Goal: Information Seeking & Learning: Learn about a topic

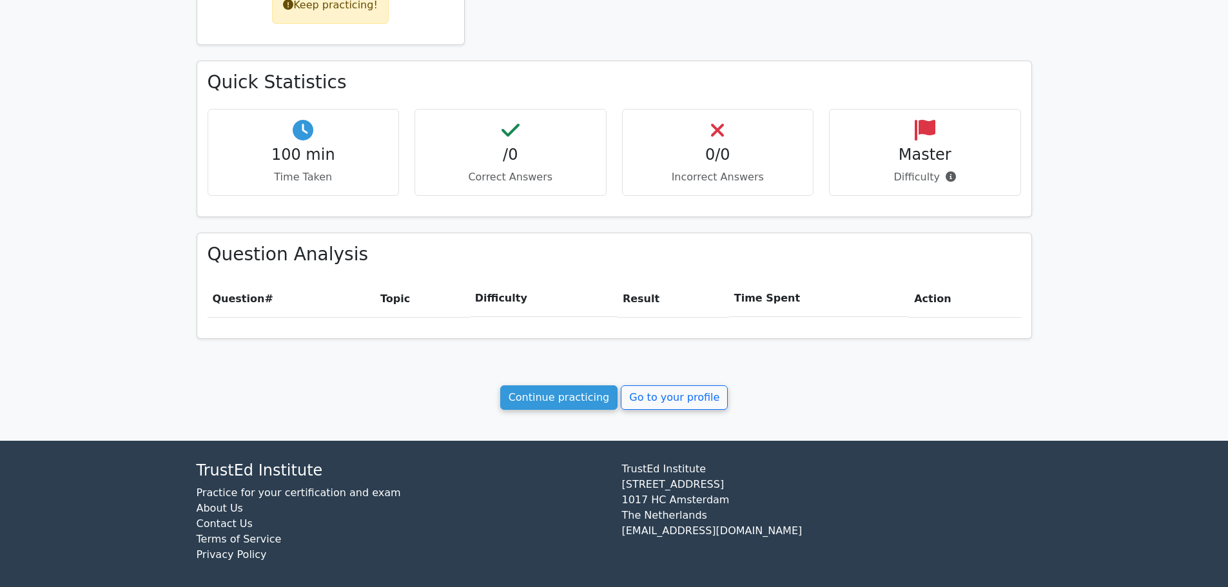
scroll to position [351, 0]
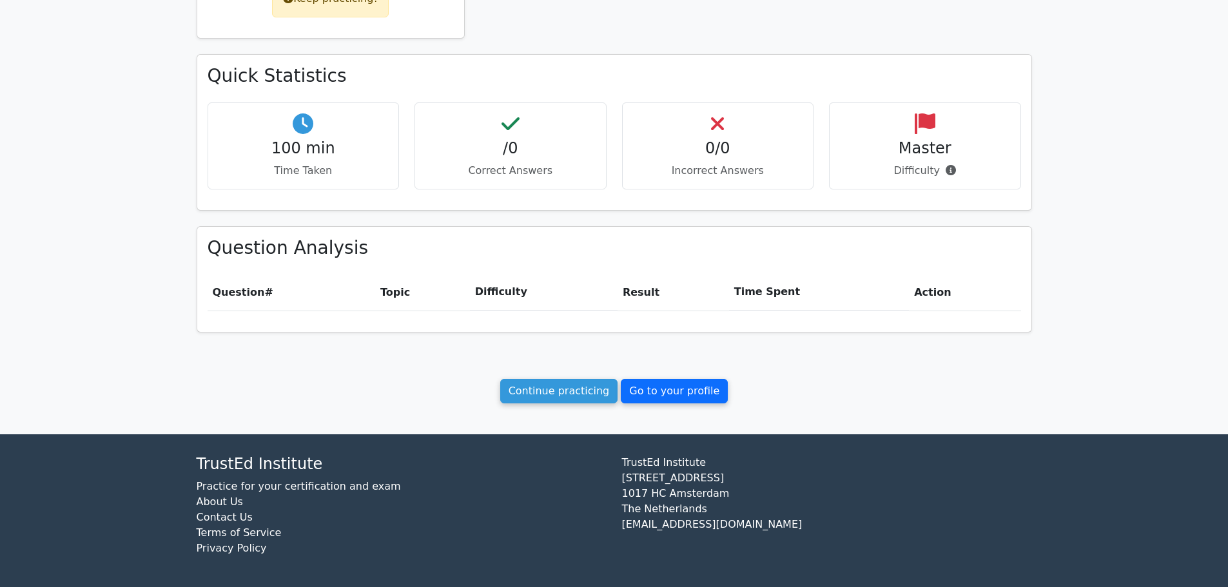
click at [631, 390] on link "Go to your profile" at bounding box center [674, 391] width 107 height 24
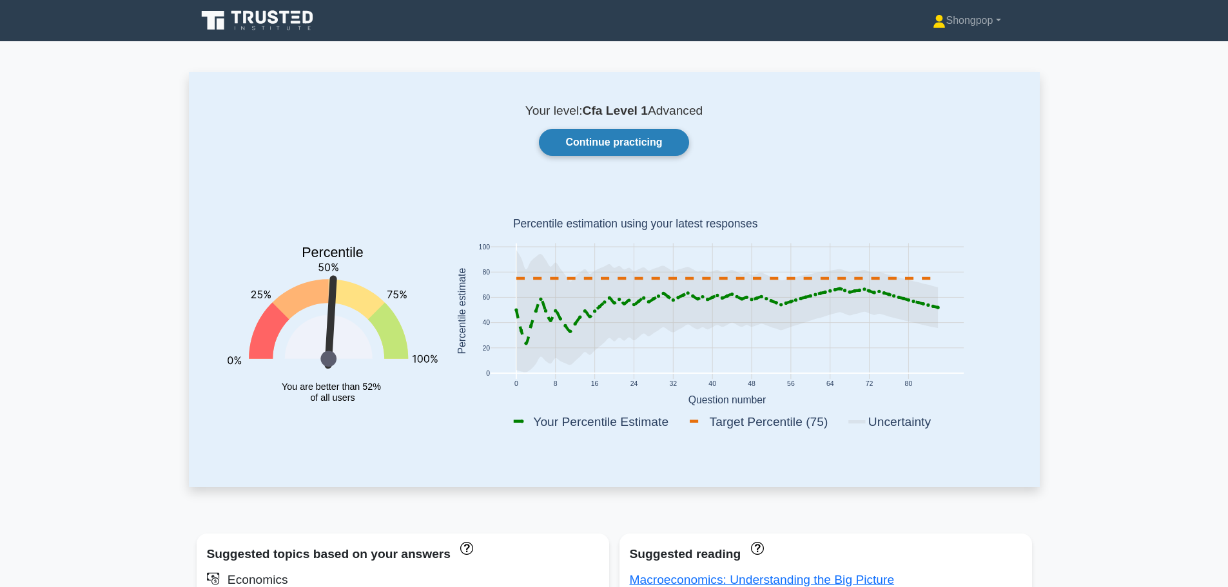
click at [610, 133] on link "Continue practicing" at bounding box center [614, 142] width 150 height 27
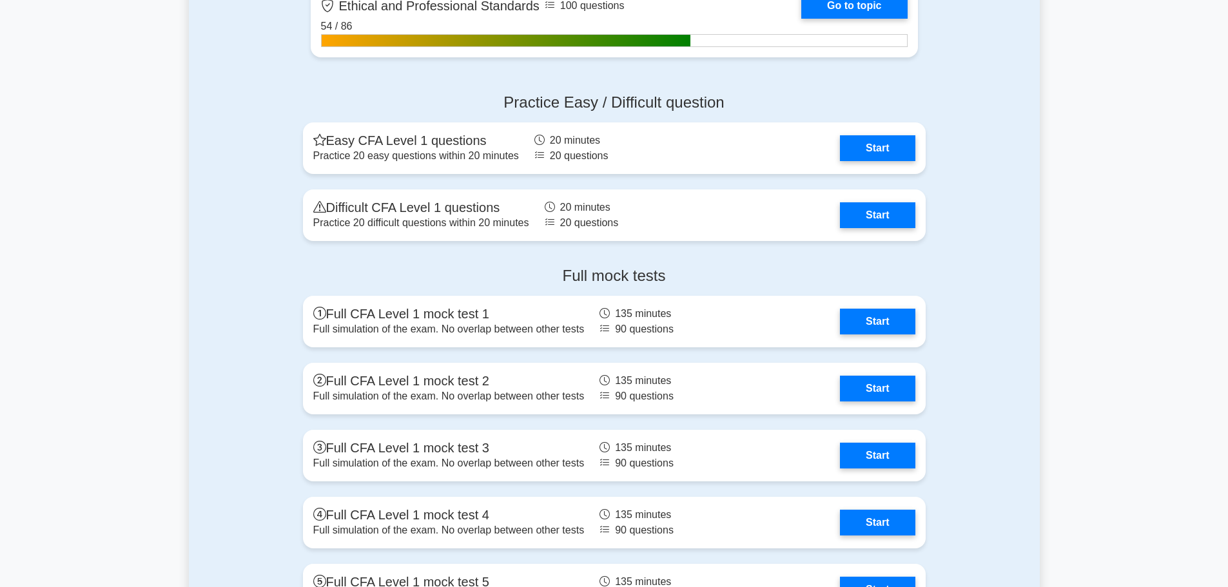
scroll to position [1704, 0]
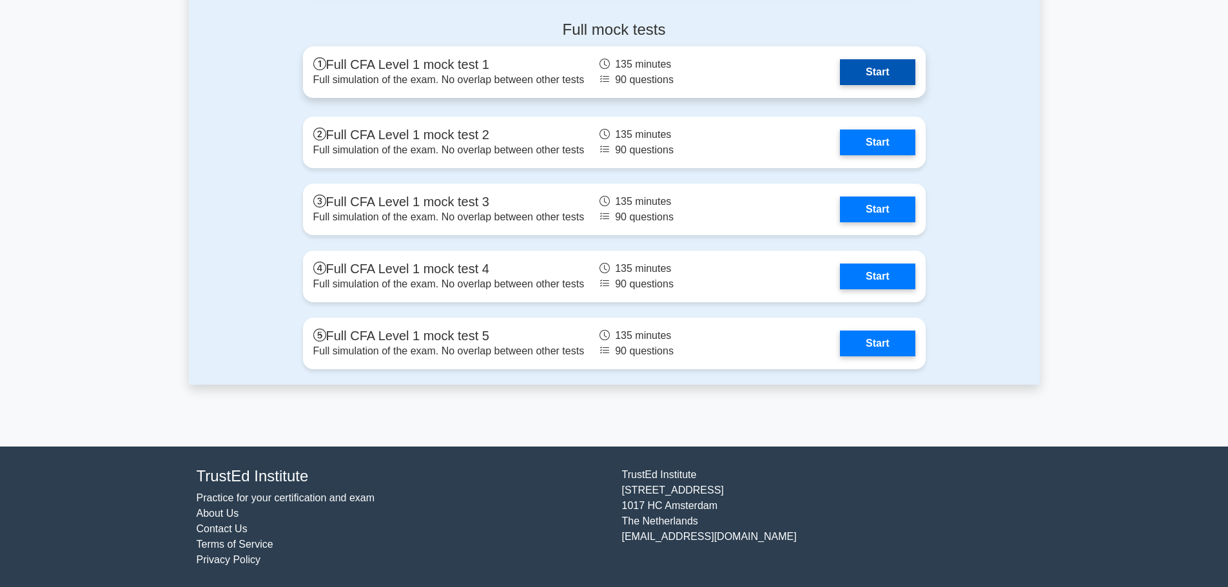
click at [879, 77] on link "Start" at bounding box center [877, 72] width 75 height 26
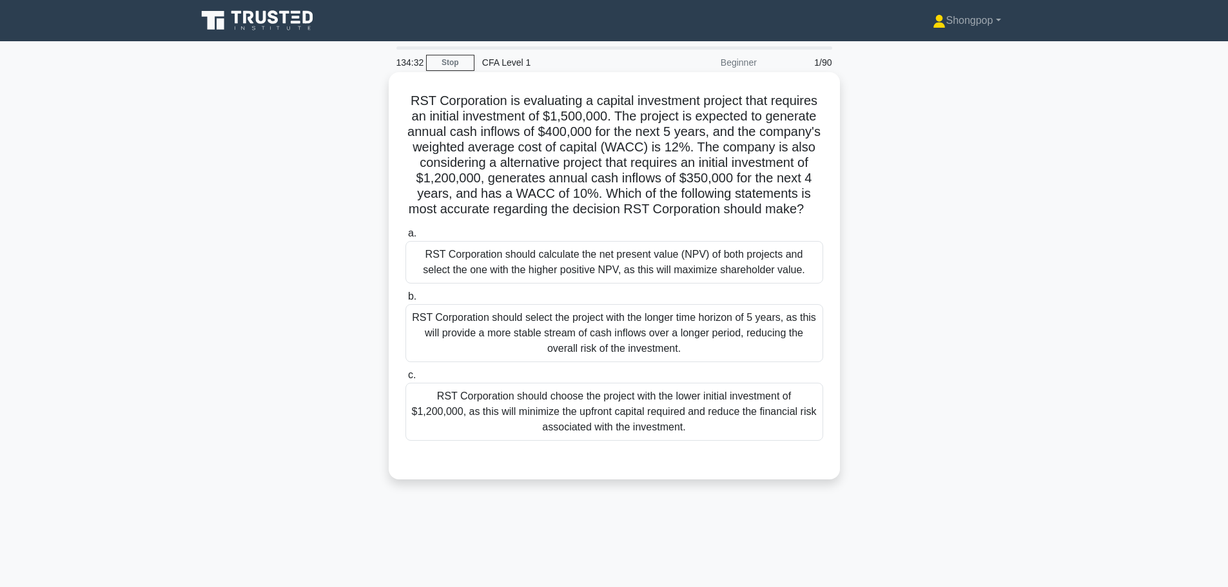
click at [652, 258] on div "RST Corporation should calculate the net present value (NPV) of both projects a…" at bounding box center [614, 262] width 418 height 43
click at [405, 238] on input "a. RST Corporation should calculate the net present value (NPV) of both project…" at bounding box center [405, 233] width 0 height 8
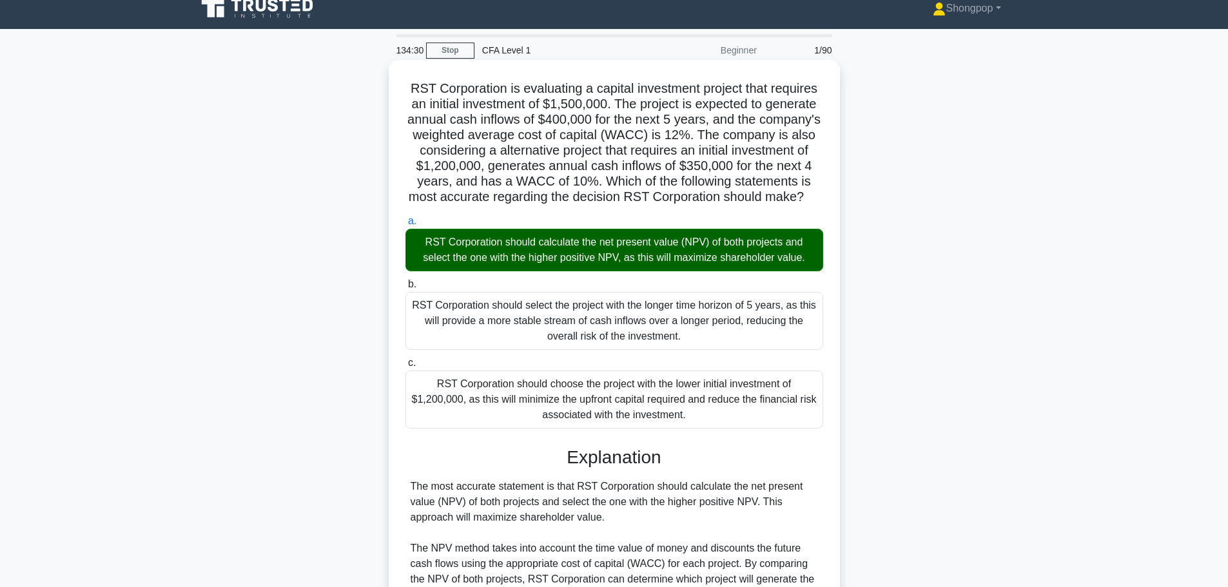
scroll to position [284, 0]
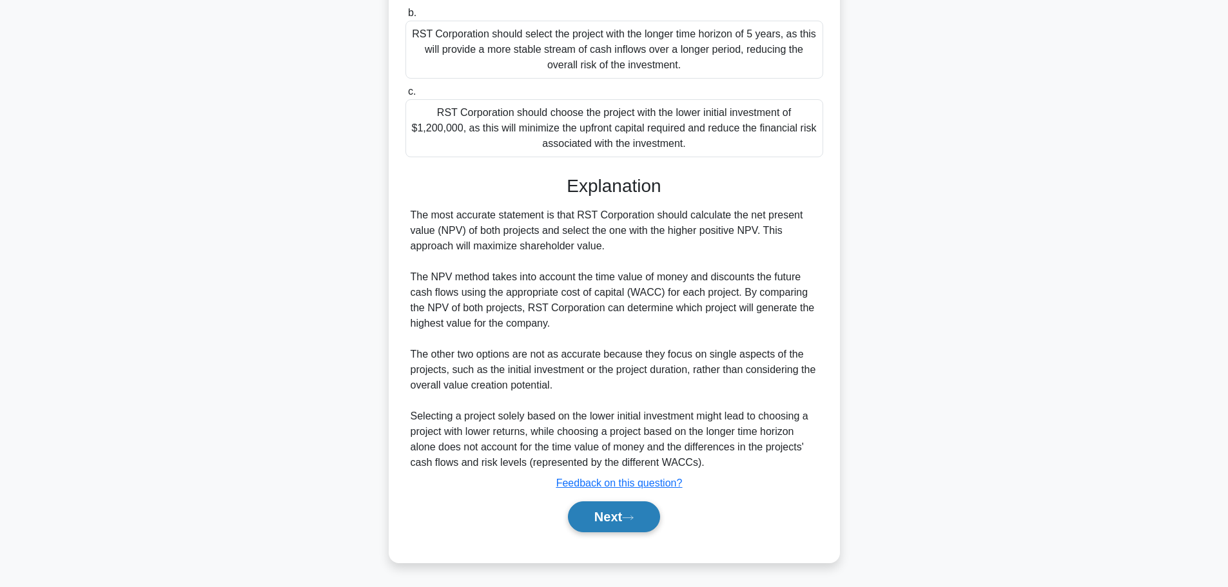
click at [620, 526] on button "Next" at bounding box center [614, 517] width 92 height 31
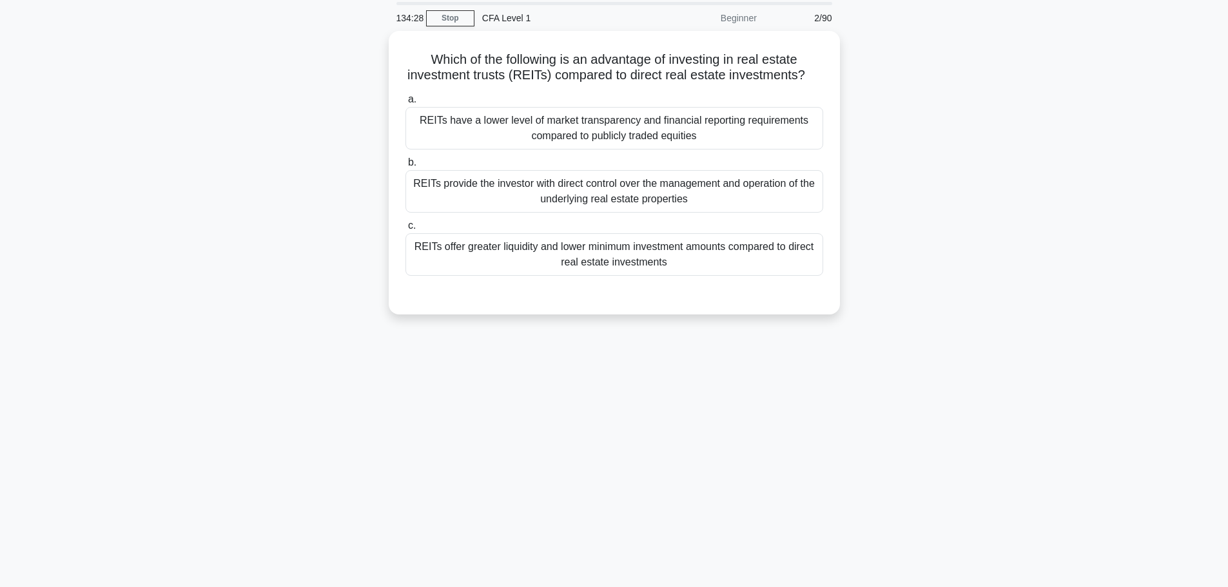
scroll to position [0, 0]
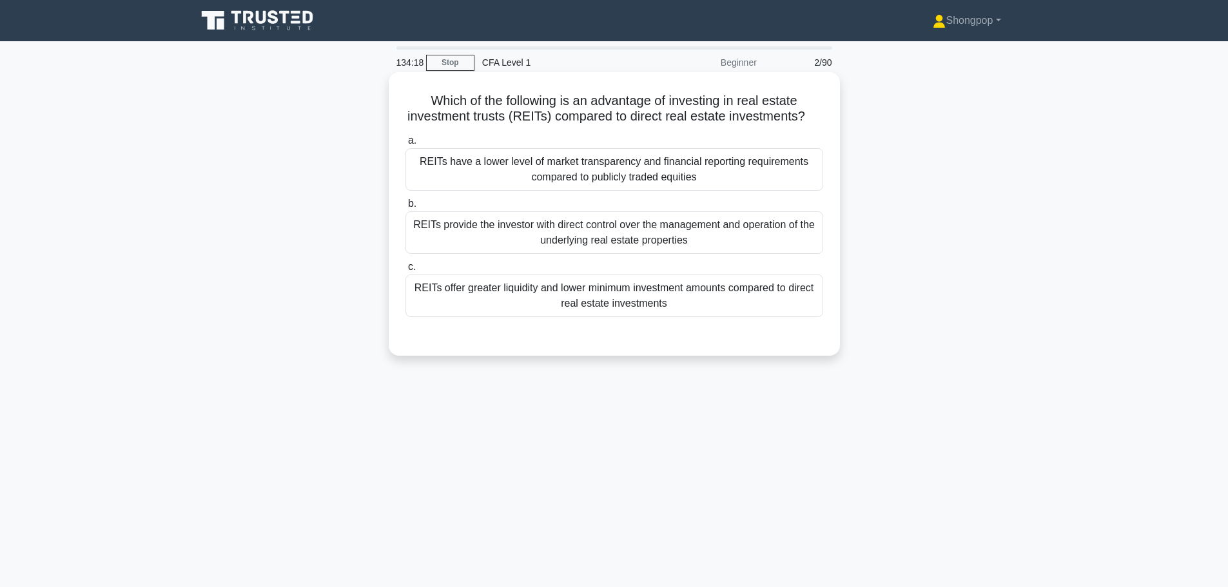
click at [574, 317] on div "REITs offer greater liquidity and lower minimum investment amounts compared to …" at bounding box center [614, 296] width 418 height 43
click at [405, 271] on input "c. REITs offer greater liquidity and lower minimum investment amounts compared …" at bounding box center [405, 267] width 0 height 8
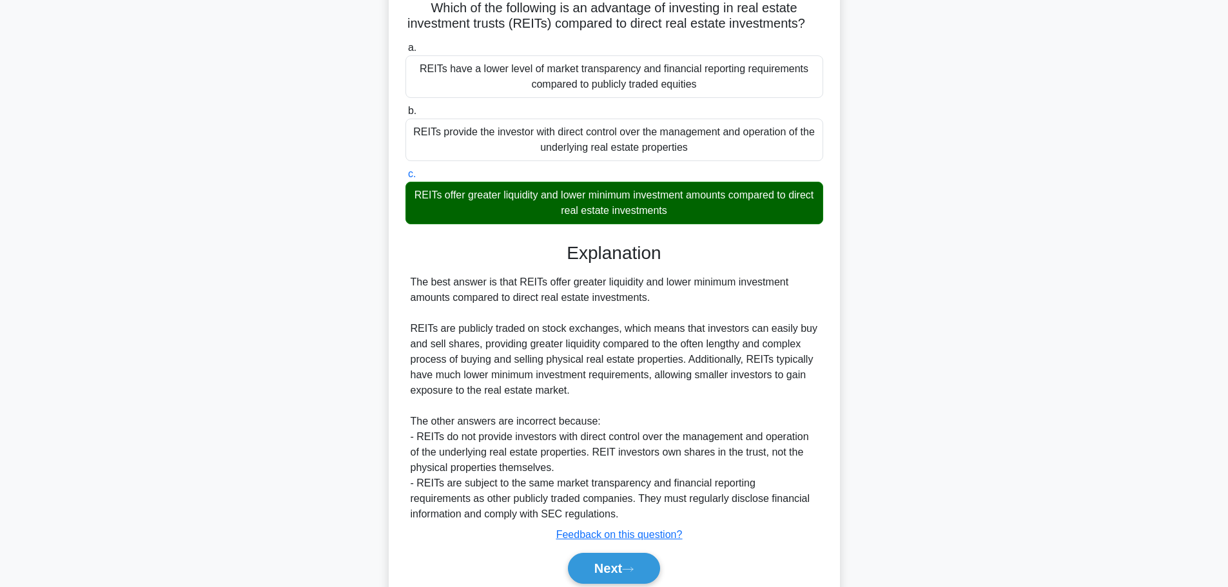
scroll to position [161, 0]
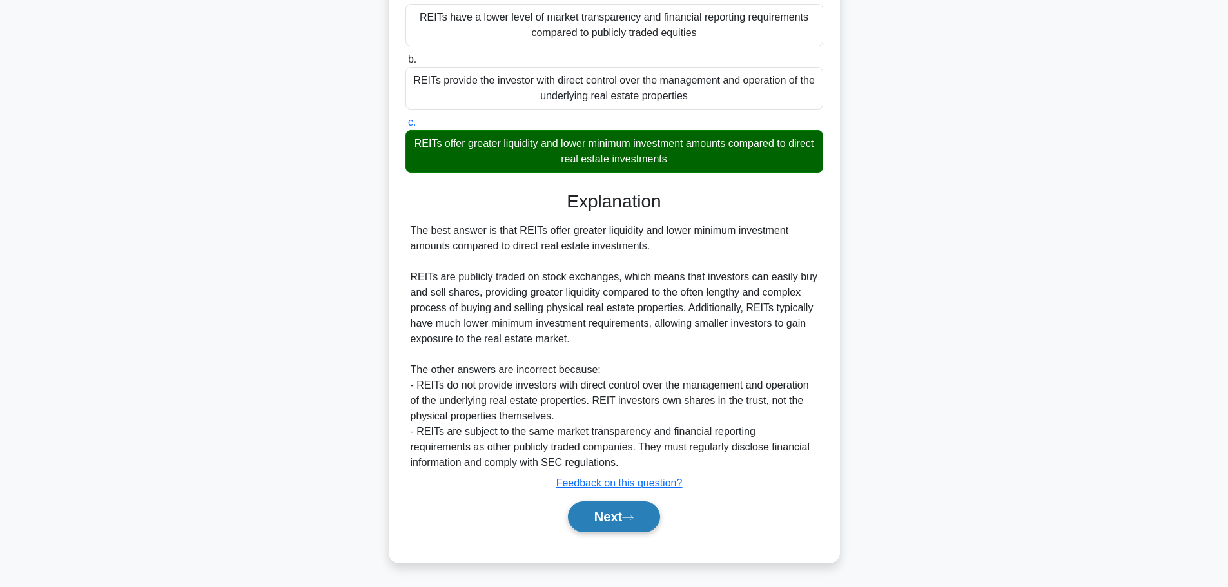
click at [641, 514] on button "Next" at bounding box center [614, 517] width 92 height 31
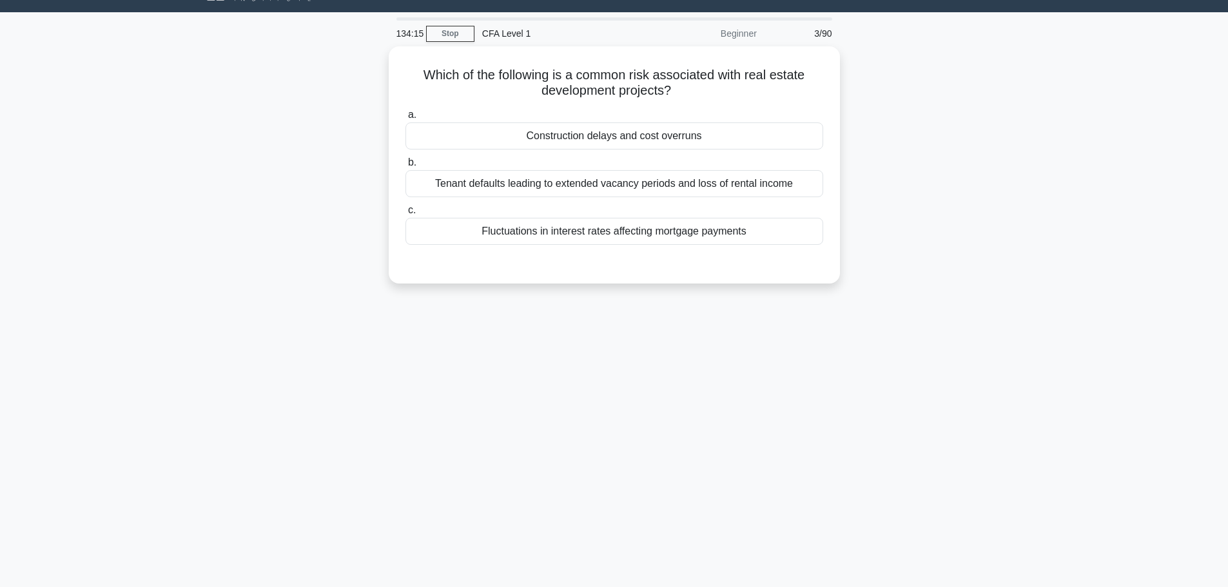
scroll to position [0, 0]
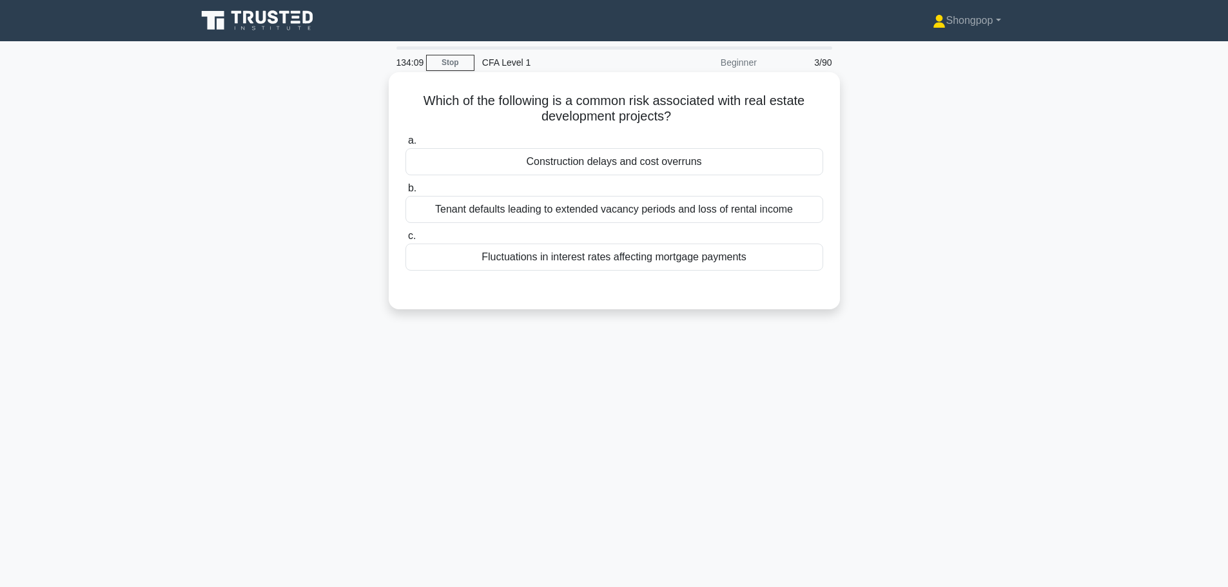
click at [611, 151] on div "Construction delays and cost overruns" at bounding box center [614, 161] width 418 height 27
click at [405, 145] on input "a. Construction delays and cost overruns" at bounding box center [405, 141] width 0 height 8
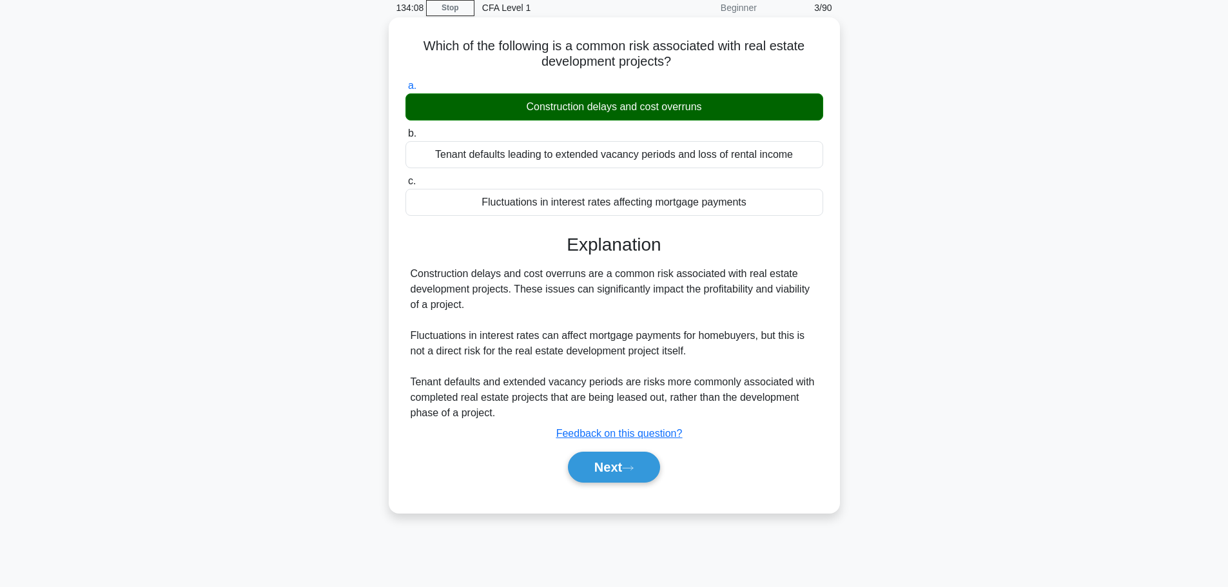
scroll to position [109, 0]
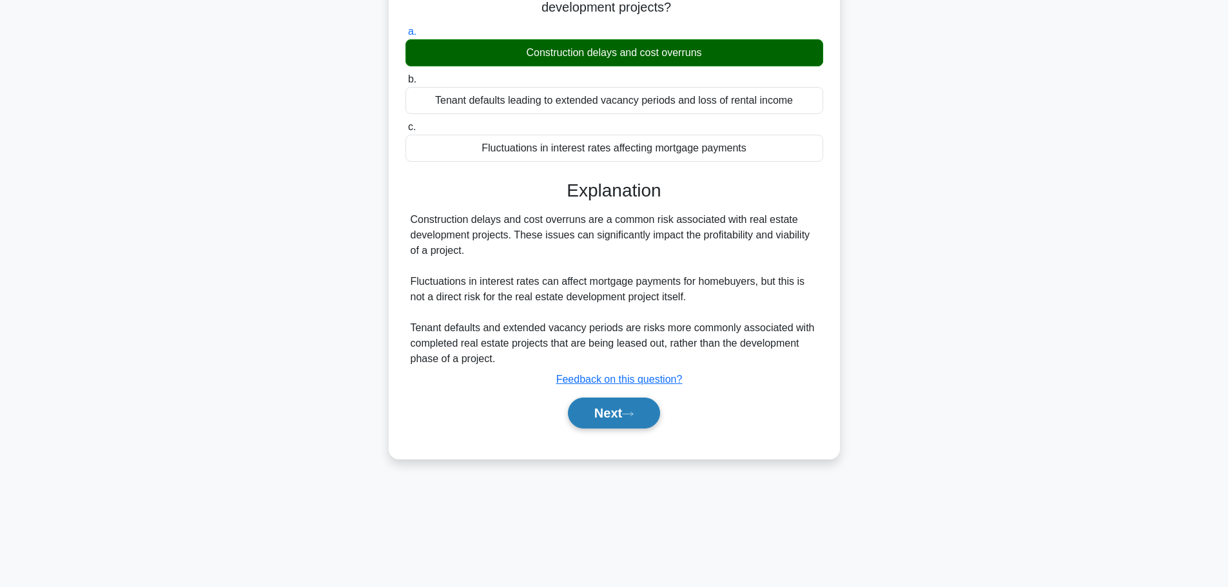
click at [633, 429] on button "Next" at bounding box center [614, 413] width 92 height 31
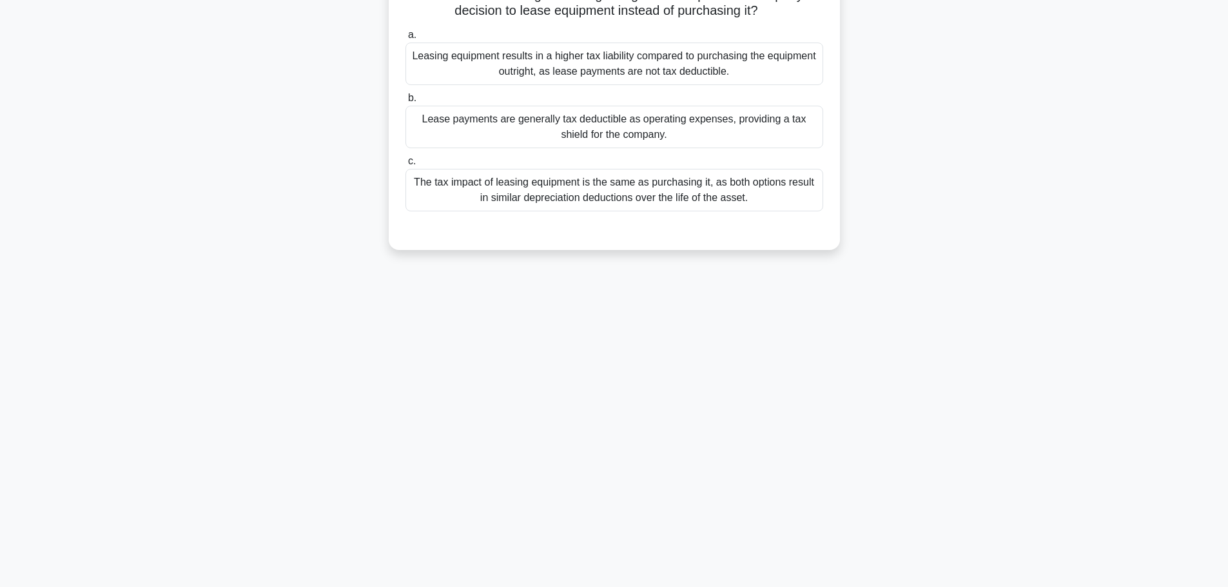
scroll to position [0, 0]
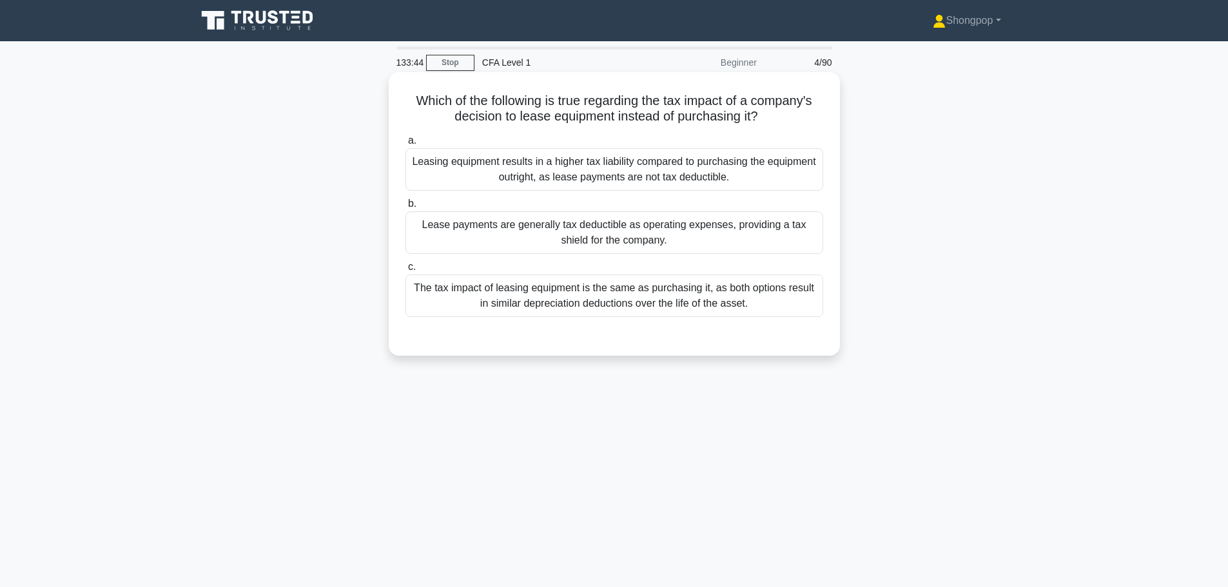
click at [734, 235] on div "Lease payments are generally tax deductible as operating expenses, providing a …" at bounding box center [614, 232] width 418 height 43
click at [405, 208] on input "b. Lease payments are generally tax deductible as operating expenses, providing…" at bounding box center [405, 204] width 0 height 8
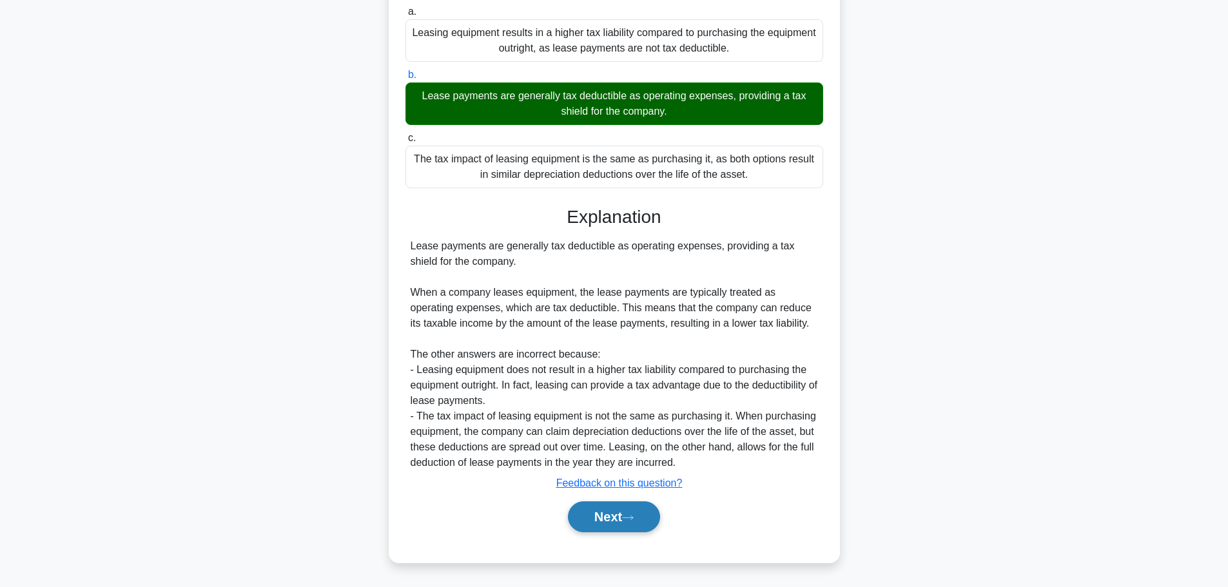
click at [612, 512] on button "Next" at bounding box center [614, 517] width 92 height 31
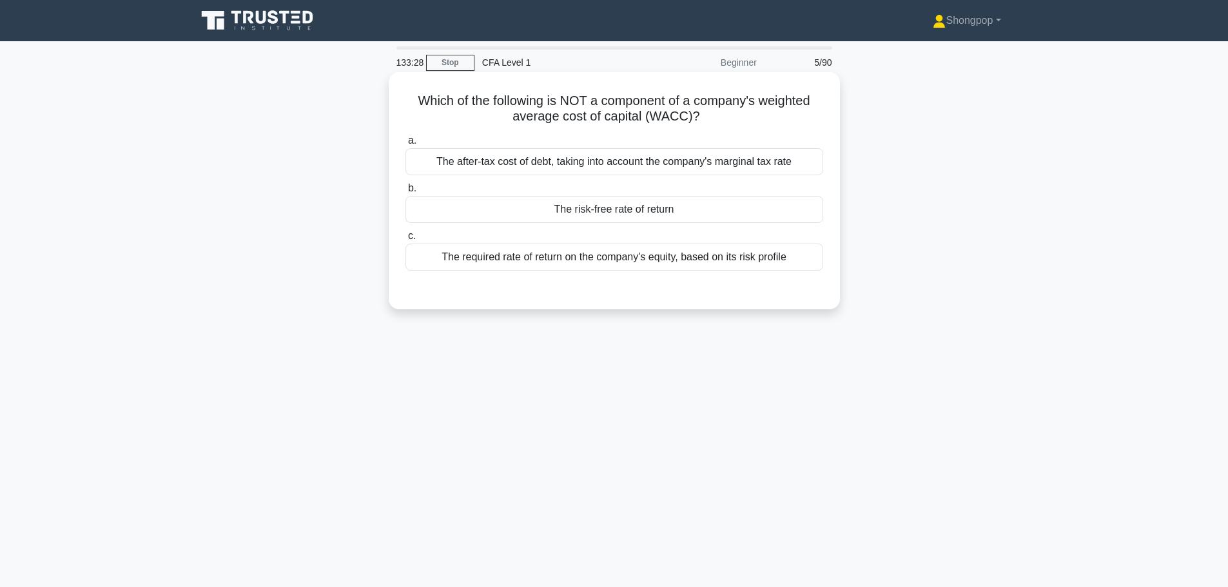
click at [585, 260] on div "The required rate of return on the company's equity, based on its risk profile" at bounding box center [614, 257] width 418 height 27
click at [405, 240] on input "c. The required rate of return on the company's equity, based on its risk profi…" at bounding box center [405, 236] width 0 height 8
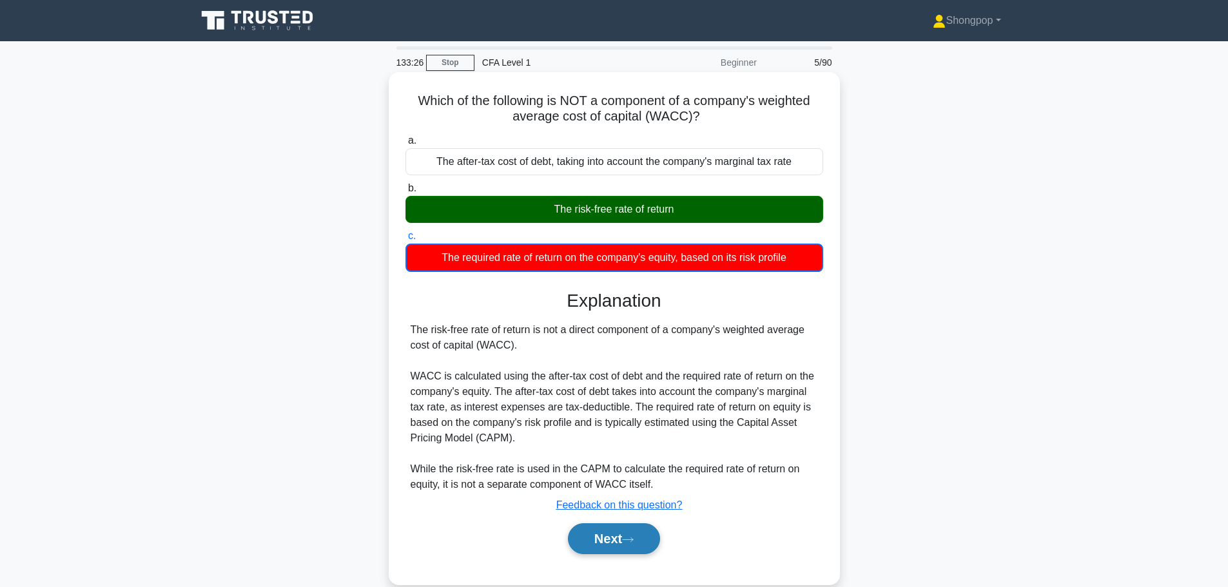
click at [606, 540] on button "Next" at bounding box center [614, 538] width 92 height 31
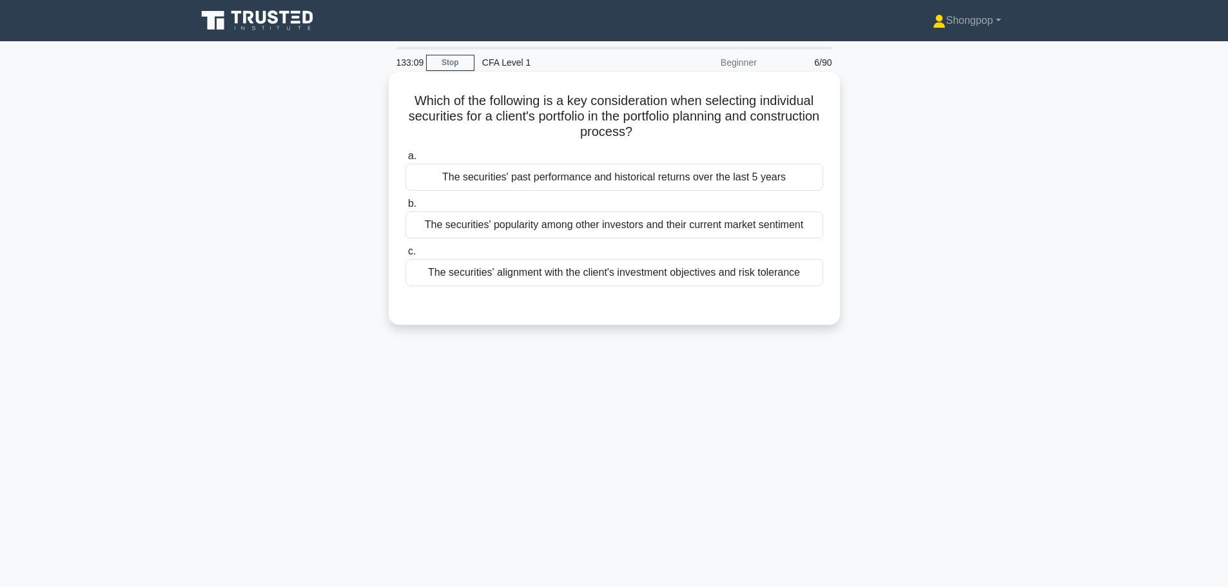
click at [548, 277] on div "The securities' alignment with the client's investment objectives and risk tole…" at bounding box center [614, 272] width 418 height 27
click at [405, 256] on input "c. The securities' alignment with the client's investment objectives and risk t…" at bounding box center [405, 252] width 0 height 8
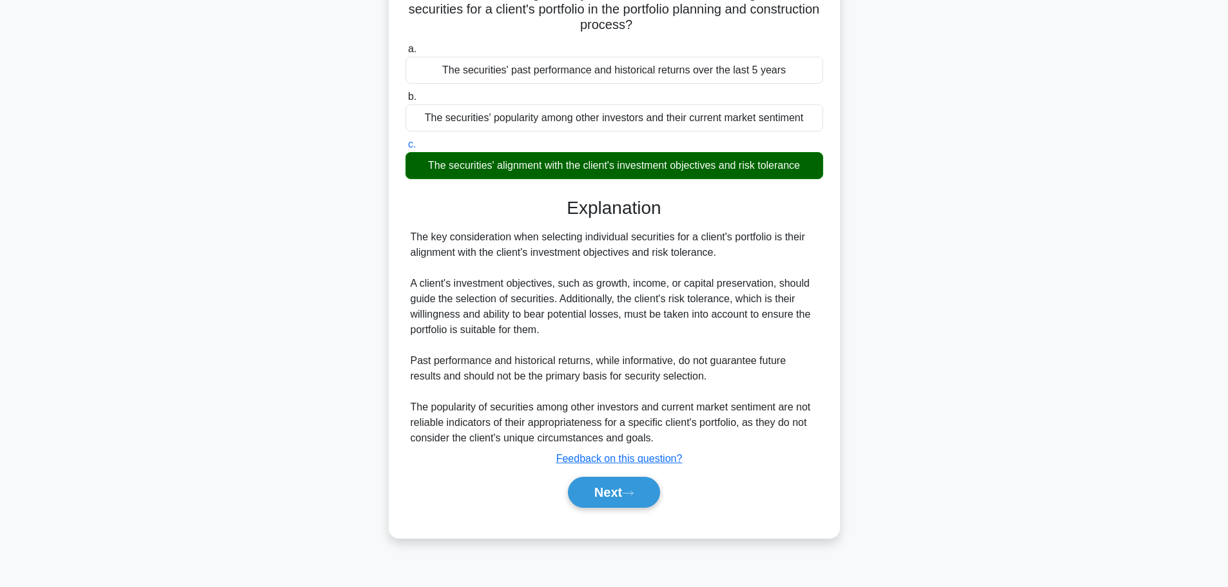
scroll to position [109, 0]
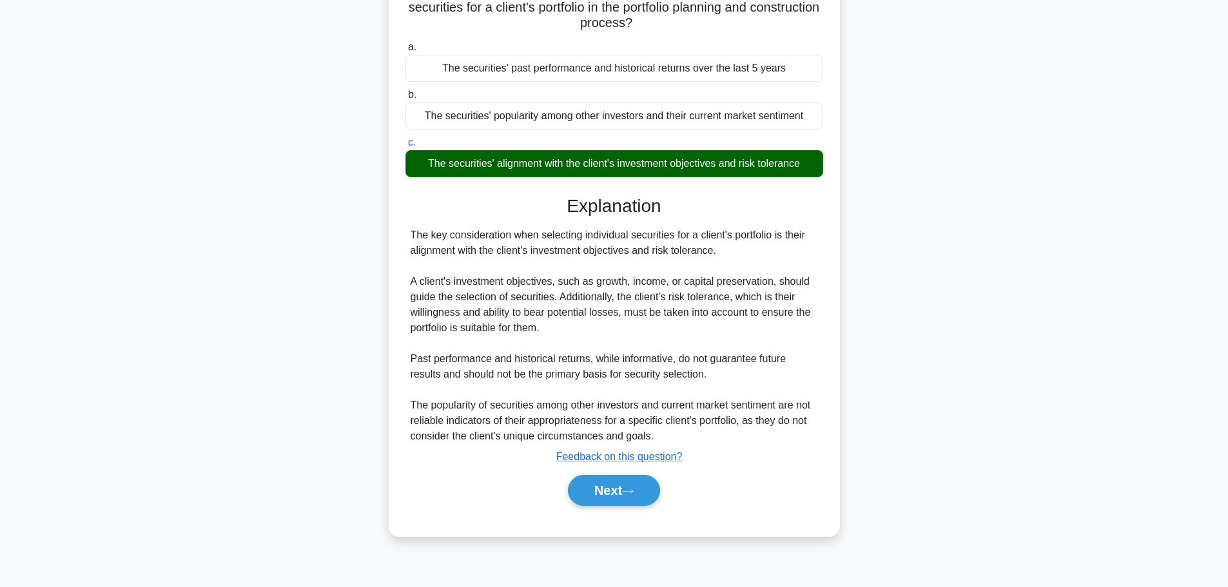
click at [625, 509] on div "Next" at bounding box center [614, 490] width 418 height 41
click at [634, 496] on button "Next" at bounding box center [614, 490] width 92 height 31
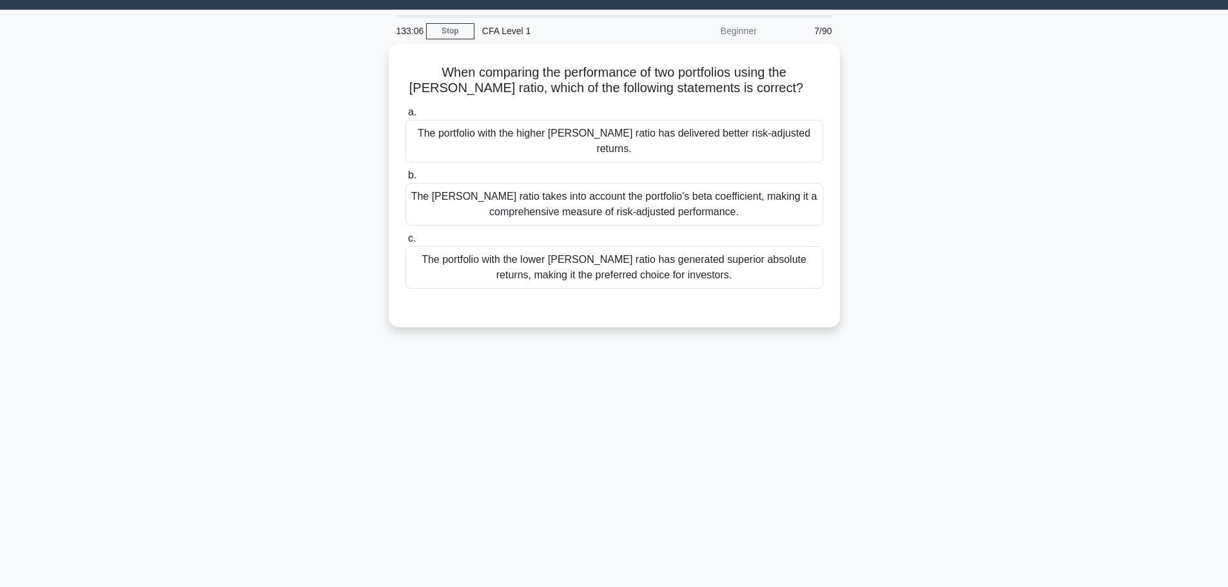
scroll to position [0, 0]
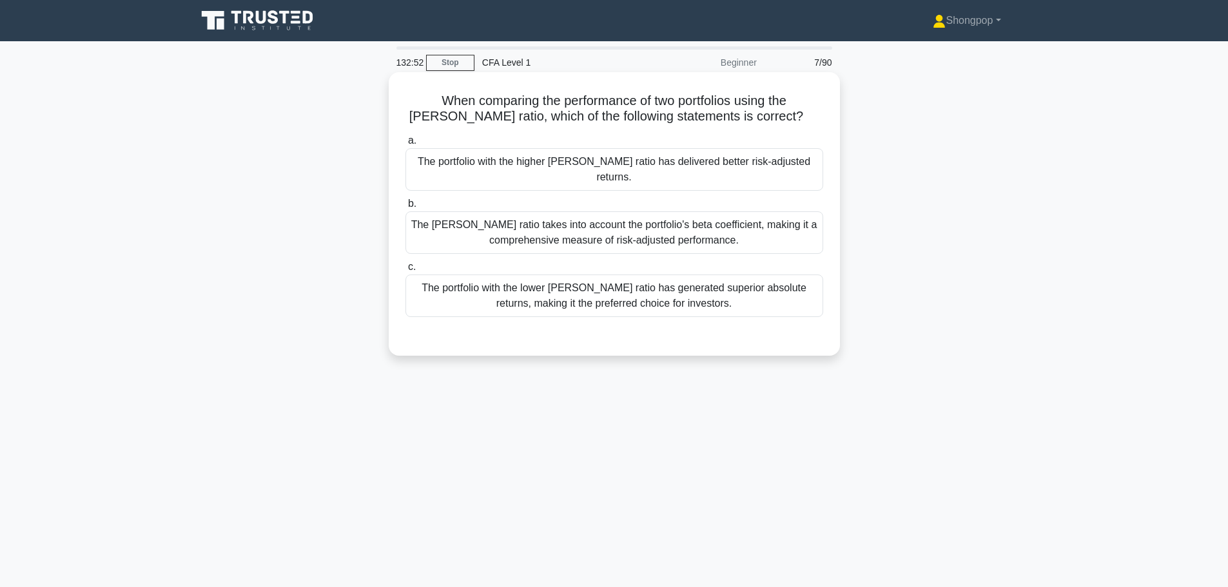
click at [522, 158] on div "The portfolio with the higher Sharpe ratio has delivered better risk-adjusted r…" at bounding box center [614, 169] width 418 height 43
click at [405, 145] on input "a. The portfolio with the higher Sharpe ratio has delivered better risk-adjuste…" at bounding box center [405, 141] width 0 height 8
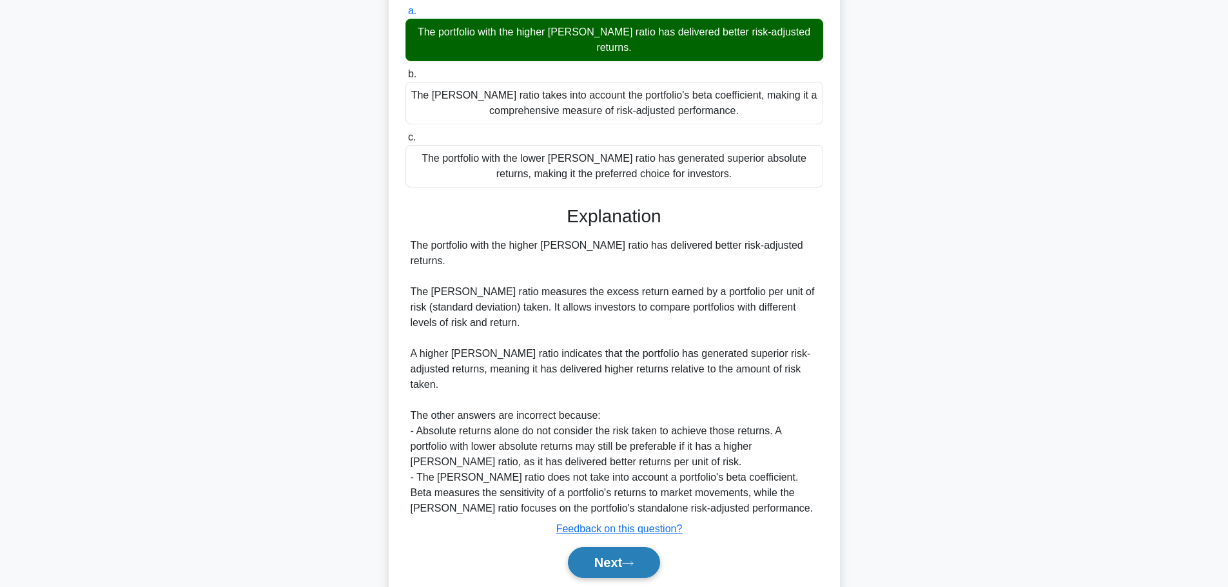
click at [623, 547] on button "Next" at bounding box center [614, 562] width 92 height 31
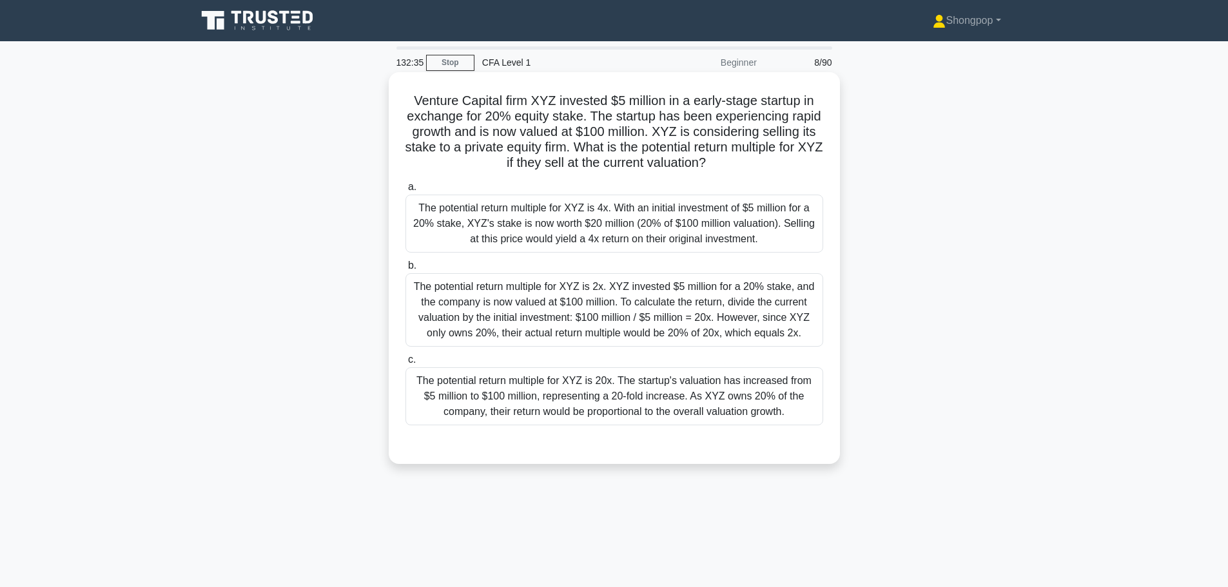
click at [579, 335] on div "The potential return multiple for XYZ is 2x. XYZ invested $5 million for a 20% …" at bounding box center [614, 309] width 418 height 73
click at [405, 270] on input "b. The potential return multiple for XYZ is 2x. XYZ invested $5 million for a 2…" at bounding box center [405, 266] width 0 height 8
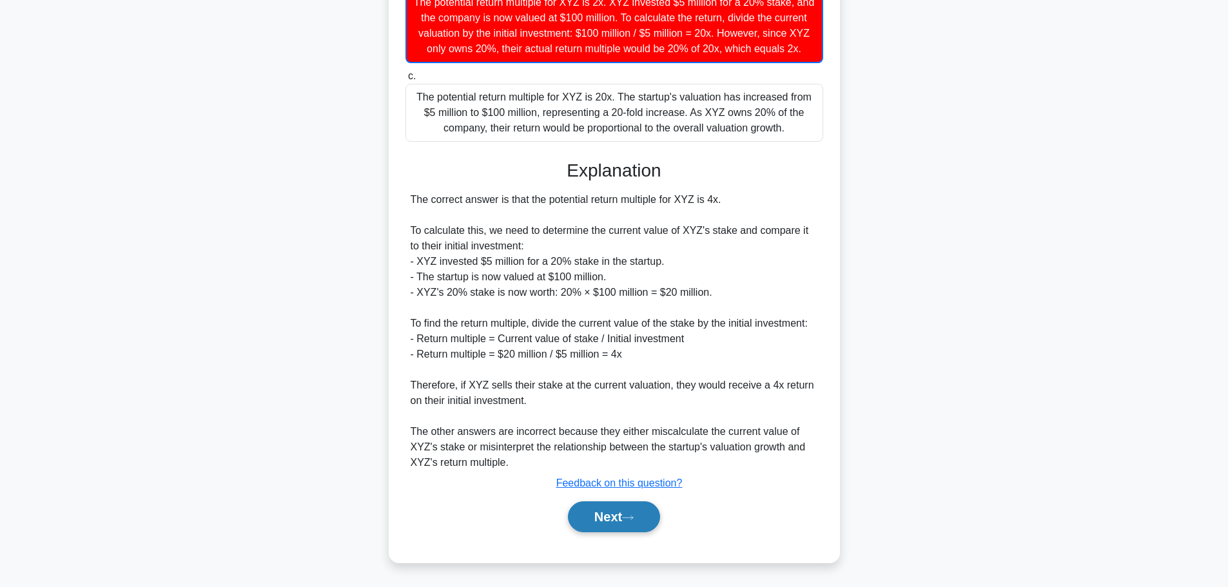
click at [609, 513] on button "Next" at bounding box center [614, 517] width 92 height 31
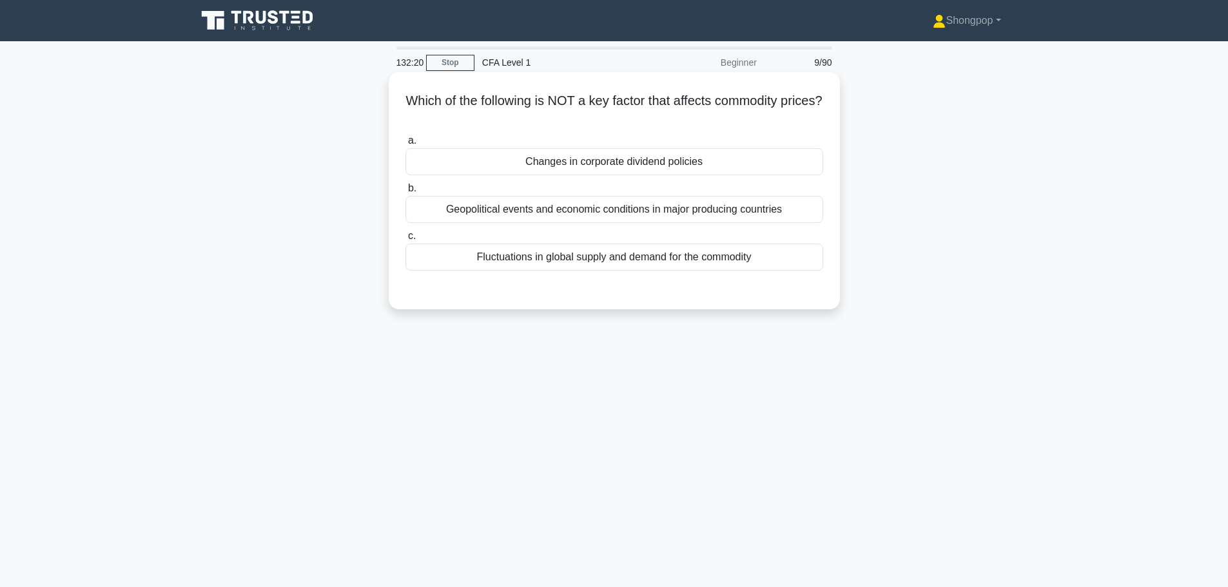
click at [730, 168] on div "Changes in corporate dividend policies" at bounding box center [614, 161] width 418 height 27
click at [405, 145] on input "a. Changes in corporate dividend policies" at bounding box center [405, 141] width 0 height 8
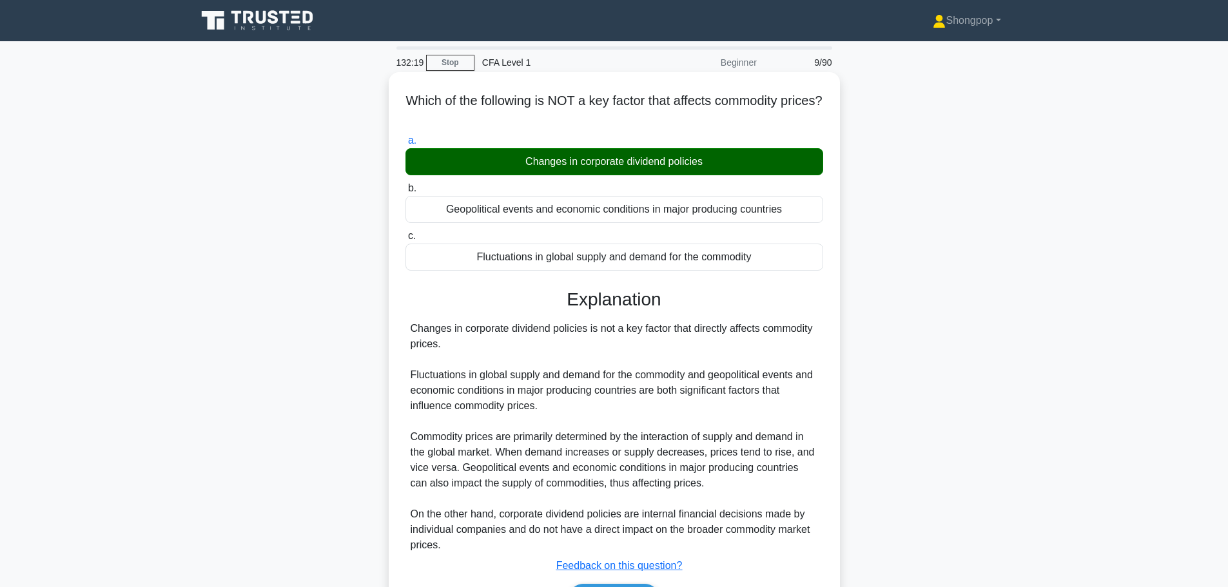
scroll to position [109, 0]
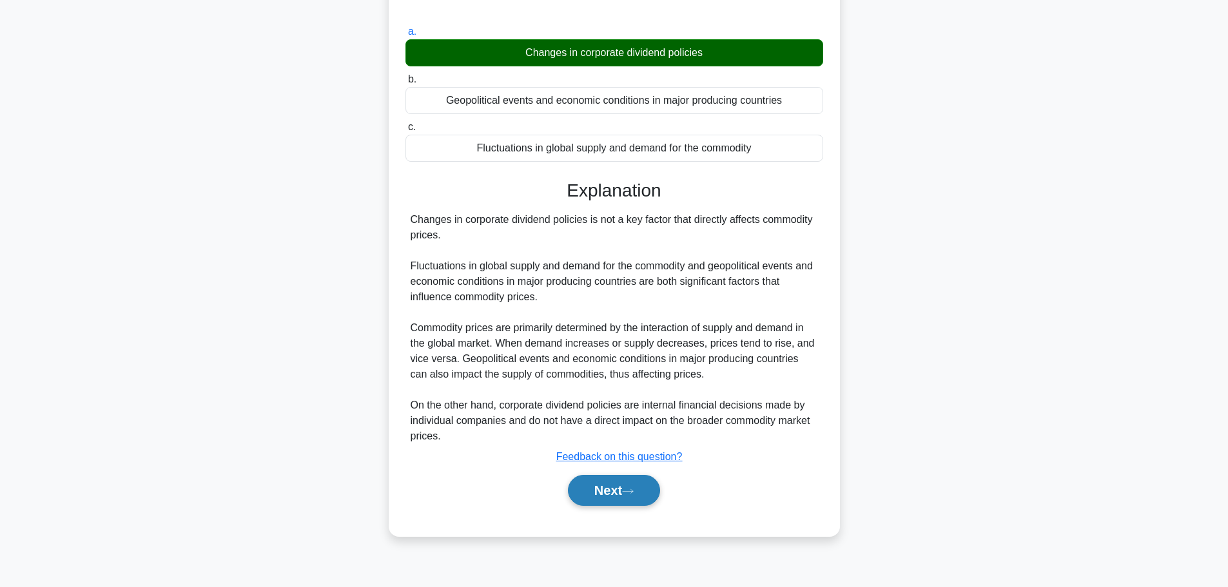
click at [627, 502] on button "Next" at bounding box center [614, 490] width 92 height 31
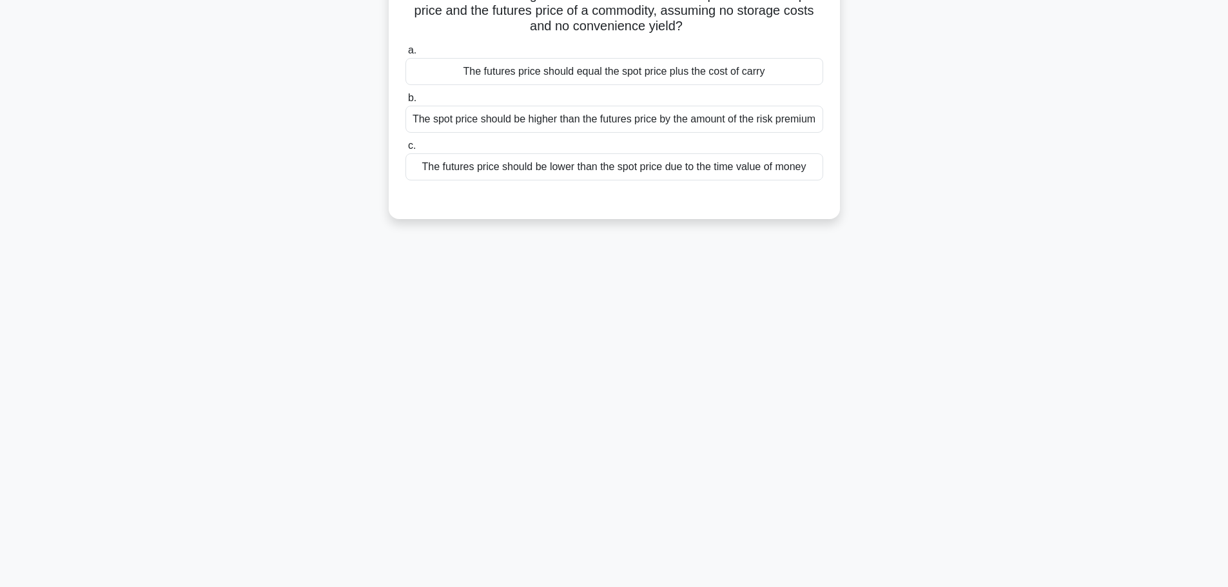
click at [629, 496] on div "132:18 Stop CFA Level 1 Beginner 10/90 Which of the following best describes th…" at bounding box center [614, 259] width 851 height 645
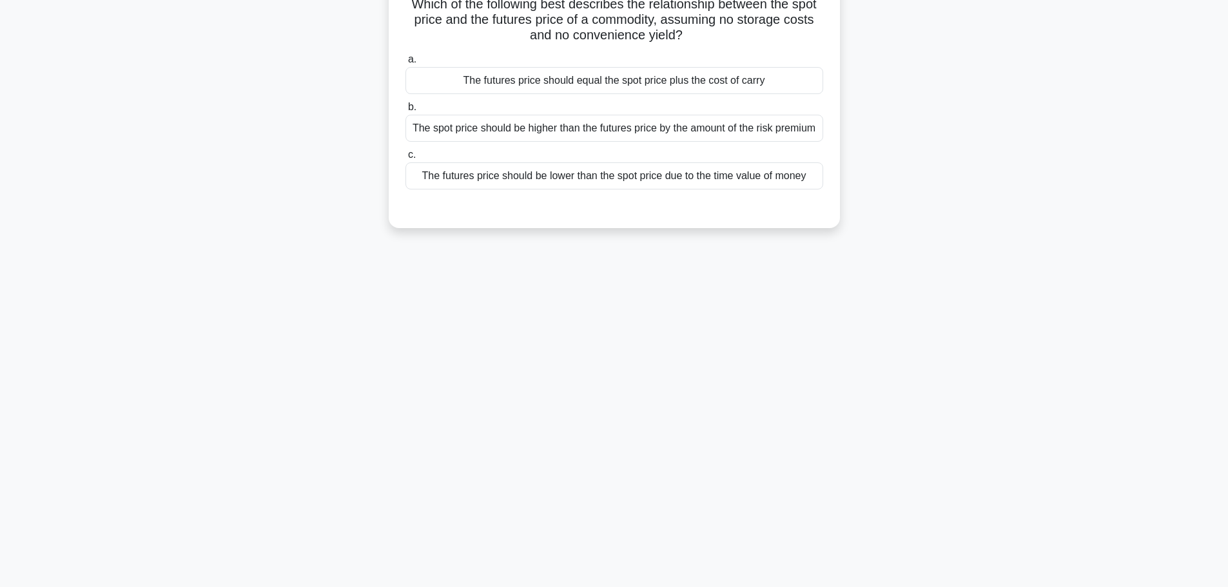
scroll to position [0, 0]
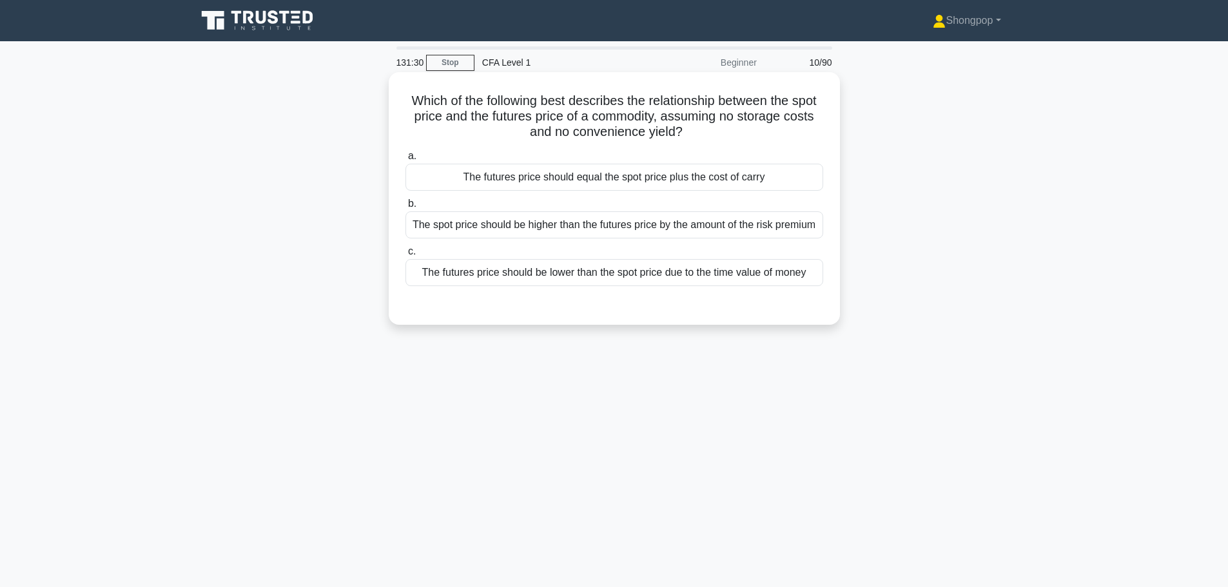
click at [495, 232] on div "The spot price should be higher than the futures price by the amount of the ris…" at bounding box center [614, 224] width 418 height 27
click at [405, 208] on input "b. The spot price should be higher than the futures price by the amount of the …" at bounding box center [405, 204] width 0 height 8
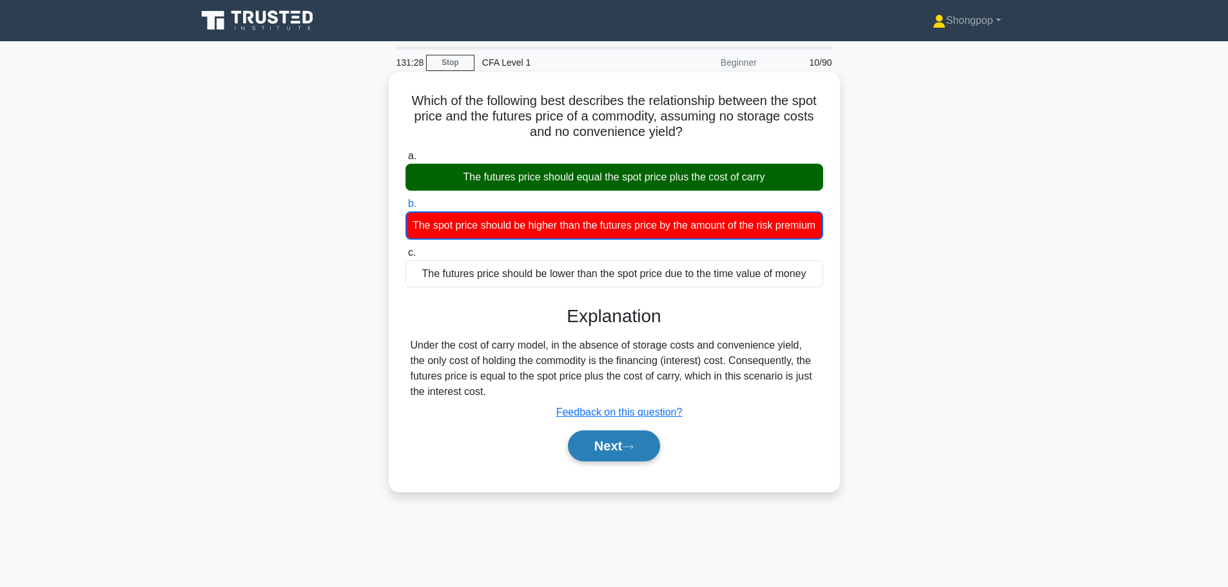
click at [604, 462] on button "Next" at bounding box center [614, 446] width 92 height 31
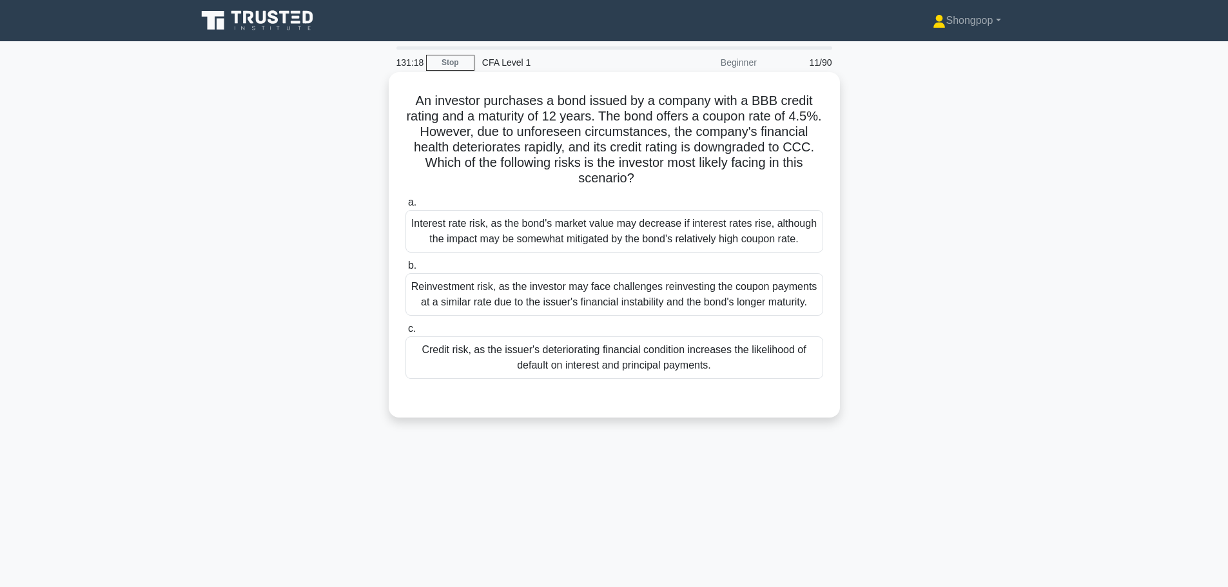
click at [610, 365] on div "Credit risk, as the issuer's deteriorating financial condition increases the li…" at bounding box center [614, 357] width 418 height 43
click at [405, 333] on input "c. Credit risk, as the issuer's deteriorating financial condition increases the…" at bounding box center [405, 329] width 0 height 8
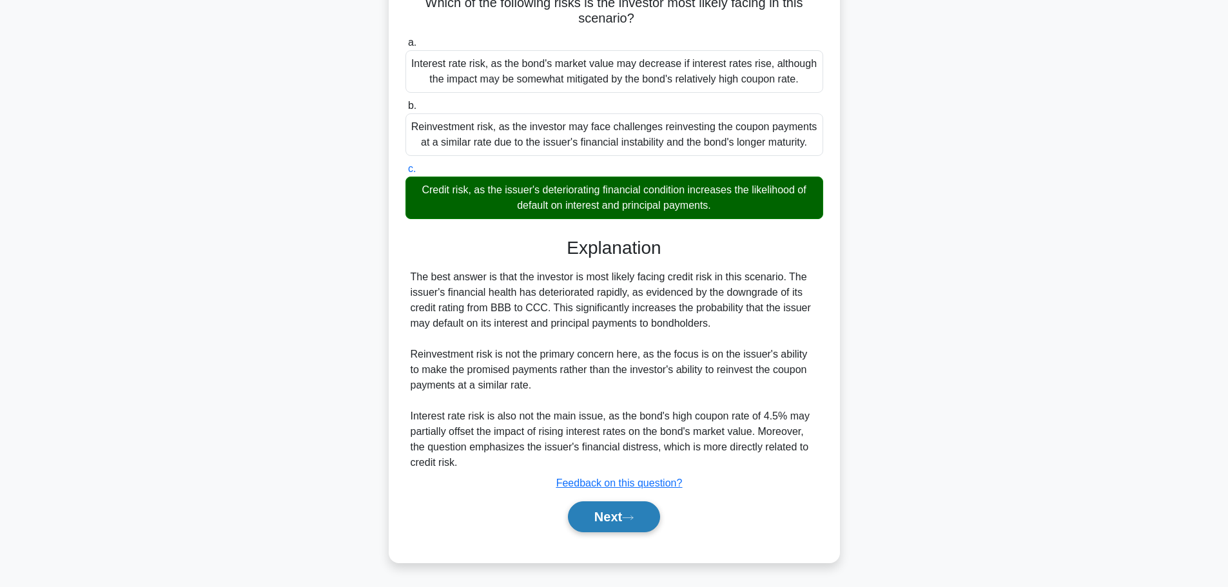
click at [610, 511] on button "Next" at bounding box center [614, 517] width 92 height 31
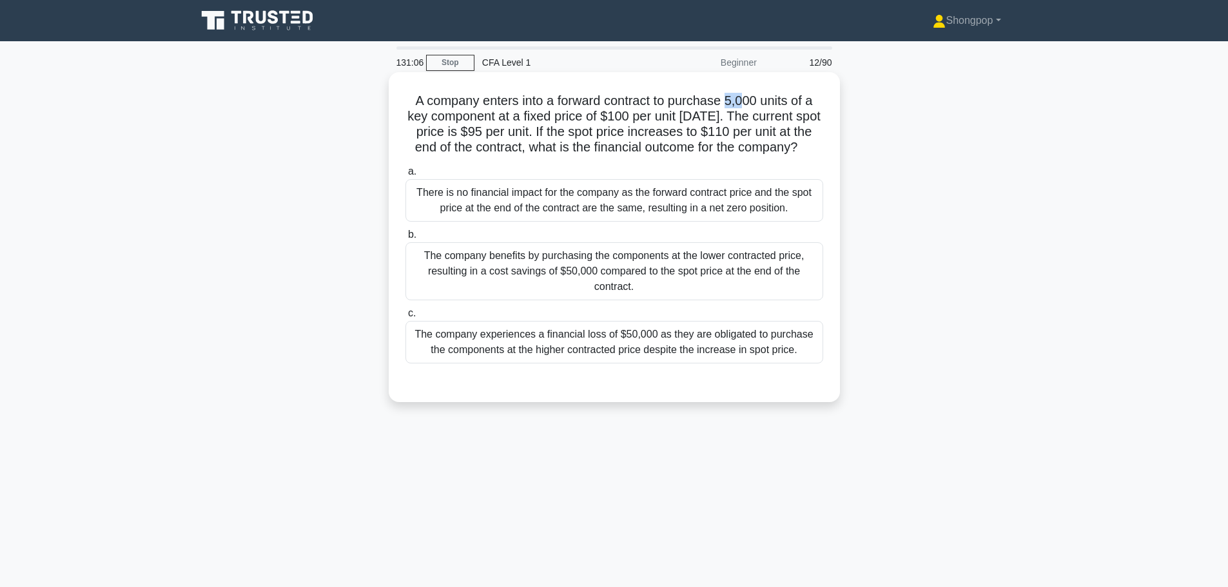
drag, startPoint x: 732, startPoint y: 90, endPoint x: 746, endPoint y: 98, distance: 16.5
click at [746, 98] on div "A company enters into a forward contract to purchase 5,000 units of a key compo…" at bounding box center [614, 237] width 441 height 320
drag, startPoint x: 608, startPoint y: 117, endPoint x: 621, endPoint y: 121, distance: 13.5
click at [621, 121] on h5 "A company enters into a forward contract to purchase 5,000 units of a key compo…" at bounding box center [614, 124] width 420 height 63
click at [556, 150] on h5 "A company enters into a forward contract to purchase 5,000 units of a key compo…" at bounding box center [614, 124] width 420 height 63
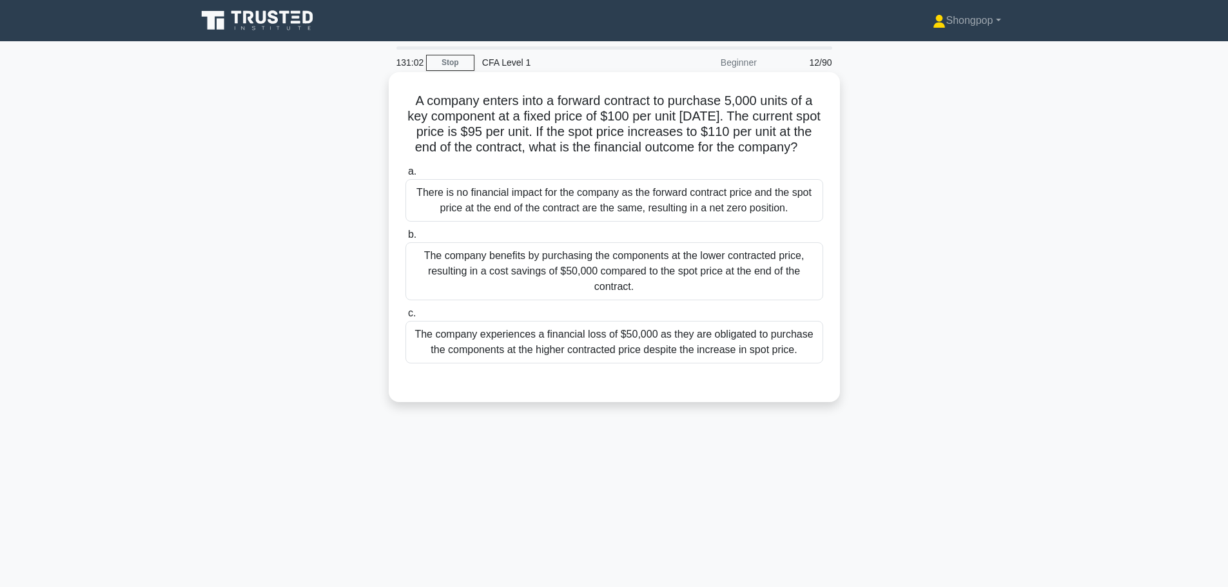
click at [786, 277] on div "The company benefits by purchasing the components at the lower contracted price…" at bounding box center [614, 271] width 418 height 58
click at [405, 239] on input "b. The company benefits by purchasing the components at the lower contracted pr…" at bounding box center [405, 235] width 0 height 8
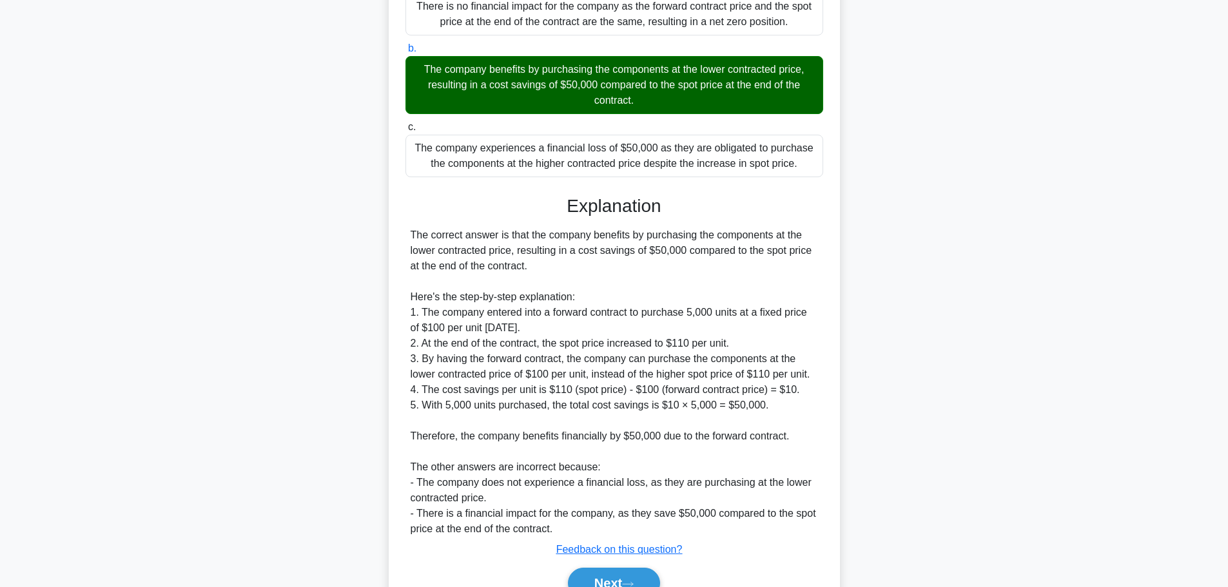
scroll to position [269, 0]
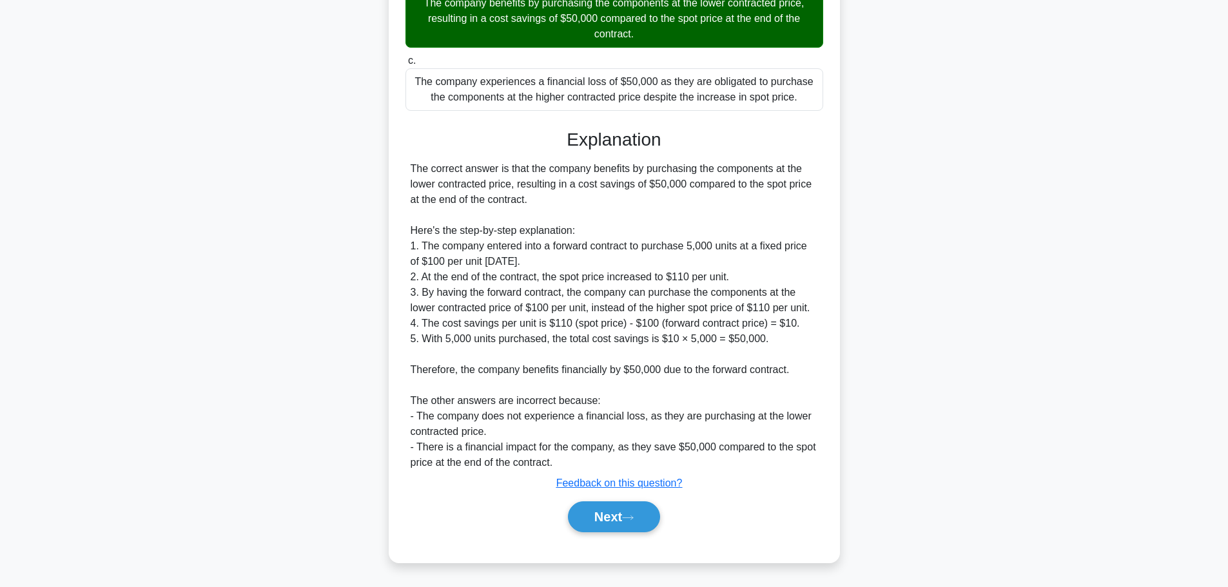
click at [607, 500] on div "Next" at bounding box center [614, 516] width 418 height 41
click at [612, 512] on button "Next" at bounding box center [614, 517] width 92 height 31
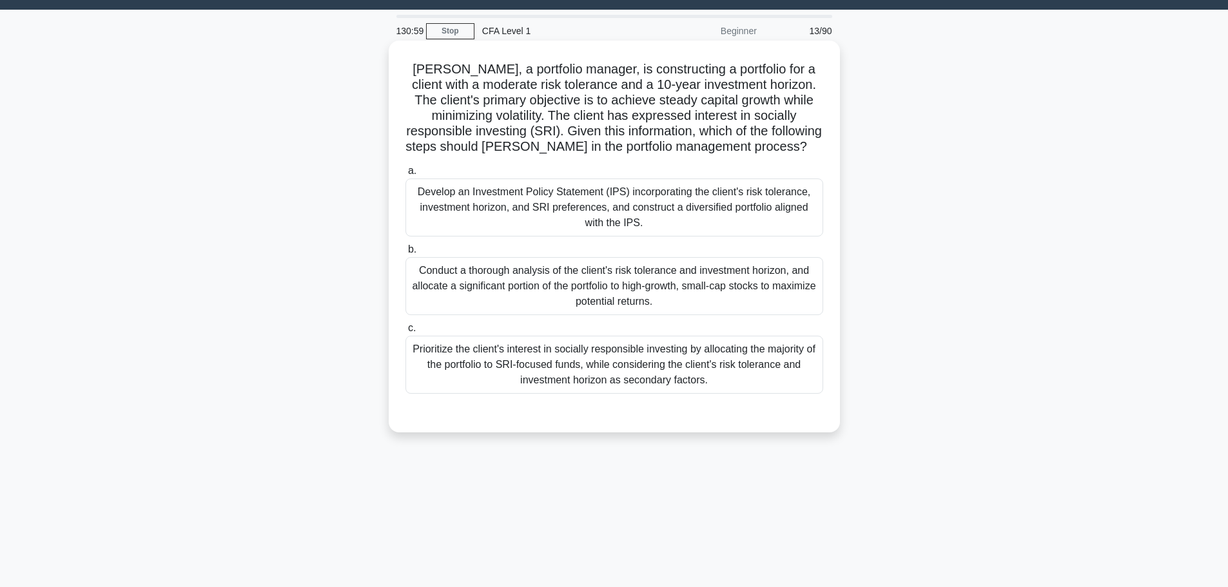
scroll to position [0, 0]
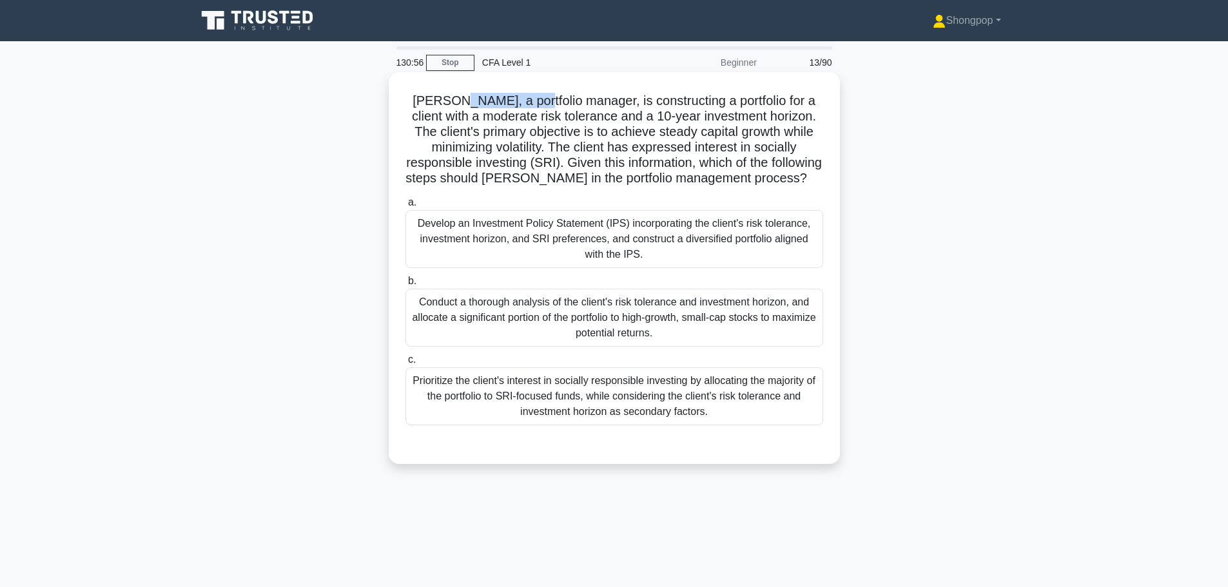
drag, startPoint x: 446, startPoint y: 102, endPoint x: 516, endPoint y: 102, distance: 70.3
click at [516, 102] on h5 "Sarah, a portfolio manager, is constructing a portfolio for a client with a mod…" at bounding box center [614, 140] width 420 height 94
click at [580, 104] on h5 "Sarah, a portfolio manager, is constructing a portfolio for a client with a mod…" at bounding box center [614, 140] width 420 height 94
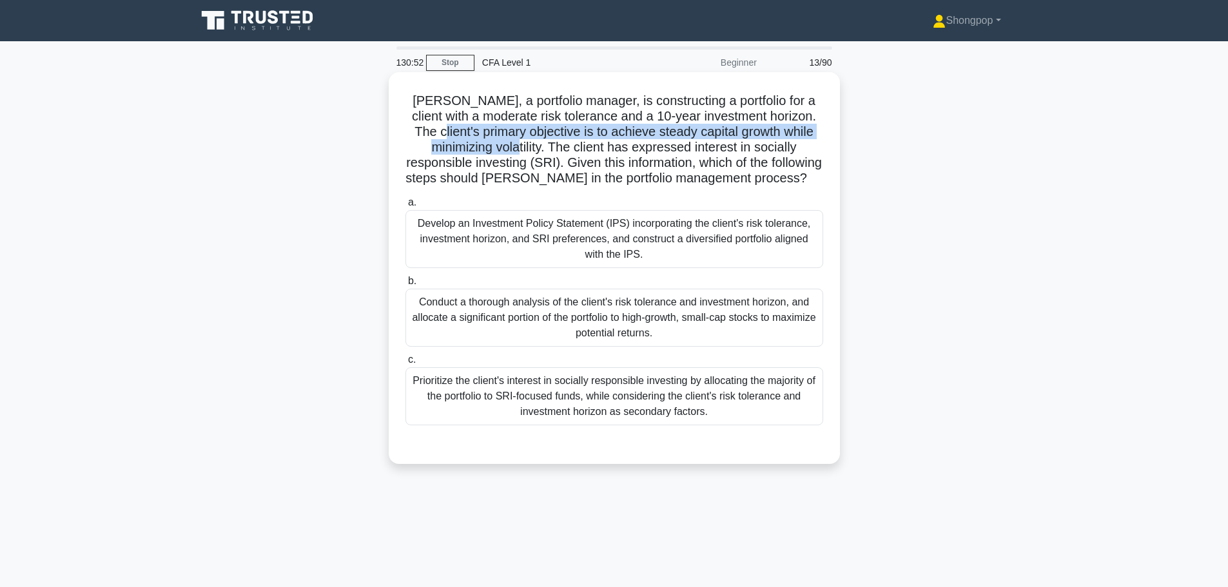
drag, startPoint x: 422, startPoint y: 132, endPoint x: 483, endPoint y: 145, distance: 62.1
click at [483, 145] on h5 "Sarah, a portfolio manager, is constructing a portfolio for a client with a mod…" at bounding box center [614, 140] width 420 height 94
click at [483, 147] on h5 "Sarah, a portfolio manager, is constructing a portfolio for a client with a mod…" at bounding box center [614, 140] width 420 height 94
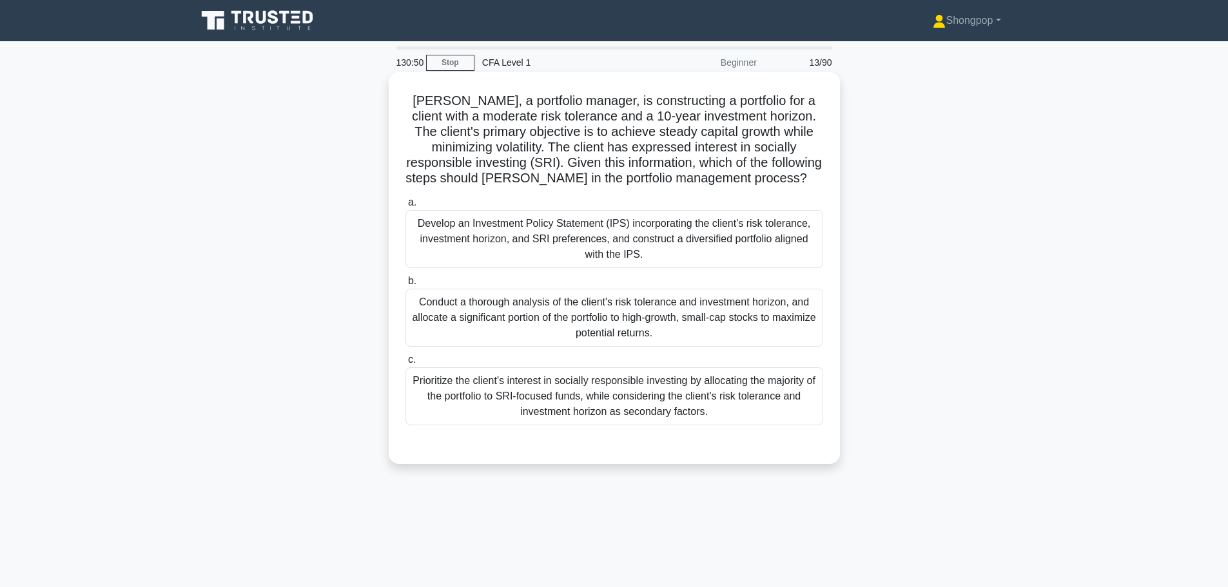
click at [507, 156] on h5 "Sarah, a portfolio manager, is constructing a portfolio for a client with a mod…" at bounding box center [614, 140] width 420 height 94
click at [484, 151] on h5 "Sarah, a portfolio manager, is constructing a portfolio for a client with a mod…" at bounding box center [614, 140] width 420 height 94
click at [534, 235] on div "Develop an Investment Policy Statement (IPS) incorporating the client's risk to…" at bounding box center [614, 239] width 418 height 58
click at [405, 207] on input "a. Develop an Investment Policy Statement (IPS) incorporating the client's risk…" at bounding box center [405, 203] width 0 height 8
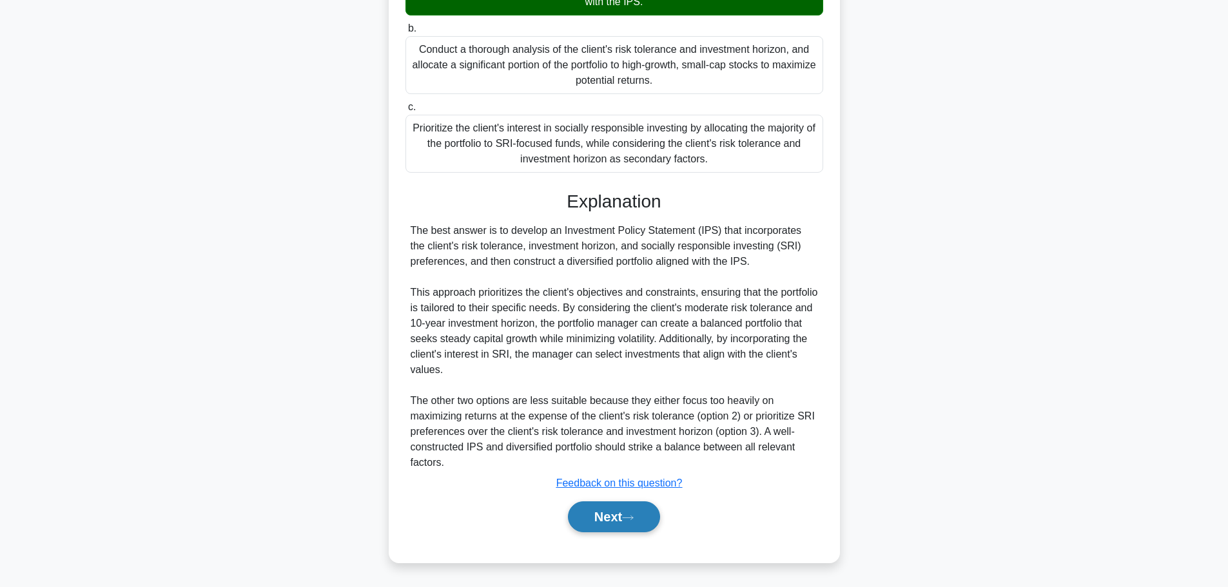
click at [602, 511] on button "Next" at bounding box center [614, 517] width 92 height 31
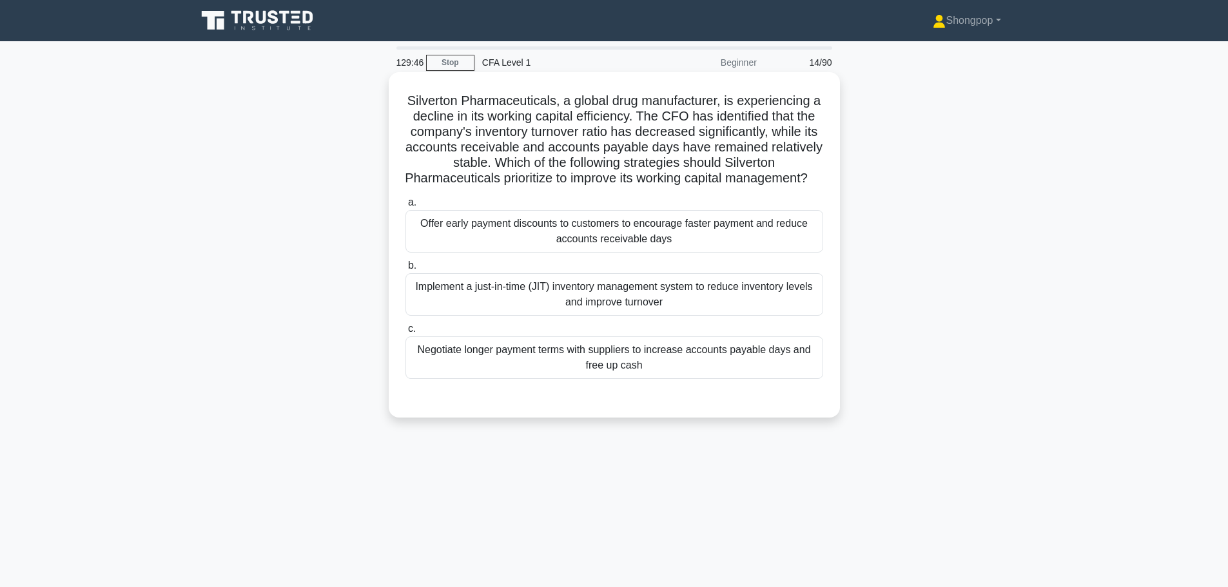
click at [629, 253] on div "Offer early payment discounts to customers to encourage faster payment and redu…" at bounding box center [614, 231] width 418 height 43
click at [405, 207] on input "a. Offer early payment discounts to customers to encourage faster payment and r…" at bounding box center [405, 203] width 0 height 8
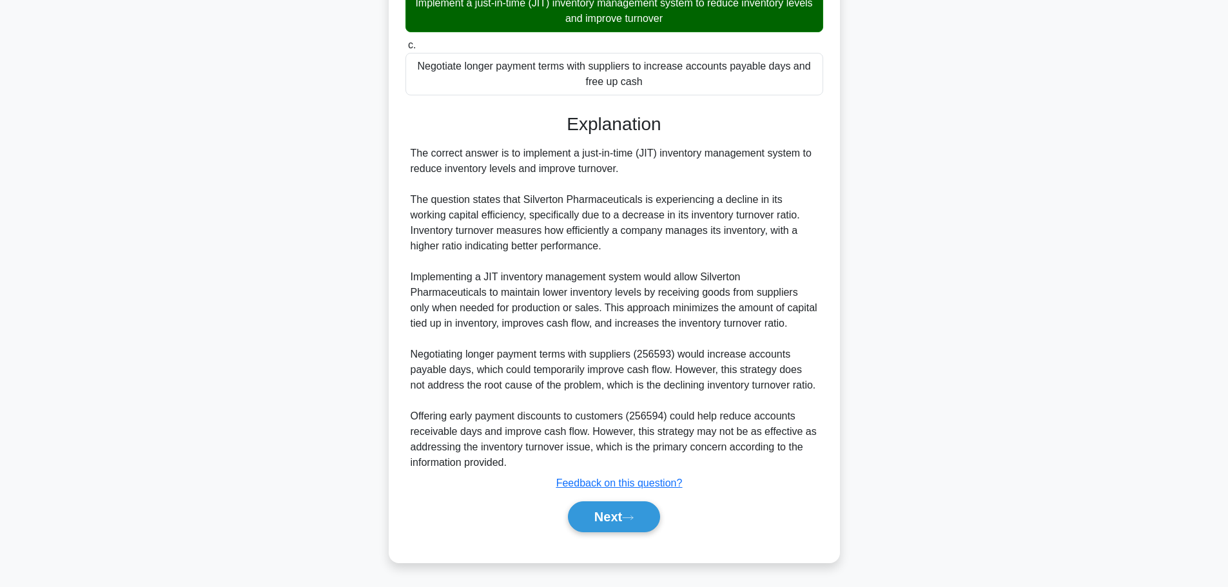
scroll to position [317, 0]
click at [633, 512] on button "Next" at bounding box center [614, 517] width 92 height 31
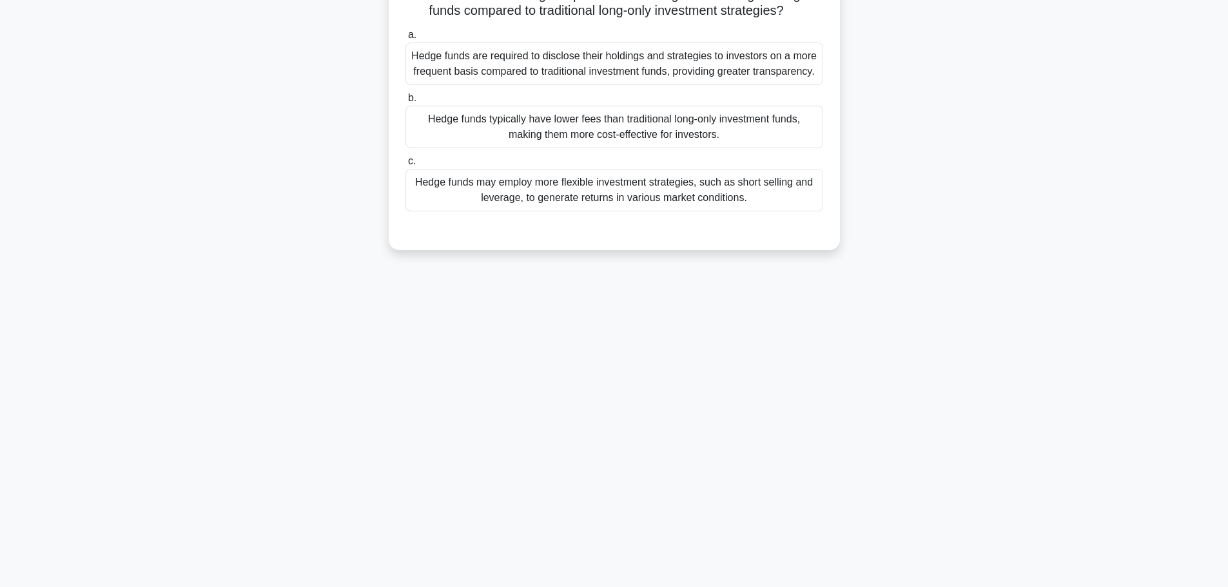
scroll to position [0, 0]
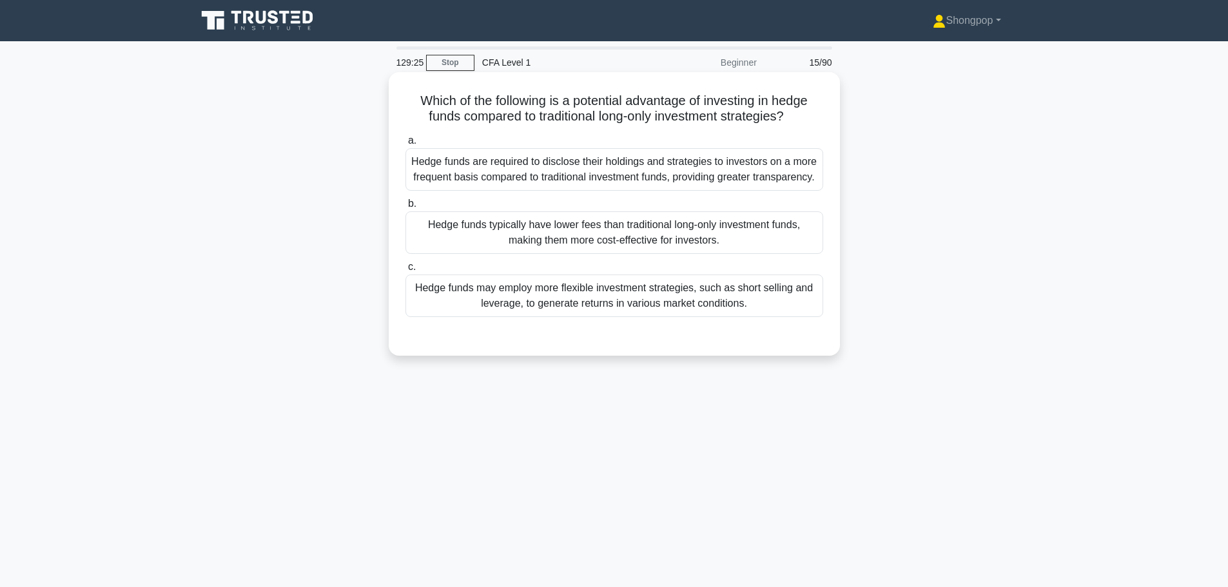
click at [652, 295] on div "Hedge funds may employ more flexible investment strategies, such as short selli…" at bounding box center [614, 296] width 418 height 43
click at [405, 271] on input "c. Hedge funds may employ more flexible investment strategies, such as short se…" at bounding box center [405, 267] width 0 height 8
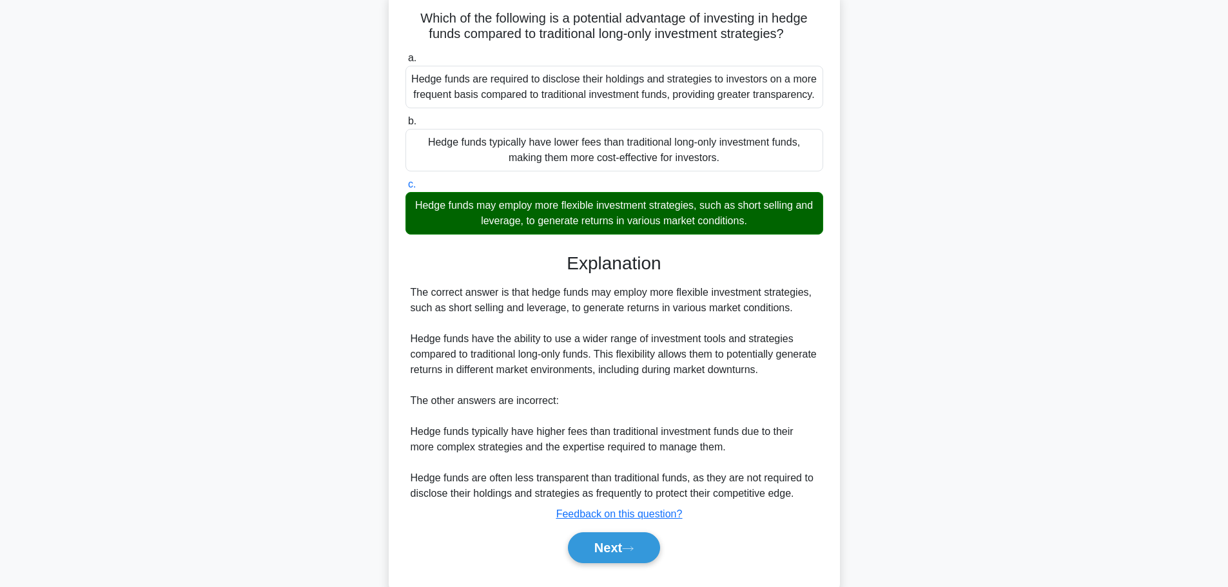
scroll to position [114, 0]
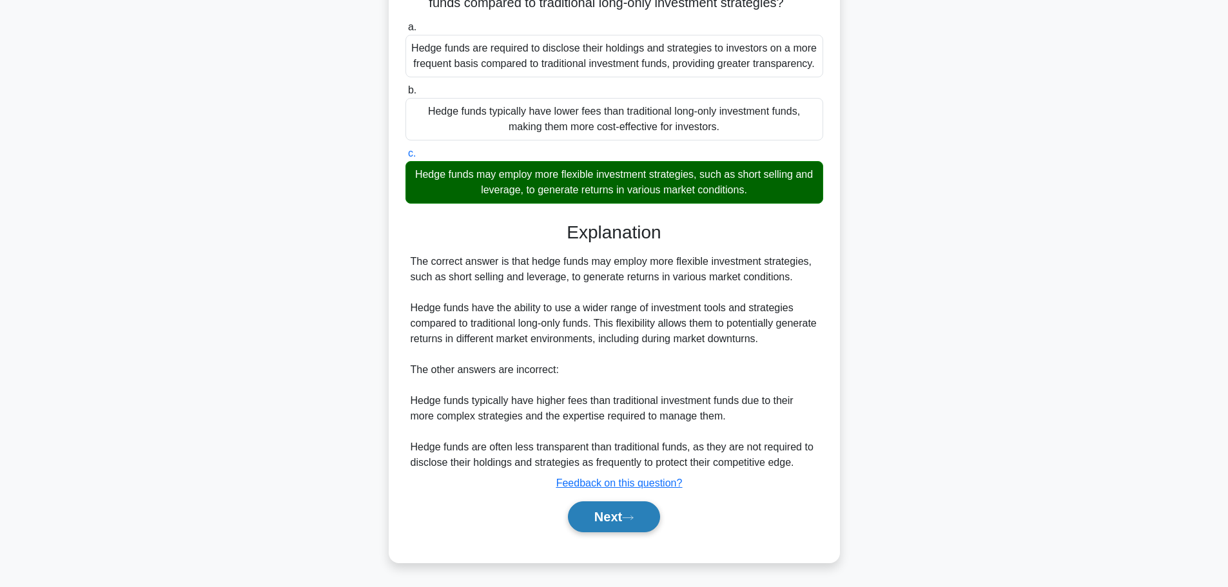
click at [625, 527] on button "Next" at bounding box center [614, 517] width 92 height 31
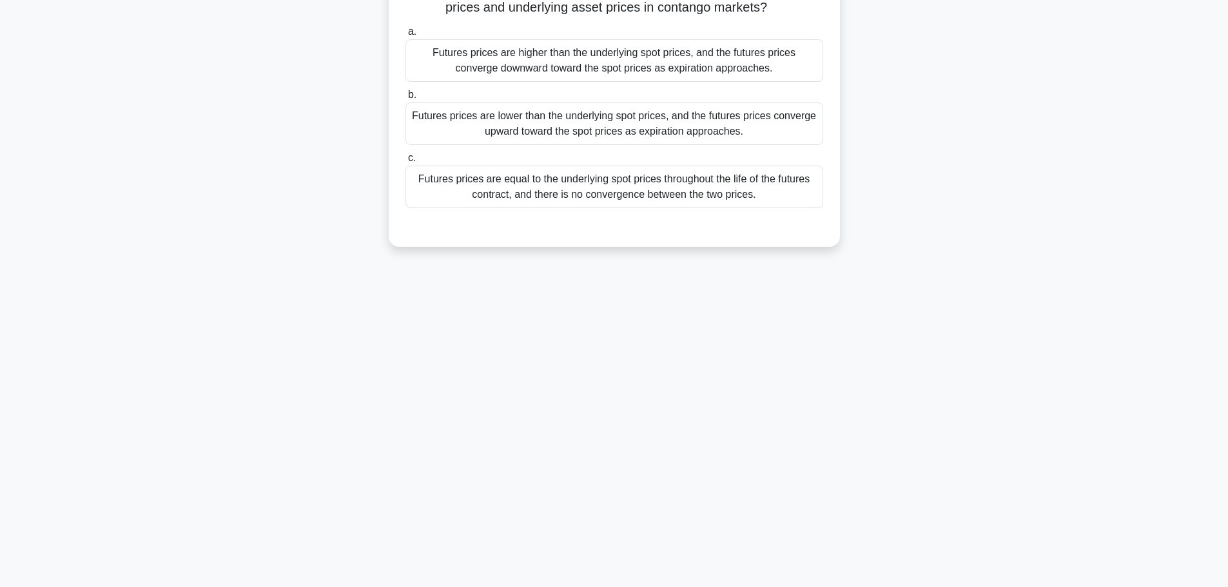
scroll to position [0, 0]
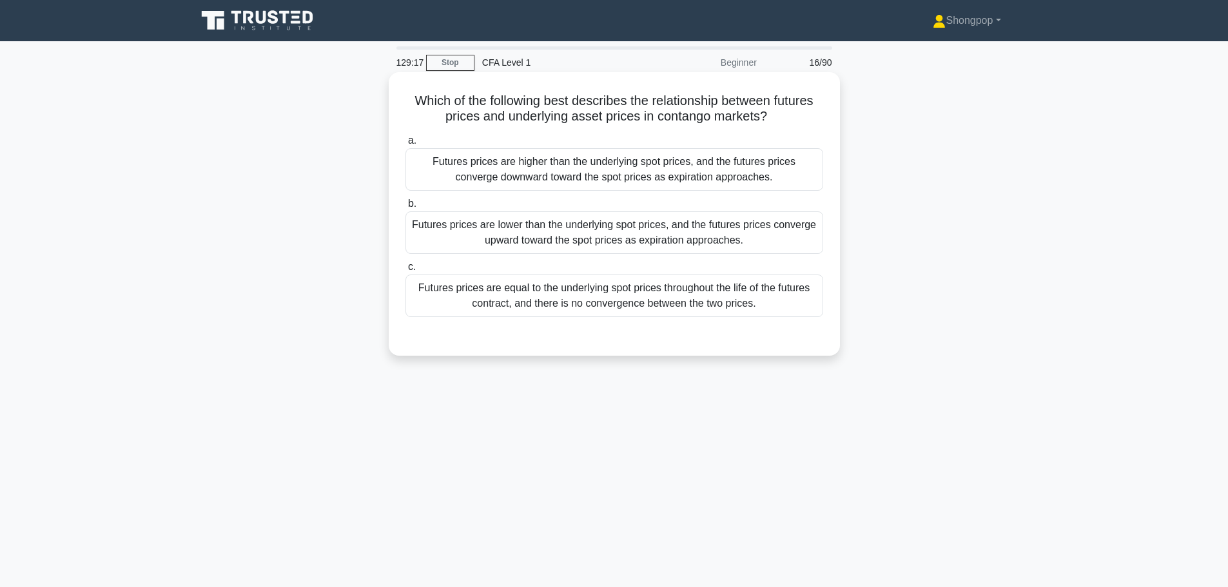
click at [663, 121] on h5 "Which of the following best describes the relationship between futures prices a…" at bounding box center [614, 109] width 420 height 32
drag, startPoint x: 659, startPoint y: 115, endPoint x: 763, endPoint y: 119, distance: 103.8
click at [763, 119] on h5 "Which of the following best describes the relationship between futures prices a…" at bounding box center [614, 109] width 420 height 32
copy h5 "contango markets"
click at [523, 229] on div "Futures prices are lower than the underlying spot prices, and the futures price…" at bounding box center [614, 232] width 418 height 43
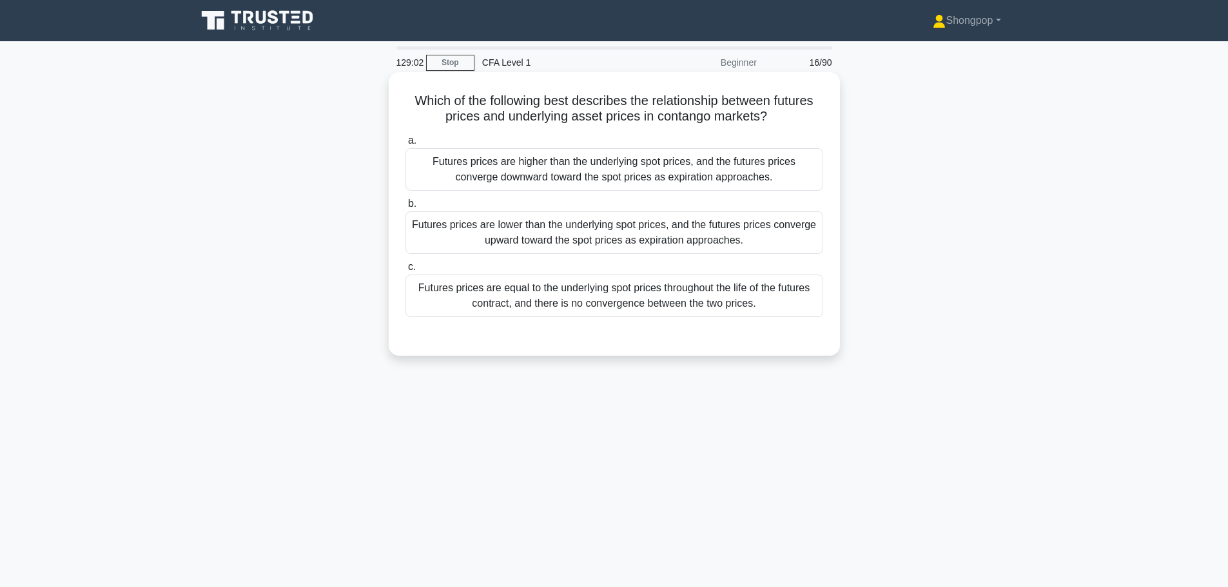
click at [405, 208] on input "b. Futures prices are lower than the underlying spot prices, and the futures pr…" at bounding box center [405, 204] width 0 height 8
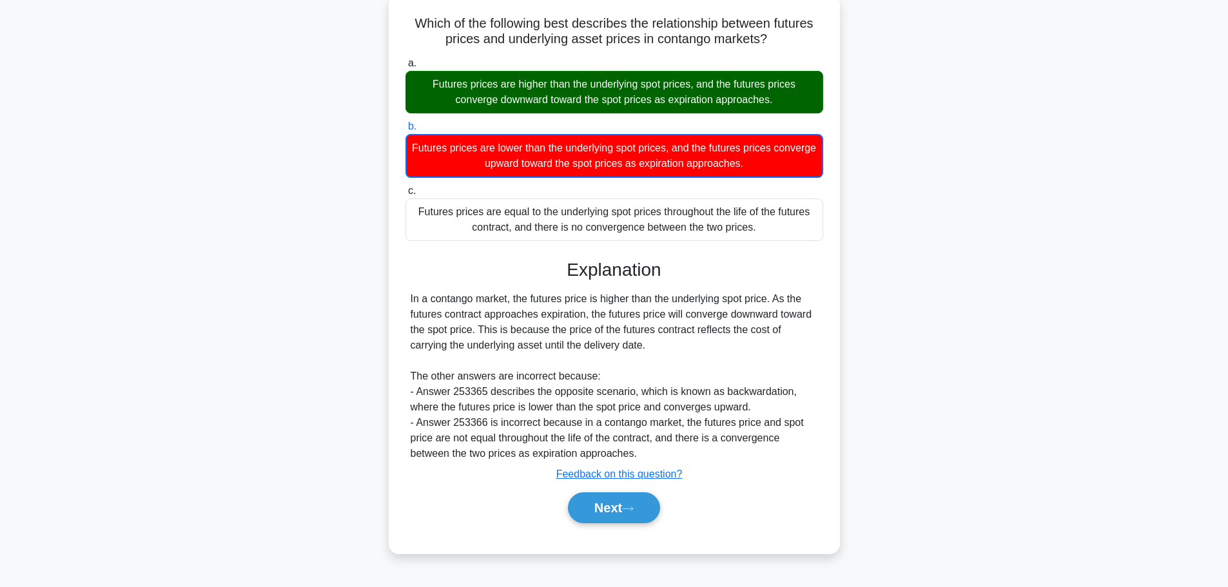
scroll to position [109, 0]
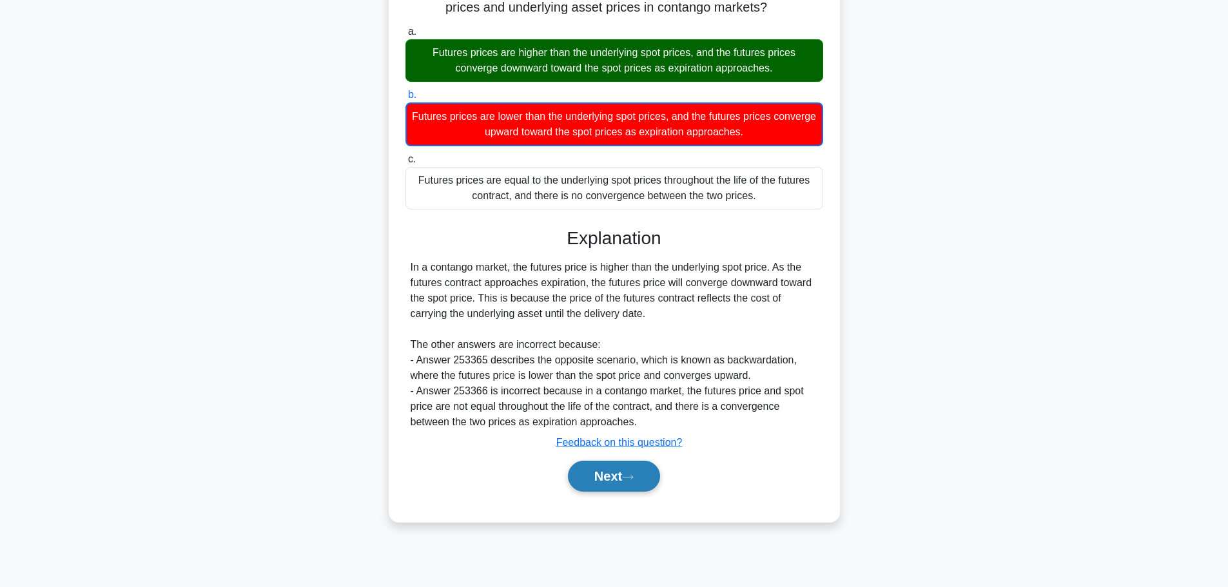
click at [603, 473] on button "Next" at bounding box center [614, 476] width 92 height 31
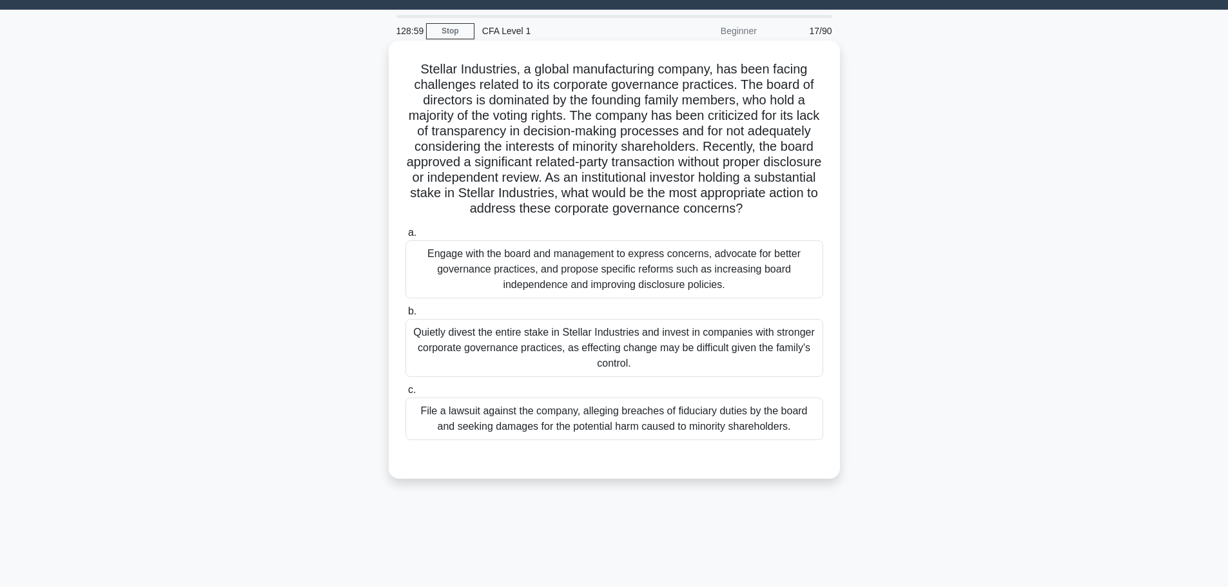
scroll to position [0, 0]
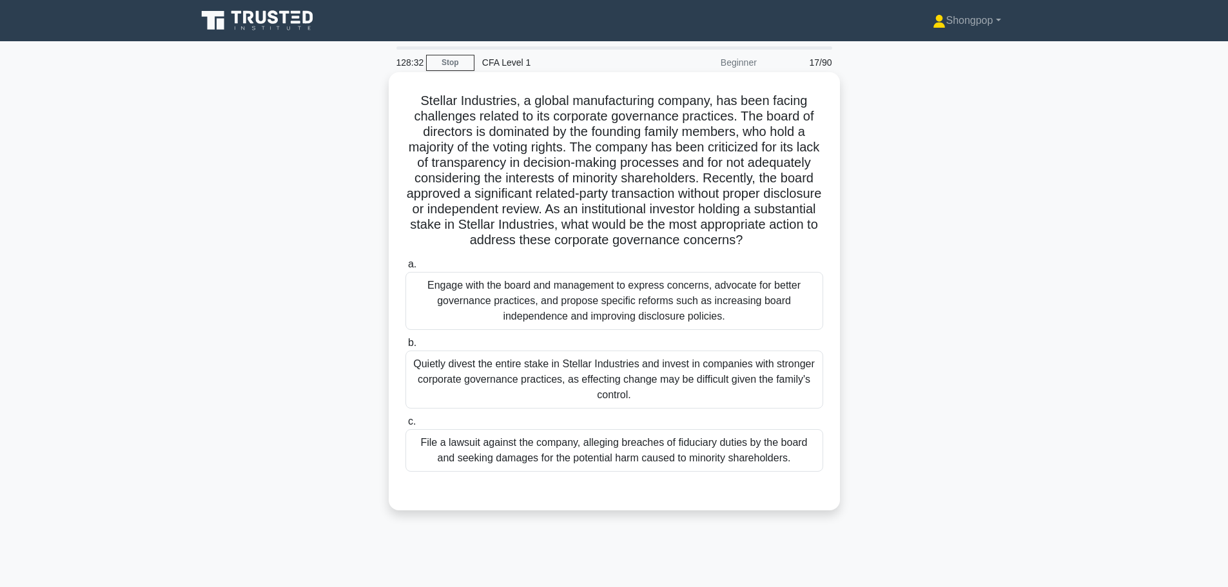
drag, startPoint x: 539, startPoint y: 454, endPoint x: 537, endPoint y: 464, distance: 9.9
click at [538, 457] on div "File a lawsuit against the company, alleging breaches of fiduciary duties by th…" at bounding box center [614, 450] width 418 height 43
click at [405, 426] on input "c. File a lawsuit against the company, alleging breaches of fiduciary duties by…" at bounding box center [405, 422] width 0 height 8
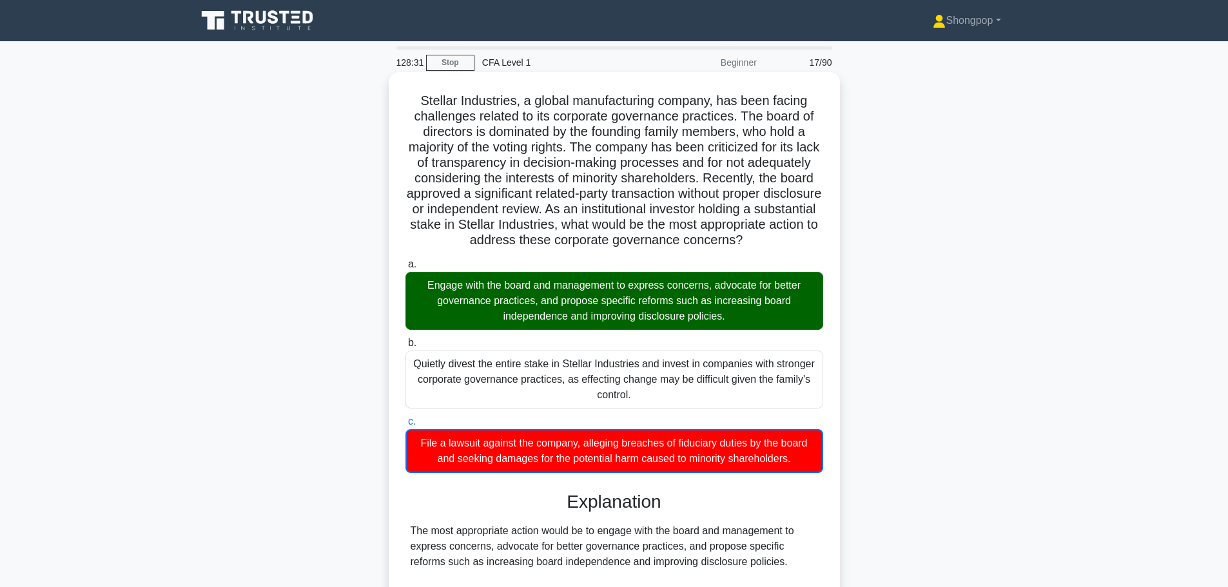
scroll to position [317, 0]
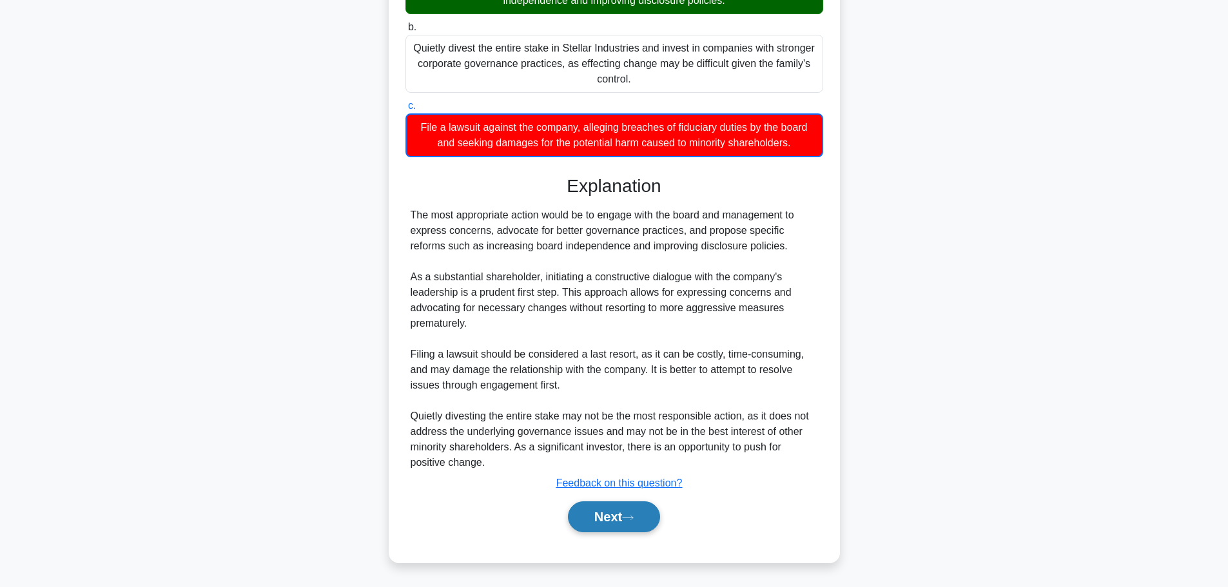
click at [614, 525] on button "Next" at bounding box center [614, 517] width 92 height 31
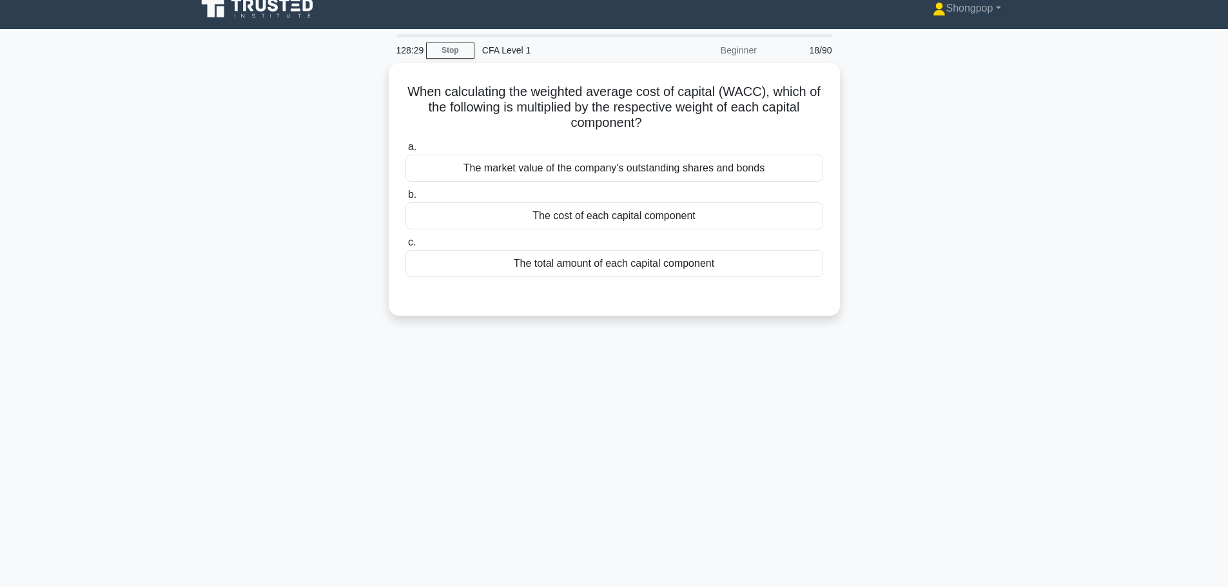
scroll to position [0, 0]
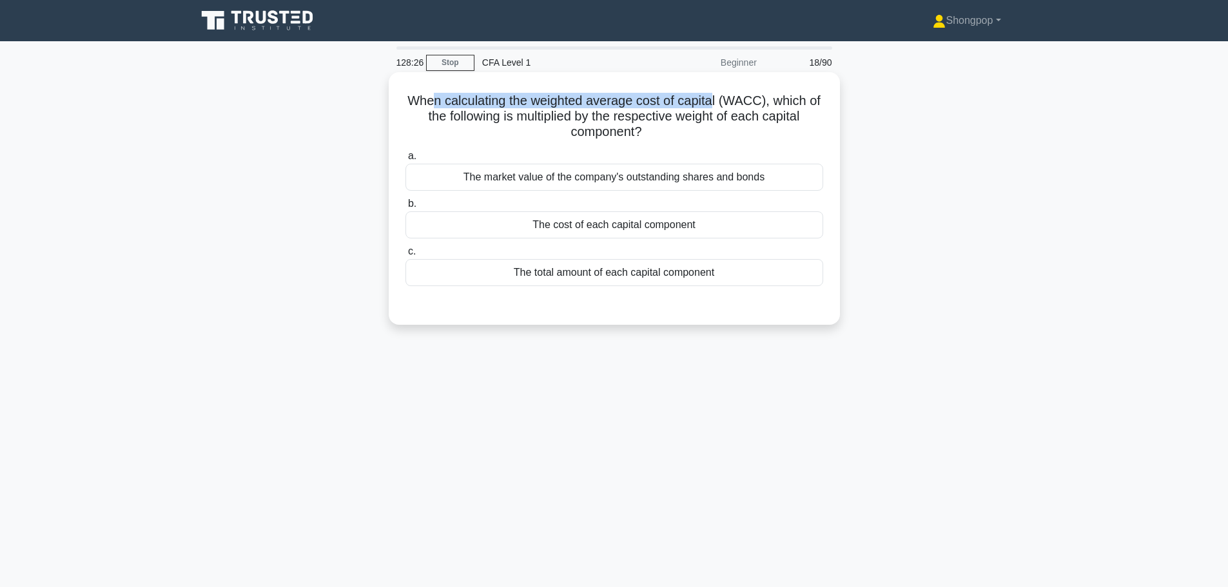
drag, startPoint x: 442, startPoint y: 101, endPoint x: 722, endPoint y: 79, distance: 281.3
click at [722, 79] on div "When calculating the weighted average cost of capital (WACC), which of the foll…" at bounding box center [614, 198] width 441 height 242
click at [607, 121] on h5 "When calculating the weighted average cost of capital (WACC), which of the foll…" at bounding box center [614, 117] width 420 height 48
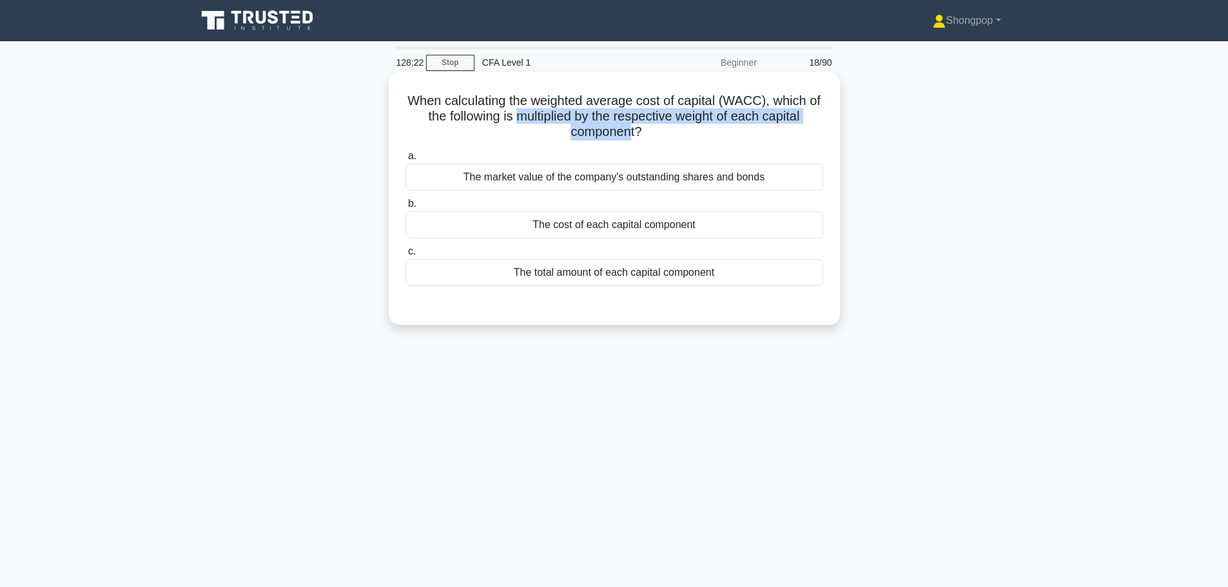
drag, startPoint x: 524, startPoint y: 115, endPoint x: 628, endPoint y: 136, distance: 105.8
click at [628, 136] on h5 "When calculating the weighted average cost of capital (WACC), which of the foll…" at bounding box center [614, 117] width 420 height 48
click at [658, 135] on icon ".spinner_0XTQ{transform-origin:center;animation:spinner_y6GP .75s linear infini…" at bounding box center [649, 132] width 15 height 15
click at [584, 220] on div "The cost of each capital component" at bounding box center [614, 224] width 418 height 27
click at [405, 208] on input "b. The cost of each capital component" at bounding box center [405, 204] width 0 height 8
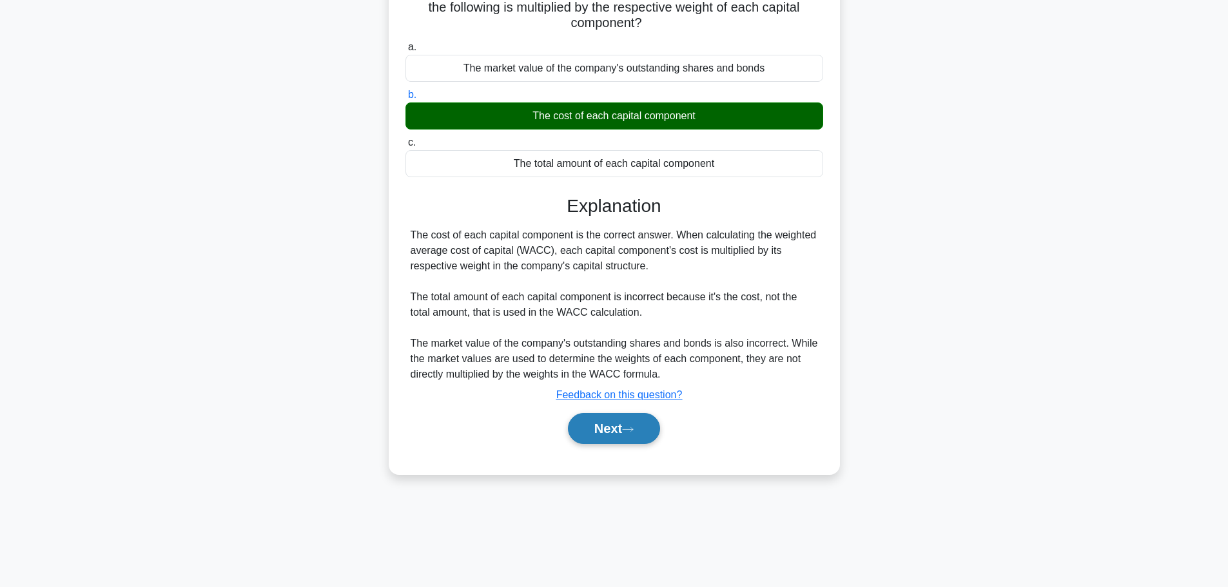
click at [634, 433] on icon at bounding box center [628, 429] width 12 height 7
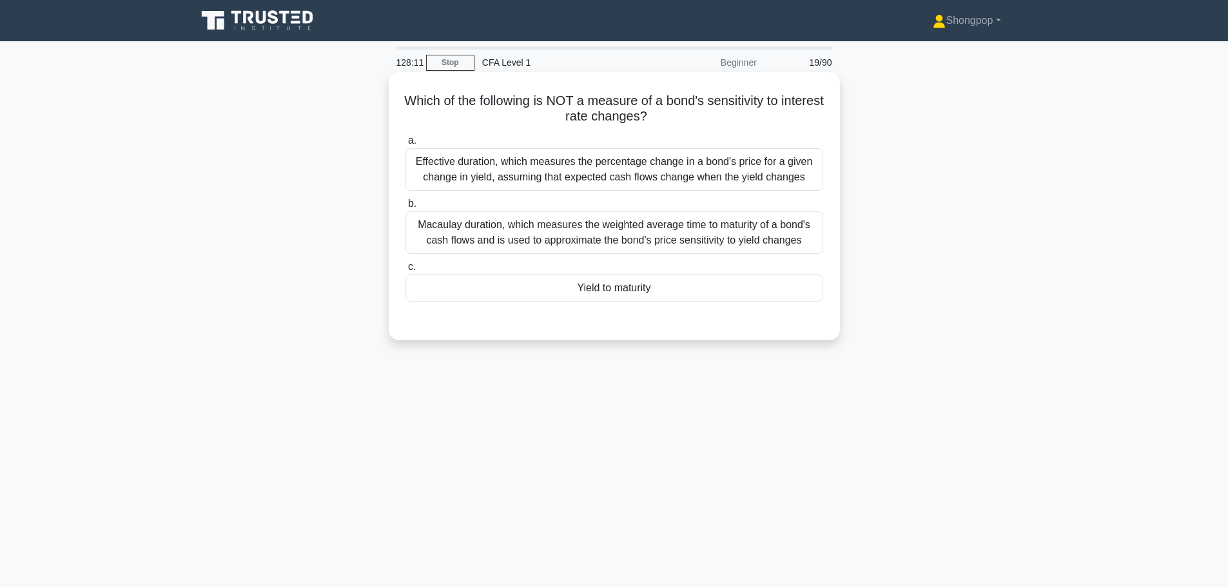
click at [491, 295] on div "Yield to maturity" at bounding box center [614, 288] width 418 height 27
click at [405, 271] on input "c. Yield to maturity" at bounding box center [405, 267] width 0 height 8
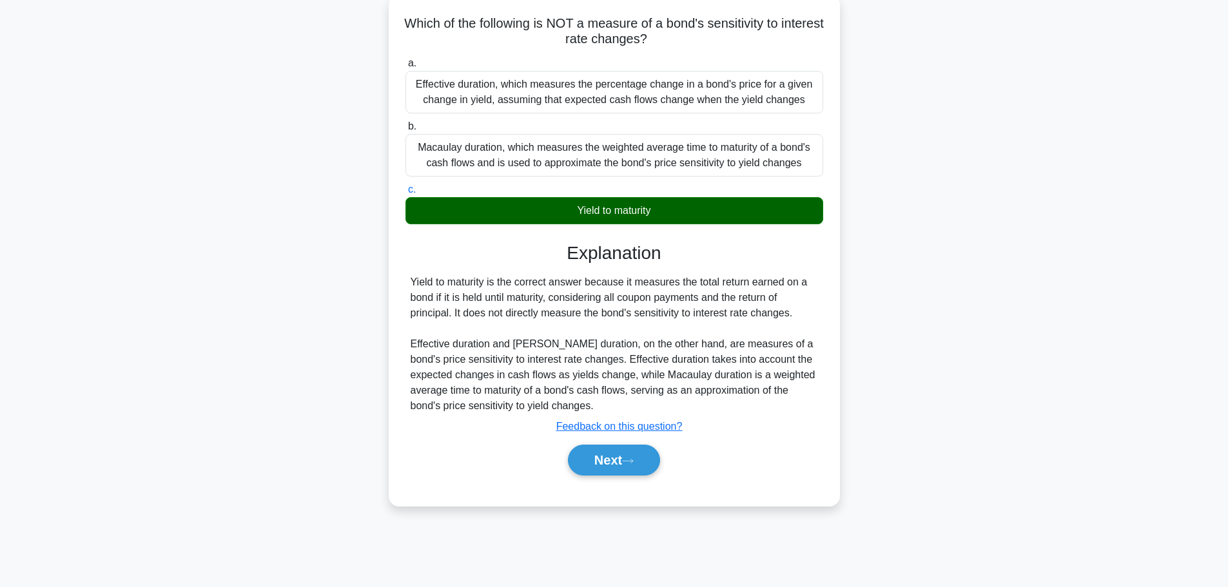
scroll to position [109, 0]
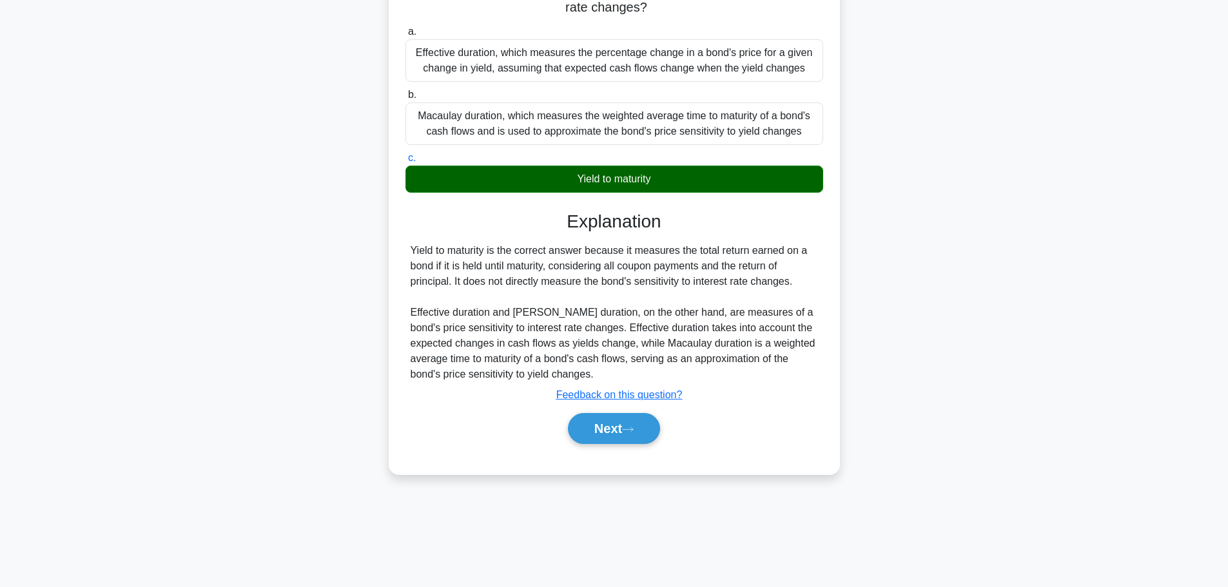
click at [623, 447] on div "Next" at bounding box center [614, 428] width 418 height 41
click at [623, 434] on button "Next" at bounding box center [614, 428] width 92 height 31
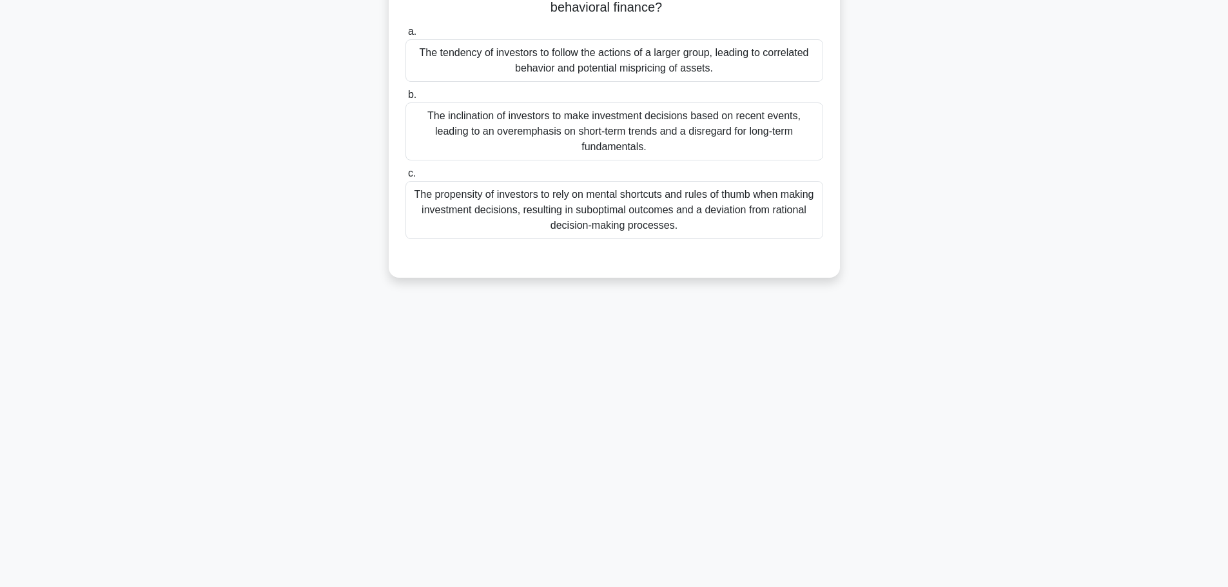
scroll to position [0, 0]
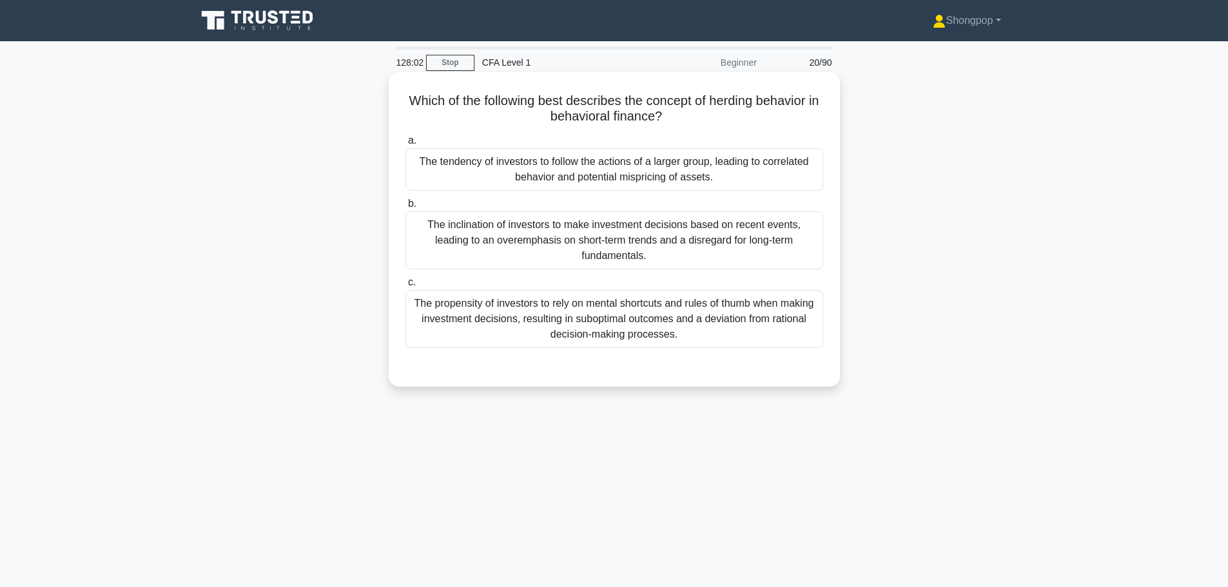
click at [618, 158] on div "The tendency of investors to follow the actions of a larger group, leading to c…" at bounding box center [614, 169] width 418 height 43
click at [405, 145] on input "a. The tendency of investors to follow the actions of a larger group, leading t…" at bounding box center [405, 141] width 0 height 8
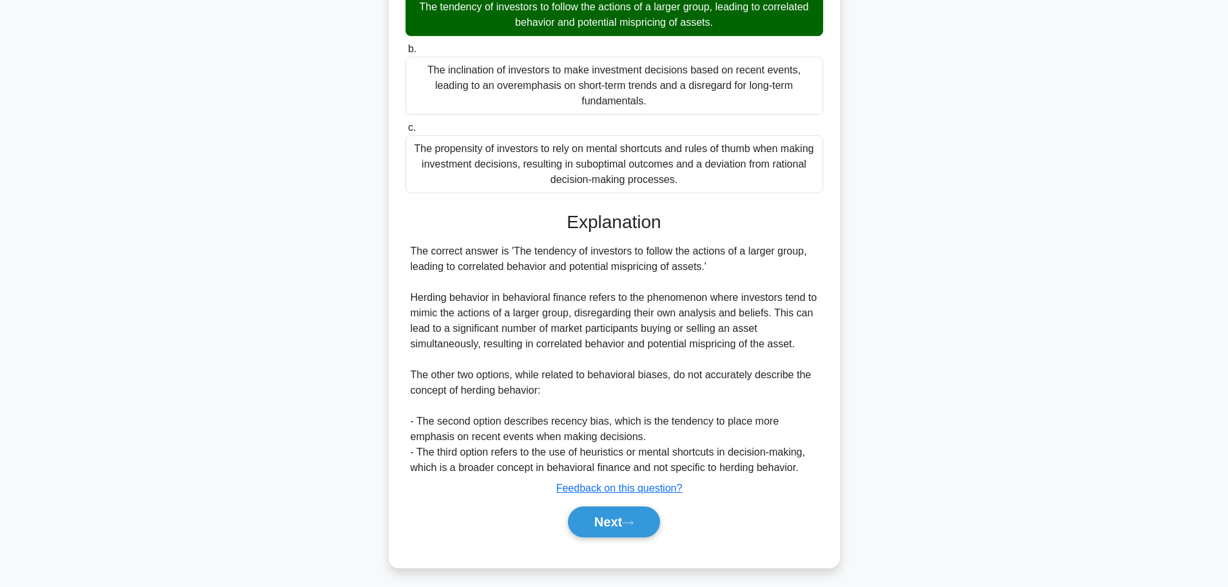
scroll to position [161, 0]
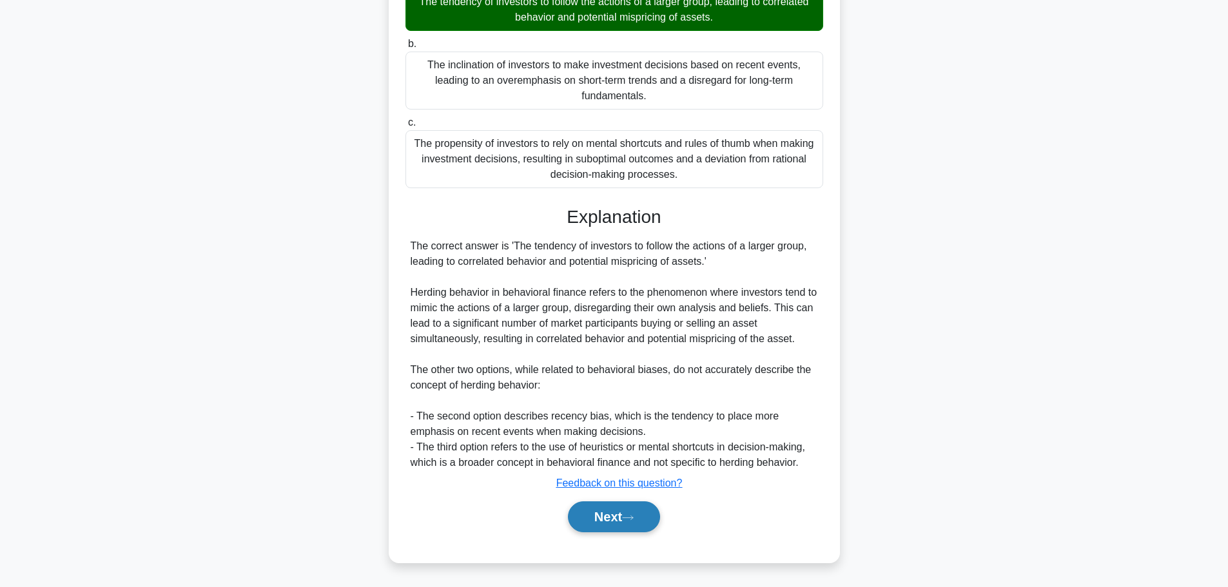
click at [621, 522] on button "Next" at bounding box center [614, 517] width 92 height 31
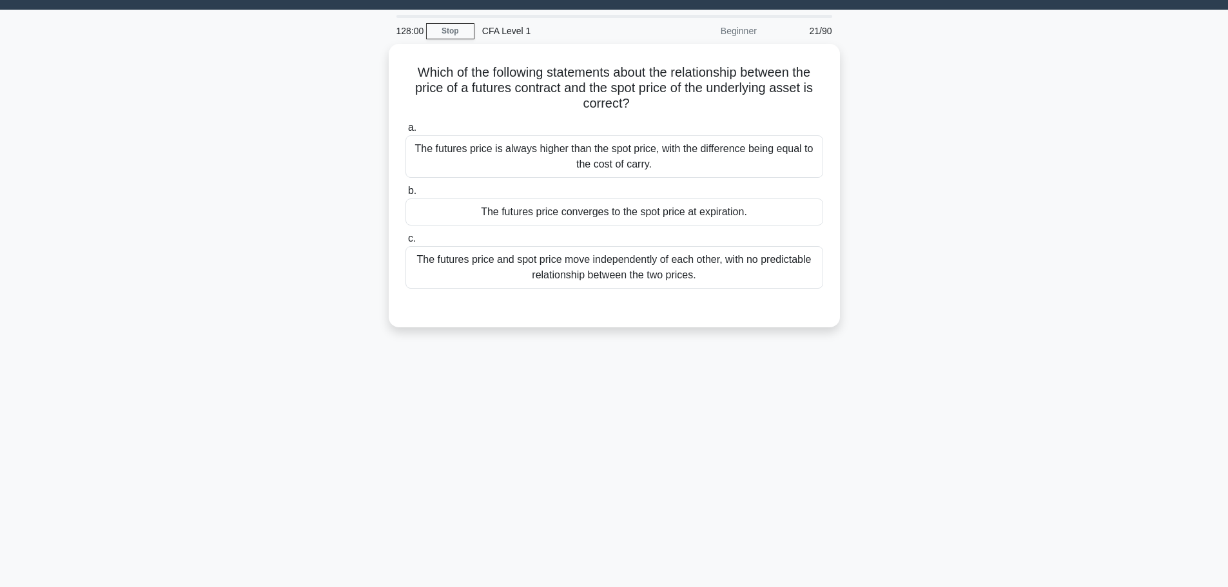
scroll to position [0, 0]
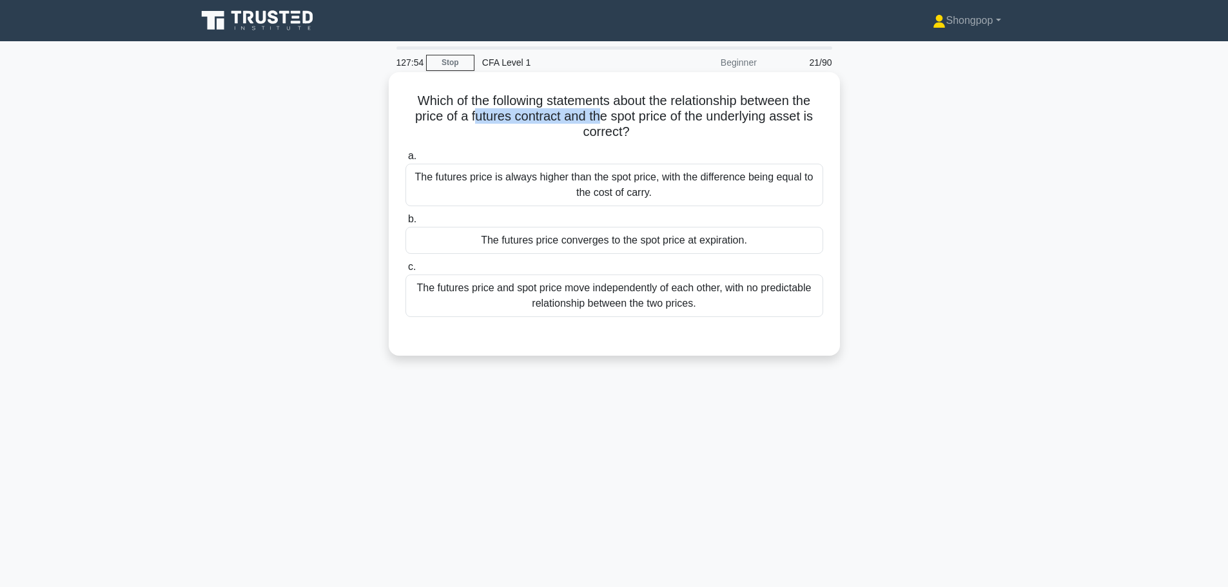
drag, startPoint x: 495, startPoint y: 113, endPoint x: 599, endPoint y: 112, distance: 103.8
click at [599, 112] on h5 "Which of the following statements about the relationship between the price of a…" at bounding box center [614, 117] width 420 height 48
drag, startPoint x: 627, startPoint y: 113, endPoint x: 704, endPoint y: 118, distance: 77.5
click at [704, 117] on h5 "Which of the following statements about the relationship between the price of a…" at bounding box center [614, 117] width 420 height 48
click at [706, 133] on h5 "Which of the following statements about the relationship between the price of a…" at bounding box center [614, 117] width 420 height 48
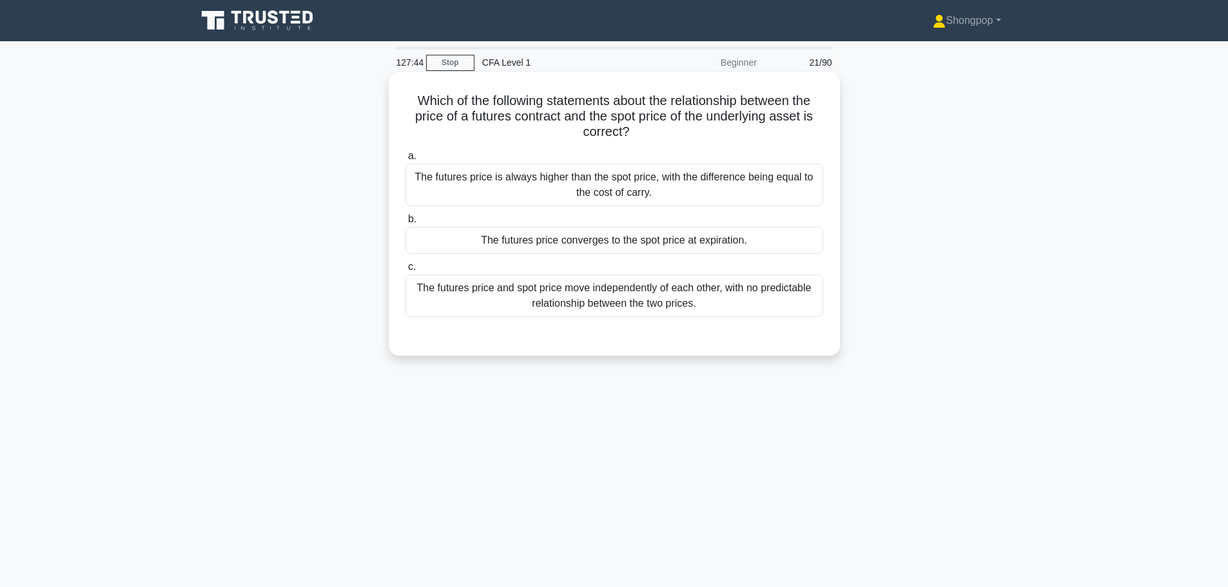
click at [657, 305] on div "The futures price and spot price move independently of each other, with no pred…" at bounding box center [614, 296] width 418 height 43
click at [405, 271] on input "c. The futures price and spot price move independently of each other, with no p…" at bounding box center [405, 267] width 0 height 8
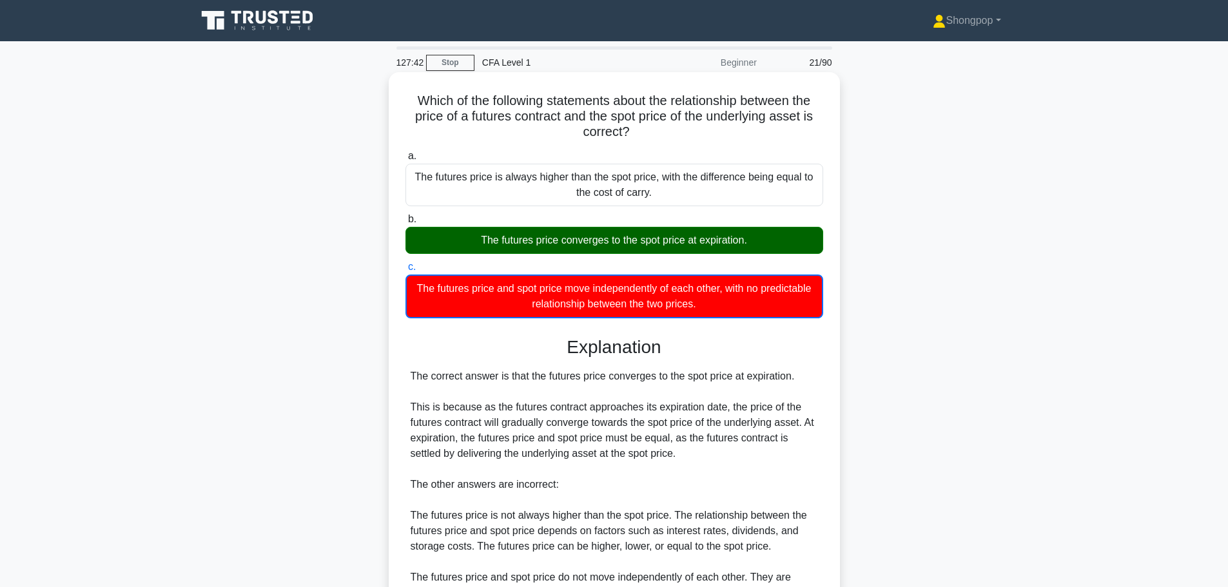
scroll to position [162, 0]
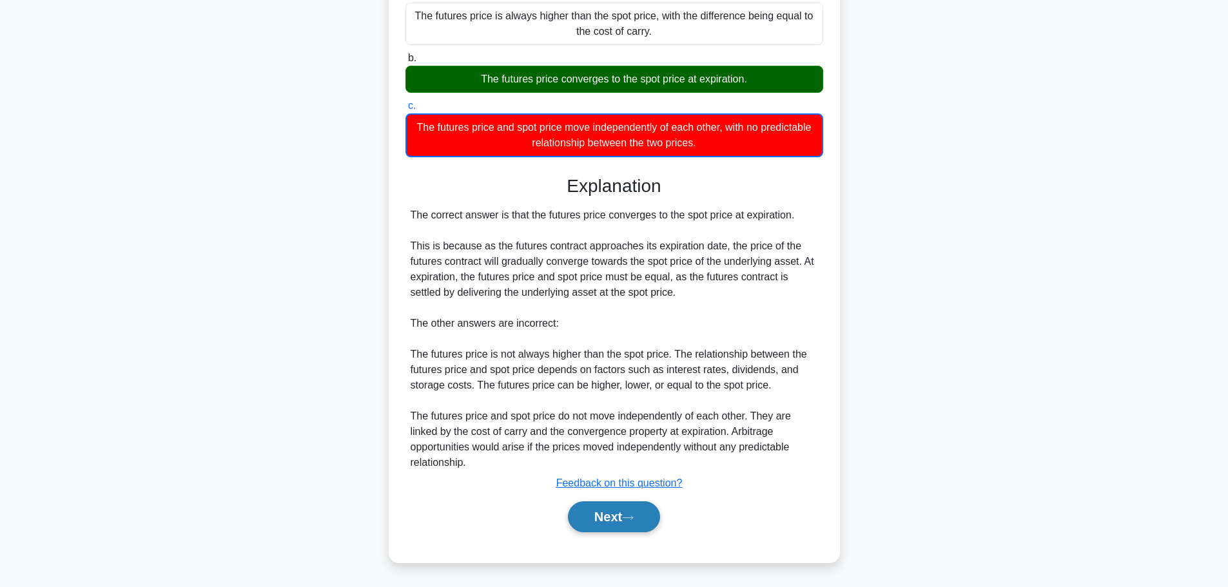
click at [645, 517] on button "Next" at bounding box center [614, 517] width 92 height 31
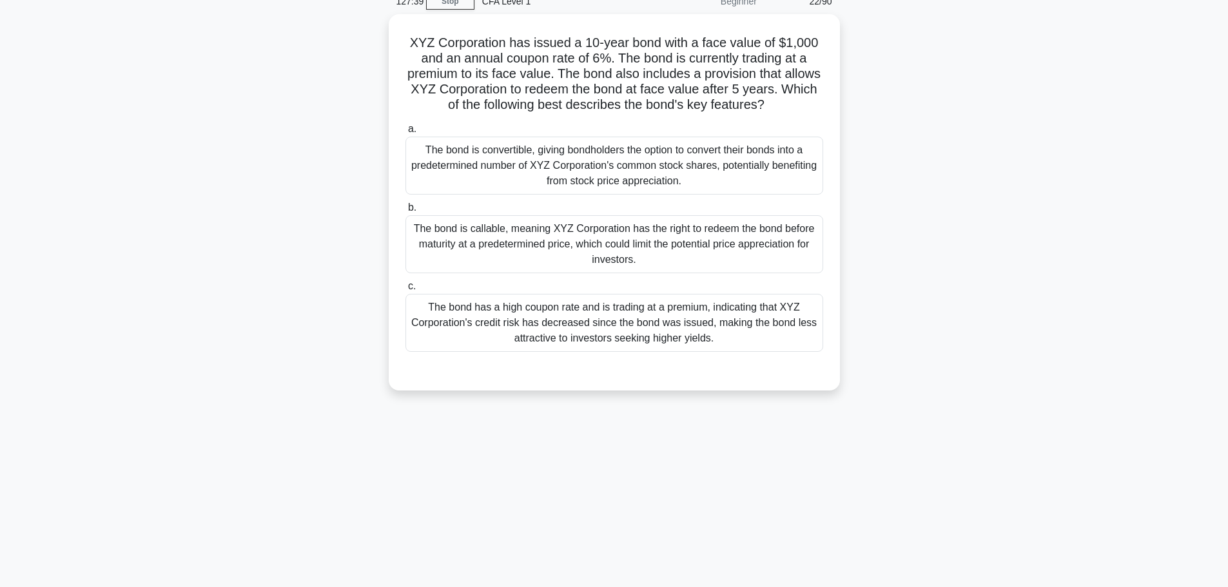
scroll to position [0, 0]
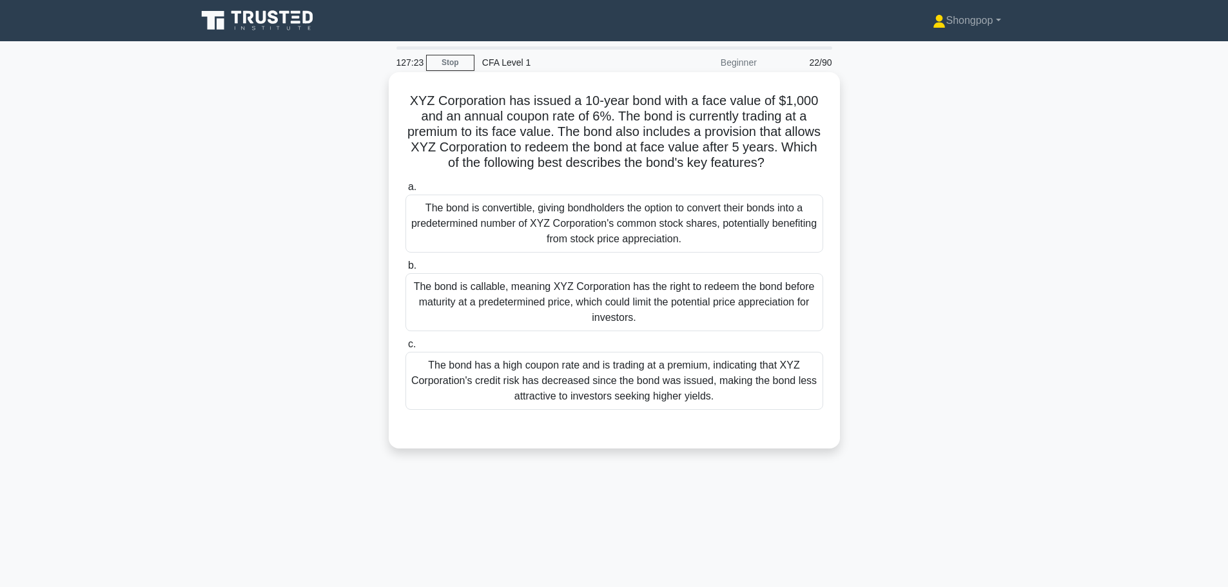
click at [718, 382] on div "The bond has a high coupon rate and is trading at a premium, indicating that XY…" at bounding box center [614, 381] width 418 height 58
click at [405, 349] on input "c. The bond has a high coupon rate and is trading at a premium, indicating that…" at bounding box center [405, 344] width 0 height 8
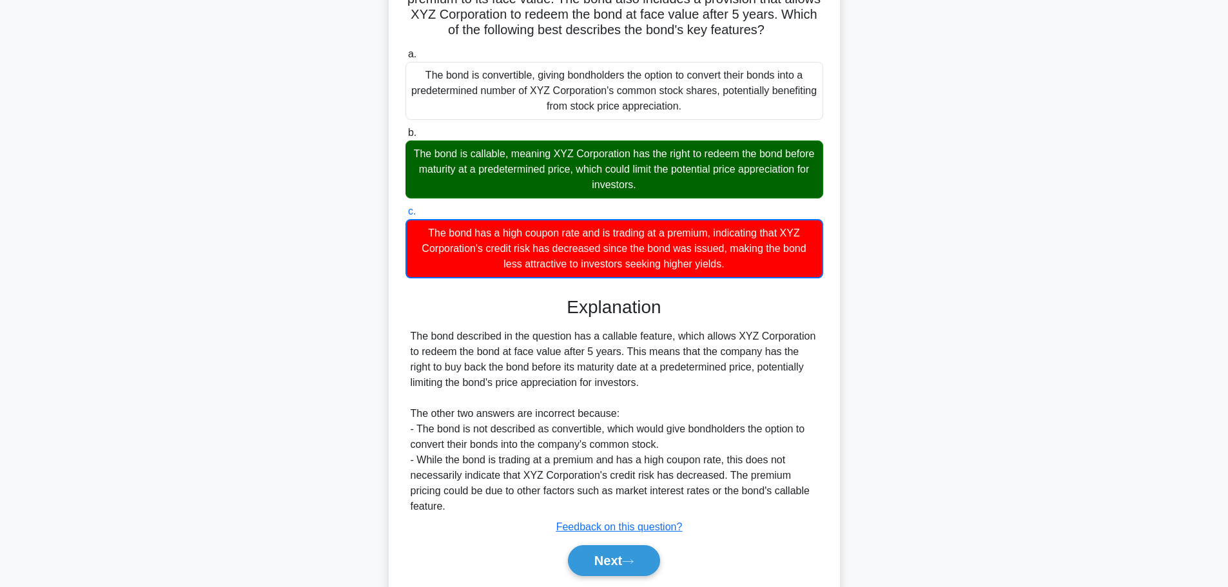
scroll to position [177, 0]
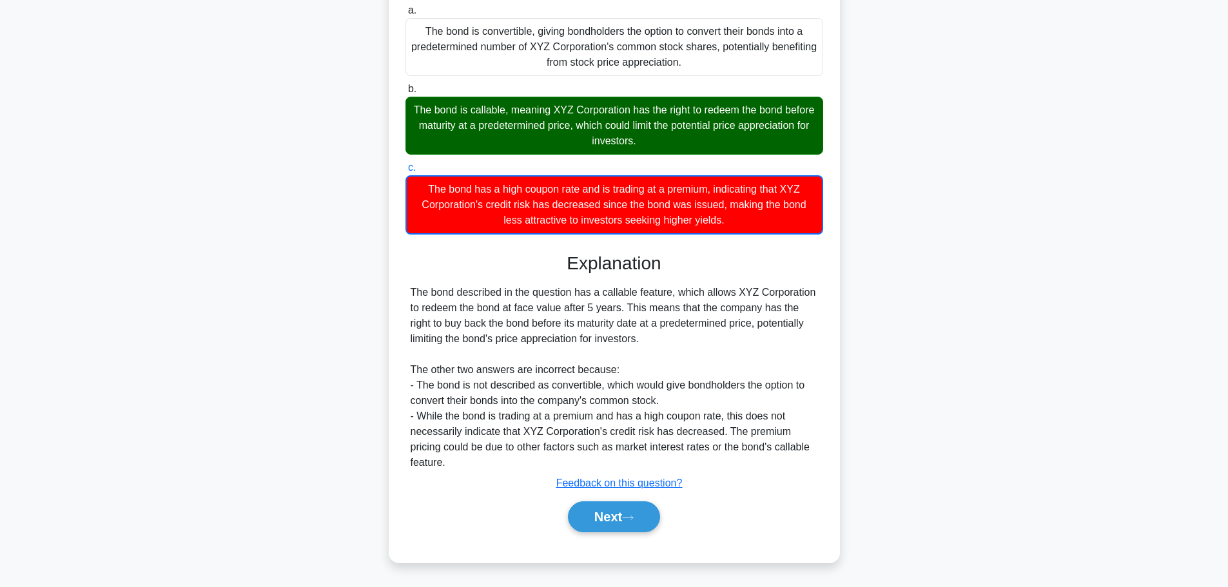
click at [618, 538] on div "Next" at bounding box center [614, 516] width 418 height 41
click at [617, 524] on button "Next" at bounding box center [614, 517] width 92 height 31
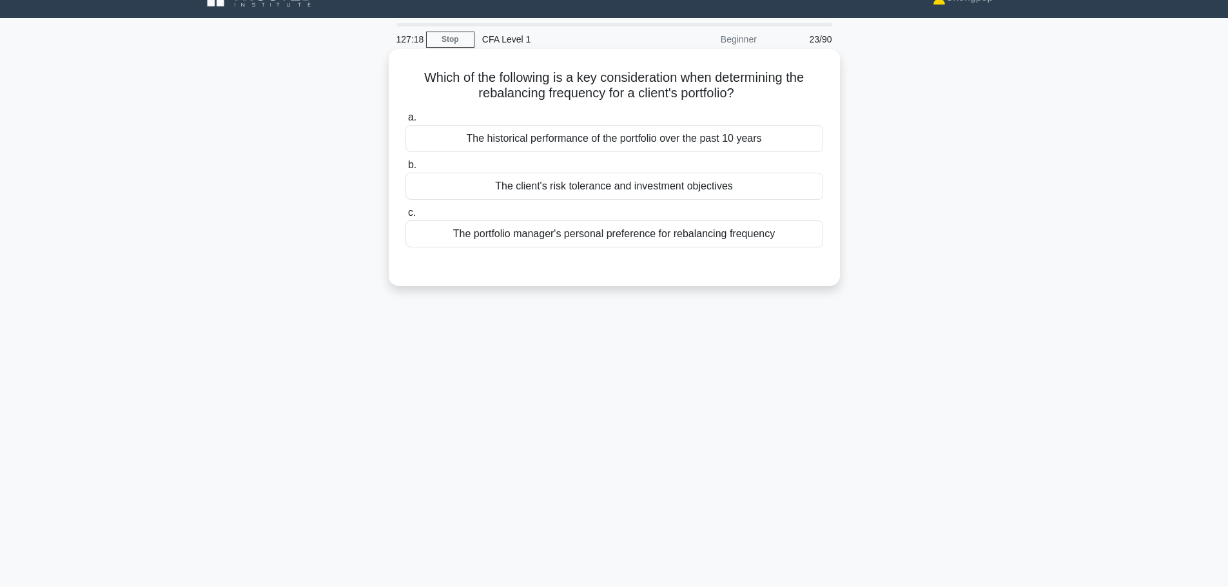
scroll to position [0, 0]
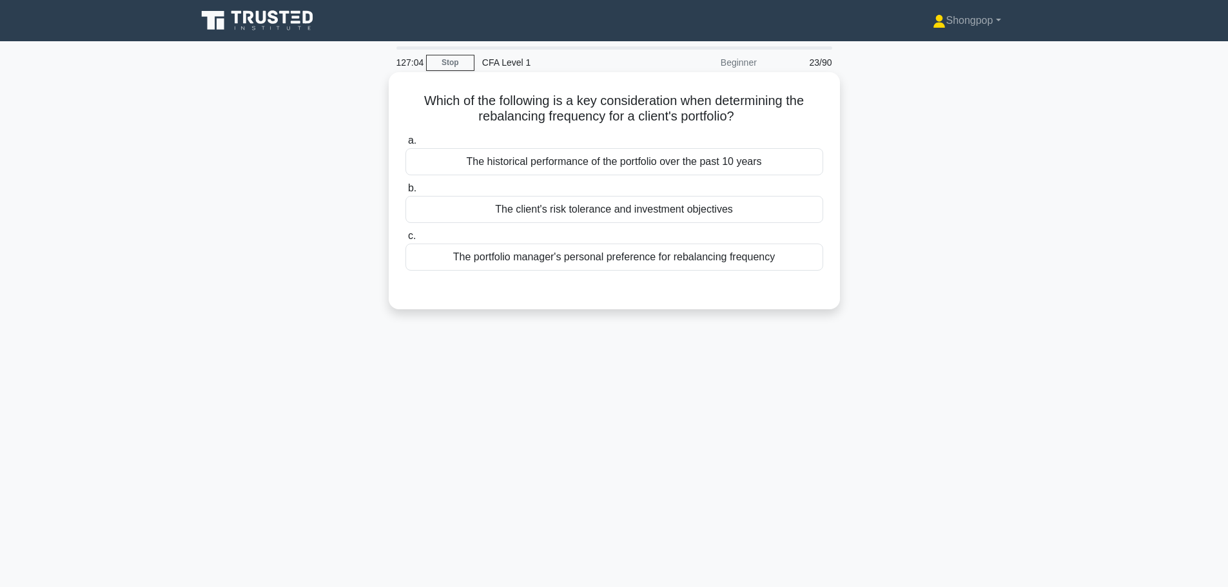
click at [665, 160] on div "The historical performance of the portfolio over the past 10 years" at bounding box center [614, 161] width 418 height 27
click at [405, 145] on input "a. The historical performance of the portfolio over the past 10 years" at bounding box center [405, 141] width 0 height 8
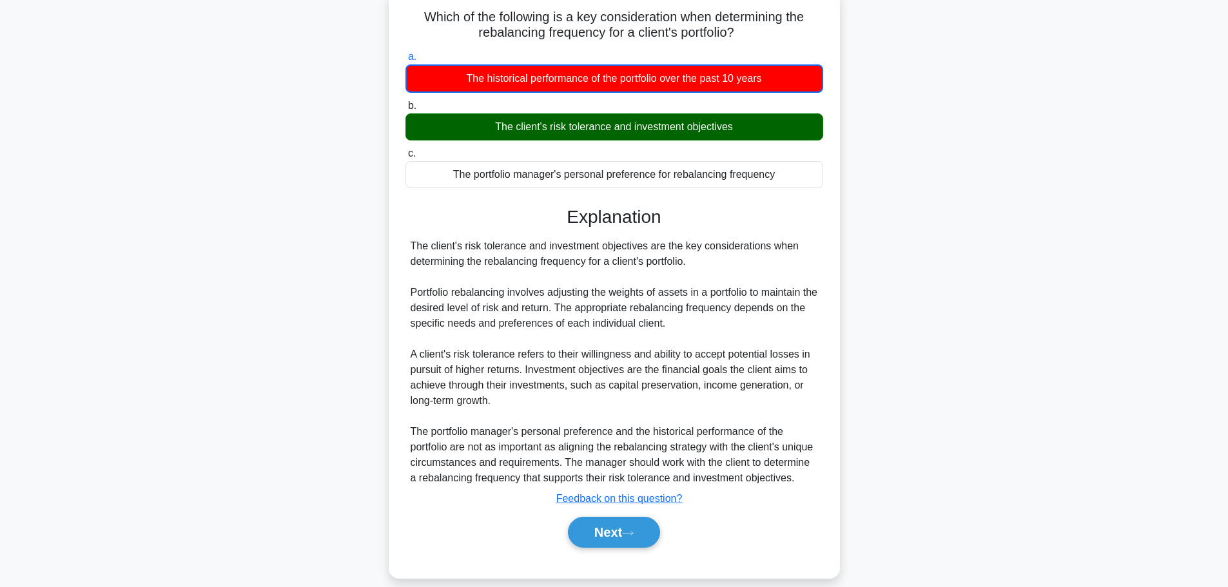
scroll to position [115, 0]
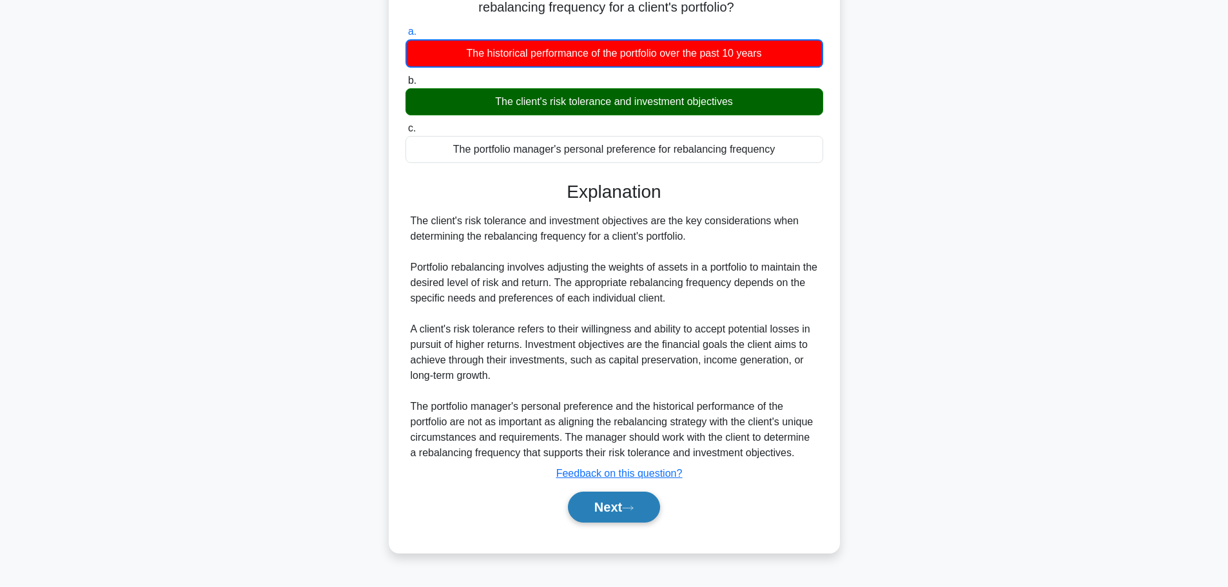
click at [620, 505] on button "Next" at bounding box center [614, 507] width 92 height 31
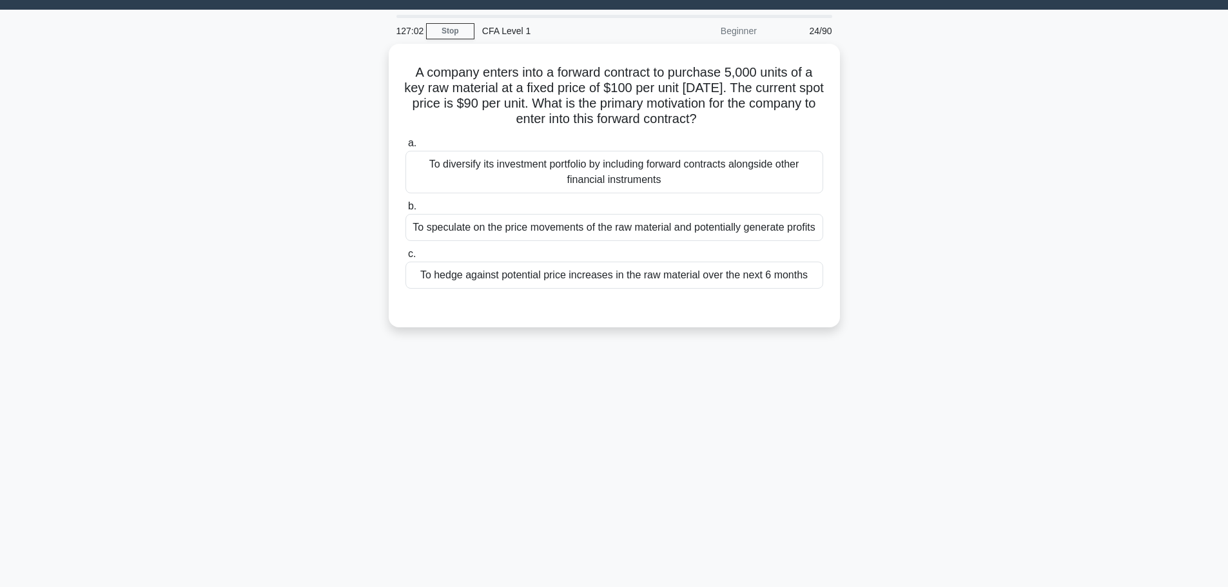
scroll to position [0, 0]
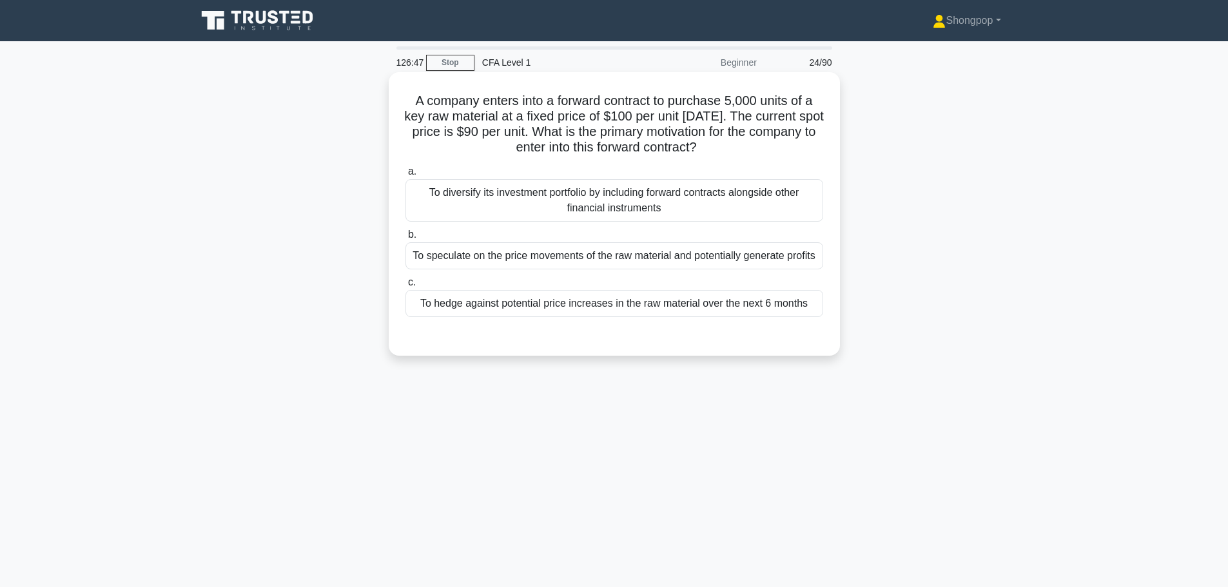
click at [482, 305] on div "To hedge against potential price increases in the raw material over the next 6 …" at bounding box center [614, 303] width 418 height 27
click at [405, 287] on input "c. To hedge against potential price increases in the raw material over the next…" at bounding box center [405, 282] width 0 height 8
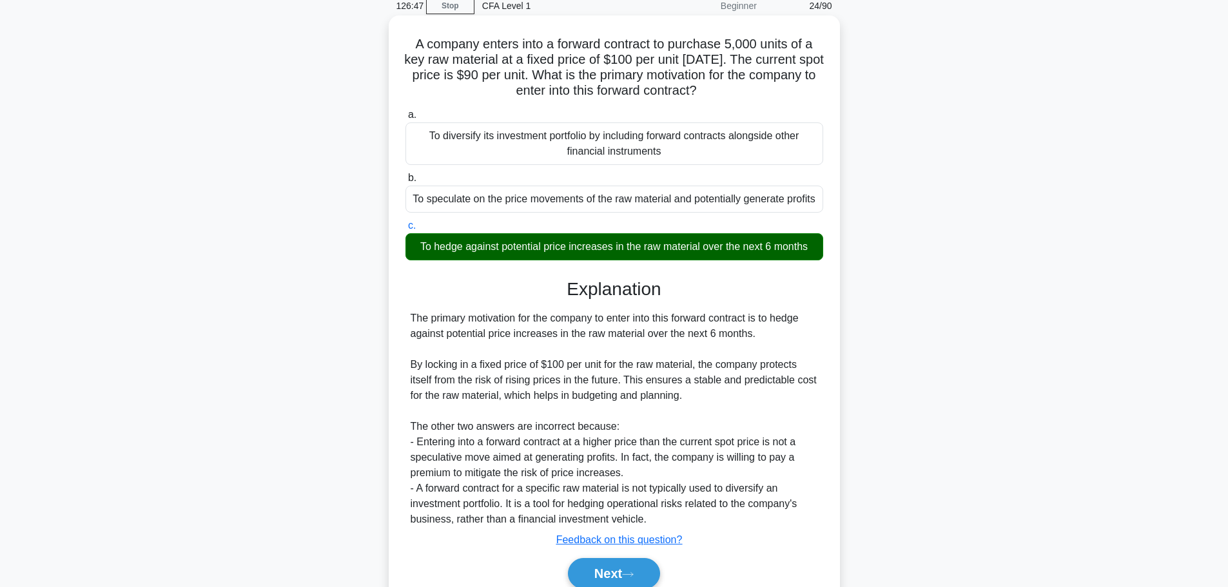
scroll to position [114, 0]
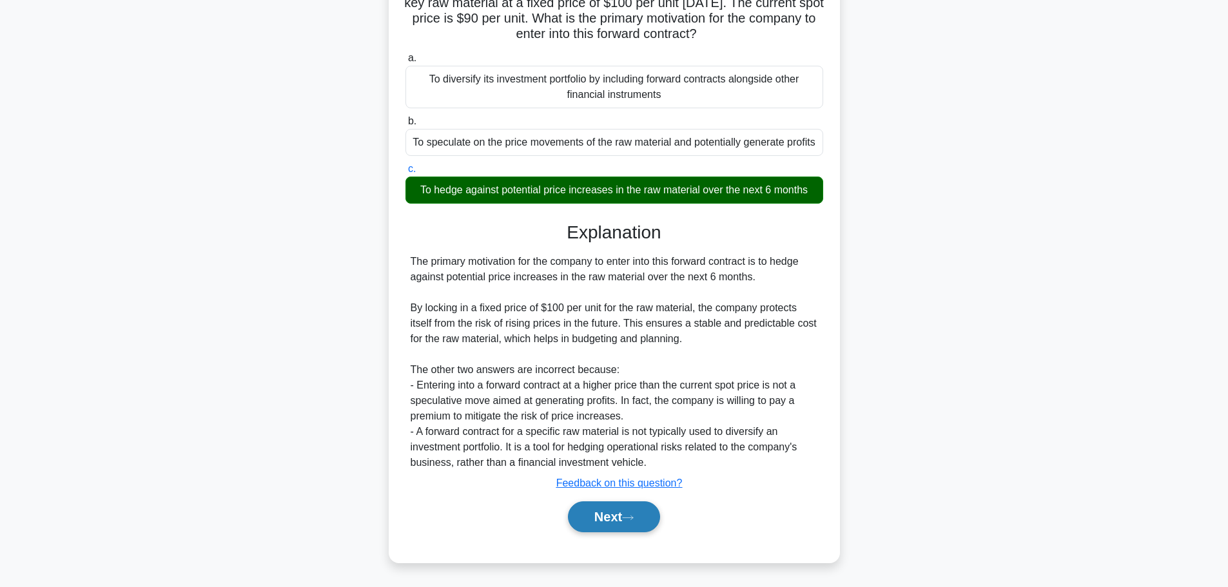
click at [627, 504] on button "Next" at bounding box center [614, 517] width 92 height 31
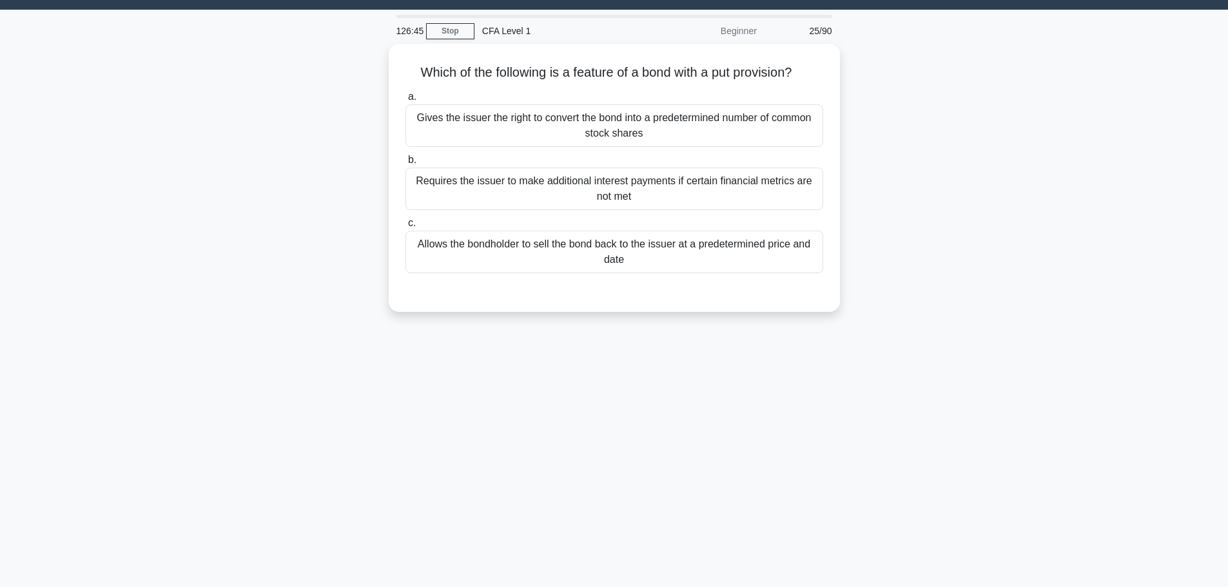
scroll to position [0, 0]
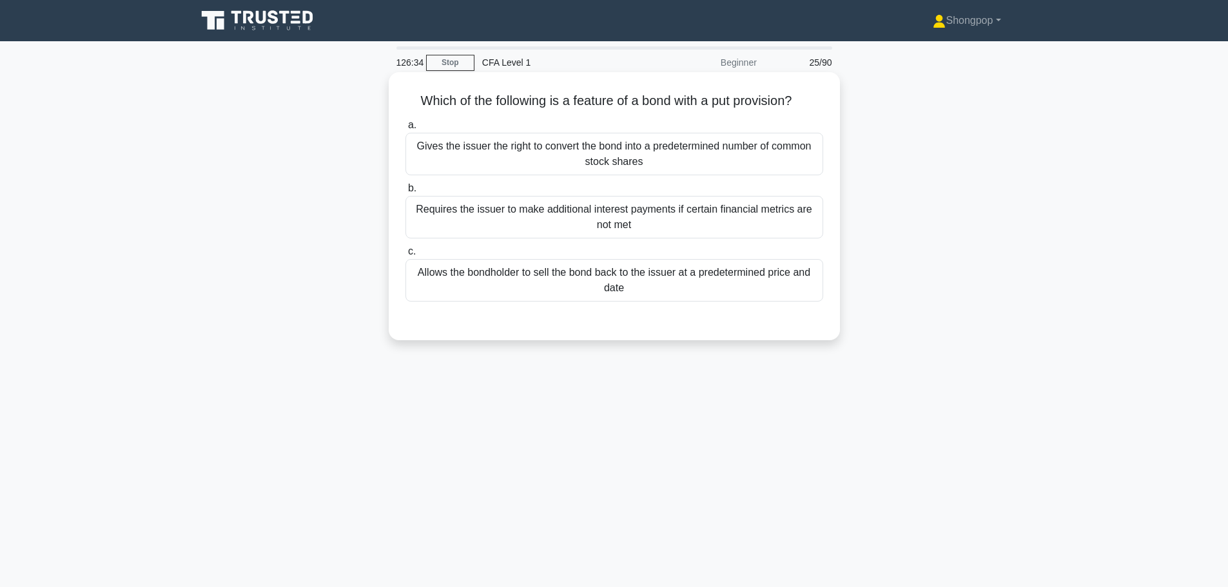
click at [788, 276] on div "Allows the bondholder to sell the bond back to the issuer at a predetermined pr…" at bounding box center [614, 280] width 418 height 43
click at [405, 256] on input "c. Allows the bondholder to sell the bond back to the issuer at a predetermined…" at bounding box center [405, 252] width 0 height 8
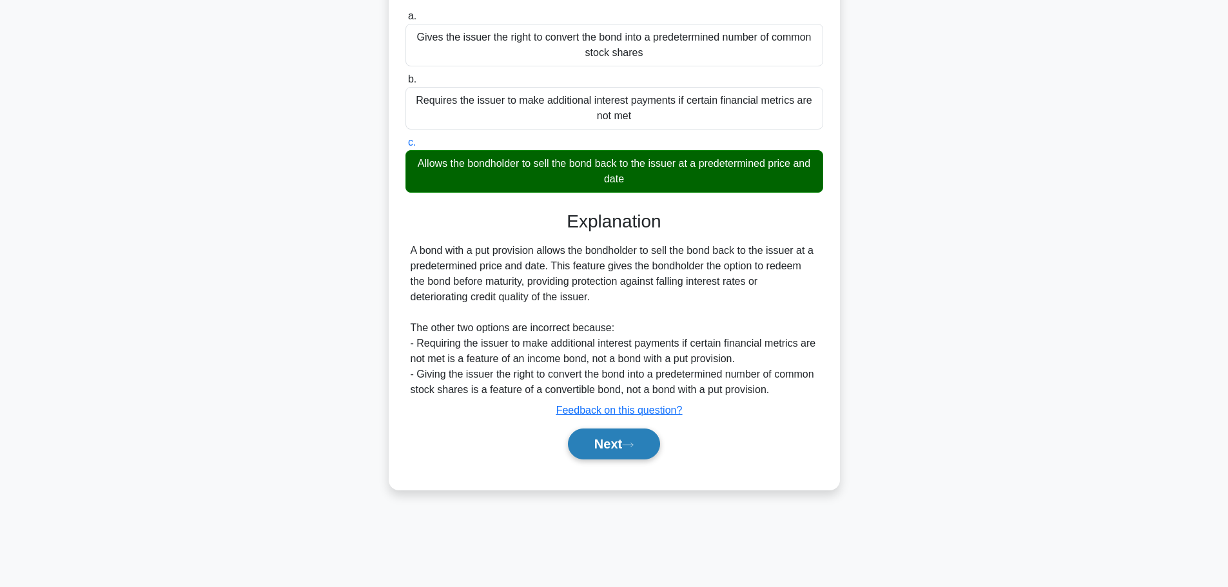
click at [612, 450] on button "Next" at bounding box center [614, 444] width 92 height 31
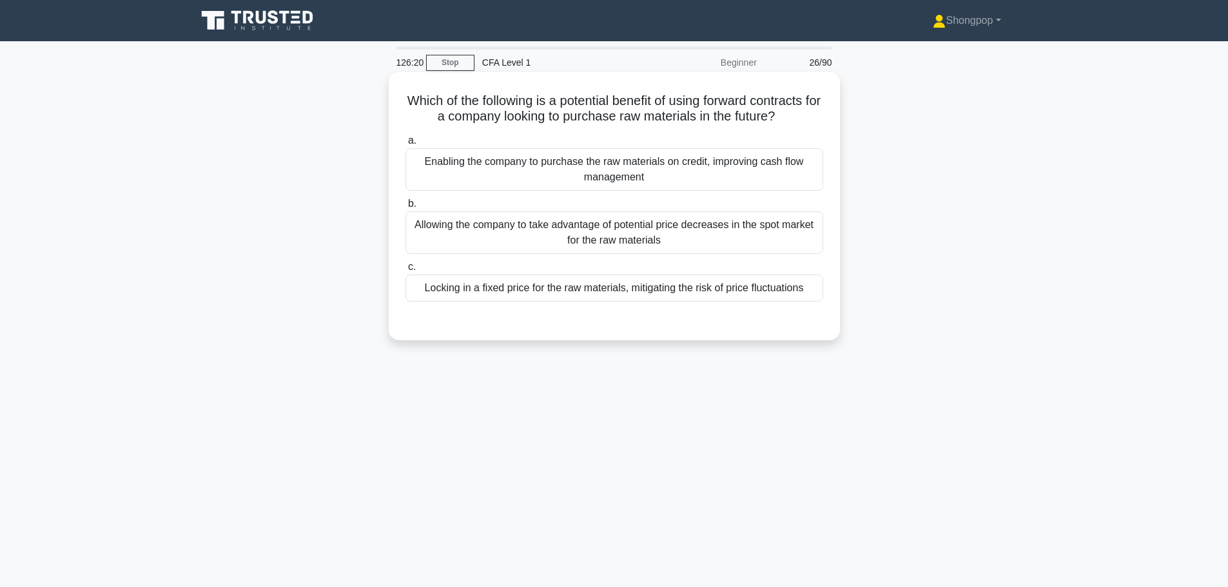
click at [474, 282] on div "Locking in a fixed price for the raw materials, mitigating the risk of price fl…" at bounding box center [614, 288] width 418 height 27
click at [405, 271] on input "c. Locking in a fixed price for the raw materials, mitigating the risk of price…" at bounding box center [405, 267] width 0 height 8
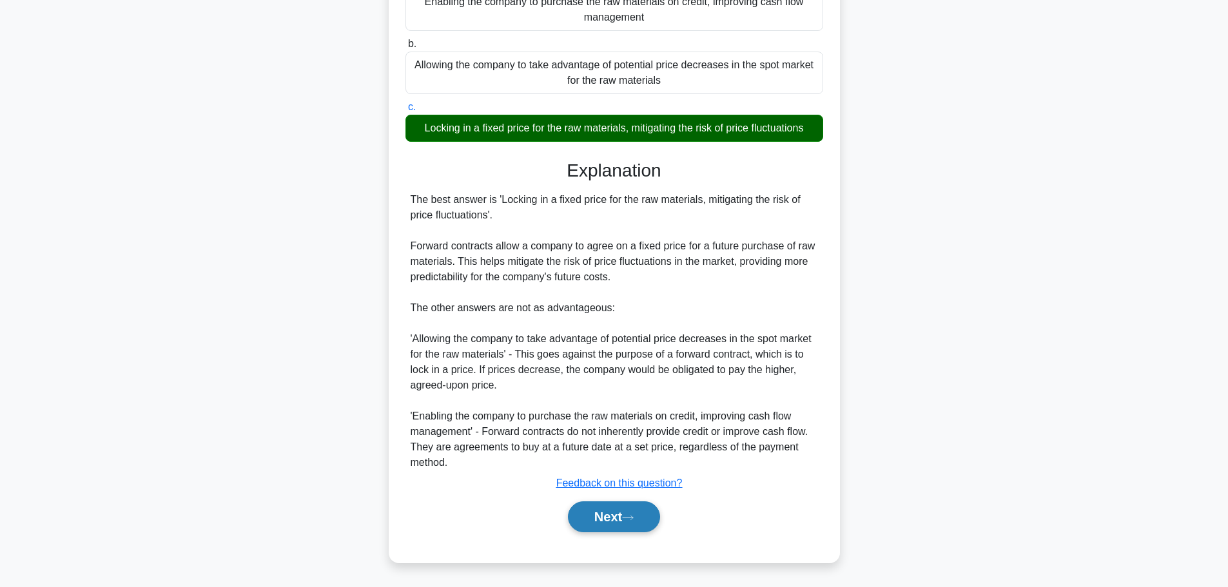
click at [621, 529] on button "Next" at bounding box center [614, 517] width 92 height 31
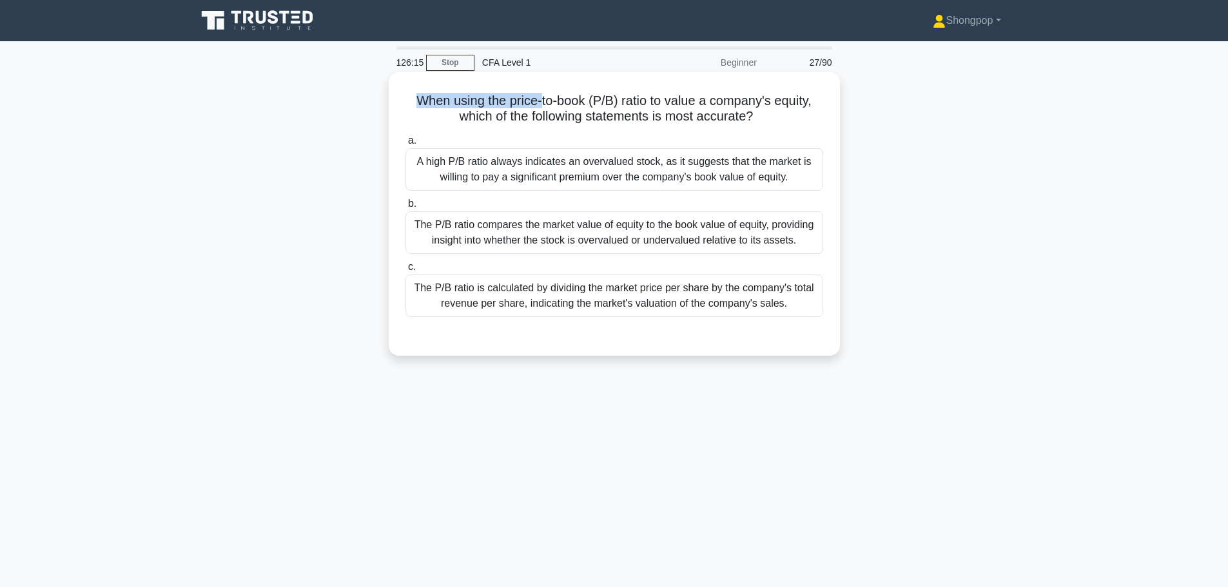
drag, startPoint x: 393, startPoint y: 99, endPoint x: 539, endPoint y: 90, distance: 146.0
click at [539, 90] on div "When using the price-to-book (P/B) ratio to value a company's equity, which of …" at bounding box center [614, 213] width 441 height 273
click at [581, 94] on h5 "When using the price-to-book (P/B) ratio to value a company's equity, which of …" at bounding box center [614, 109] width 420 height 32
drag, startPoint x: 629, startPoint y: 99, endPoint x: 734, endPoint y: 101, distance: 105.1
click at [730, 101] on h5 "When using the price-to-book (P/B) ratio to value a company's equity, which of …" at bounding box center [614, 109] width 420 height 32
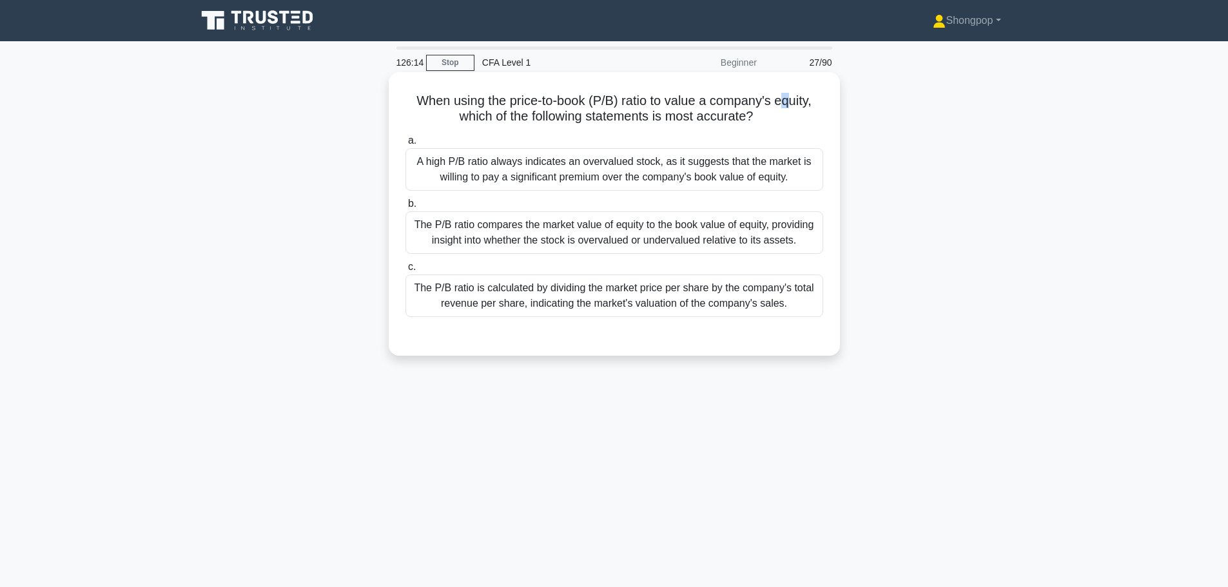
click at [791, 109] on h5 "When using the price-to-book (P/B) ratio to value a company's equity, which of …" at bounding box center [614, 109] width 420 height 32
drag, startPoint x: 424, startPoint y: 118, endPoint x: 726, endPoint y: 122, distance: 303.0
click at [726, 122] on h5 "When using the price-to-book (P/B) ratio to value a company's equity, which of …" at bounding box center [614, 109] width 420 height 32
click at [762, 117] on icon at bounding box center [757, 117] width 9 height 15
click at [473, 232] on div "The P/B ratio compares the market value of equity to the book value of equity, …" at bounding box center [614, 232] width 418 height 43
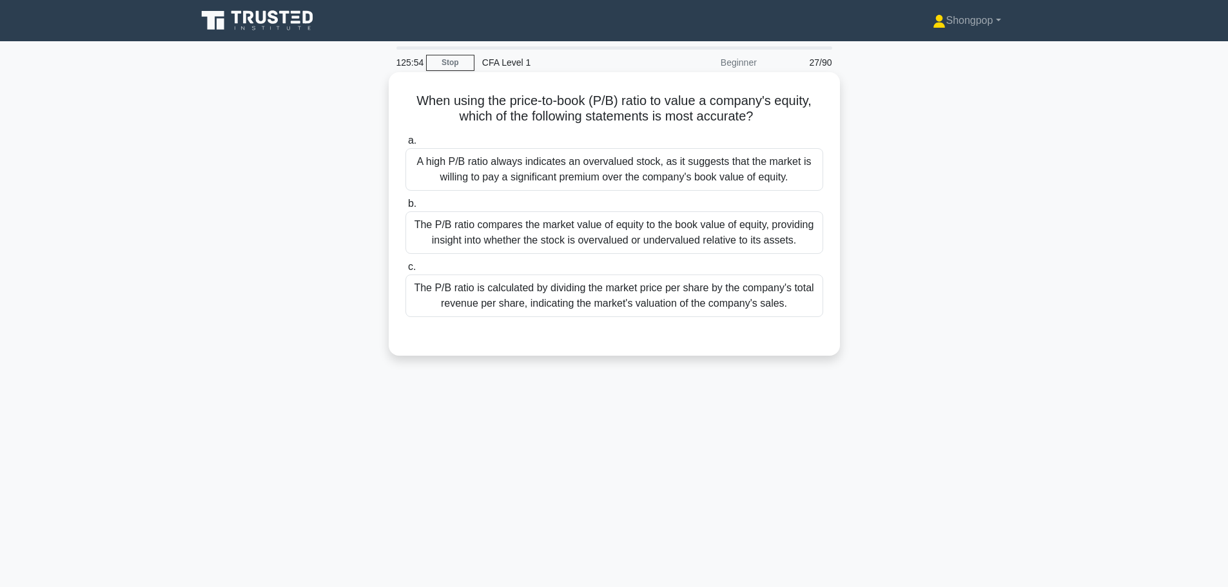
click at [405, 208] on input "b. The P/B ratio compares the market value of equity to the book value of equit…" at bounding box center [405, 204] width 0 height 8
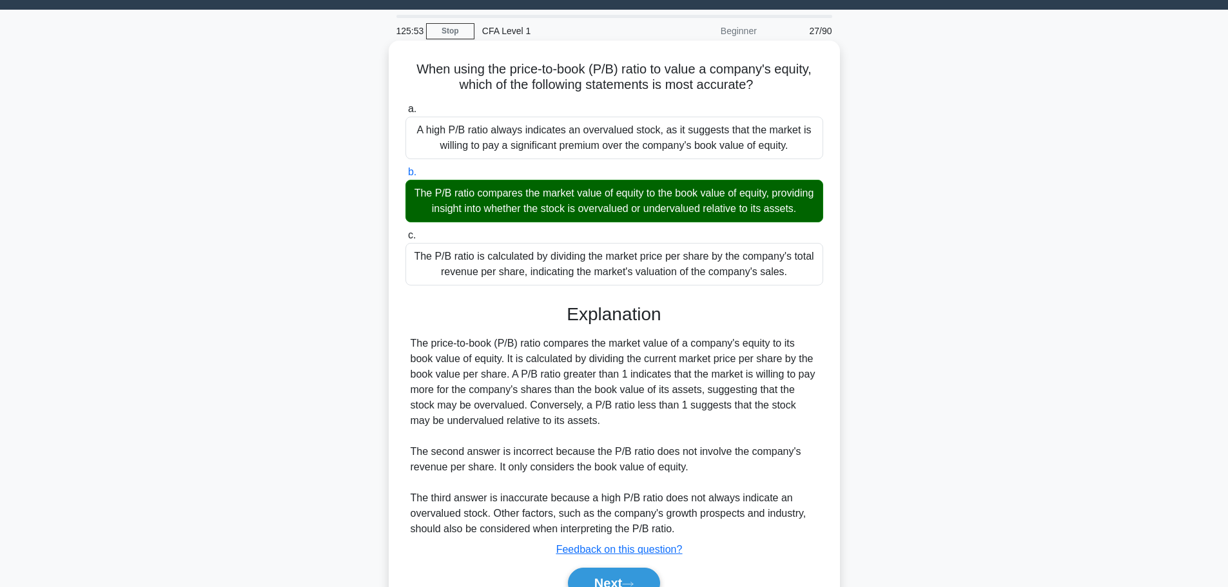
scroll to position [114, 0]
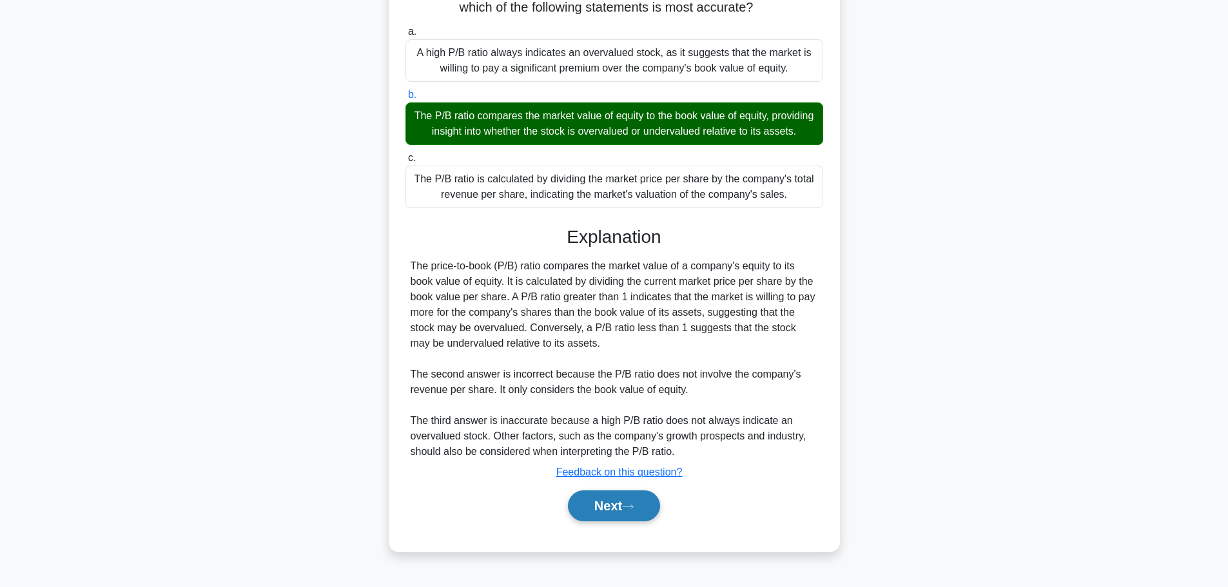
click at [614, 516] on button "Next" at bounding box center [614, 506] width 92 height 31
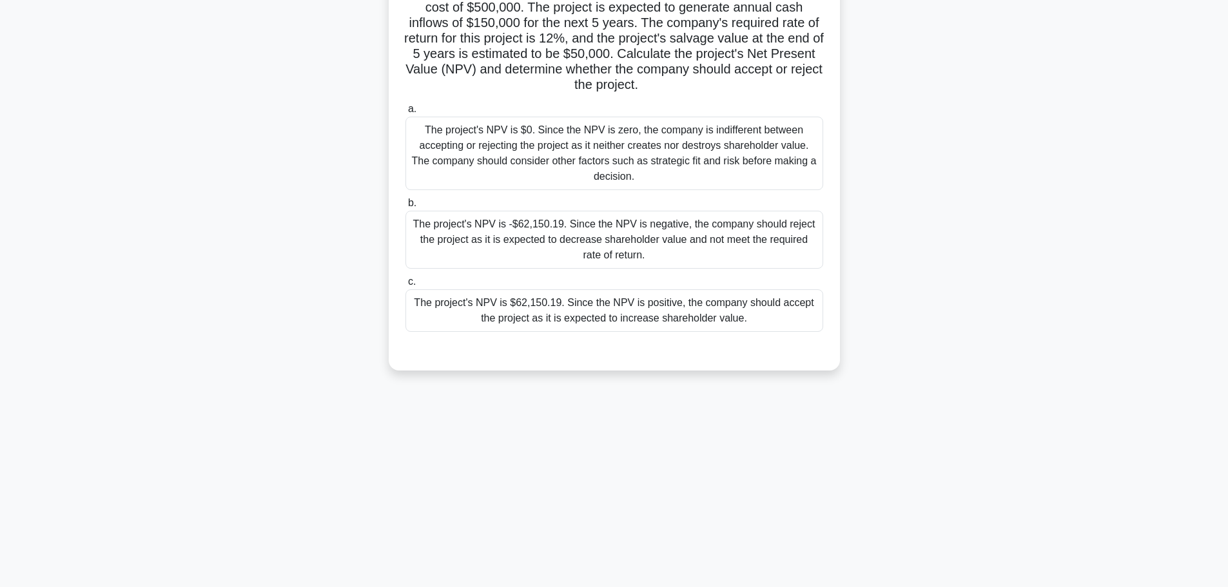
scroll to position [0, 0]
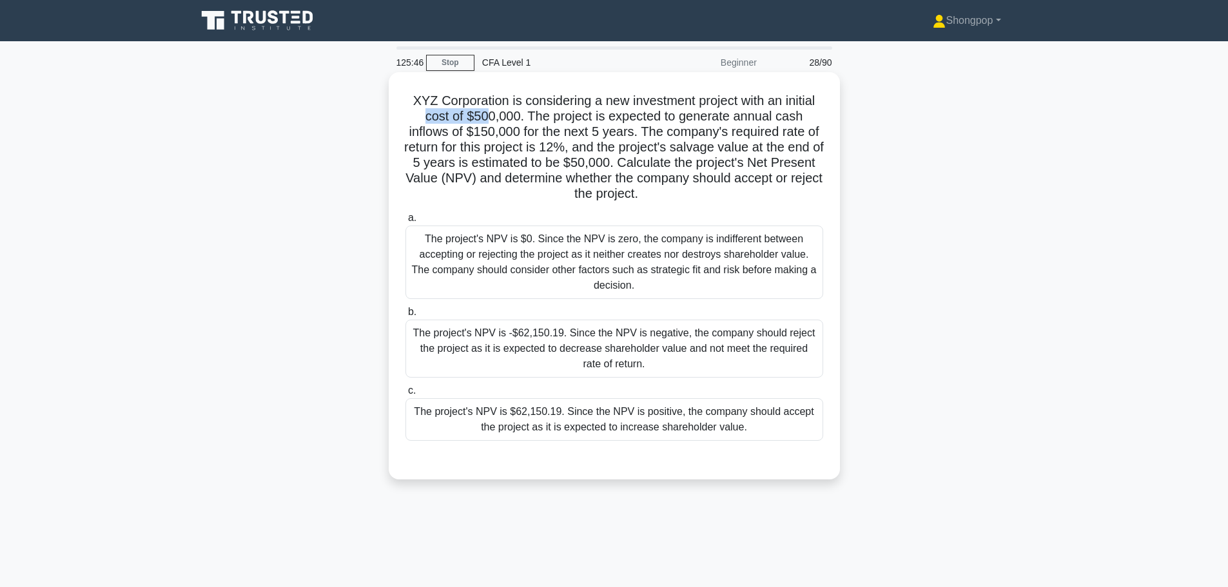
drag, startPoint x: 426, startPoint y: 113, endPoint x: 492, endPoint y: 113, distance: 65.8
click at [490, 113] on h5 "XYZ Corporation is considering a new investment project with an initial cost of…" at bounding box center [614, 148] width 420 height 110
click at [514, 113] on h5 "XYZ Corporation is considering a new investment project with an initial cost of…" at bounding box center [614, 148] width 420 height 110
drag, startPoint x: 519, startPoint y: 110, endPoint x: 543, endPoint y: 119, distance: 25.9
click at [542, 118] on h5 "XYZ Corporation is considering a new investment project with an initial cost of…" at bounding box center [614, 148] width 420 height 110
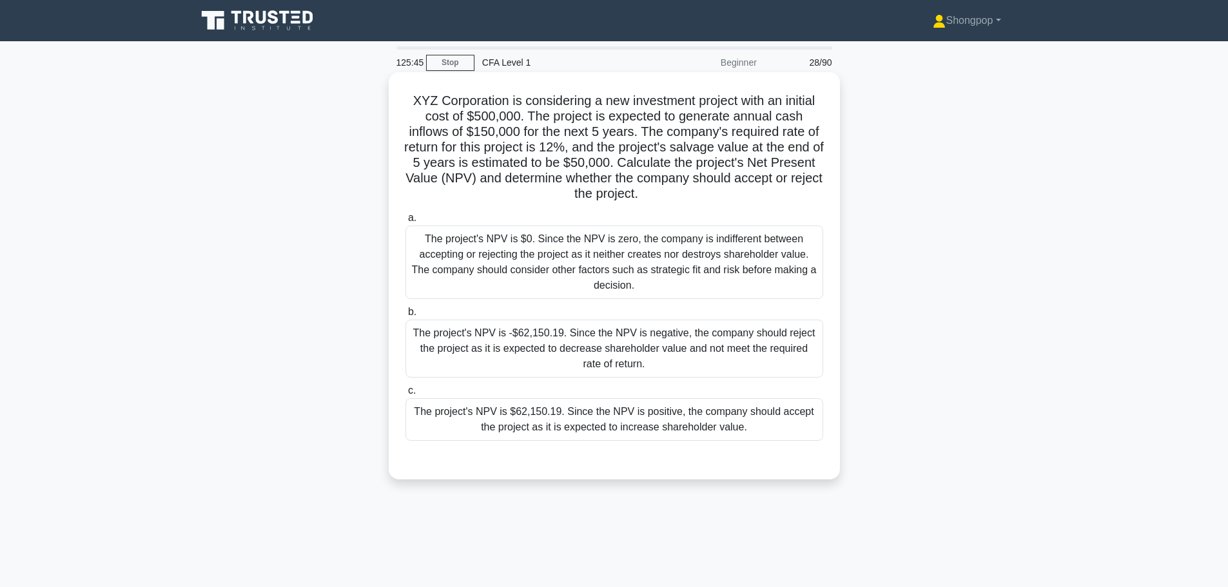
click at [587, 133] on h5 "XYZ Corporation is considering a new investment project with an initial cost of…" at bounding box center [614, 148] width 420 height 110
click at [637, 126] on h5 "XYZ Corporation is considering a new investment project with an initial cost of…" at bounding box center [614, 148] width 420 height 110
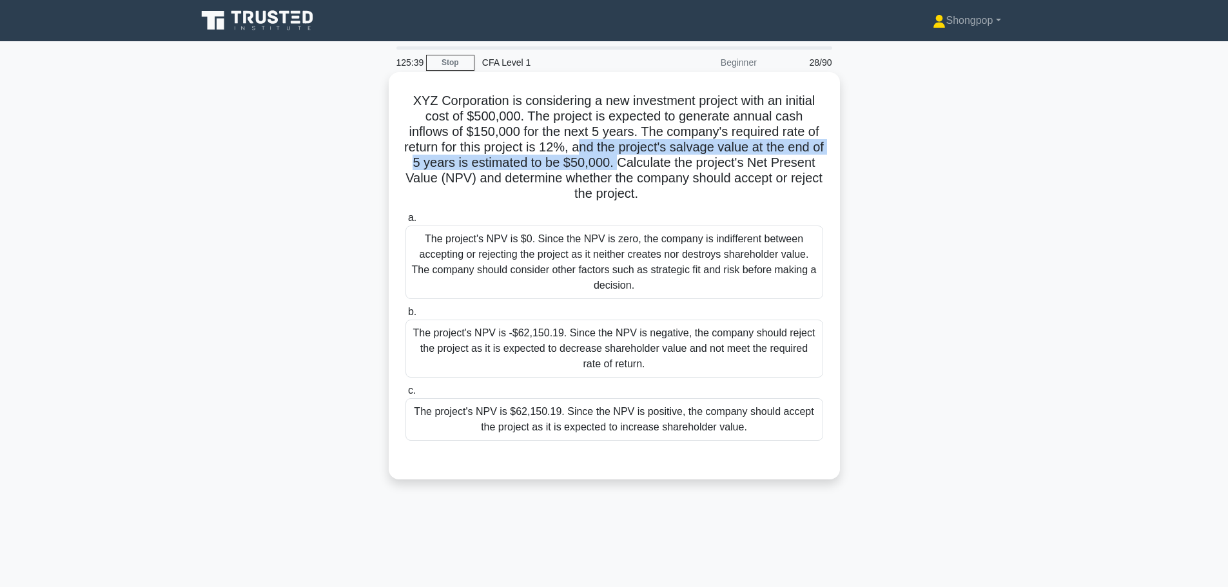
drag, startPoint x: 586, startPoint y: 146, endPoint x: 650, endPoint y: 161, distance: 66.1
click at [650, 161] on h5 "XYZ Corporation is considering a new investment project with an initial cost of…" at bounding box center [614, 148] width 420 height 110
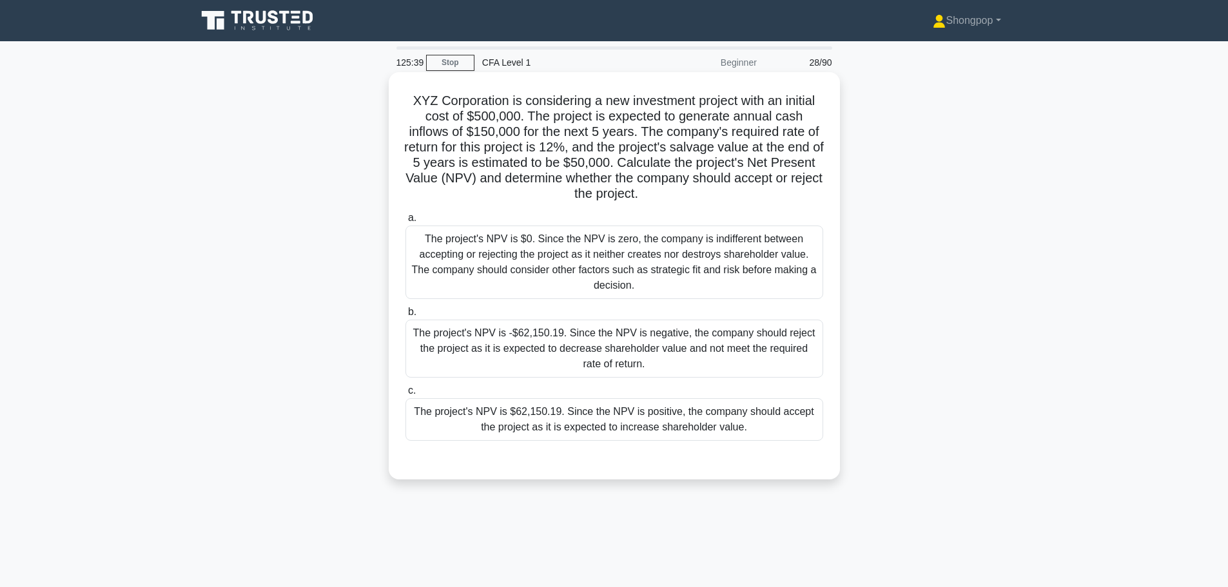
click at [678, 161] on h5 "XYZ Corporation is considering a new investment project with an initial cost of…" at bounding box center [614, 148] width 420 height 110
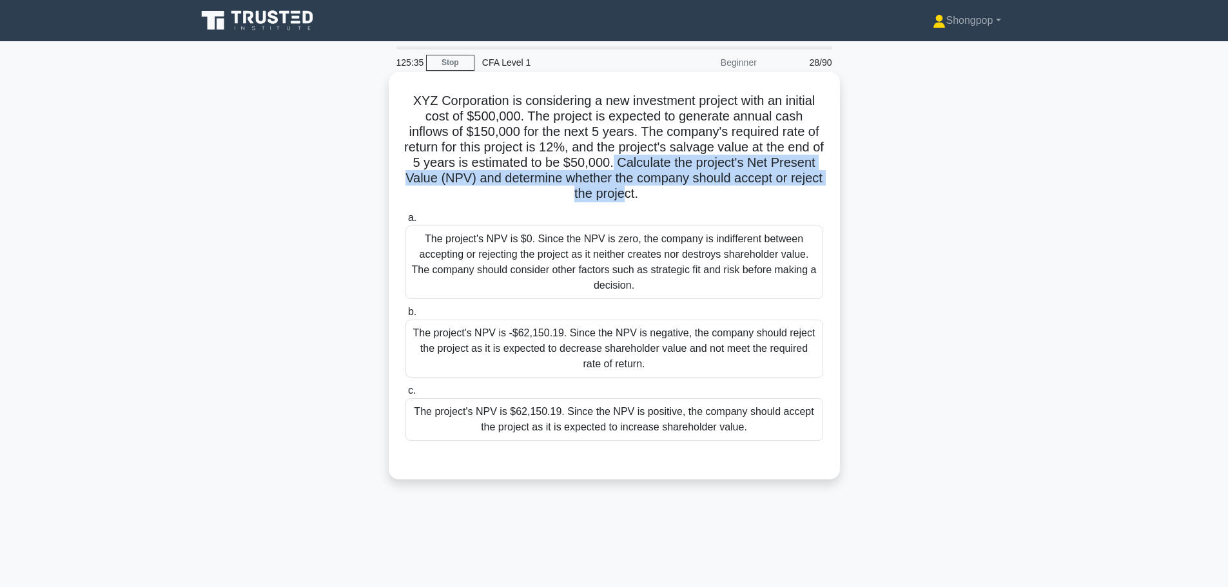
drag, startPoint x: 644, startPoint y: 161, endPoint x: 672, endPoint y: 194, distance: 43.9
click at [672, 194] on h5 "XYZ Corporation is considering a new investment project with an initial cost of…" at bounding box center [614, 148] width 420 height 110
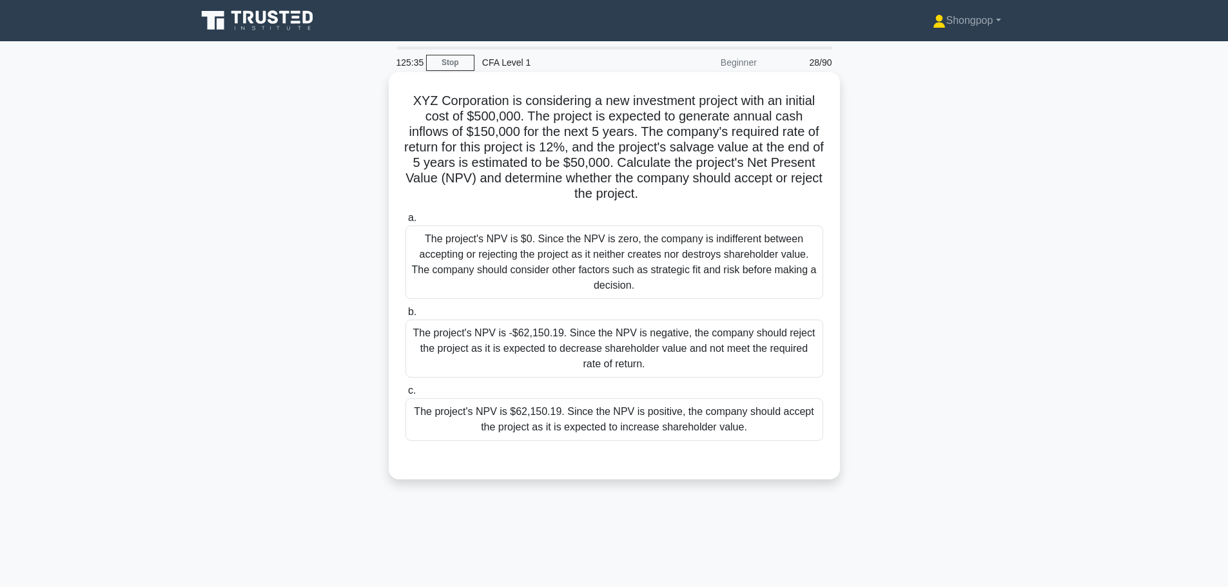
click at [714, 190] on h5 "XYZ Corporation is considering a new investment project with an initial cost of…" at bounding box center [614, 148] width 420 height 110
click at [561, 416] on div "The project's NPV is $62,150.19. Since the NPV is positive, the company should …" at bounding box center [614, 419] width 418 height 43
click at [405, 395] on input "c. The project's NPV is $62,150.19. Since the NPV is positive, the company shou…" at bounding box center [405, 391] width 0 height 8
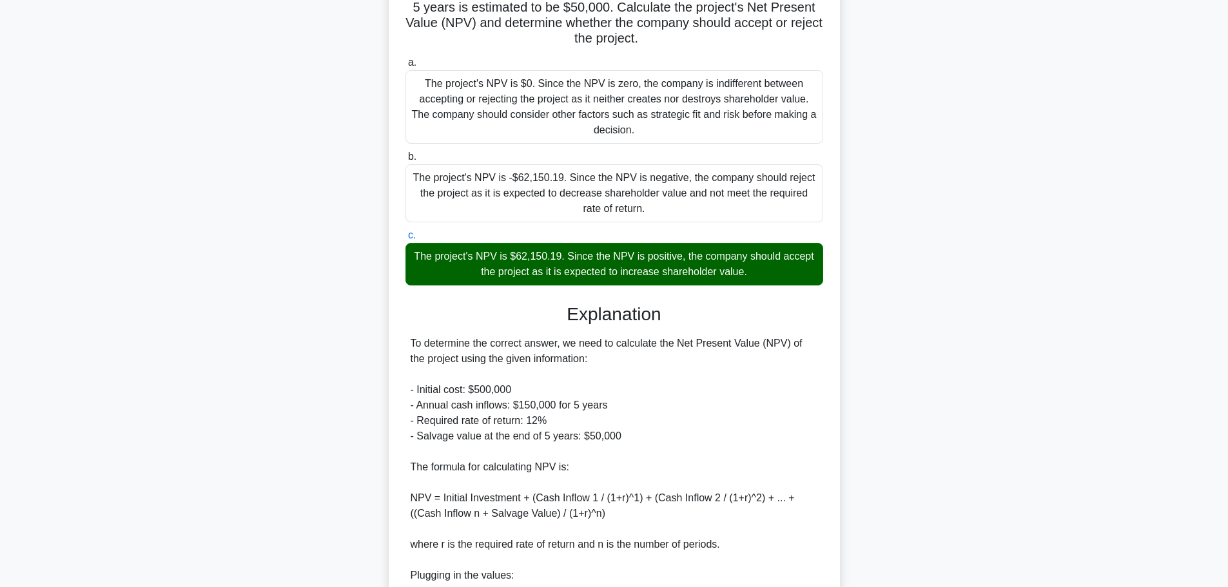
scroll to position [393, 0]
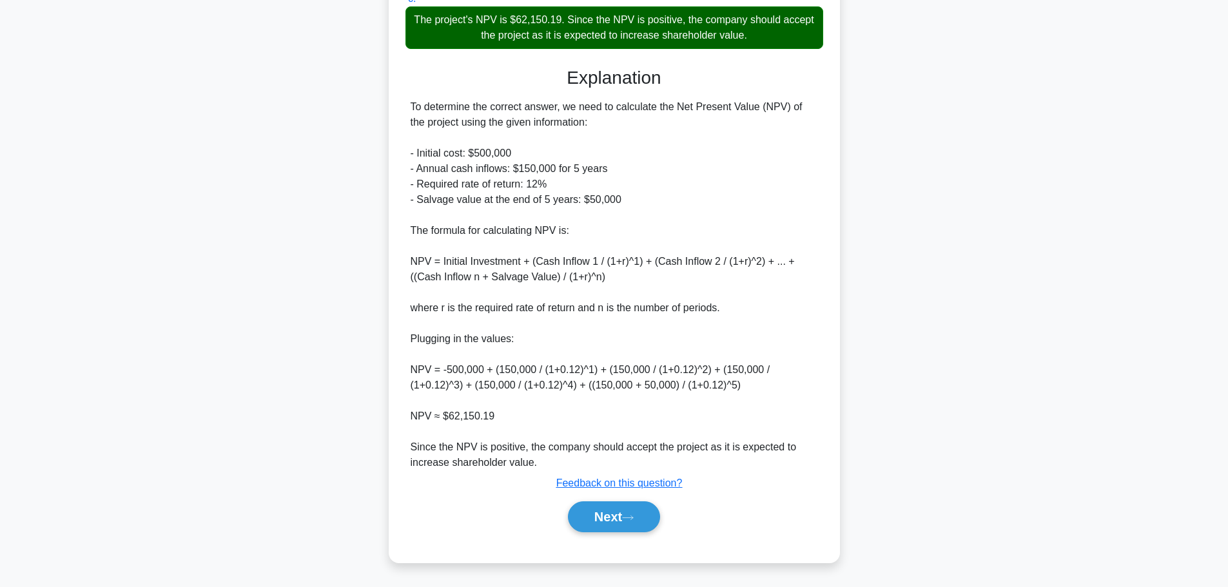
click at [605, 536] on div "Next" at bounding box center [614, 516] width 418 height 41
click at [621, 518] on button "Next" at bounding box center [614, 517] width 92 height 31
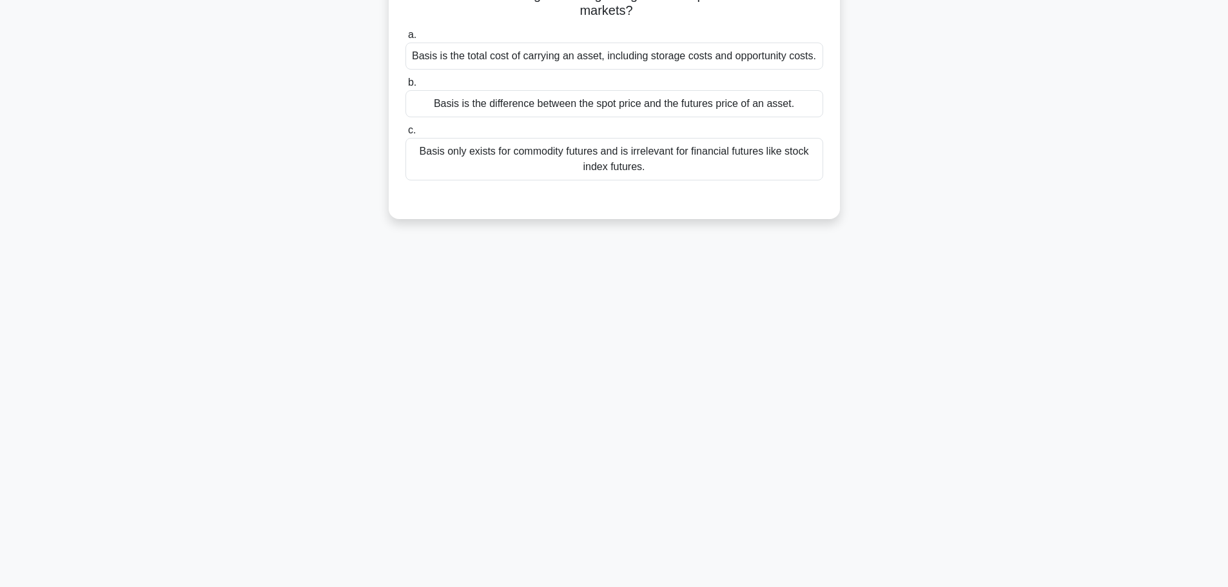
scroll to position [0, 0]
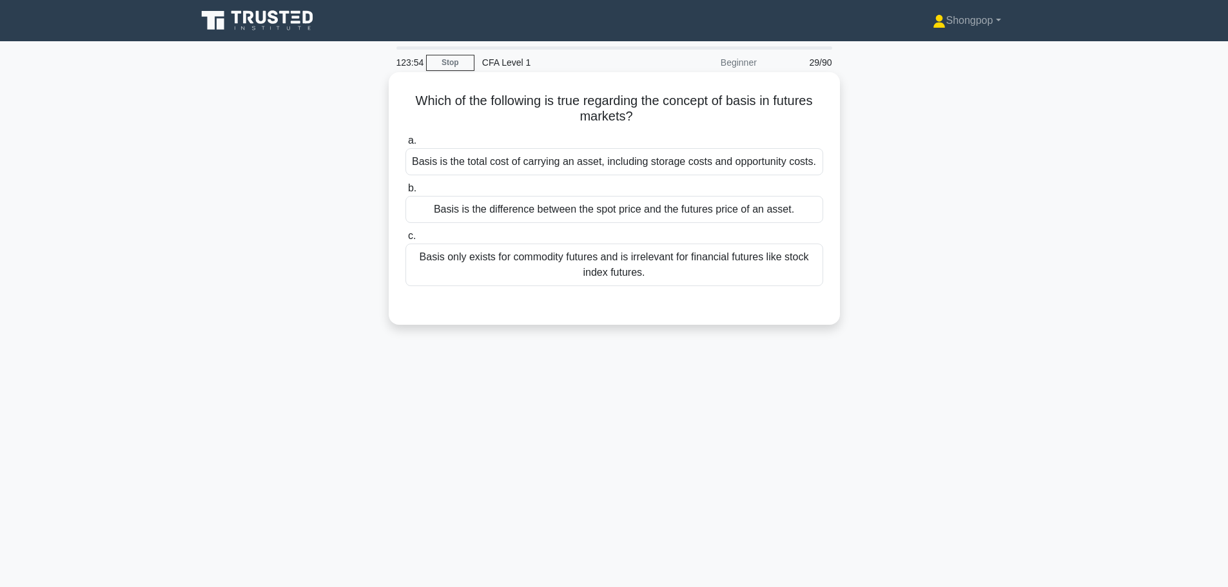
click at [671, 220] on div "Basis is the difference between the spot price and the futures price of an asse…" at bounding box center [614, 209] width 418 height 27
click at [405, 193] on input "b. Basis is the difference between the spot price and the futures price of an a…" at bounding box center [405, 188] width 0 height 8
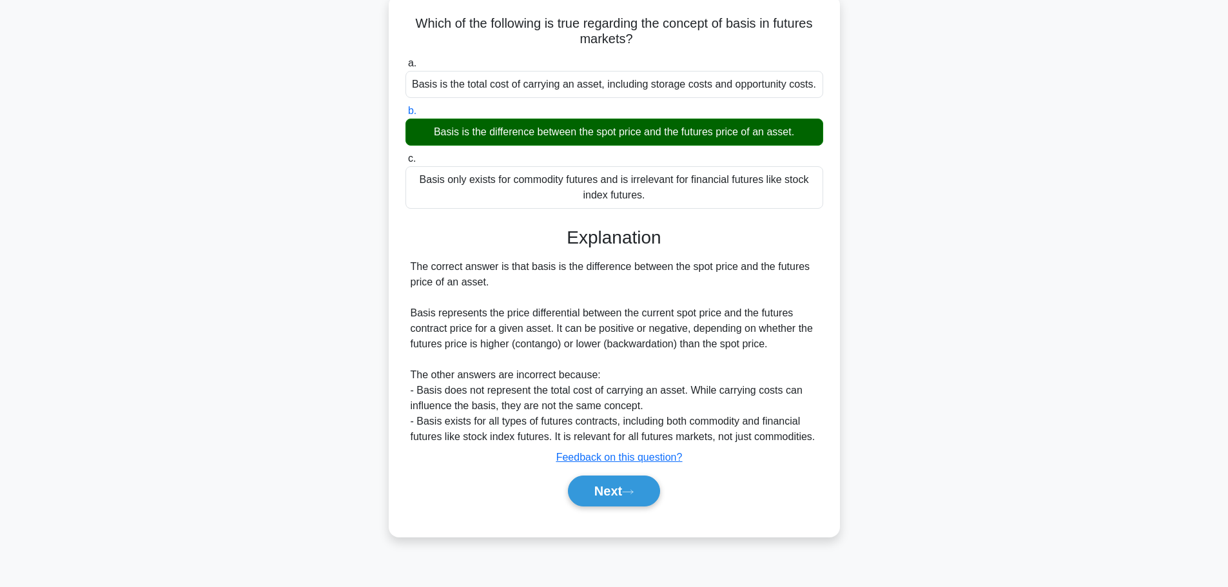
scroll to position [109, 0]
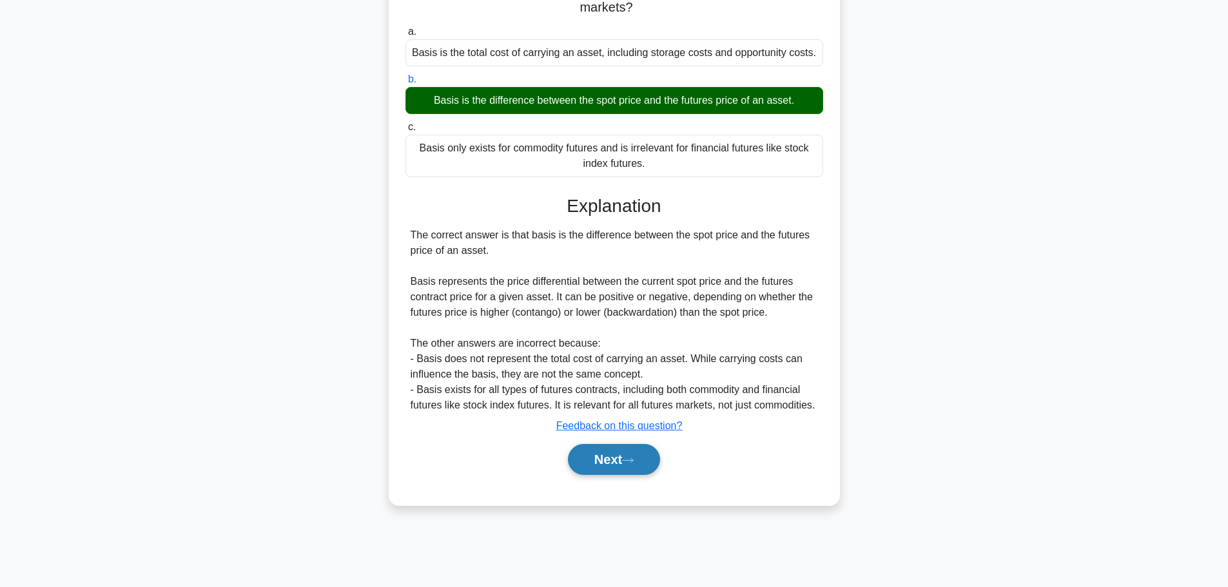
click at [616, 458] on button "Next" at bounding box center [614, 459] width 92 height 31
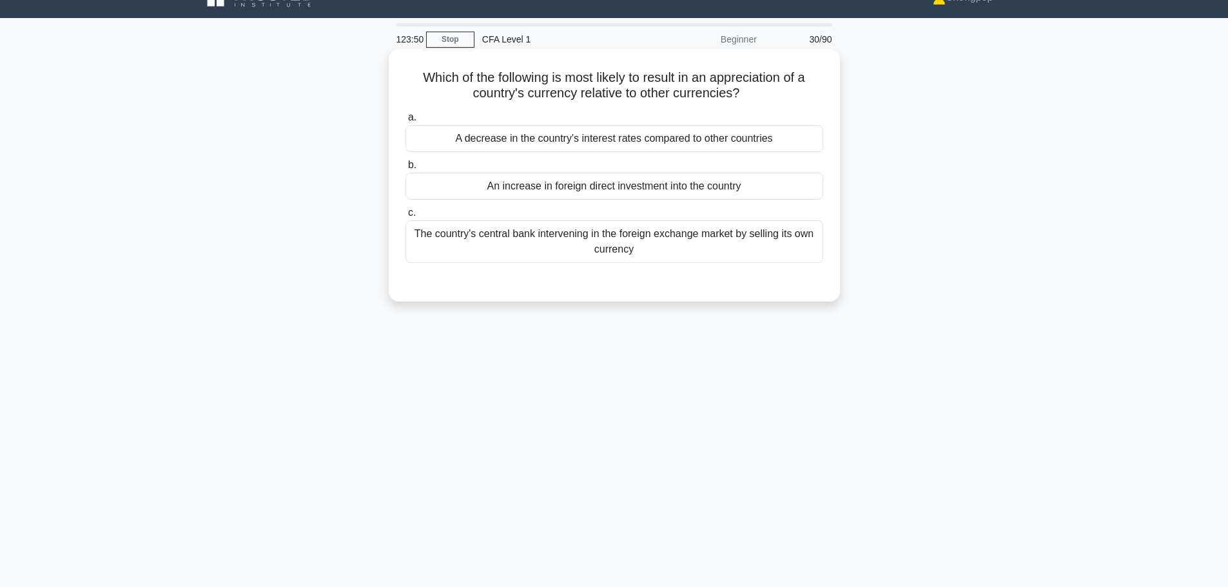
scroll to position [0, 0]
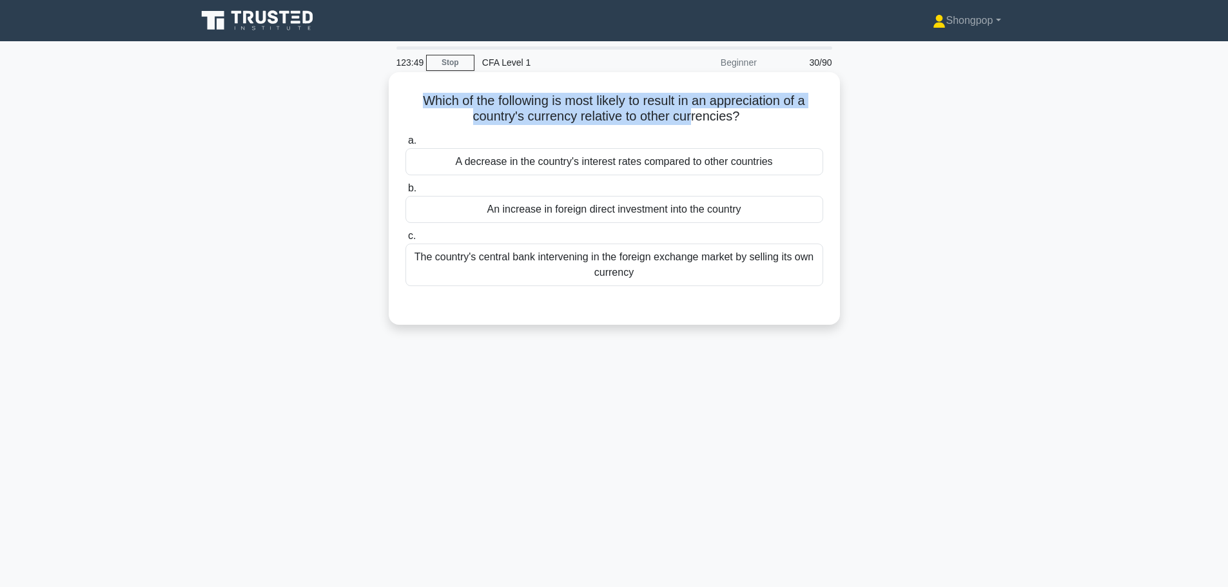
drag, startPoint x: 434, startPoint y: 97, endPoint x: 708, endPoint y: 110, distance: 274.2
click at [697, 110] on h5 "Which of the following is most likely to result in an appreciation of a country…" at bounding box center [614, 109] width 420 height 32
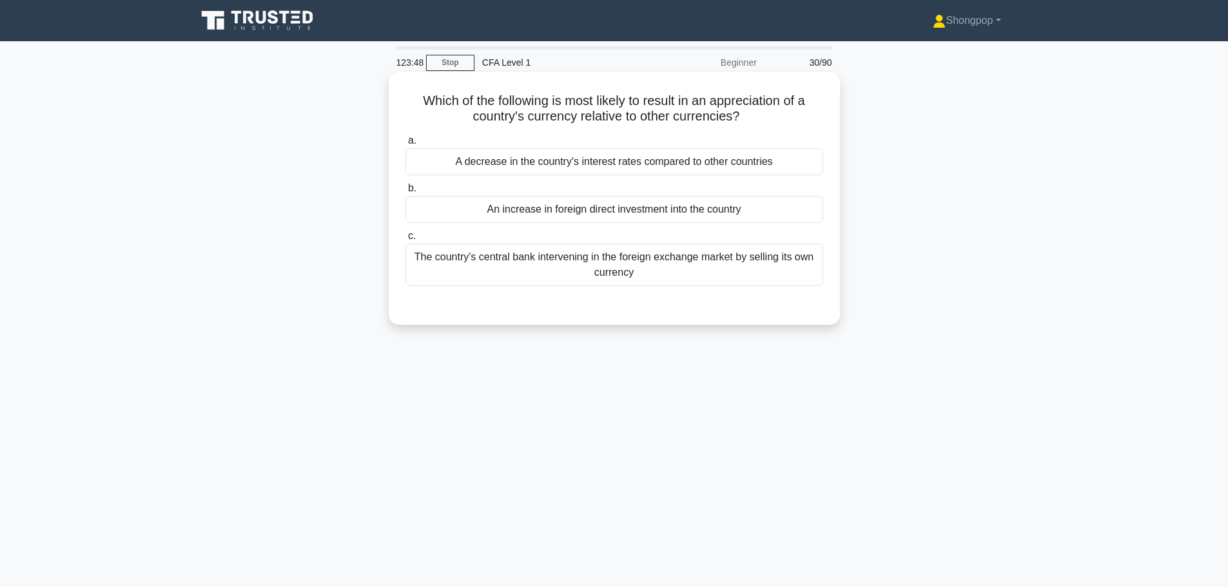
click at [755, 111] on icon ".spinner_0XTQ{transform-origin:center;animation:spinner_y6GP .75s linear infini…" at bounding box center [747, 117] width 15 height 15
drag, startPoint x: 716, startPoint y: 99, endPoint x: 792, endPoint y: 122, distance: 79.3
click at [792, 122] on h5 "Which of the following is most likely to result in an appreciation of a country…" at bounding box center [614, 109] width 420 height 32
click at [502, 266] on div "The country's central bank intervening in the foreign exchange market by sellin…" at bounding box center [614, 265] width 418 height 43
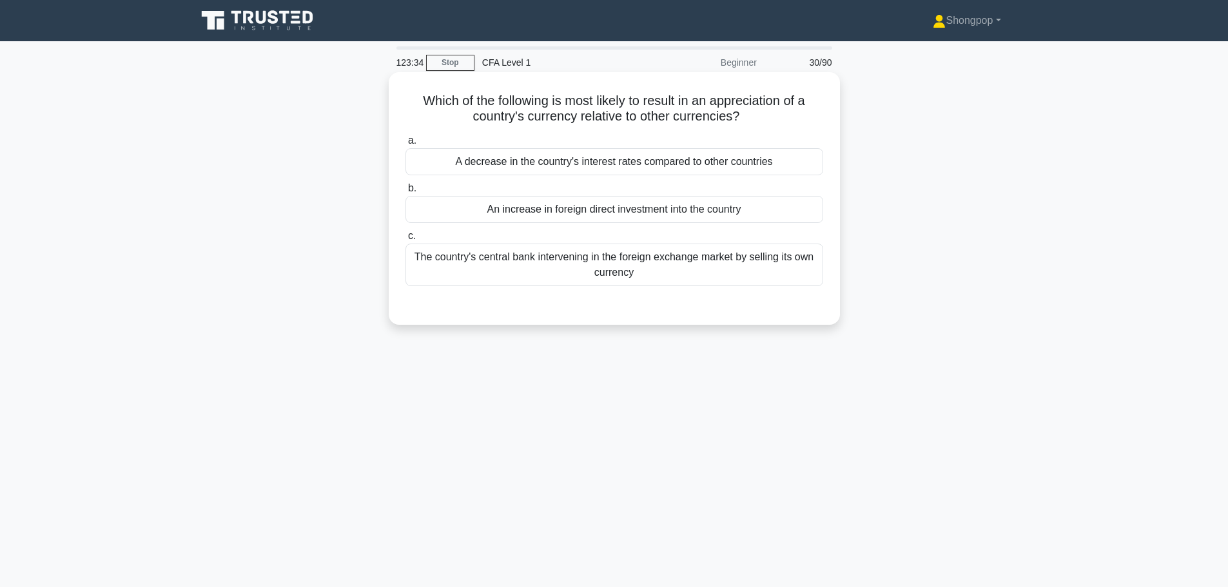
click at [405, 240] on input "c. The country's central bank intervening in the foreign exchange market by sel…" at bounding box center [405, 236] width 0 height 8
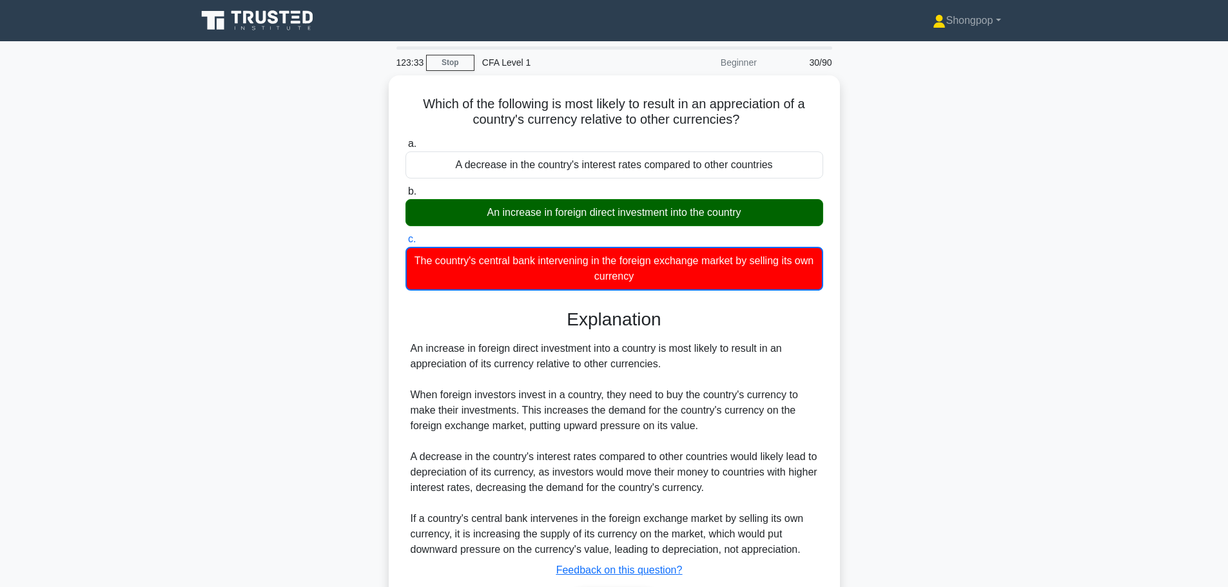
scroll to position [109, 0]
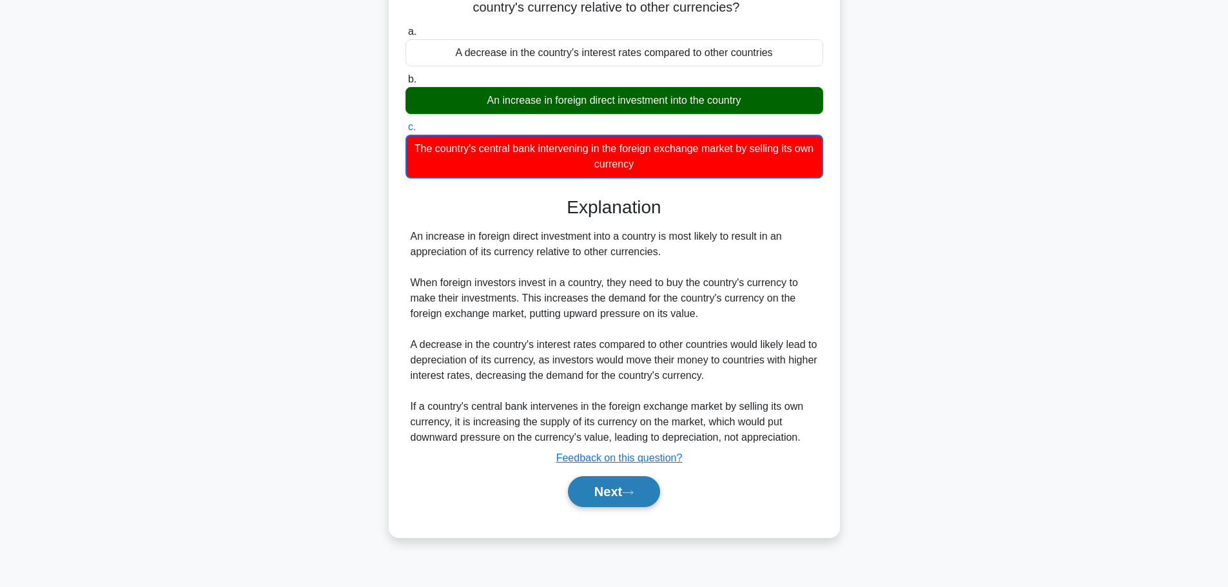
click at [634, 498] on button "Next" at bounding box center [614, 491] width 92 height 31
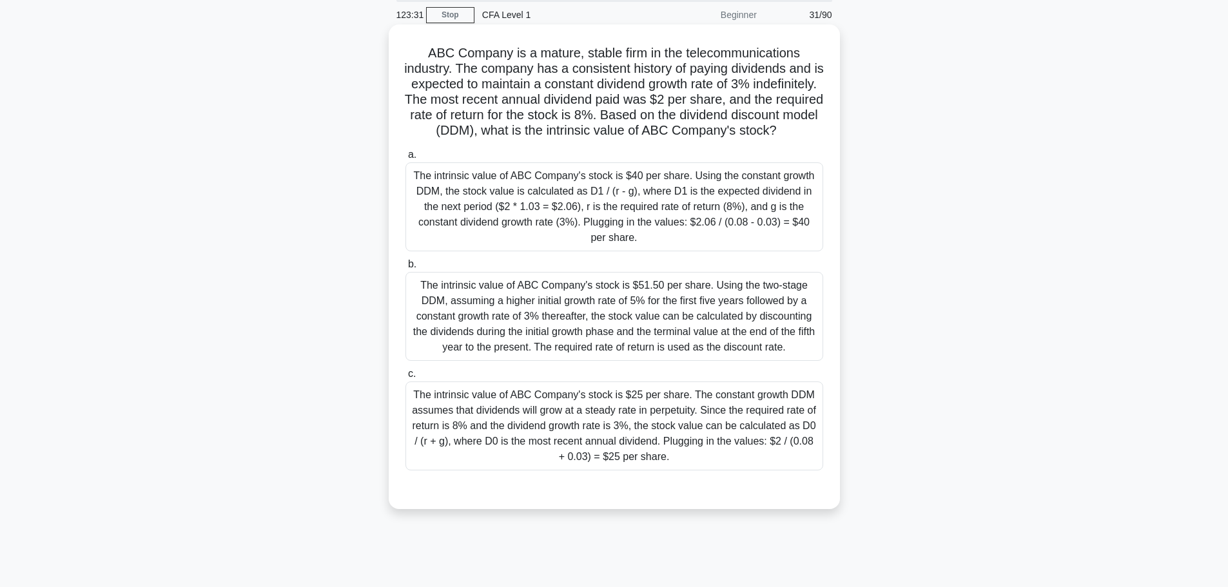
scroll to position [0, 0]
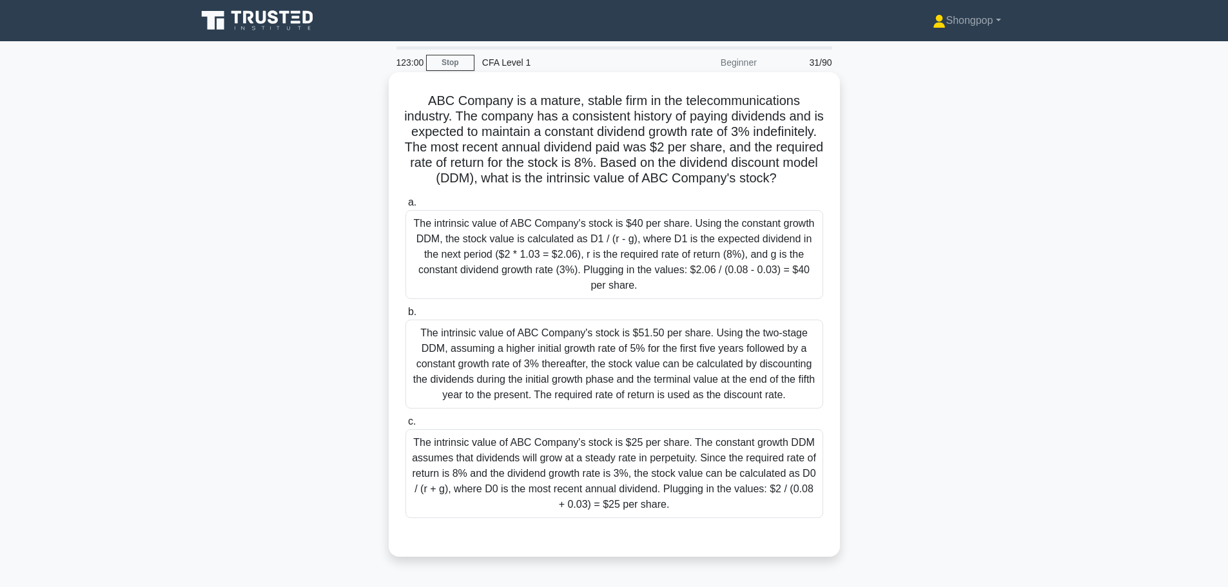
click at [586, 260] on div "The intrinsic value of ABC Company's stock is $40 per share. Using the constant…" at bounding box center [614, 254] width 418 height 89
click at [405, 207] on input "a. The intrinsic value of ABC Company's stock is $40 per share. Using the const…" at bounding box center [405, 203] width 0 height 8
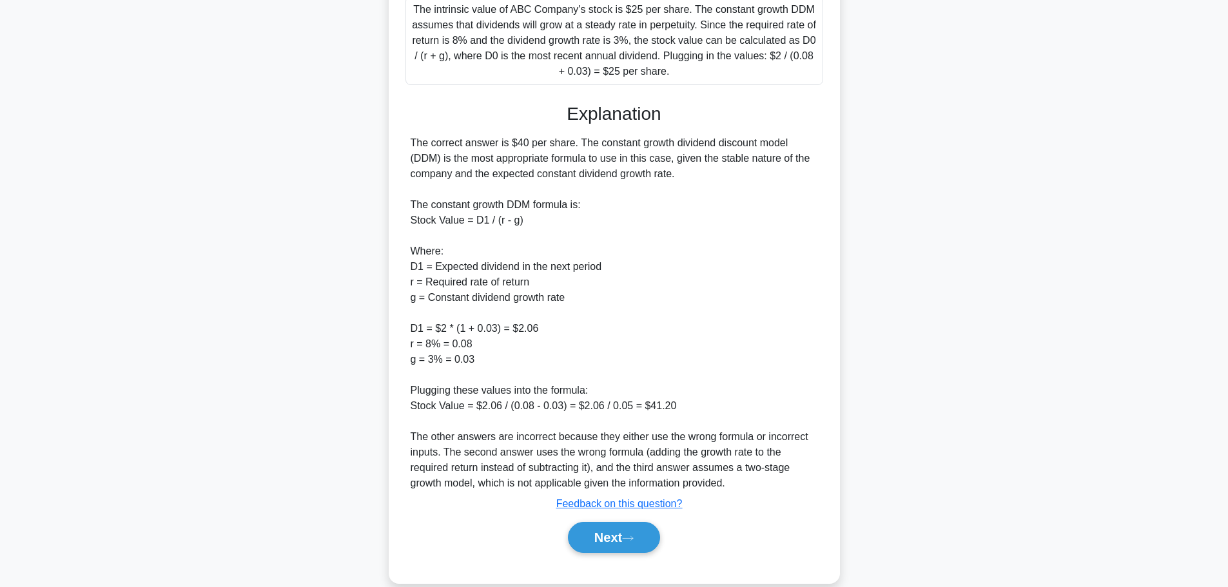
scroll to position [470, 0]
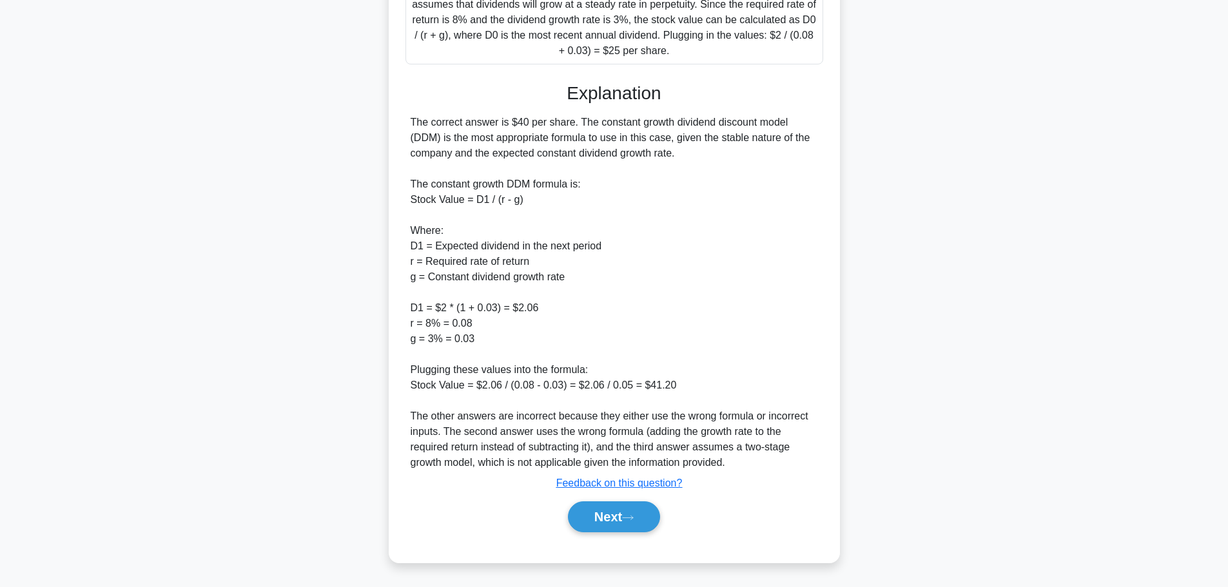
click at [602, 499] on div "Next" at bounding box center [614, 516] width 418 height 41
click at [602, 505] on button "Next" at bounding box center [614, 517] width 92 height 31
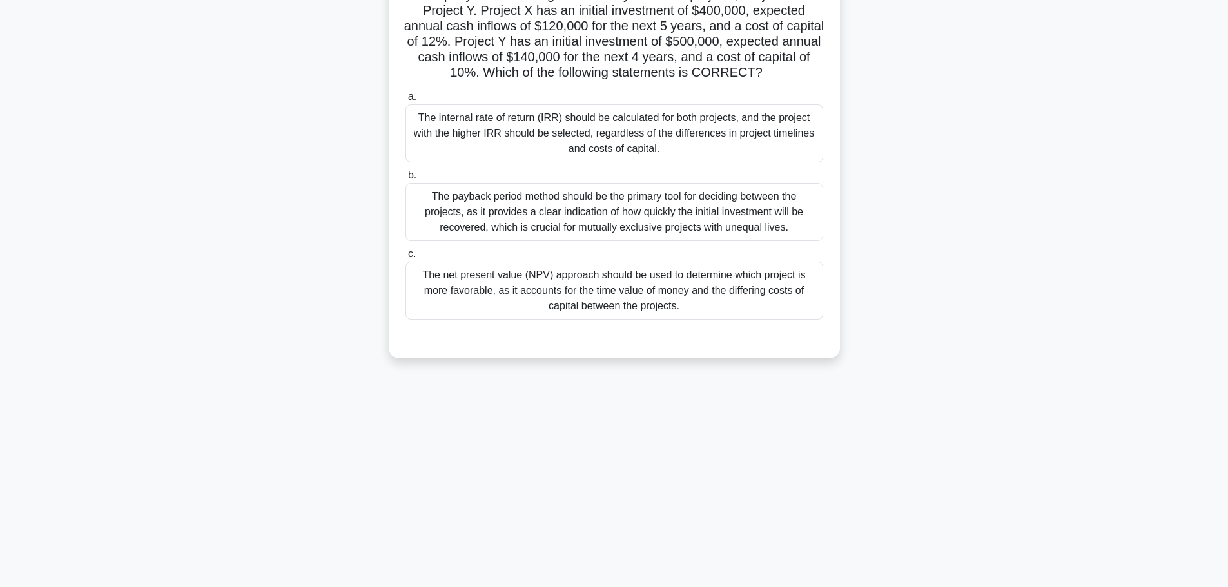
scroll to position [0, 0]
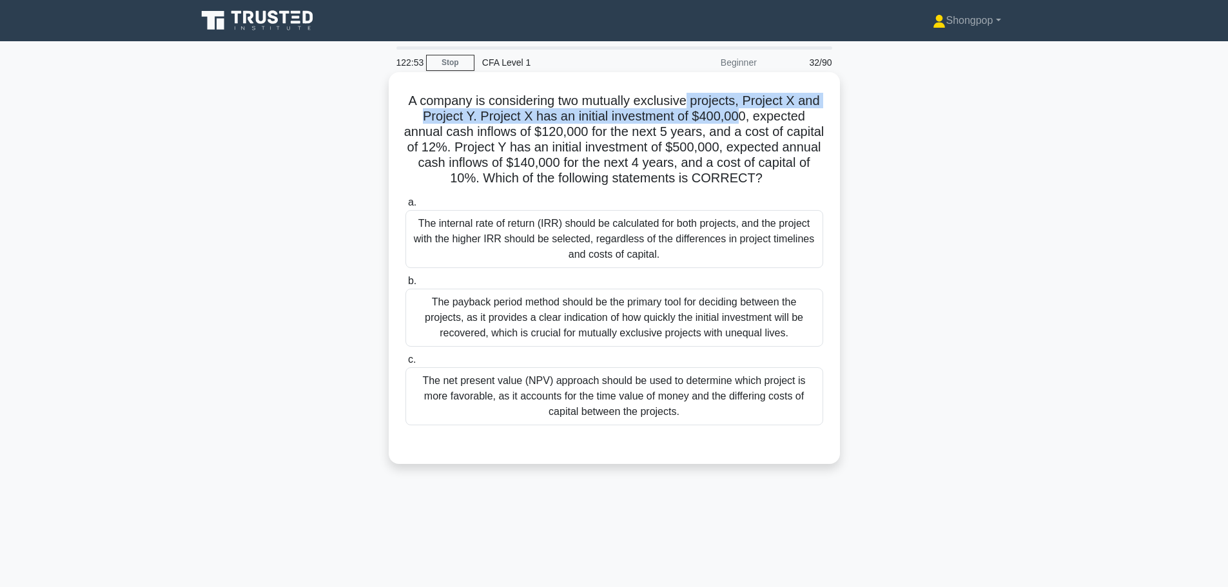
drag, startPoint x: 702, startPoint y: 109, endPoint x: 754, endPoint y: 112, distance: 52.3
click at [754, 112] on h5 "A company is considering two mutually exclusive projects, Project X and Project…" at bounding box center [614, 140] width 420 height 94
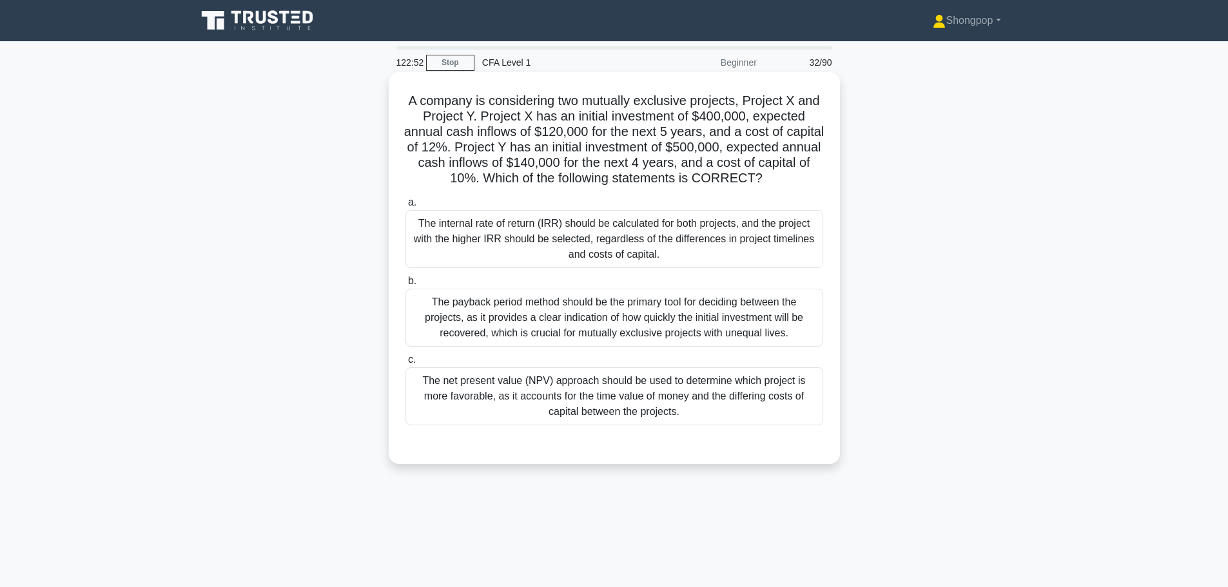
drag, startPoint x: 705, startPoint y: 131, endPoint x: 661, endPoint y: 136, distance: 44.1
click at [705, 132] on h5 "A company is considering two mutually exclusive projects, Project X and Project…" at bounding box center [614, 140] width 420 height 94
click at [572, 137] on h5 "A company is considering two mutually exclusive projects, Project X and Project…" at bounding box center [614, 140] width 420 height 94
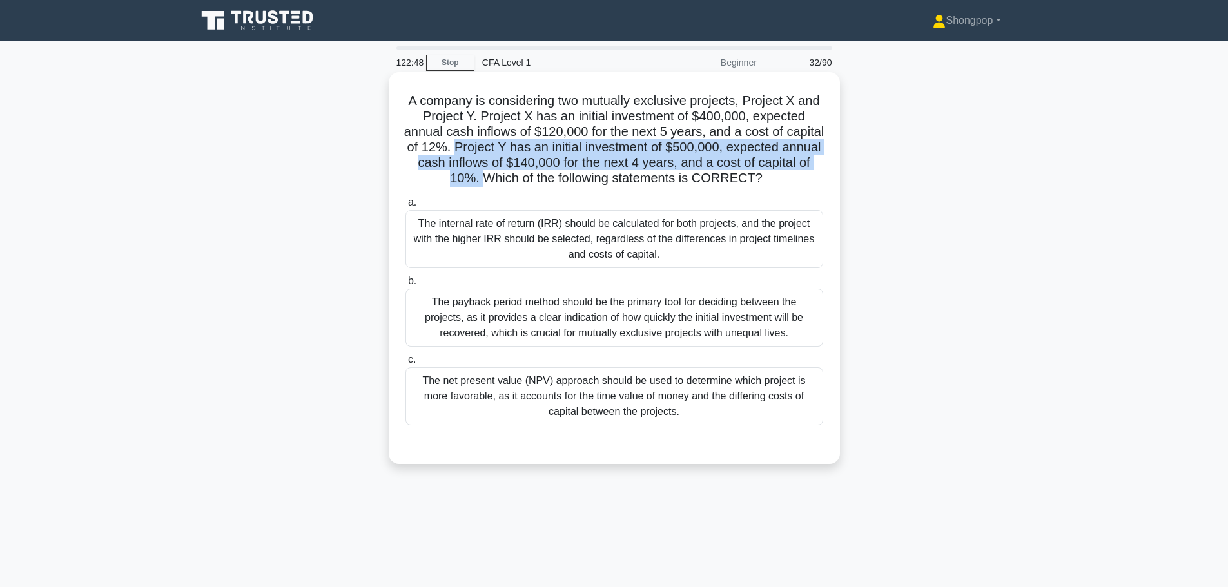
drag, startPoint x: 497, startPoint y: 145, endPoint x: 512, endPoint y: 180, distance: 38.4
click at [512, 180] on h5 "A company is considering two mutually exclusive projects, Project X and Project…" at bounding box center [614, 140] width 420 height 94
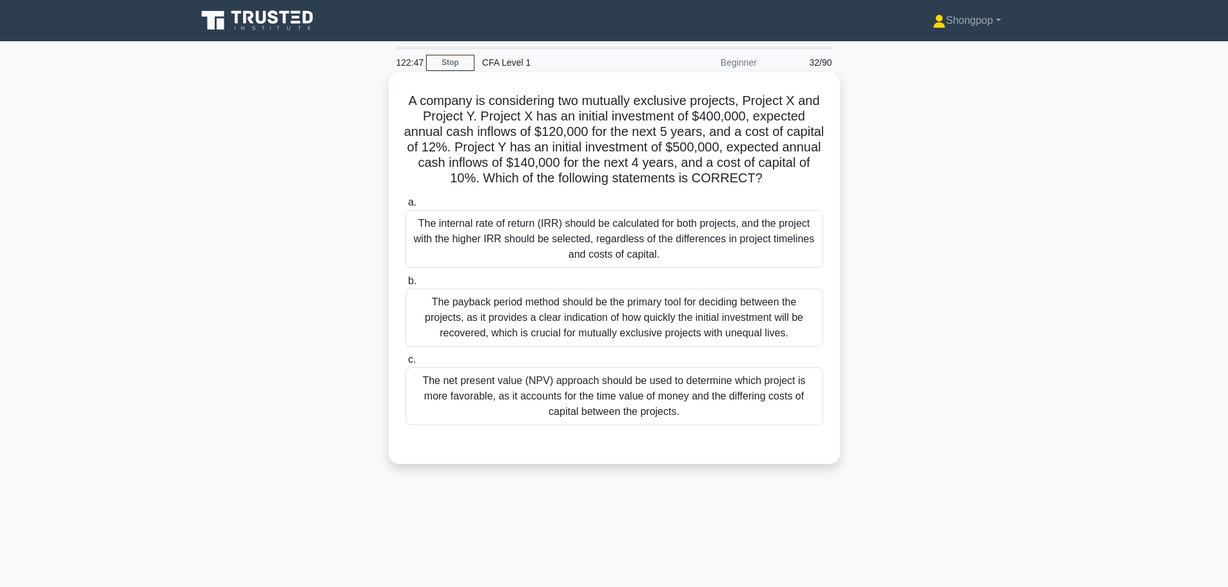
click at [525, 178] on h5 "A company is considering two mutually exclusive projects, Project X and Project…" at bounding box center [614, 140] width 420 height 94
click at [607, 403] on div "The net present value (NPV) approach should be used to determine which project …" at bounding box center [614, 396] width 418 height 58
click at [405, 364] on input "c. The net present value (NPV) approach should be used to determine which proje…" at bounding box center [405, 360] width 0 height 8
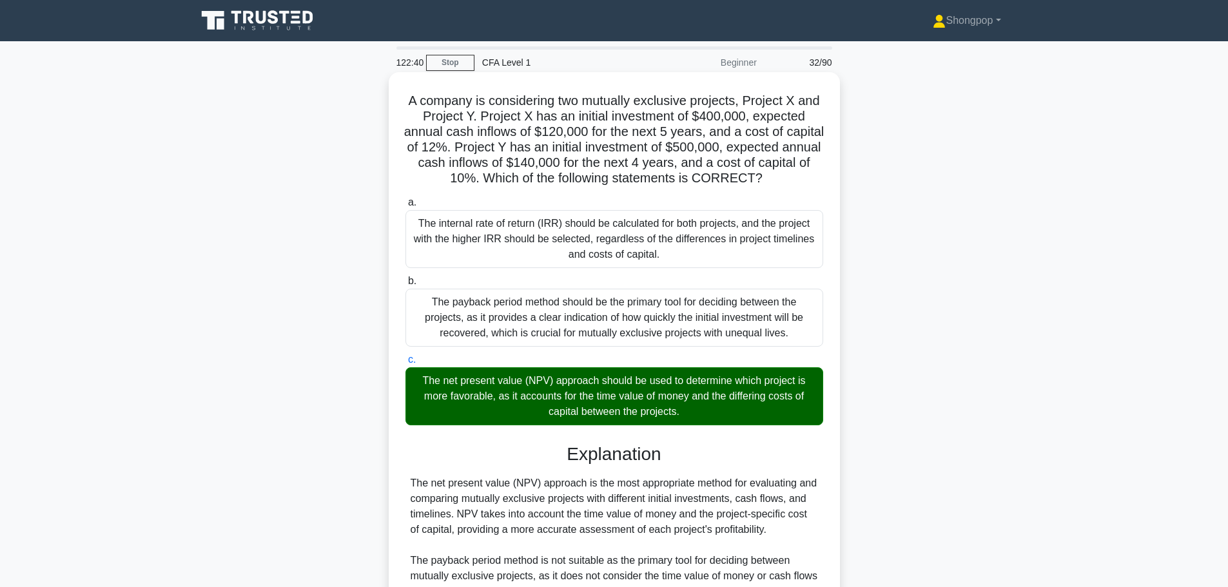
scroll to position [222, 0]
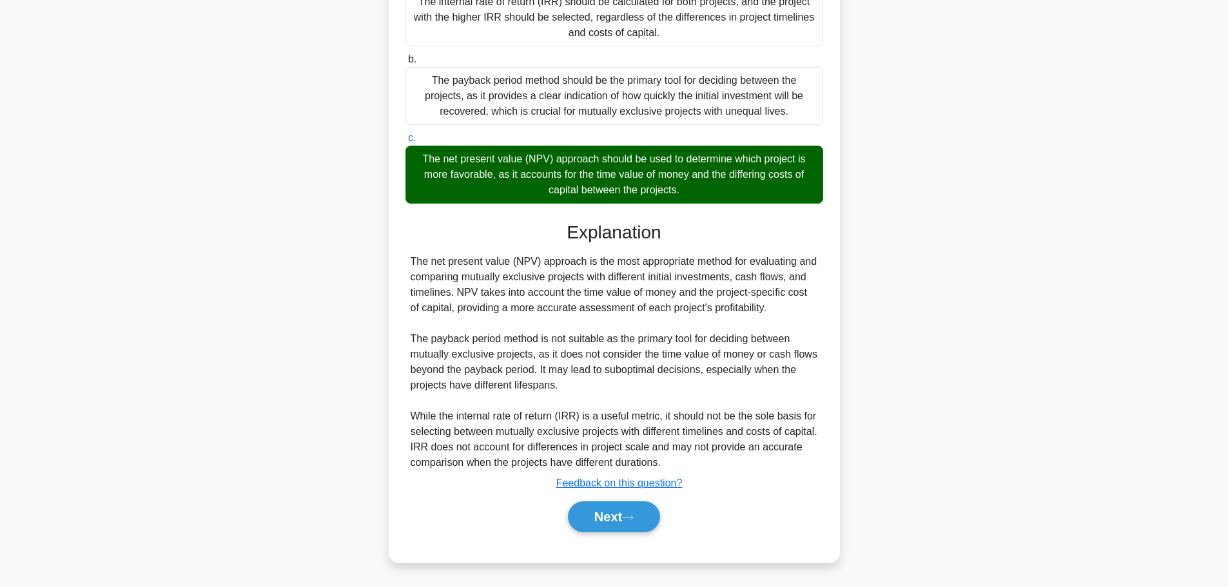
click at [636, 534] on div "Next" at bounding box center [614, 516] width 418 height 41
click at [638, 526] on button "Next" at bounding box center [614, 517] width 92 height 31
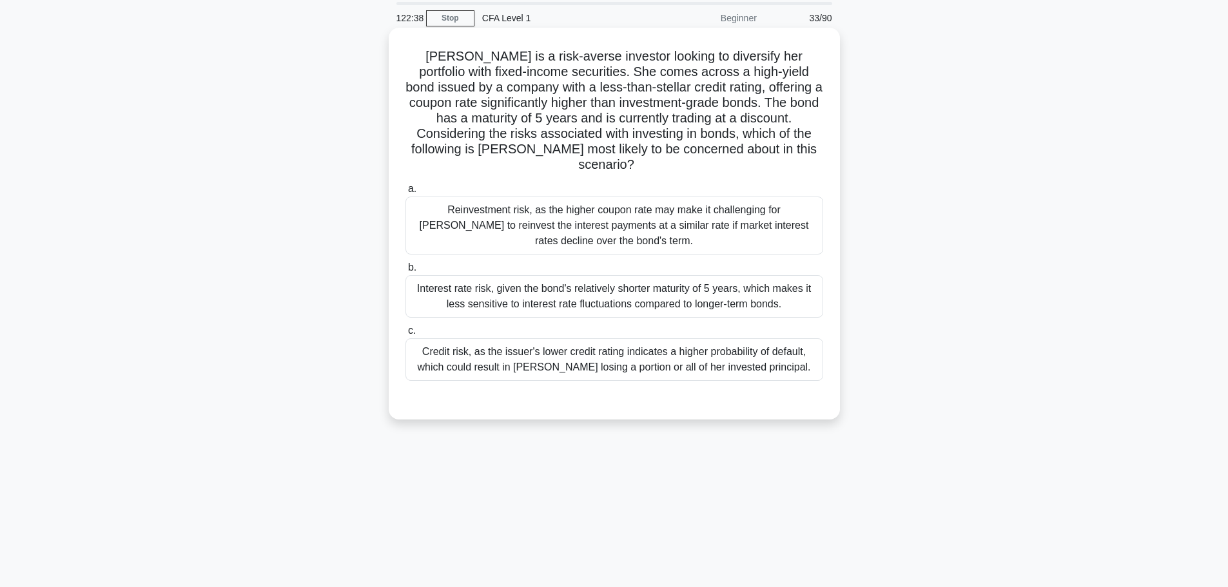
scroll to position [0, 0]
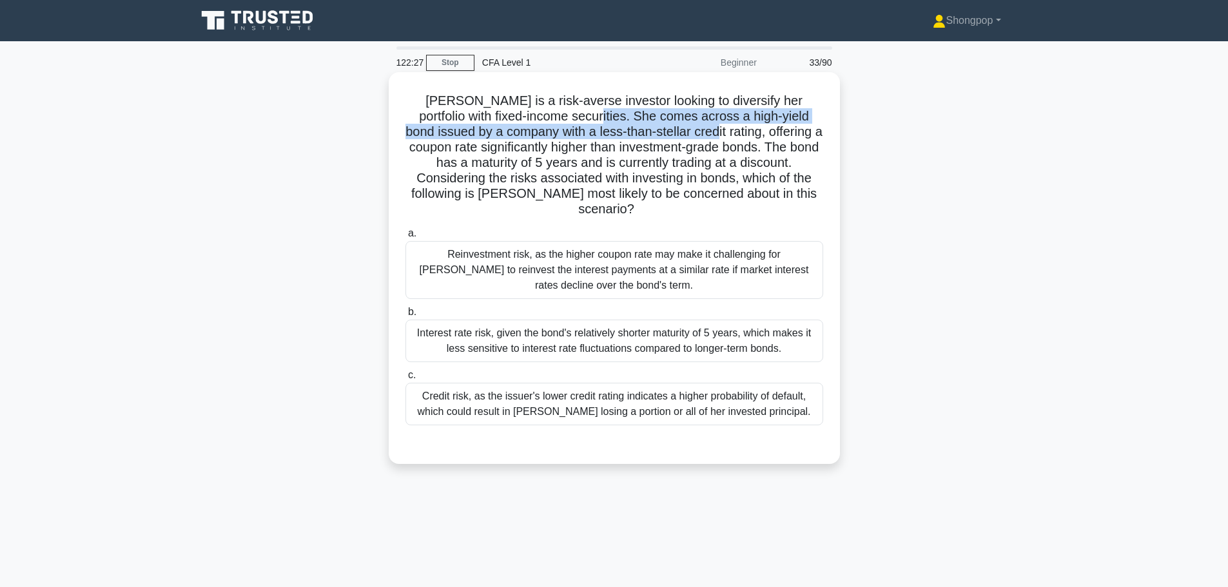
drag, startPoint x: 552, startPoint y: 117, endPoint x: 679, endPoint y: 129, distance: 127.6
click at [672, 131] on h5 "Sarah is a risk-averse investor looking to diversify her portfolio with fixed-i…" at bounding box center [614, 155] width 420 height 125
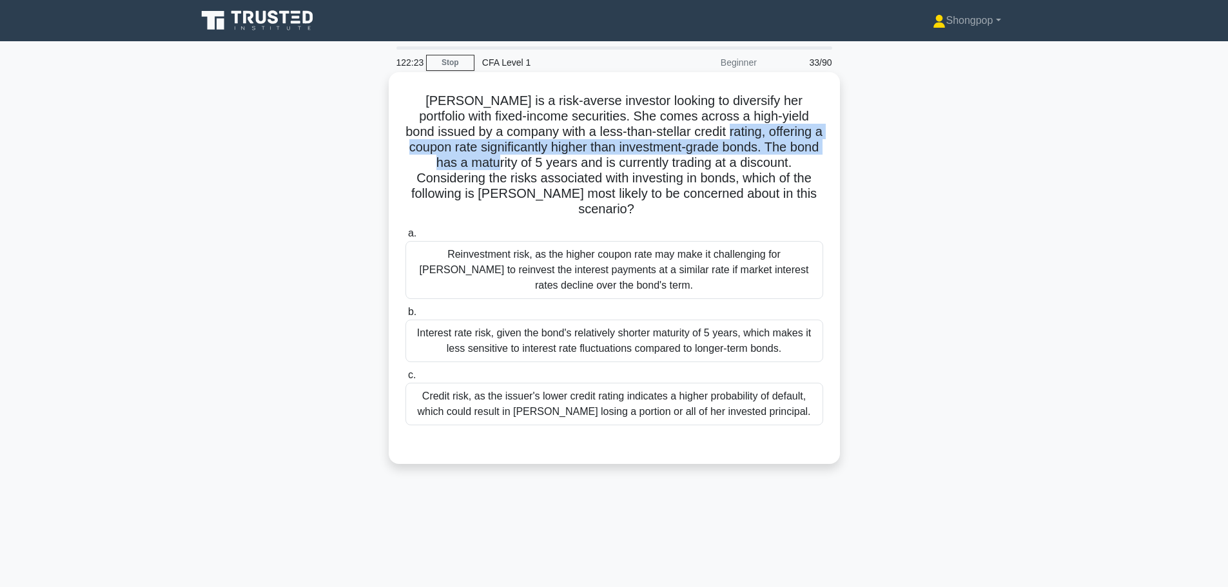
drag, startPoint x: 685, startPoint y: 129, endPoint x: 483, endPoint y: 155, distance: 202.8
click at [483, 155] on h5 "Sarah is a risk-averse investor looking to diversify her portfolio with fixed-i…" at bounding box center [614, 155] width 420 height 125
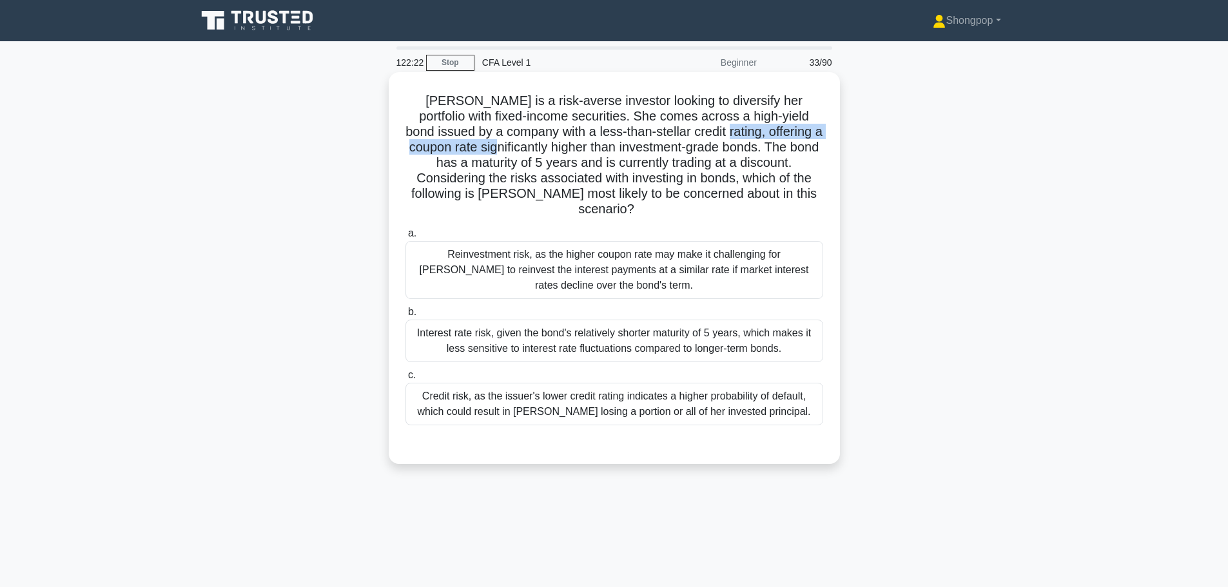
click at [483, 155] on h5 "Sarah is a risk-averse investor looking to diversify her portfolio with fixed-i…" at bounding box center [614, 155] width 420 height 125
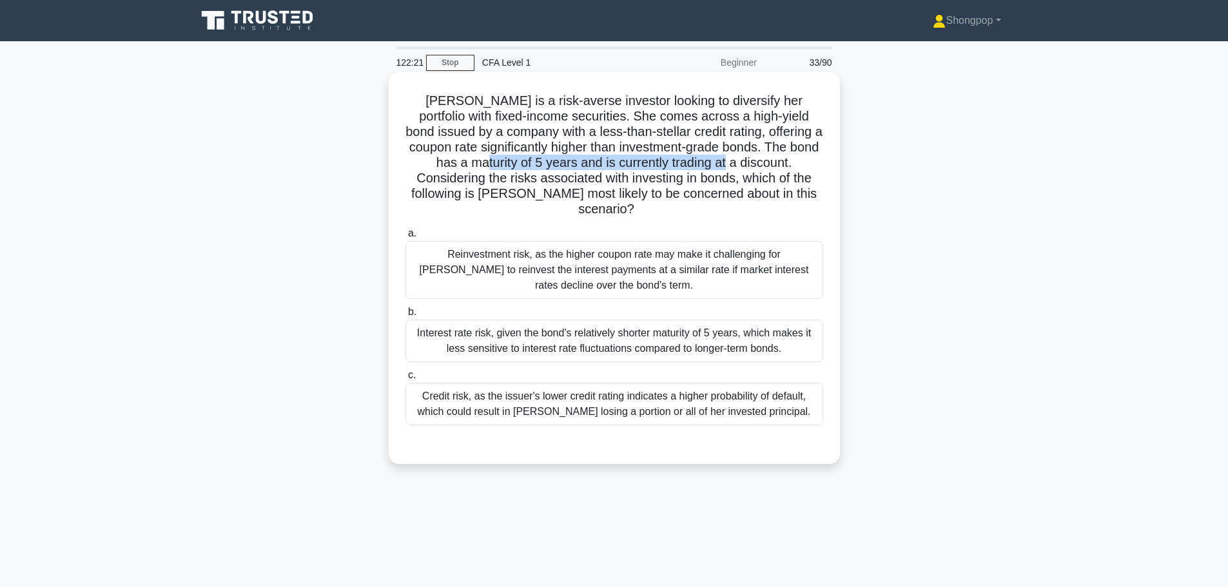
drag, startPoint x: 472, startPoint y: 164, endPoint x: 739, endPoint y: 164, distance: 267.5
click at [722, 164] on h5 "Sarah is a risk-averse investor looking to diversify her portfolio with fixed-i…" at bounding box center [614, 155] width 420 height 125
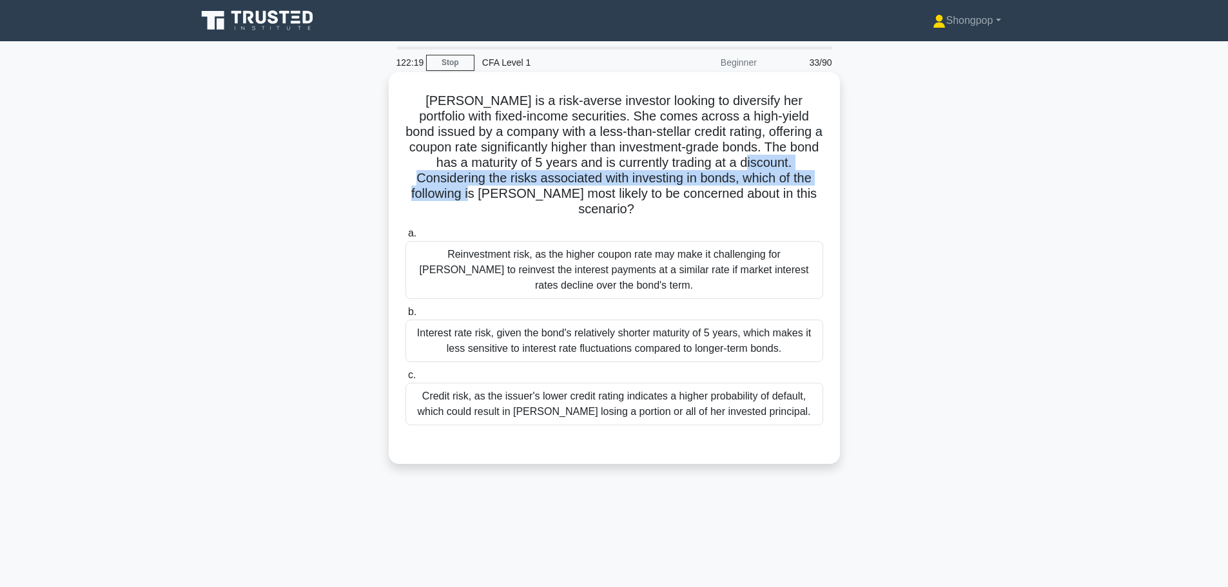
drag, startPoint x: 745, startPoint y: 164, endPoint x: 478, endPoint y: 192, distance: 268.3
click at [476, 191] on h5 "Sarah is a risk-averse investor looking to diversify her portfolio with fixed-i…" at bounding box center [614, 155] width 420 height 125
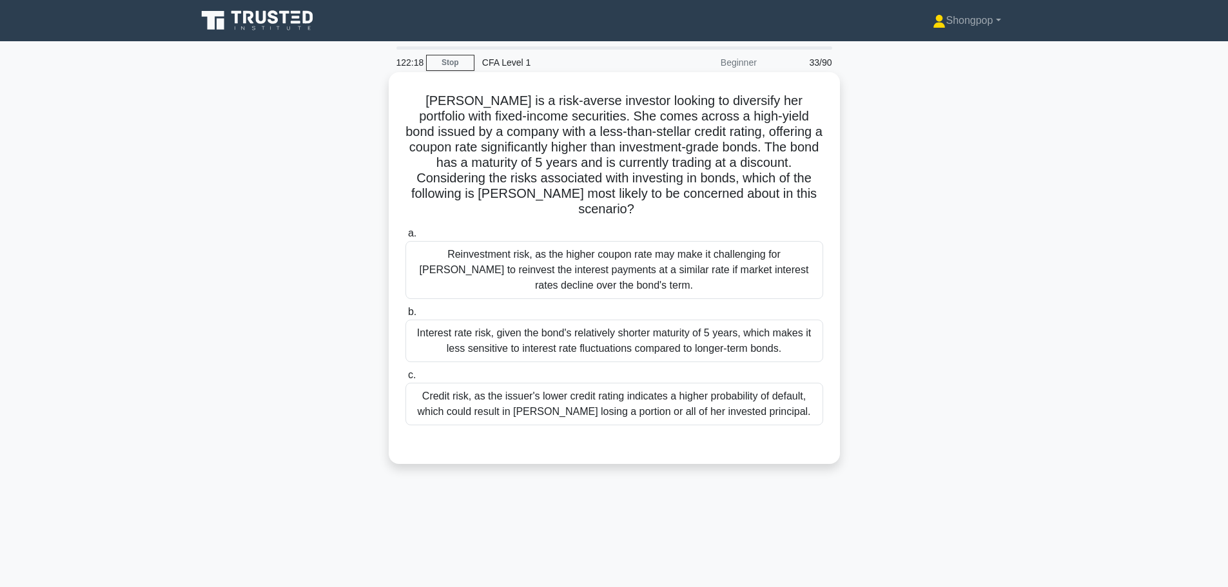
click at [485, 197] on h5 "Sarah is a risk-averse investor looking to diversify her portfolio with fixed-i…" at bounding box center [614, 155] width 420 height 125
click at [642, 383] on div "Credit risk, as the issuer's lower credit rating indicates a higher probability…" at bounding box center [614, 404] width 418 height 43
click at [405, 376] on input "c. Credit risk, as the issuer's lower credit rating indicates a higher probabil…" at bounding box center [405, 375] width 0 height 8
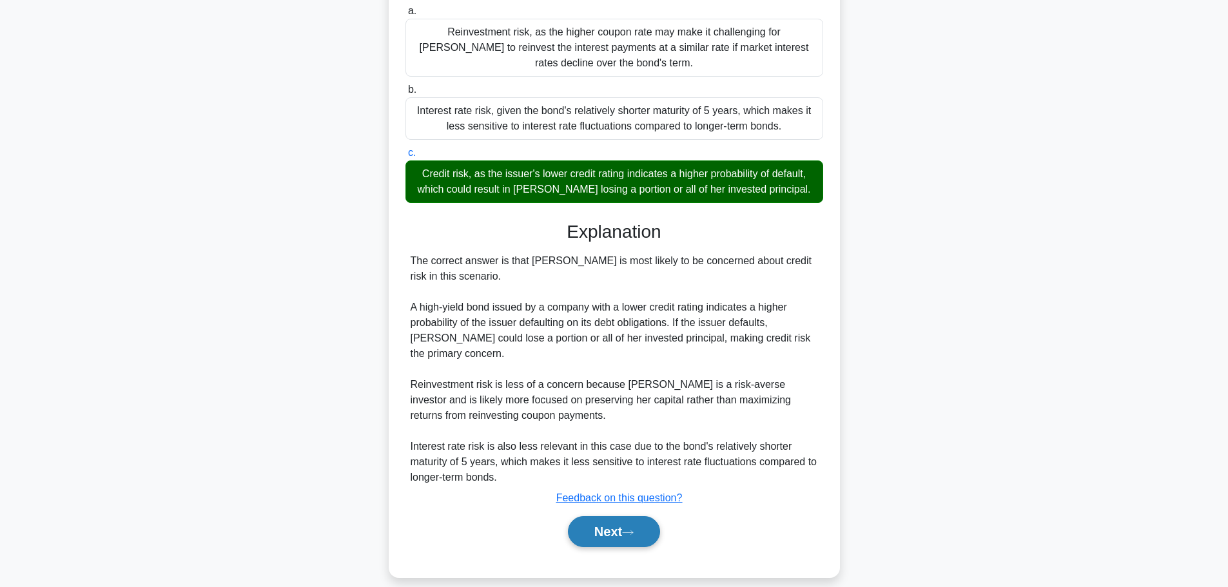
click at [607, 526] on button "Next" at bounding box center [614, 531] width 92 height 31
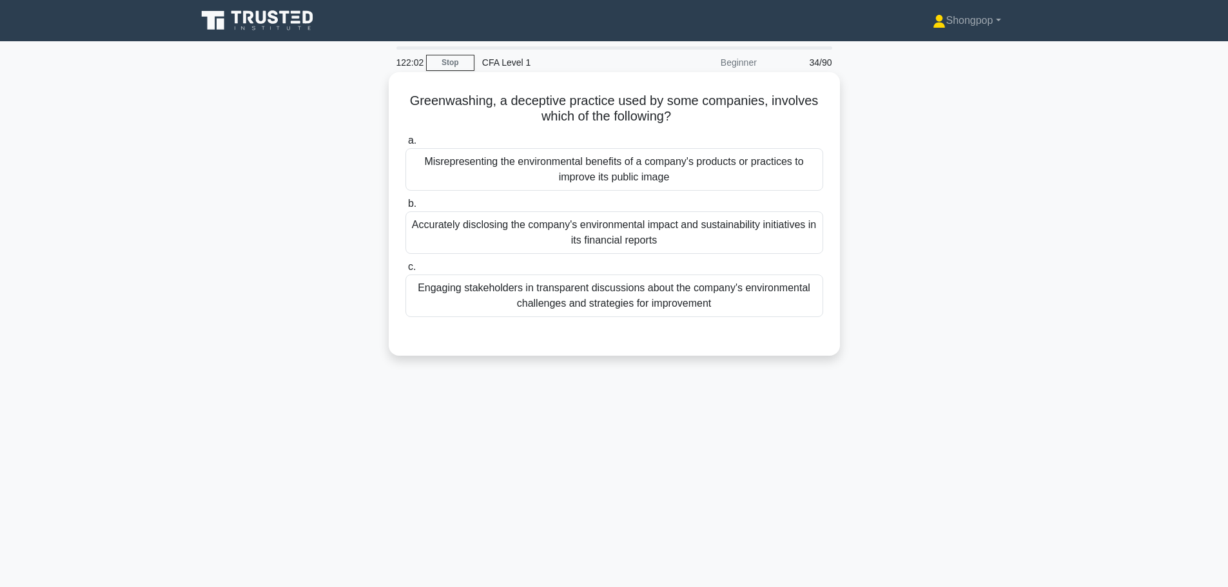
click at [634, 234] on div "Accurately disclosing the company's environmental impact and sustainability ini…" at bounding box center [614, 232] width 418 height 43
click at [405, 208] on input "b. Accurately disclosing the company's environmental impact and sustainability …" at bounding box center [405, 204] width 0 height 8
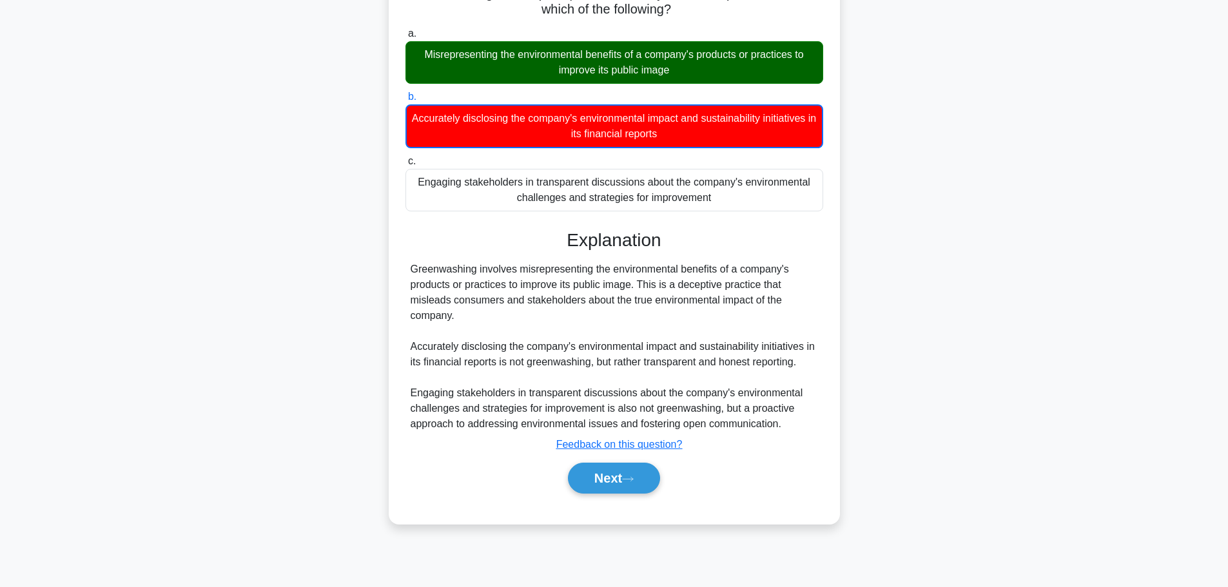
scroll to position [109, 0]
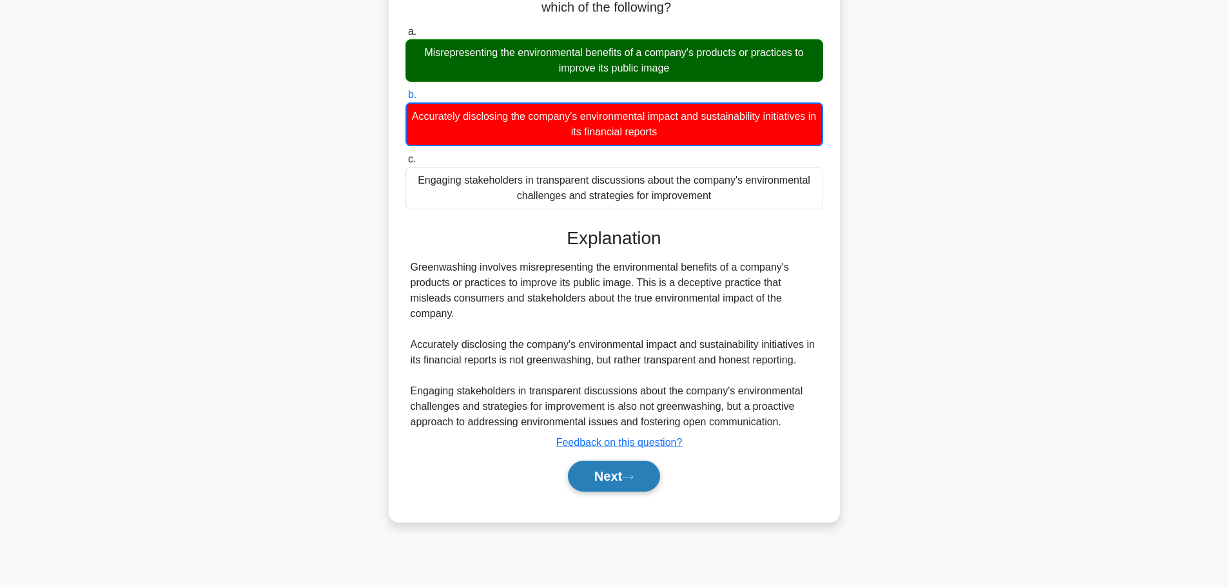
click at [603, 486] on button "Next" at bounding box center [614, 476] width 92 height 31
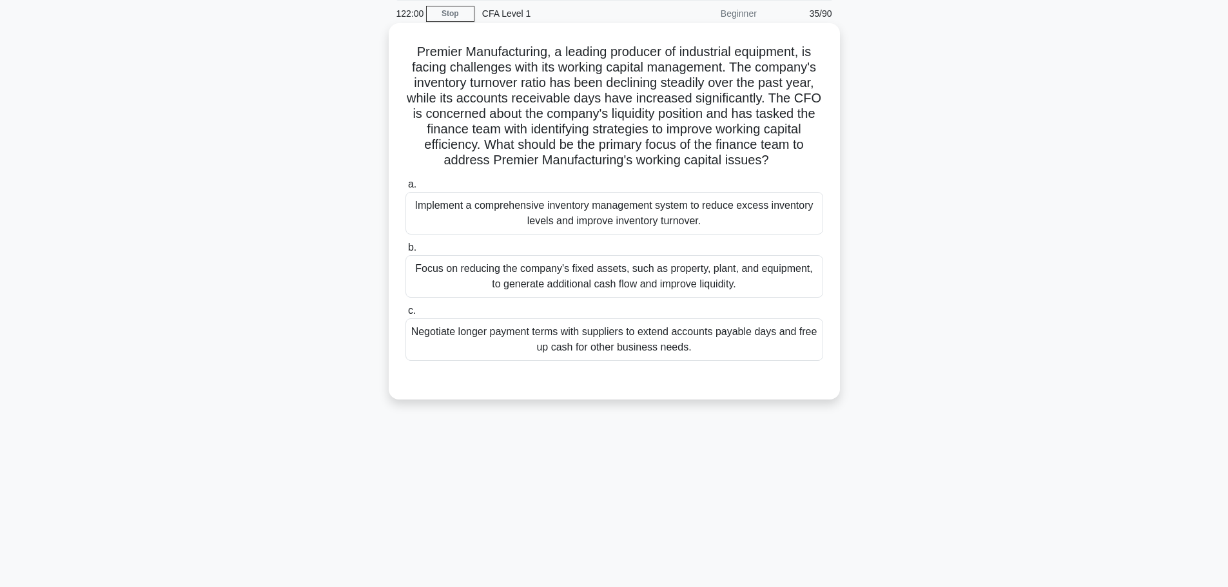
scroll to position [0, 0]
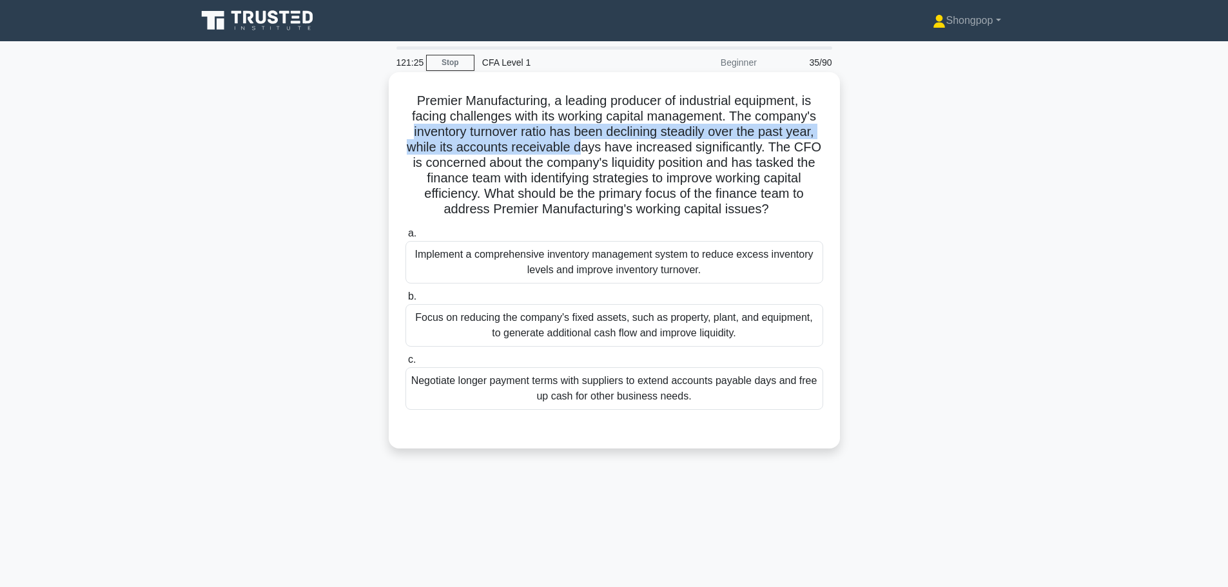
drag, startPoint x: 407, startPoint y: 133, endPoint x: 505, endPoint y: 157, distance: 100.2
click at [581, 154] on h5 "Premier Manufacturing, a leading producer of industrial equipment, is facing ch…" at bounding box center [614, 155] width 420 height 125
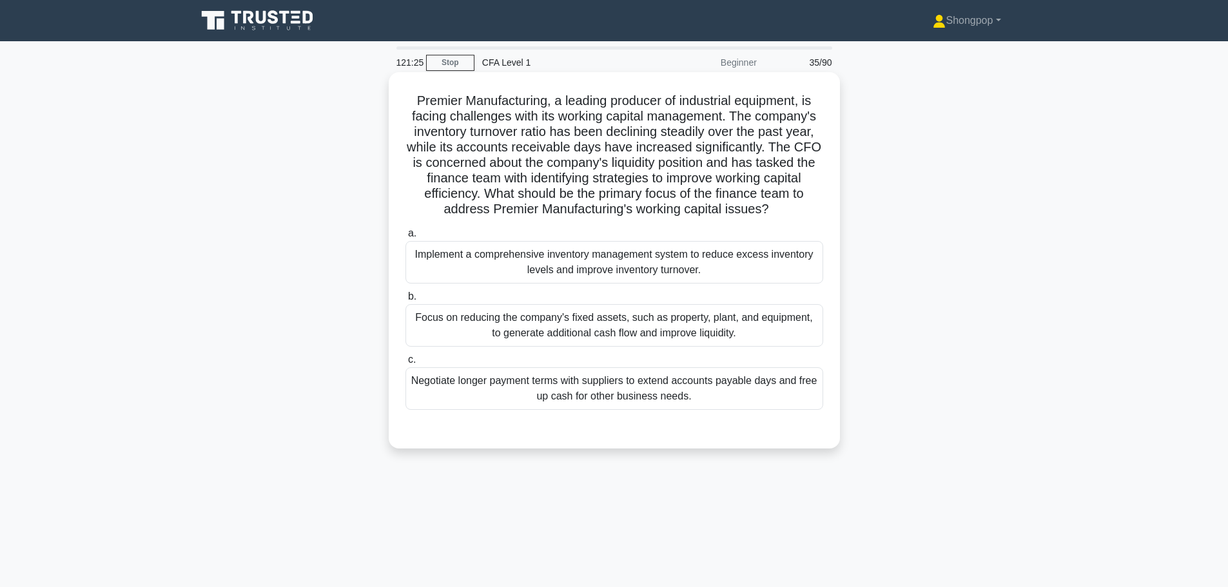
click at [406, 161] on h5 "Premier Manufacturing, a leading producer of industrial equipment, is facing ch…" at bounding box center [614, 155] width 420 height 125
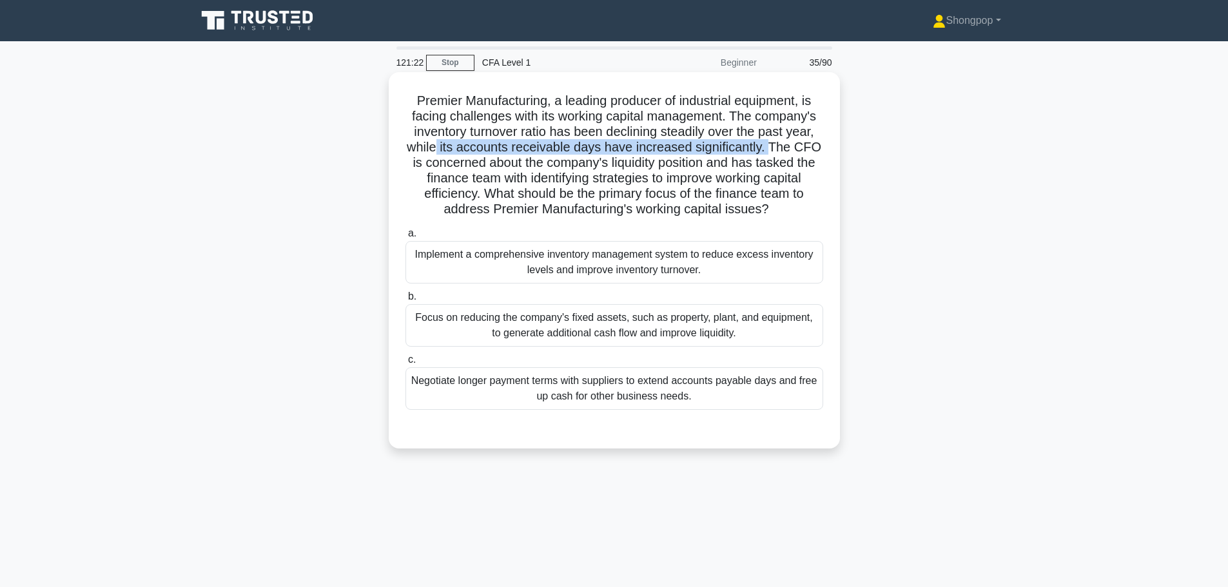
drag, startPoint x: 451, startPoint y: 143, endPoint x: 775, endPoint y: 147, distance: 324.3
click at [775, 147] on h5 "Premier Manufacturing, a leading producer of industrial equipment, is facing ch…" at bounding box center [614, 155] width 420 height 125
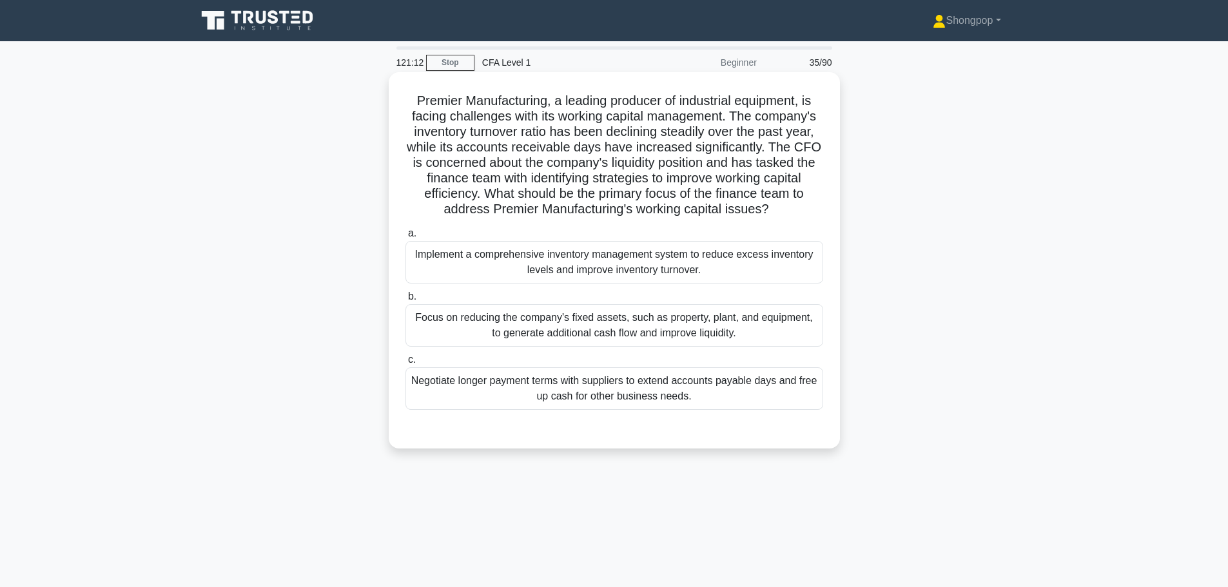
click at [746, 384] on div "Negotiate longer payment terms with suppliers to extend accounts payable days a…" at bounding box center [614, 388] width 418 height 43
click at [405, 364] on input "c. Negotiate longer payment terms with suppliers to extend accounts payable day…" at bounding box center [405, 360] width 0 height 8
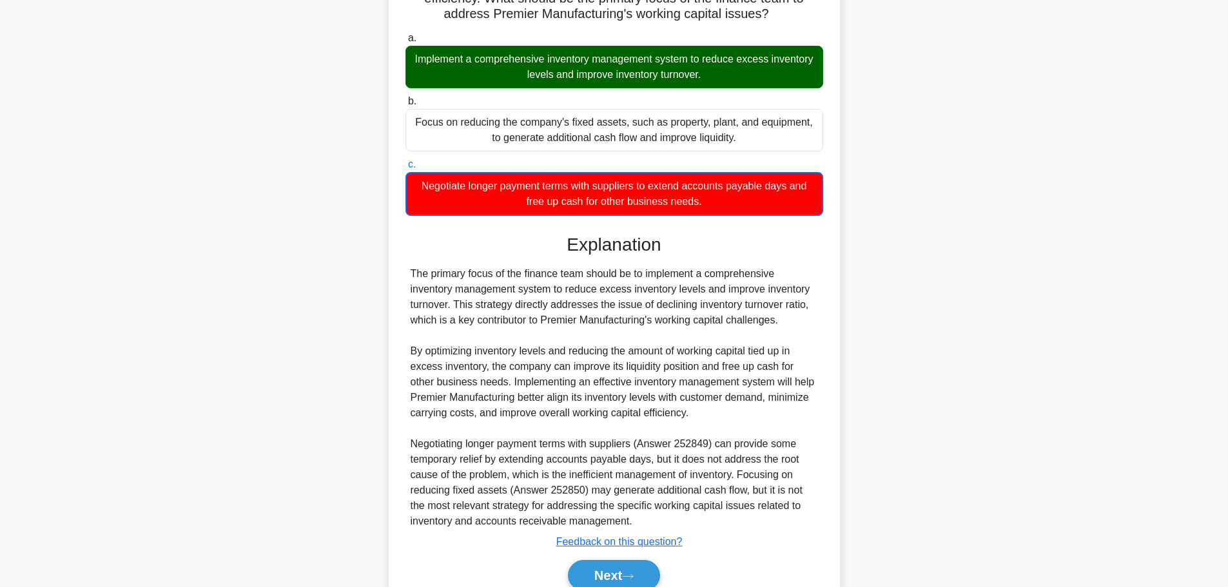
scroll to position [255, 0]
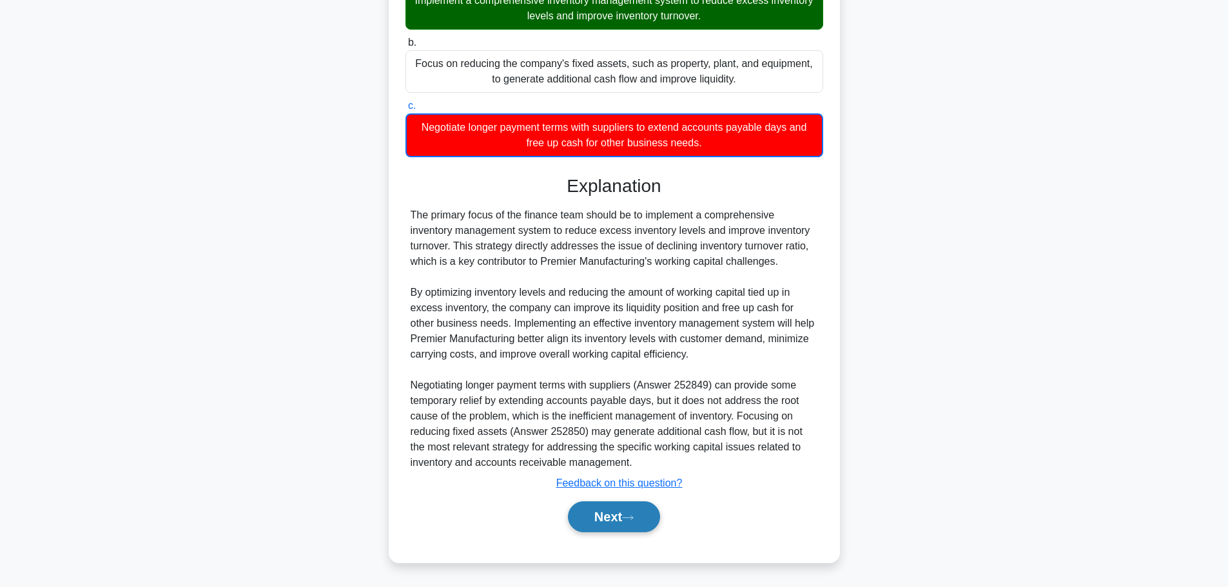
click at [629, 517] on icon at bounding box center [628, 517] width 12 height 7
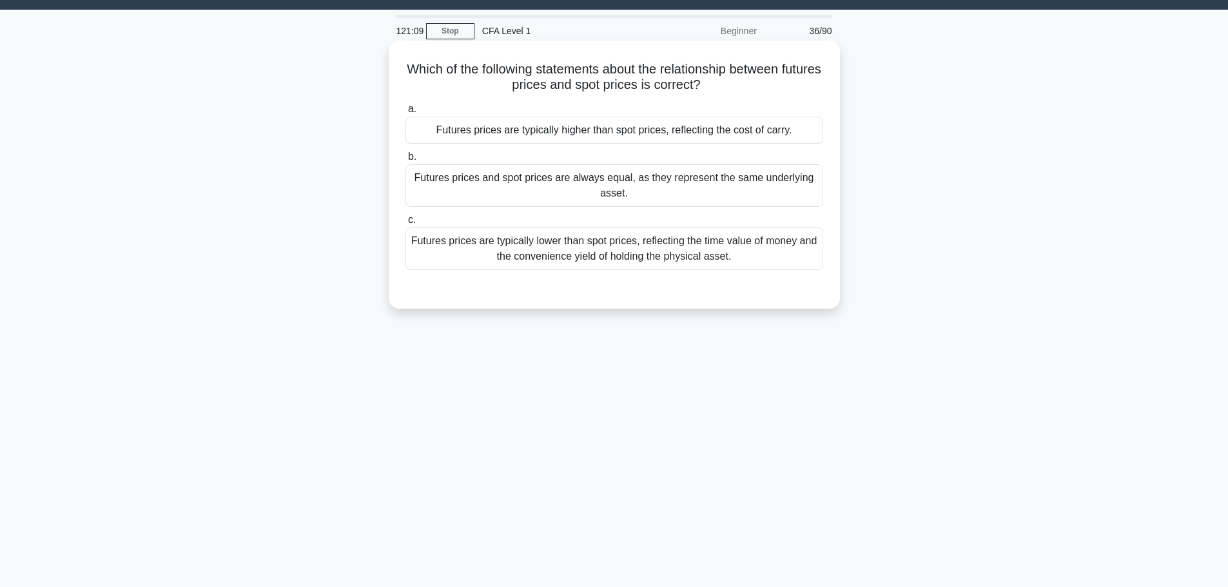
scroll to position [0, 0]
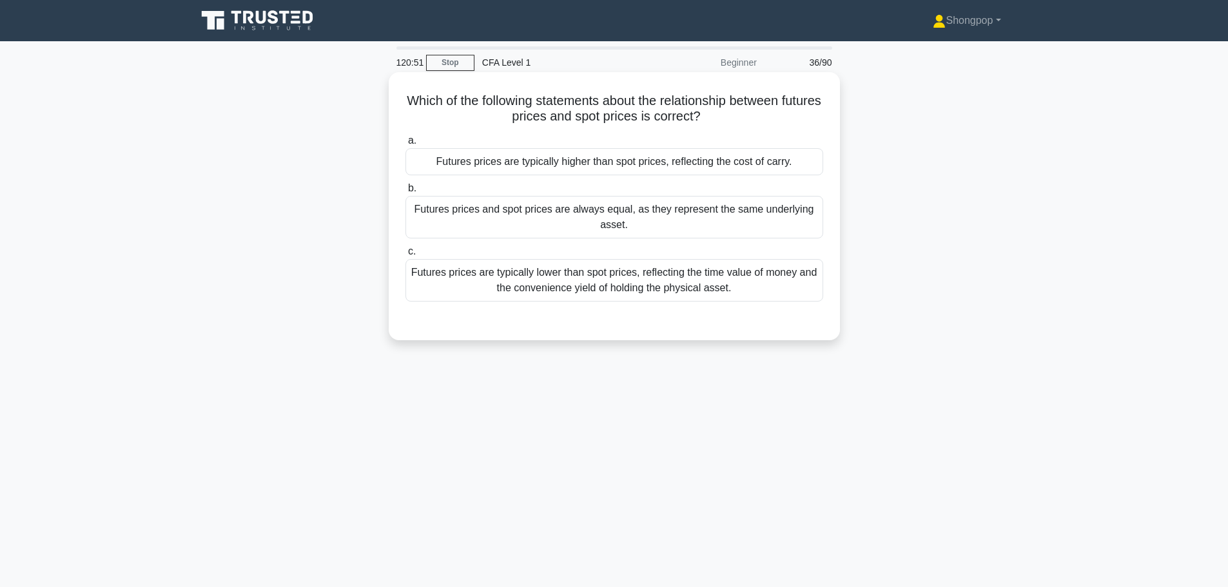
click at [568, 170] on div "Futures prices are typically higher than spot prices, reflecting the cost of ca…" at bounding box center [614, 161] width 418 height 27
click at [405, 145] on input "a. Futures prices are typically higher than spot prices, reflecting the cost of…" at bounding box center [405, 141] width 0 height 8
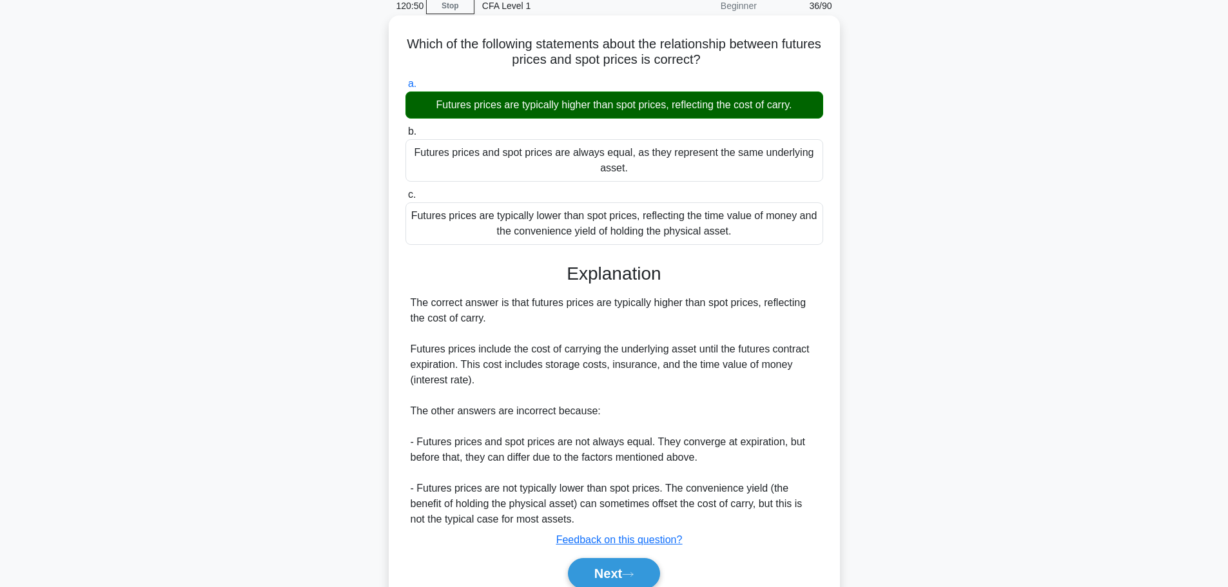
scroll to position [114, 0]
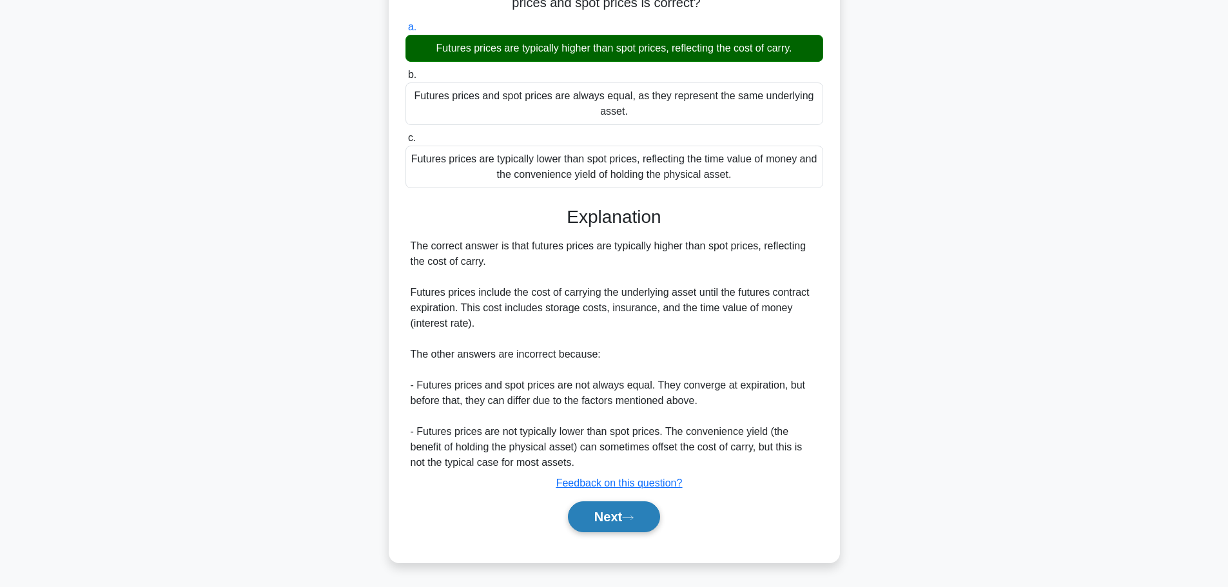
click at [618, 522] on button "Next" at bounding box center [614, 517] width 92 height 31
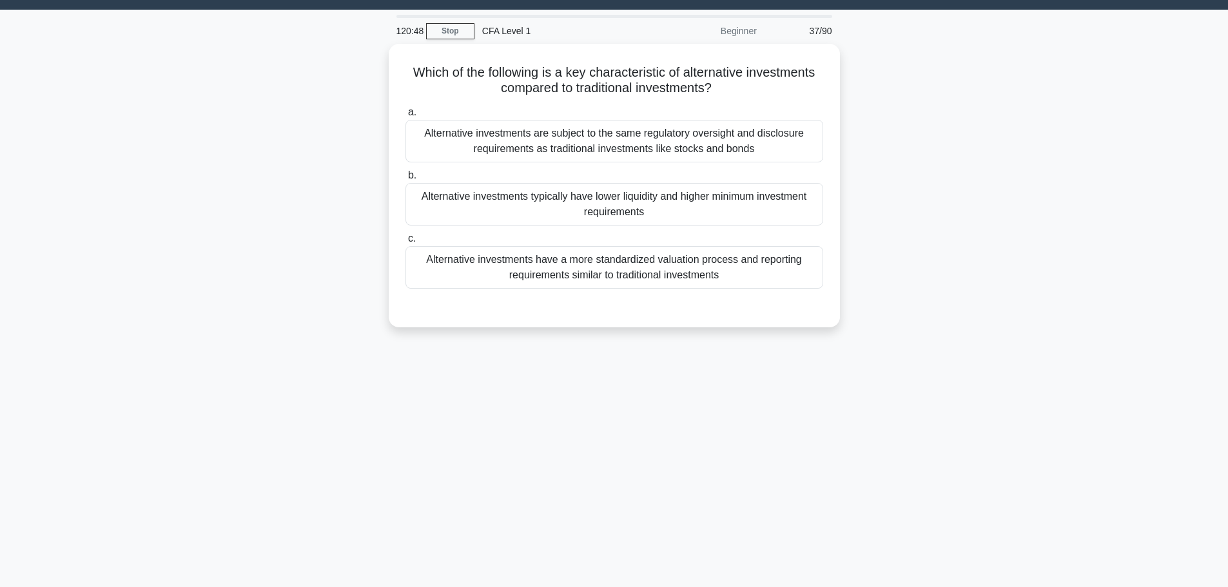
scroll to position [0, 0]
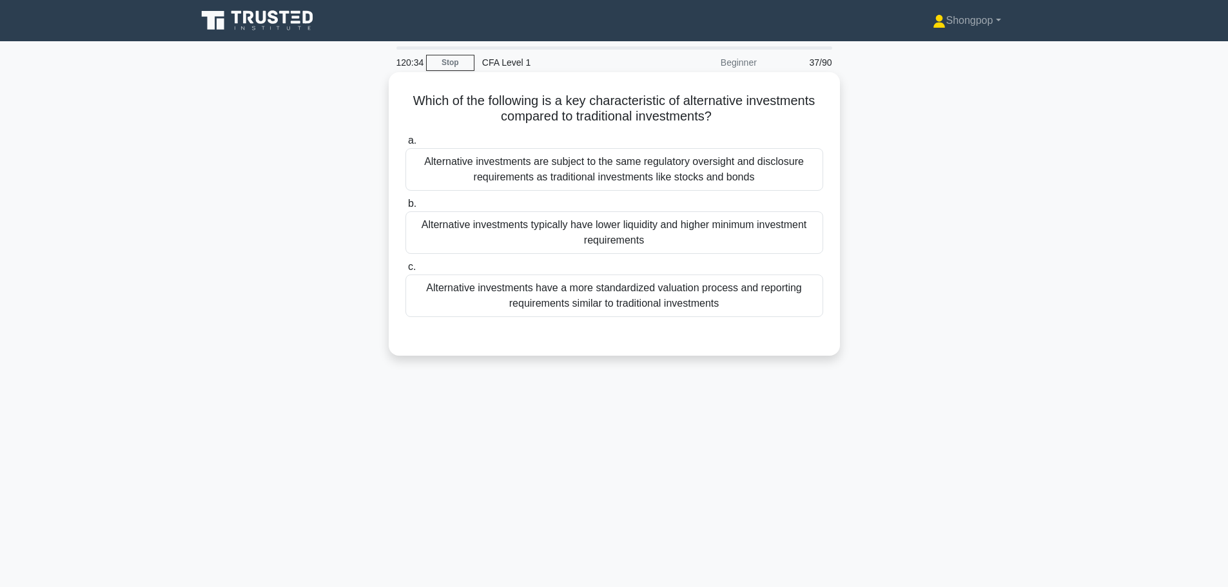
click at [474, 240] on div "Alternative investments typically have lower liquidity and higher minimum inves…" at bounding box center [614, 232] width 418 height 43
click at [405, 208] on input "b. Alternative investments typically have lower liquidity and higher minimum in…" at bounding box center [405, 204] width 0 height 8
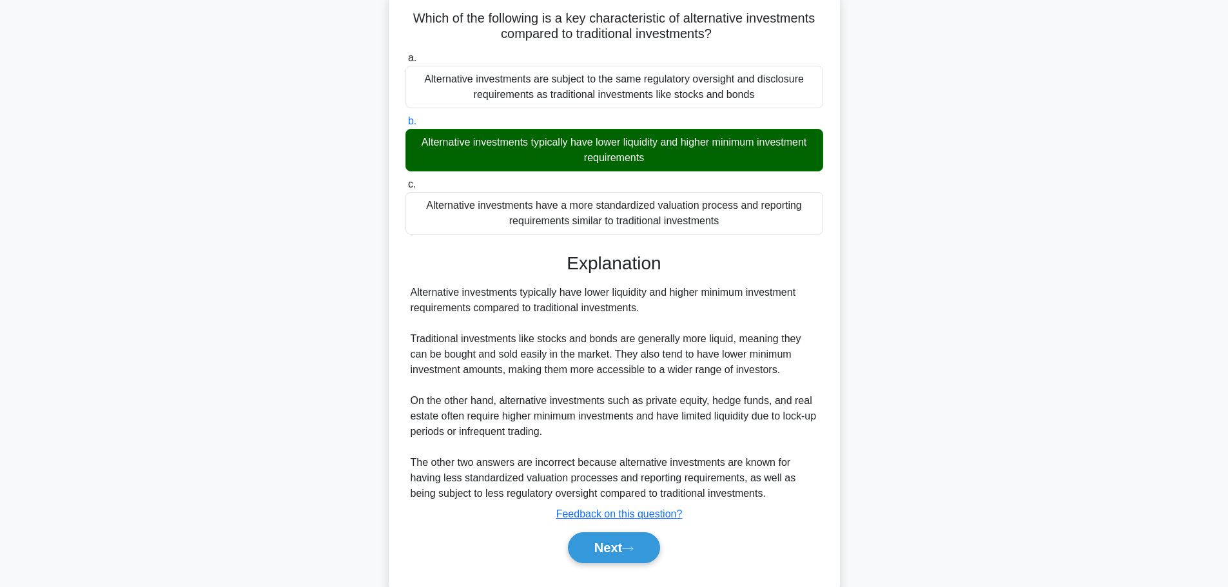
scroll to position [114, 0]
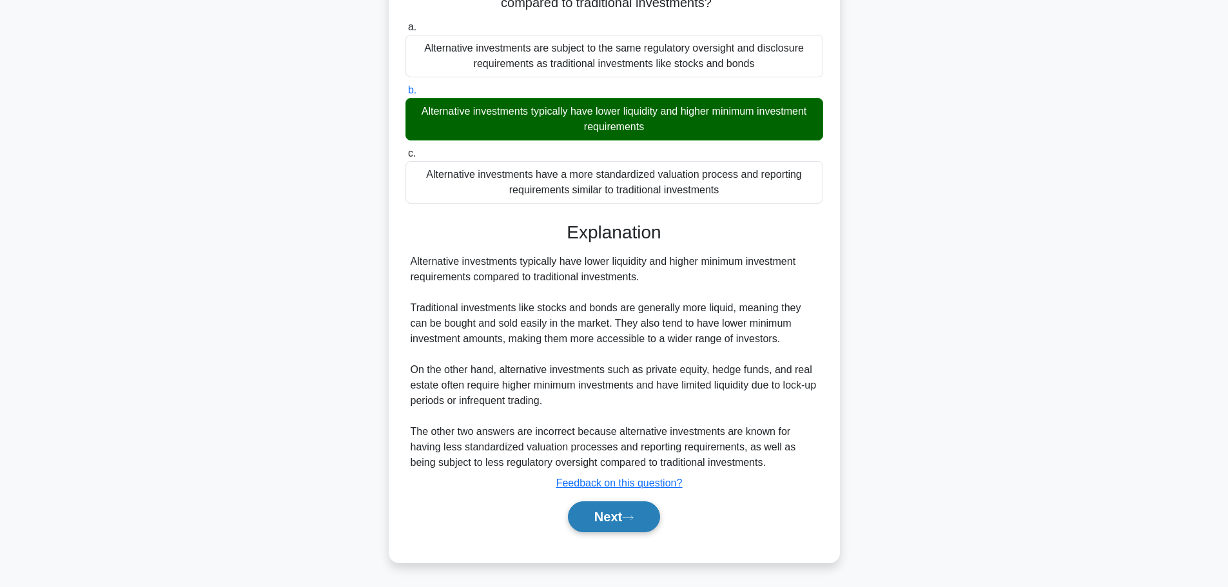
click at [629, 513] on button "Next" at bounding box center [614, 517] width 92 height 31
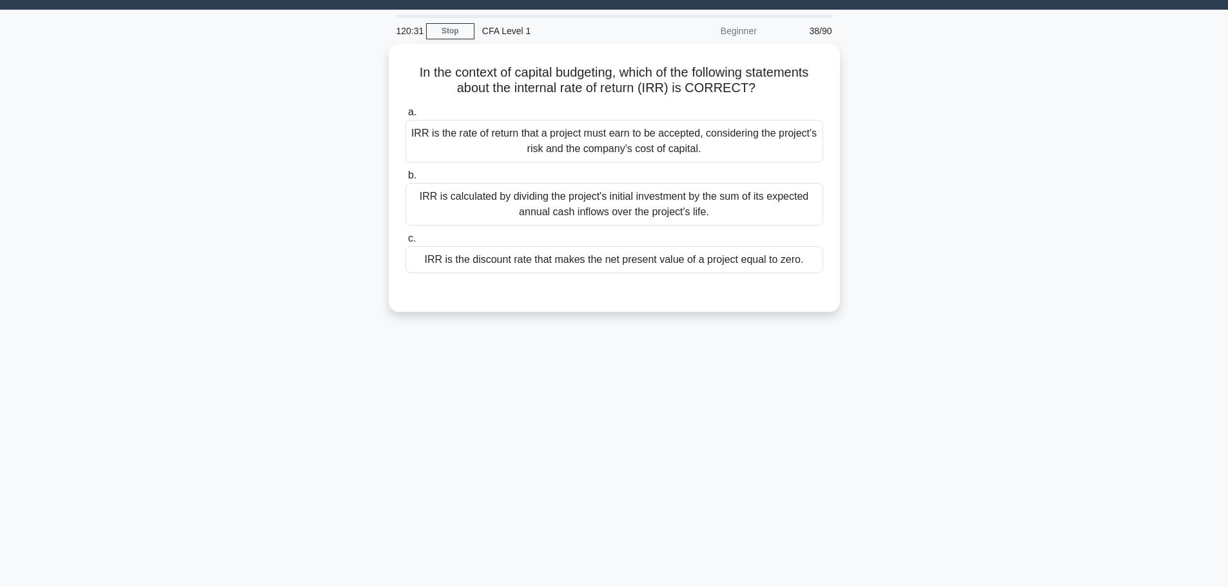
scroll to position [0, 0]
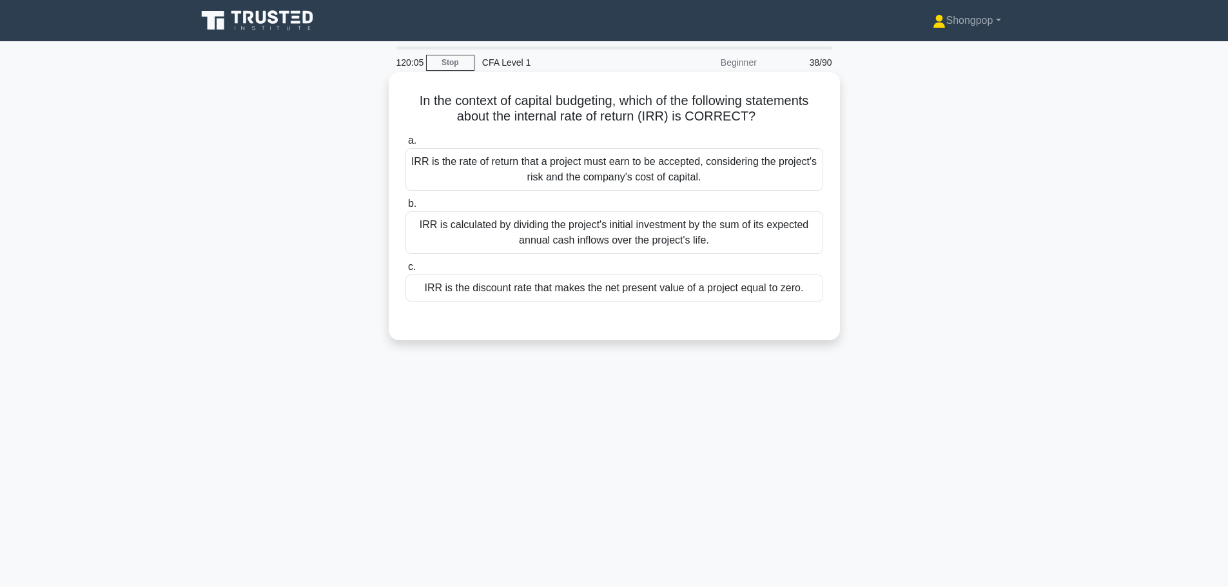
click at [629, 172] on div "IRR is the rate of return that a project must earn to be accepted, considering …" at bounding box center [614, 169] width 418 height 43
click at [405, 145] on input "a. IRR is the rate of return that a project must earn to be accepted, consideri…" at bounding box center [405, 141] width 0 height 8
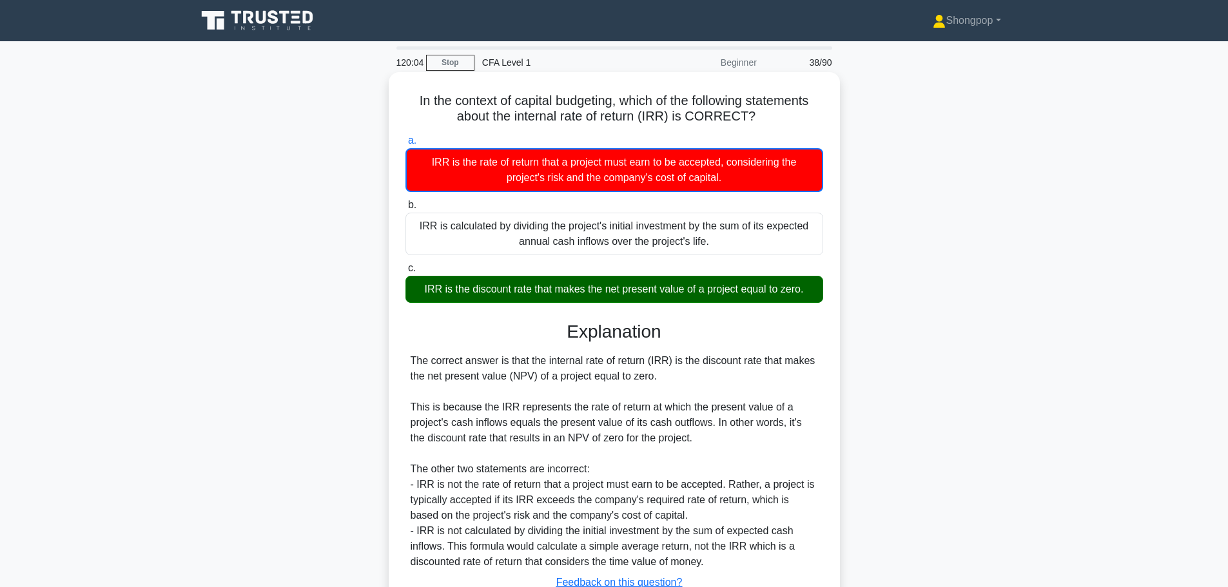
drag, startPoint x: 531, startPoint y: 318, endPoint x: 537, endPoint y: 298, distance: 21.0
click at [531, 318] on div "a. IRR is the rate of return that a project must earn to be accepted, consideri…" at bounding box center [614, 388] width 420 height 517
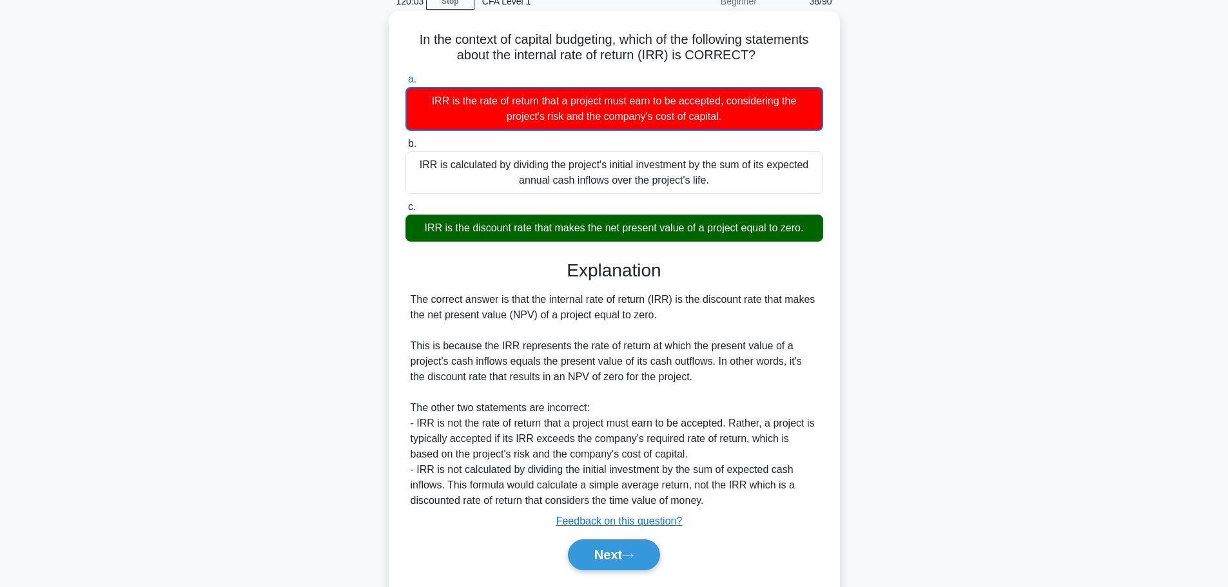
scroll to position [109, 0]
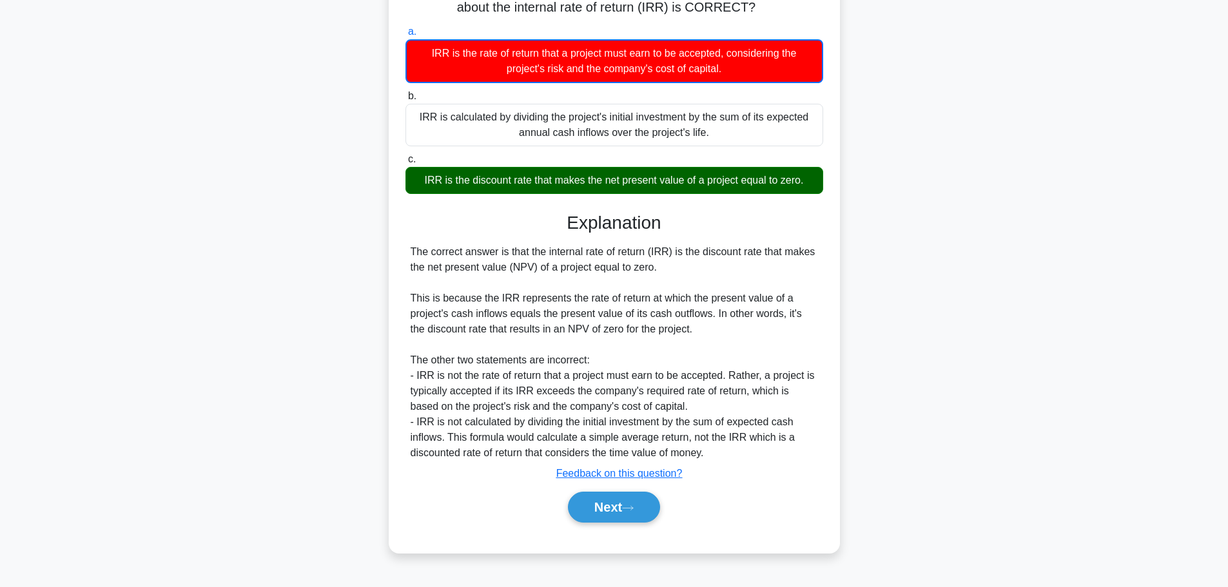
click at [600, 527] on div "Next" at bounding box center [614, 507] width 418 height 41
click at [591, 515] on button "Next" at bounding box center [614, 507] width 92 height 31
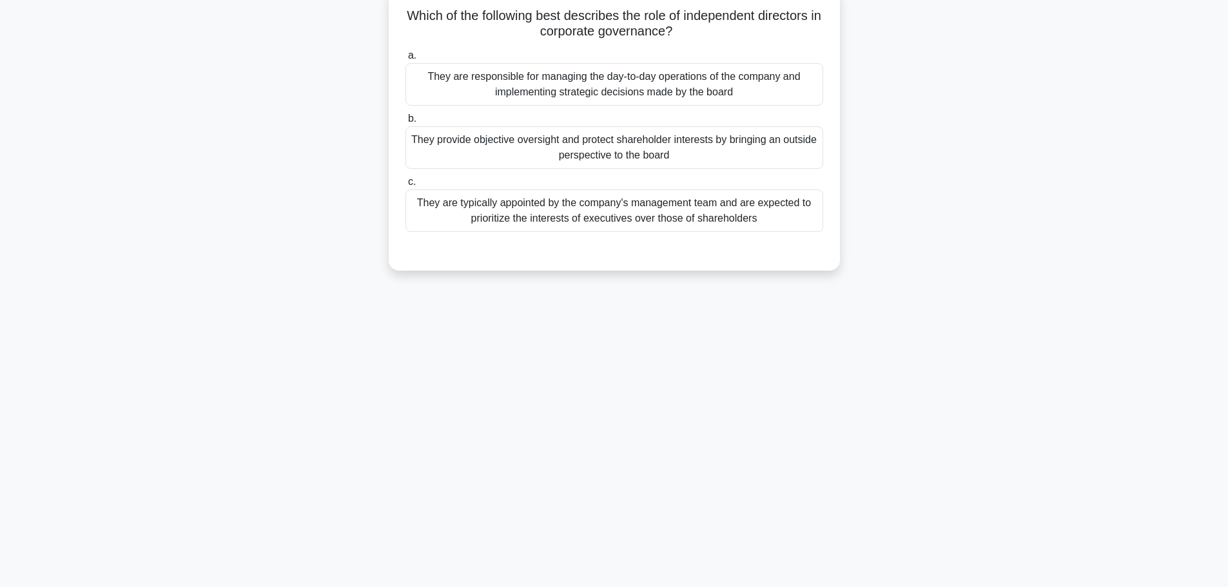
scroll to position [0, 0]
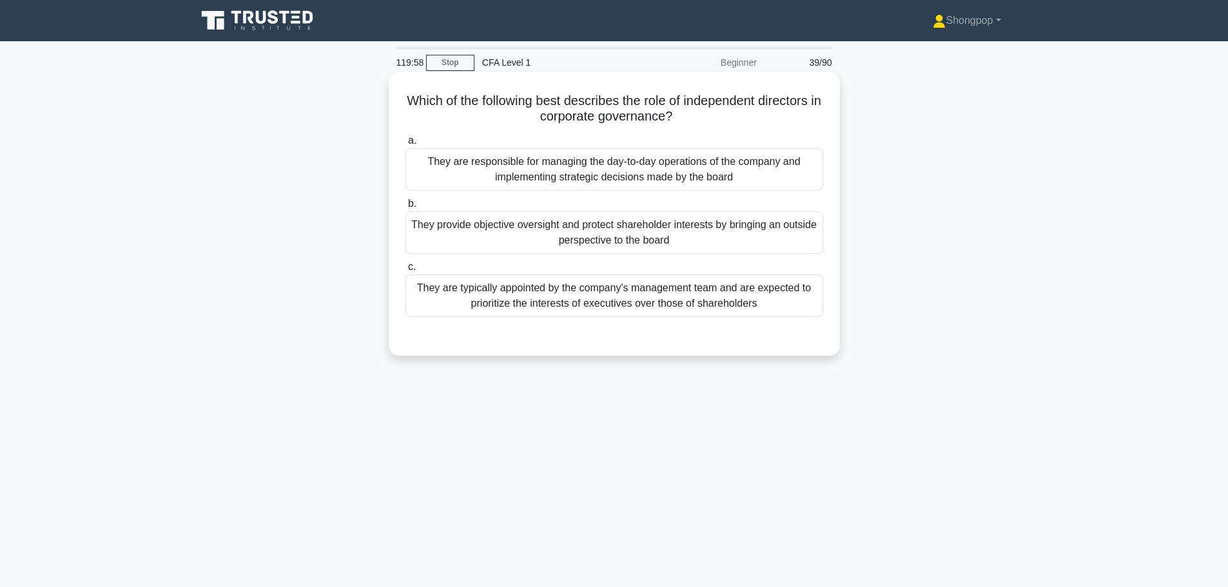
drag, startPoint x: 406, startPoint y: 103, endPoint x: 683, endPoint y: 108, distance: 277.2
click at [683, 109] on h5 "Which of the following best describes the role of independent directors in corp…" at bounding box center [614, 109] width 420 height 32
click at [683, 107] on h5 "Which of the following best describes the role of independent directors in corp…" at bounding box center [614, 109] width 420 height 32
click at [578, 95] on h5 "Which of the following best describes the role of independent directors in corp…" at bounding box center [614, 109] width 420 height 32
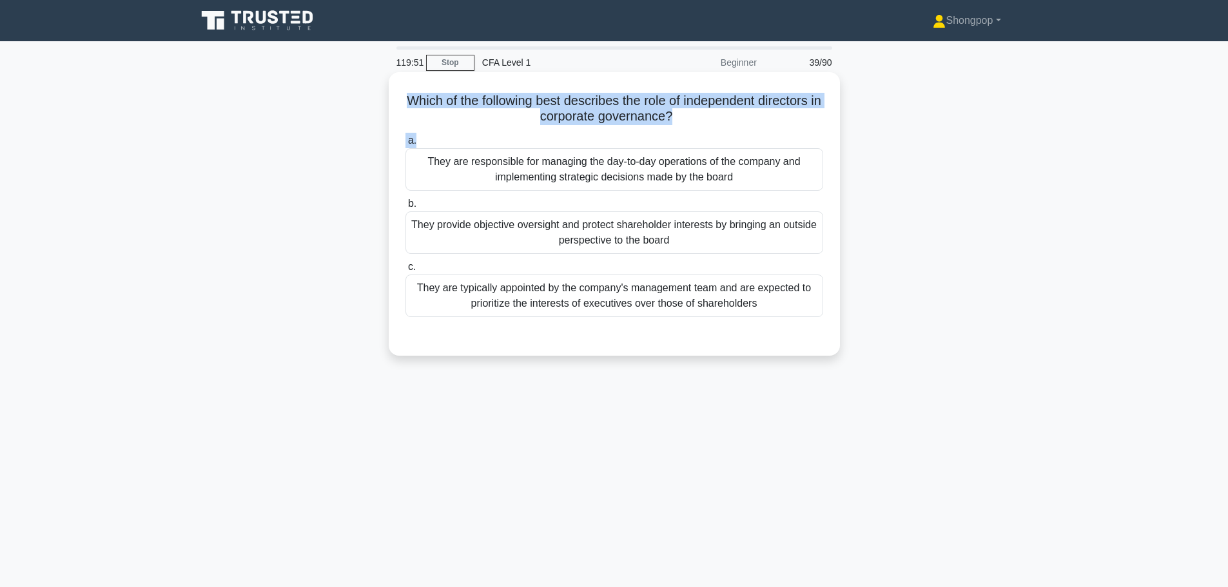
drag, startPoint x: 400, startPoint y: 99, endPoint x: 642, endPoint y: 132, distance: 243.9
click at [642, 132] on div "Which of the following best describes the role of independent directors in corp…" at bounding box center [614, 213] width 441 height 273
click at [642, 132] on div "a. They are responsible for managing the day-to-day operations of the company a…" at bounding box center [614, 225] width 433 height 190
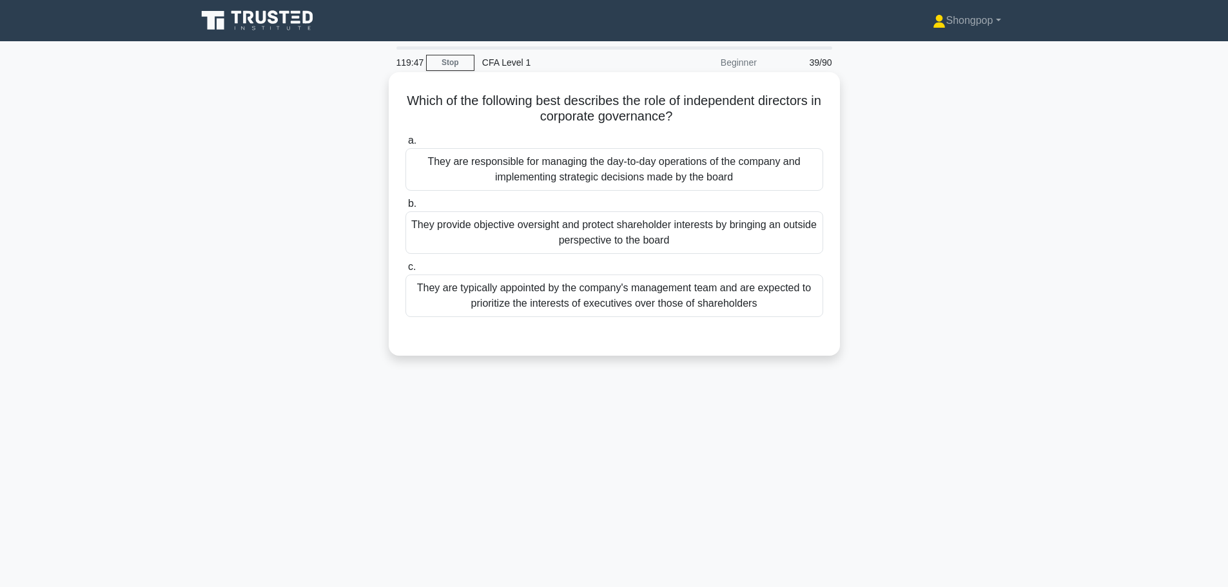
click at [496, 290] on div "They are typically appointed by the company's management team and are expected …" at bounding box center [614, 296] width 418 height 43
click at [405, 271] on input "c. They are typically appointed by the company's management team and are expect…" at bounding box center [405, 267] width 0 height 8
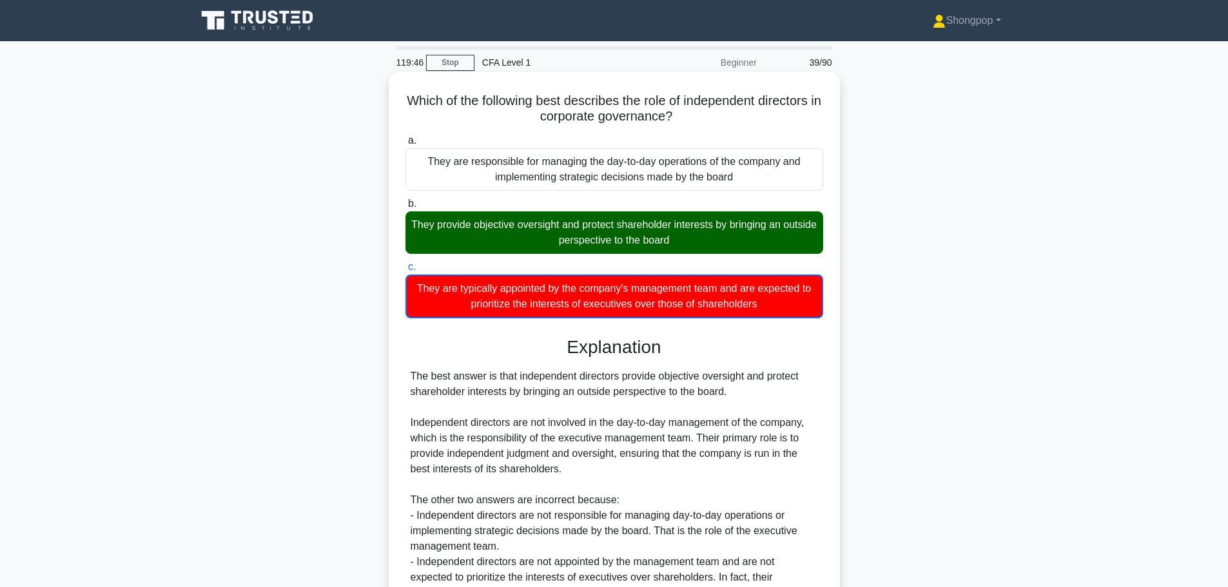
scroll to position [146, 0]
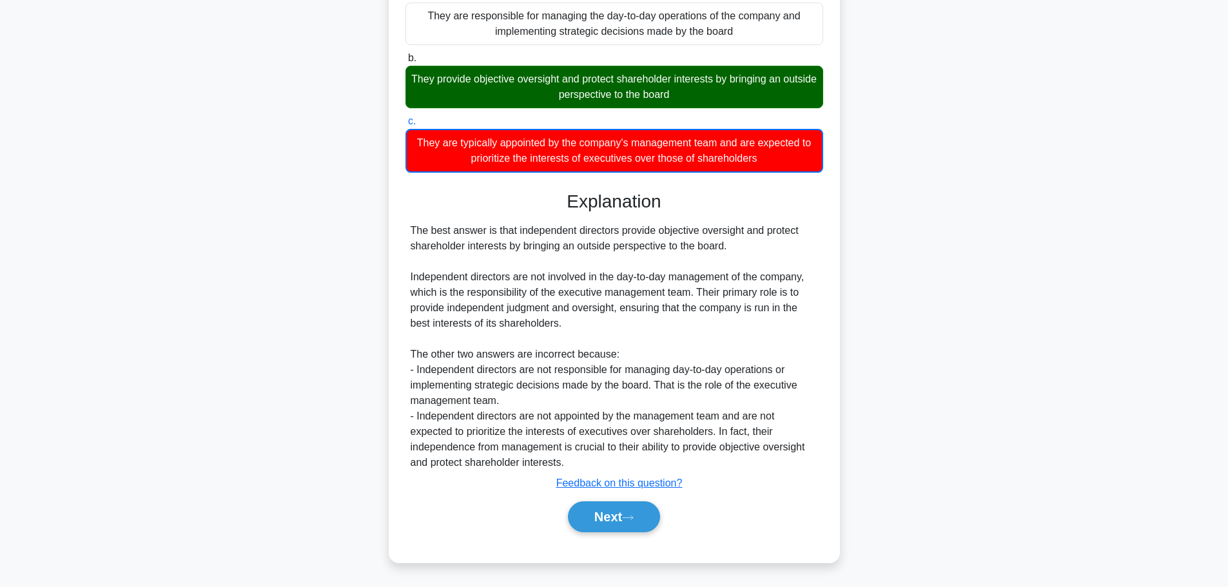
drag, startPoint x: 641, startPoint y: 541, endPoint x: 643, endPoint y: 533, distance: 8.5
click at [641, 540] on div "a. They are responsible for managing the day-to-day operations of the company a…" at bounding box center [614, 266] width 420 height 563
click at [641, 520] on button "Next" at bounding box center [614, 517] width 92 height 31
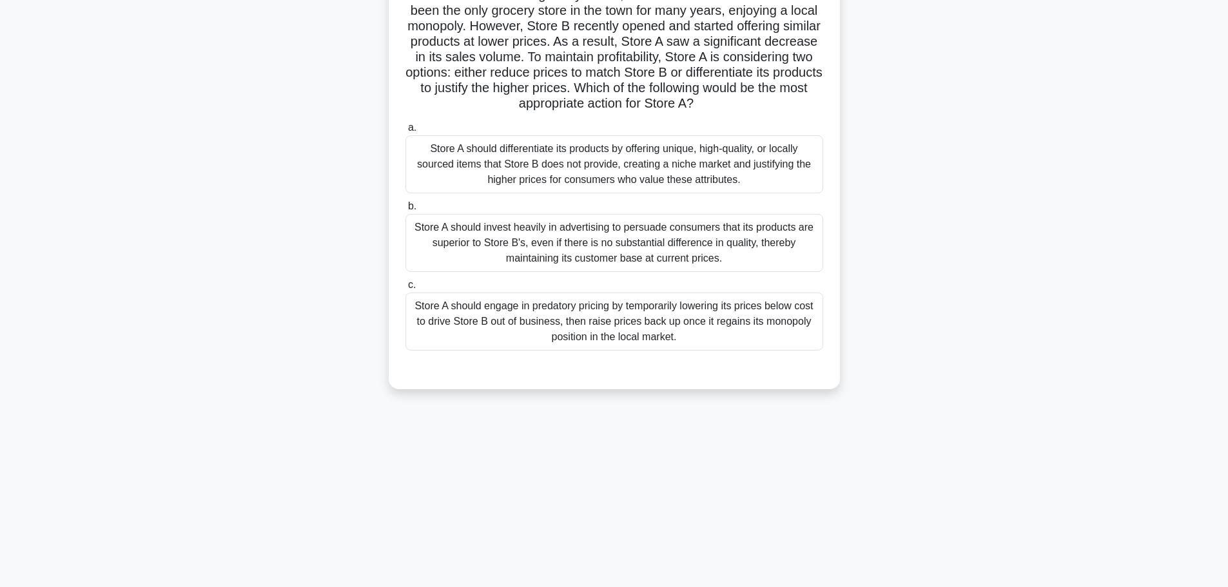
scroll to position [0, 0]
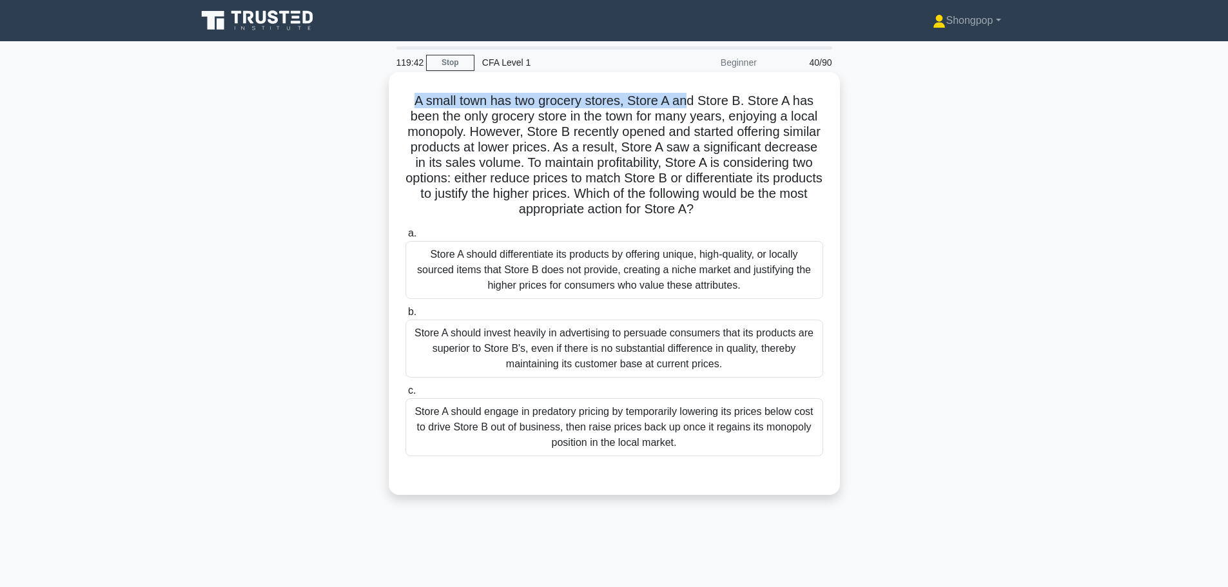
drag, startPoint x: 413, startPoint y: 96, endPoint x: 691, endPoint y: 90, distance: 278.6
click at [691, 90] on div "A small town has two grocery stores, Store A and Store B. Store A has been the …" at bounding box center [614, 283] width 441 height 413
click at [623, 115] on h5 "A small town has two grocery stores, Store A and Store B. Store A has been the …" at bounding box center [614, 155] width 420 height 125
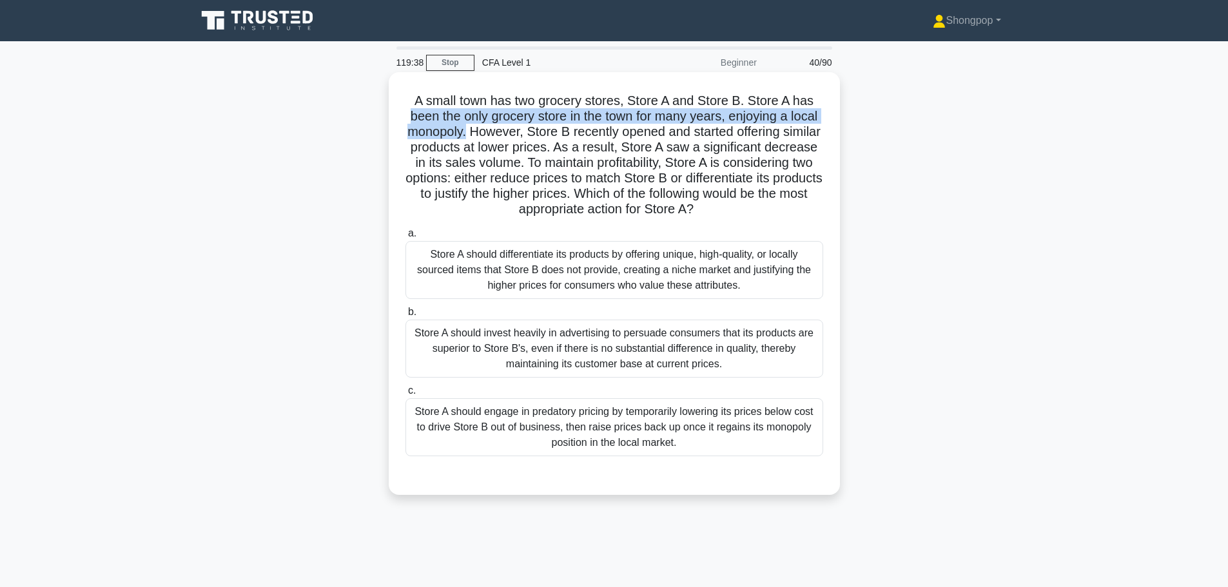
drag, startPoint x: 440, startPoint y: 110, endPoint x: 485, endPoint y: 135, distance: 50.8
click at [485, 135] on div "A small town has two grocery stores, Store A and Store B. Store A has been the …" at bounding box center [614, 283] width 441 height 413
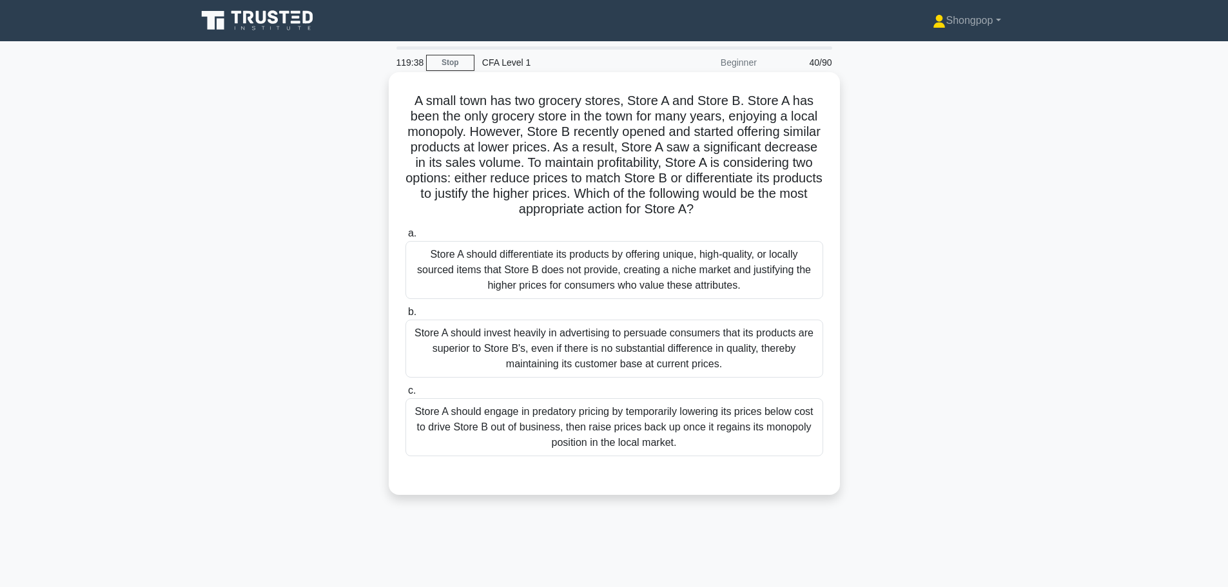
click at [560, 133] on h5 "A small town has two grocery stores, Store A and Store B. Store A has been the …" at bounding box center [614, 155] width 420 height 125
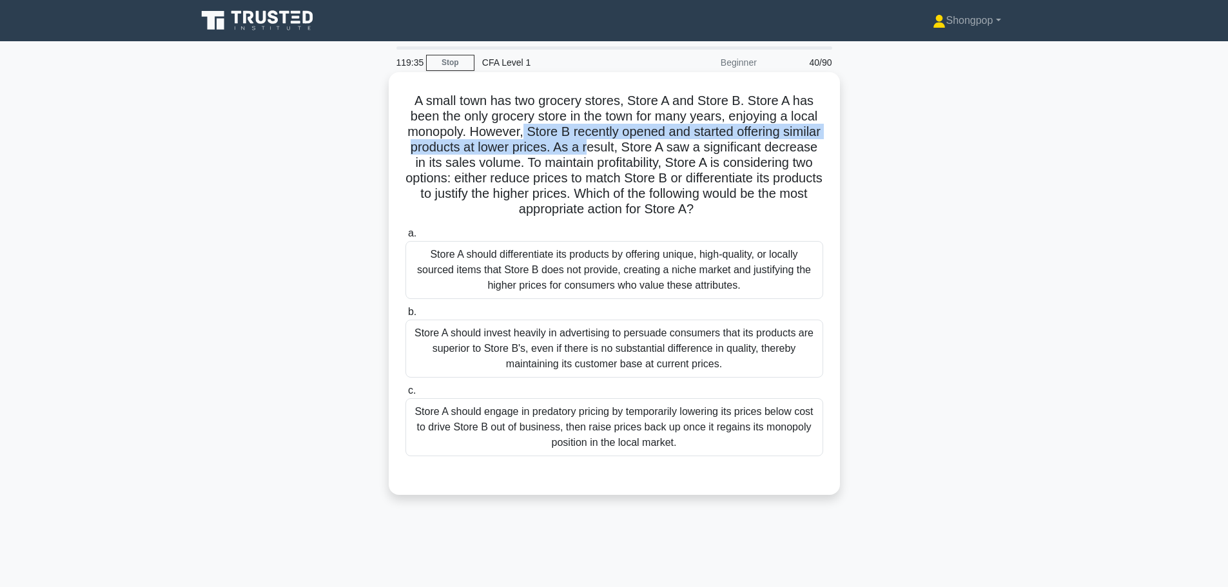
drag, startPoint x: 541, startPoint y: 133, endPoint x: 638, endPoint y: 146, distance: 97.5
click at [638, 146] on h5 "A small town has two grocery stores, Store A and Store B. Store A has been the …" at bounding box center [614, 155] width 420 height 125
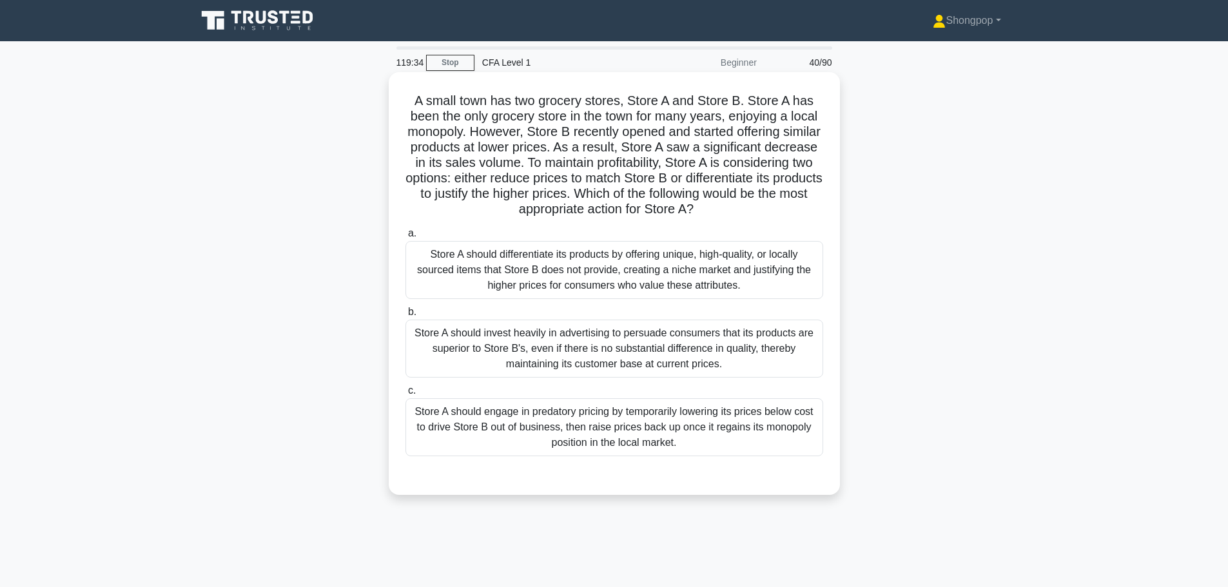
click at [668, 145] on h5 "A small town has two grocery stores, Store A and Store B. Store A has been the …" at bounding box center [614, 155] width 420 height 125
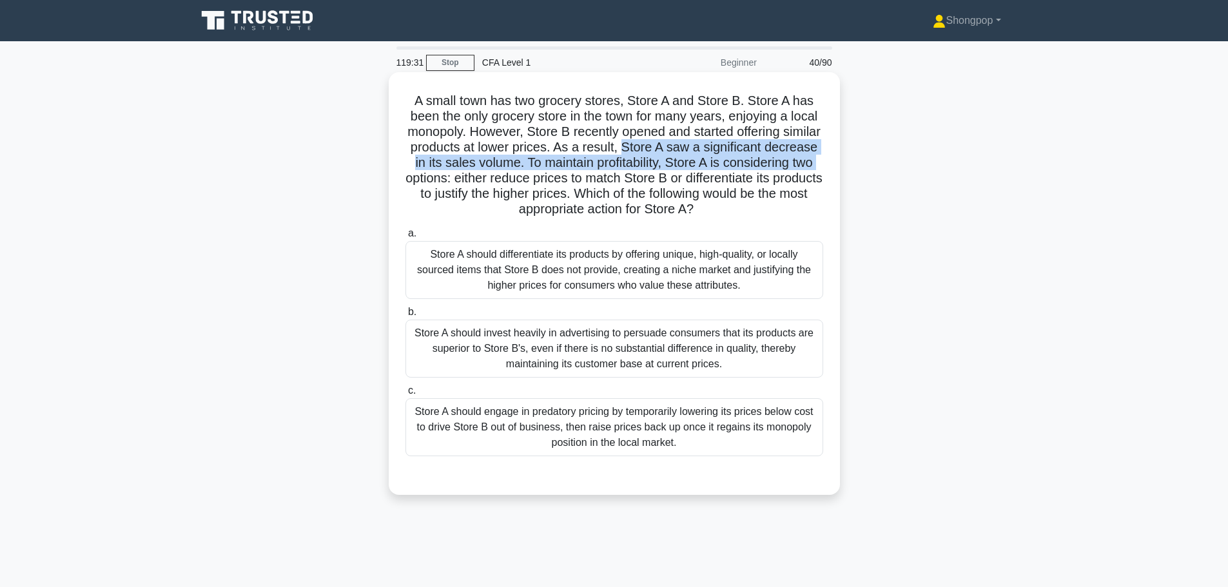
drag, startPoint x: 670, startPoint y: 146, endPoint x: 524, endPoint y: 182, distance: 150.2
click at [524, 182] on h5 "A small town has two grocery stores, Store A and Store B. Store A has been the …" at bounding box center [614, 155] width 420 height 125
click at [602, 171] on h5 "A small town has two grocery stores, Store A and Store B. Store A has been the …" at bounding box center [614, 155] width 420 height 125
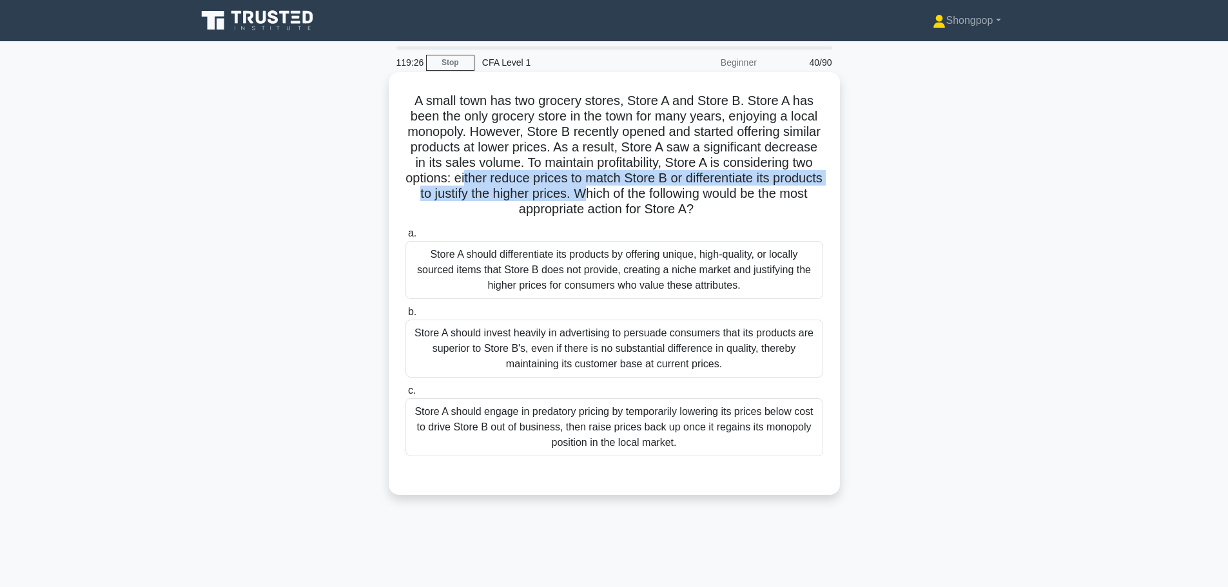
drag, startPoint x: 582, startPoint y: 182, endPoint x: 737, endPoint y: 199, distance: 156.3
click at [737, 199] on h5 "A small town has two grocery stores, Store A and Store B. Store A has been the …" at bounding box center [614, 155] width 420 height 125
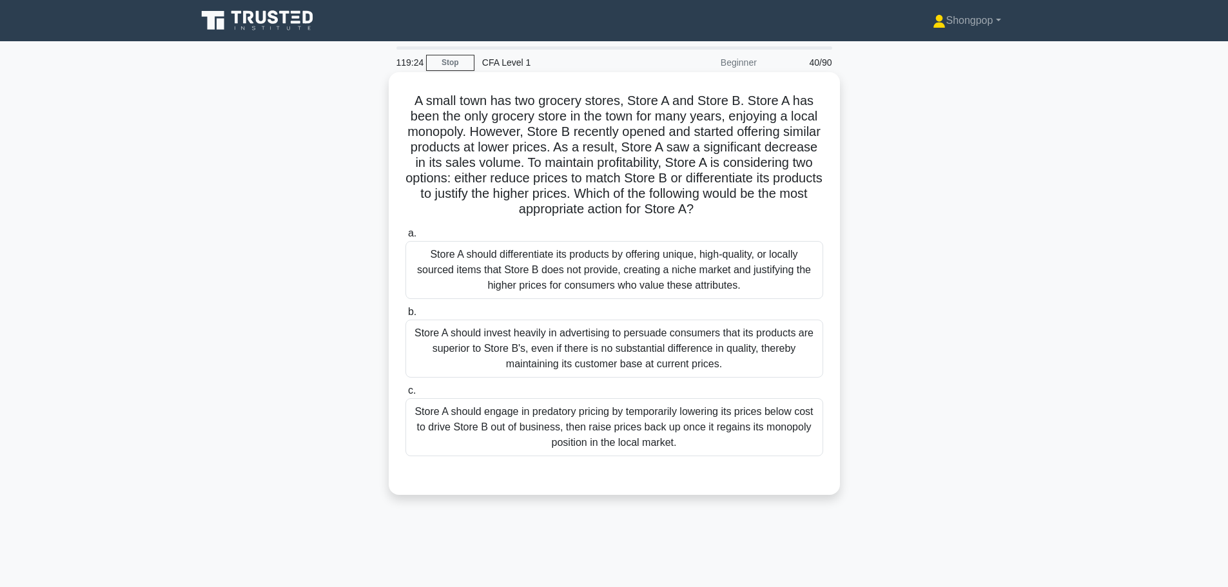
click at [750, 142] on h5 "A small town has two grocery stores, Store A and Store B. Store A has been the …" at bounding box center [614, 155] width 420 height 125
click at [654, 268] on div "Store A should differentiate its products by offering unique, high-quality, or …" at bounding box center [614, 270] width 418 height 58
click at [405, 238] on input "a. Store A should differentiate its products by offering unique, high-quality, …" at bounding box center [405, 233] width 0 height 8
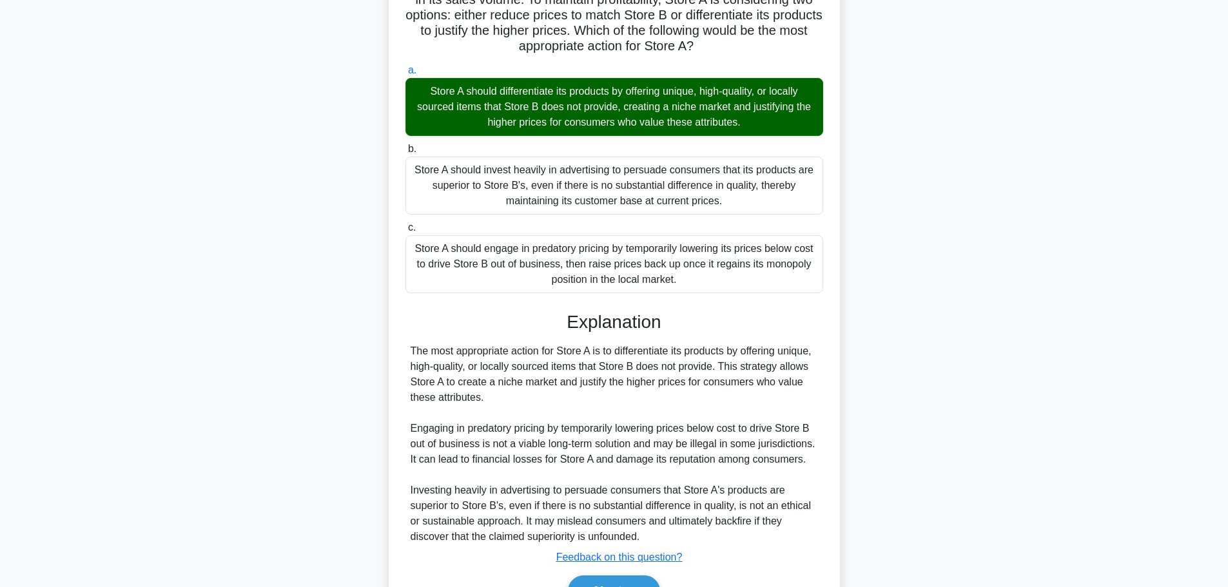
scroll to position [238, 0]
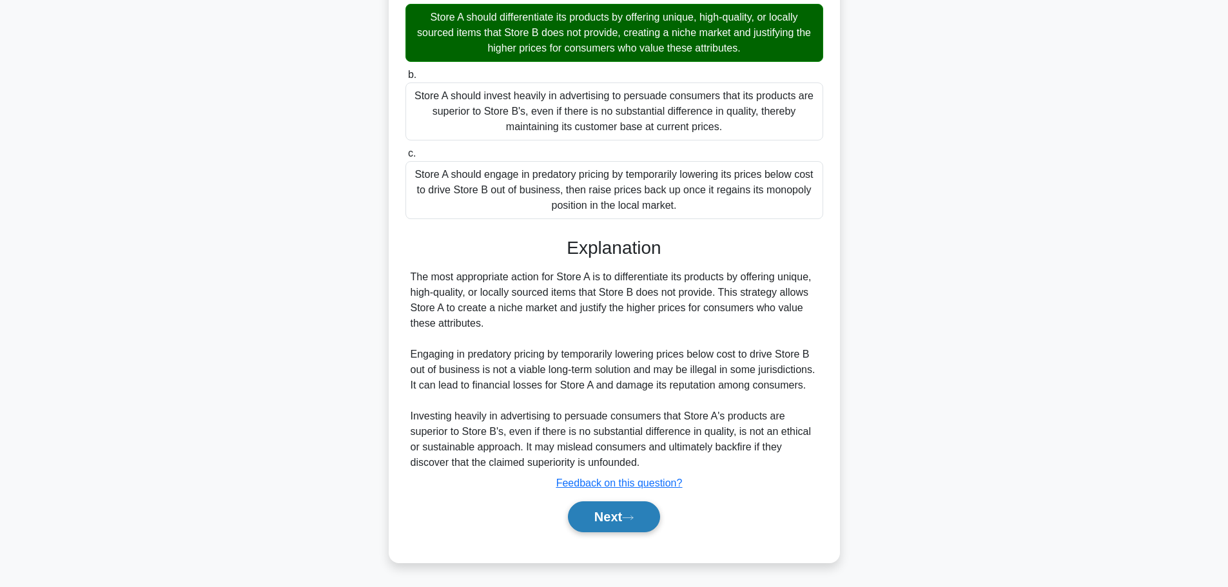
click at [630, 518] on icon at bounding box center [628, 517] width 12 height 7
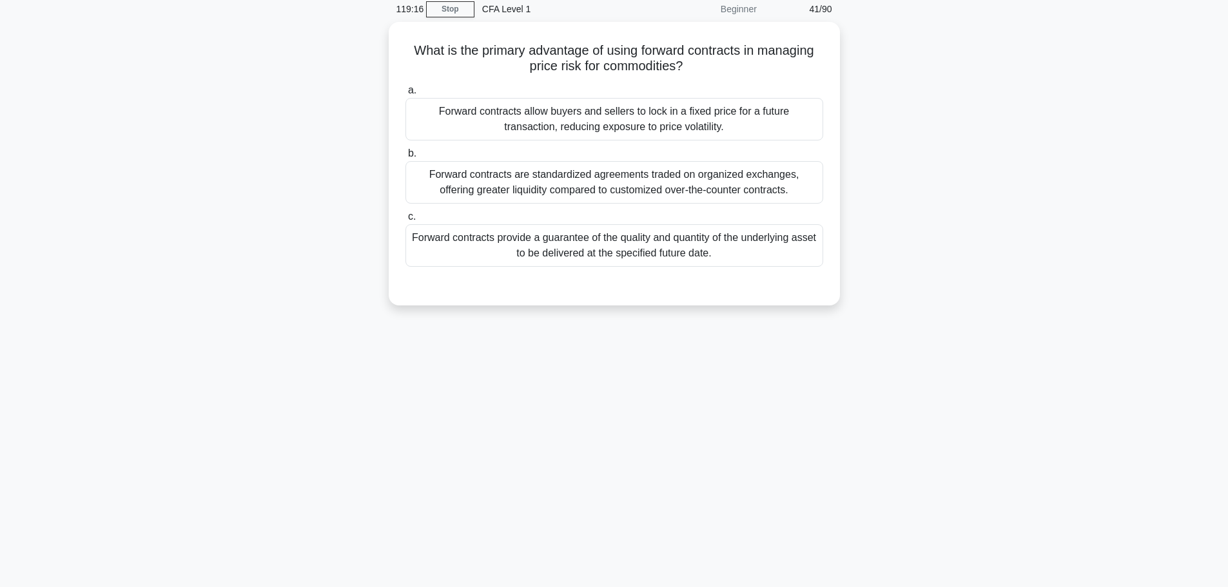
scroll to position [0, 0]
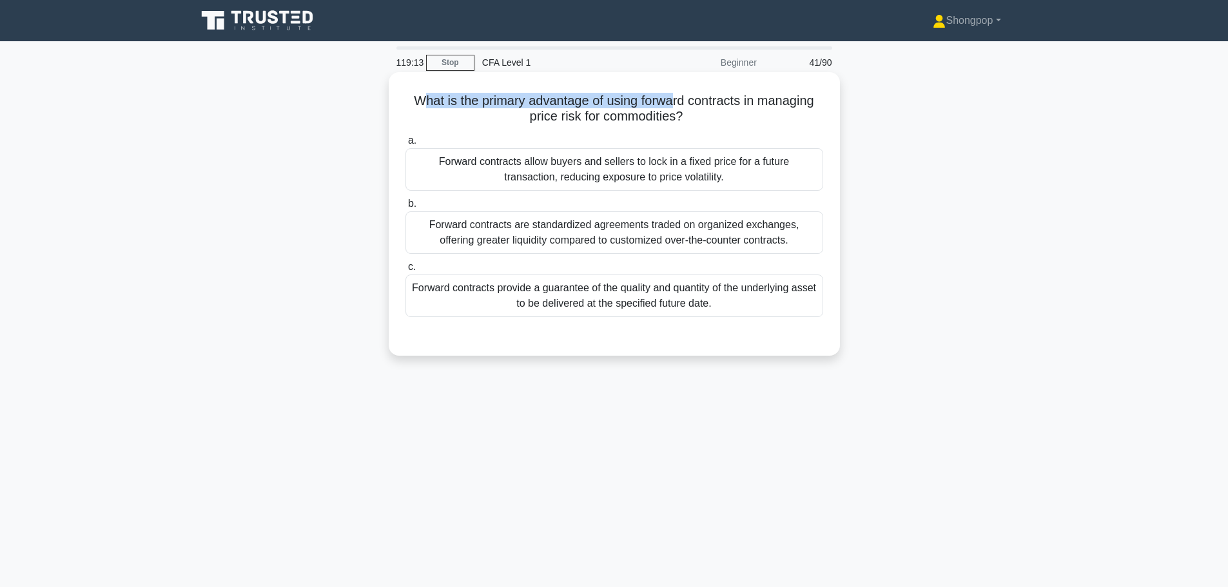
drag, startPoint x: 419, startPoint y: 104, endPoint x: 676, endPoint y: 104, distance: 256.6
click at [676, 104] on h5 "What is the primary advantage of using forward contracts in managing price risk…" at bounding box center [614, 109] width 420 height 32
click at [685, 108] on h5 "What is the primary advantage of using forward contracts in managing price risk…" at bounding box center [614, 109] width 420 height 32
click at [619, 157] on div "Forward contracts allow buyers and sellers to lock in a fixed price for a futur…" at bounding box center [614, 169] width 418 height 43
click at [405, 145] on input "a. Forward contracts allow buyers and sellers to lock in a fixed price for a fu…" at bounding box center [405, 141] width 0 height 8
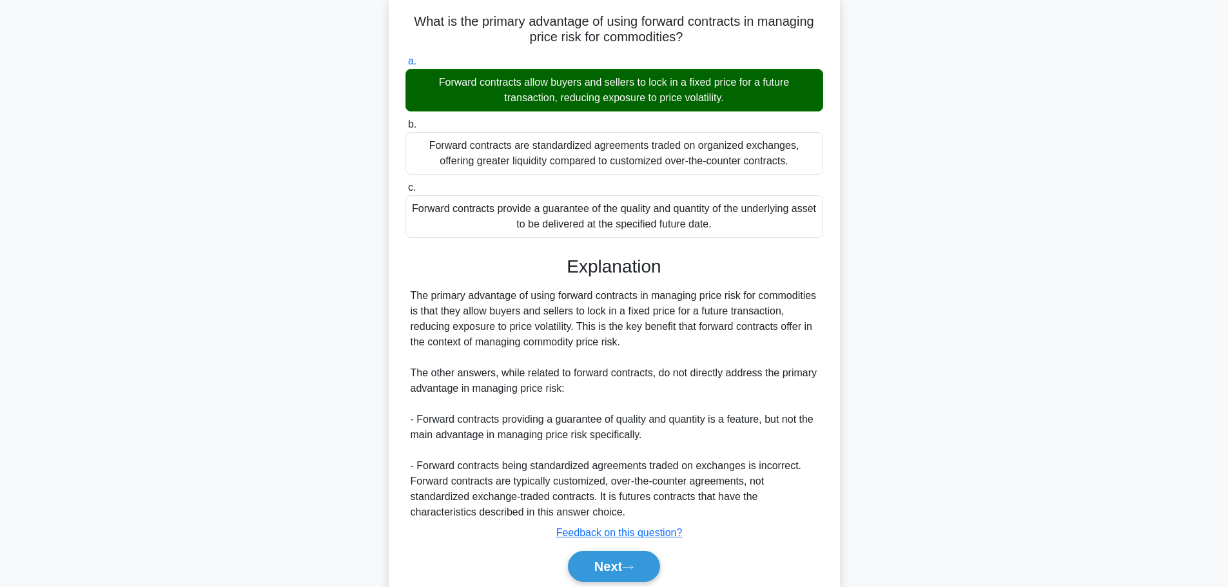
scroll to position [130, 0]
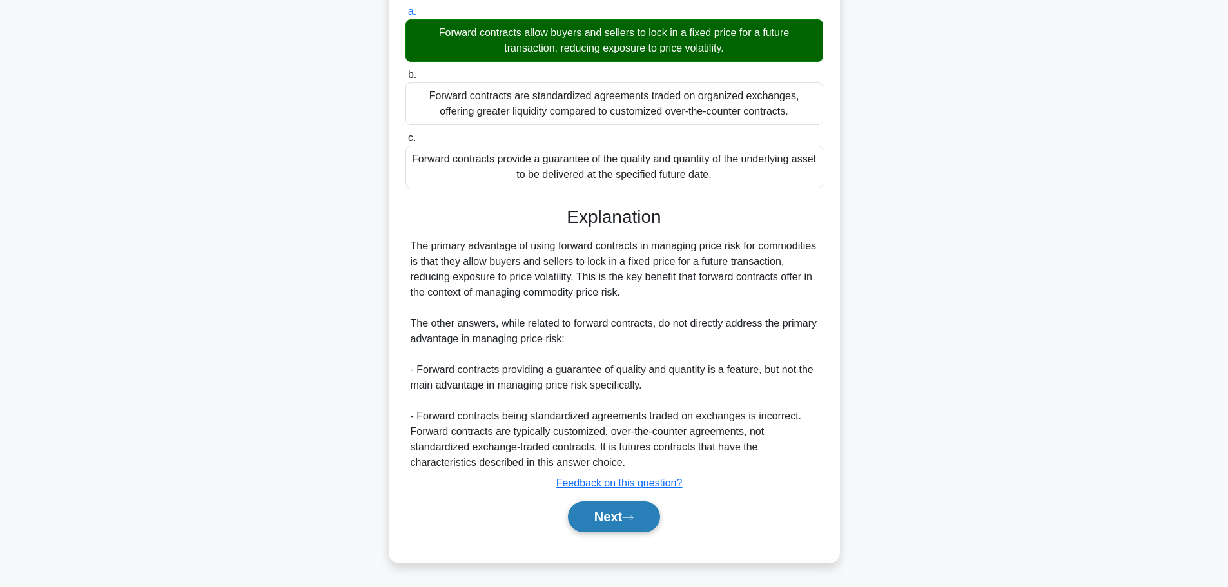
click at [631, 509] on button "Next" at bounding box center [614, 517] width 92 height 31
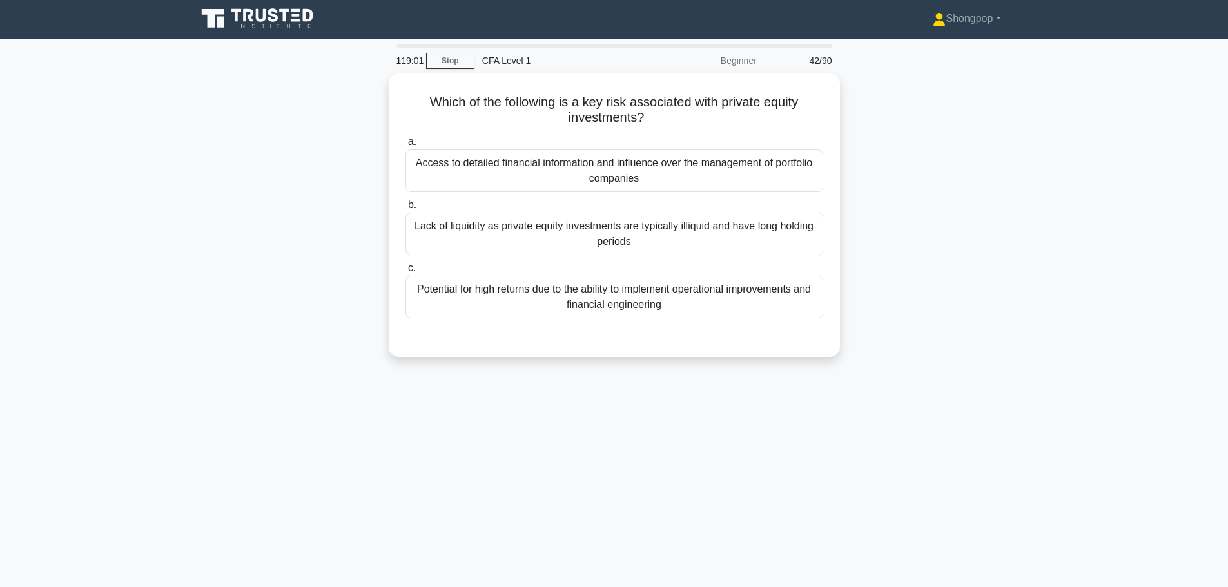
scroll to position [0, 0]
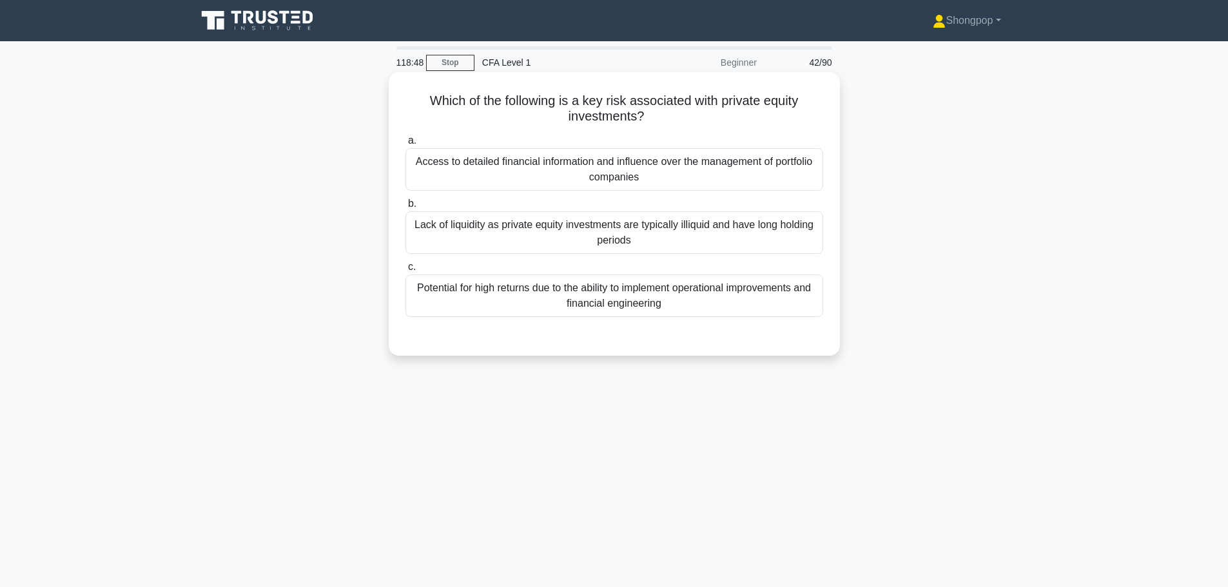
click at [543, 245] on div "Lack of liquidity as private equity investments are typically illiquid and have…" at bounding box center [614, 232] width 418 height 43
click at [405, 208] on input "b. Lack of liquidity as private equity investments are typically illiquid and h…" at bounding box center [405, 204] width 0 height 8
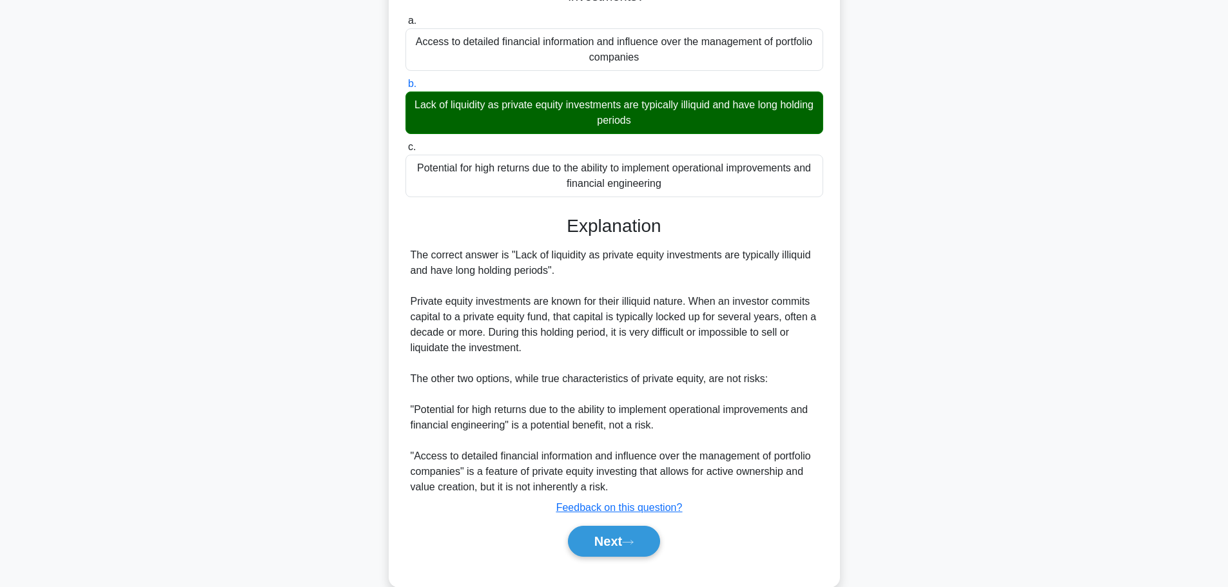
scroll to position [145, 0]
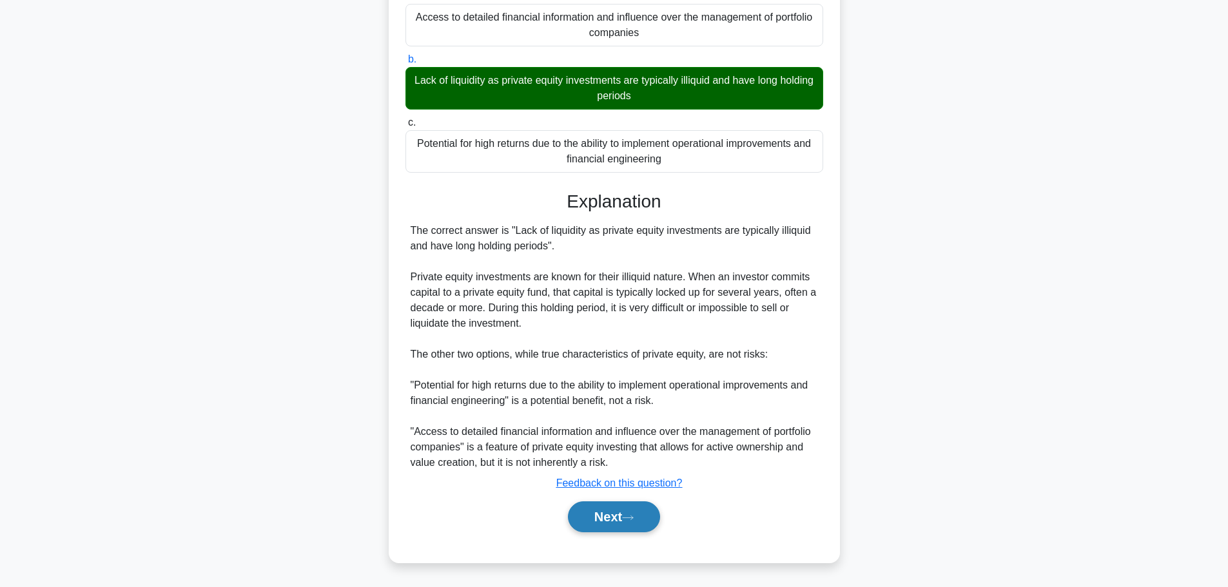
click at [610, 516] on button "Next" at bounding box center [614, 517] width 92 height 31
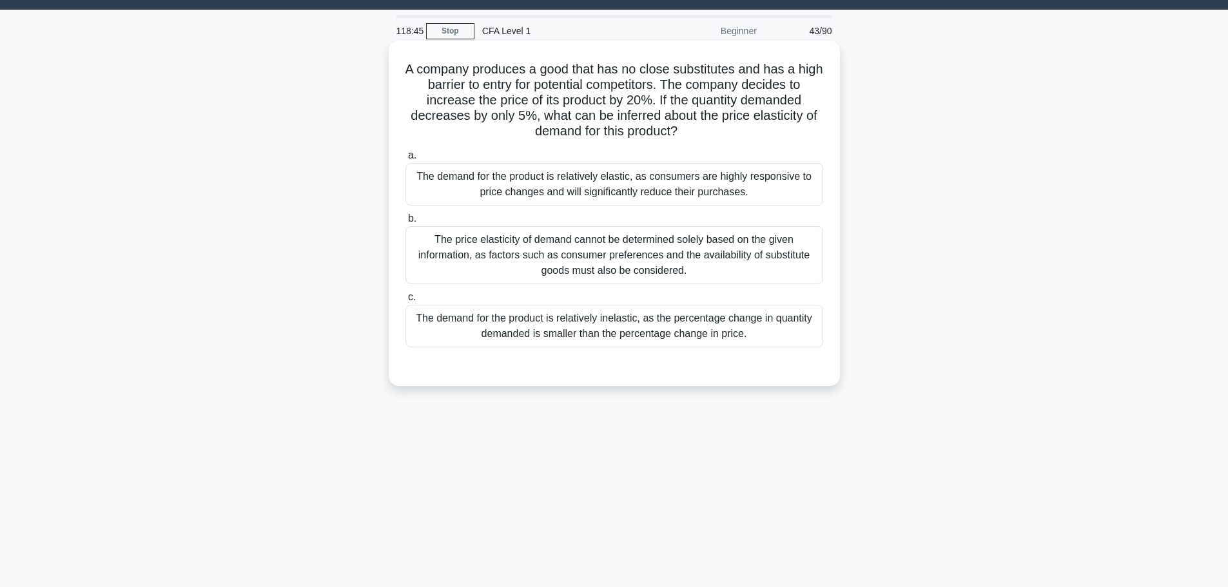
scroll to position [0, 0]
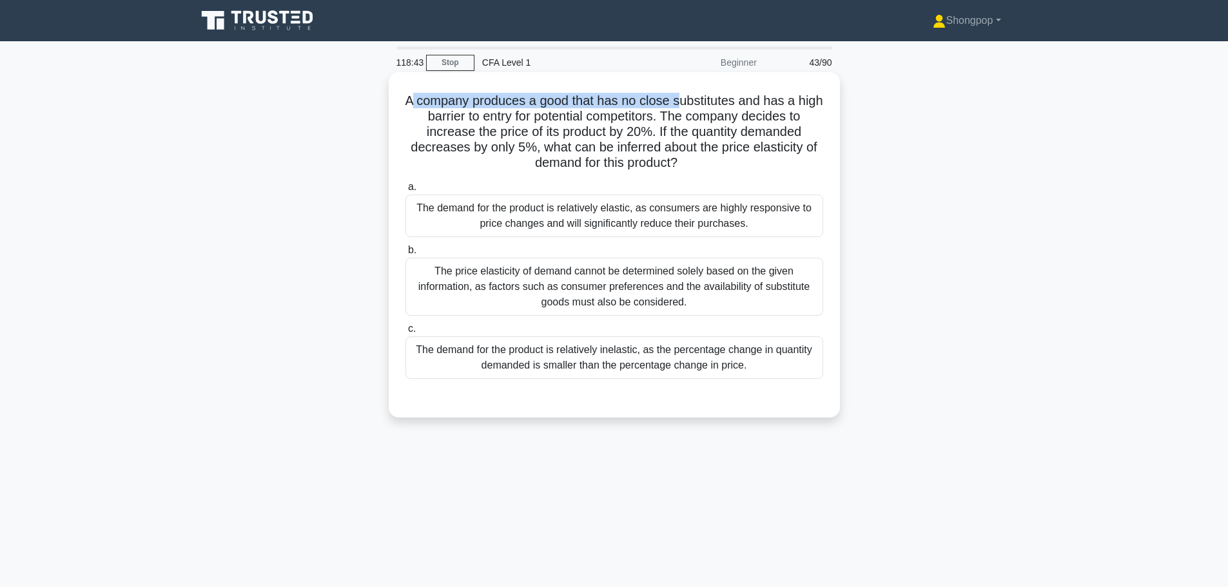
drag, startPoint x: 426, startPoint y: 90, endPoint x: 696, endPoint y: 88, distance: 269.5
click at [696, 88] on div "A company produces a good that has no close substitutes and has a high barrier …" at bounding box center [614, 244] width 441 height 335
click at [680, 119] on h5 "A company produces a good that has no close substitutes and has a high barrier …" at bounding box center [614, 132] width 420 height 79
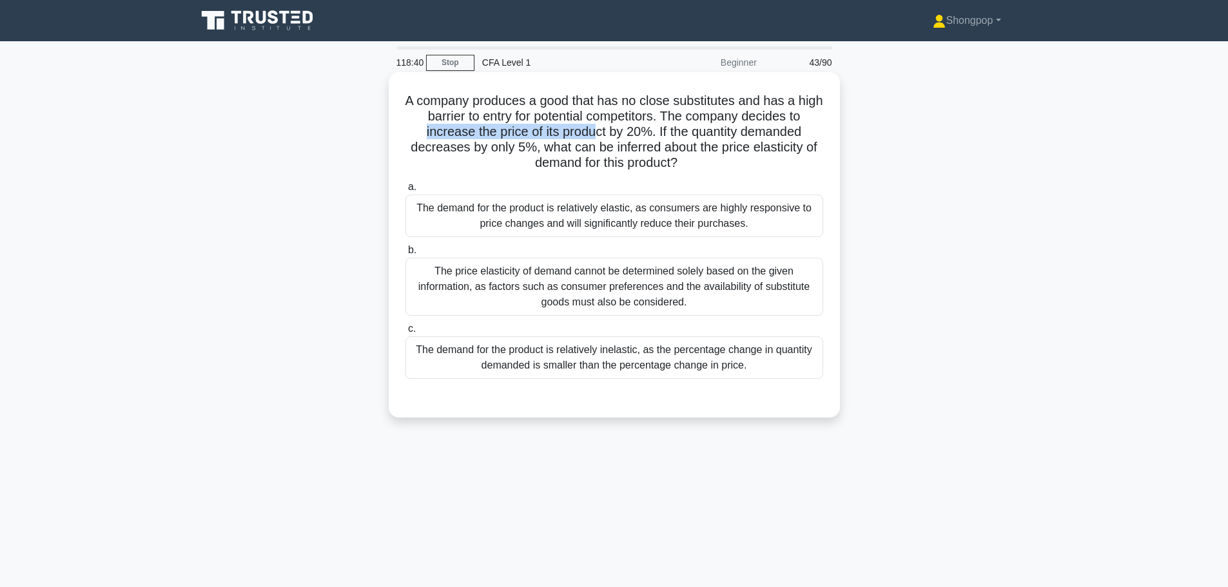
drag, startPoint x: 418, startPoint y: 132, endPoint x: 593, endPoint y: 126, distance: 174.8
click at [593, 126] on h5 "A company produces a good that has no close substitutes and has a high barrier …" at bounding box center [614, 132] width 420 height 79
click at [671, 132] on h5 "A company produces a good that has no close substitutes and has a high barrier …" at bounding box center [614, 132] width 420 height 79
drag, startPoint x: 540, startPoint y: 146, endPoint x: 639, endPoint y: 150, distance: 98.7
click at [639, 150] on h5 "A company produces a good that has no close substitutes and has a high barrier …" at bounding box center [614, 132] width 420 height 79
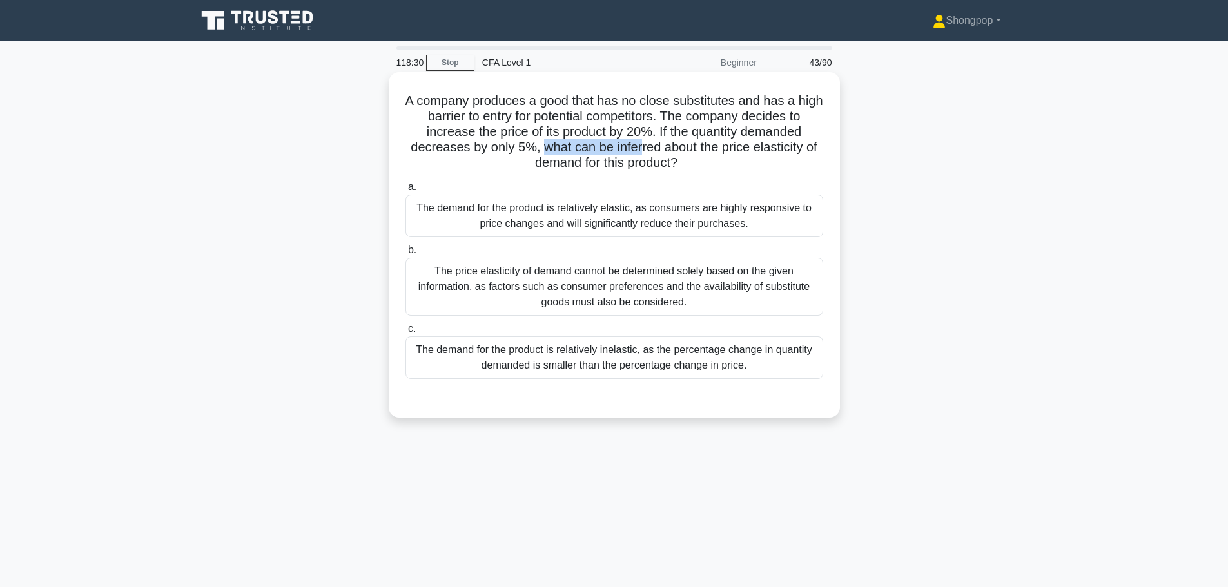
click at [639, 150] on h5 "A company produces a good that has no close substitutes and has a high barrier …" at bounding box center [614, 132] width 420 height 79
drag, startPoint x: 541, startPoint y: 150, endPoint x: 596, endPoint y: 145, distance: 55.6
click at [594, 145] on h5 "A company produces a good that has no close substitutes and has a high barrier …" at bounding box center [614, 132] width 420 height 79
click at [586, 171] on h5 "A company produces a good that has no close substitutes and has a high barrier …" at bounding box center [614, 132] width 420 height 79
click at [574, 221] on div "The demand for the product is relatively elastic, as consumers are highly respo…" at bounding box center [614, 216] width 418 height 43
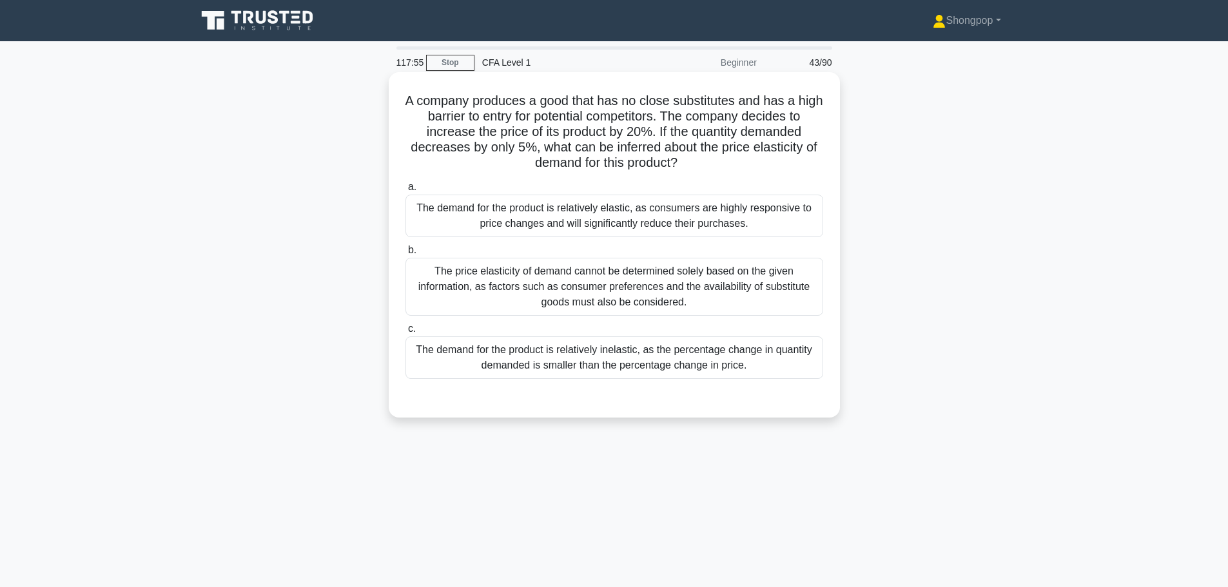
click at [405, 191] on input "a. The demand for the product is relatively elastic, as consumers are highly re…" at bounding box center [405, 187] width 0 height 8
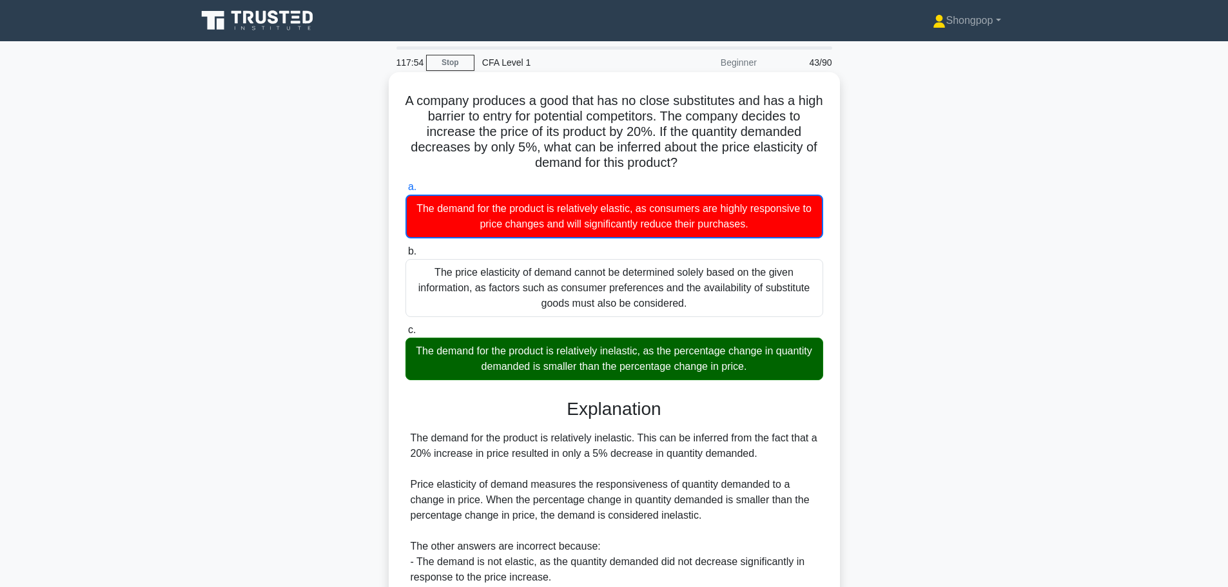
click at [631, 363] on div "The demand for the product is relatively inelastic, as the percentage change in…" at bounding box center [614, 359] width 418 height 43
click at [405, 335] on input "c. The demand for the product is relatively inelastic, as the percentage change…" at bounding box center [405, 330] width 0 height 8
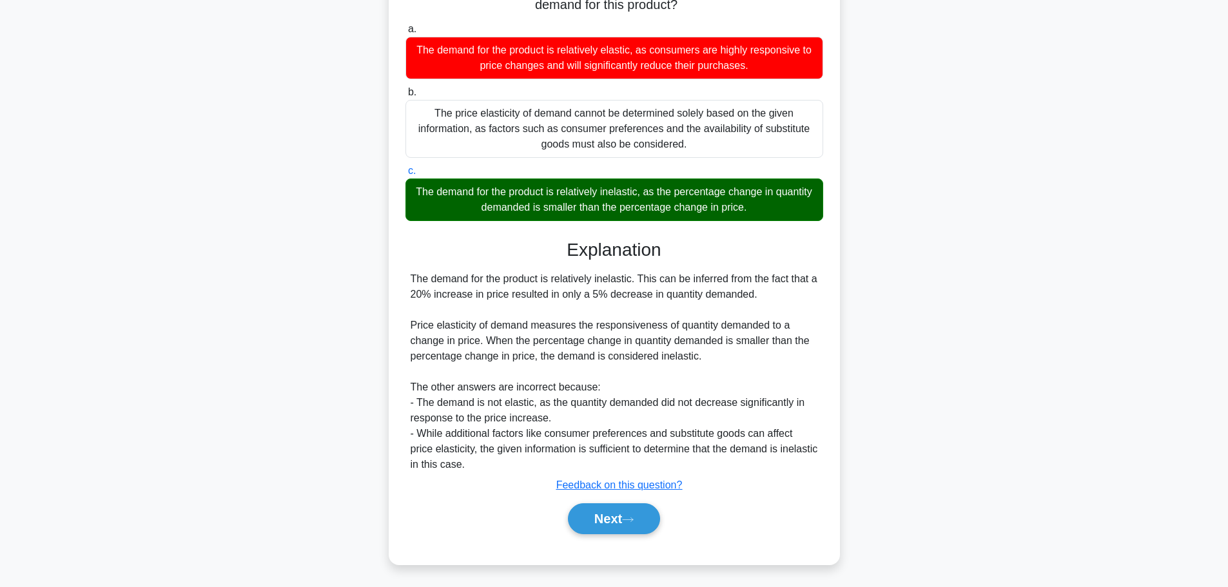
scroll to position [161, 0]
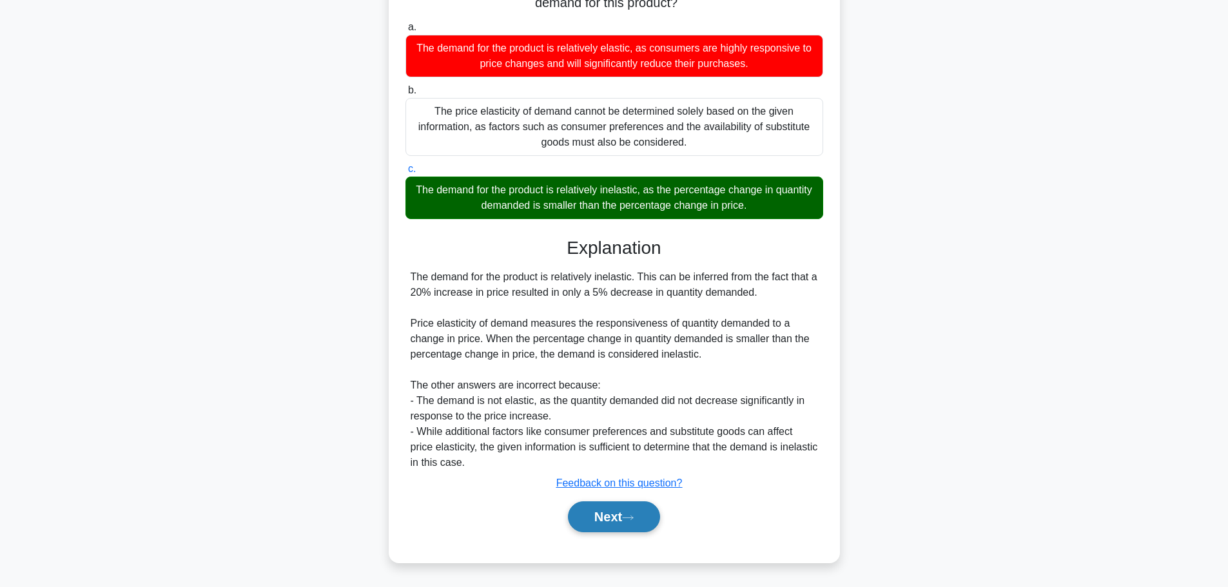
click at [614, 517] on button "Next" at bounding box center [614, 517] width 92 height 31
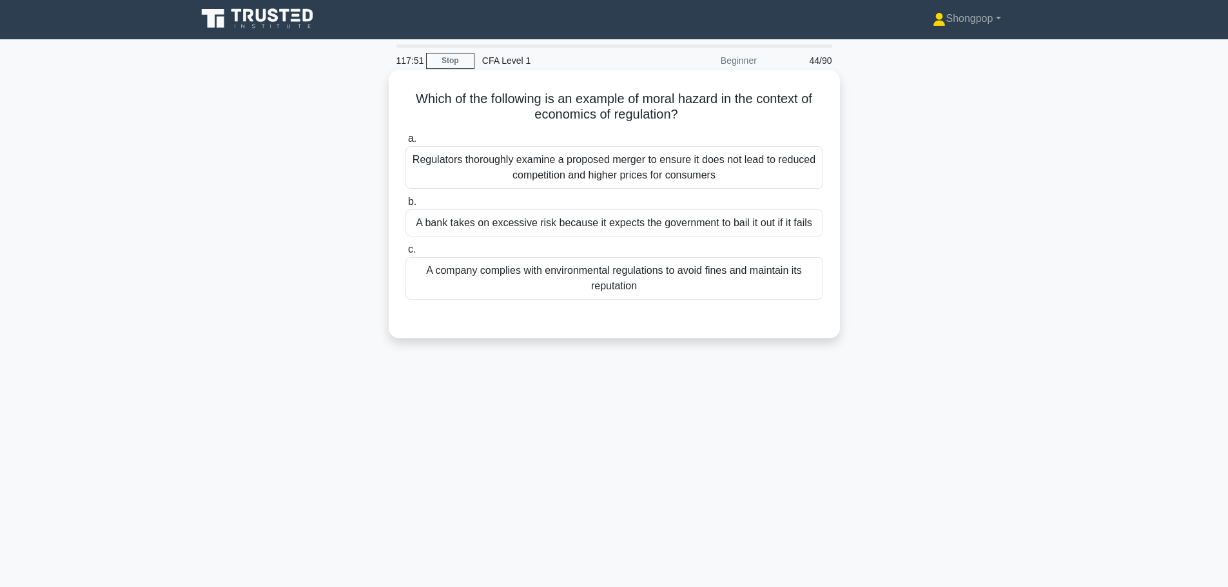
scroll to position [0, 0]
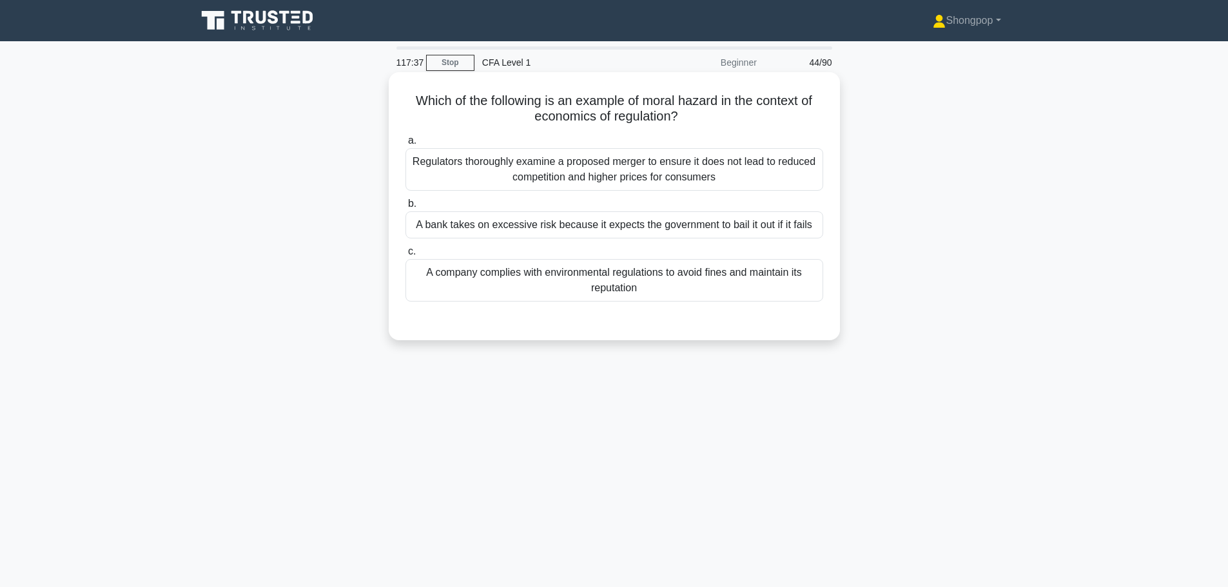
click at [603, 168] on div "Regulators thoroughly examine a proposed merger to ensure it does not lead to r…" at bounding box center [614, 169] width 418 height 43
click at [405, 145] on input "a. Regulators thoroughly examine a proposed merger to ensure it does not lead t…" at bounding box center [405, 141] width 0 height 8
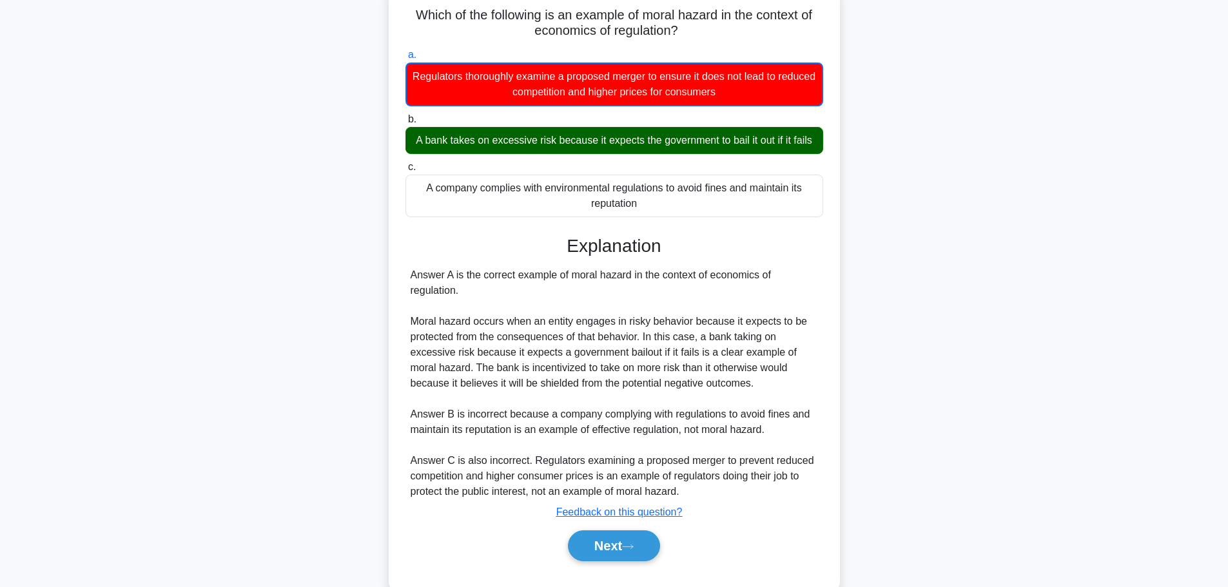
scroll to position [131, 0]
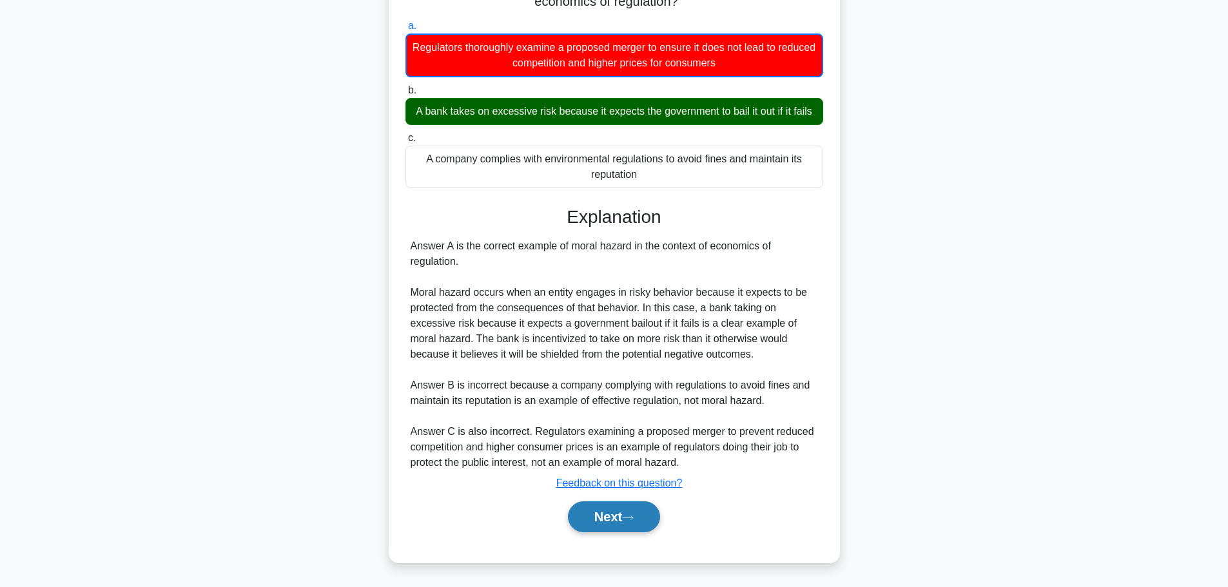
click at [629, 512] on button "Next" at bounding box center [614, 517] width 92 height 31
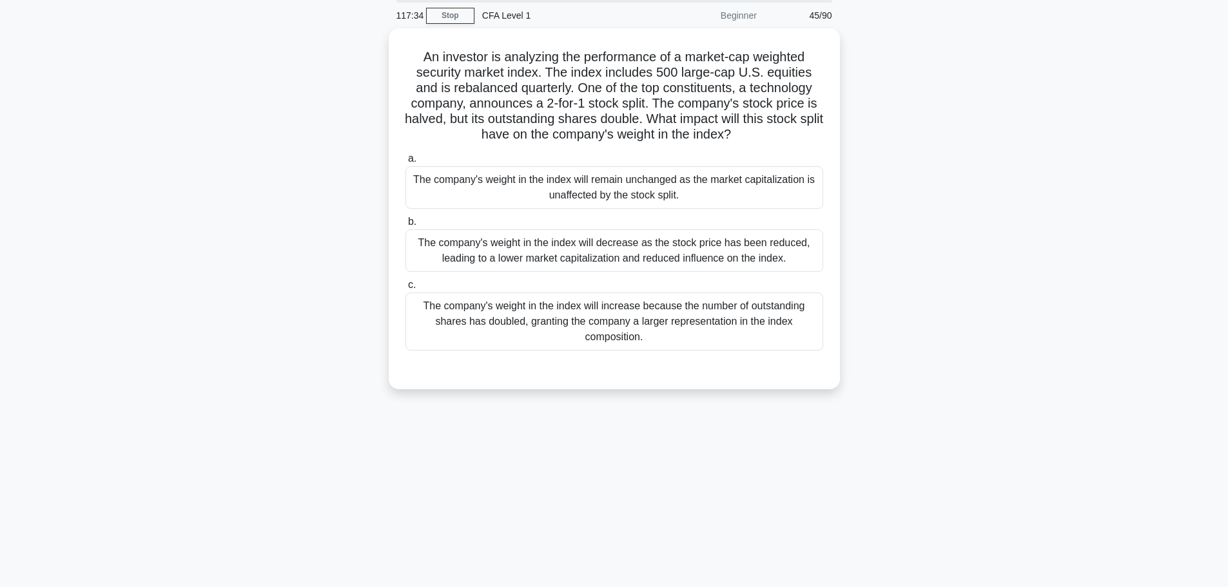
scroll to position [0, 0]
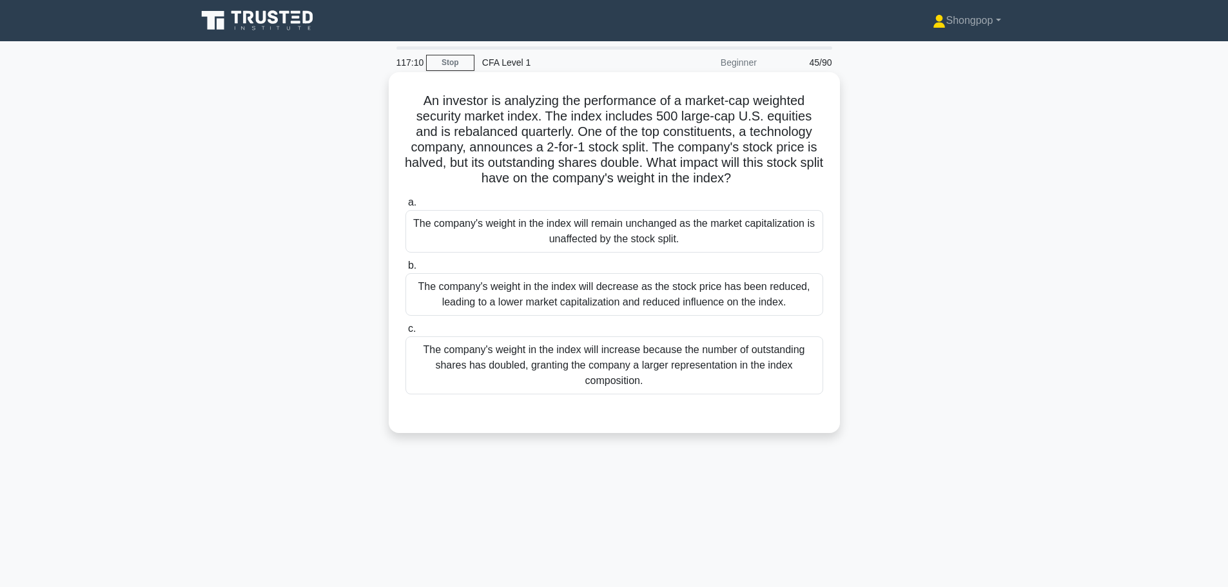
click at [537, 376] on div "The company's weight in the index will increase because the number of outstandi…" at bounding box center [614, 365] width 418 height 58
click at [405, 333] on input "c. The company's weight in the index will increase because the number of outsta…" at bounding box center [405, 329] width 0 height 8
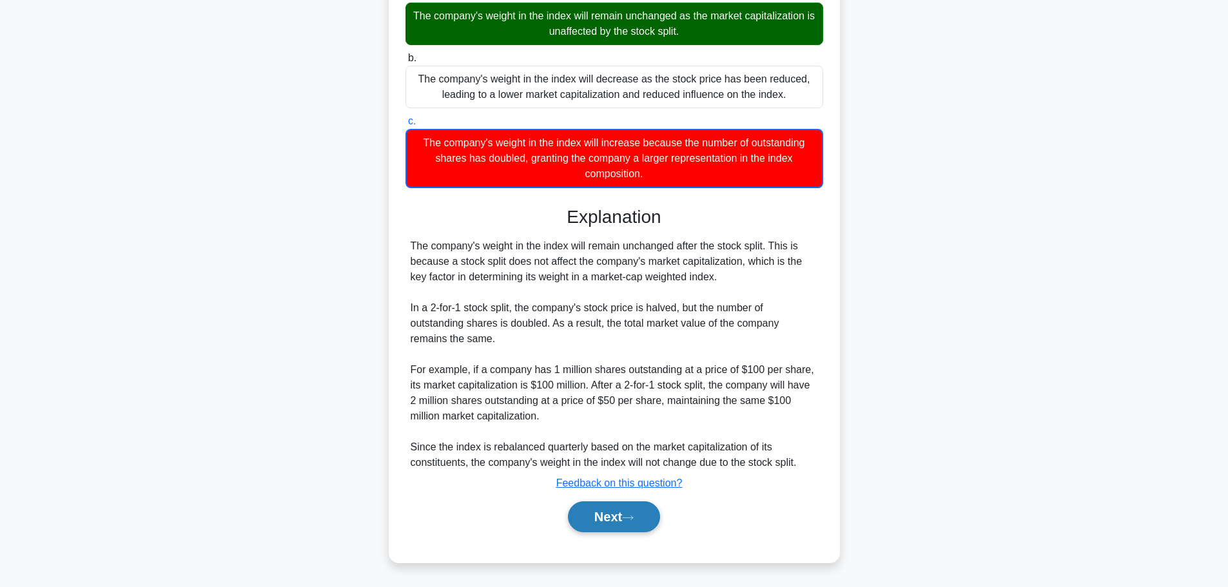
click at [638, 506] on button "Next" at bounding box center [614, 517] width 92 height 31
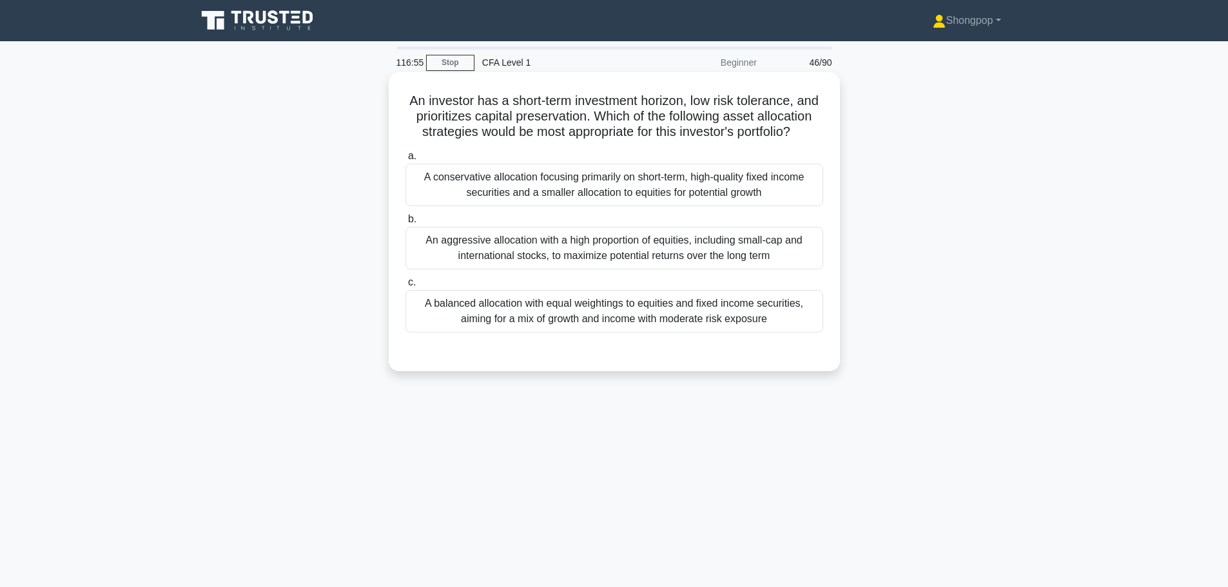
click at [630, 264] on div "An aggressive allocation with a high proportion of equities, including small-ca…" at bounding box center [614, 248] width 418 height 43
click at [405, 224] on input "b. An aggressive allocation with a high proportion of equities, including small…" at bounding box center [405, 219] width 0 height 8
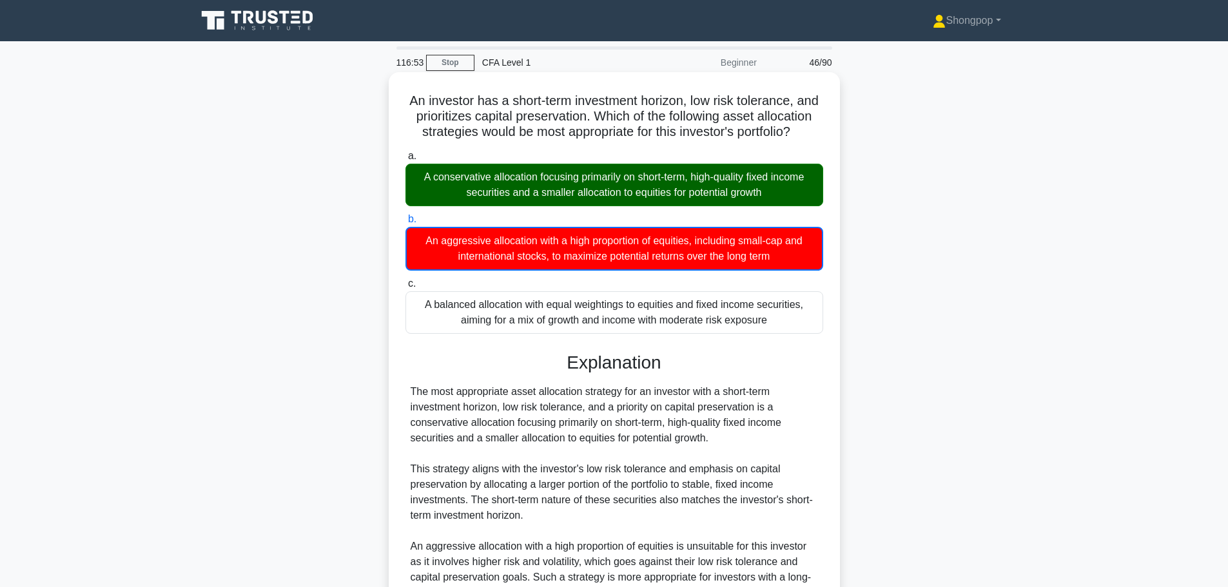
scroll to position [224, 0]
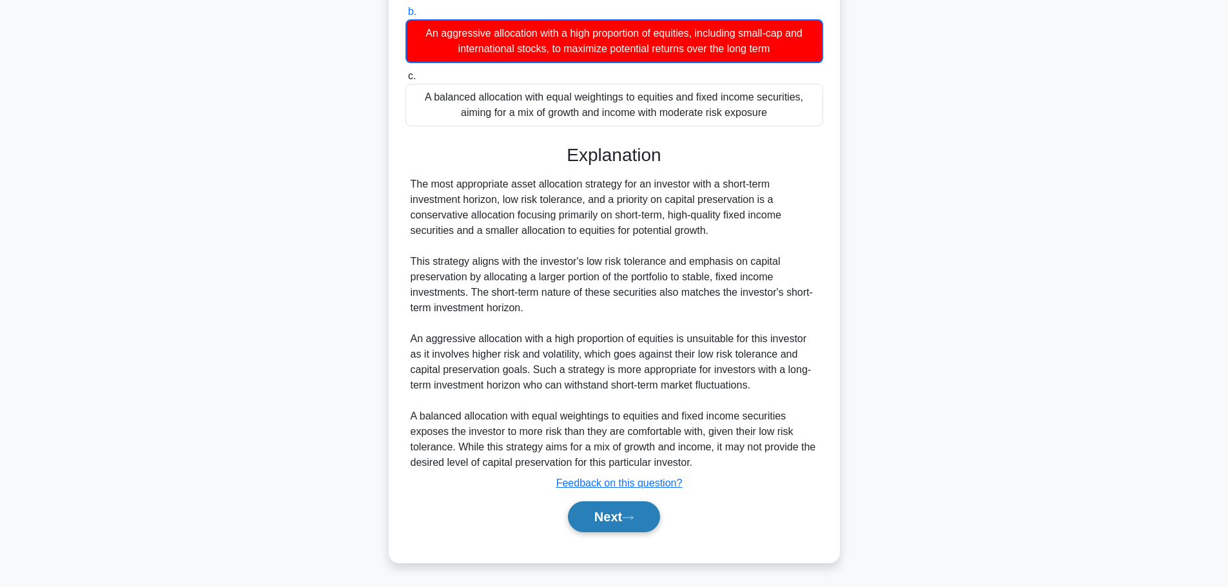
click at [614, 514] on button "Next" at bounding box center [614, 517] width 92 height 31
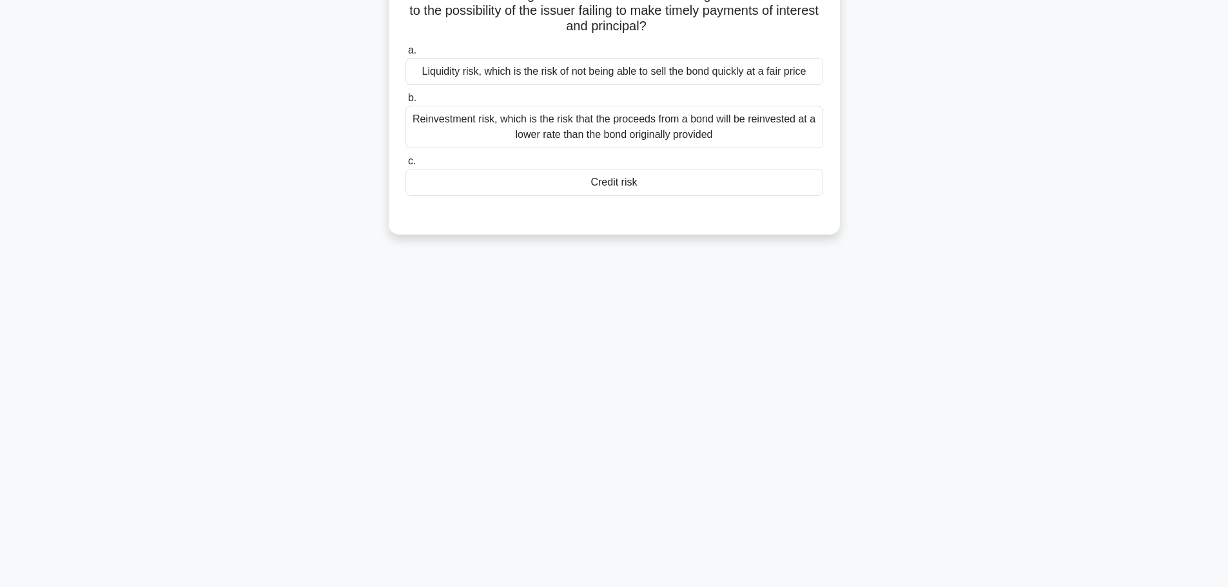
scroll to position [0, 0]
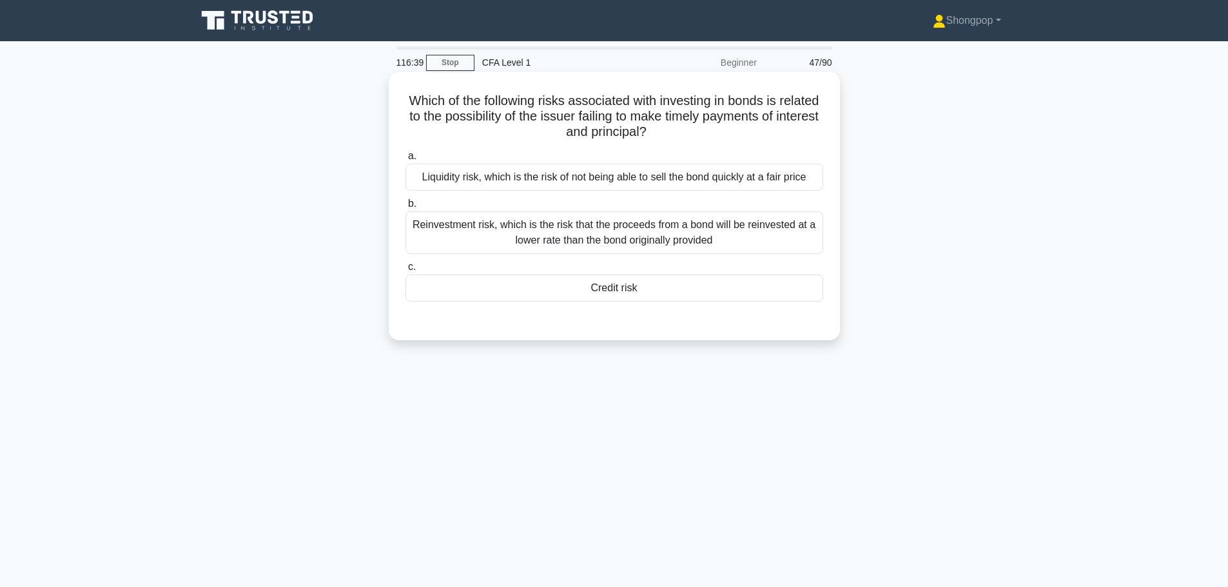
drag, startPoint x: 613, startPoint y: 187, endPoint x: 590, endPoint y: 199, distance: 26.2
click at [613, 188] on div "Liquidity risk, which is the risk of not being able to sell the bond quickly at…" at bounding box center [614, 177] width 418 height 27
click at [405, 161] on input "a. Liquidity risk, which is the risk of not being able to sell the bond quickly…" at bounding box center [405, 156] width 0 height 8
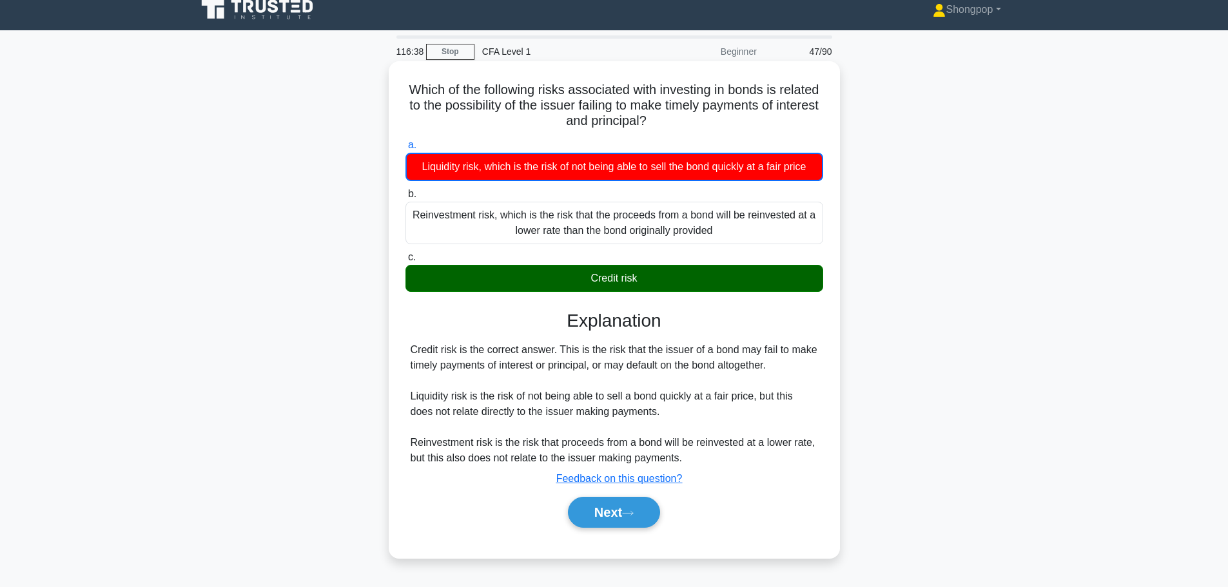
scroll to position [109, 0]
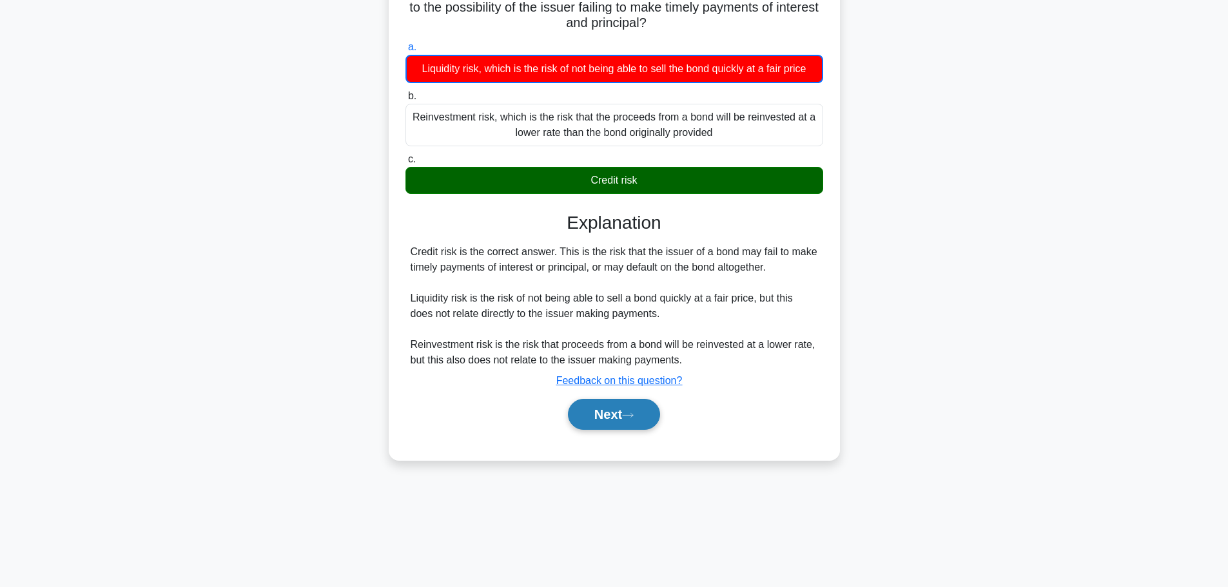
click at [616, 414] on button "Next" at bounding box center [614, 414] width 92 height 31
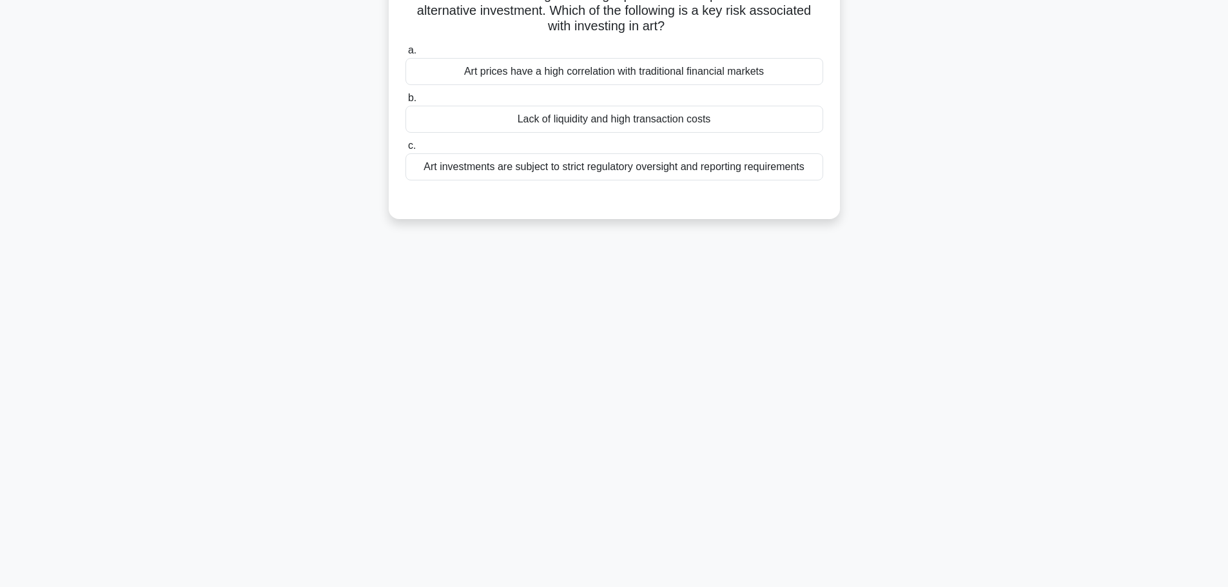
scroll to position [0, 0]
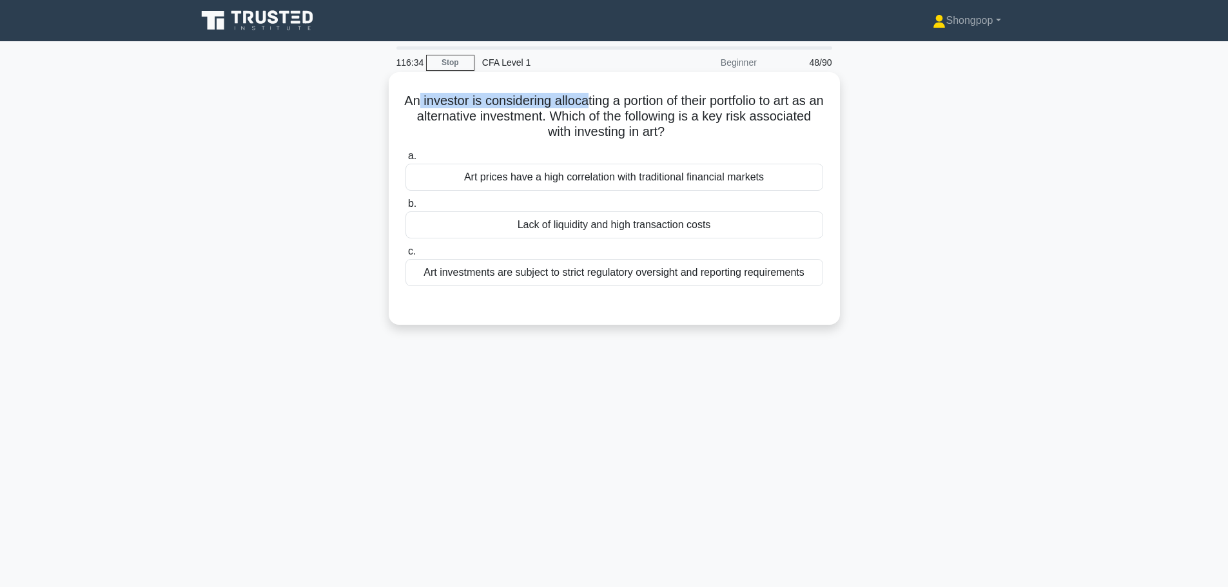
drag, startPoint x: 424, startPoint y: 98, endPoint x: 597, endPoint y: 98, distance: 173.4
click at [597, 98] on h5 "An investor is considering allocating a portion of their portfolio to art as an…" at bounding box center [614, 117] width 420 height 48
click at [626, 97] on h5 "An investor is considering allocating a portion of their portfolio to art as an…" at bounding box center [614, 117] width 420 height 48
drag, startPoint x: 690, startPoint y: 97, endPoint x: 761, endPoint y: 98, distance: 70.9
click at [761, 99] on h5 "An investor is considering allocating a portion of their portfolio to art as an…" at bounding box center [614, 117] width 420 height 48
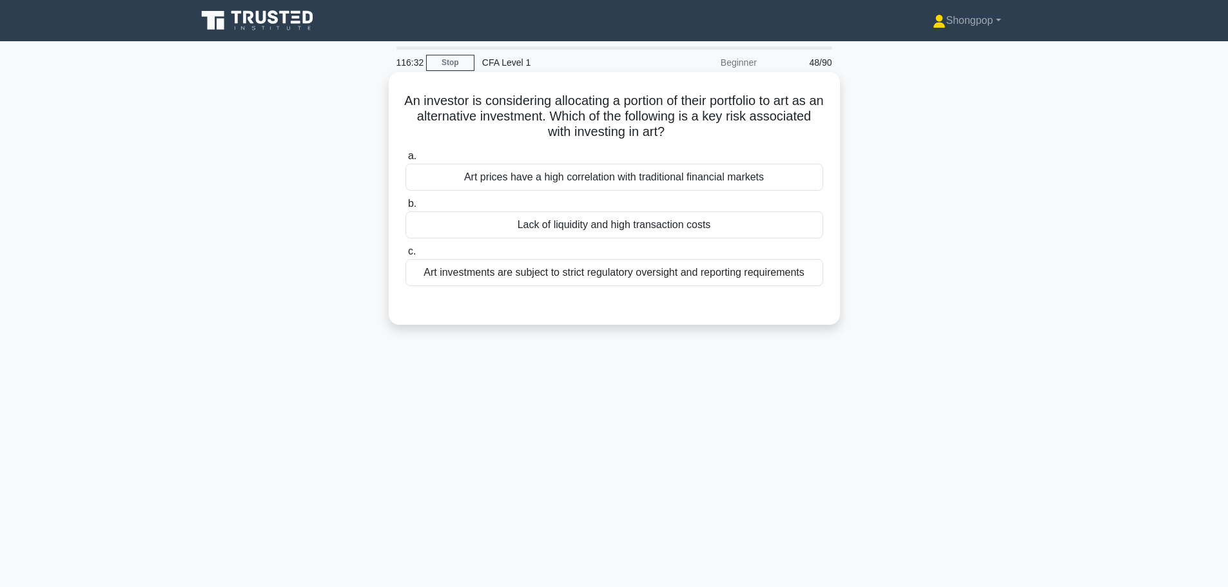
drag, startPoint x: 504, startPoint y: 116, endPoint x: 480, endPoint y: 120, distance: 24.2
click at [502, 117] on h5 "An investor is considering allocating a portion of their portfolio to art as an…" at bounding box center [614, 117] width 420 height 48
drag, startPoint x: 435, startPoint y: 115, endPoint x: 572, endPoint y: 113, distance: 137.3
click at [572, 113] on h5 "An investor is considering allocating a portion of their portfolio to art as an…" at bounding box center [614, 117] width 420 height 48
drag, startPoint x: 603, startPoint y: 115, endPoint x: 732, endPoint y: 132, distance: 130.1
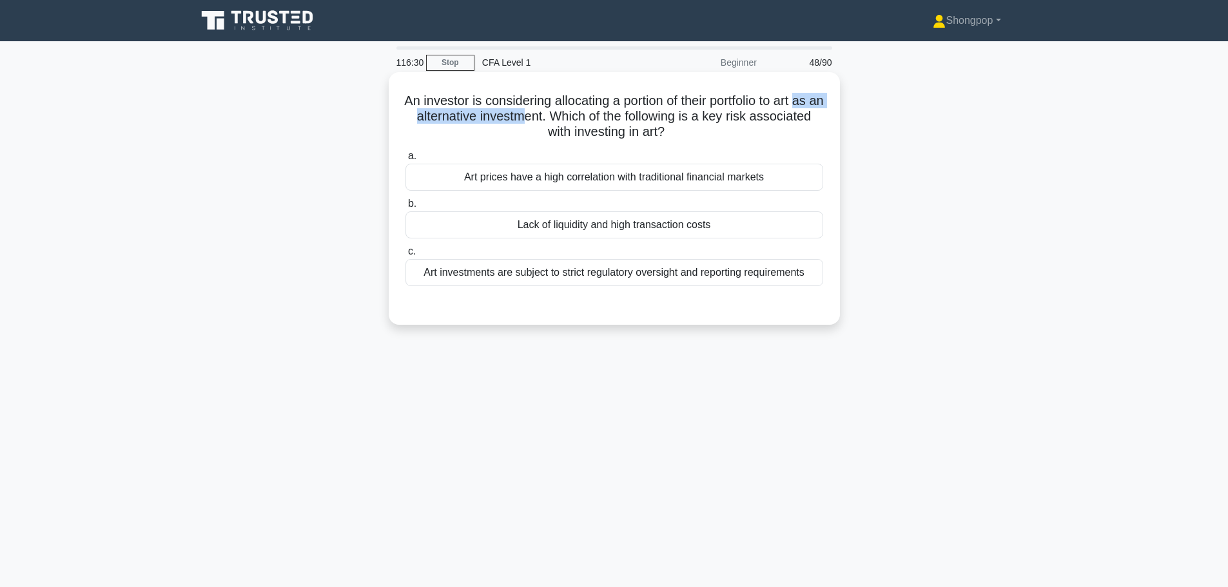
click at [732, 132] on h5 "An investor is considering allocating a portion of their portfolio to art as an…" at bounding box center [614, 117] width 420 height 48
click at [741, 130] on h5 "An investor is considering allocating a portion of their portfolio to art as an…" at bounding box center [614, 117] width 420 height 48
click at [787, 279] on div "Art investments are subject to strict regulatory oversight and reporting requir…" at bounding box center [614, 272] width 418 height 27
click at [405, 256] on input "c. Art investments are subject to strict regulatory oversight and reporting req…" at bounding box center [405, 252] width 0 height 8
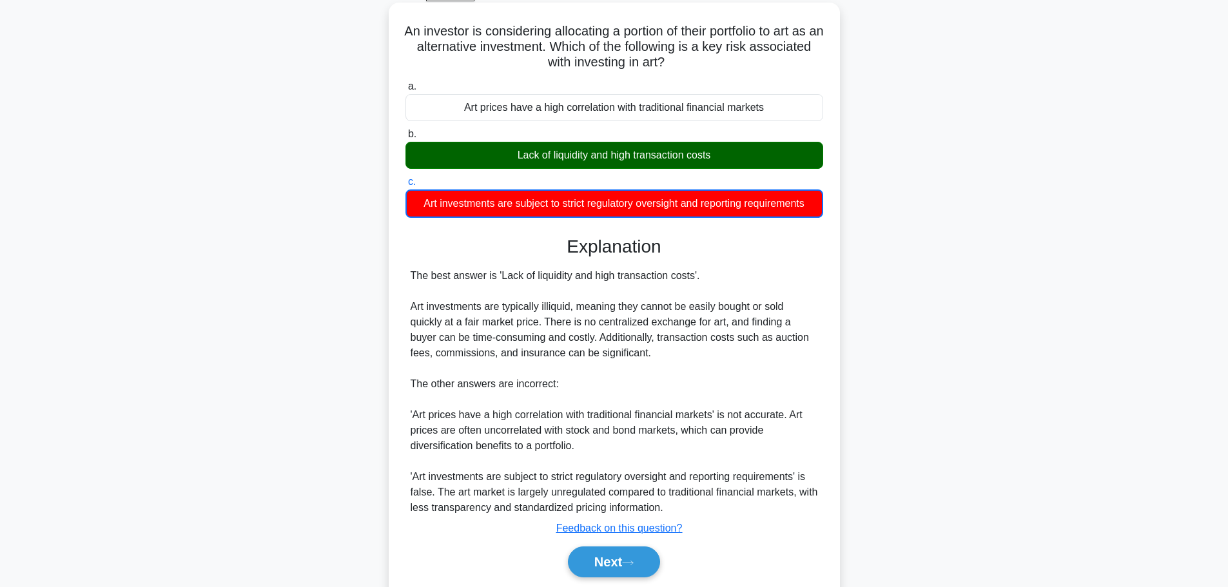
scroll to position [115, 0]
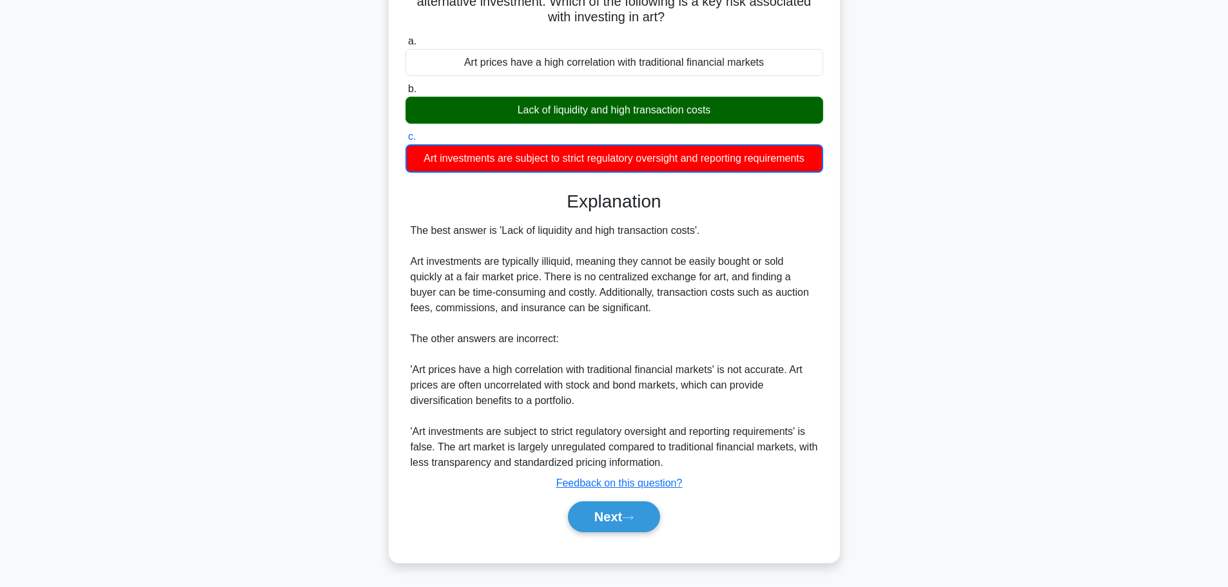
click at [615, 493] on div "Explanation The best answer is 'Lack of liquidity and high transaction costs'. …" at bounding box center [614, 364] width 418 height 347
click at [614, 509] on button "Next" at bounding box center [614, 517] width 92 height 31
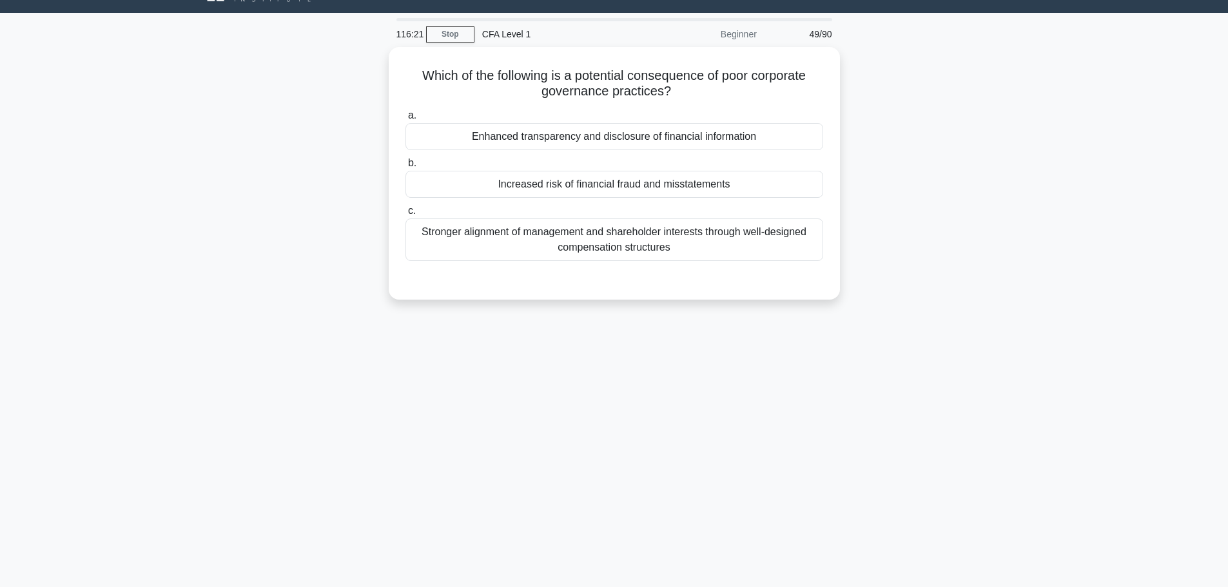
scroll to position [0, 0]
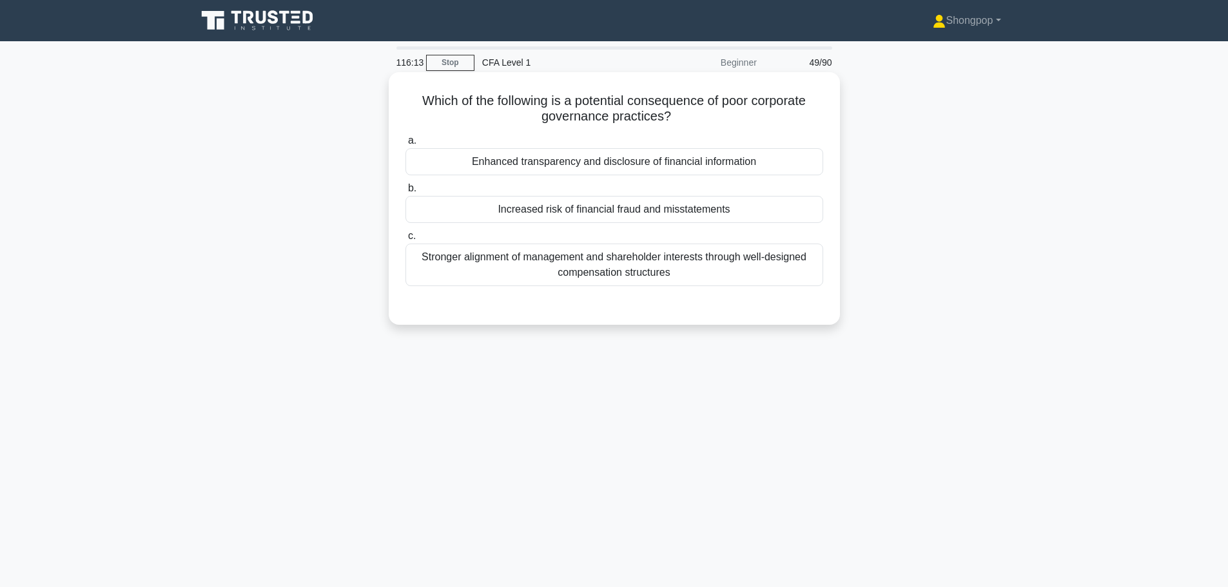
click at [541, 158] on div "Enhanced transparency and disclosure of financial information" at bounding box center [614, 161] width 418 height 27
click at [405, 145] on input "a. Enhanced transparency and disclosure of financial information" at bounding box center [405, 141] width 0 height 8
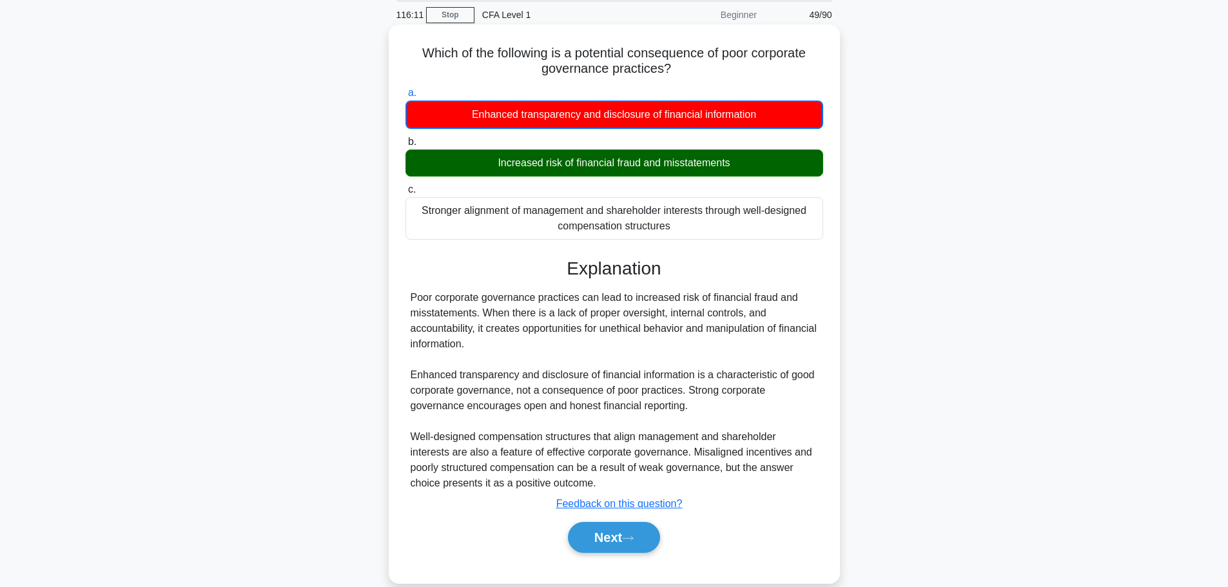
scroll to position [109, 0]
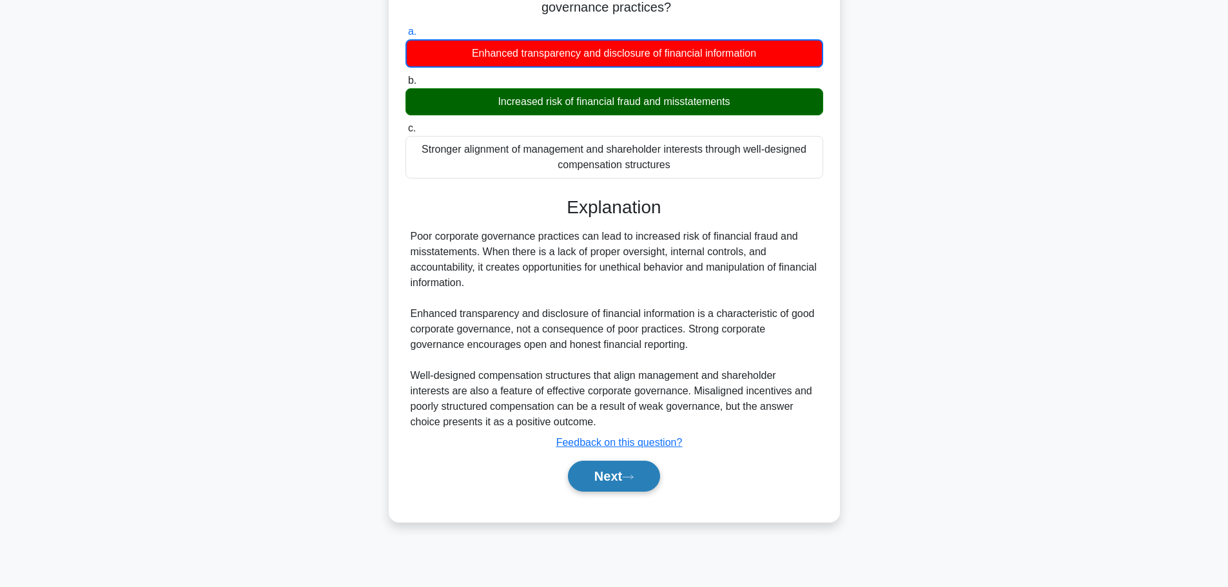
click at [623, 467] on button "Next" at bounding box center [614, 476] width 92 height 31
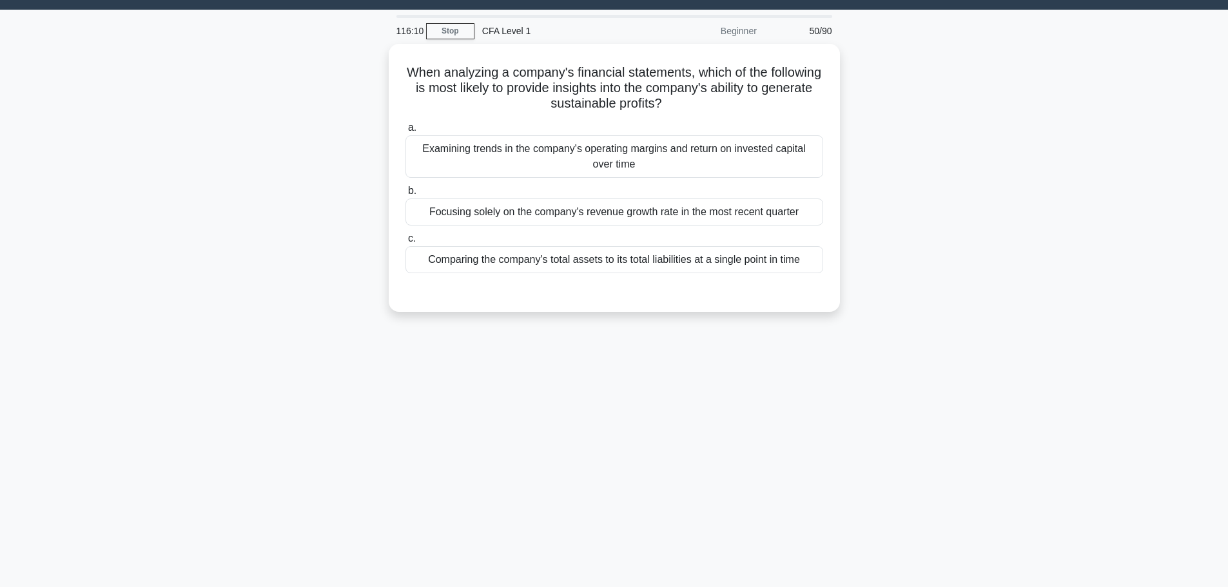
scroll to position [0, 0]
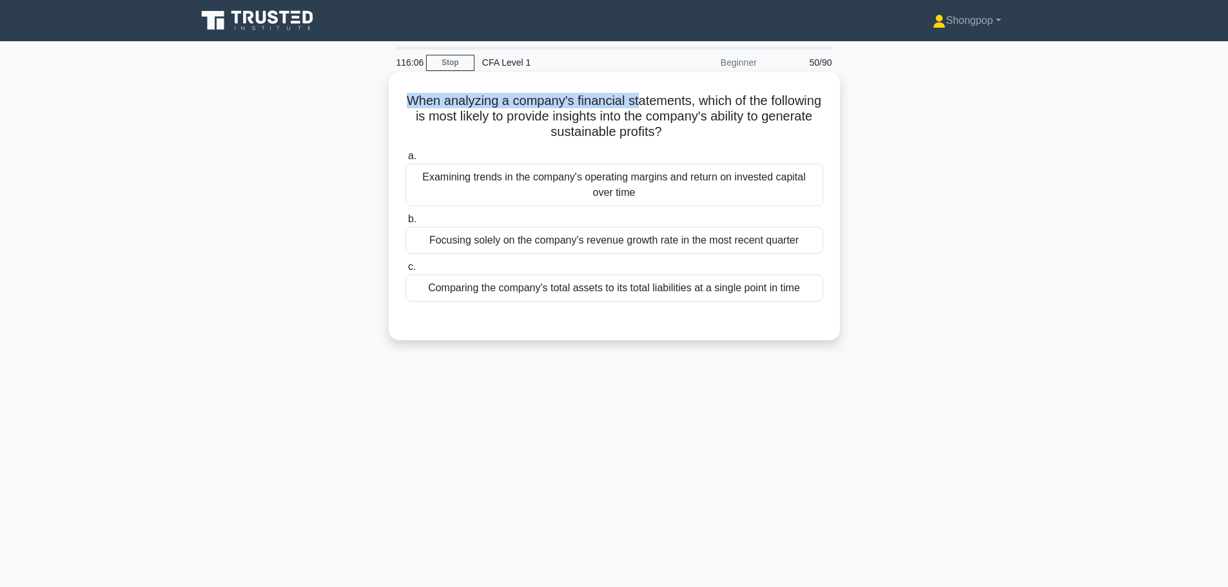
drag, startPoint x: 426, startPoint y: 98, endPoint x: 665, endPoint y: 97, distance: 238.5
click at [664, 97] on h5 "When analyzing a company's financial statements, which of the following is most…" at bounding box center [614, 117] width 420 height 48
click at [744, 102] on h5 "When analyzing a company's financial statements, which of the following is most…" at bounding box center [614, 117] width 420 height 48
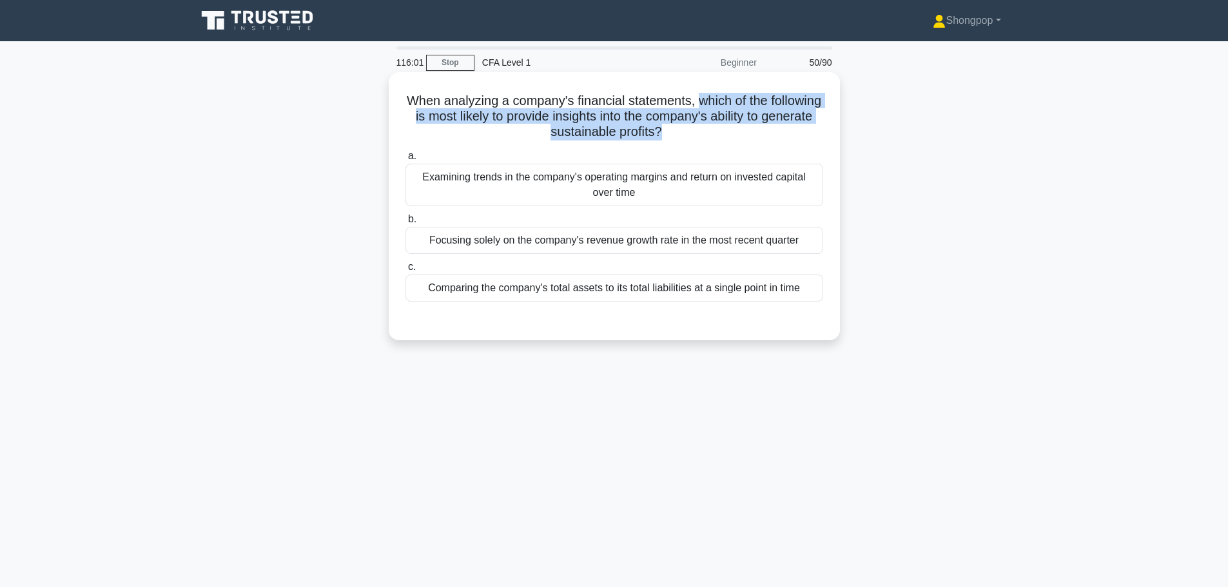
drag, startPoint x: 729, startPoint y: 98, endPoint x: 688, endPoint y: 135, distance: 54.8
click at [688, 135] on h5 "When analyzing a company's financial statements, which of the following is most…" at bounding box center [614, 117] width 420 height 48
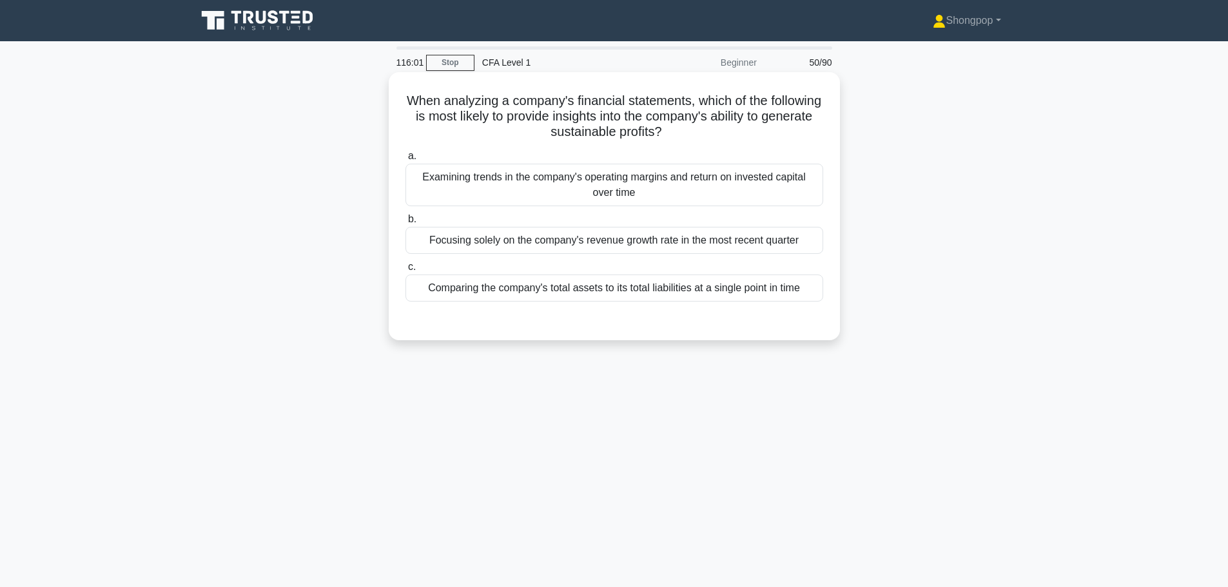
click at [678, 137] on icon ".spinner_0XTQ{transform-origin:center;animation:spinner_y6GP .75s linear infini…" at bounding box center [669, 132] width 15 height 15
click at [485, 280] on div "Comparing the company's total assets to its total liabilities at a single point…" at bounding box center [614, 288] width 418 height 27
click at [405, 271] on input "c. Comparing the company's total assets to its total liabilities at a single po…" at bounding box center [405, 267] width 0 height 8
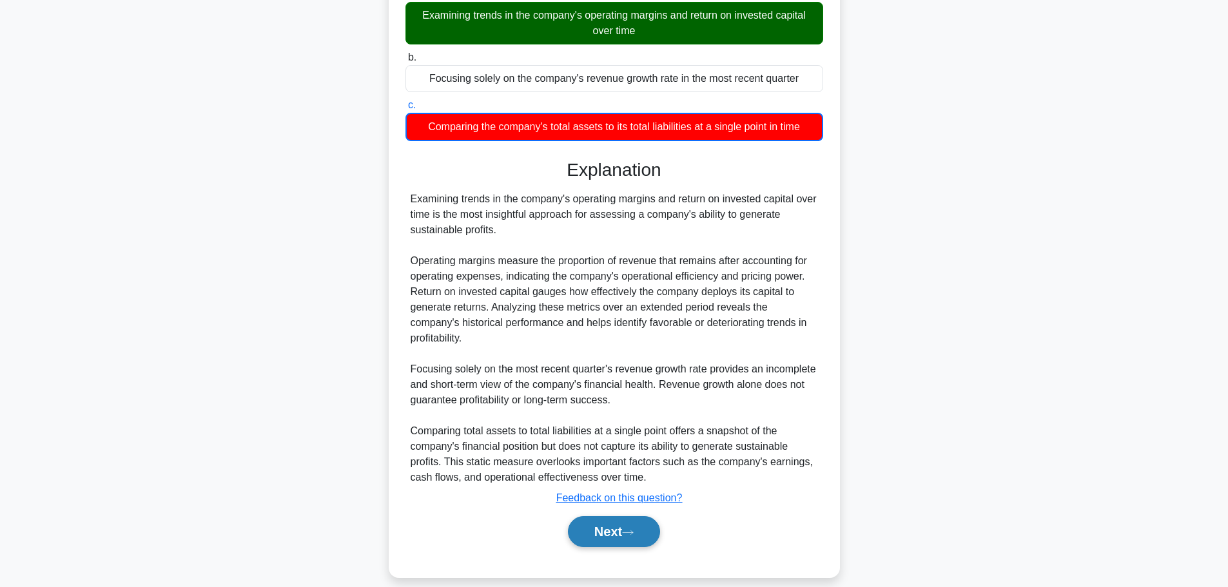
click at [597, 516] on button "Next" at bounding box center [614, 531] width 92 height 31
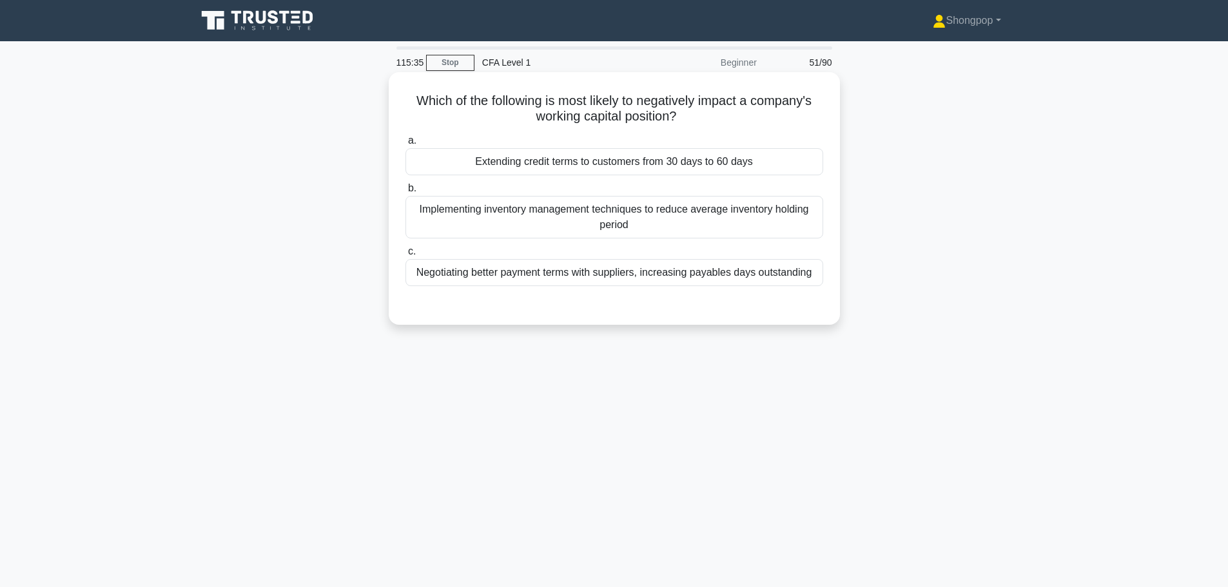
click at [692, 167] on div "Extending credit terms to customers from 30 days to 60 days" at bounding box center [614, 161] width 418 height 27
click at [405, 145] on input "a. Extending credit terms to customers from 30 days to 60 days" at bounding box center [405, 141] width 0 height 8
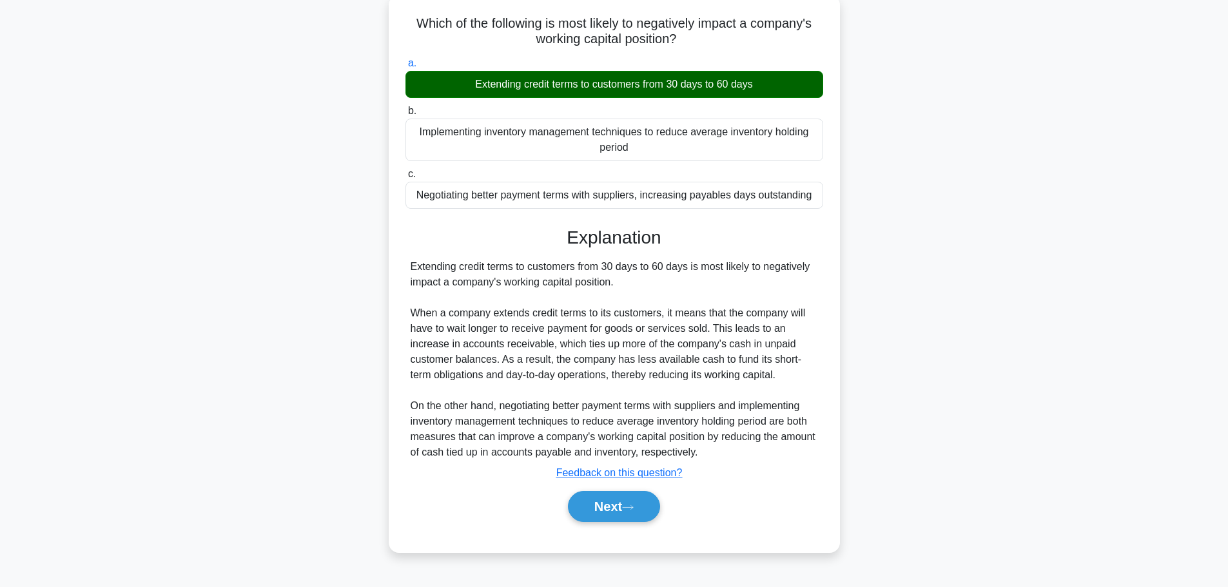
scroll to position [109, 0]
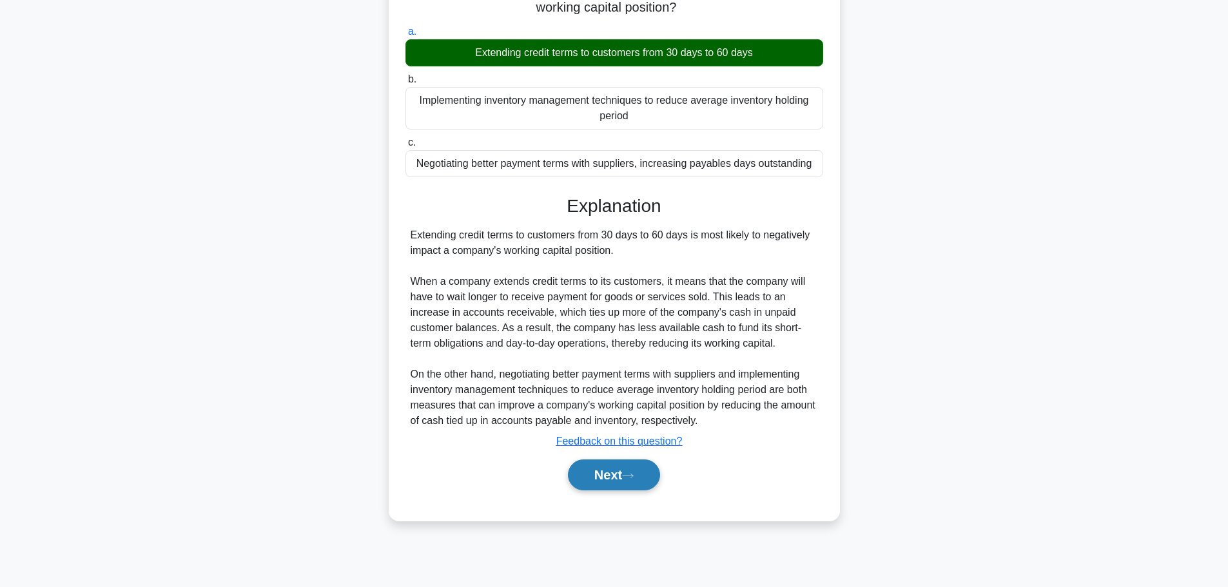
click at [631, 483] on button "Next" at bounding box center [614, 475] width 92 height 31
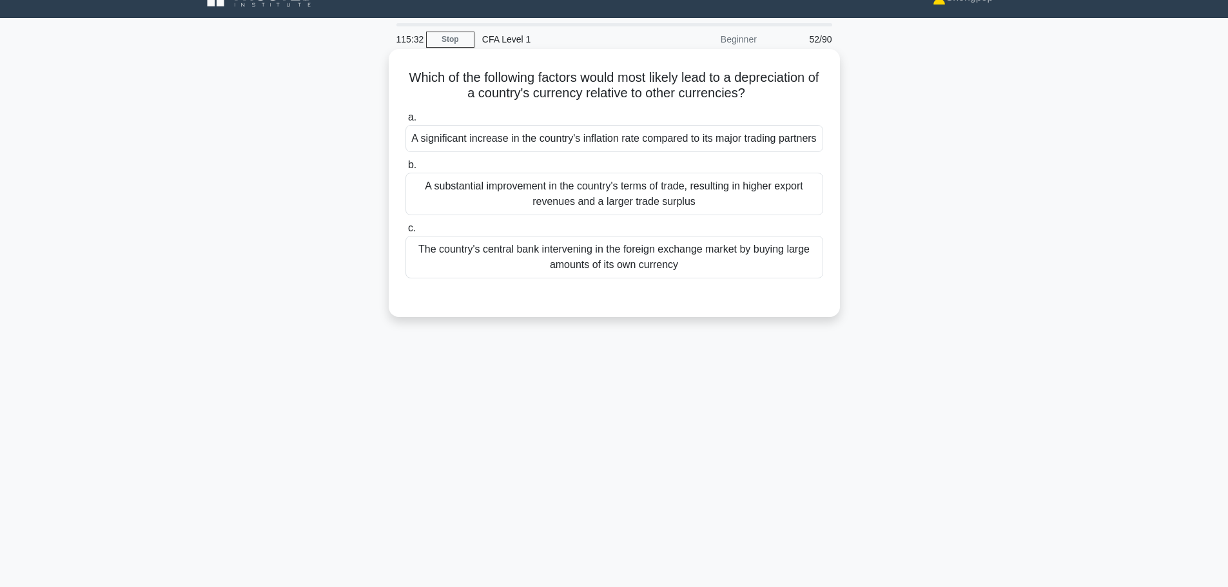
scroll to position [0, 0]
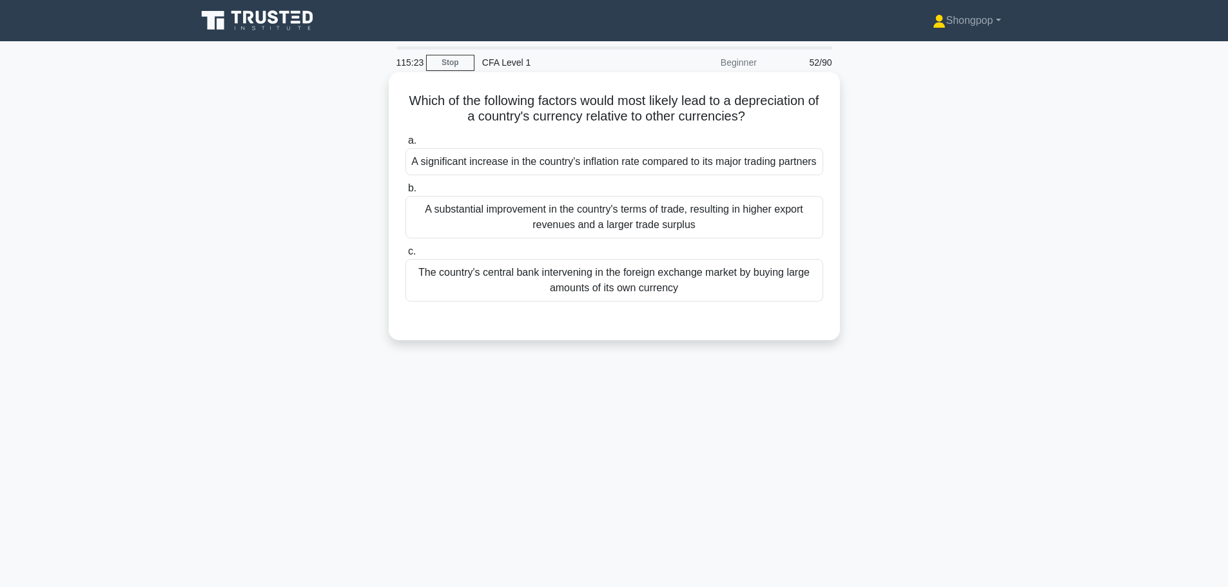
click at [630, 172] on div "A significant increase in the country's inflation rate compared to its major tr…" at bounding box center [614, 161] width 418 height 27
click at [405, 145] on input "a. A significant increase in the country's inflation rate compared to its major…" at bounding box center [405, 141] width 0 height 8
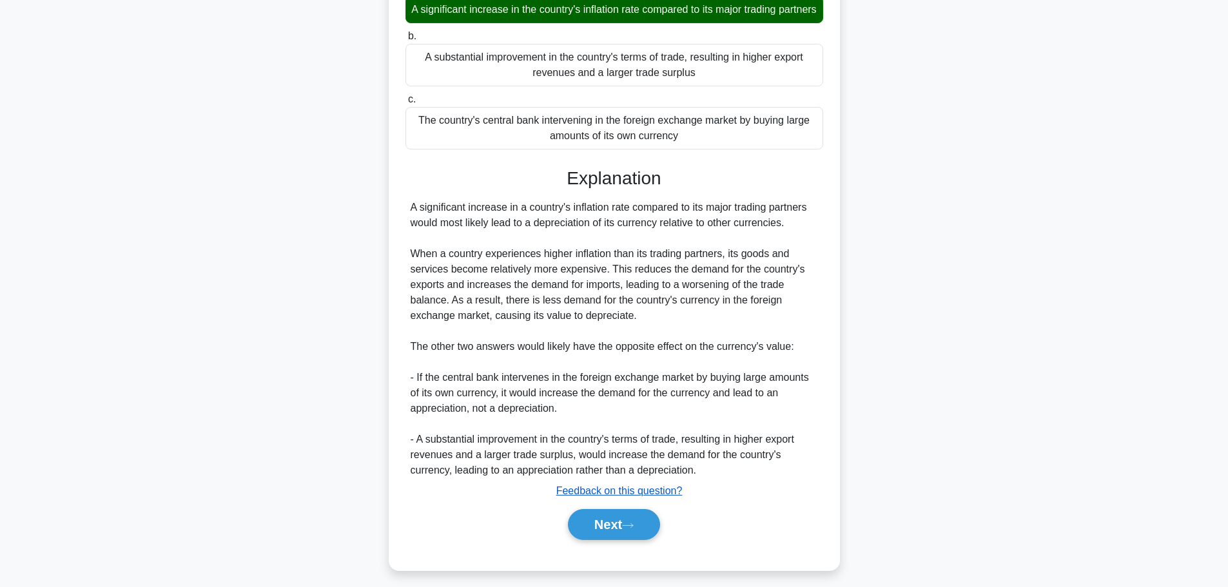
scroll to position [176, 0]
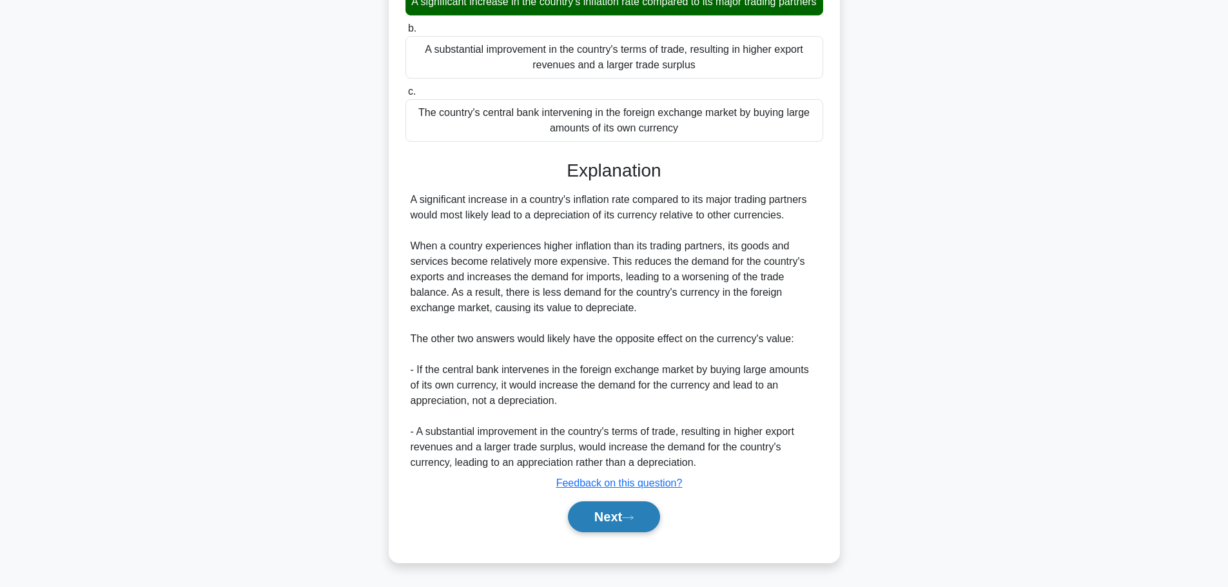
click at [630, 518] on icon at bounding box center [628, 518] width 10 height 4
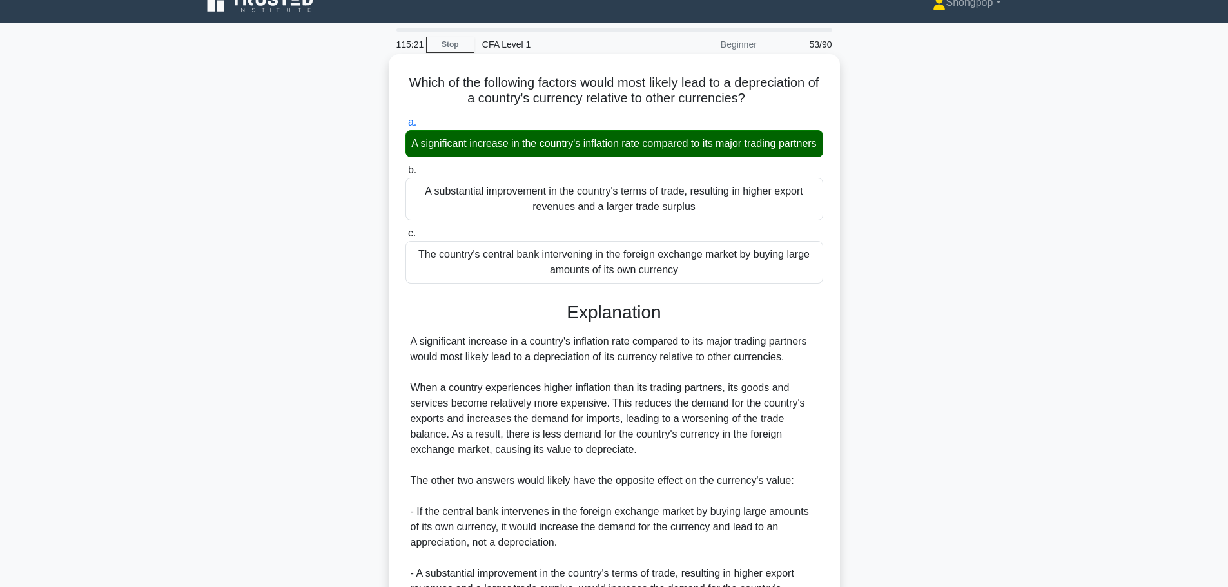
scroll to position [0, 0]
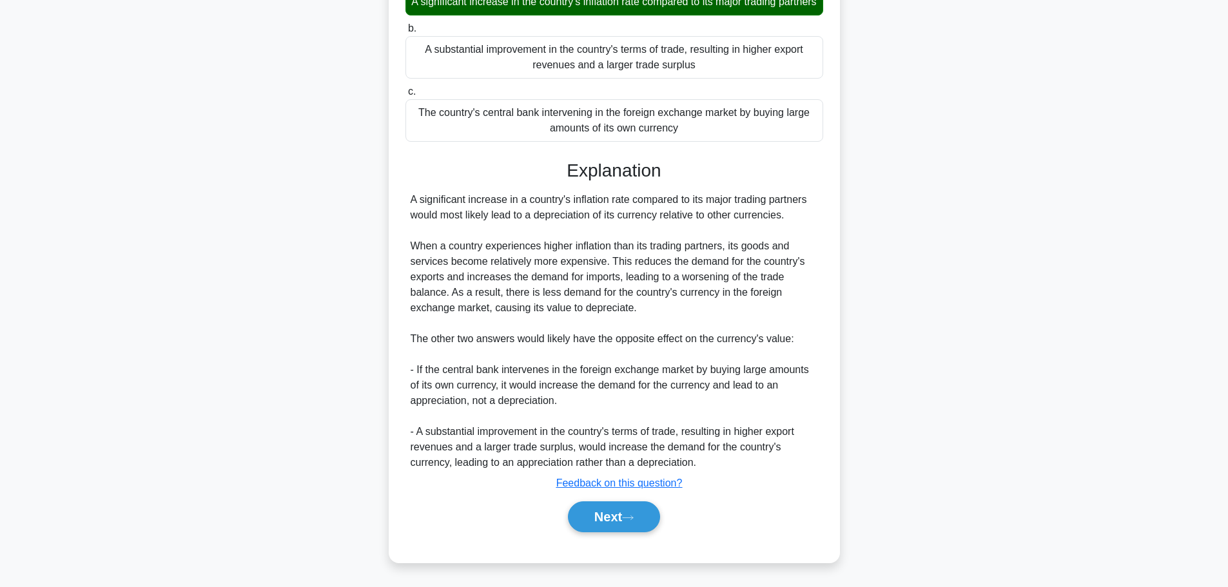
click at [599, 536] on div "Next" at bounding box center [614, 516] width 418 height 41
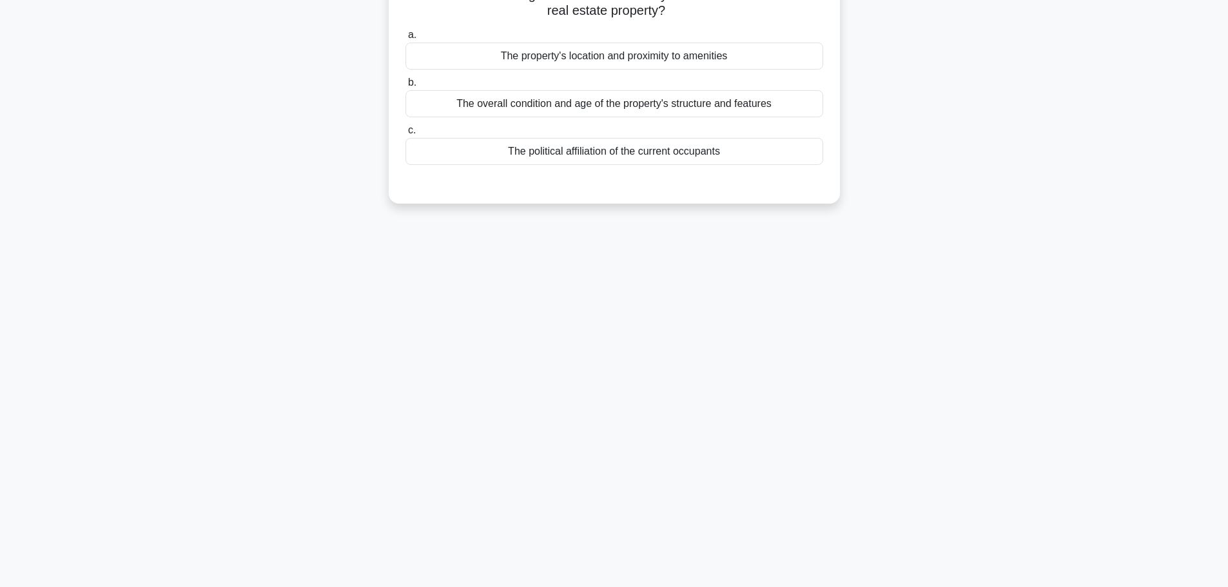
click at [609, 522] on div "115:20 Stop CFA Level 1 Beginner 53/90 Which of the following factors is LEAST …" at bounding box center [614, 259] width 851 height 645
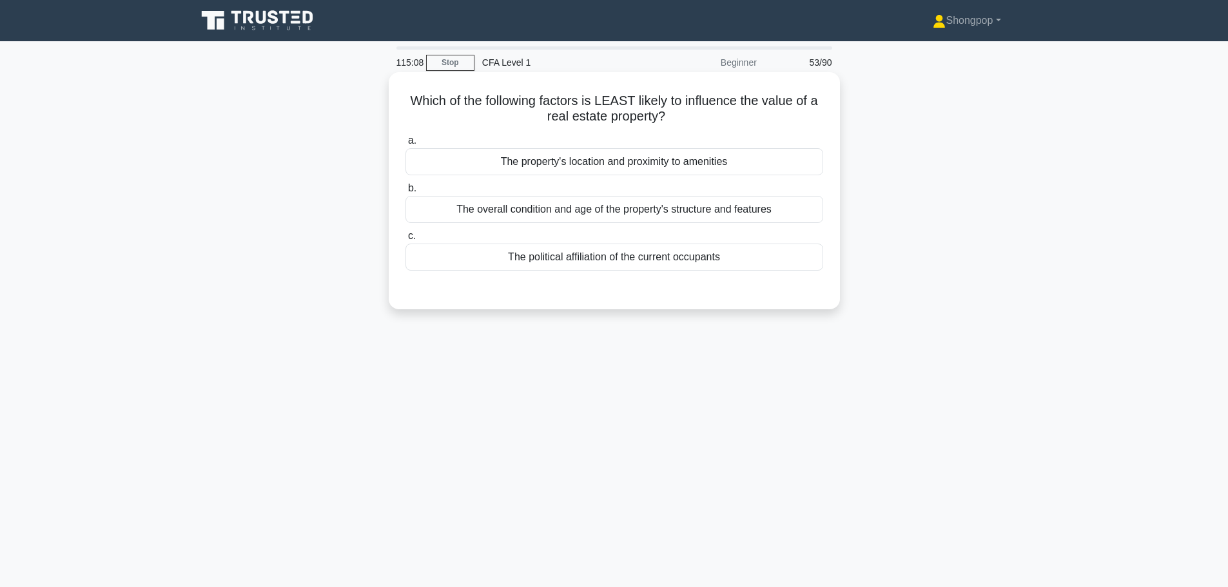
click at [540, 265] on div "The political affiliation of the current occupants" at bounding box center [614, 257] width 418 height 27
click at [405, 240] on input "c. The political affiliation of the current occupants" at bounding box center [405, 236] width 0 height 8
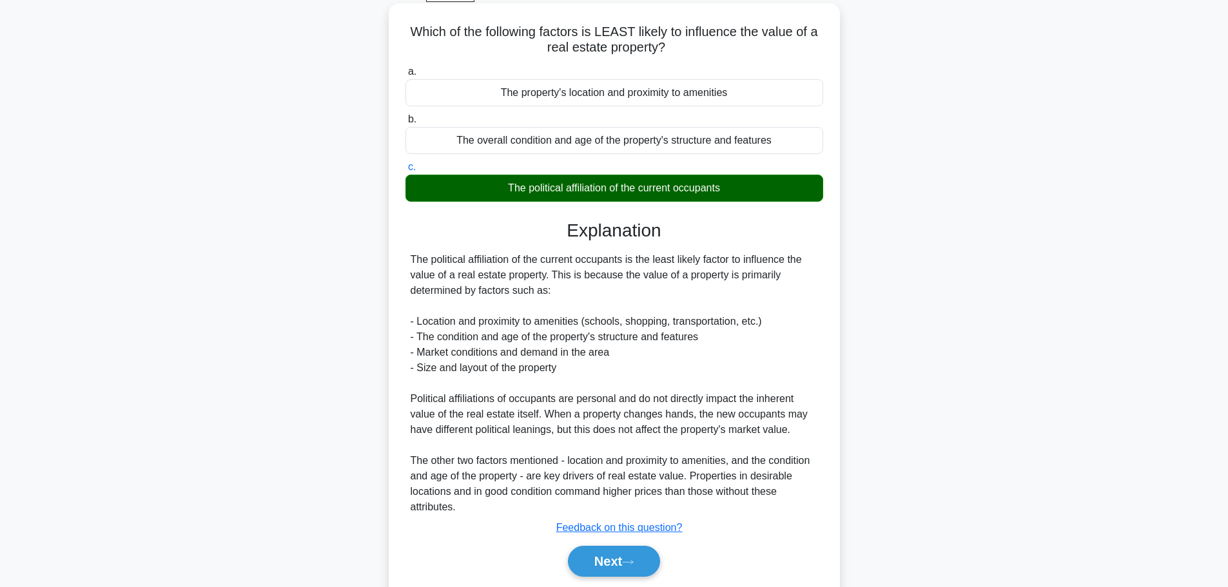
scroll to position [114, 0]
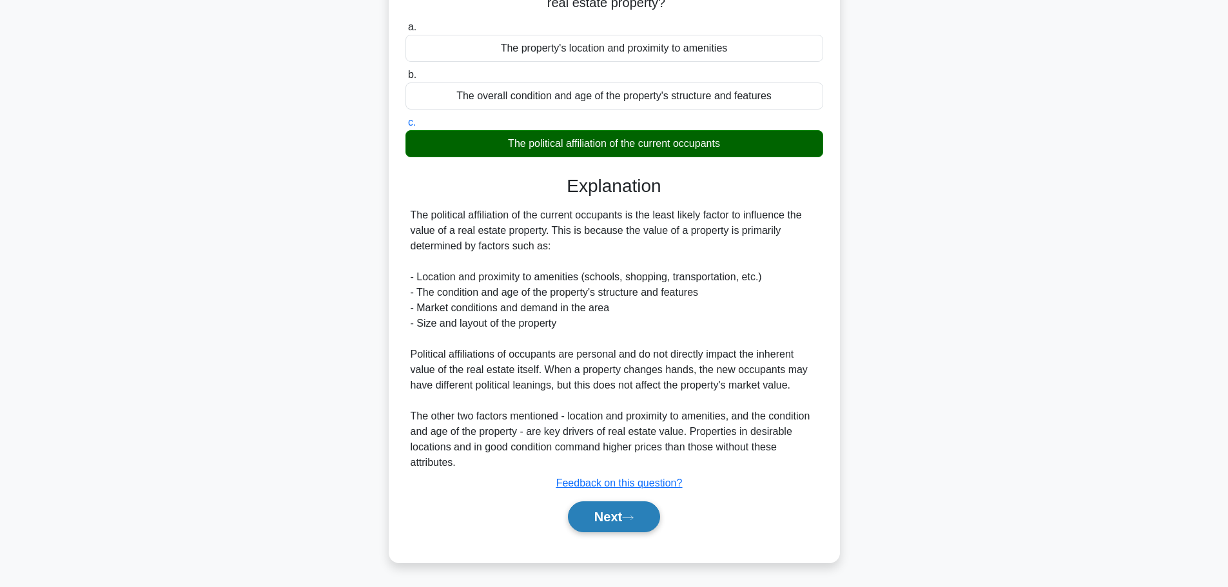
click at [632, 519] on icon at bounding box center [628, 517] width 12 height 7
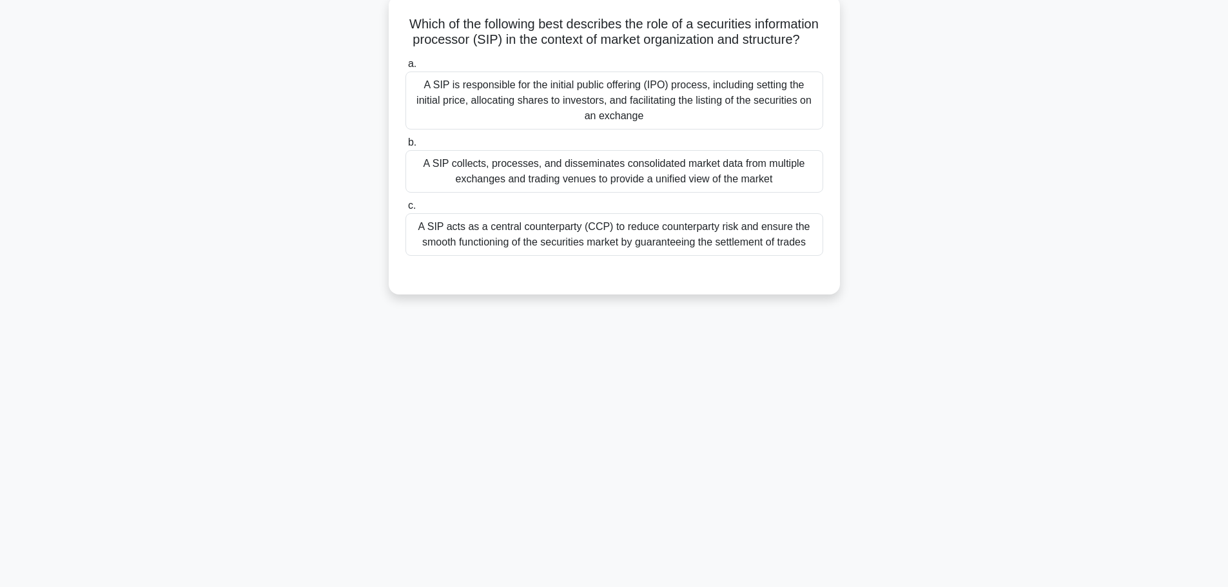
scroll to position [0, 0]
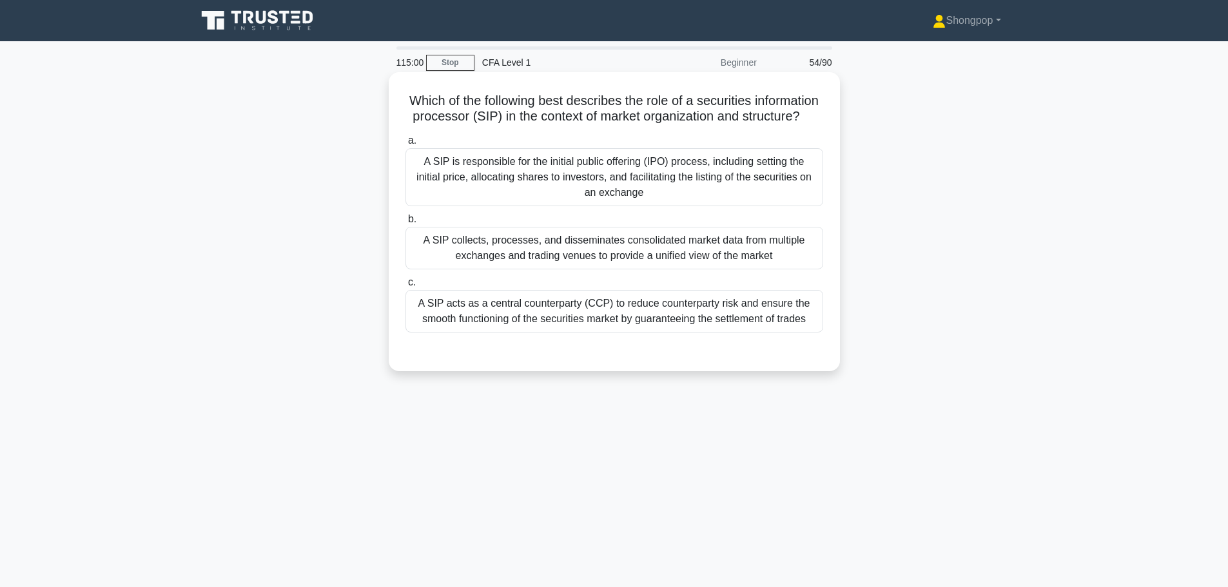
drag, startPoint x: 432, startPoint y: 95, endPoint x: 638, endPoint y: 132, distance: 209.5
click at [637, 125] on h5 "Which of the following best describes the role of a securities information proc…" at bounding box center [614, 109] width 420 height 32
click at [800, 125] on icon ".spinner_0XTQ{transform-origin:center;animation:spinner_y6GP .75s linear infini…" at bounding box center [807, 117] width 15 height 15
click at [483, 190] on div "A SIP is responsible for the initial public offering (IPO) process, including s…" at bounding box center [614, 177] width 418 height 58
click at [405, 145] on input "a. A SIP is responsible for the initial public offering (IPO) process, includin…" at bounding box center [405, 141] width 0 height 8
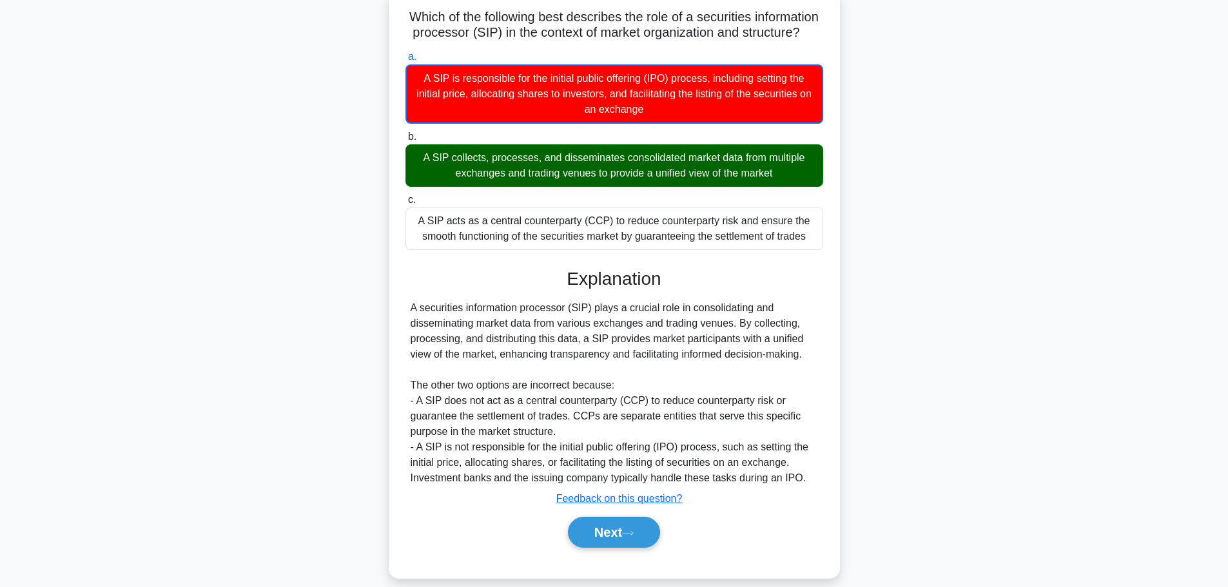
scroll to position [115, 0]
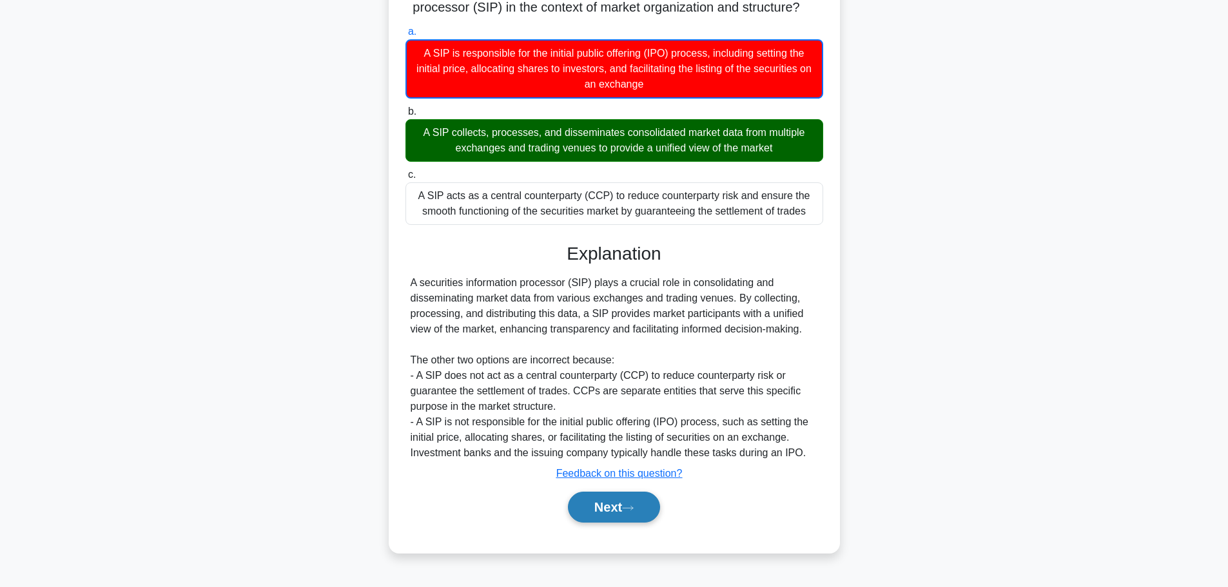
click at [611, 511] on button "Next" at bounding box center [614, 507] width 92 height 31
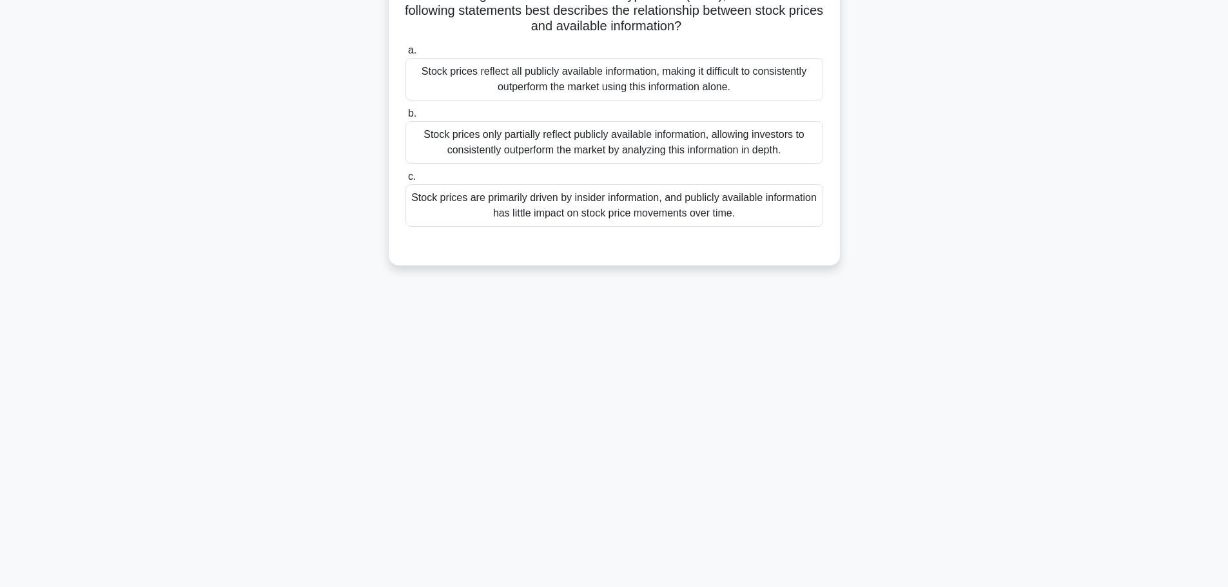
scroll to position [0, 0]
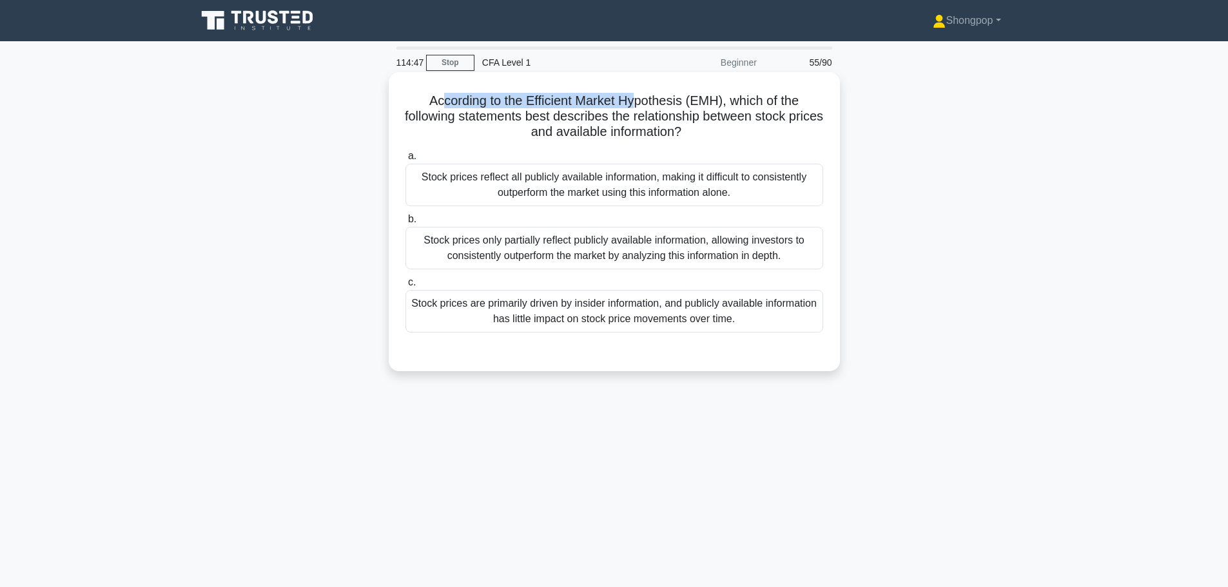
drag, startPoint x: 440, startPoint y: 93, endPoint x: 639, endPoint y: 100, distance: 200.0
click at [639, 100] on h5 "According to the Efficient Market Hypothesis (EMH), which of the following stat…" at bounding box center [614, 117] width 420 height 48
click at [667, 101] on h5 "According to the Efficient Market Hypothesis (EMH), which of the following stat…" at bounding box center [614, 117] width 420 height 48
click at [579, 175] on div "Stock prices reflect all publicly available information, making it difficult to…" at bounding box center [614, 185] width 418 height 43
click at [405, 161] on input "a. Stock prices reflect all publicly available information, making it difficult…" at bounding box center [405, 156] width 0 height 8
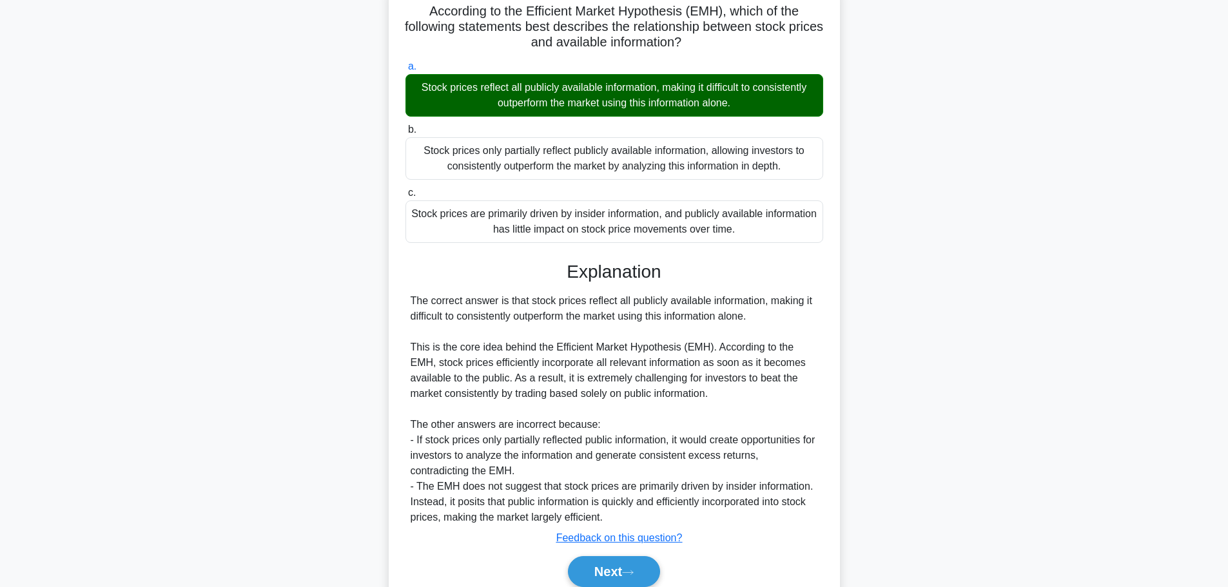
scroll to position [145, 0]
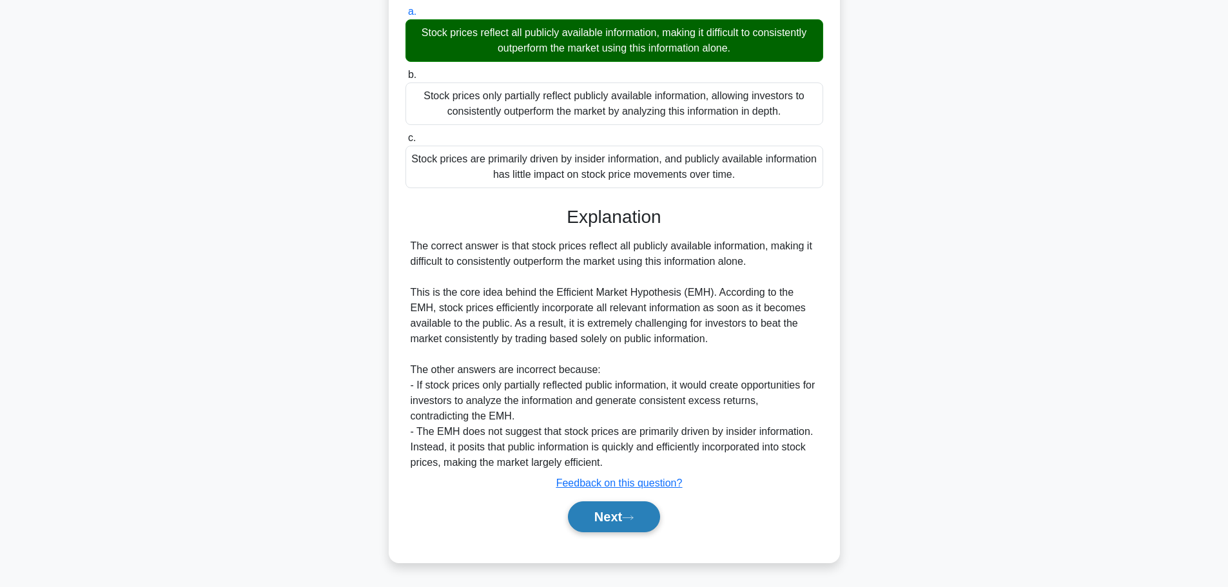
drag, startPoint x: 568, startPoint y: 530, endPoint x: 576, endPoint y: 523, distance: 10.1
click at [569, 528] on div "Next" at bounding box center [614, 517] width 423 height 31
click at [577, 523] on button "Next" at bounding box center [614, 517] width 92 height 31
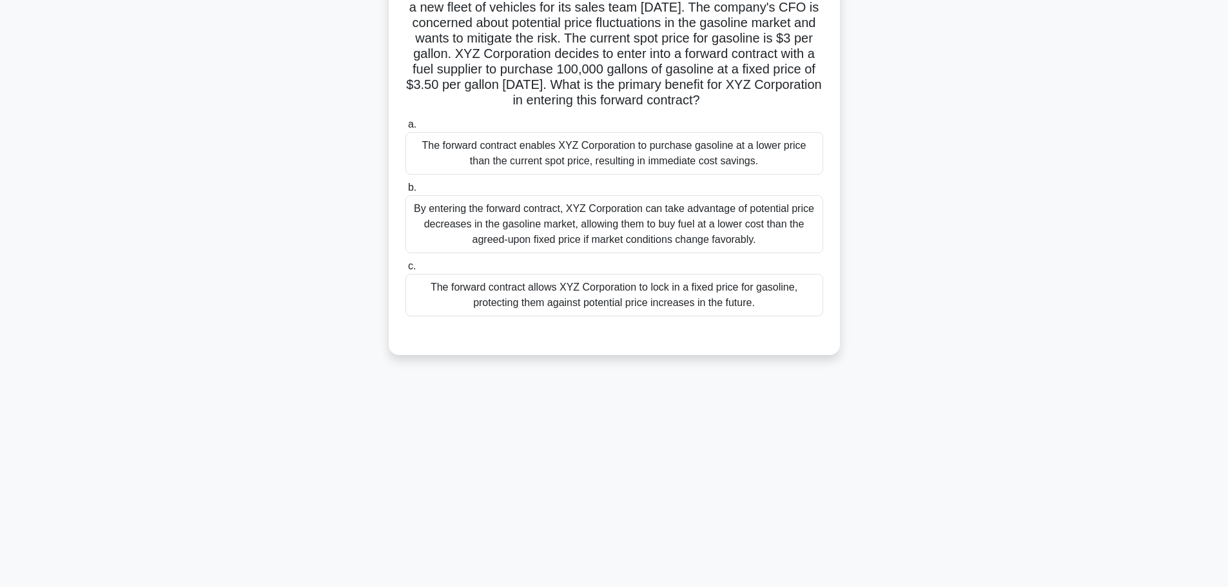
scroll to position [0, 0]
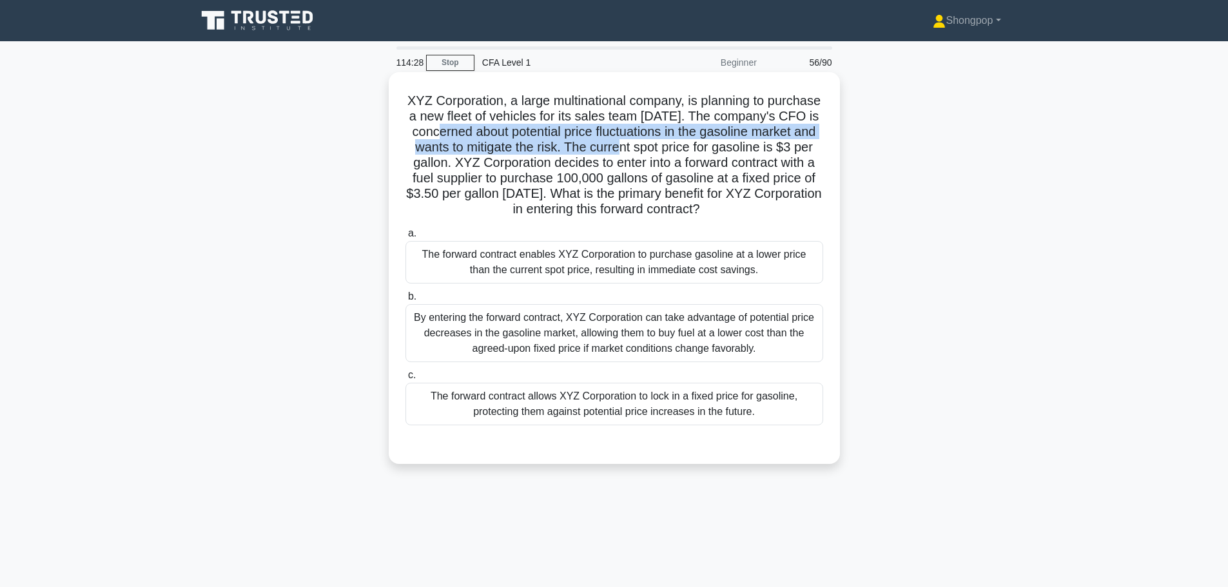
drag, startPoint x: 514, startPoint y: 127, endPoint x: 716, endPoint y: 143, distance: 203.1
click at [716, 143] on h5 "XYZ Corporation, a large multinational company, is planning to purchase a new f…" at bounding box center [614, 155] width 420 height 125
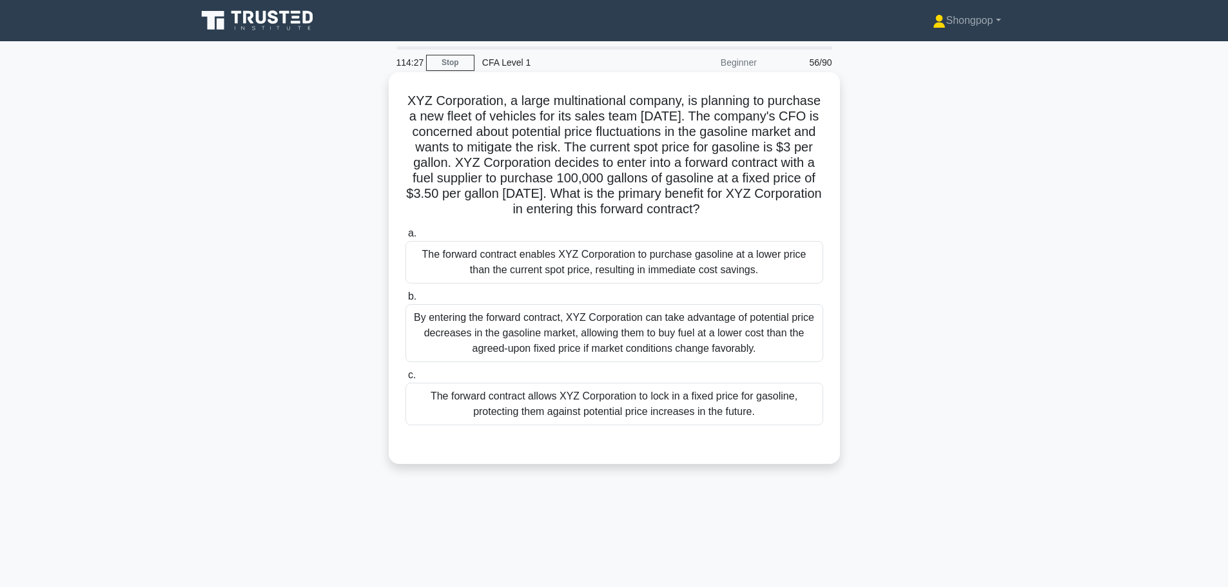
click at [726, 150] on h5 "XYZ Corporation, a large multinational company, is planning to purchase a new f…" at bounding box center [614, 155] width 420 height 125
click at [561, 157] on h5 "XYZ Corporation, a large multinational company, is planning to purchase a new f…" at bounding box center [614, 155] width 420 height 125
drag, startPoint x: 596, startPoint y: 158, endPoint x: 580, endPoint y: 163, distance: 17.5
click at [597, 158] on h5 "XYZ Corporation, a large multinational company, is planning to purchase a new f…" at bounding box center [614, 155] width 420 height 125
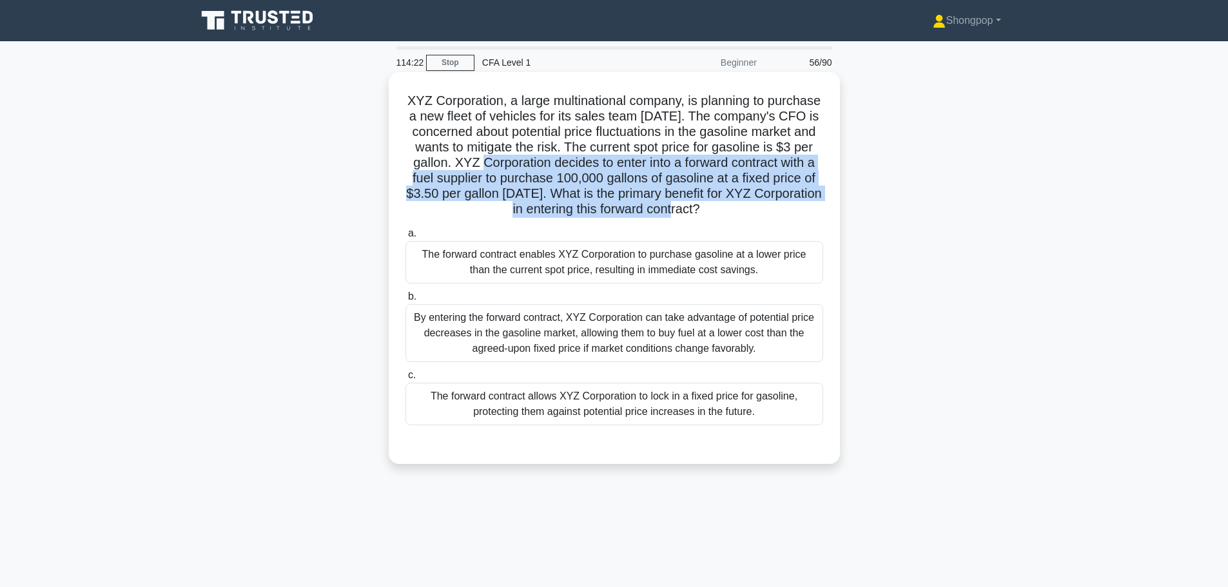
drag, startPoint x: 578, startPoint y: 163, endPoint x: 732, endPoint y: 204, distance: 158.9
click at [730, 204] on h5 "XYZ Corporation, a large multinational company, is planning to purchase a new f…" at bounding box center [614, 155] width 420 height 125
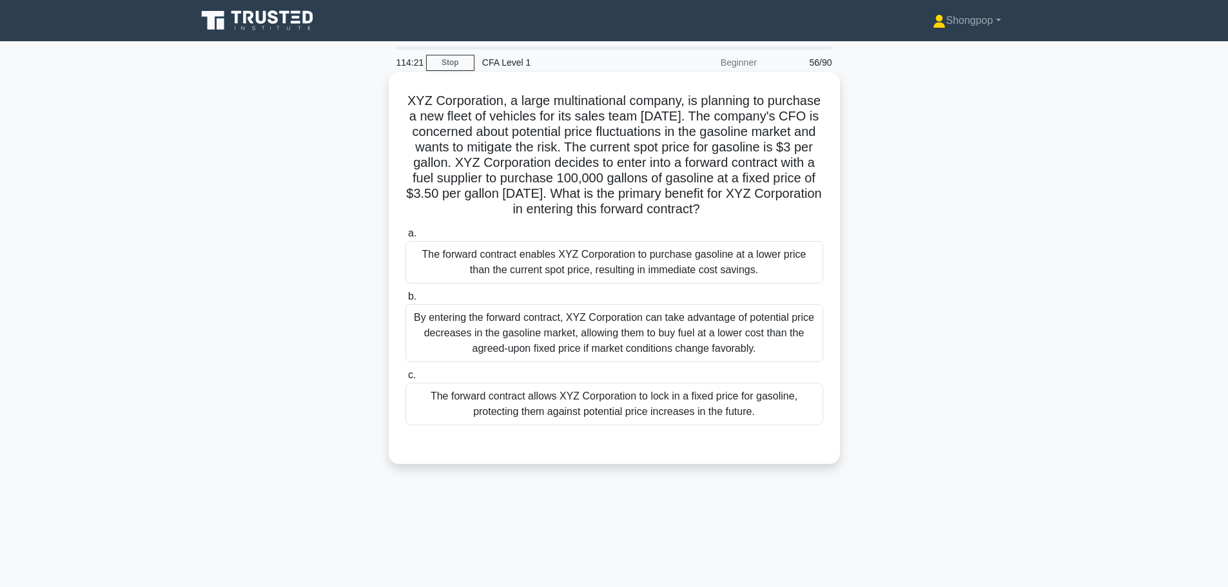
click at [451, 218] on h5 "XYZ Corporation, a large multinational company, is planning to purchase a new f…" at bounding box center [614, 155] width 420 height 125
click at [577, 423] on div "The forward contract allows XYZ Corporation to lock in a fixed price for gasoli…" at bounding box center [614, 404] width 418 height 43
click at [405, 380] on input "c. The forward contract allows XYZ Corporation to lock in a fixed price for gas…" at bounding box center [405, 375] width 0 height 8
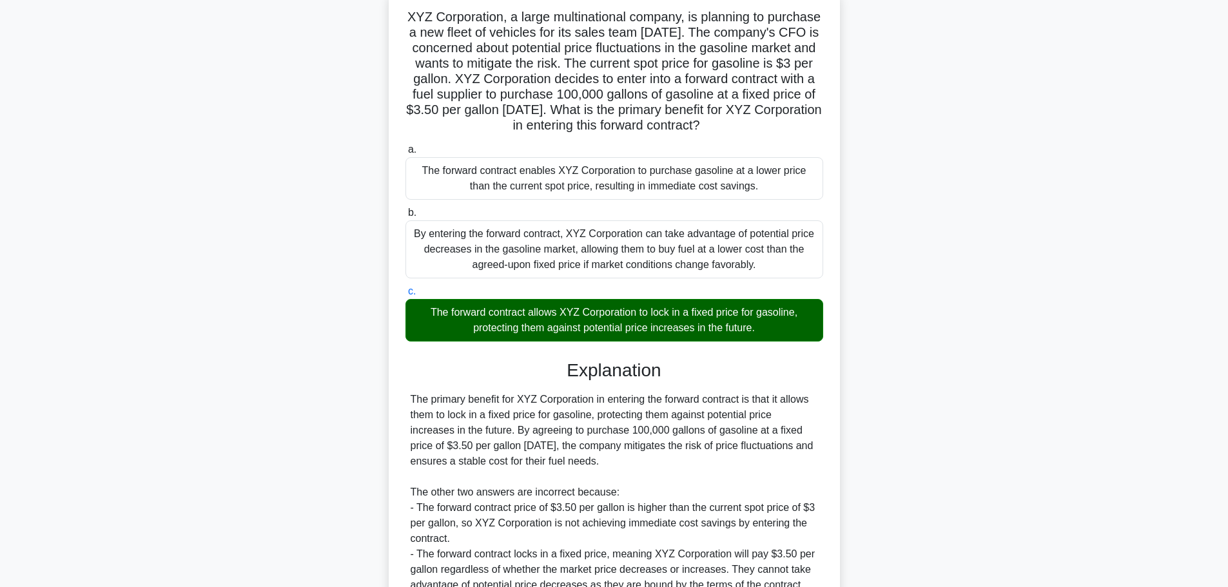
scroll to position [222, 0]
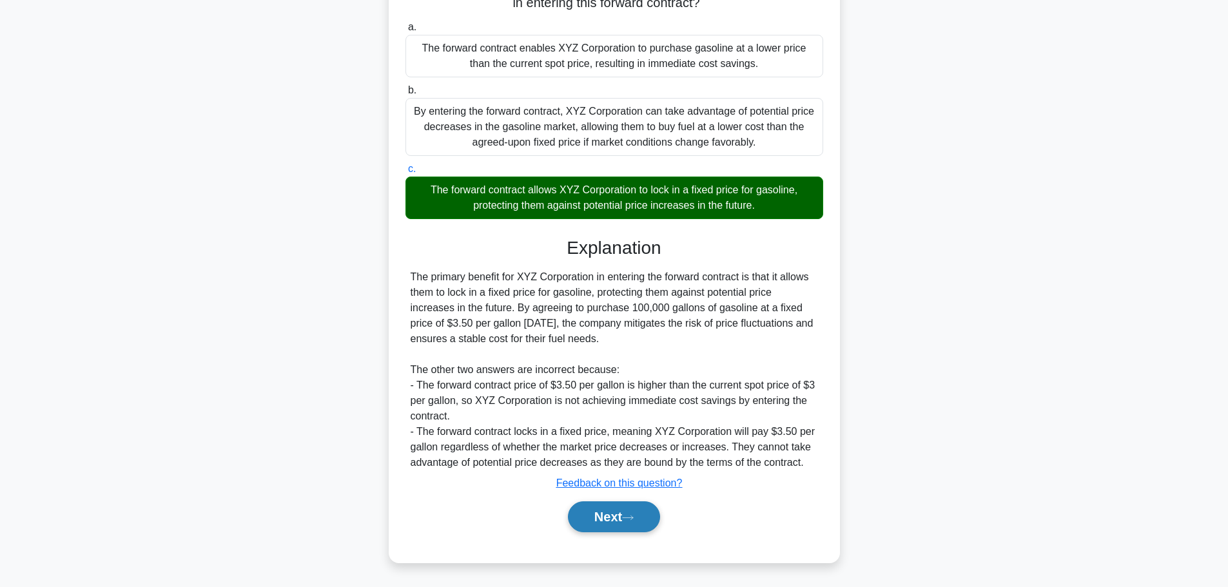
click at [614, 516] on button "Next" at bounding box center [614, 517] width 92 height 31
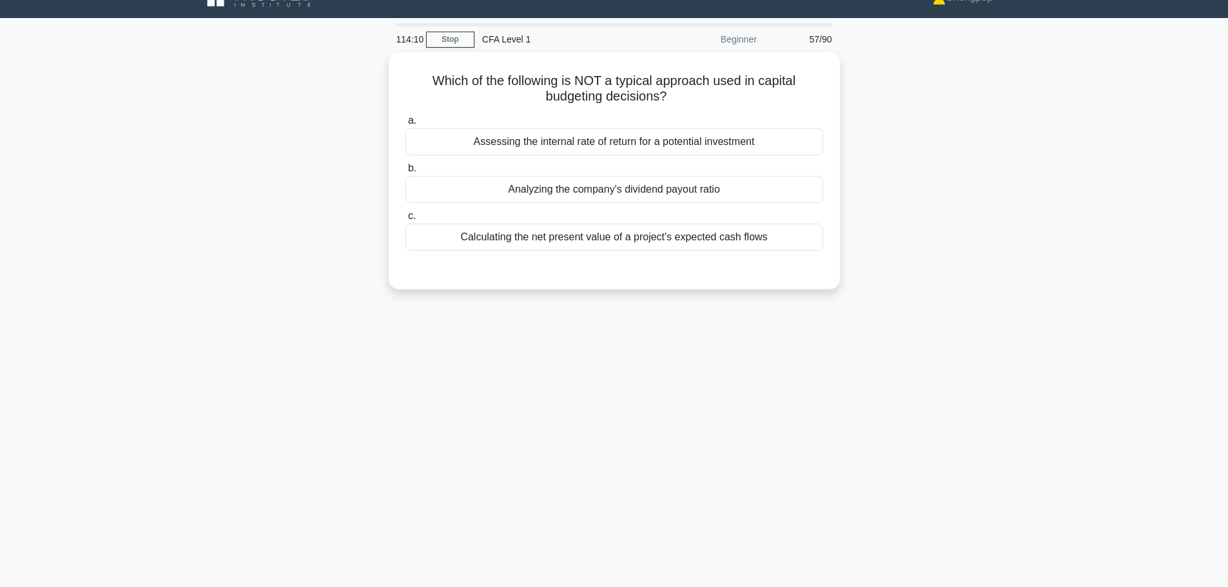
scroll to position [0, 0]
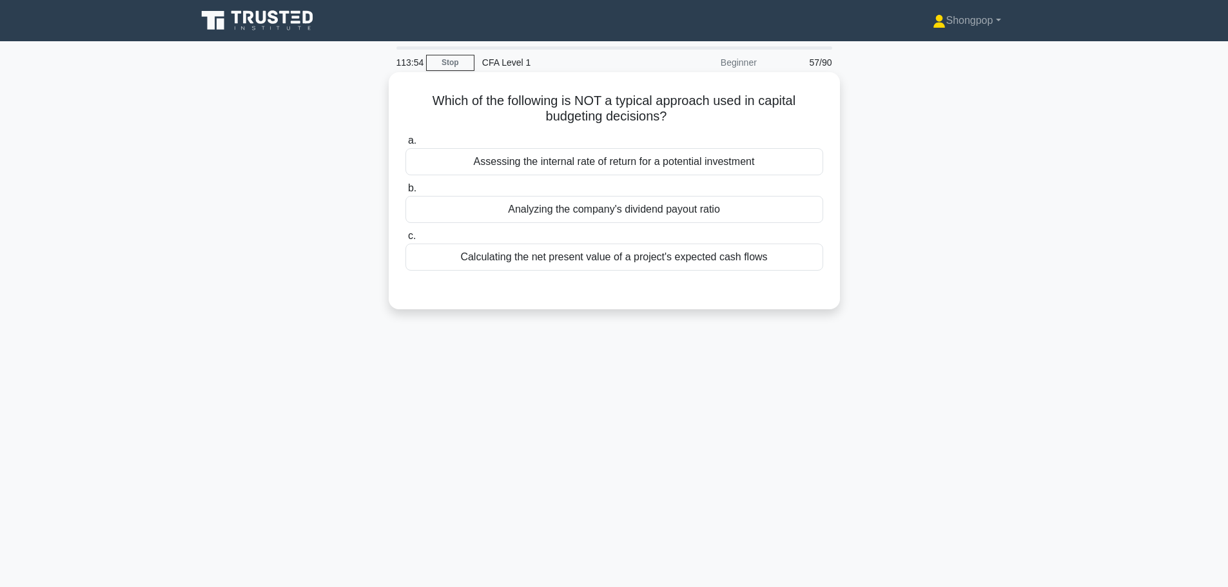
click at [692, 208] on div "Analyzing the company's dividend payout ratio" at bounding box center [614, 209] width 418 height 27
click at [405, 193] on input "b. Analyzing the company's dividend payout ratio" at bounding box center [405, 188] width 0 height 8
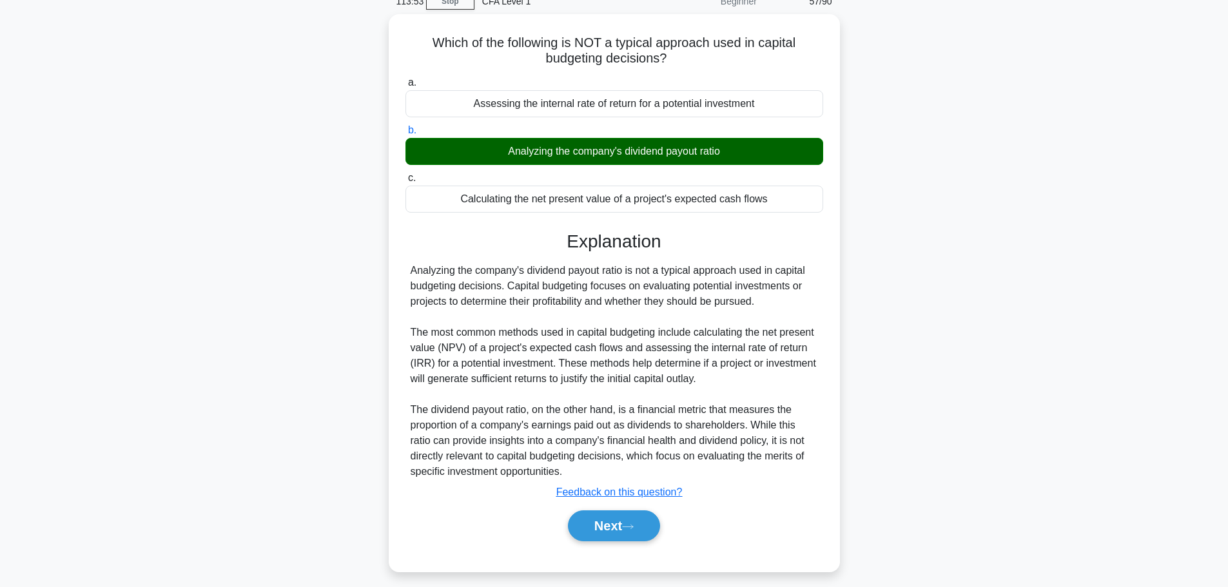
scroll to position [109, 0]
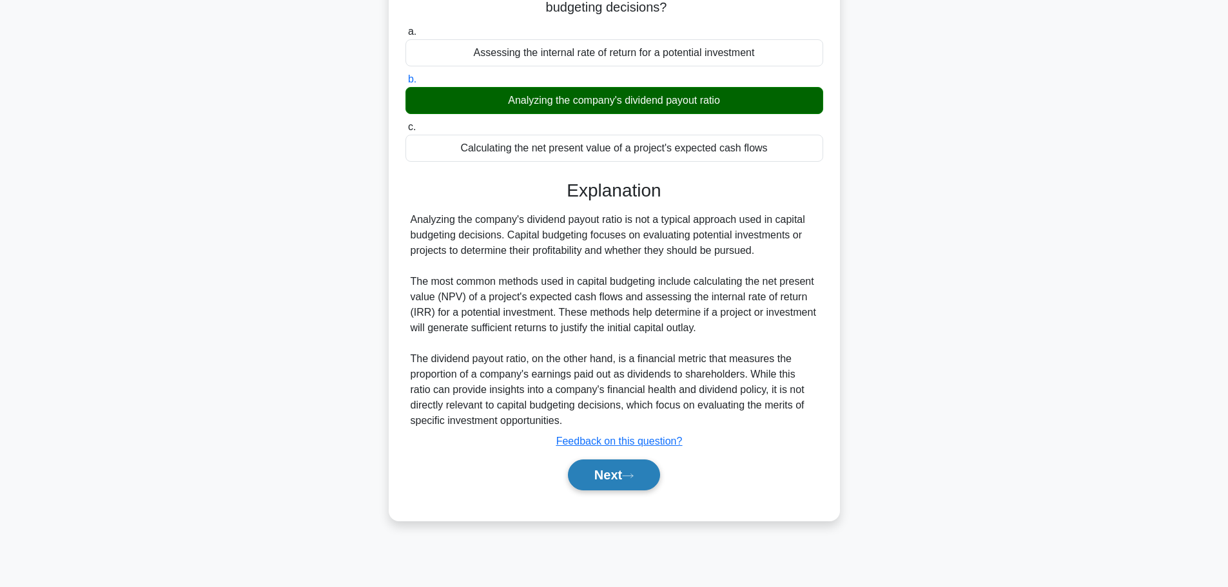
click at [629, 476] on icon at bounding box center [628, 476] width 12 height 7
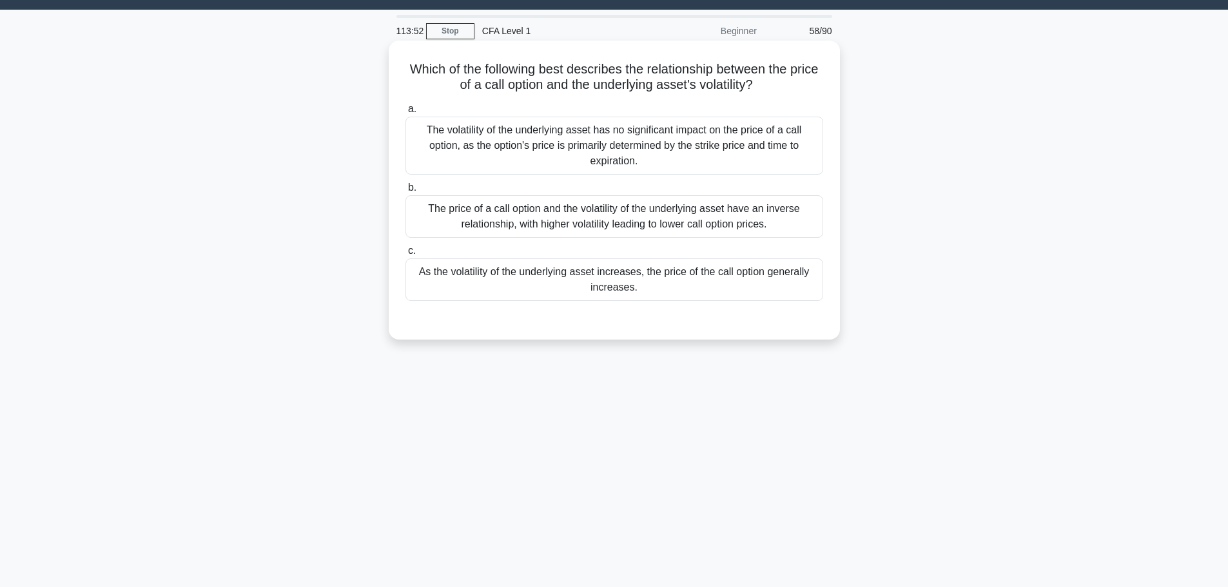
scroll to position [0, 0]
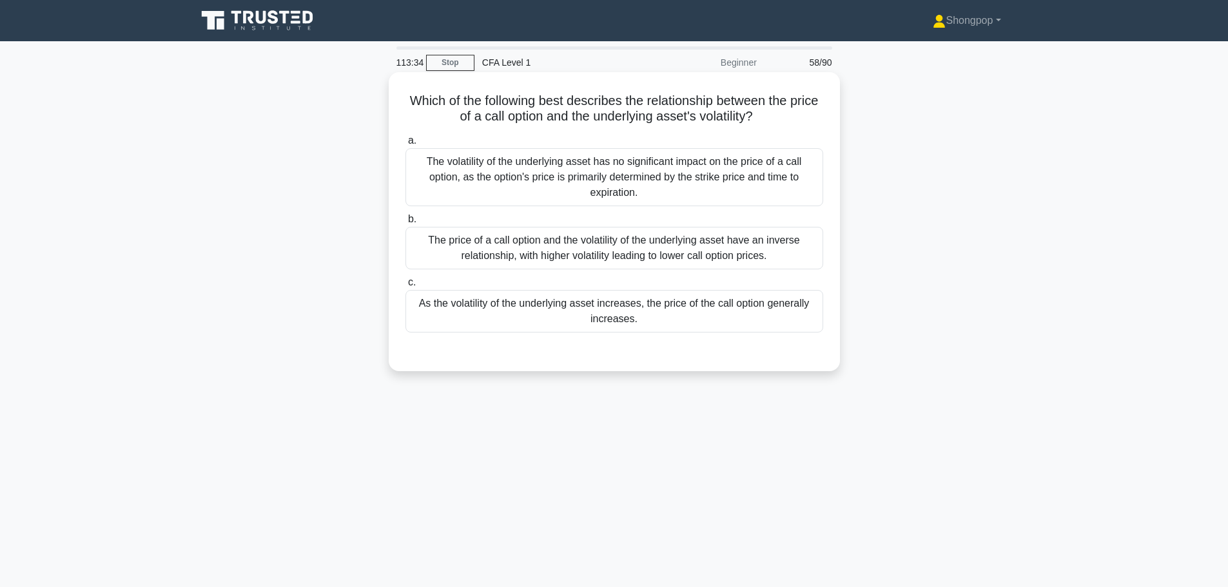
click at [511, 308] on div "As the volatility of the underlying asset increases, the price of the call opti…" at bounding box center [614, 311] width 418 height 43
click at [405, 287] on input "c. As the volatility of the underlying asset increases, the price of the call o…" at bounding box center [405, 282] width 0 height 8
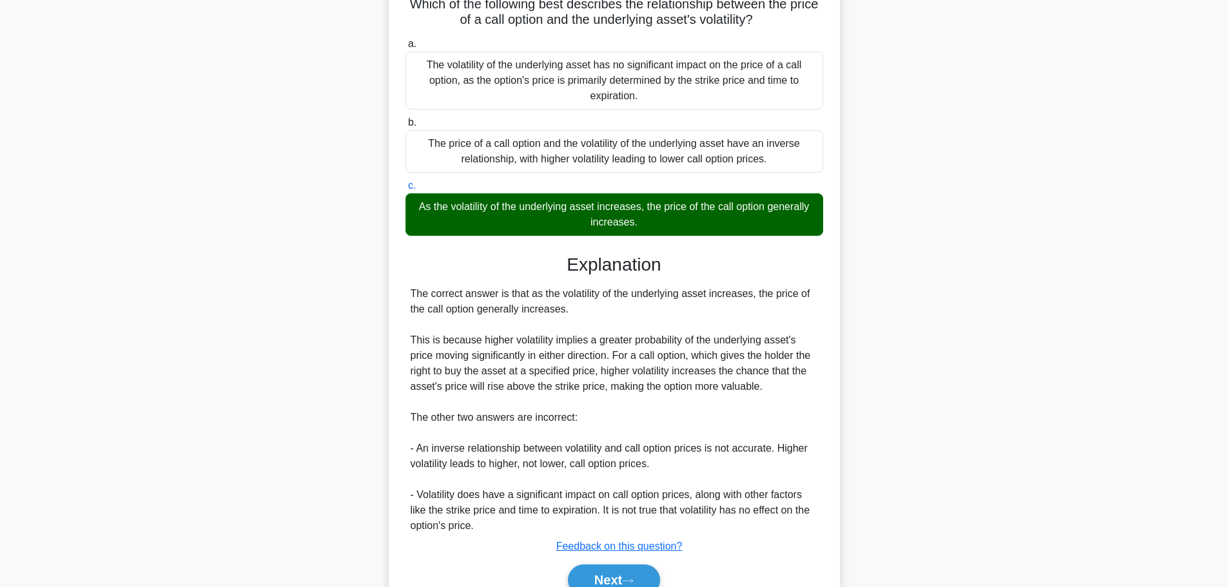
scroll to position [161, 0]
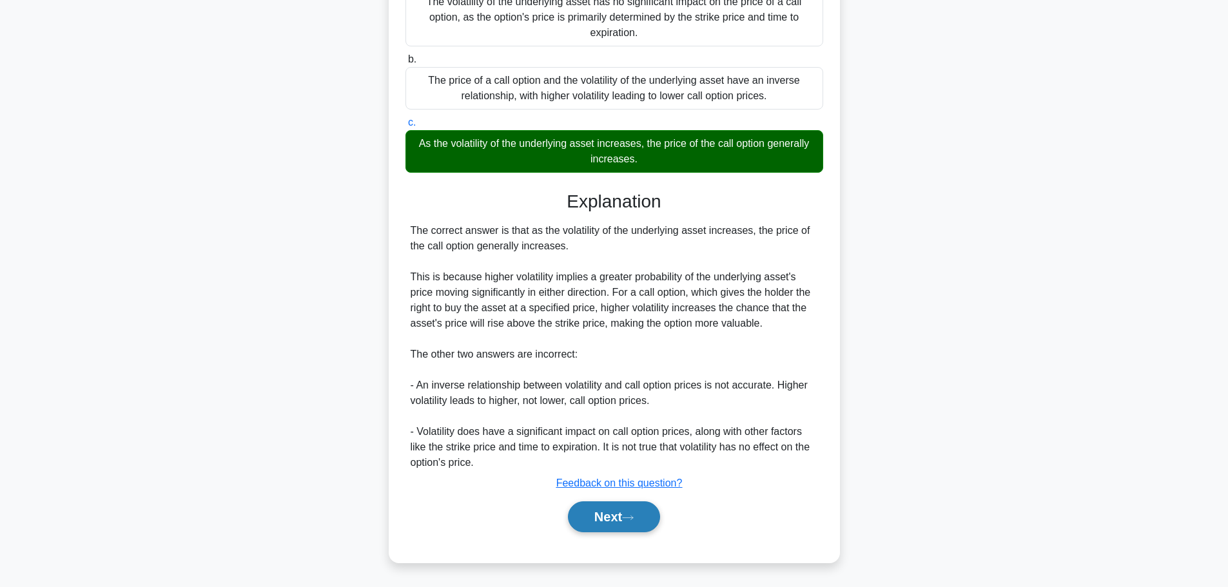
click at [592, 520] on button "Next" at bounding box center [614, 517] width 92 height 31
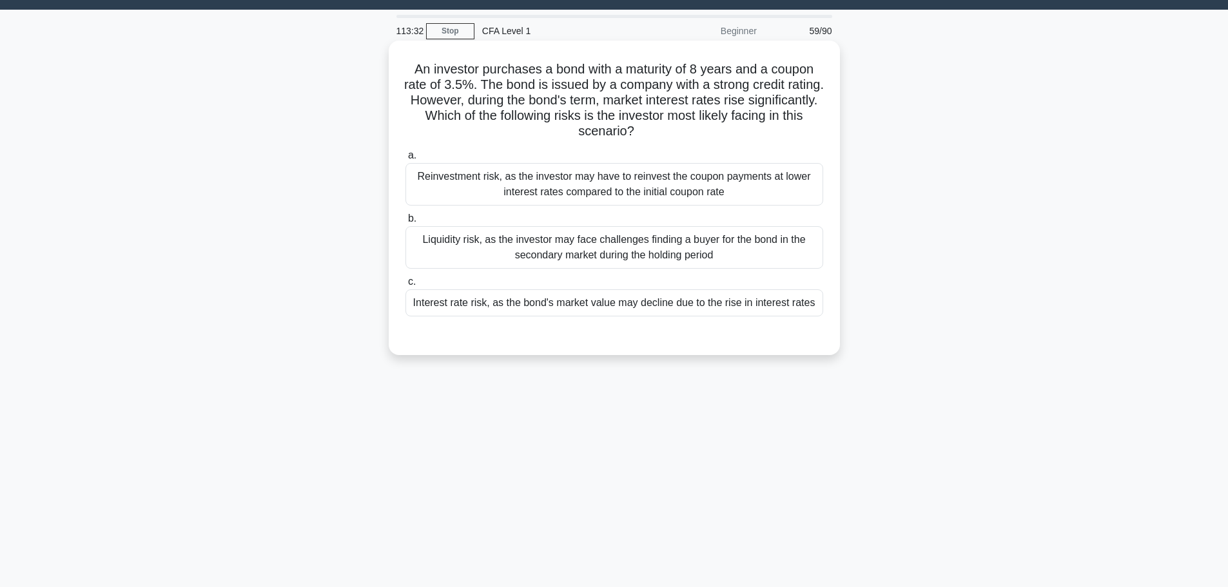
scroll to position [0, 0]
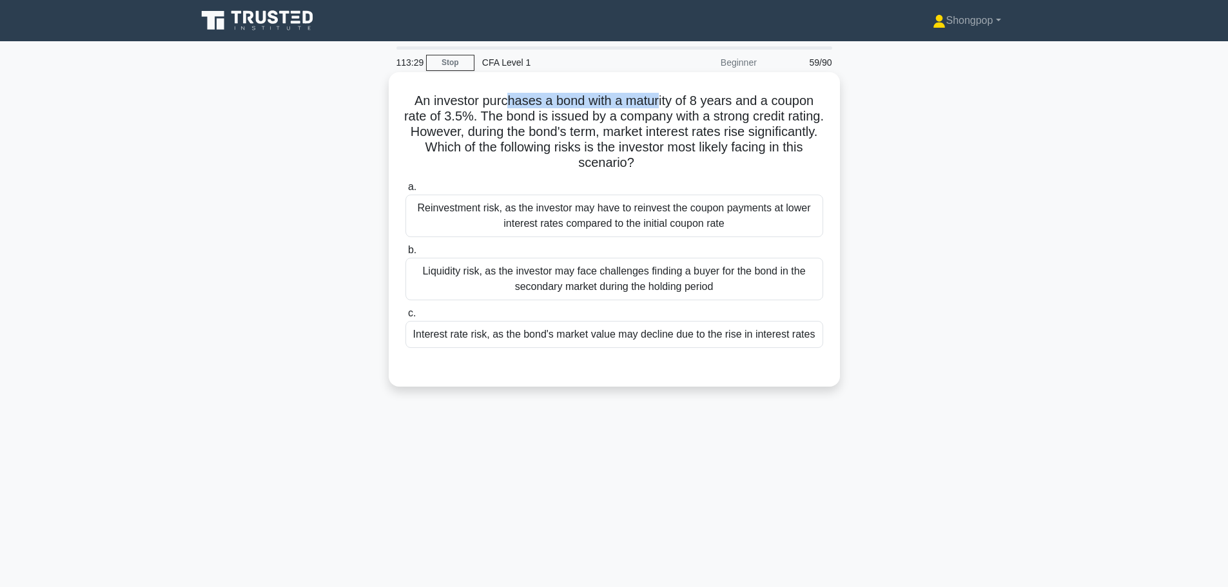
drag, startPoint x: 505, startPoint y: 100, endPoint x: 659, endPoint y: 96, distance: 154.1
click at [659, 96] on h5 "An investor purchases a bond with a maturity of 8 years and a coupon rate of 3.…" at bounding box center [614, 132] width 420 height 79
click at [735, 98] on h5 "An investor purchases a bond with a maturity of 8 years and a coupon rate of 3.…" at bounding box center [614, 132] width 420 height 79
click at [492, 113] on h5 "An investor purchases a bond with a maturity of 8 years and a coupon rate of 3.…" at bounding box center [614, 132] width 420 height 79
drag, startPoint x: 520, startPoint y: 113, endPoint x: 502, endPoint y: 137, distance: 29.9
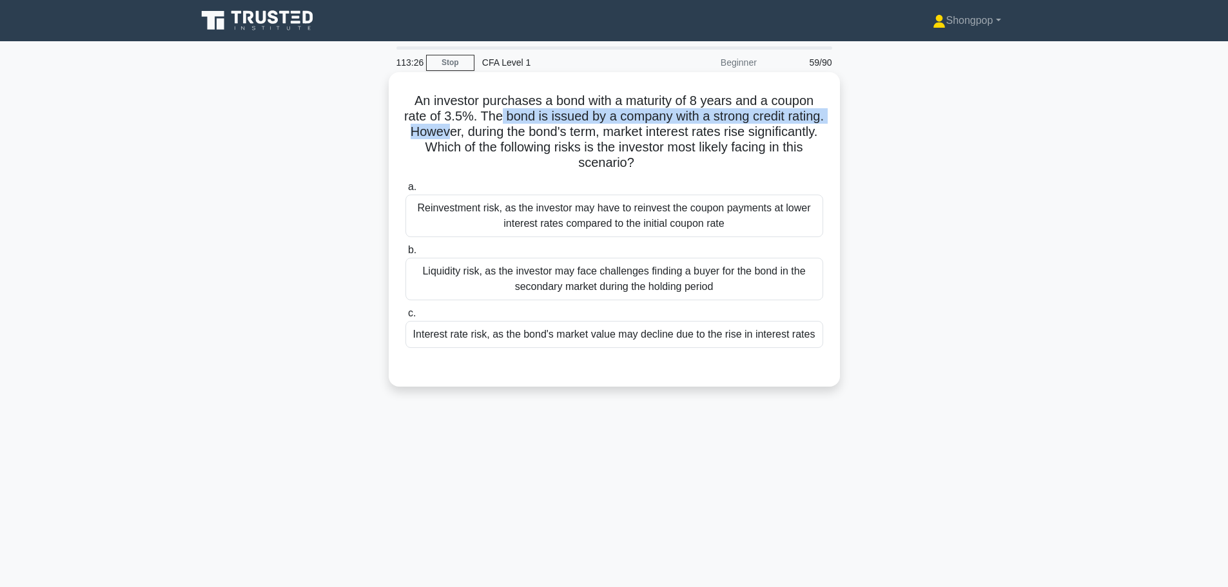
click at [502, 137] on h5 "An investor purchases a bond with a maturity of 8 years and a coupon rate of 3.…" at bounding box center [614, 132] width 420 height 79
click at [523, 140] on h5 "An investor purchases a bond with a maturity of 8 years and a coupon rate of 3.…" at bounding box center [614, 132] width 420 height 79
drag, startPoint x: 434, startPoint y: 142, endPoint x: 512, endPoint y: 142, distance: 77.4
click at [500, 142] on h5 "An investor purchases a bond with a maturity of 8 years and a coupon rate of 3.…" at bounding box center [614, 132] width 420 height 79
click at [534, 141] on h5 "An investor purchases a bond with a maturity of 8 years and a coupon rate of 3.…" at bounding box center [614, 132] width 420 height 79
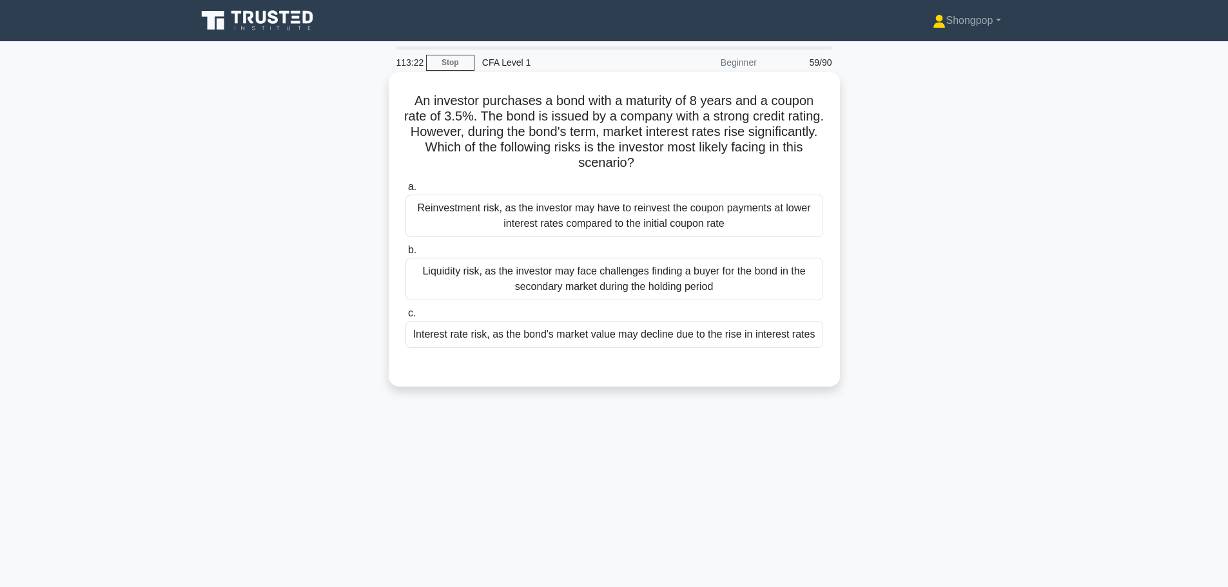
click at [454, 335] on div "Interest rate risk, as the bond's market value may decline due to the rise in i…" at bounding box center [614, 334] width 418 height 27
click at [405, 318] on input "c. Interest rate risk, as the bond's market value may decline due to the rise i…" at bounding box center [405, 313] width 0 height 8
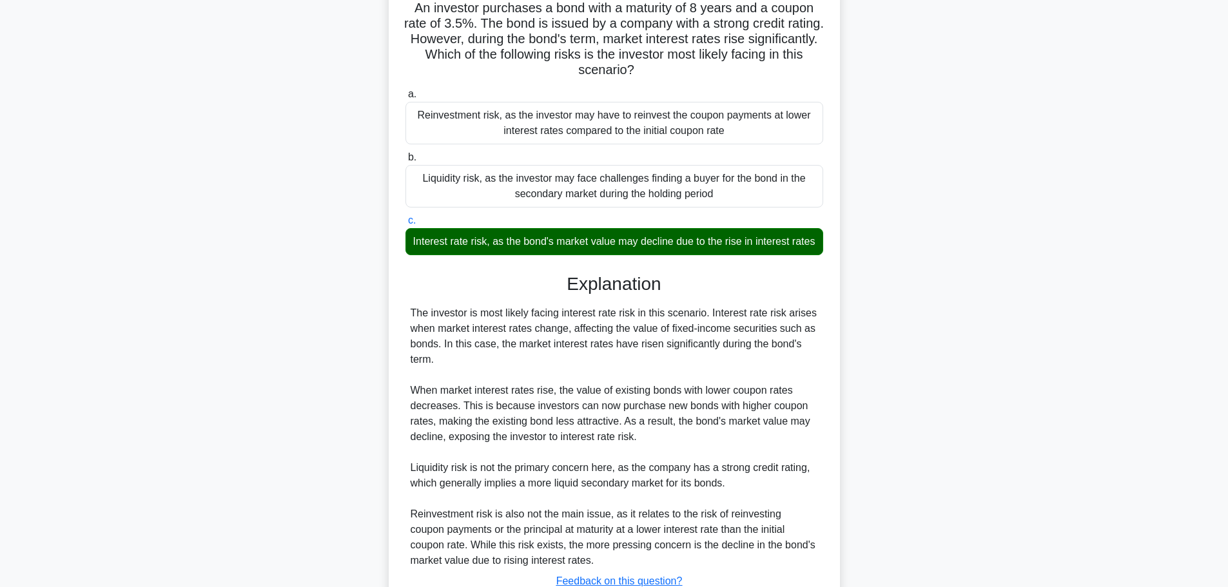
scroll to position [207, 0]
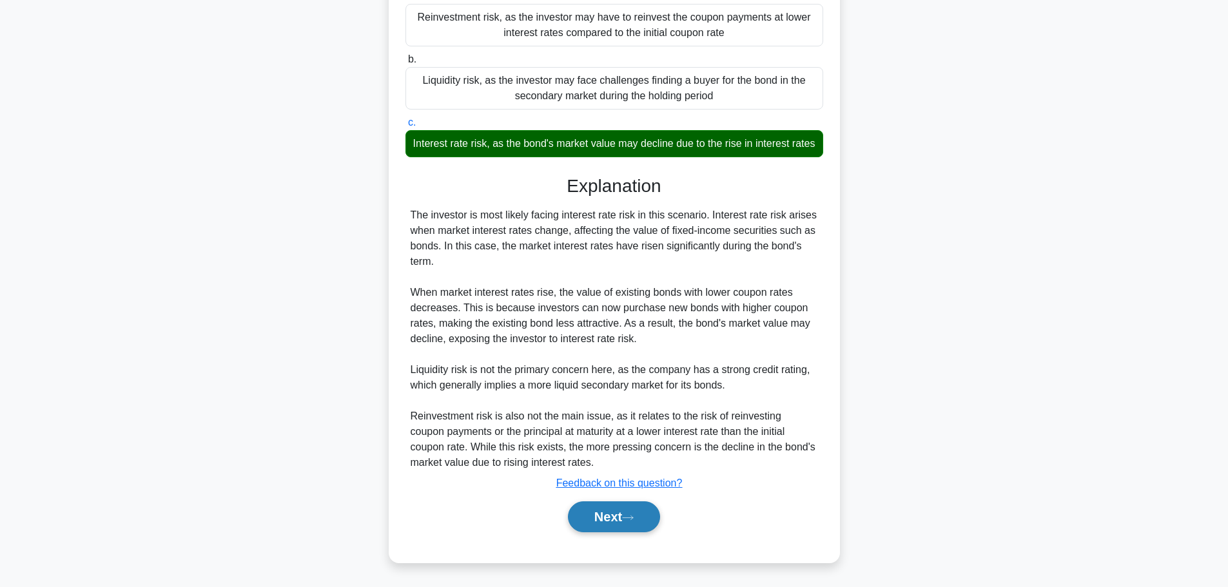
click at [634, 511] on button "Next" at bounding box center [614, 517] width 92 height 31
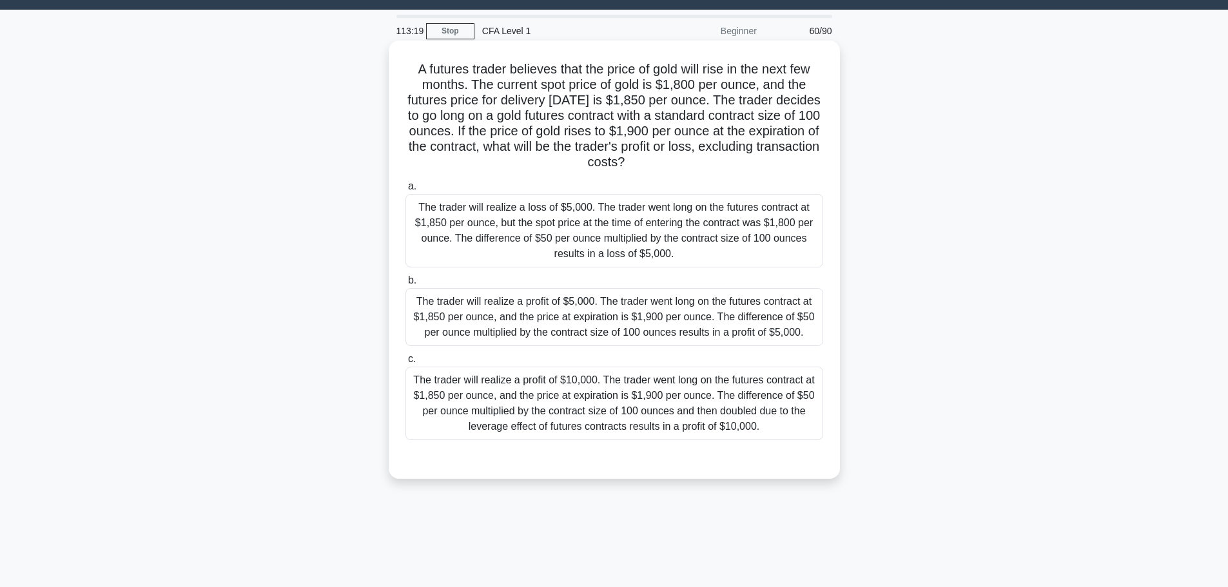
scroll to position [0, 0]
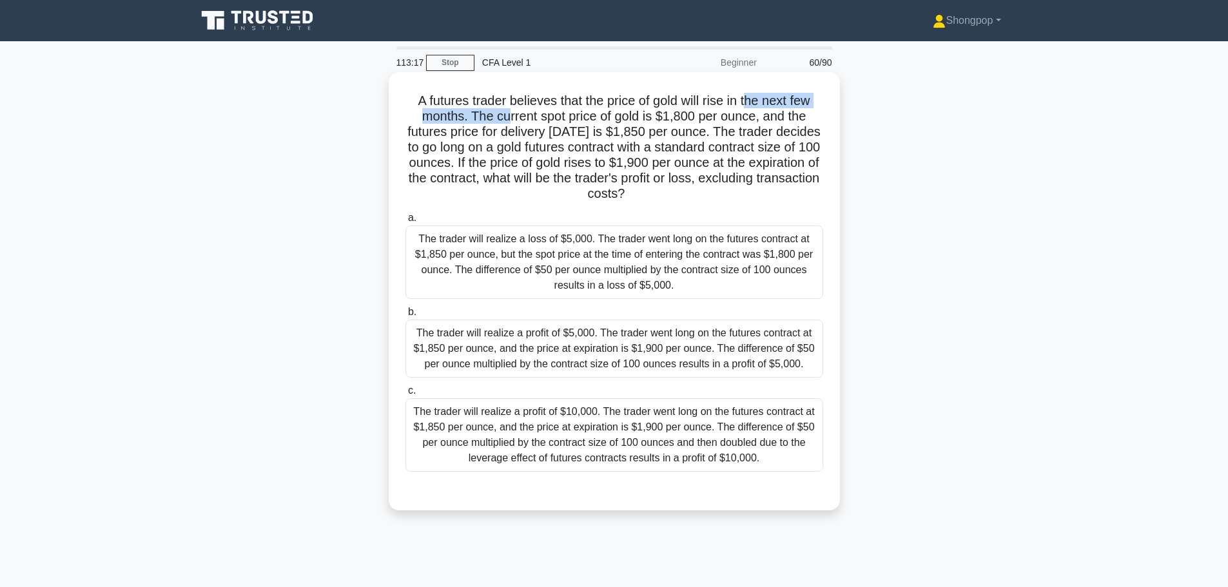
drag, startPoint x: 510, startPoint y: 119, endPoint x: 750, endPoint y: 100, distance: 240.5
click at [751, 95] on h5 "A futures trader believes that the price of gold will rise in the next few mont…" at bounding box center [614, 148] width 420 height 110
click at [682, 127] on h5 "A futures trader believes that the price of gold will rise in the next few mont…" at bounding box center [614, 148] width 420 height 110
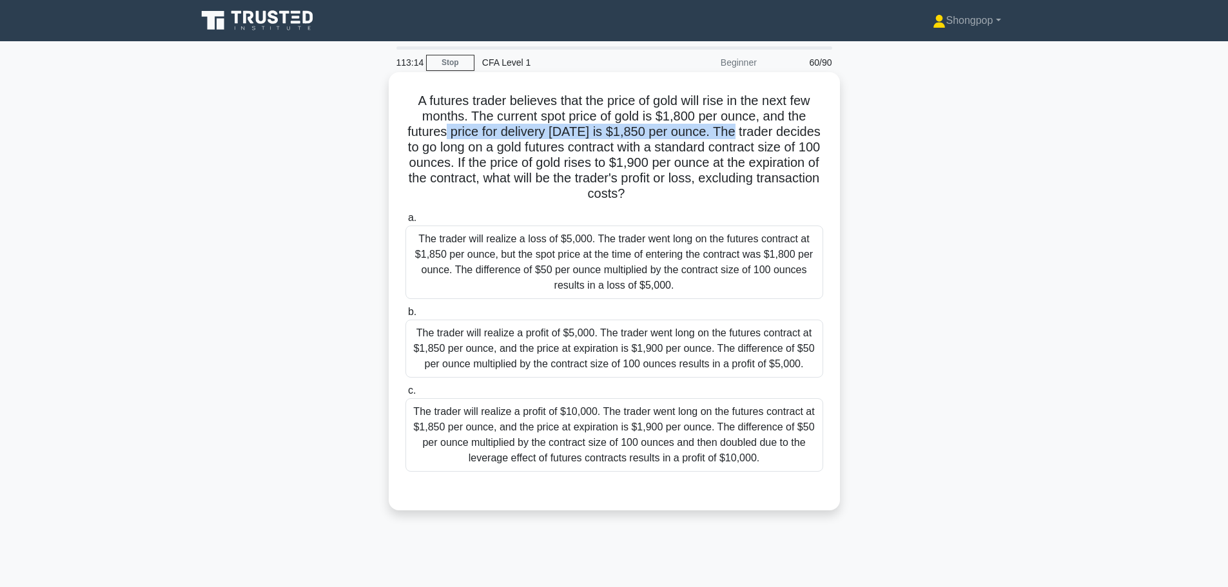
drag, startPoint x: 462, startPoint y: 127, endPoint x: 707, endPoint y: 142, distance: 245.4
click at [750, 134] on h5 "A futures trader believes that the price of gold will rise in the next few mont…" at bounding box center [614, 148] width 420 height 110
click at [560, 148] on h5 "A futures trader believes that the price of gold will rise in the next few mont…" at bounding box center [614, 148] width 420 height 110
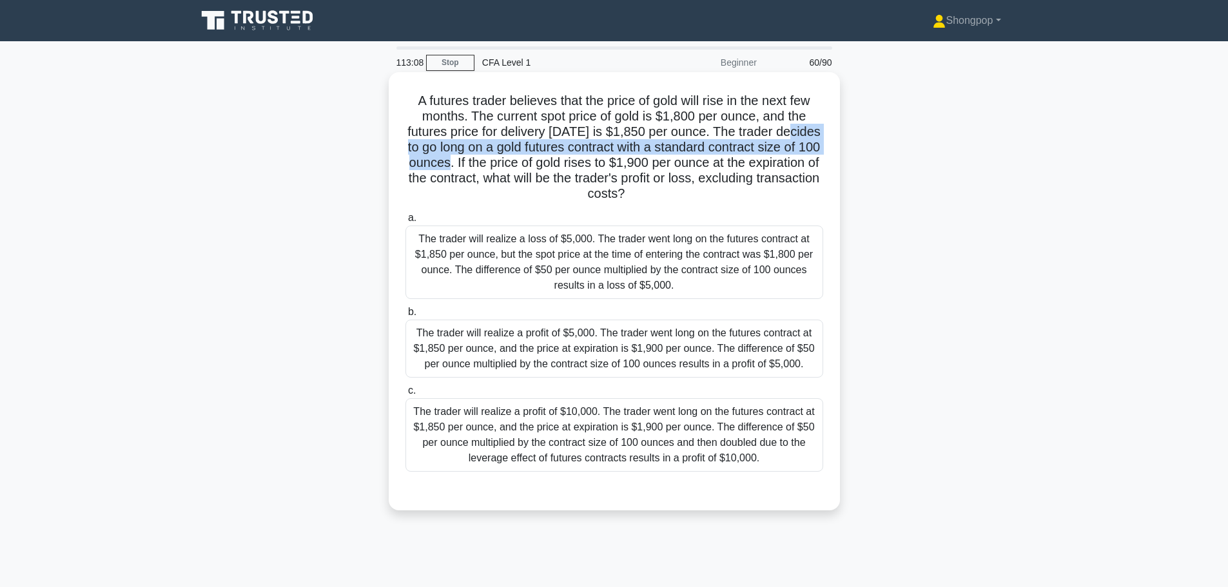
drag, startPoint x: 409, startPoint y: 145, endPoint x: 500, endPoint y: 164, distance: 92.8
click at [500, 164] on h5 "A futures trader believes that the price of gold will rise in the next few mont…" at bounding box center [614, 148] width 420 height 110
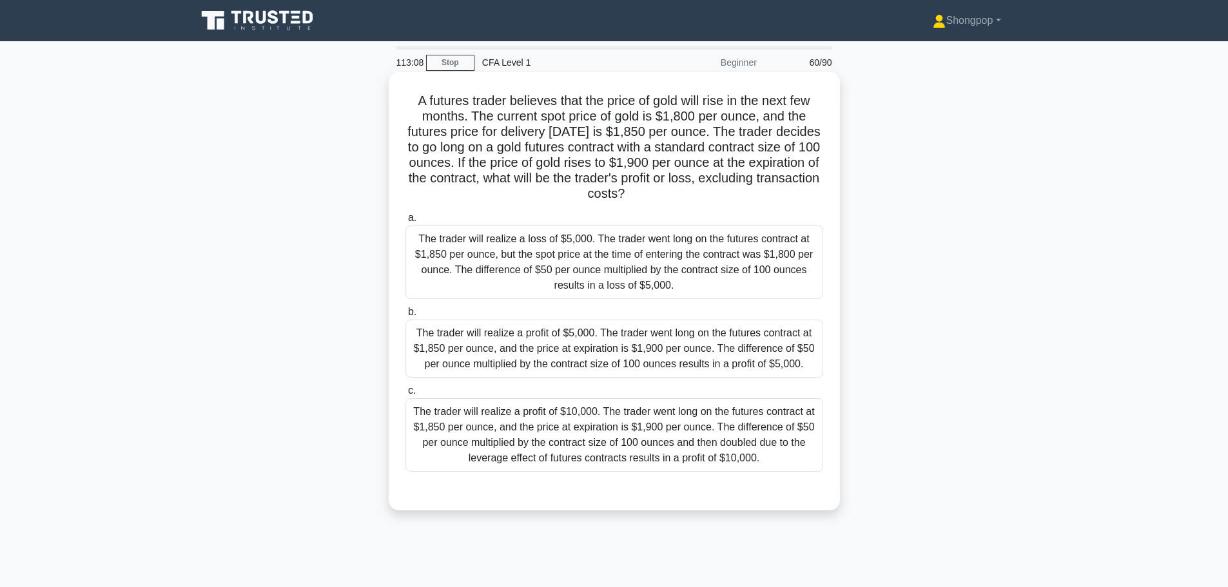
click at [545, 168] on h5 "A futures trader believes that the price of gold will rise in the next few mont…" at bounding box center [614, 148] width 420 height 110
click at [523, 345] on div "The trader will realize a profit of $5,000. The trader went long on the futures…" at bounding box center [614, 349] width 418 height 58
click at [405, 317] on input "b. The trader will realize a profit of $5,000. The trader went long on the futu…" at bounding box center [405, 312] width 0 height 8
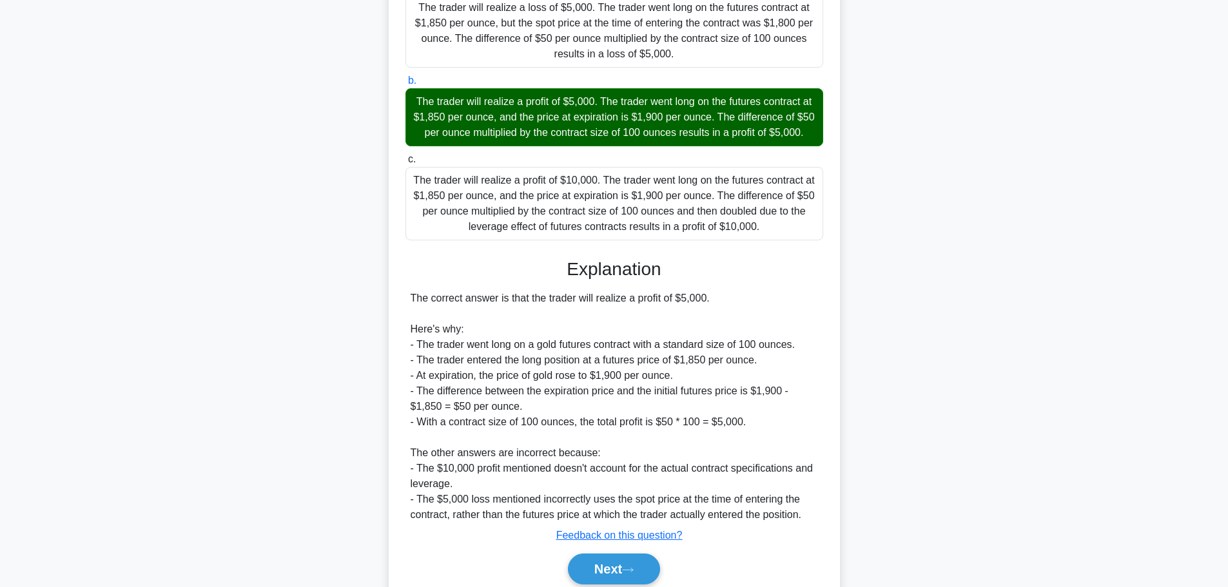
scroll to position [300, 0]
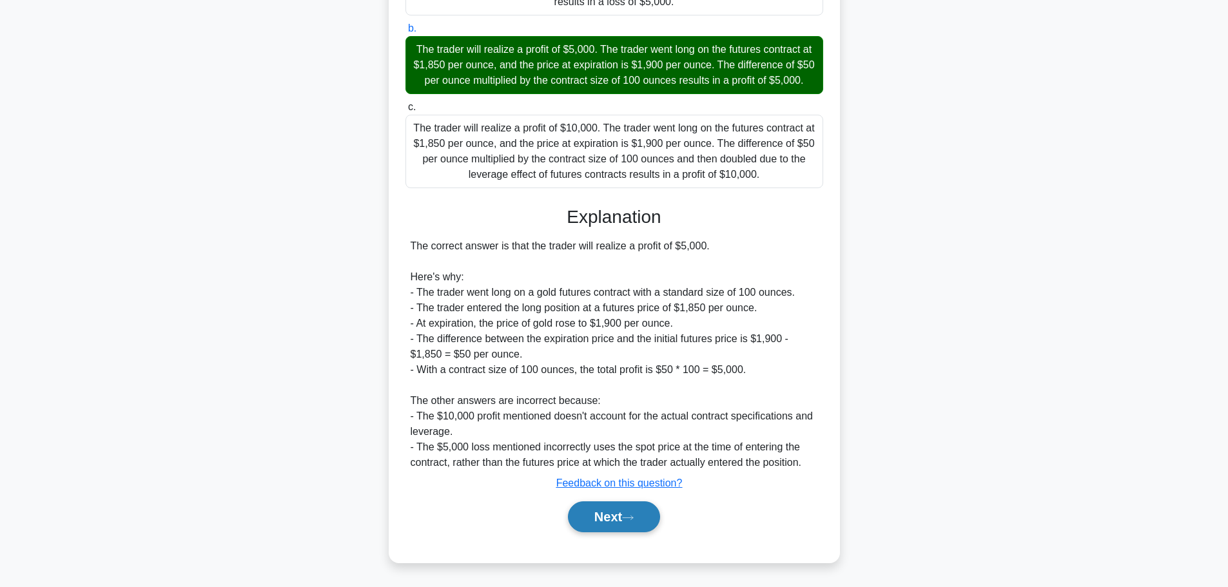
click at [596, 527] on button "Next" at bounding box center [614, 517] width 92 height 31
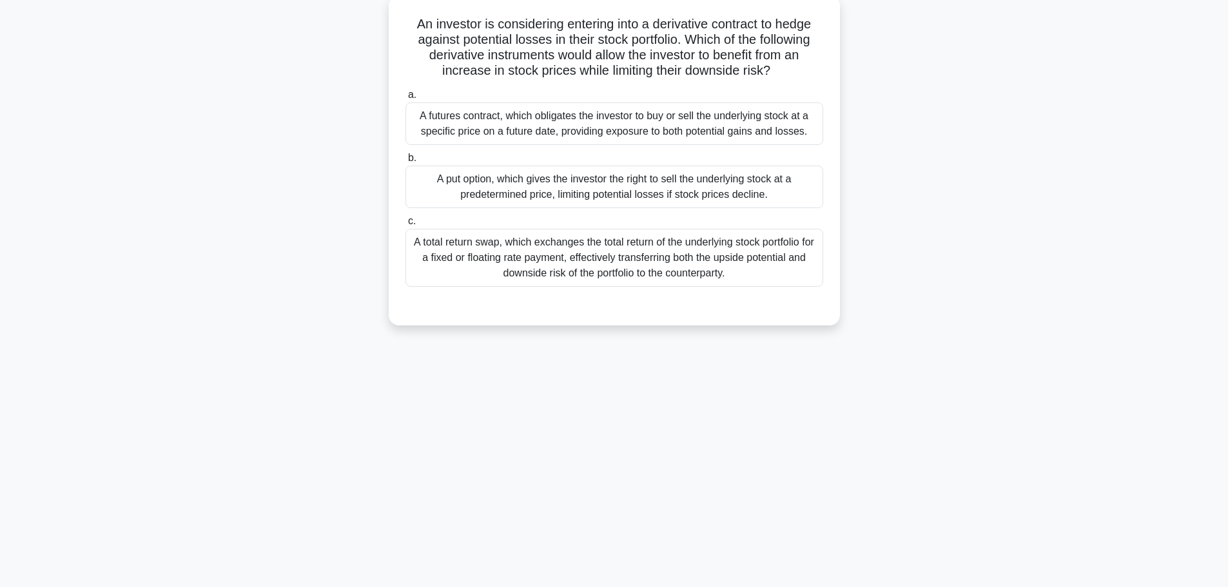
scroll to position [44, 0]
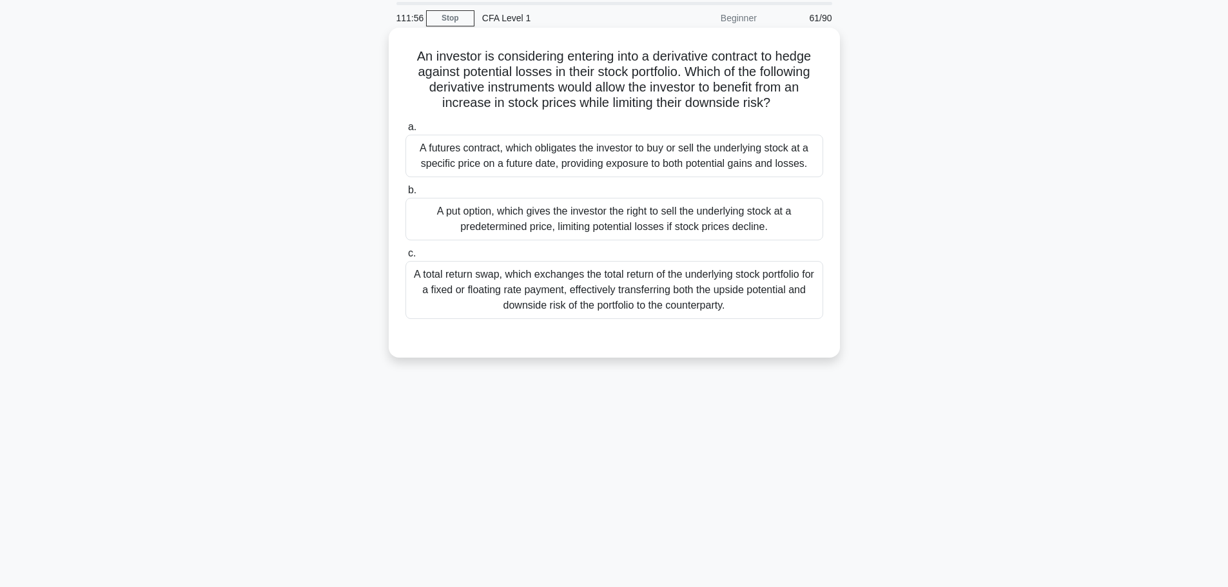
click at [489, 282] on div "A total return swap, which exchanges the total return of the underlying stock p…" at bounding box center [614, 290] width 418 height 58
click at [405, 258] on input "c. A total return swap, which exchanges the total return of the underlying stoc…" at bounding box center [405, 253] width 0 height 8
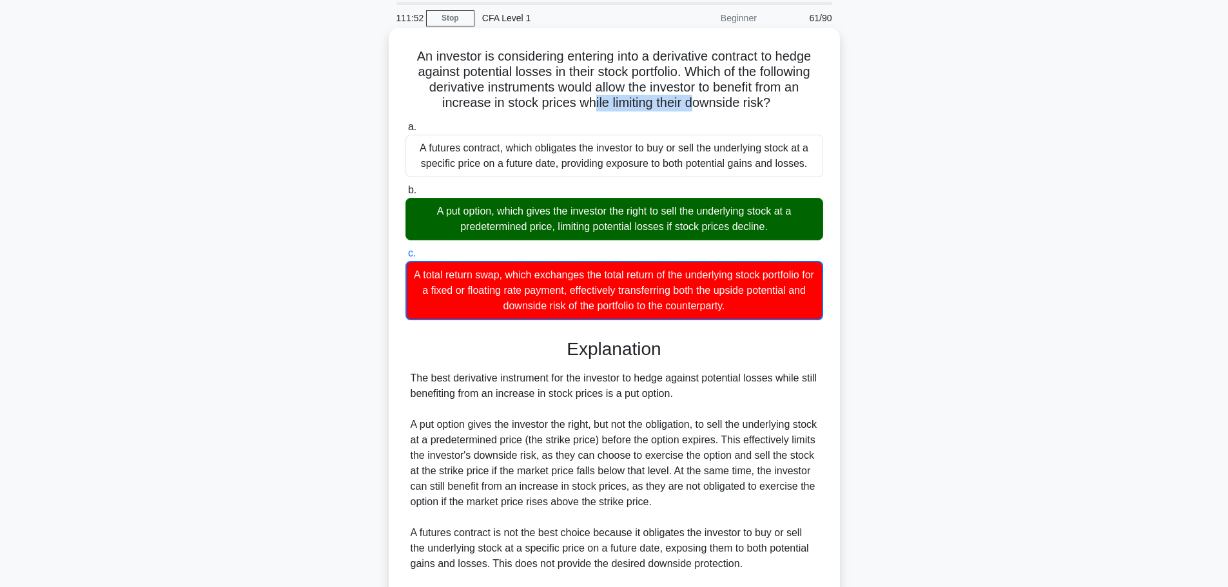
drag, startPoint x: 589, startPoint y: 101, endPoint x: 697, endPoint y: 103, distance: 108.3
click at [697, 103] on h5 "An investor is considering entering into a derivative contract to hedge against…" at bounding box center [614, 79] width 420 height 63
click at [698, 107] on h5 "An investor is considering entering into a derivative contract to hedge against…" at bounding box center [614, 79] width 420 height 63
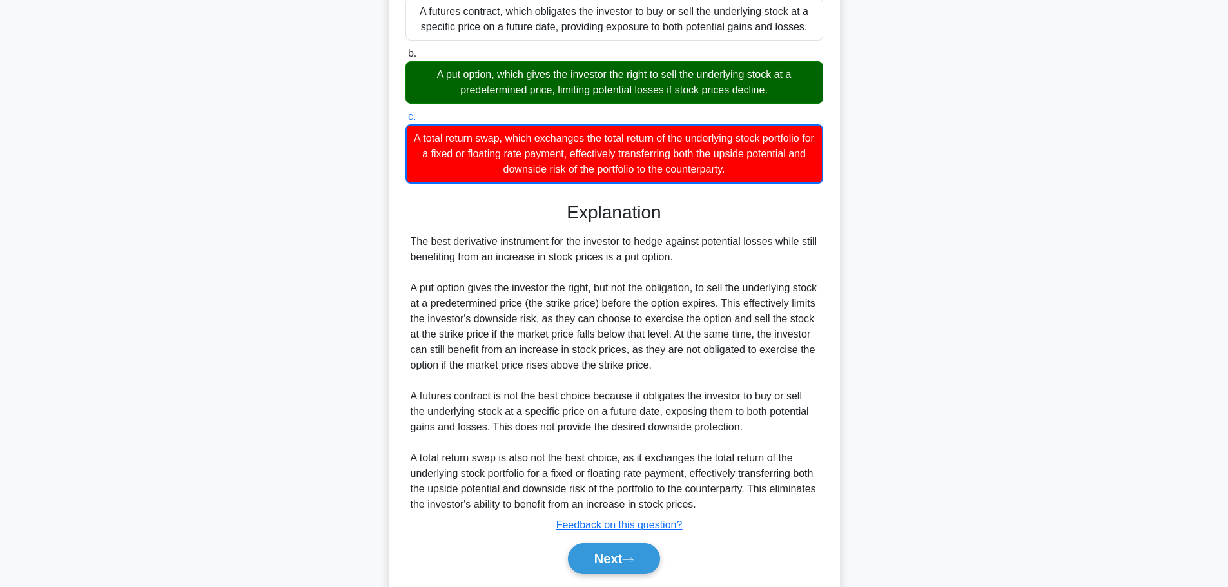
scroll to position [224, 0]
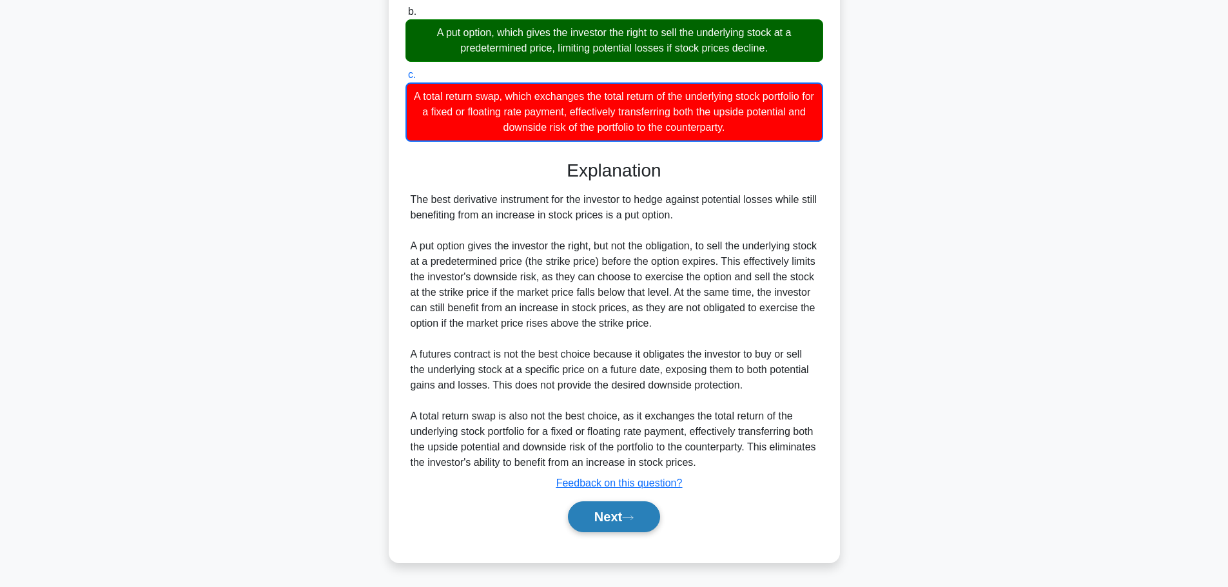
click at [588, 523] on button "Next" at bounding box center [614, 517] width 92 height 31
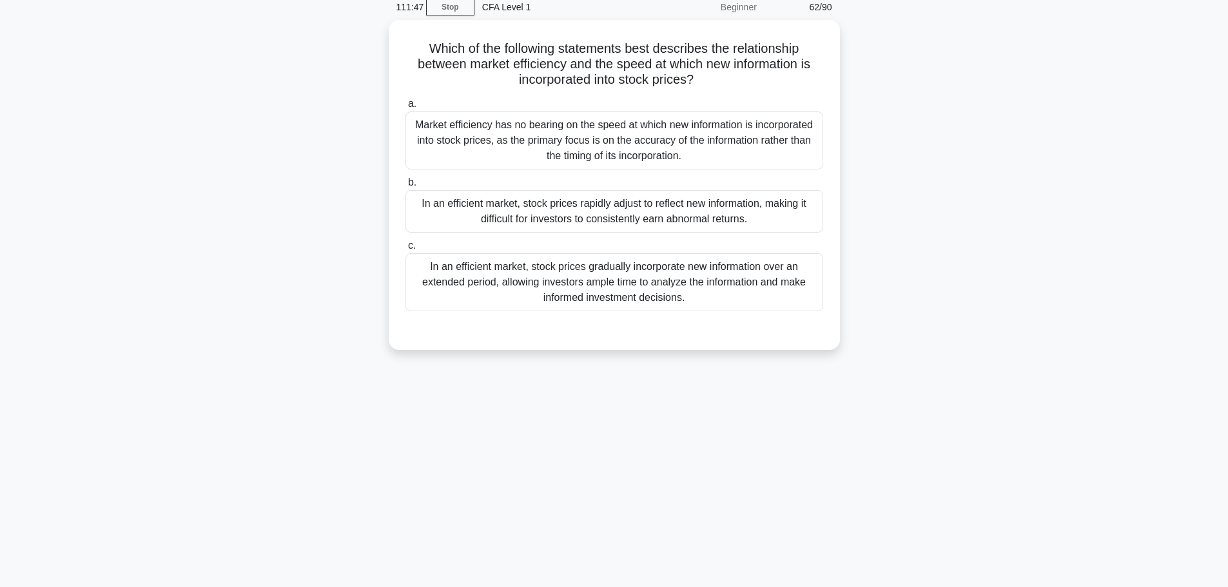
scroll to position [0, 0]
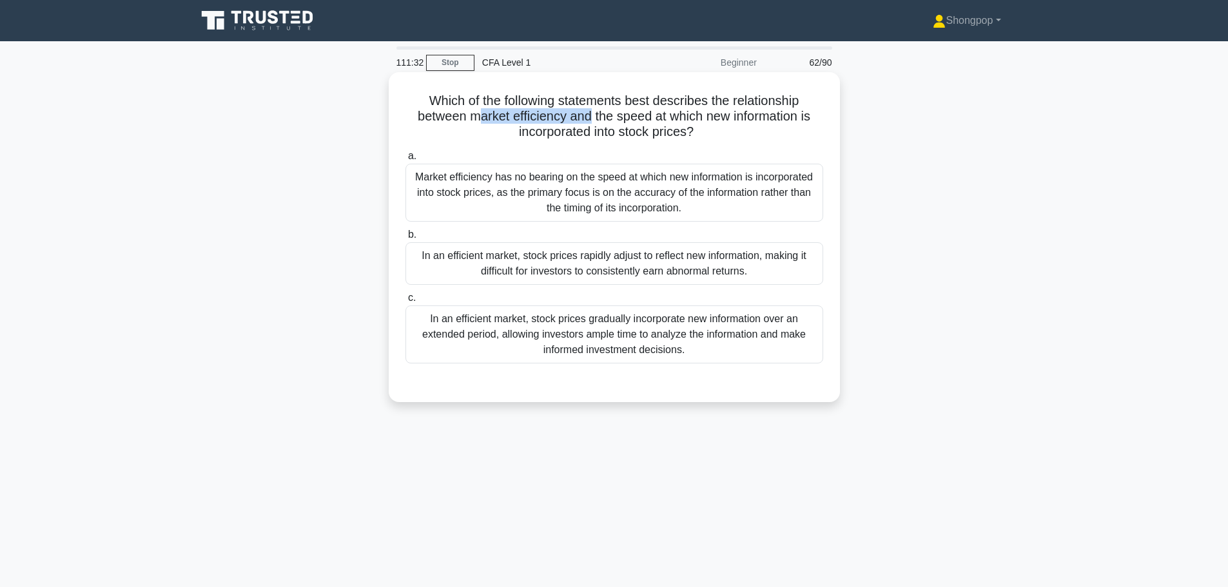
drag, startPoint x: 472, startPoint y: 118, endPoint x: 588, endPoint y: 116, distance: 116.0
click at [588, 116] on h5 "Which of the following statements best describes the relationship between marke…" at bounding box center [614, 117] width 420 height 48
click at [629, 126] on h5 "Which of the following statements best describes the relationship between marke…" at bounding box center [614, 117] width 420 height 48
click at [614, 142] on div "Which of the following statements best describes the relationship between marke…" at bounding box center [614, 237] width 441 height 320
click at [509, 322] on div "In an efficient market, stock prices gradually incorporate new information over…" at bounding box center [614, 335] width 418 height 58
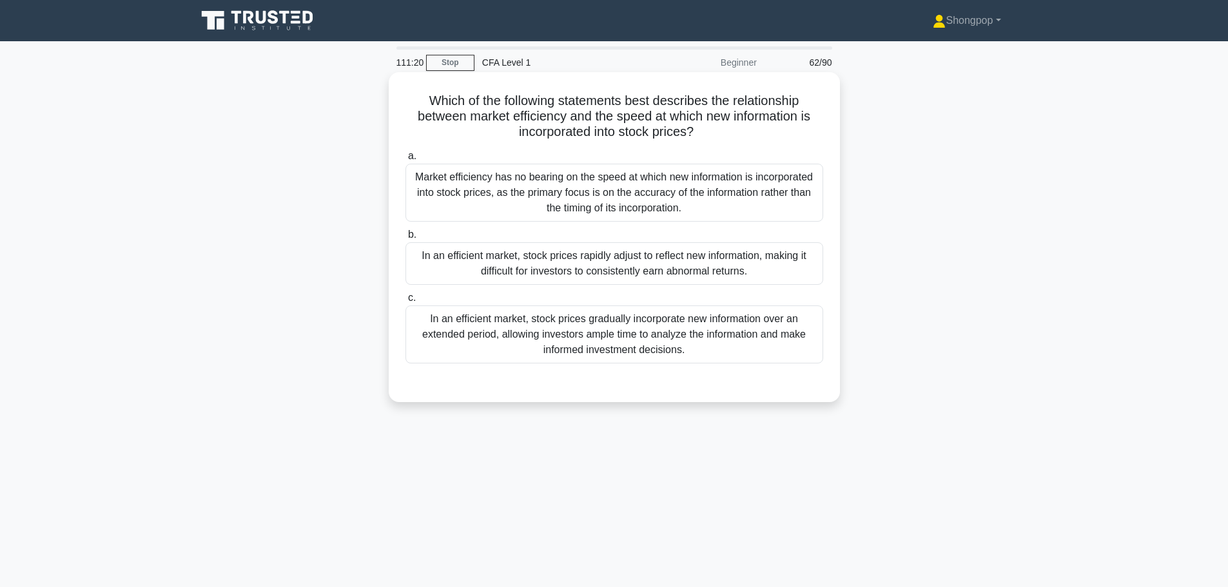
click at [659, 261] on div "In an efficient market, stock prices rapidly adjust to reflect new information,…" at bounding box center [614, 263] width 418 height 43
click at [405, 239] on input "b. In an efficient market, stock prices rapidly adjust to reflect new informati…" at bounding box center [405, 235] width 0 height 8
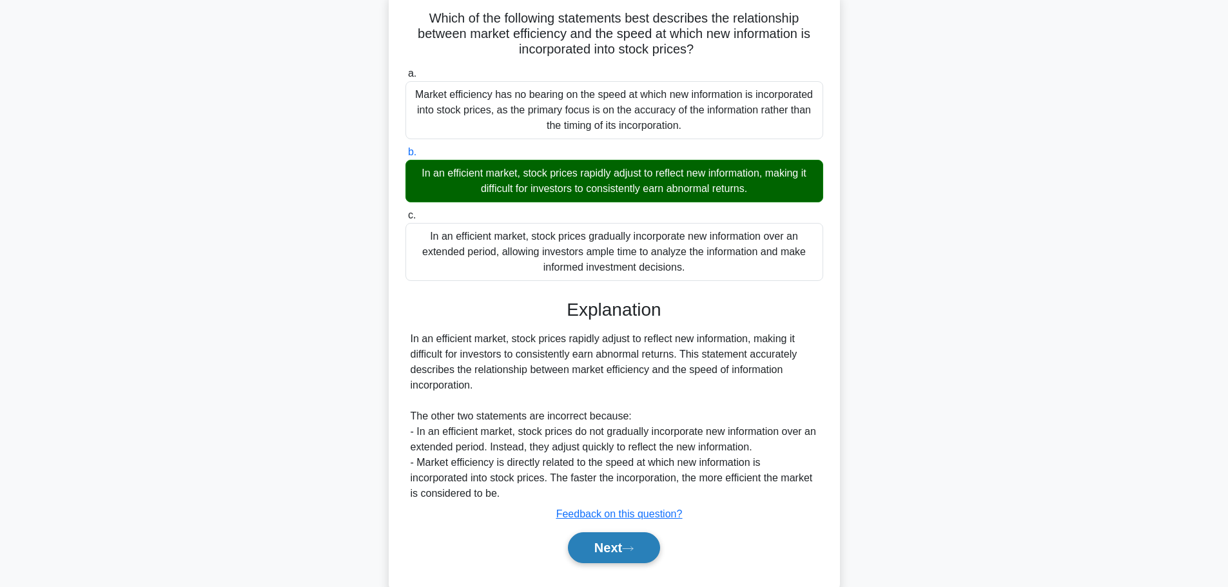
scroll to position [114, 0]
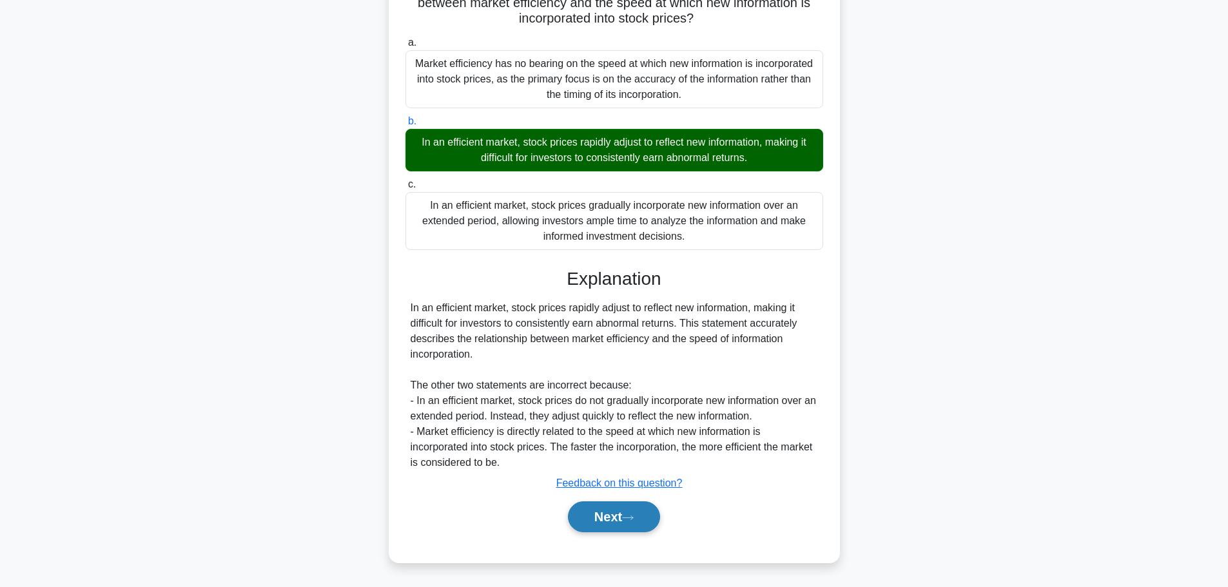
click at [607, 521] on button "Next" at bounding box center [614, 517] width 92 height 31
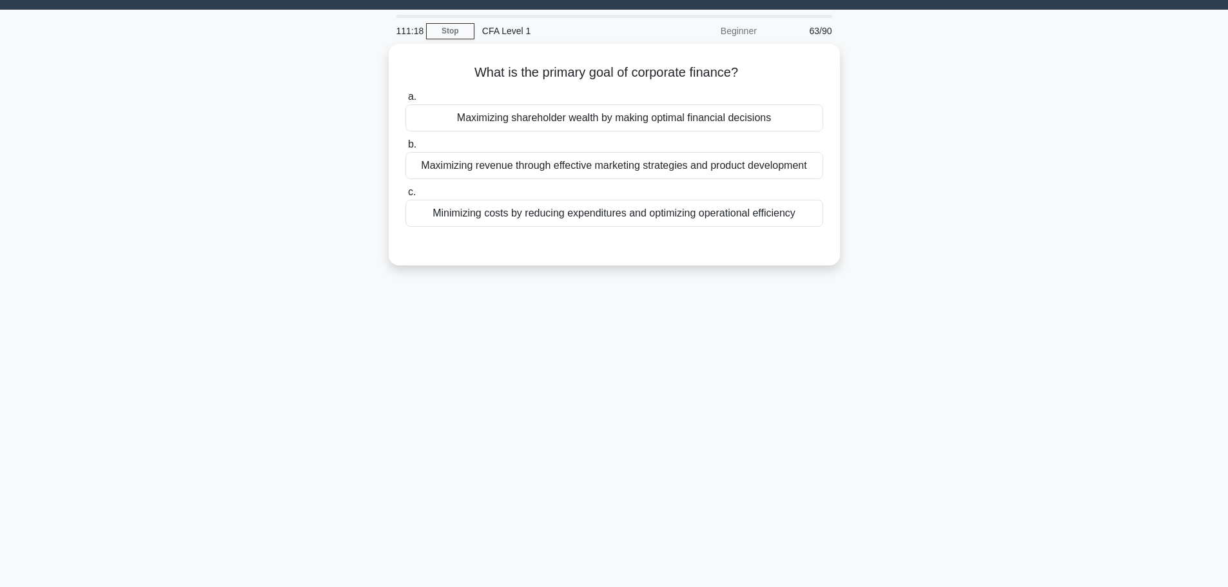
scroll to position [0, 0]
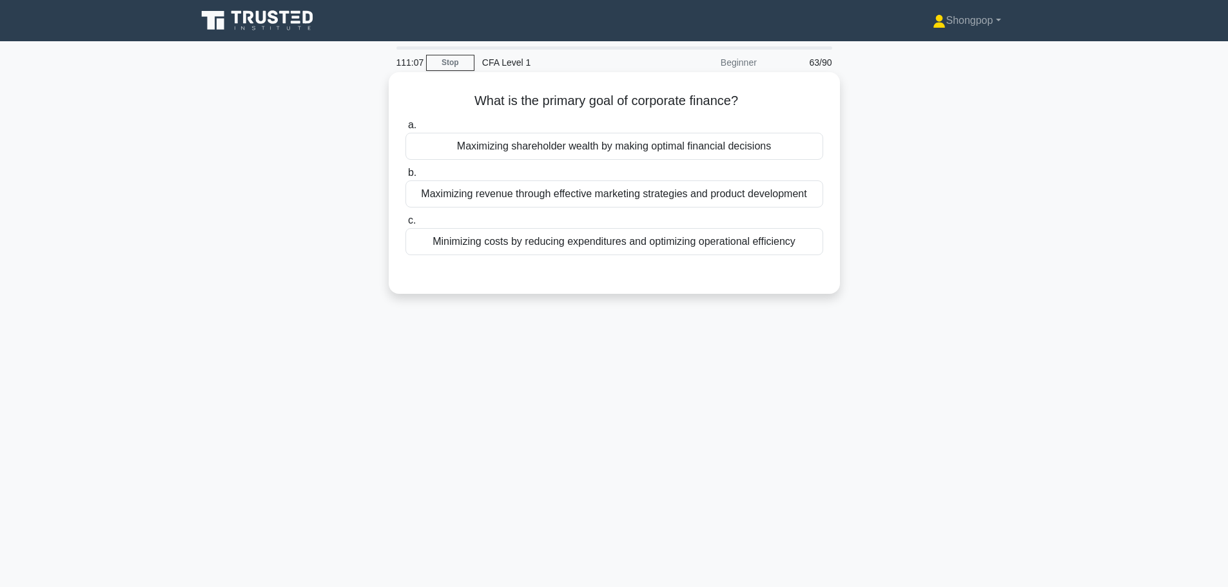
click at [586, 202] on div "Maximizing revenue through effective marketing strategies and product developme…" at bounding box center [614, 193] width 418 height 27
click at [405, 177] on input "b. Maximizing revenue through effective marketing strategies and product develo…" at bounding box center [405, 173] width 0 height 8
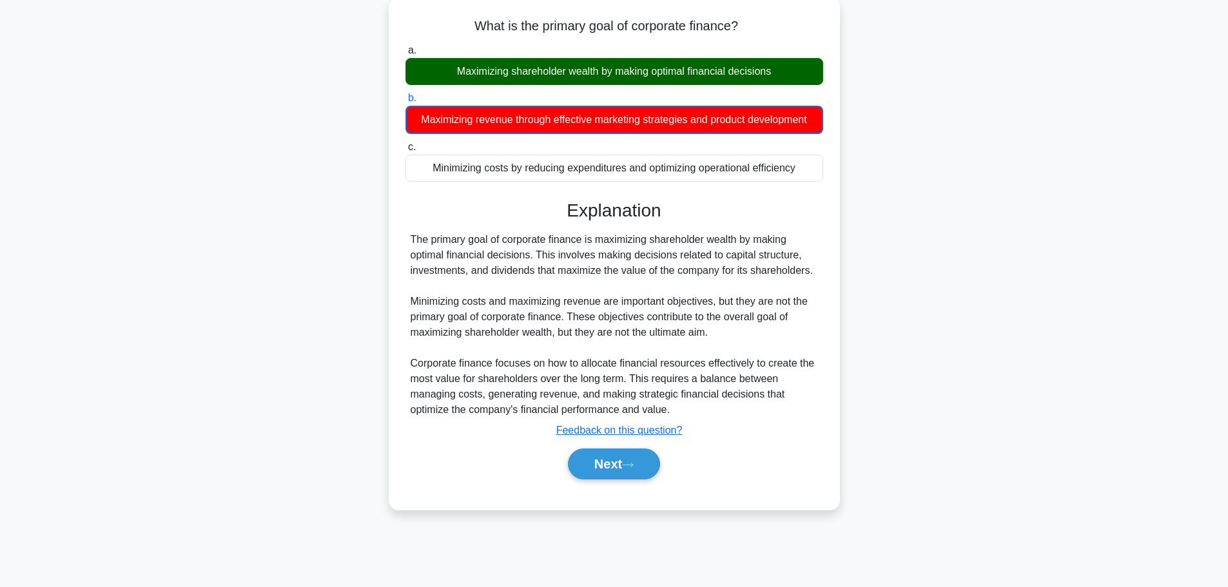
scroll to position [109, 0]
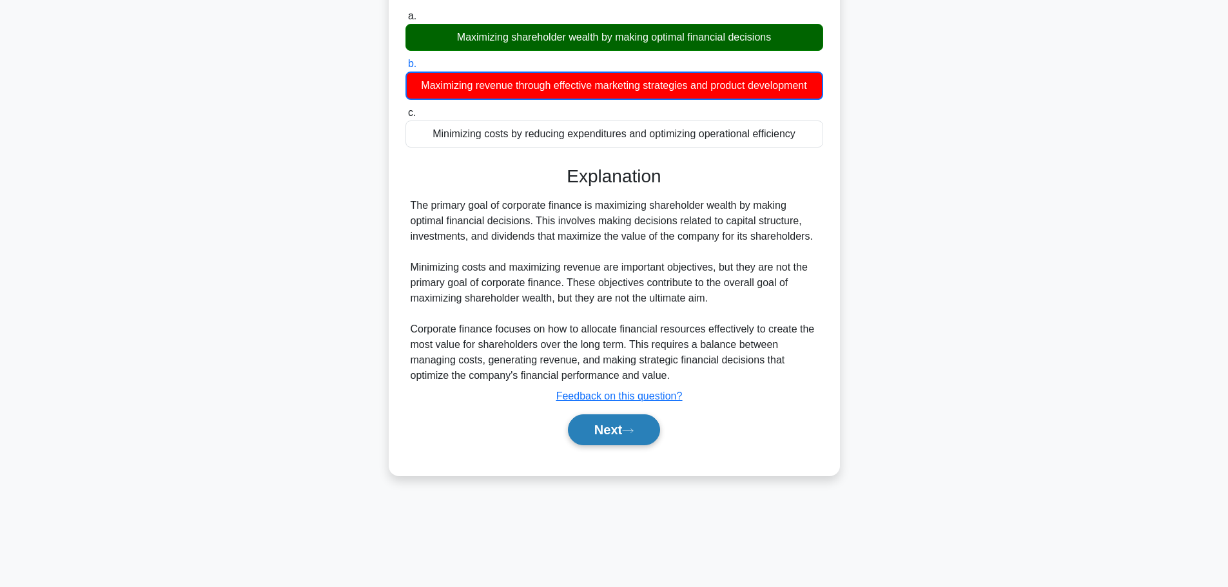
click at [616, 423] on button "Next" at bounding box center [614, 429] width 92 height 31
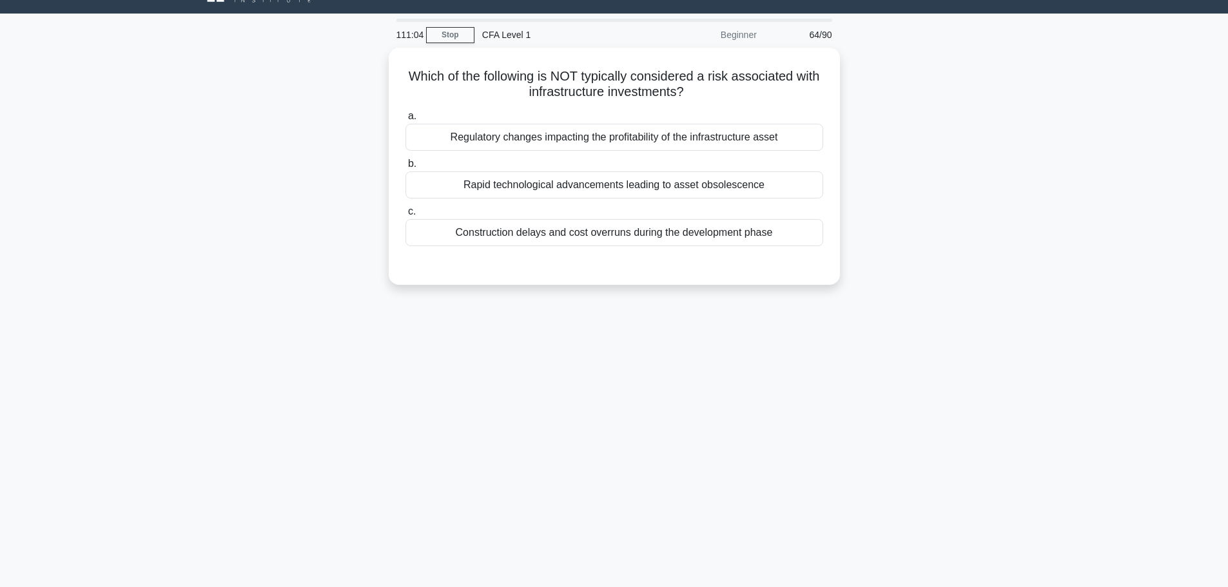
scroll to position [0, 0]
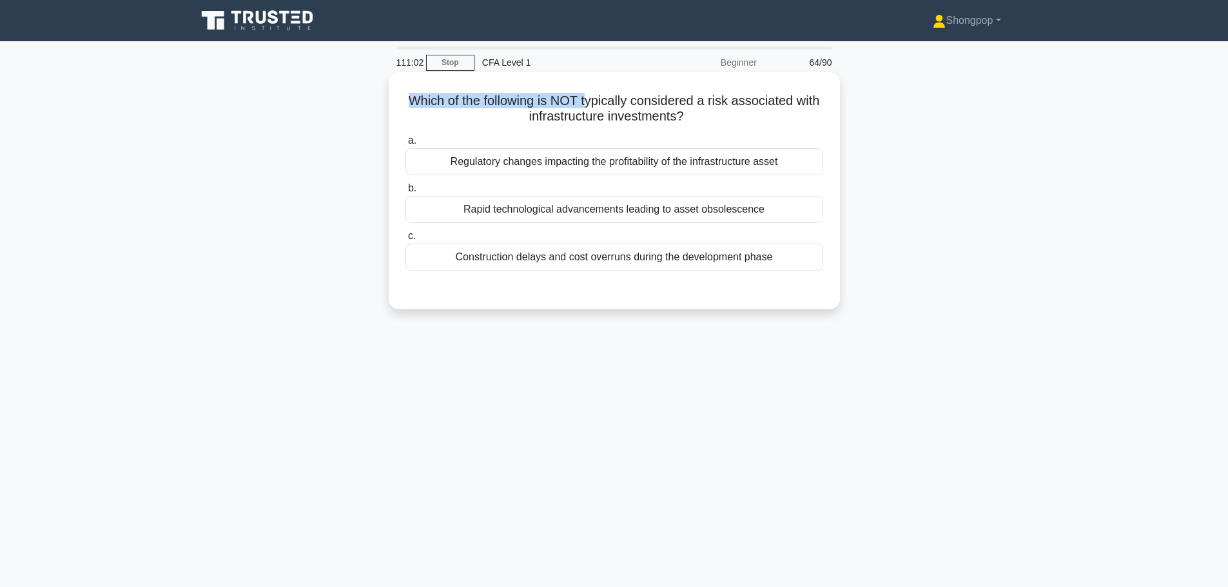
drag, startPoint x: 418, startPoint y: 97, endPoint x: 604, endPoint y: 101, distance: 185.7
click at [604, 101] on h5 "Which of the following is NOT typically considered a risk associated with infra…" at bounding box center [614, 109] width 420 height 32
click at [622, 106] on h5 "Which of the following is NOT typically considered a risk associated with infra…" at bounding box center [614, 109] width 420 height 32
click at [685, 106] on h5 "Which of the following is NOT typically considered a risk associated with infra…" at bounding box center [614, 109] width 420 height 32
click at [770, 103] on h5 "Which of the following is NOT typically considered a risk associated with infra…" at bounding box center [614, 109] width 420 height 32
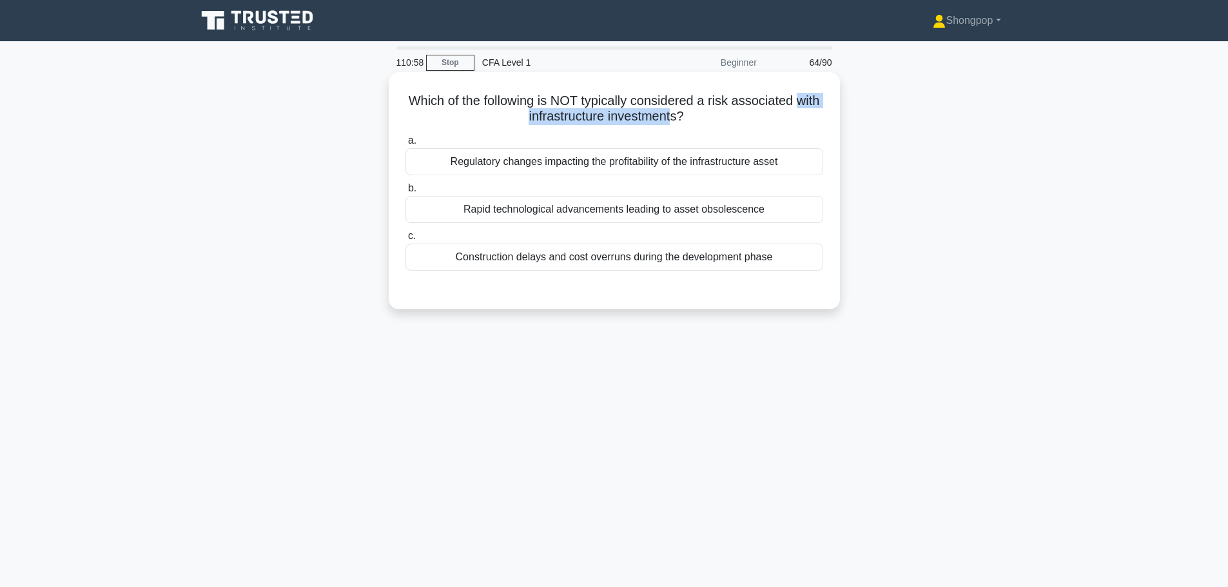
drag, startPoint x: 514, startPoint y: 119, endPoint x: 709, endPoint y: 124, distance: 195.4
click at [687, 124] on h5 "Which of the following is NOT typically considered a risk associated with infra…" at bounding box center [614, 109] width 420 height 32
click at [736, 124] on h5 "Which of the following is NOT typically considered a risk associated with infra…" at bounding box center [614, 109] width 420 height 32
click at [491, 204] on div "Rapid technological advancements leading to asset obsolescence" at bounding box center [614, 209] width 418 height 27
click at [405, 193] on input "b. Rapid technological advancements leading to asset obsolescence" at bounding box center [405, 188] width 0 height 8
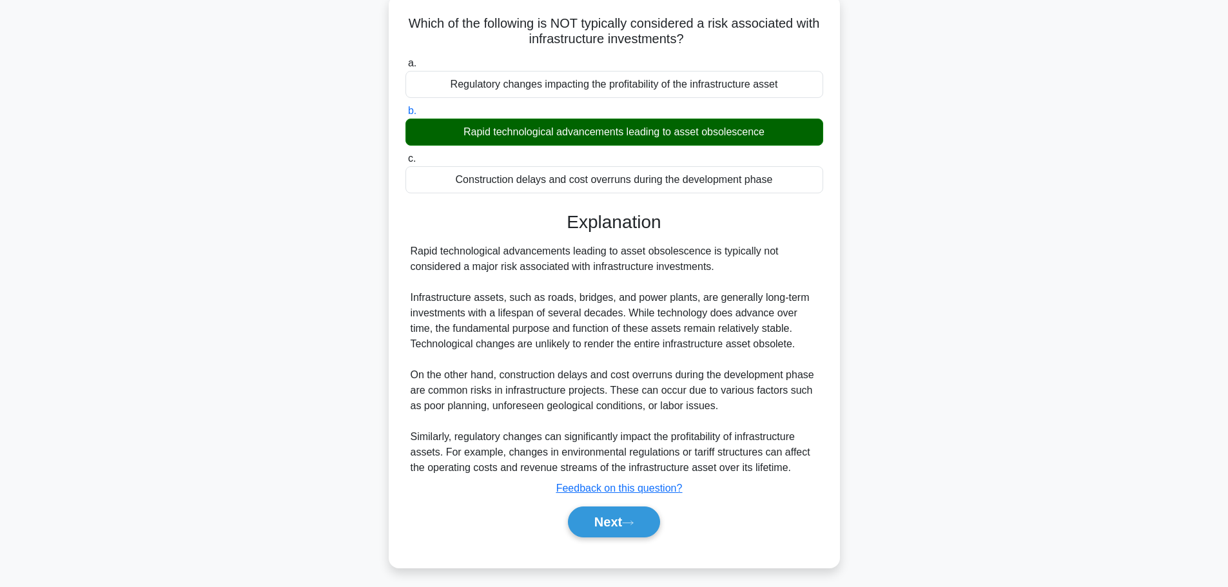
scroll to position [109, 0]
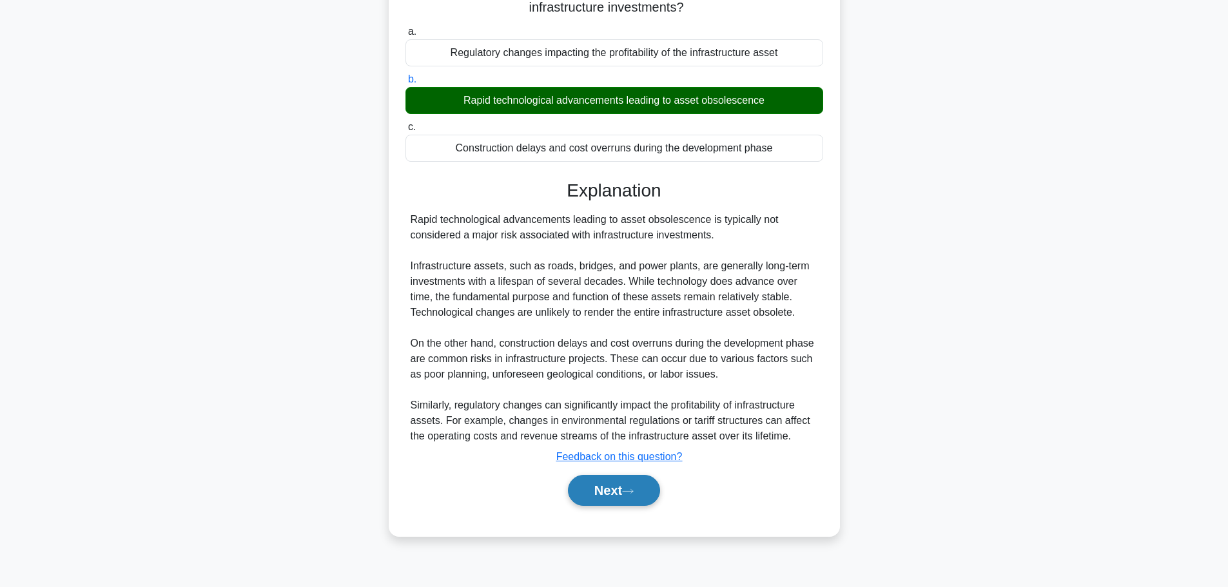
click at [634, 489] on icon at bounding box center [628, 491] width 12 height 7
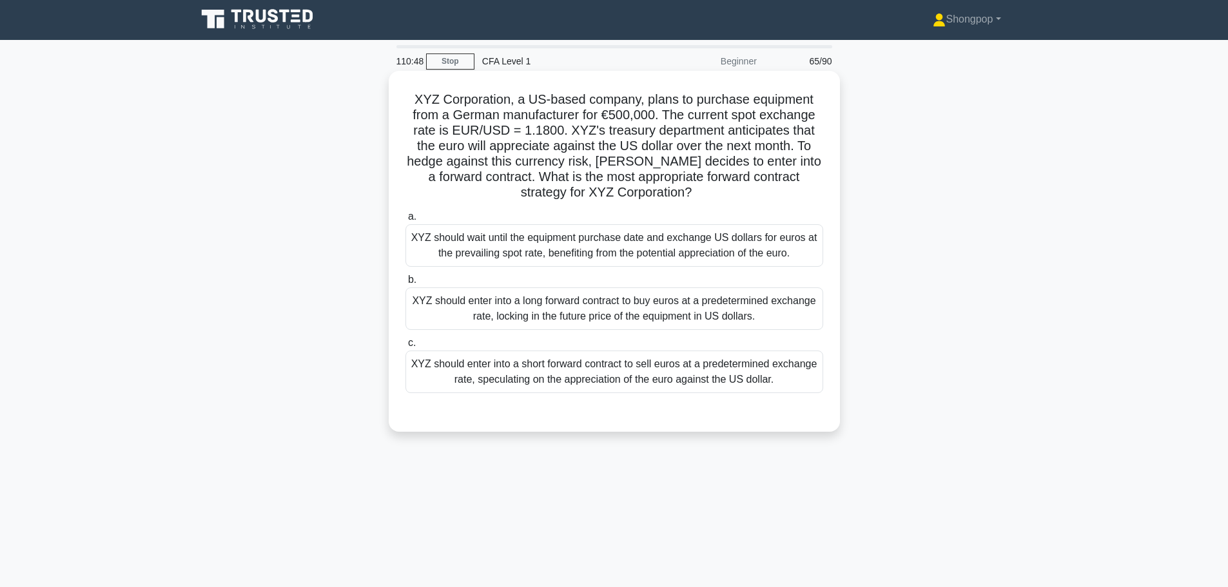
scroll to position [0, 0]
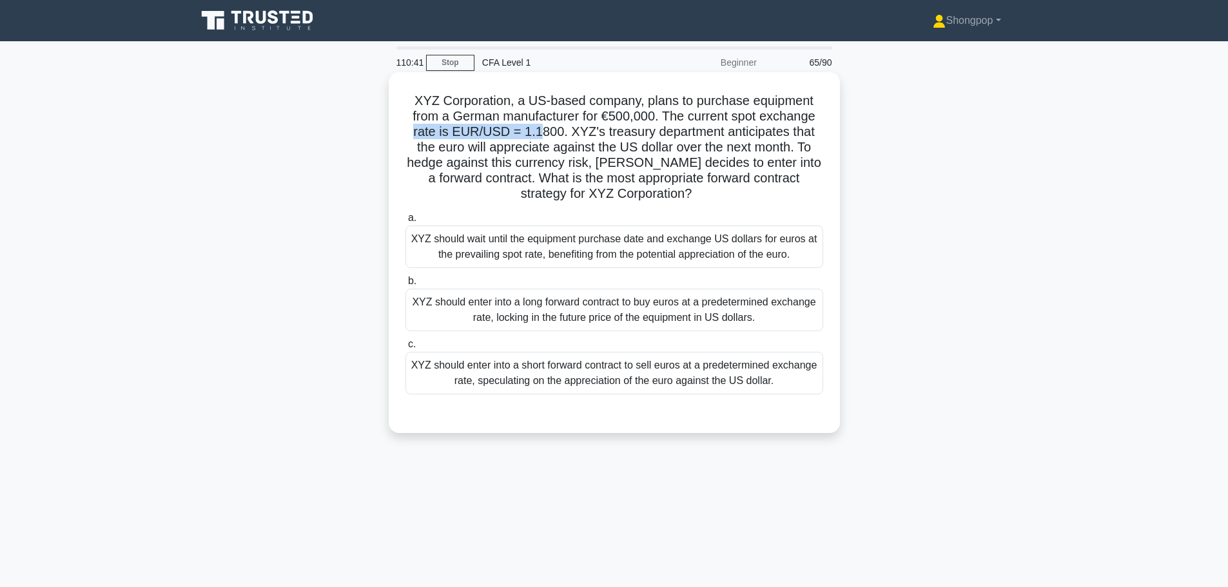
drag, startPoint x: 407, startPoint y: 132, endPoint x: 538, endPoint y: 130, distance: 131.5
click at [538, 130] on h5 "XYZ Corporation, a US-based company, plans to purchase equipment from a German …" at bounding box center [614, 148] width 420 height 110
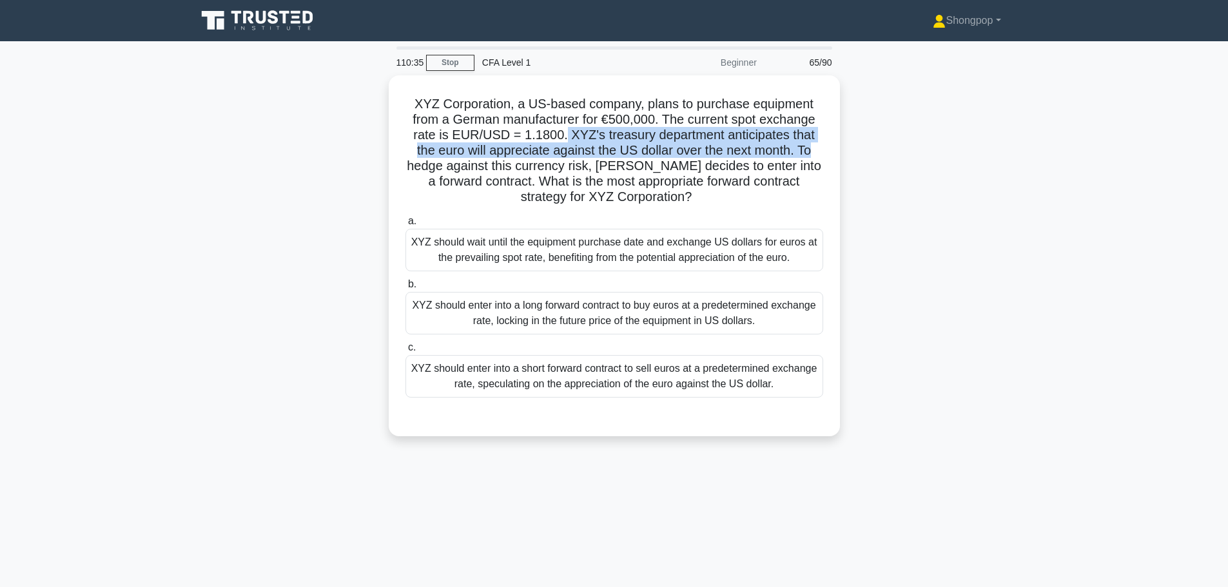
drag, startPoint x: 561, startPoint y: 128, endPoint x: 864, endPoint y: 151, distance: 303.9
click at [864, 151] on div "XYZ Corporation, a US-based company, plans to purchase equipment from a German …" at bounding box center [614, 263] width 851 height 376
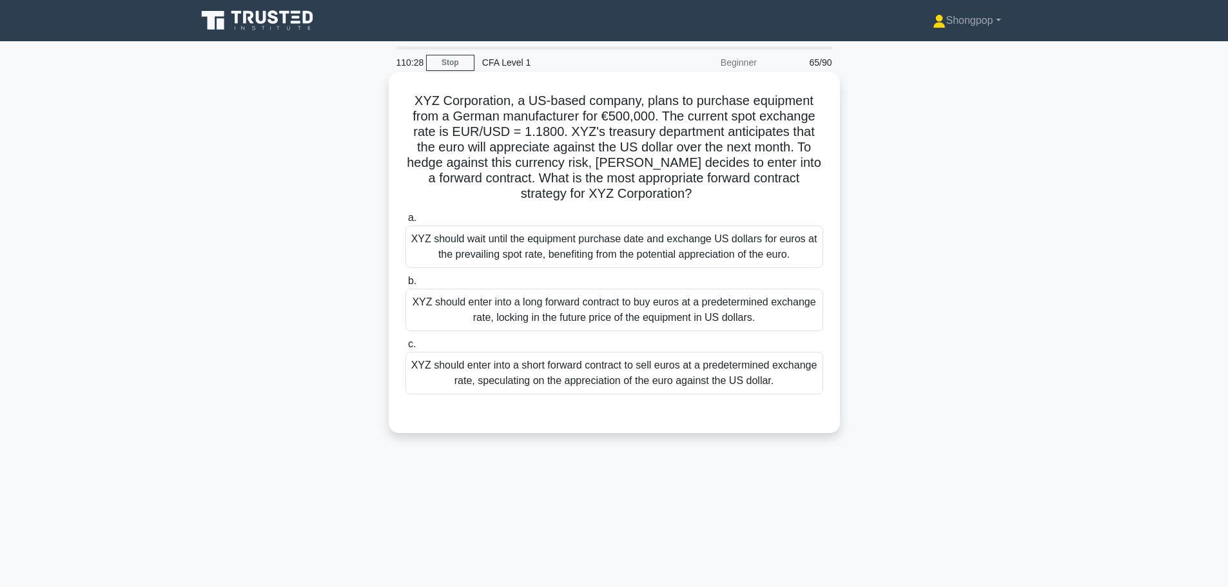
click at [634, 173] on h5 "XYZ Corporation, a US-based company, plans to purchase equipment from a German …" at bounding box center [614, 148] width 420 height 110
click at [541, 311] on div "XYZ should enter into a long forward contract to buy euros at a predetermined e…" at bounding box center [614, 310] width 418 height 43
click at [405, 286] on input "b. XYZ should enter into a long forward contract to buy euros at a predetermine…" at bounding box center [405, 281] width 0 height 8
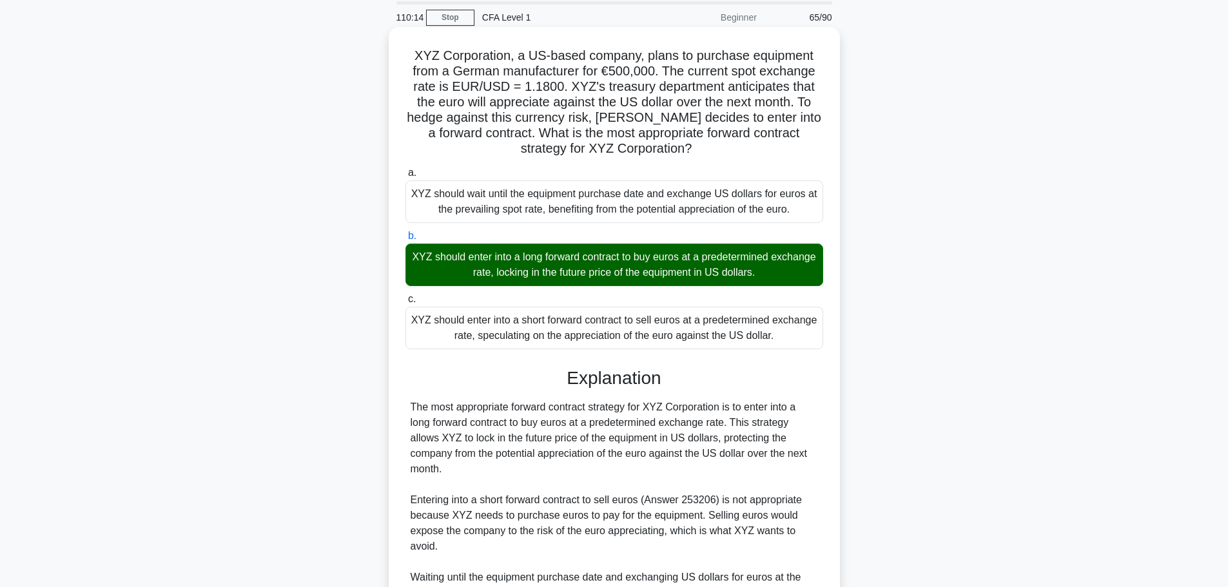
scroll to position [207, 0]
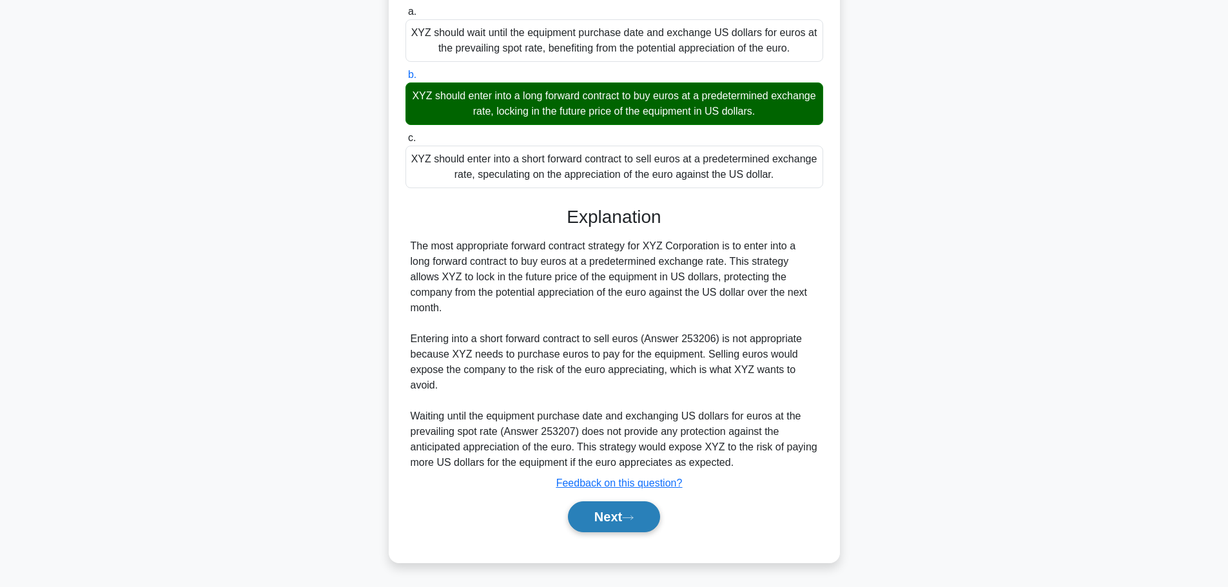
click at [609, 514] on button "Next" at bounding box center [614, 517] width 92 height 31
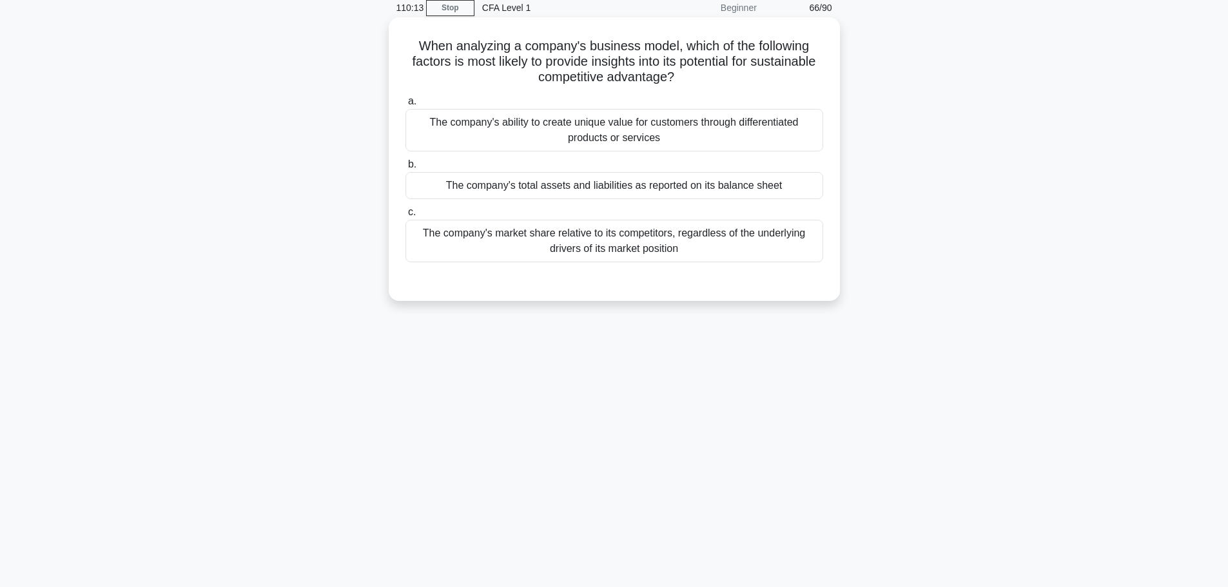
scroll to position [0, 0]
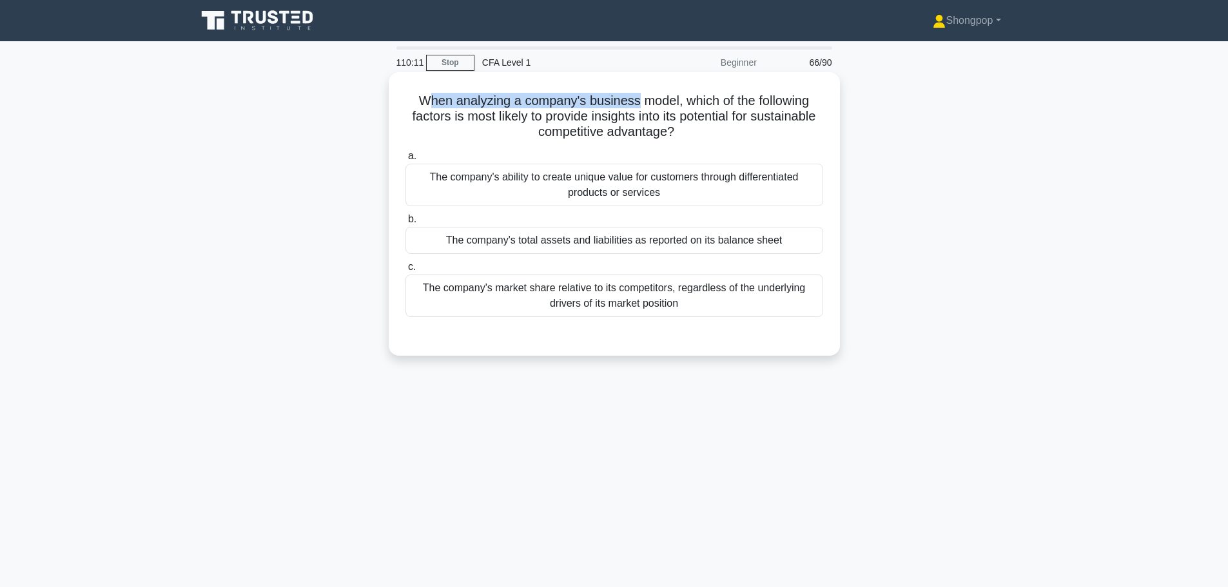
drag, startPoint x: 422, startPoint y: 92, endPoint x: 635, endPoint y: 100, distance: 212.9
click at [635, 100] on h5 "When analyzing a company's business model, which of the following factors is mo…" at bounding box center [614, 117] width 420 height 48
click at [478, 122] on h5 "When analyzing a company's business model, which of the following factors is mo…" at bounding box center [614, 117] width 420 height 48
drag, startPoint x: 447, startPoint y: 118, endPoint x: 689, endPoint y: 115, distance: 241.8
click at [689, 115] on h5 "When analyzing a company's business model, which of the following factors is mo…" at bounding box center [614, 117] width 420 height 48
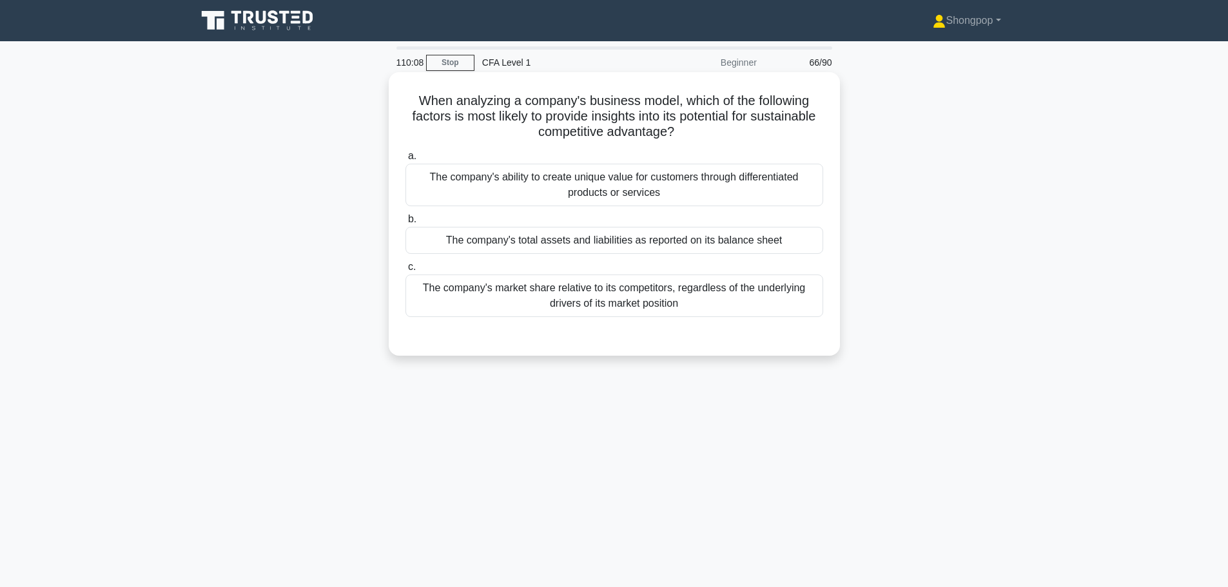
click at [698, 119] on h5 "When analyzing a company's business model, which of the following factors is mo…" at bounding box center [614, 117] width 420 height 48
click at [543, 306] on div "The company's market share relative to its competitors, regardless of the under…" at bounding box center [614, 296] width 418 height 43
click at [405, 271] on input "c. The company's market share relative to its competitors, regardless of the un…" at bounding box center [405, 267] width 0 height 8
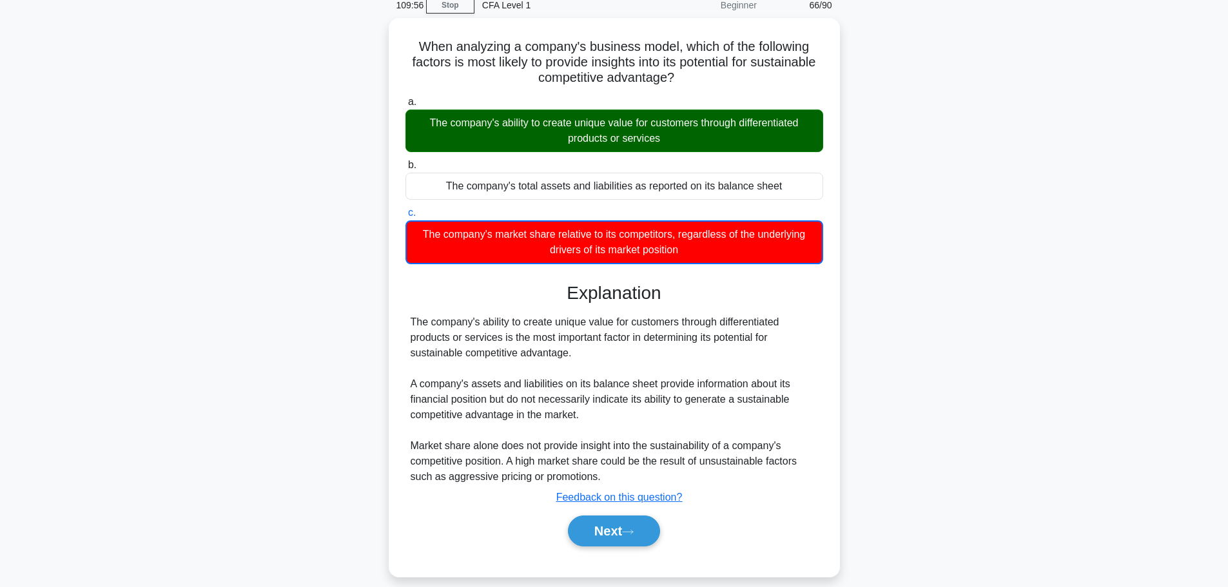
scroll to position [109, 0]
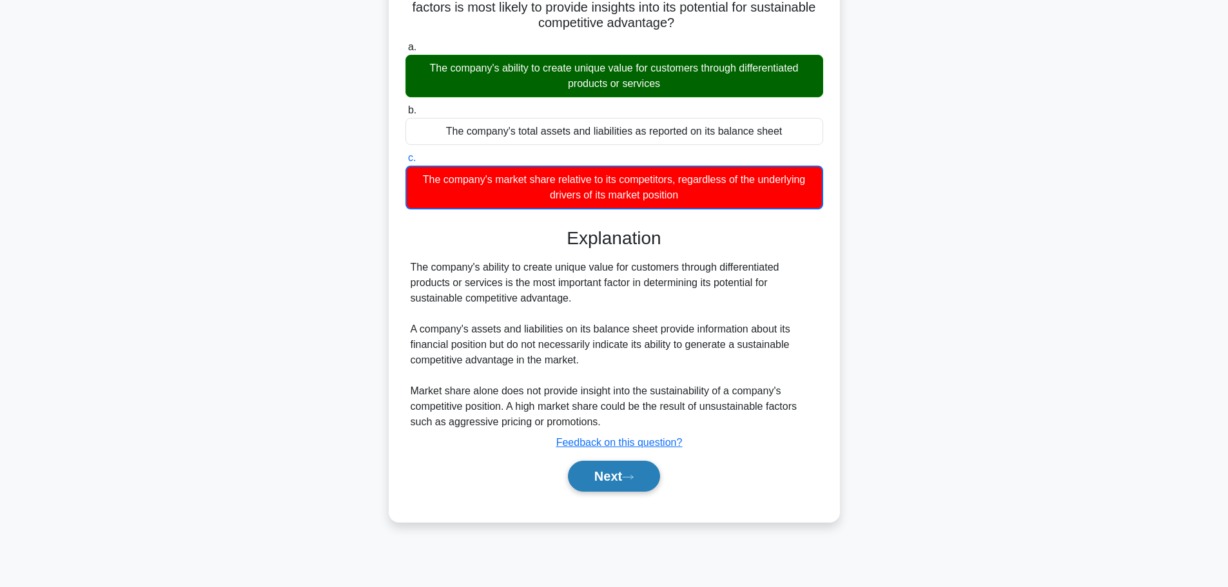
drag, startPoint x: 616, startPoint y: 491, endPoint x: 616, endPoint y: 482, distance: 8.4
click at [616, 489] on button "Next" at bounding box center [614, 476] width 92 height 31
click at [616, 482] on button "Next" at bounding box center [614, 476] width 92 height 31
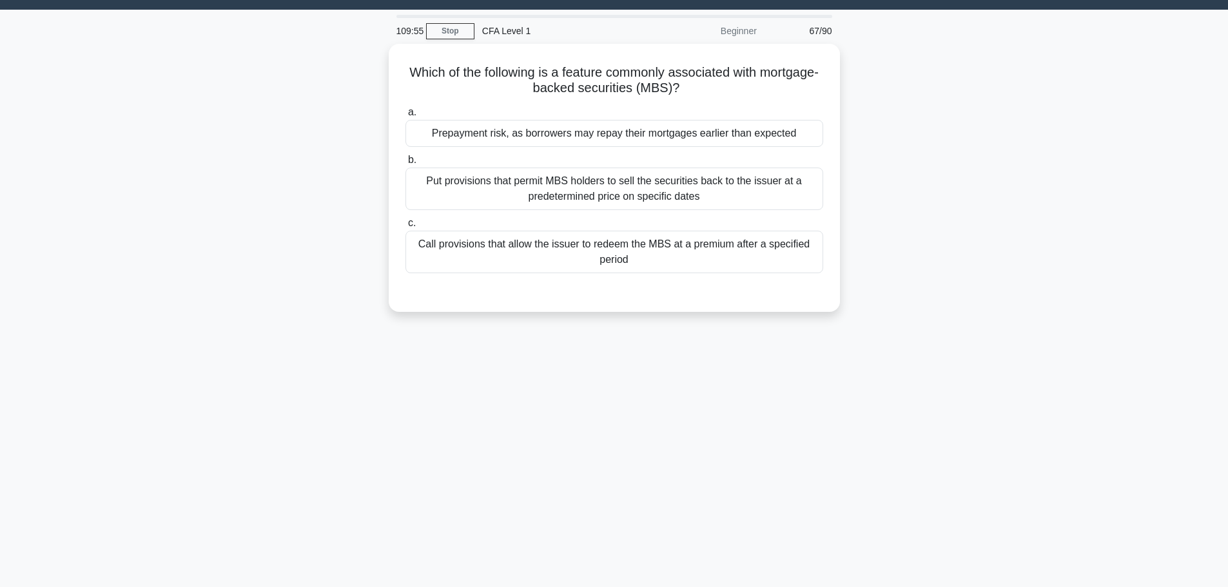
scroll to position [0, 0]
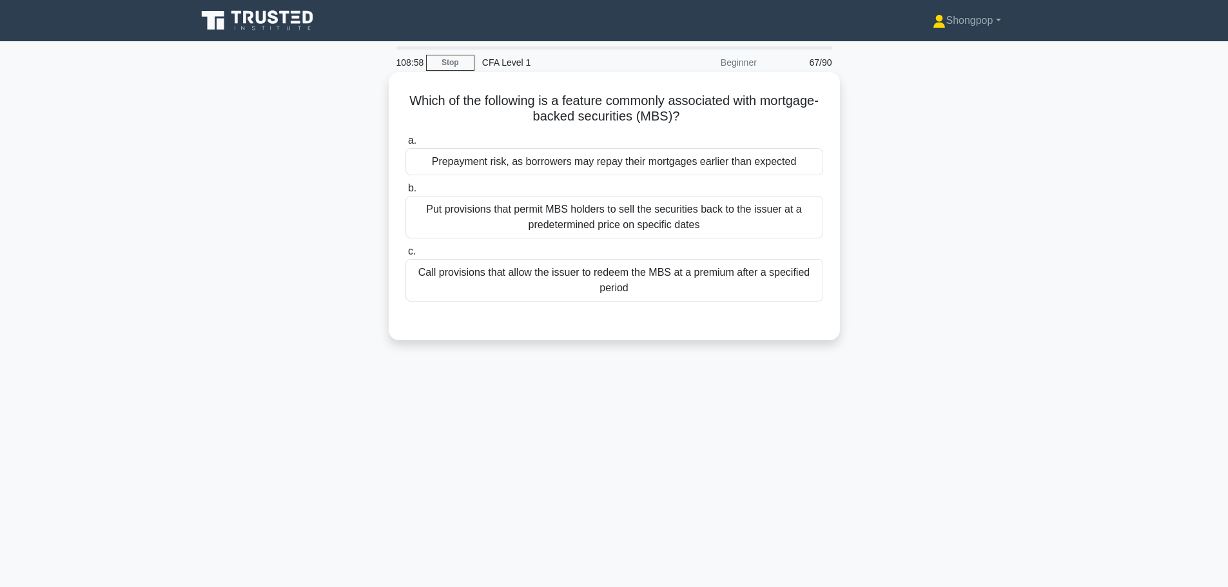
click at [494, 164] on div "Prepayment risk, as borrowers may repay their mortgages earlier than expected" at bounding box center [614, 161] width 418 height 27
click at [405, 145] on input "a. Prepayment risk, as borrowers may repay their mortgages earlier than expected" at bounding box center [405, 141] width 0 height 8
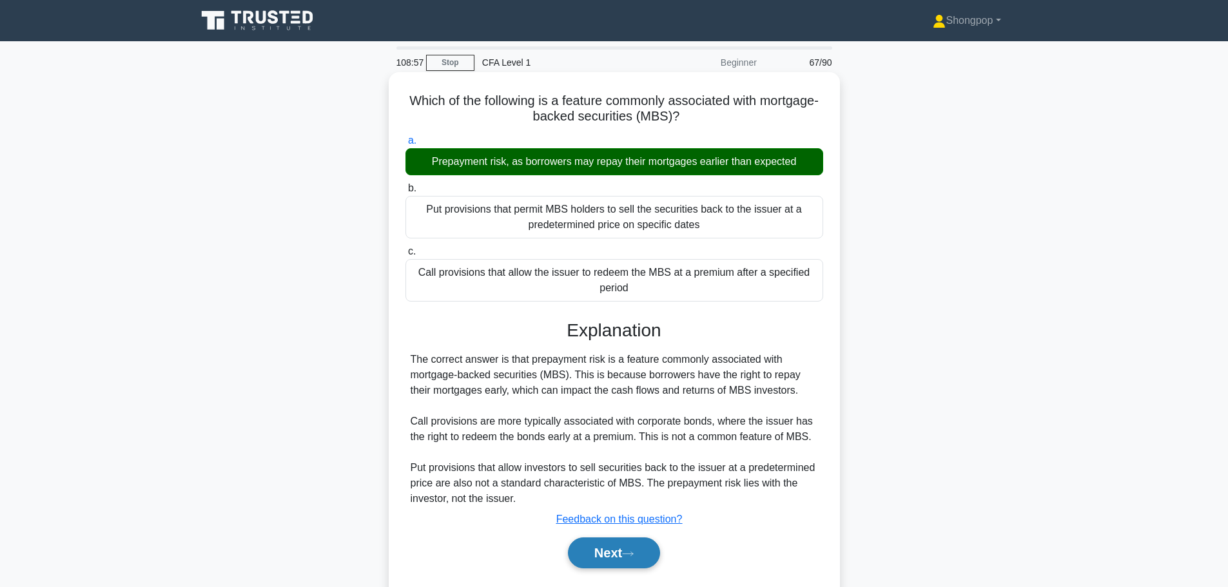
click at [601, 556] on button "Next" at bounding box center [614, 553] width 92 height 31
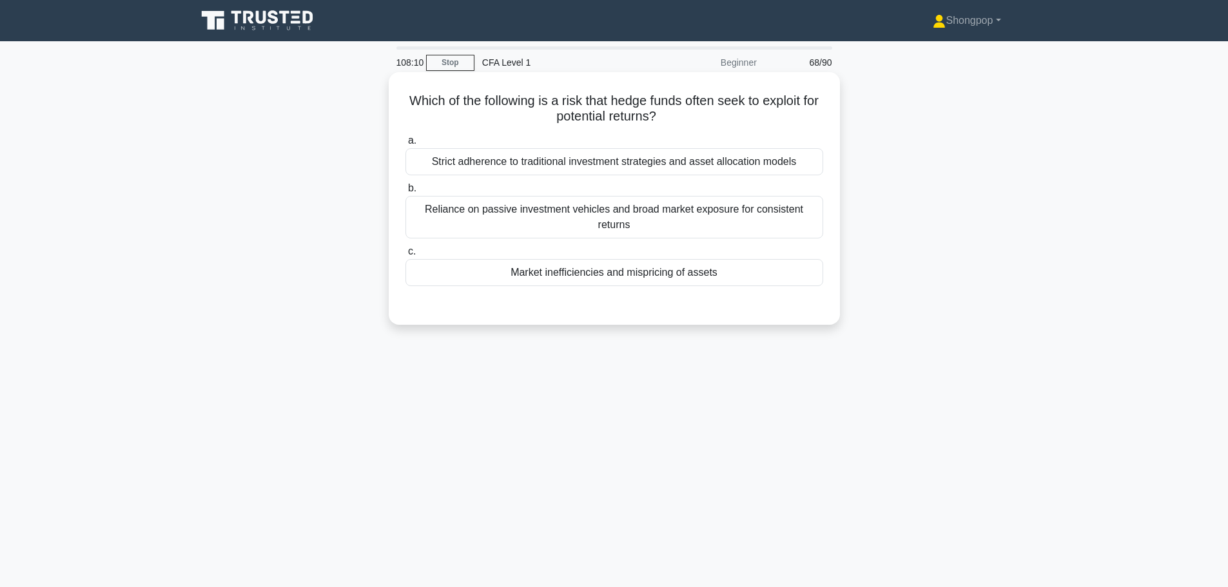
click at [522, 215] on div "Reliance on passive investment vehicles and broad market exposure for consisten…" at bounding box center [614, 217] width 418 height 43
click at [405, 193] on input "b. Reliance on passive investment vehicles and broad market exposure for consis…" at bounding box center [405, 188] width 0 height 8
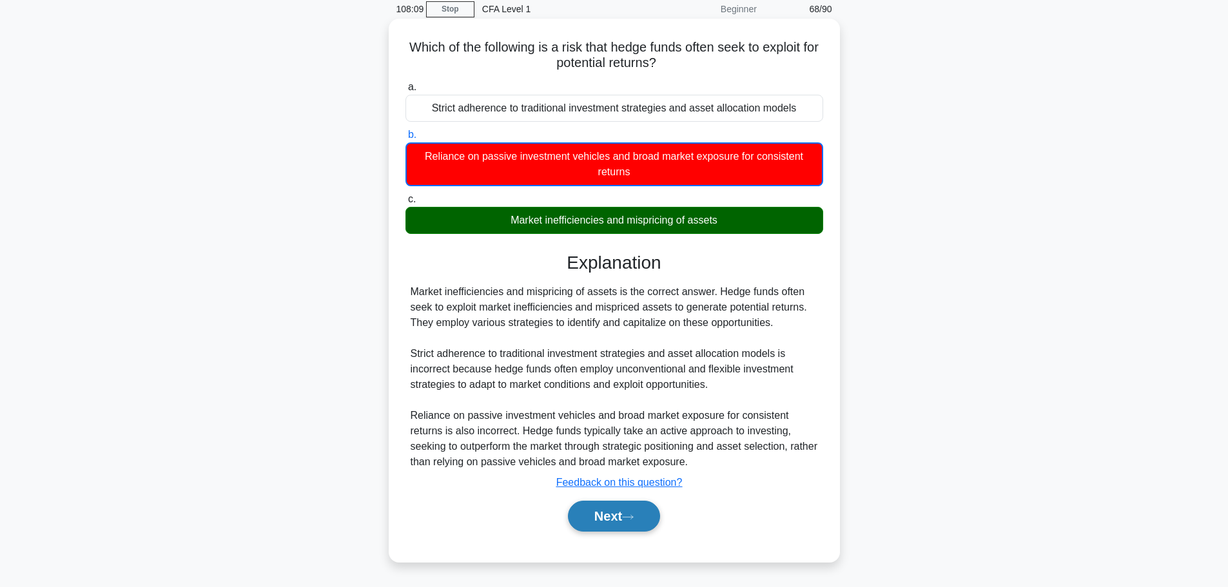
scroll to position [109, 0]
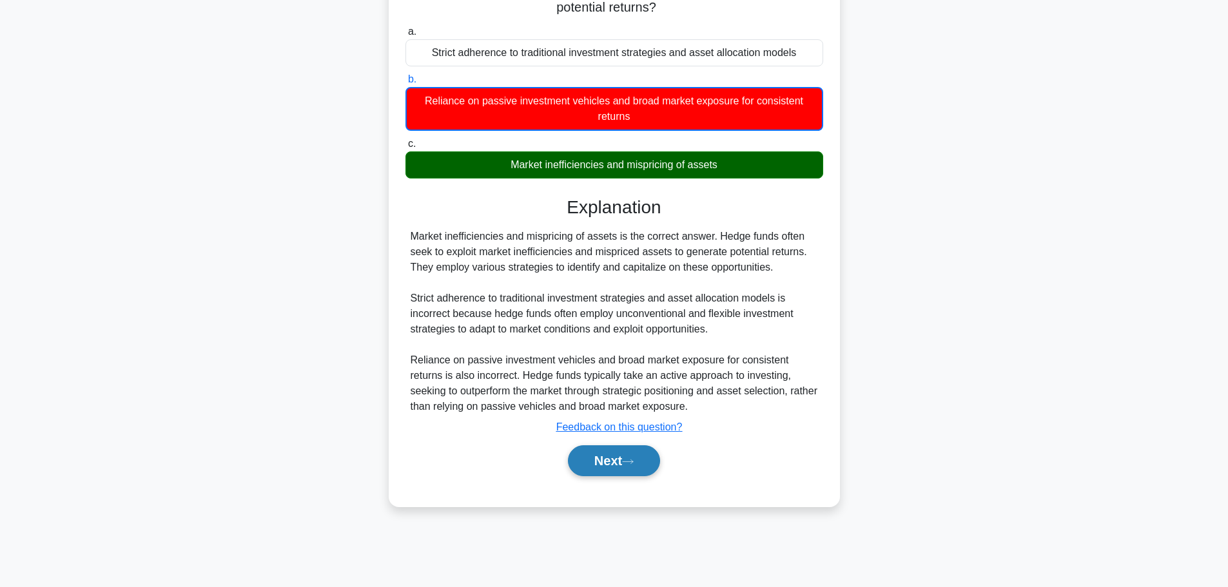
click at [596, 463] on button "Next" at bounding box center [614, 460] width 92 height 31
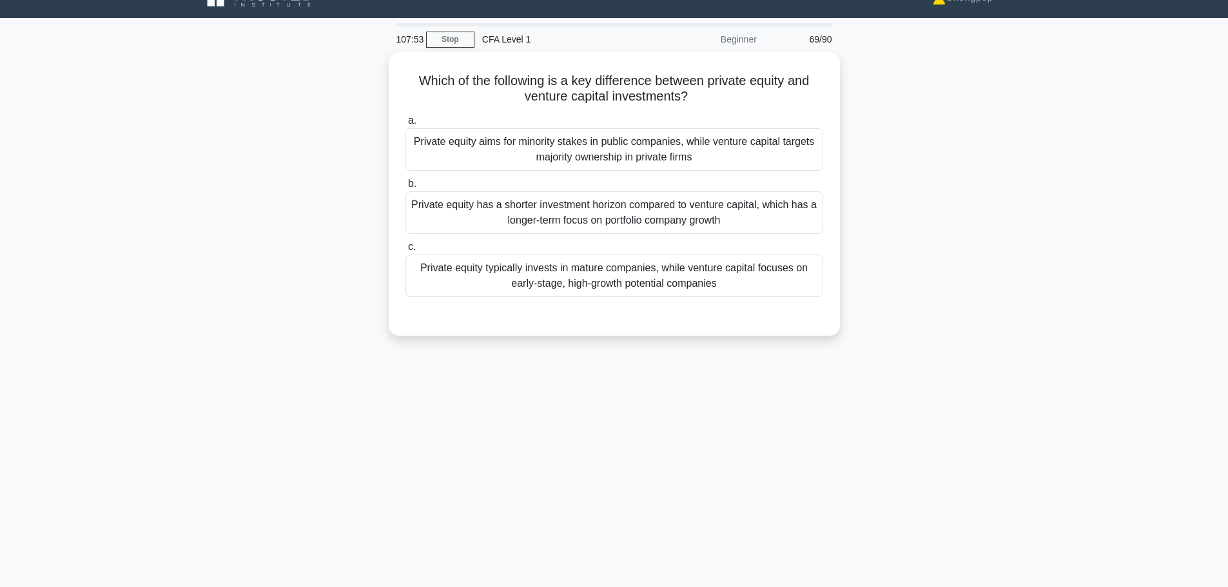
scroll to position [0, 0]
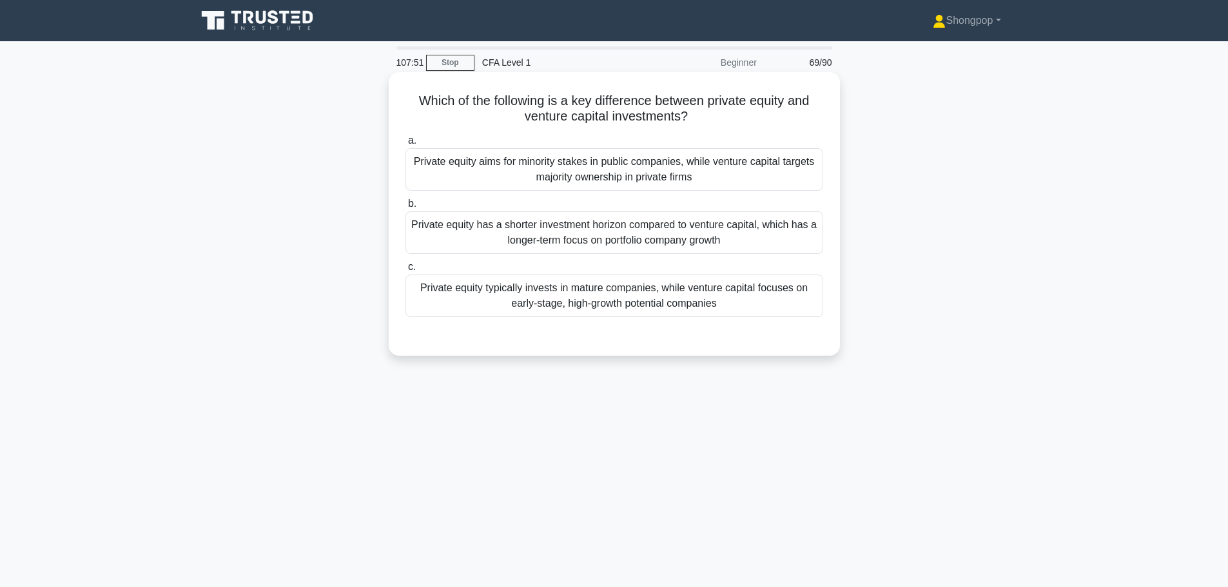
click at [571, 300] on div "Private equity typically invests in mature companies, while venture capital foc…" at bounding box center [614, 296] width 418 height 43
click at [405, 271] on input "c. Private equity typically invests in mature companies, while venture capital …" at bounding box center [405, 267] width 0 height 8
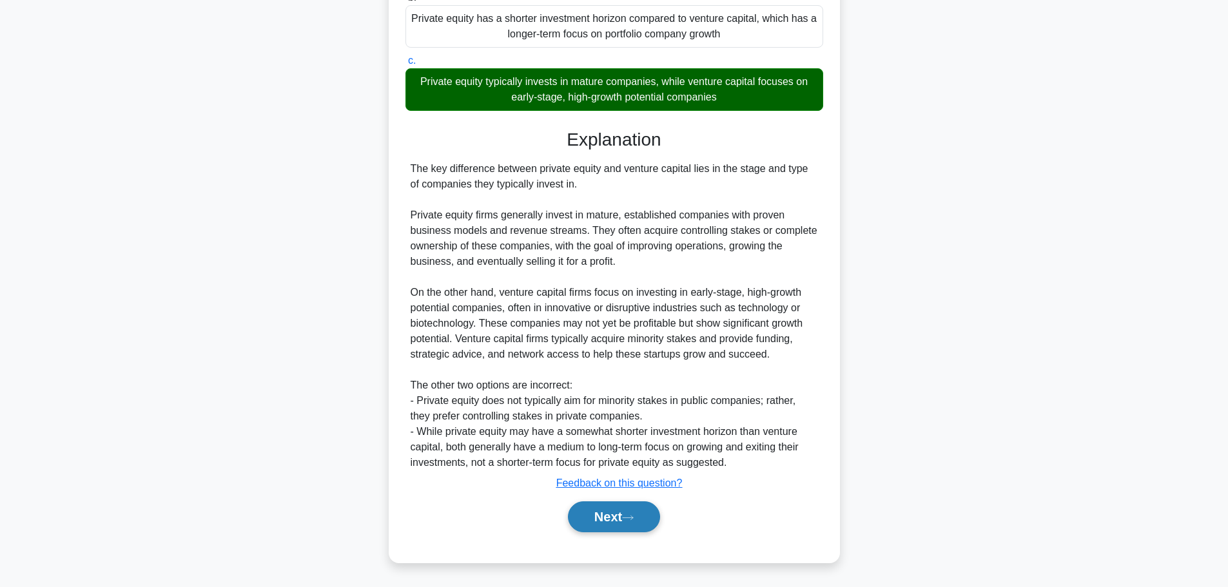
click at [642, 521] on button "Next" at bounding box center [614, 517] width 92 height 31
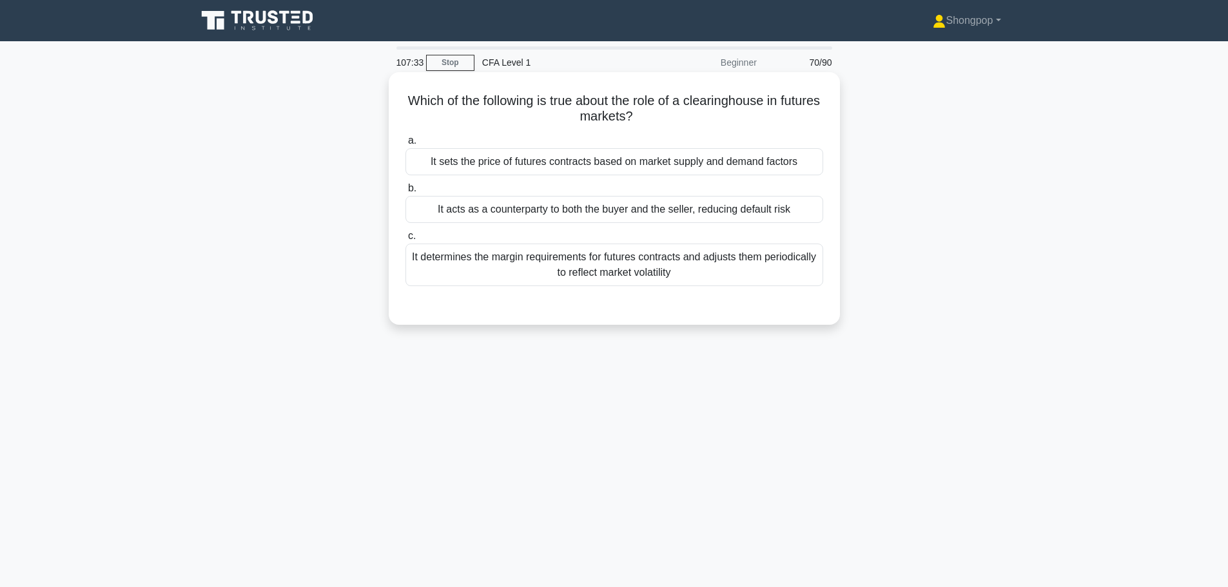
click at [587, 210] on div "It acts as a counterparty to both the buyer and the seller, reducing default ri…" at bounding box center [614, 209] width 418 height 27
click at [405, 193] on input "b. It acts as a counterparty to both the buyer and the seller, reducing default…" at bounding box center [405, 188] width 0 height 8
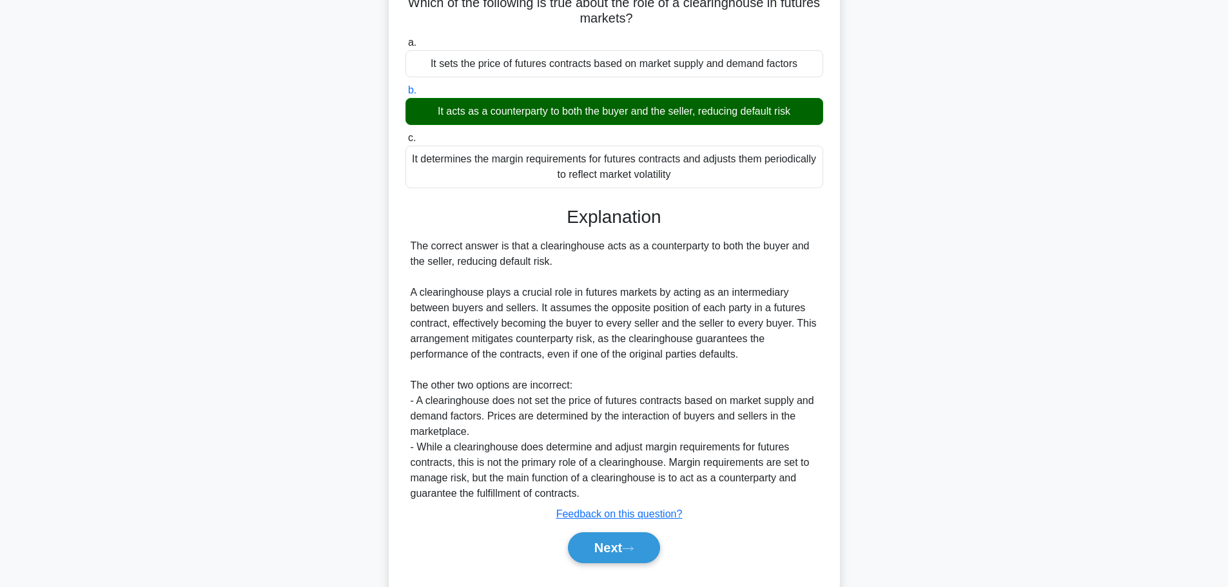
scroll to position [130, 0]
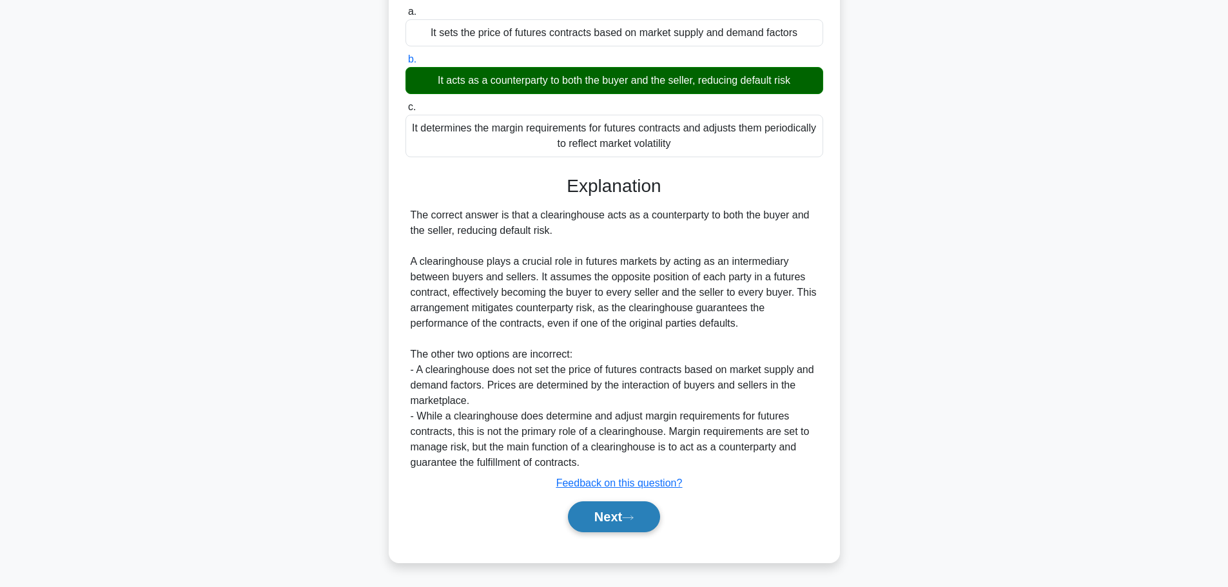
click at [628, 507] on button "Next" at bounding box center [614, 517] width 92 height 31
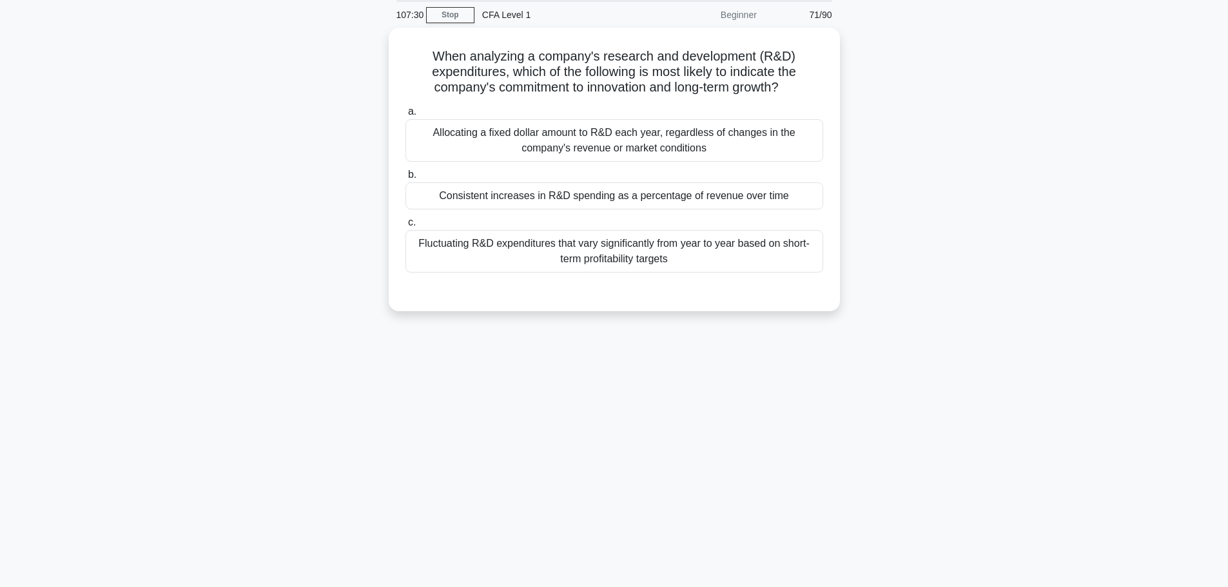
scroll to position [0, 0]
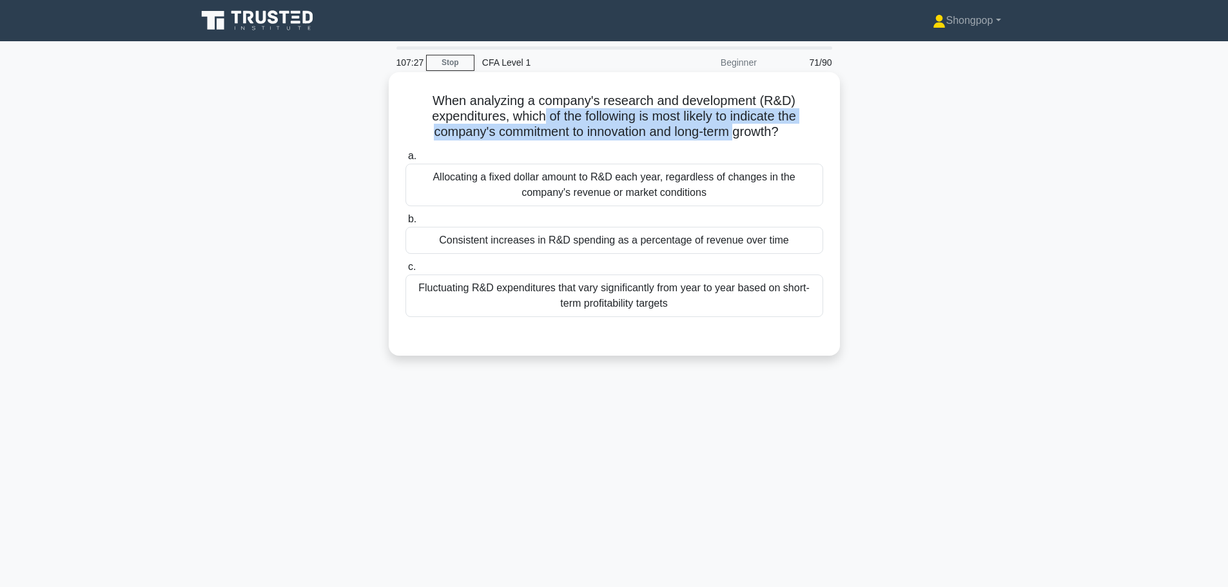
drag, startPoint x: 542, startPoint y: 122, endPoint x: 741, endPoint y: 127, distance: 199.3
click at [741, 127] on h5 "When analyzing a company's research and development (R&D) expenditures, which o…" at bounding box center [614, 117] width 420 height 48
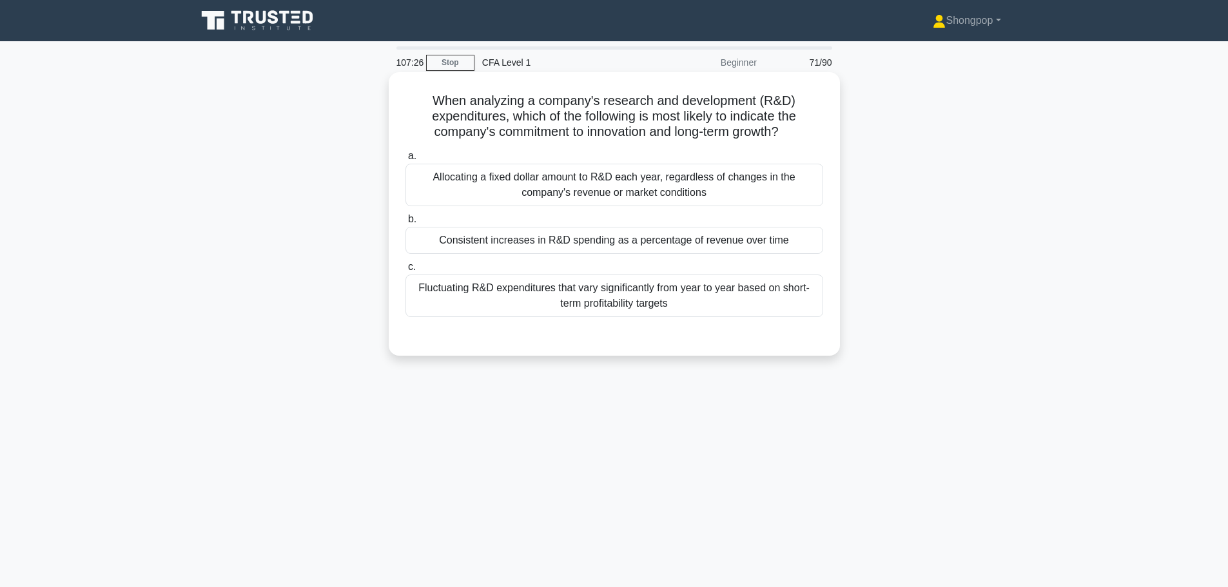
click at [768, 126] on h5 "When analyzing a company's research and development (R&D) expenditures, which o…" at bounding box center [614, 117] width 420 height 48
drag, startPoint x: 804, startPoint y: 132, endPoint x: 575, endPoint y: 125, distance: 229.6
click at [575, 125] on h5 "When analyzing a company's research and development (R&D) expenditures, which o…" at bounding box center [614, 117] width 420 height 48
click at [597, 130] on h5 "When analyzing a company's research and development (R&D) expenditures, which o…" at bounding box center [614, 117] width 420 height 48
click at [593, 149] on div "a. Allocating a fixed dollar amount to R&D each year, regardless of changes in …" at bounding box center [614, 233] width 433 height 174
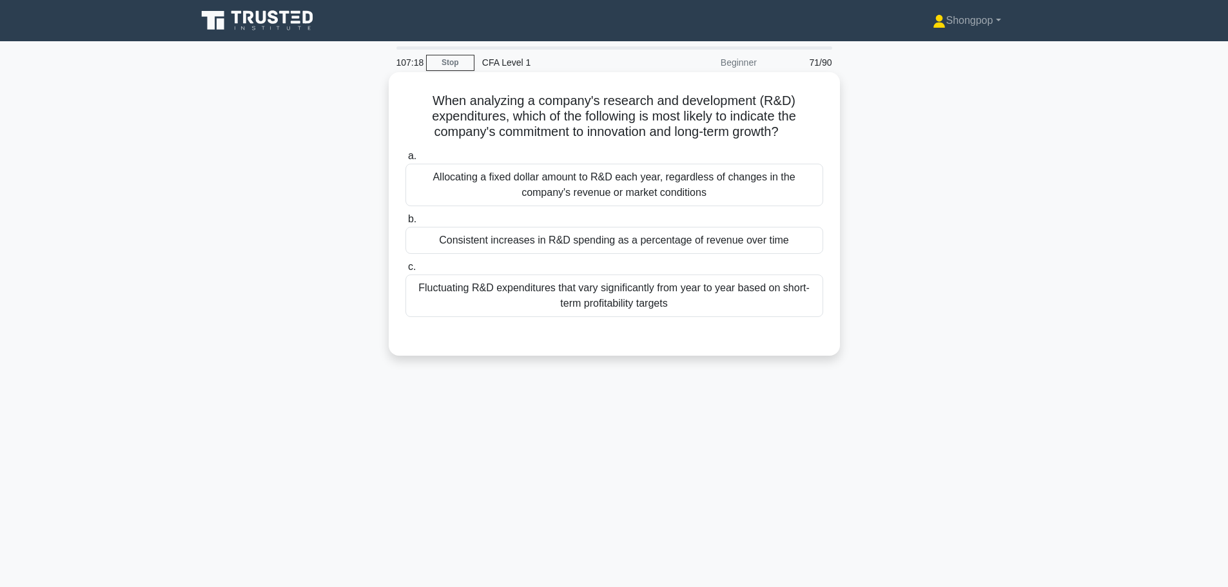
click at [534, 244] on div "Consistent increases in R&D spending as a percentage of revenue over time" at bounding box center [614, 240] width 418 height 27
click at [405, 224] on input "b. Consistent increases in R&D spending as a percentage of revenue over time" at bounding box center [405, 219] width 0 height 8
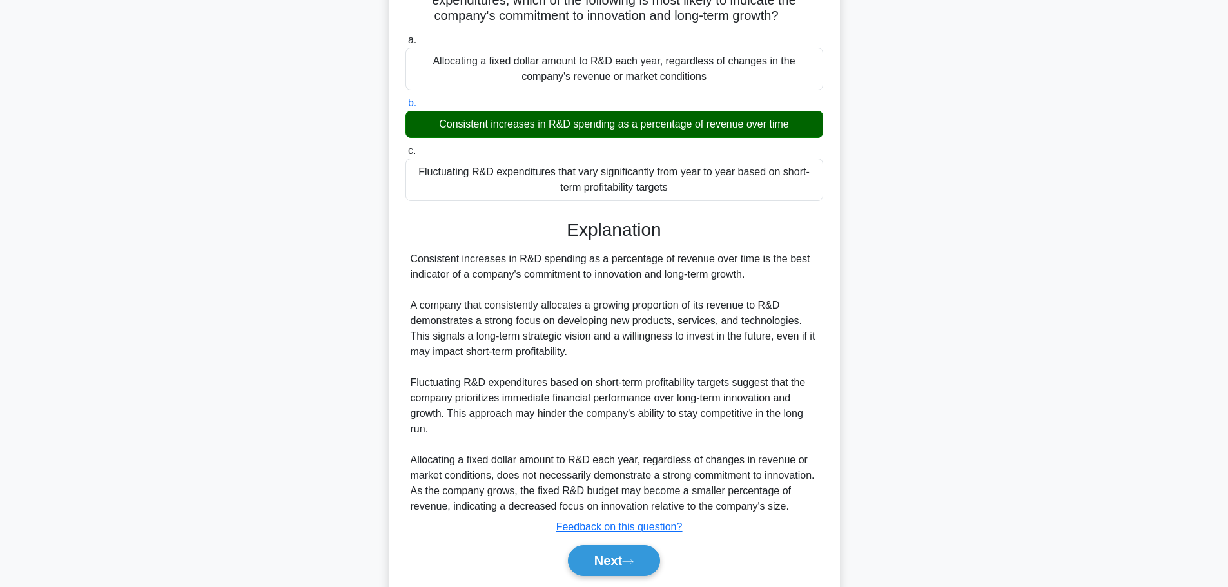
scroll to position [161, 0]
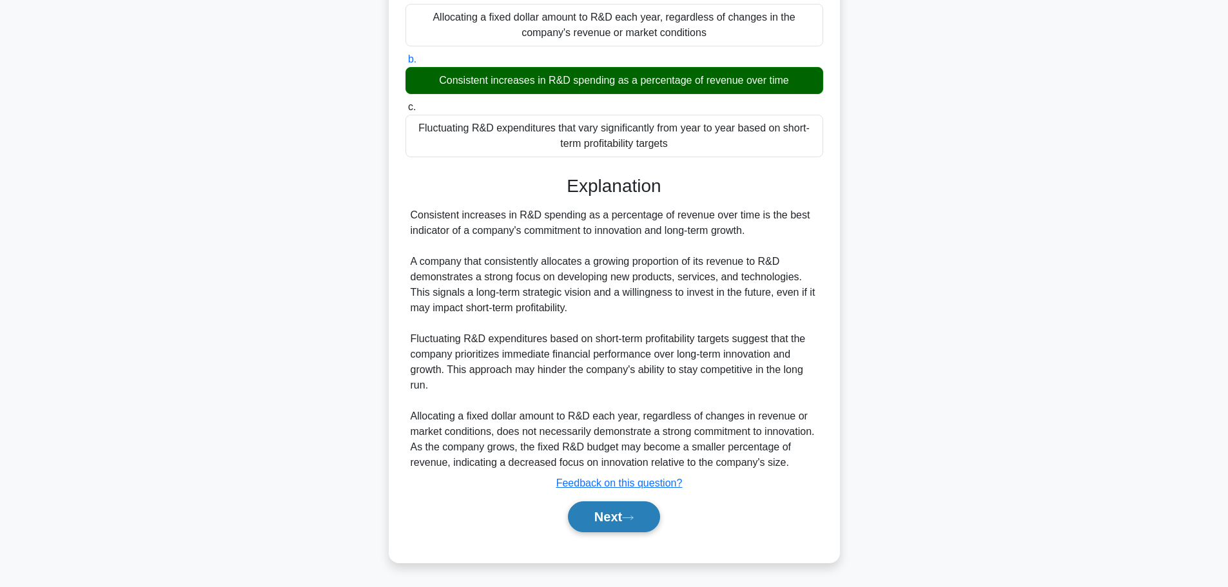
click at [598, 514] on button "Next" at bounding box center [614, 517] width 92 height 31
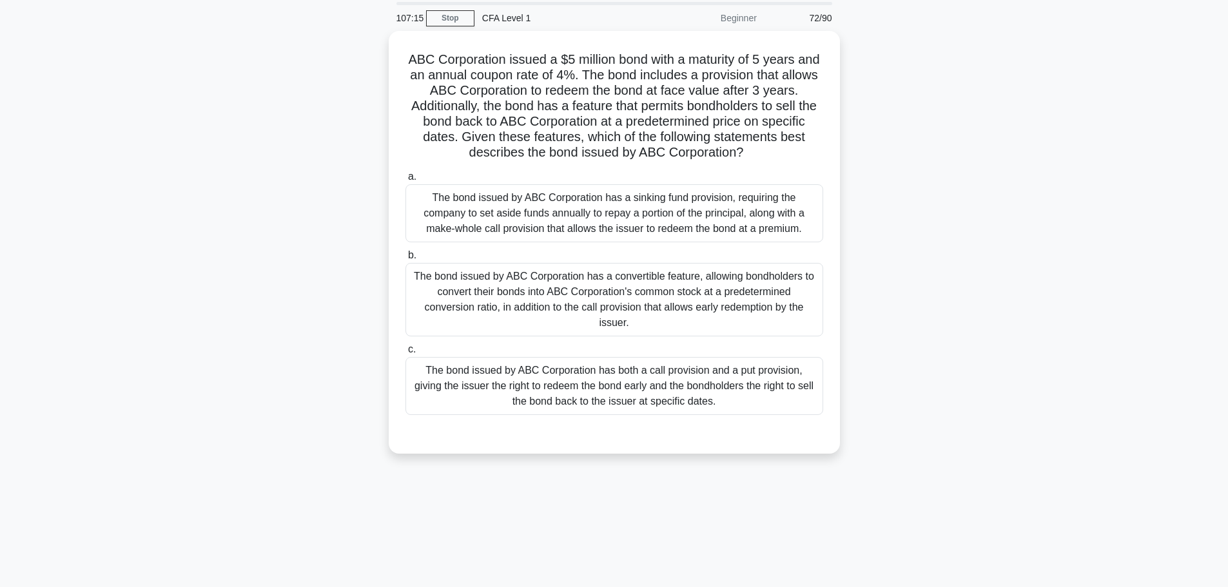
scroll to position [0, 0]
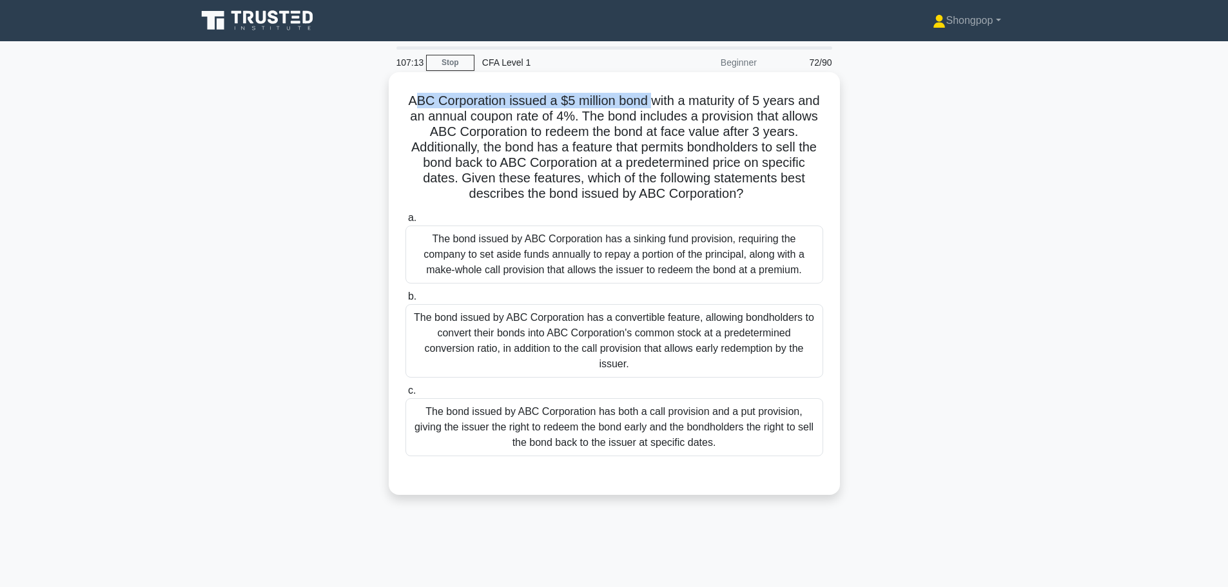
drag, startPoint x: 424, startPoint y: 101, endPoint x: 663, endPoint y: 106, distance: 239.2
click at [663, 106] on h5 "ABC Corporation issued a $5 million bond with a maturity of 5 years and an annu…" at bounding box center [614, 148] width 420 height 110
click at [592, 114] on h5 "ABC Corporation issued a $5 million bond with a maturity of 5 years and an annu…" at bounding box center [614, 148] width 420 height 110
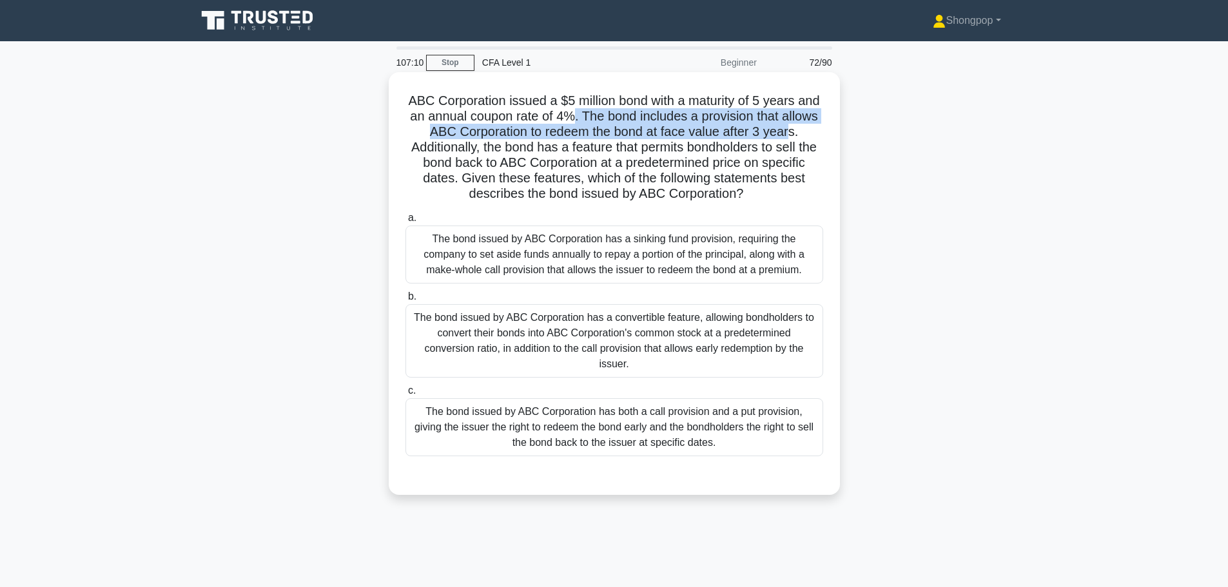
drag, startPoint x: 605, startPoint y: 114, endPoint x: 812, endPoint y: 131, distance: 207.0
click at [812, 131] on h5 "ABC Corporation issued a $5 million bond with a maturity of 5 years and an annu…" at bounding box center [614, 148] width 420 height 110
click at [682, 137] on h5 "ABC Corporation issued a $5 million bond with a maturity of 5 years and an annu…" at bounding box center [614, 148] width 420 height 110
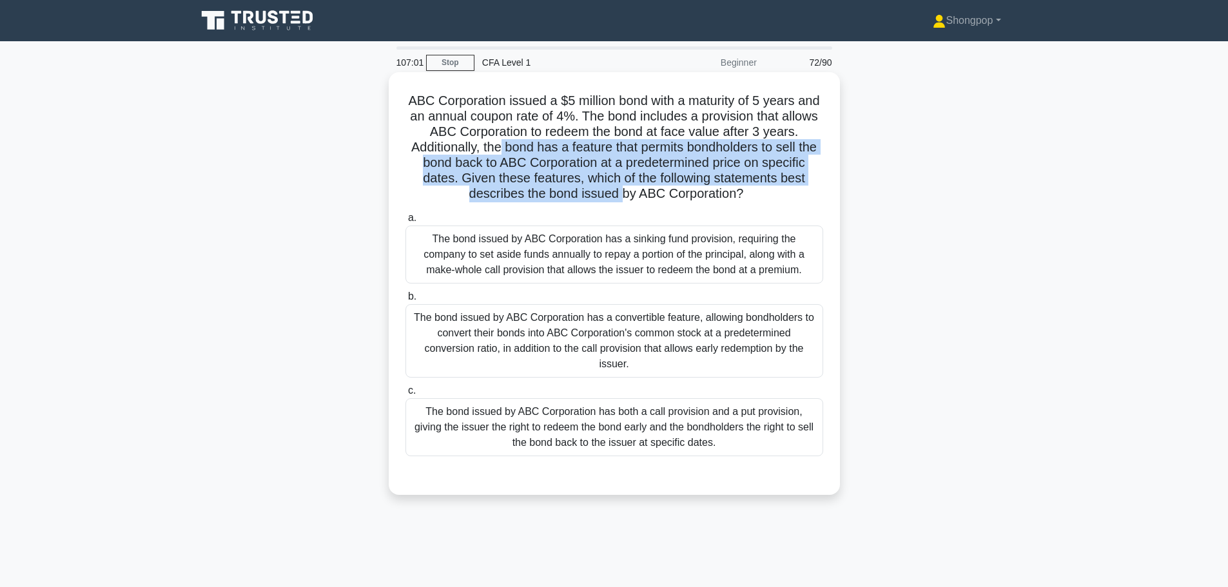
drag, startPoint x: 509, startPoint y: 143, endPoint x: 621, endPoint y: 198, distance: 124.8
click at [621, 198] on h5 "ABC Corporation issued a $5 million bond with a maturity of 5 years and an annu…" at bounding box center [614, 148] width 420 height 110
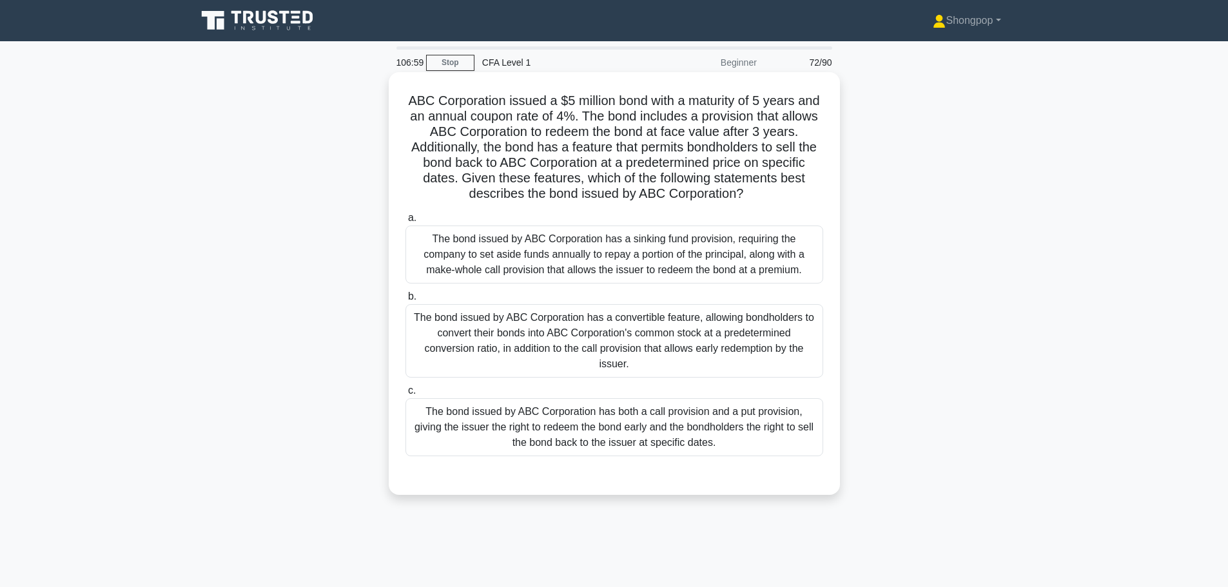
click at [656, 418] on div "The bond issued by ABC Corporation has both a call provision and a put provisio…" at bounding box center [614, 427] width 418 height 58
click at [405, 395] on input "c. The bond issued by ABC Corporation has both a call provision and a put provi…" at bounding box center [405, 391] width 0 height 8
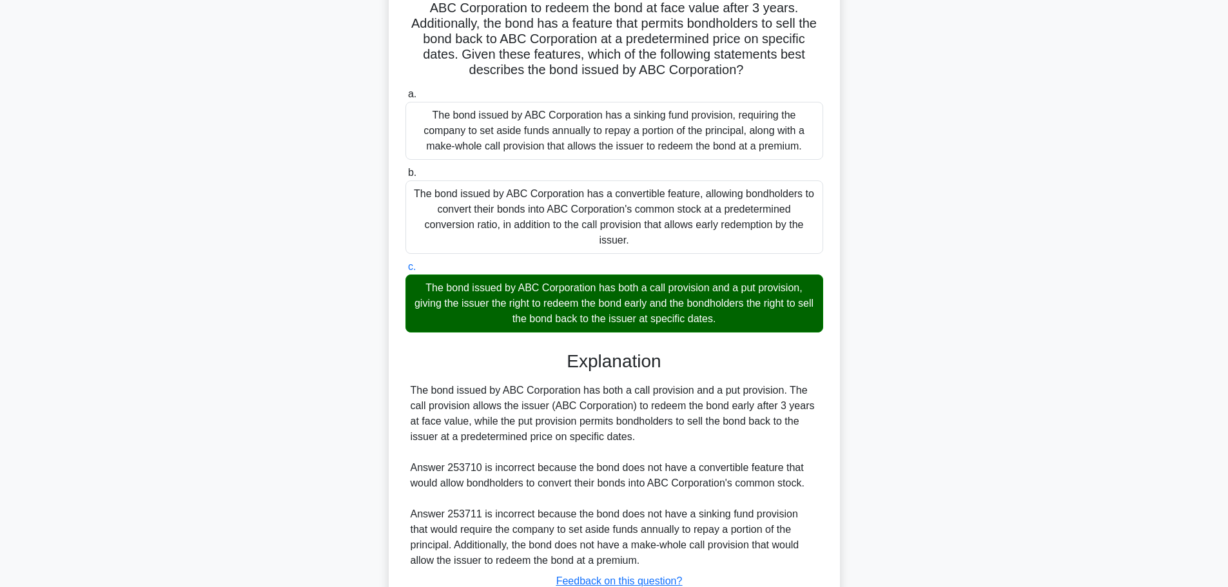
scroll to position [222, 0]
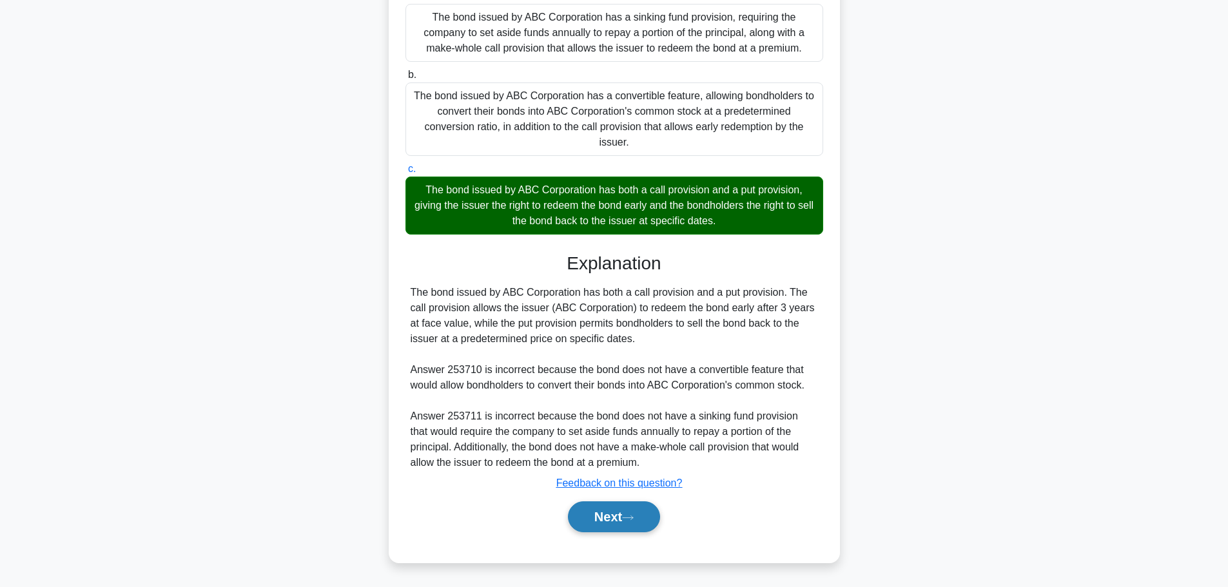
click at [605, 516] on button "Next" at bounding box center [614, 517] width 92 height 31
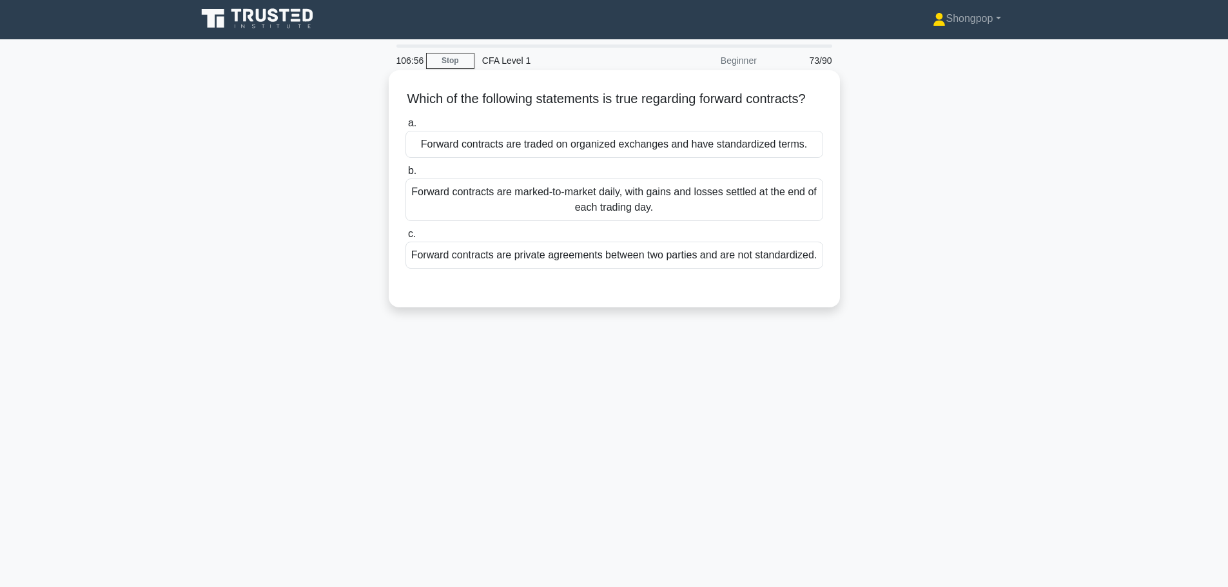
scroll to position [0, 0]
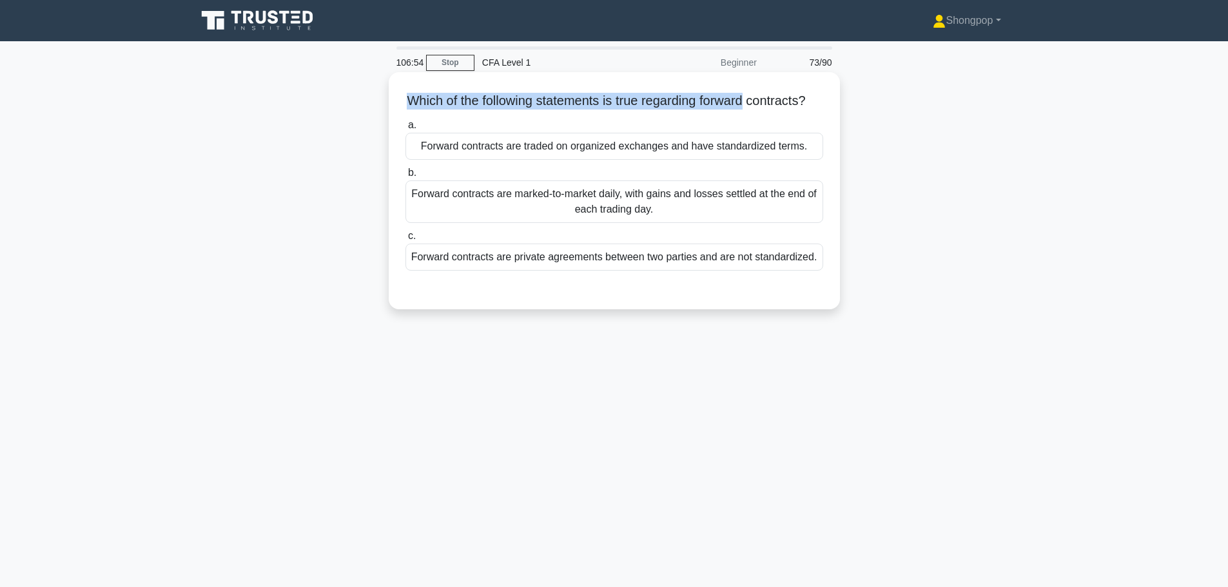
drag, startPoint x: 409, startPoint y: 96, endPoint x: 760, endPoint y: 106, distance: 350.8
click at [760, 106] on h5 "Which of the following statements is true regarding forward contracts? .spinner…" at bounding box center [614, 101] width 420 height 17
drag, startPoint x: 440, startPoint y: 107, endPoint x: 695, endPoint y: 115, distance: 254.8
click at [695, 110] on h5 "Which of the following statements is true regarding forward contracts? .spinner…" at bounding box center [614, 101] width 420 height 17
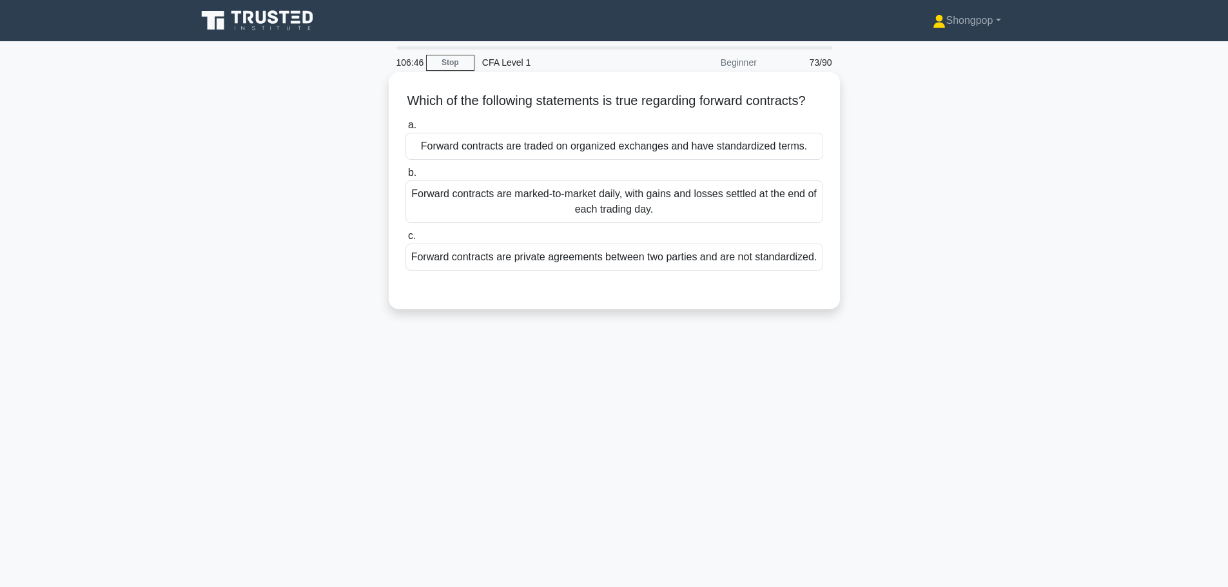
click at [679, 110] on h5 "Which of the following statements is true regarding forward contracts? .spinner…" at bounding box center [614, 101] width 420 height 17
click at [666, 271] on div "Forward contracts are private agreements between two parties and are not standa…" at bounding box center [614, 257] width 418 height 27
click at [405, 240] on input "c. Forward contracts are private agreements between two parties and are not sta…" at bounding box center [405, 236] width 0 height 8
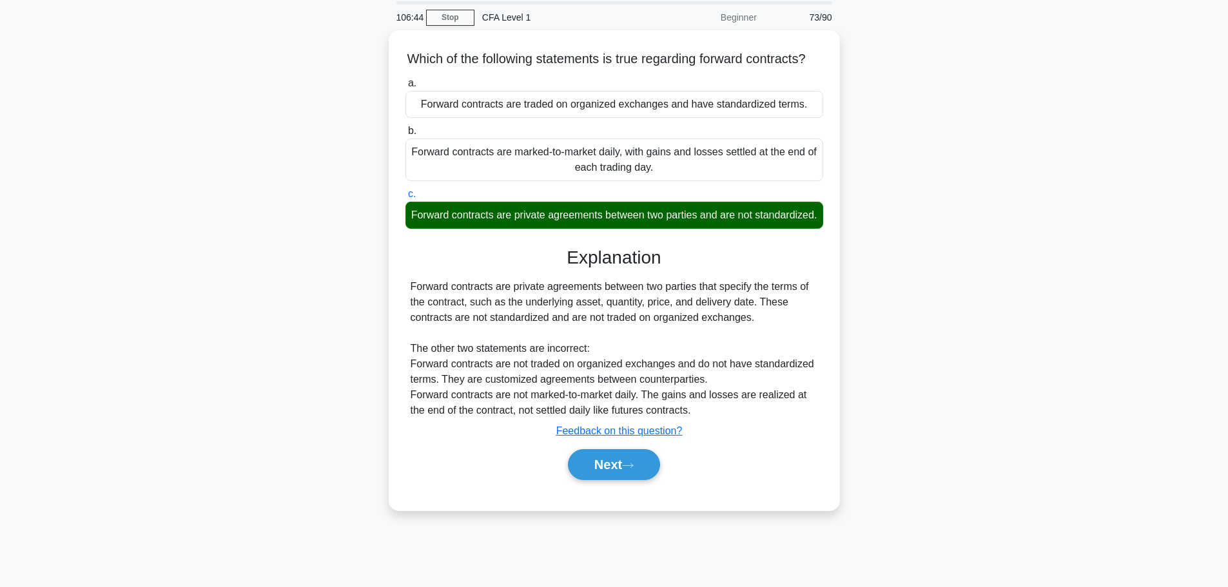
scroll to position [109, 0]
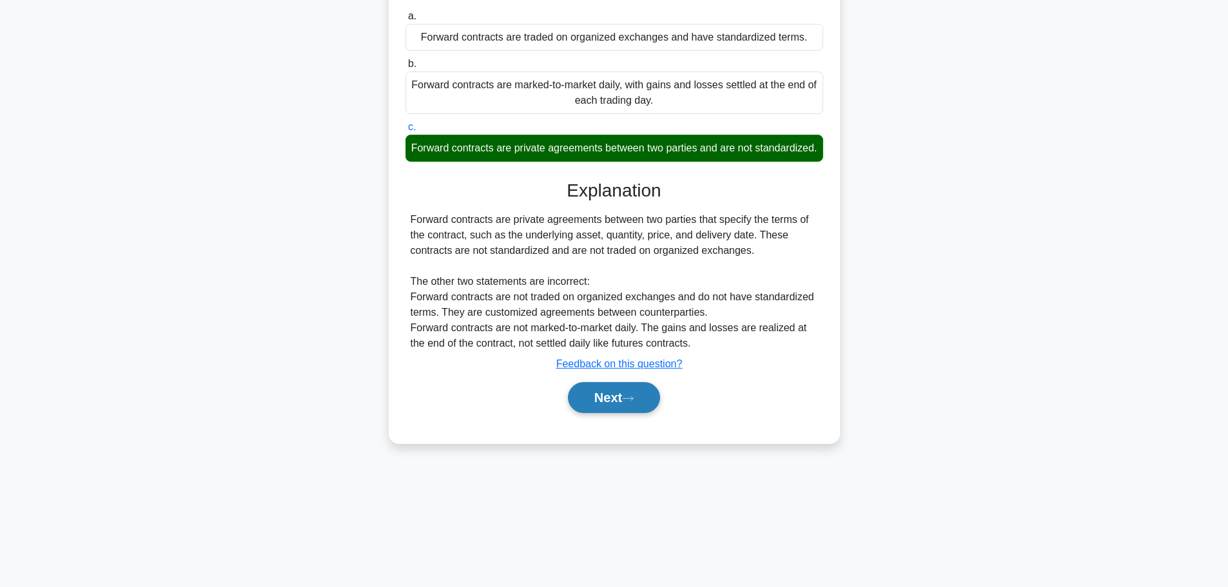
click at [627, 413] on button "Next" at bounding box center [614, 397] width 92 height 31
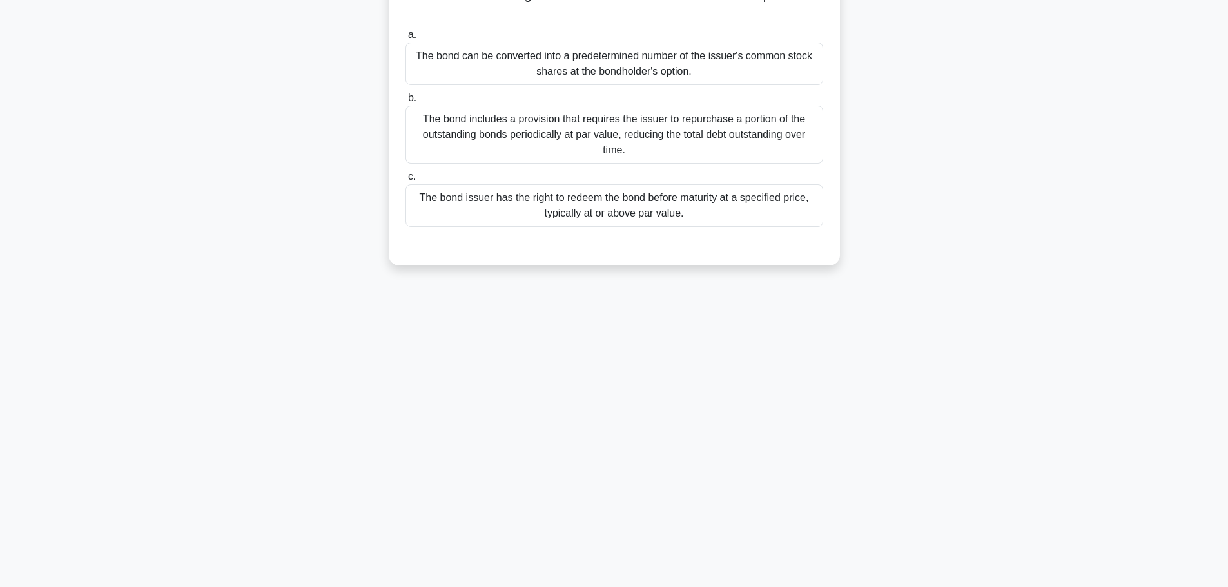
scroll to position [0, 0]
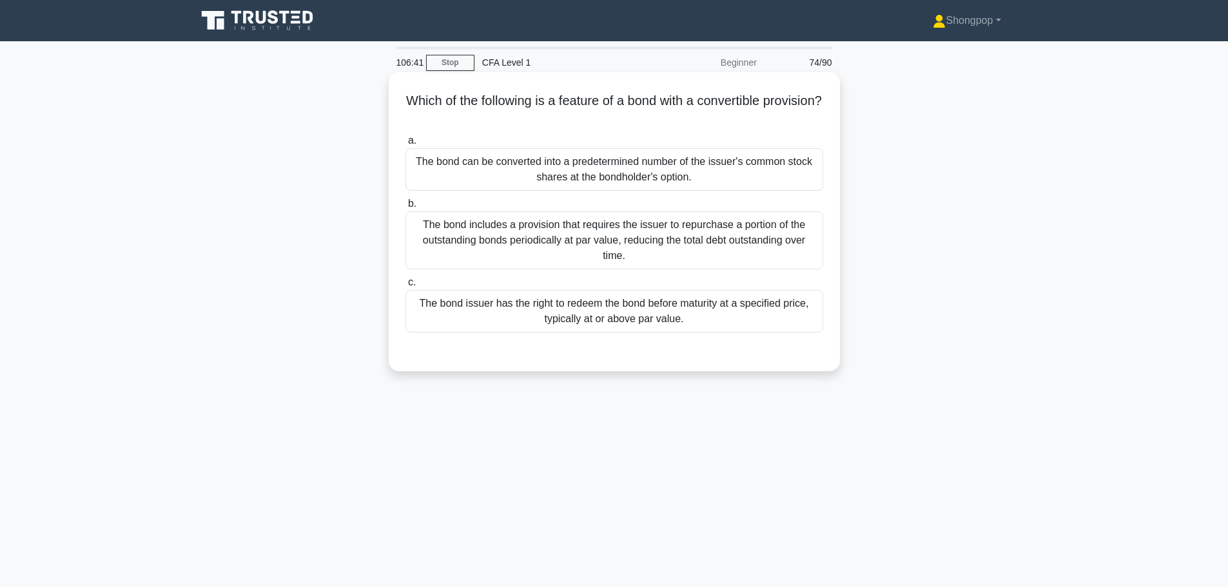
drag, startPoint x: 435, startPoint y: 110, endPoint x: 712, endPoint y: 116, distance: 277.2
click at [712, 116] on h5 "Which of the following is a feature of a bond with a convertible provision? .sp…" at bounding box center [614, 109] width 420 height 32
drag, startPoint x: 659, startPoint y: 99, endPoint x: 572, endPoint y: 98, distance: 87.7
click at [659, 99] on h5 "Which of the following is a feature of a bond with a convertible provision? .sp…" at bounding box center [614, 109] width 420 height 32
drag, startPoint x: 432, startPoint y: 97, endPoint x: 779, endPoint y: 117, distance: 348.0
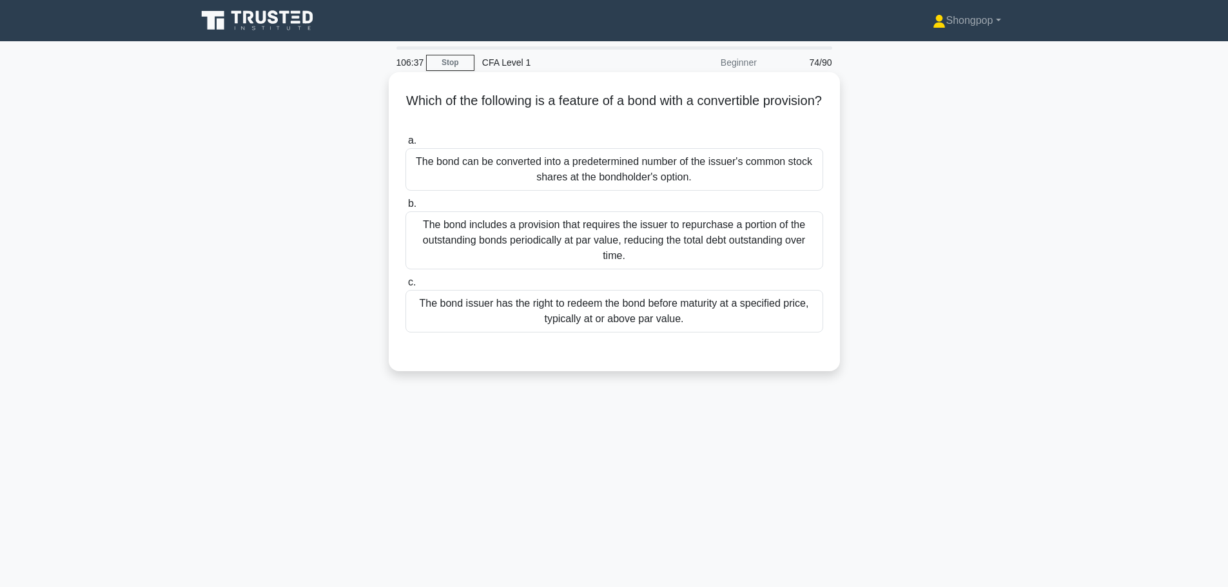
click at [779, 117] on h5 "Which of the following is a feature of a bond with a convertible provision? .sp…" at bounding box center [614, 109] width 420 height 32
click at [529, 173] on div "The bond can be converted into a predetermined number of the issuer's common st…" at bounding box center [614, 169] width 418 height 43
click at [405, 145] on input "a. The bond can be converted into a predetermined number of the issuer's common…" at bounding box center [405, 141] width 0 height 8
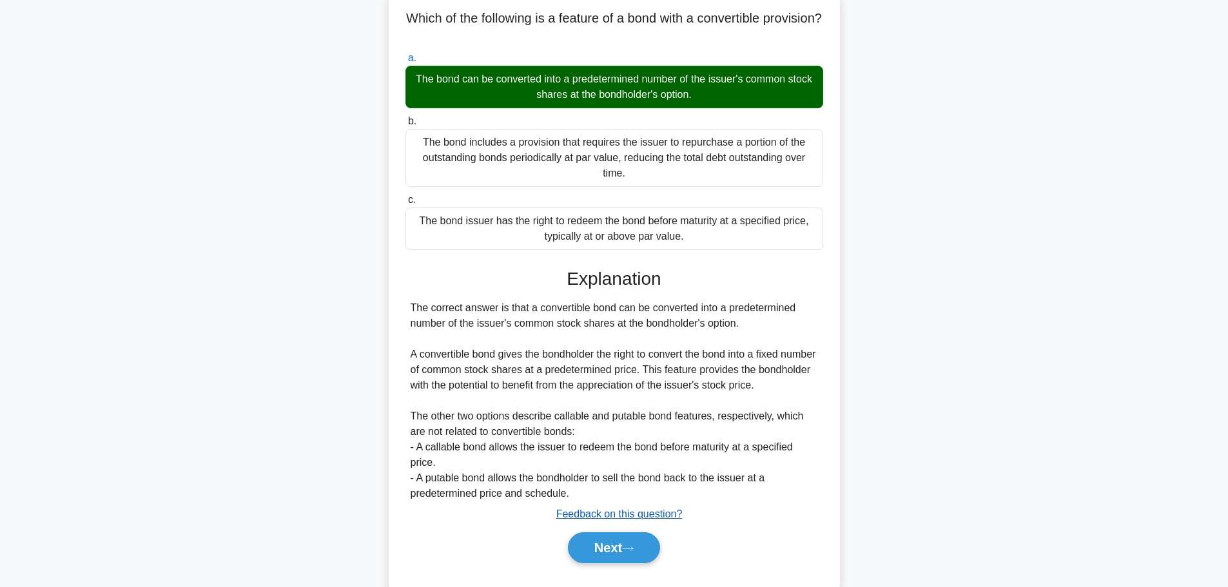
scroll to position [114, 0]
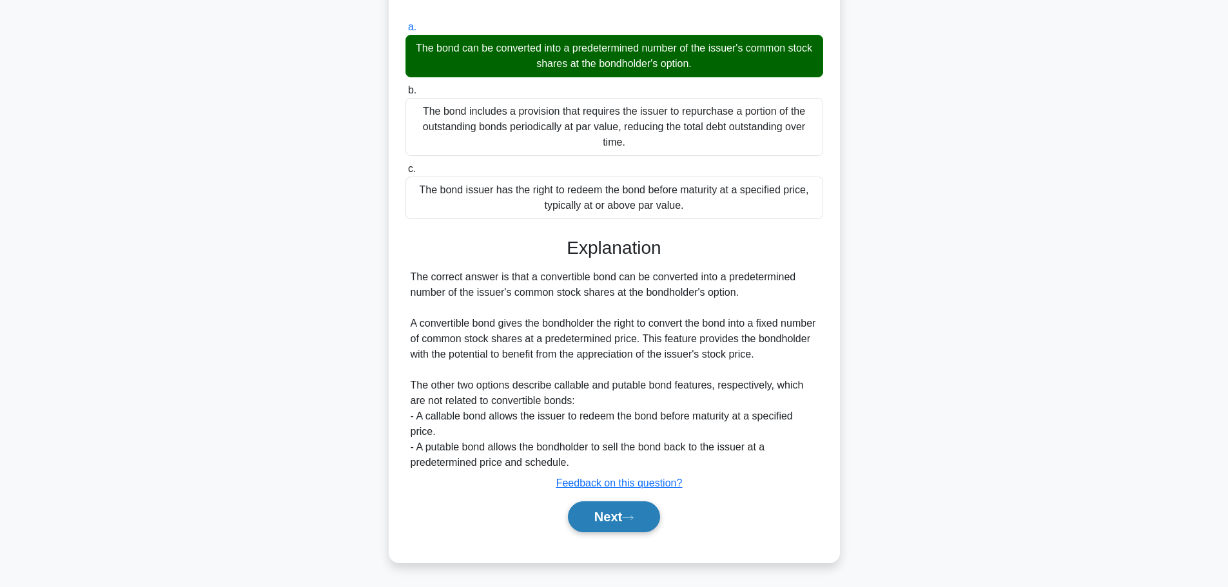
click at [607, 507] on button "Next" at bounding box center [614, 517] width 92 height 31
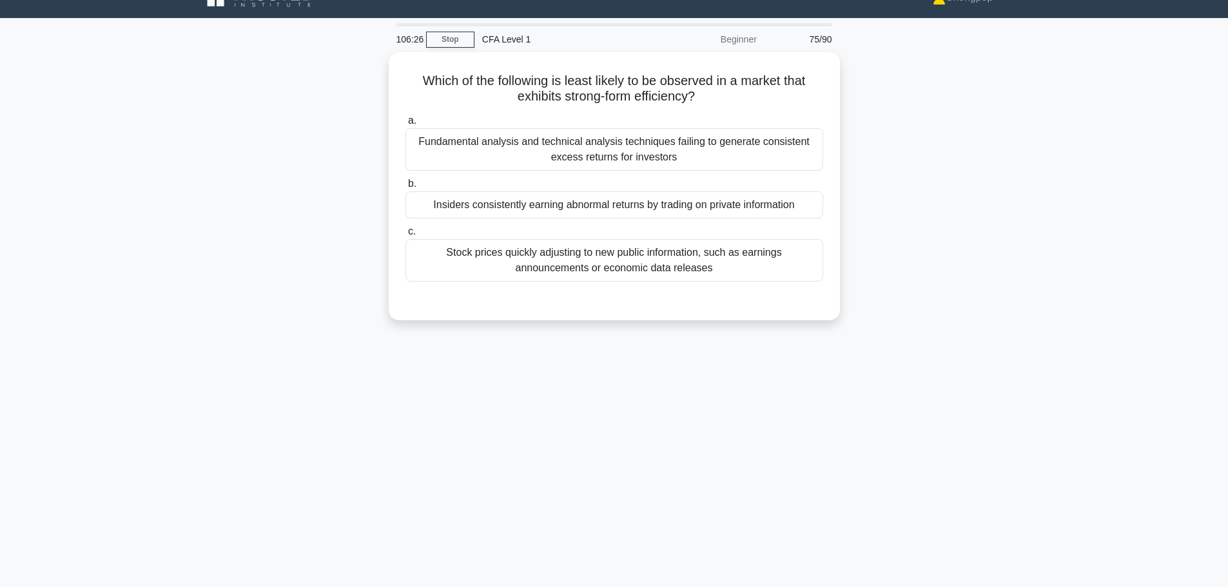
scroll to position [0, 0]
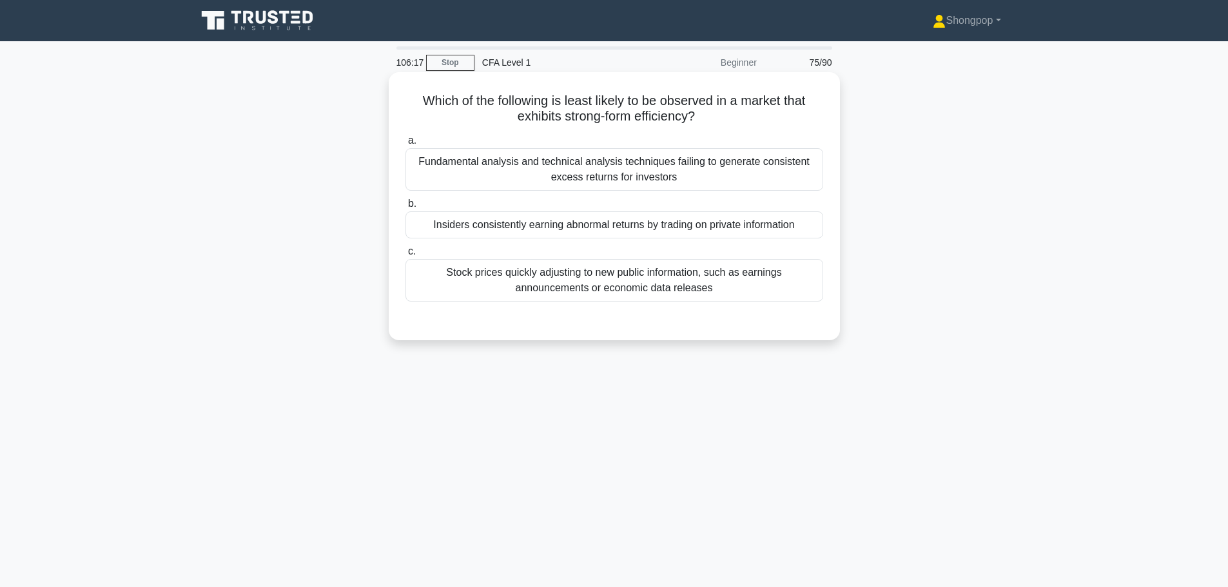
click at [532, 213] on div "Insiders consistently earning abnormal returns by trading on private information" at bounding box center [614, 224] width 418 height 27
click at [405, 208] on input "b. Insiders consistently earning abnormal returns by trading on private informa…" at bounding box center [405, 204] width 0 height 8
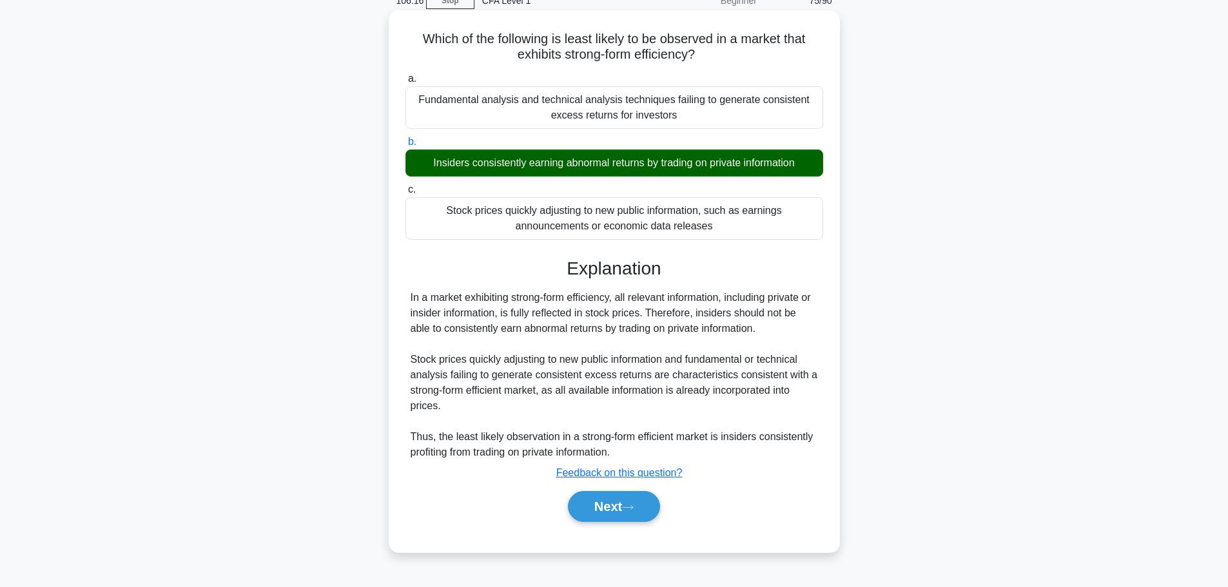
scroll to position [109, 0]
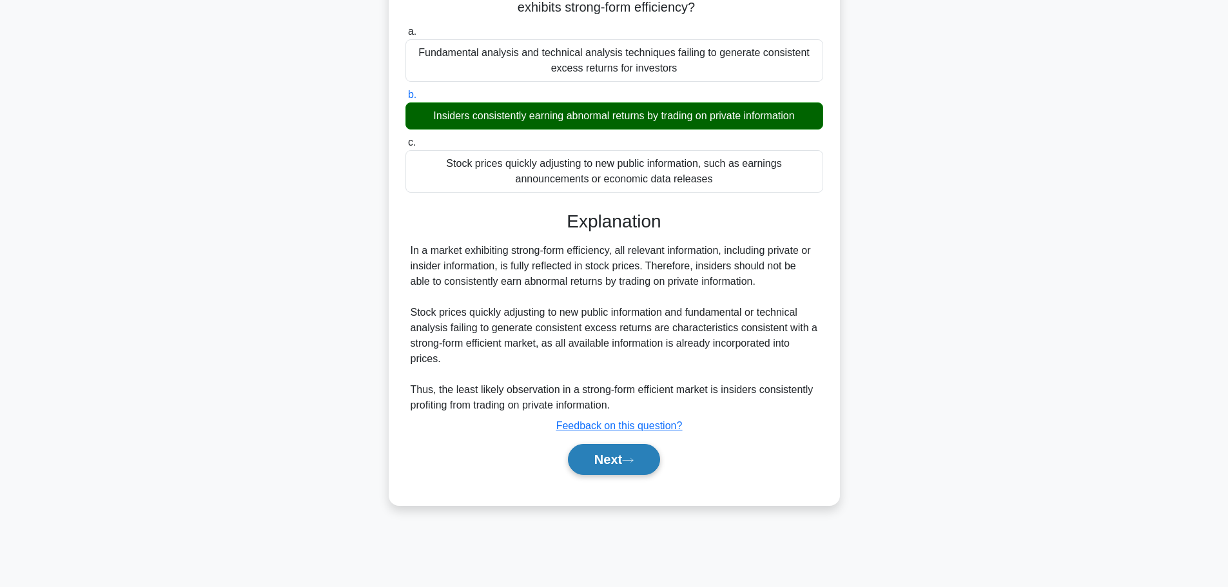
click at [616, 455] on button "Next" at bounding box center [614, 459] width 92 height 31
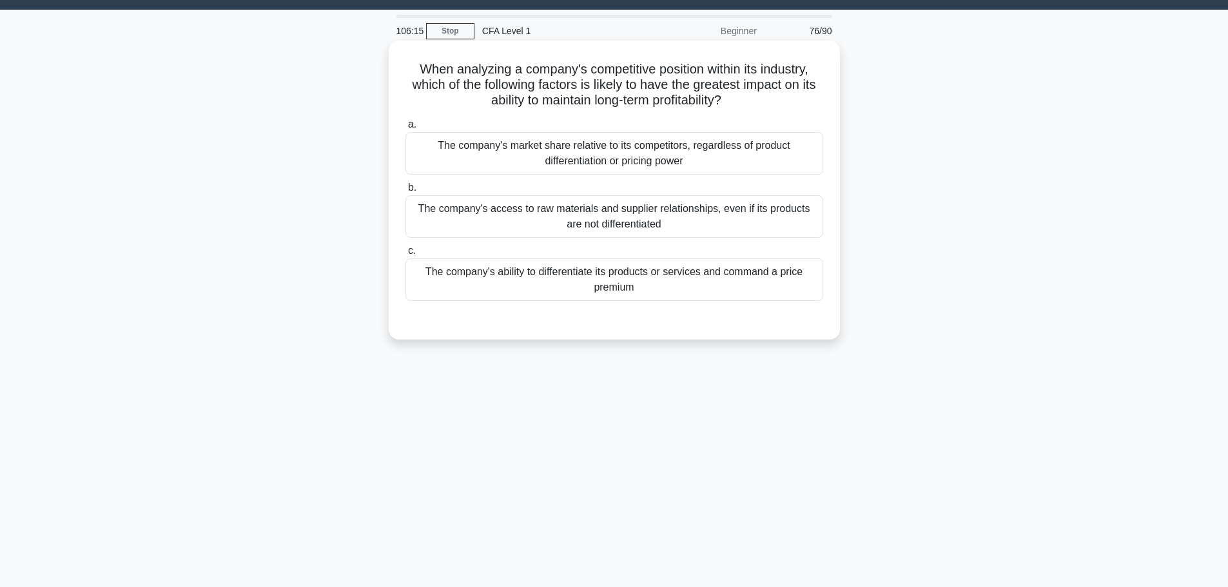
scroll to position [0, 0]
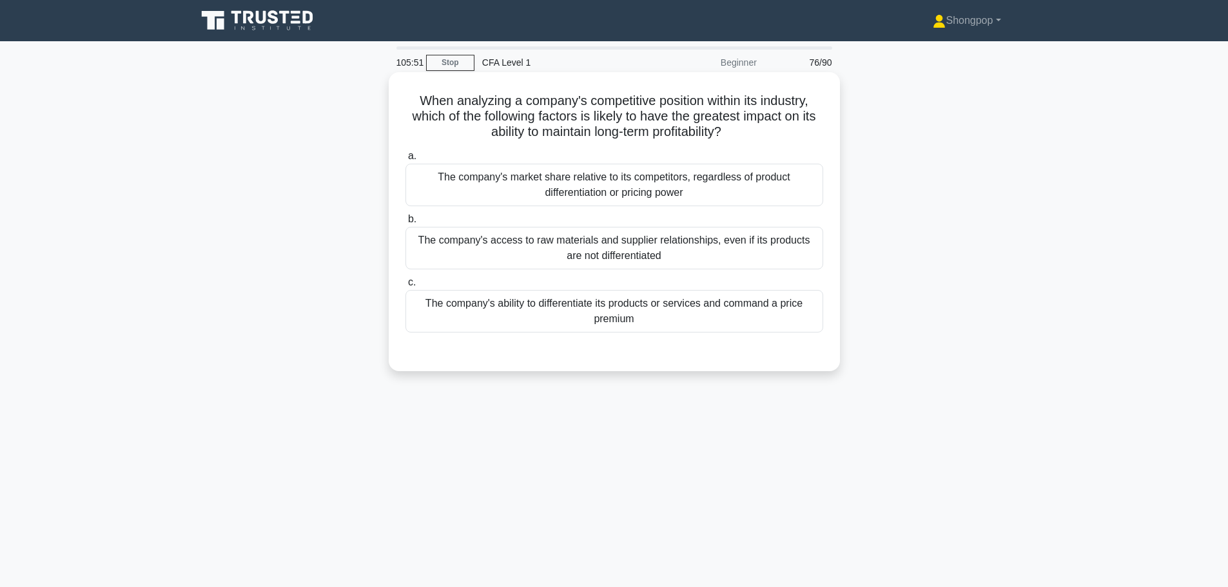
click at [567, 180] on div "The company's market share relative to its competitors, regardless of product d…" at bounding box center [614, 185] width 418 height 43
click at [405, 161] on input "a. The company's market share relative to its competitors, regardless of produc…" at bounding box center [405, 156] width 0 height 8
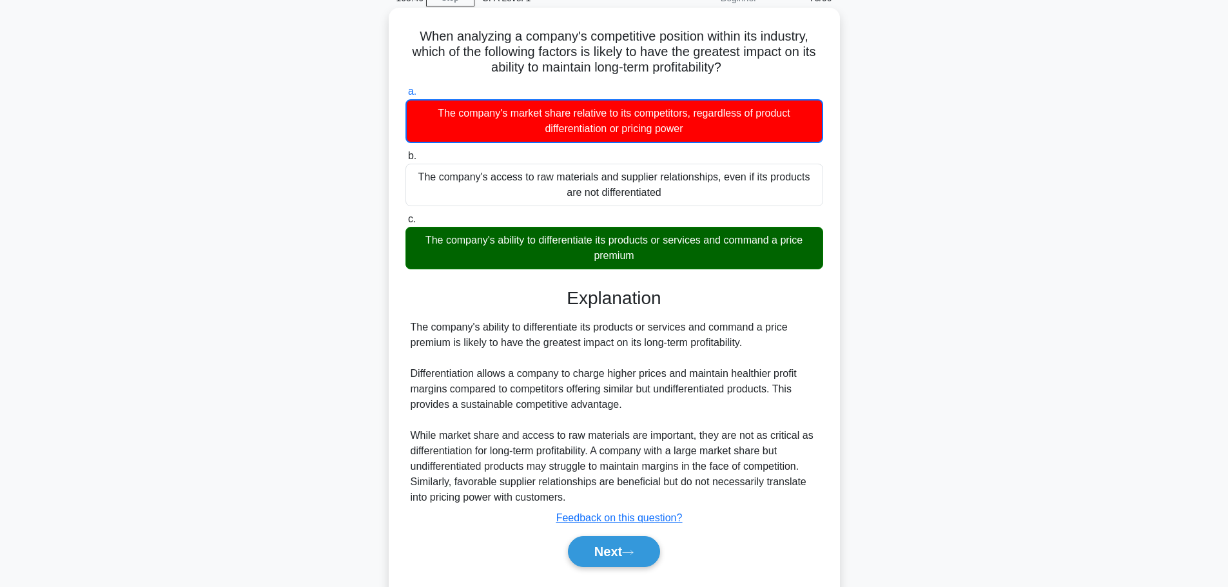
scroll to position [109, 0]
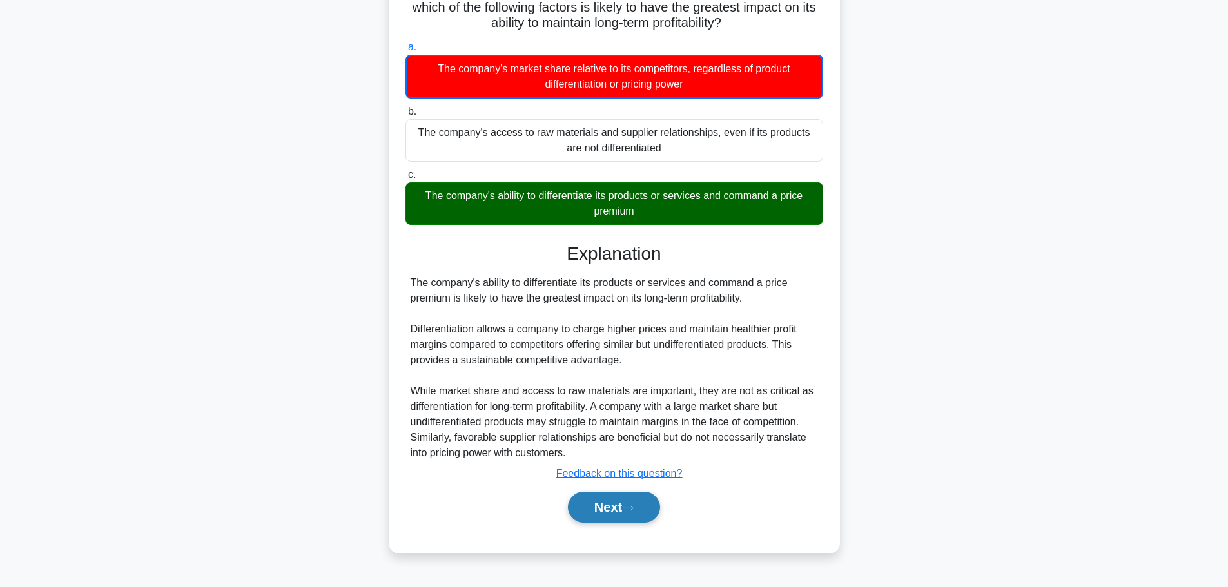
click at [605, 505] on button "Next" at bounding box center [614, 507] width 92 height 31
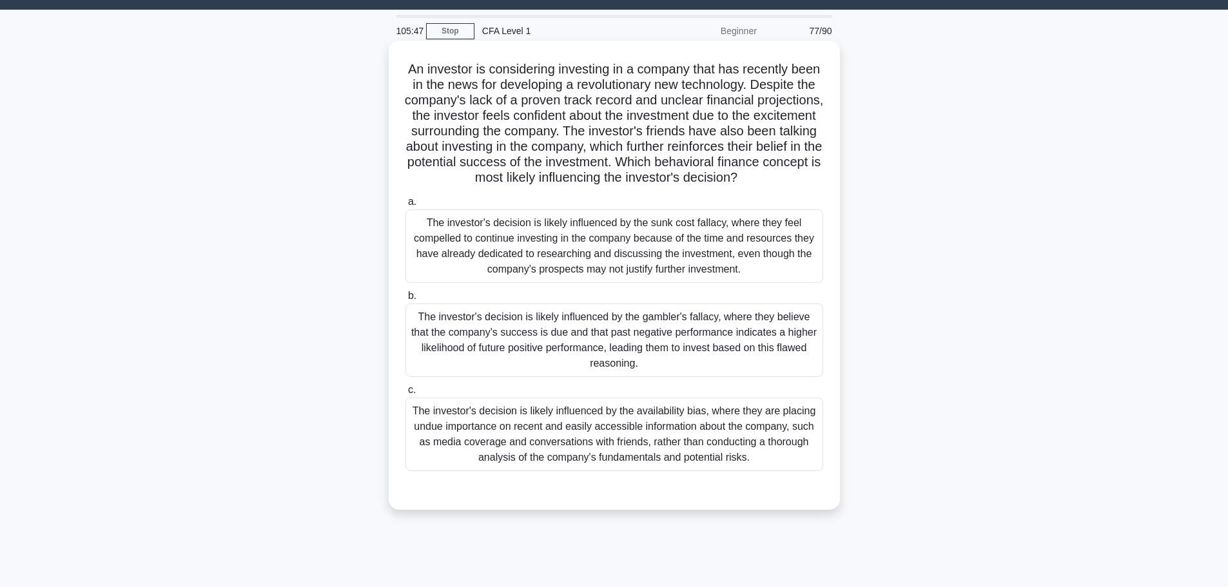
scroll to position [0, 0]
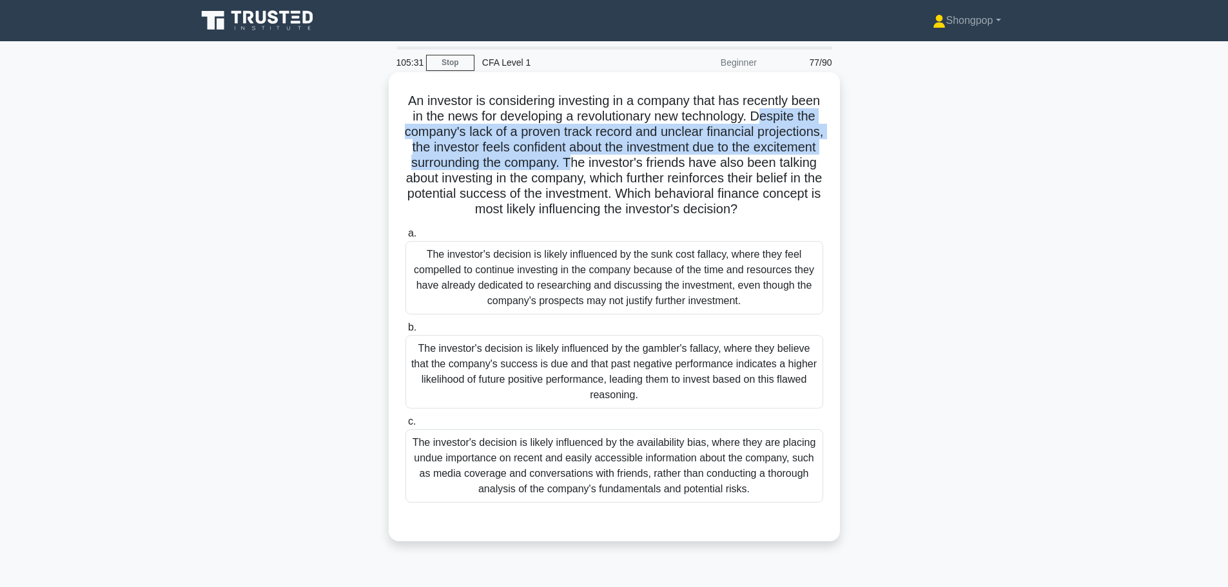
drag, startPoint x: 433, startPoint y: 133, endPoint x: 706, endPoint y: 165, distance: 274.6
click at [706, 165] on h5 "An investor is considering investing in a company that has recently been in the…" at bounding box center [614, 155] width 420 height 125
click at [707, 163] on h5 "An investor is considering investing in a company that has recently been in the…" at bounding box center [614, 155] width 420 height 125
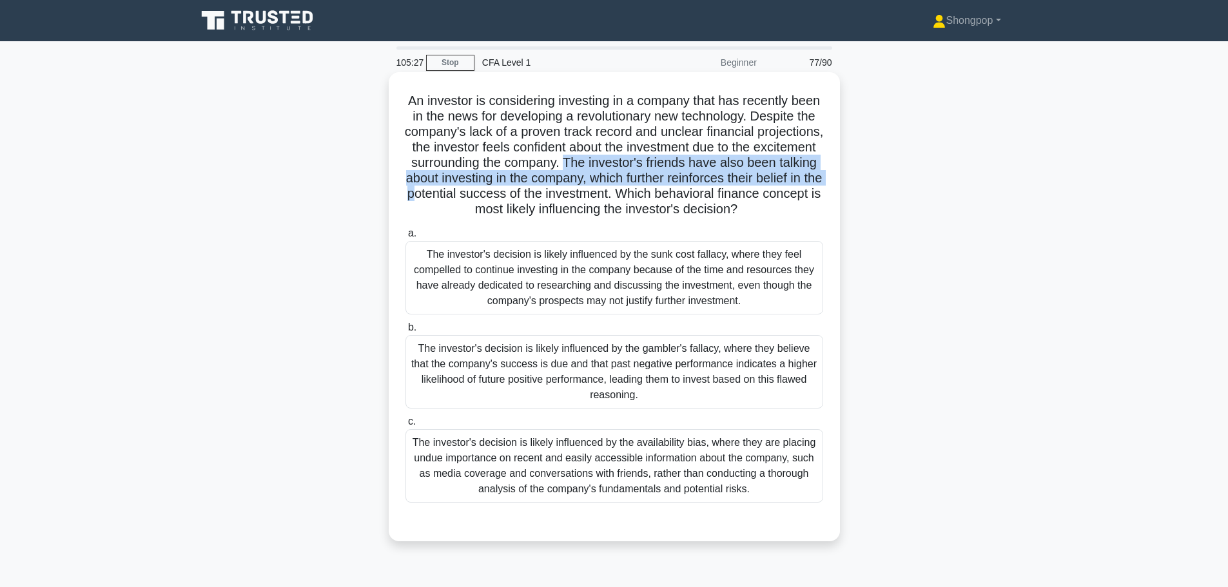
drag, startPoint x: 699, startPoint y: 163, endPoint x: 581, endPoint y: 191, distance: 120.7
click at [581, 191] on h5 "An investor is considering investing in a company that has recently been in the…" at bounding box center [614, 155] width 420 height 125
click at [584, 182] on h5 "An investor is considering investing in a company that has recently been in the…" at bounding box center [614, 155] width 420 height 125
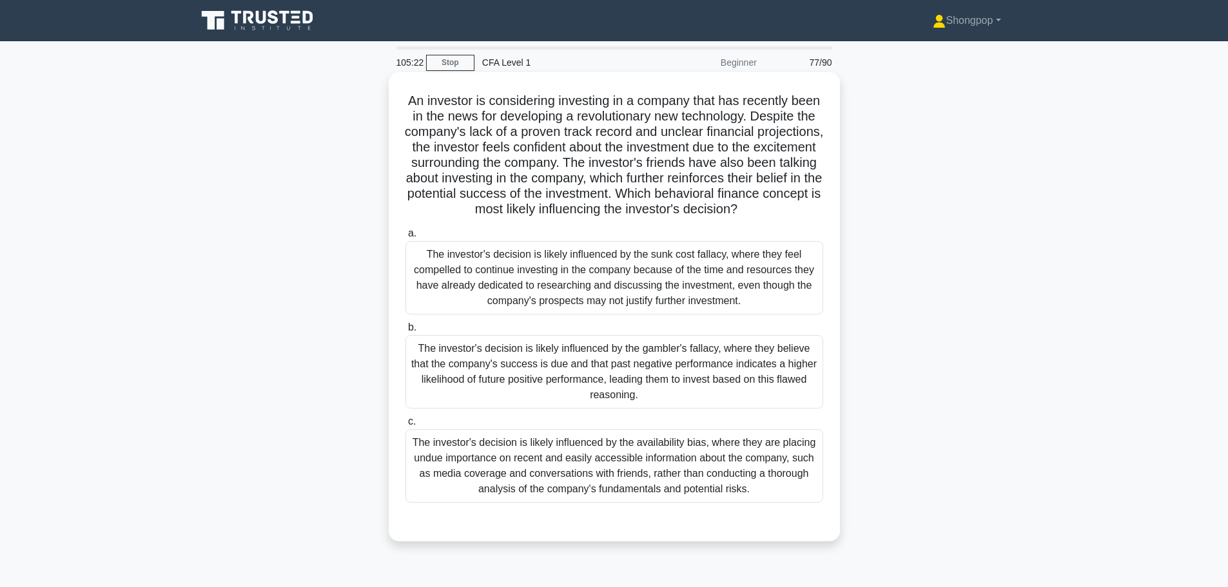
click at [664, 395] on div "The investor's decision is likely influenced by the gambler's fallacy, where th…" at bounding box center [614, 371] width 418 height 73
click at [405, 332] on input "b. The investor's decision is likely influenced by the gambler's fallacy, where…" at bounding box center [405, 328] width 0 height 8
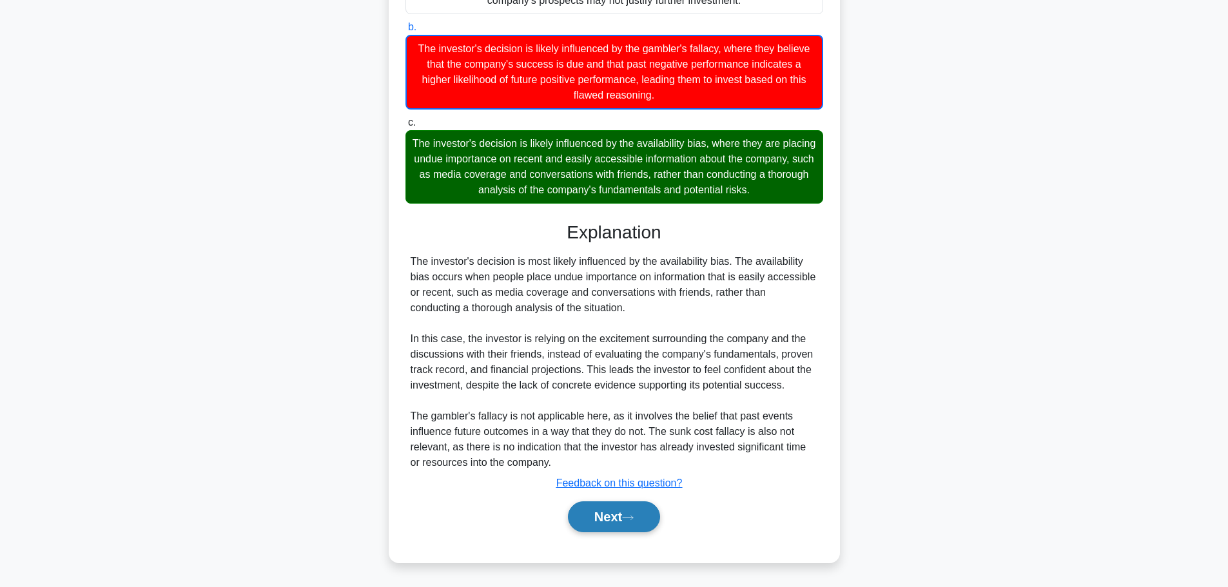
click at [638, 525] on button "Next" at bounding box center [614, 517] width 92 height 31
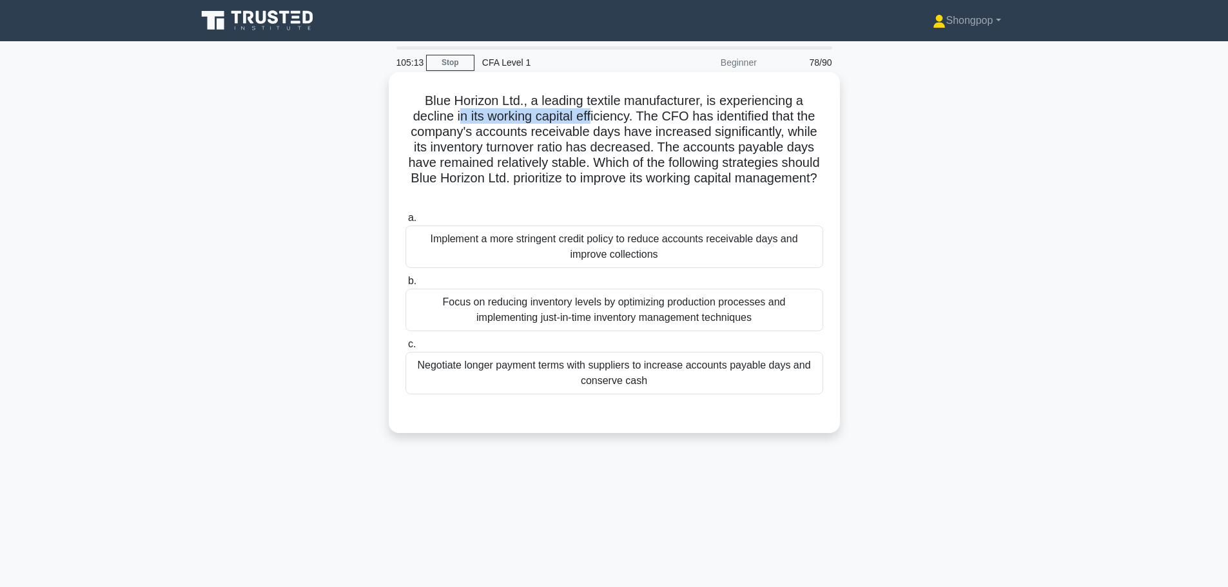
drag, startPoint x: 454, startPoint y: 115, endPoint x: 627, endPoint y: 115, distance: 172.1
click at [592, 115] on h5 "Blue Horizon Ltd., a leading textile manufacturer, is experiencing a decline in…" at bounding box center [614, 148] width 420 height 110
click at [634, 115] on h5 "Blue Horizon Ltd., a leading textile manufacturer, is experiencing a decline in…" at bounding box center [614, 148] width 420 height 110
drag, startPoint x: 661, startPoint y: 115, endPoint x: 528, endPoint y: 137, distance: 135.1
click at [528, 137] on h5 "Blue Horizon Ltd., a leading textile manufacturer, is experiencing a decline in…" at bounding box center [614, 148] width 420 height 110
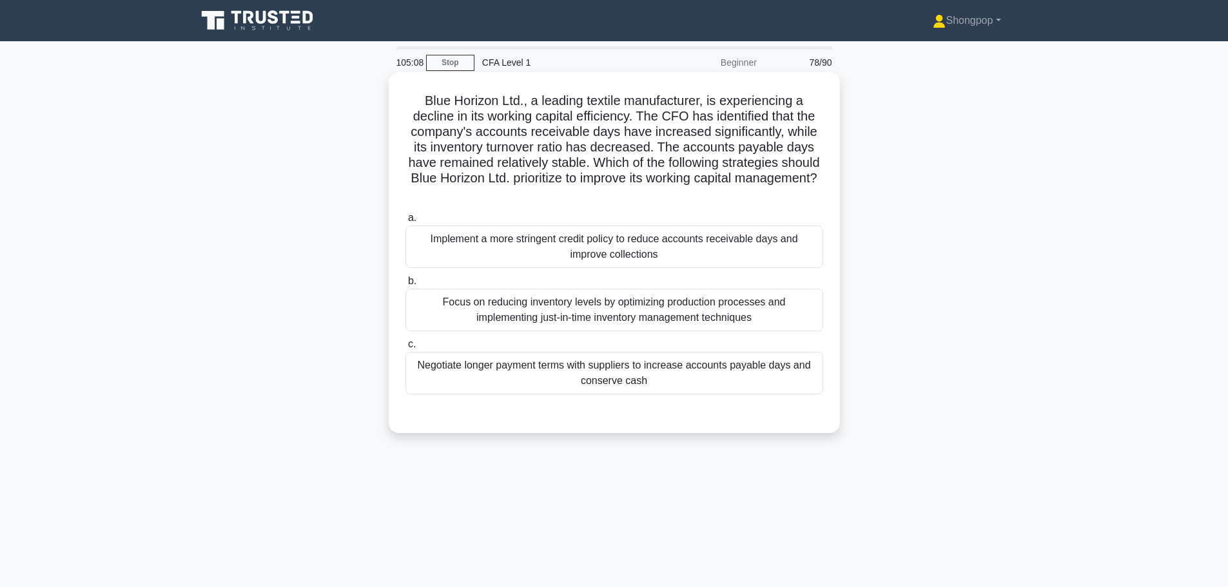
click at [507, 147] on h5 "Blue Horizon Ltd., a leading textile manufacturer, is experiencing a decline in…" at bounding box center [614, 148] width 420 height 110
click at [516, 308] on div "Focus on reducing inventory levels by optimizing production processes and imple…" at bounding box center [614, 310] width 418 height 43
click at [405, 286] on input "b. Focus on reducing inventory levels by optimizing production processes and im…" at bounding box center [405, 281] width 0 height 8
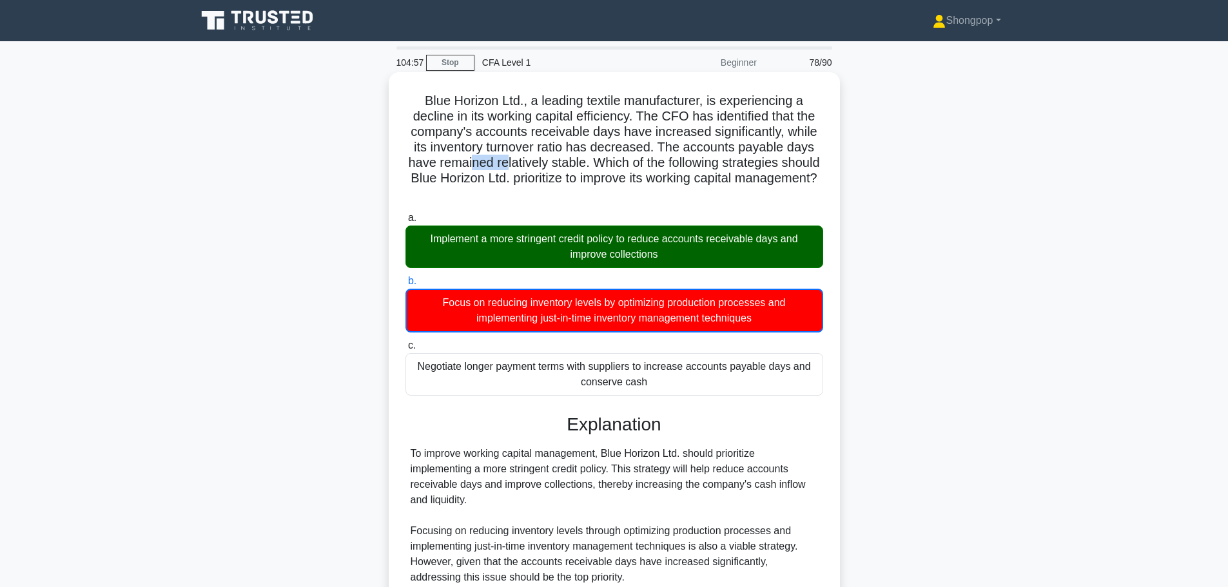
drag, startPoint x: 489, startPoint y: 166, endPoint x: 524, endPoint y: 161, distance: 35.7
click at [524, 161] on h5 "Blue Horizon Ltd., a leading textile manufacturer, is experiencing a decline in…" at bounding box center [614, 148] width 420 height 110
click at [678, 174] on h5 "Blue Horizon Ltd., a leading textile manufacturer, is experiencing a decline in…" at bounding box center [614, 148] width 420 height 110
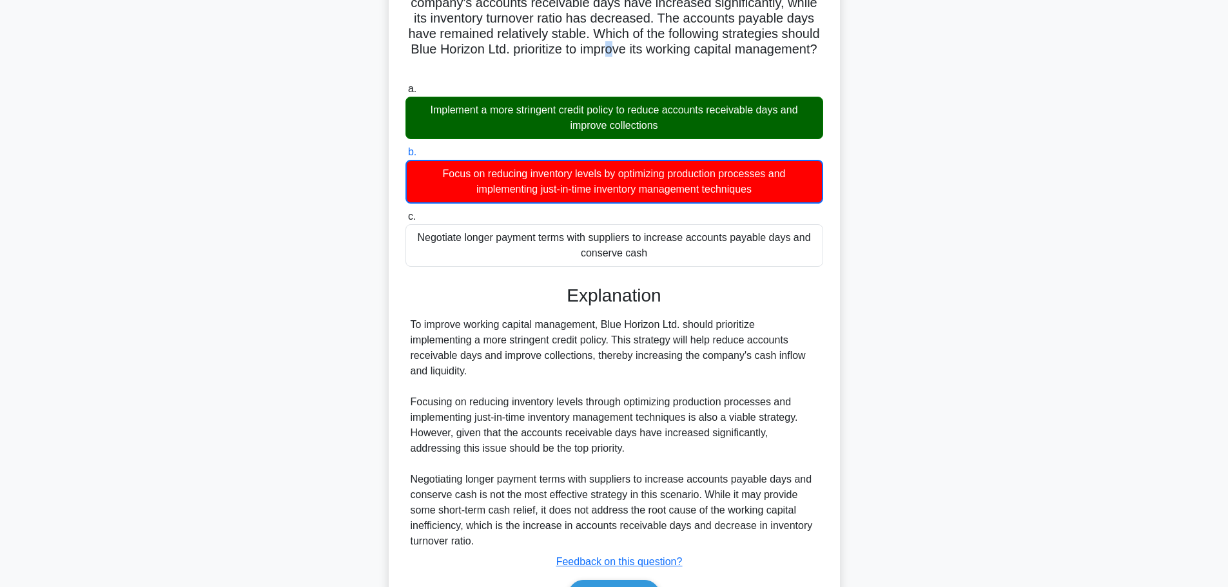
scroll to position [208, 0]
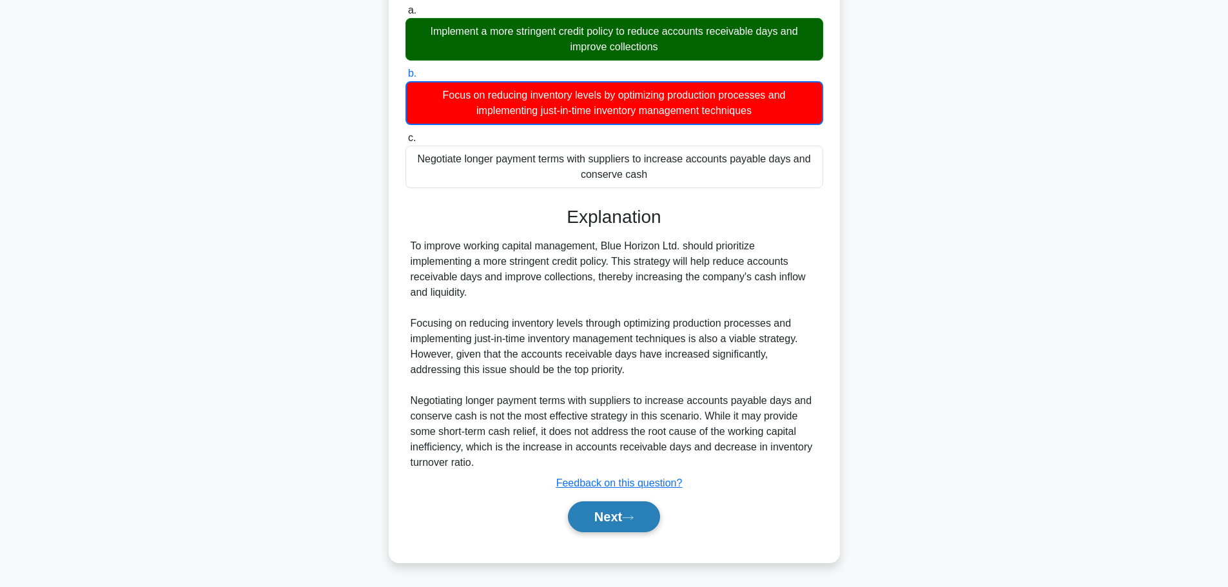
click at [614, 521] on button "Next" at bounding box center [614, 517] width 92 height 31
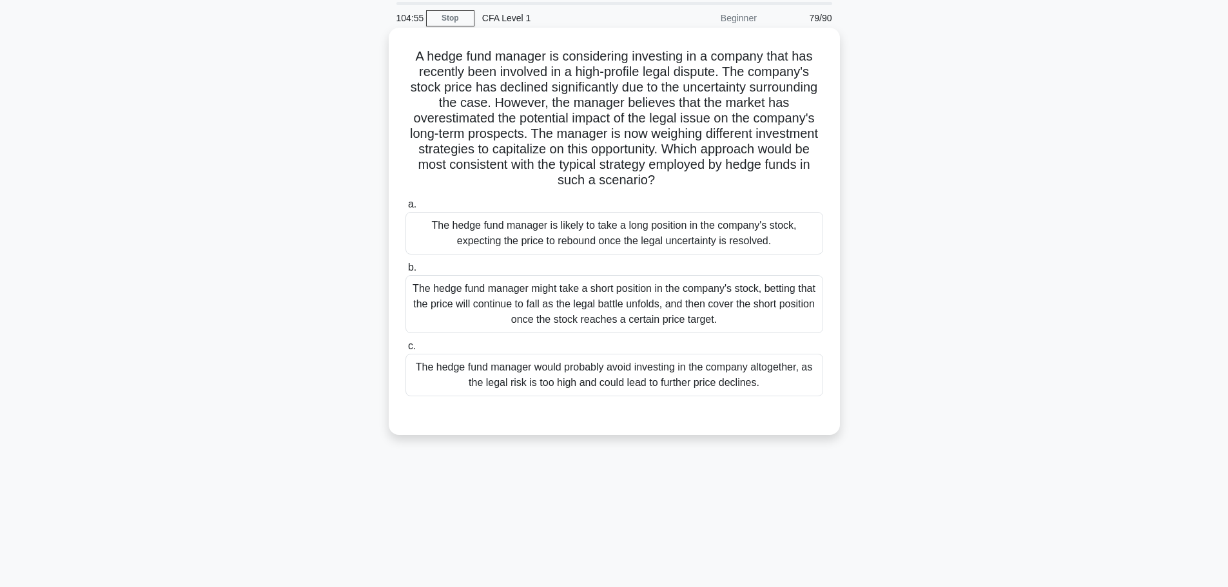
scroll to position [0, 0]
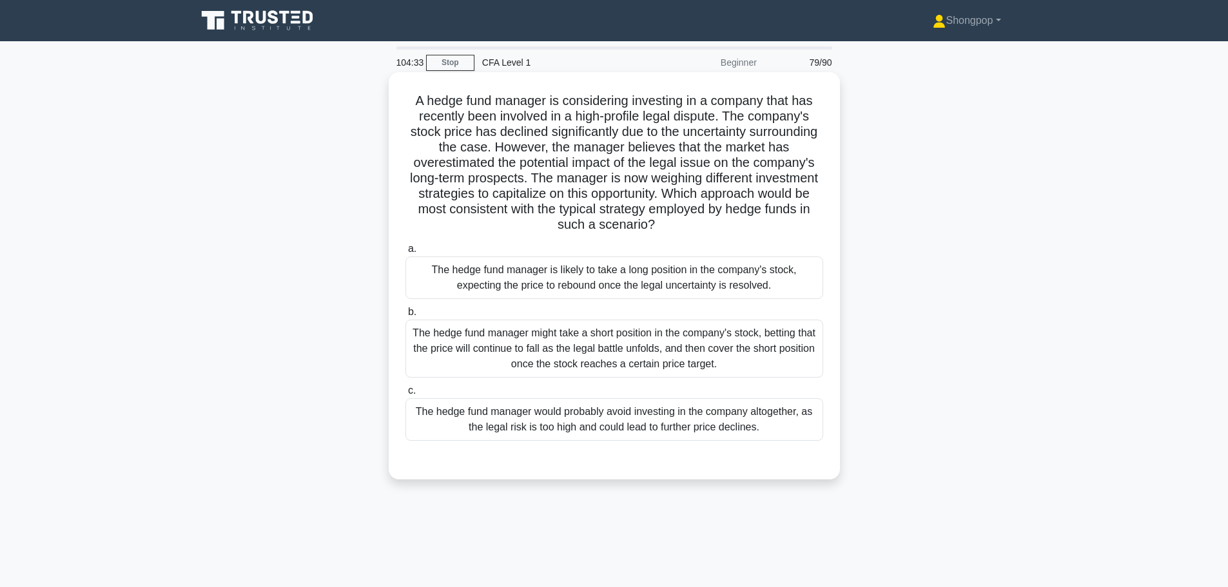
click at [567, 329] on div "The hedge fund manager might take a short position in the company's stock, bett…" at bounding box center [614, 349] width 418 height 58
click at [405, 317] on input "b. The hedge fund manager might take a short position in the company's stock, b…" at bounding box center [405, 312] width 0 height 8
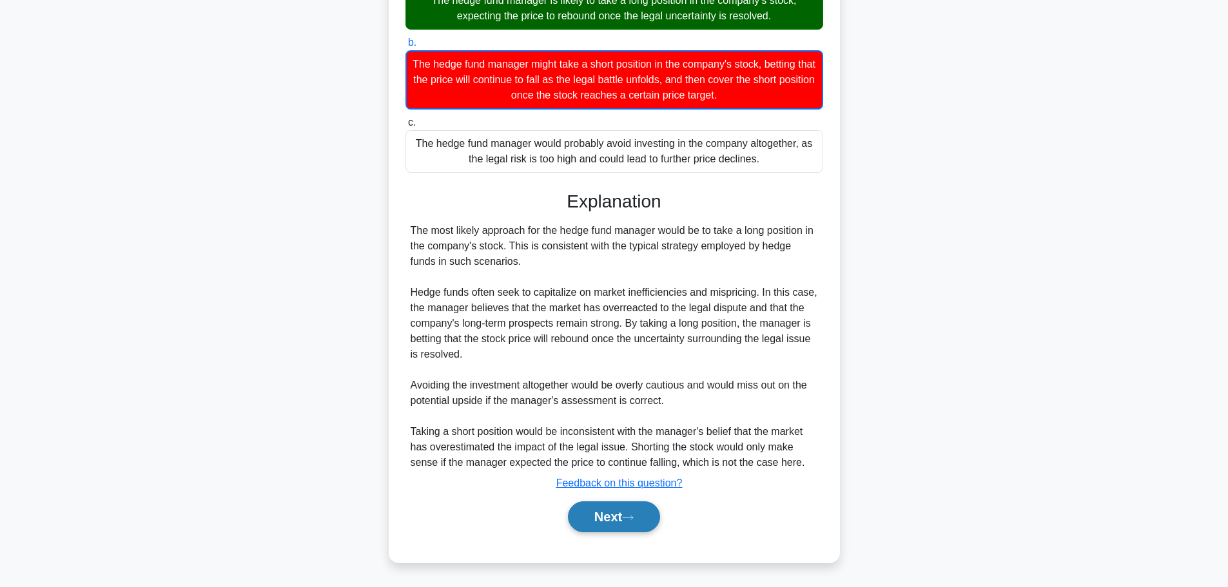
click at [600, 514] on button "Next" at bounding box center [614, 517] width 92 height 31
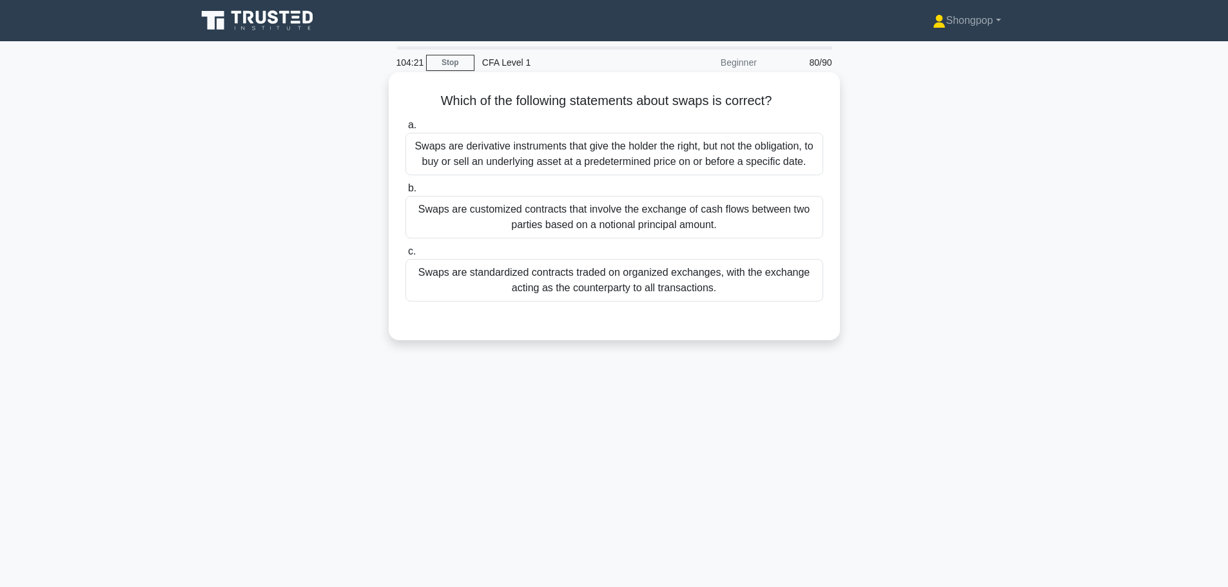
click at [596, 212] on div "Swaps are customized contracts that involve the exchange of cash flows between …" at bounding box center [614, 217] width 418 height 43
click at [405, 193] on input "b. Swaps are customized contracts that involve the exchange of cash flows betwe…" at bounding box center [405, 188] width 0 height 8
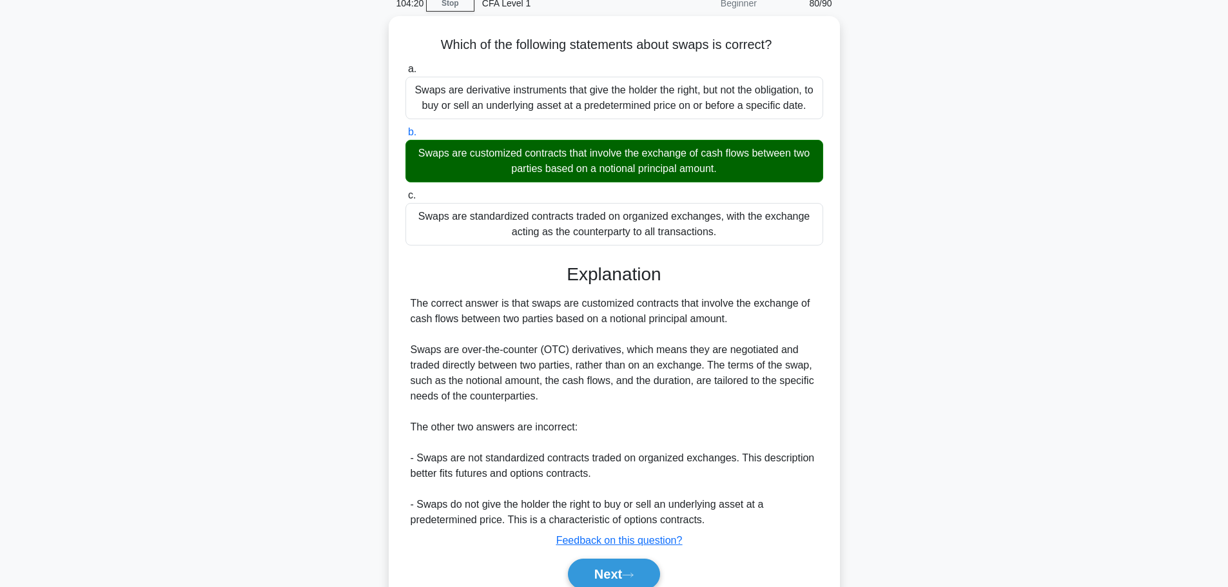
scroll to position [114, 0]
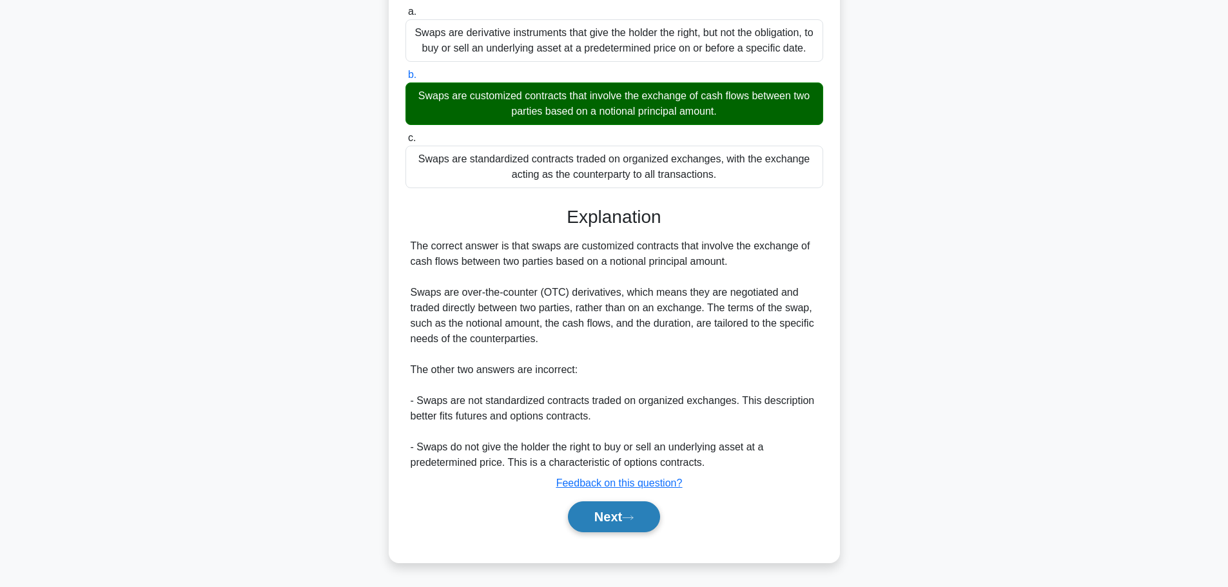
click at [615, 513] on button "Next" at bounding box center [614, 517] width 92 height 31
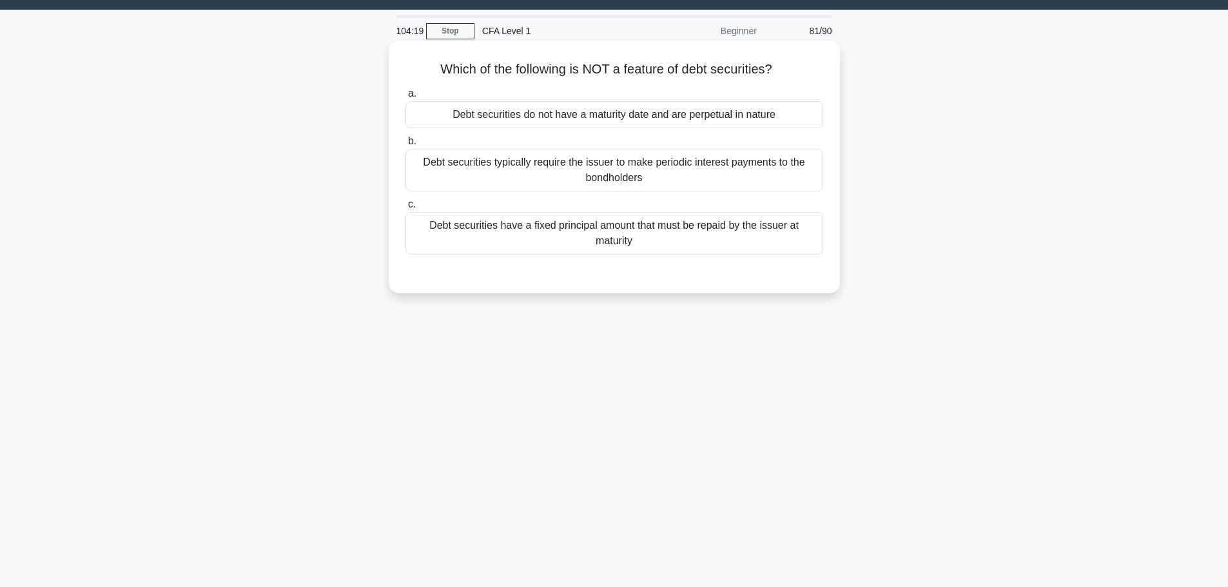
scroll to position [0, 0]
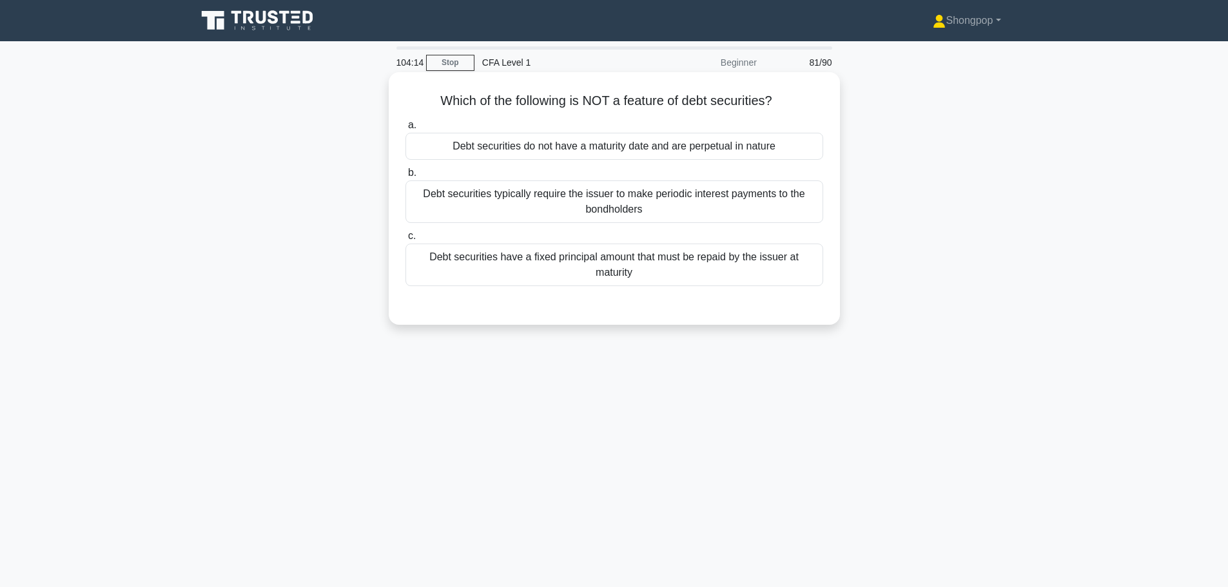
click at [569, 146] on div "Debt securities do not have a maturity date and are perpetual in nature" at bounding box center [614, 146] width 418 height 27
click at [405, 130] on input "a. Debt securities do not have a maturity date and are perpetual in nature" at bounding box center [405, 125] width 0 height 8
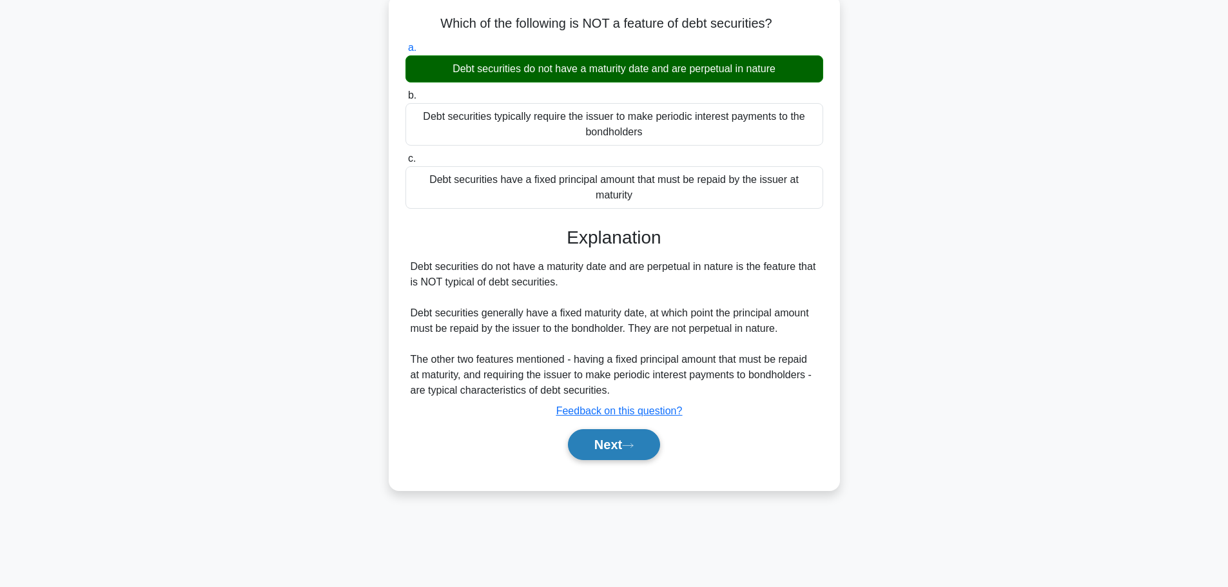
scroll to position [109, 0]
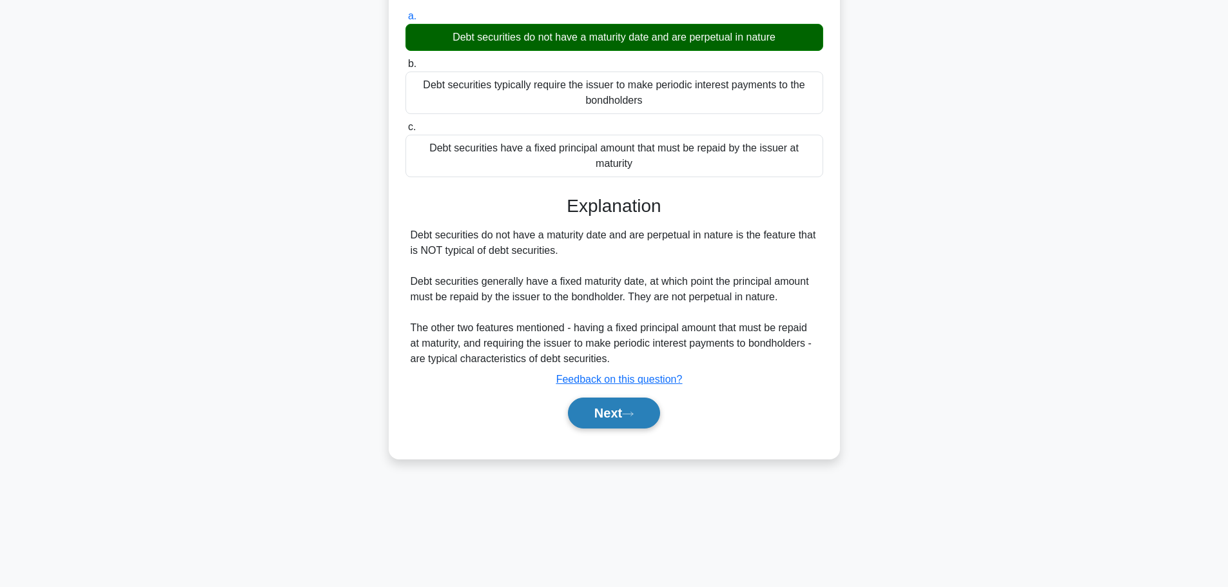
click at [625, 419] on button "Next" at bounding box center [614, 413] width 92 height 31
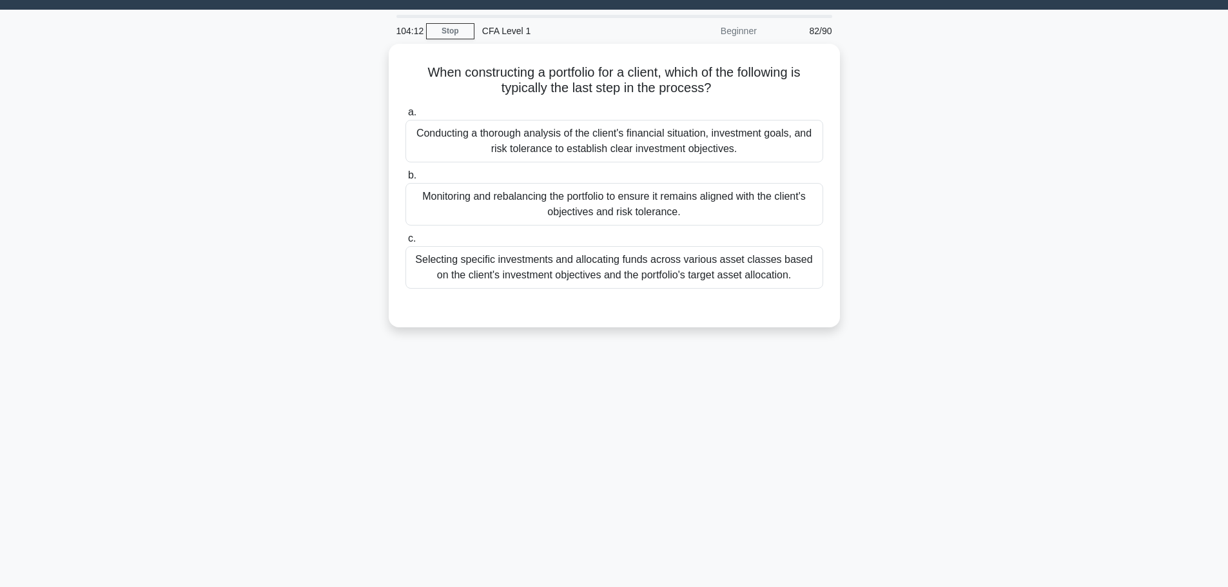
scroll to position [0, 0]
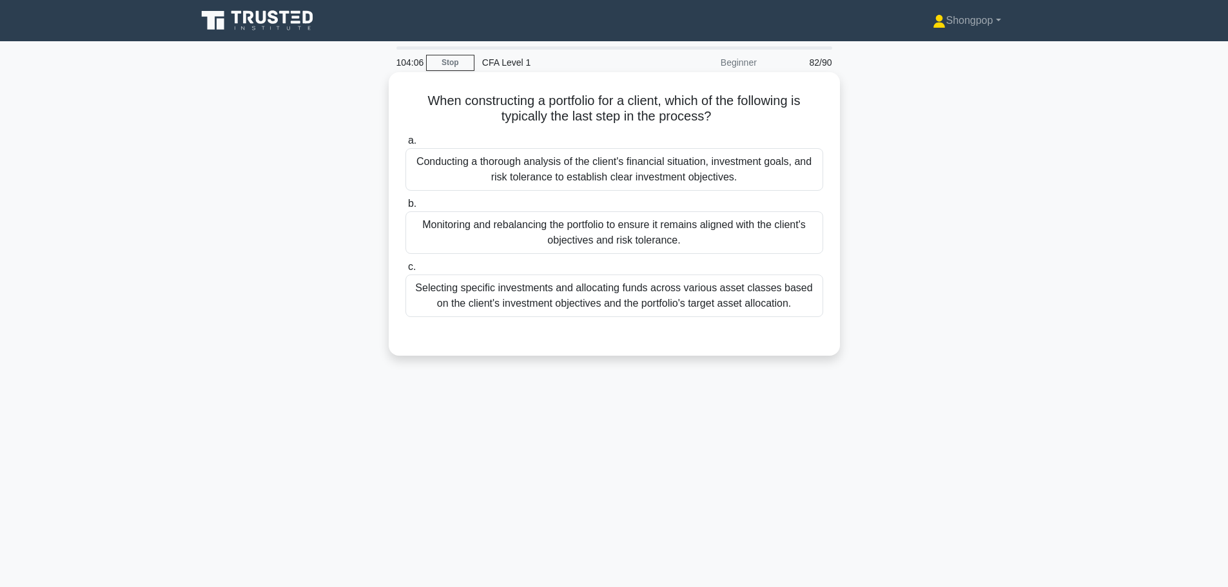
drag, startPoint x: 454, startPoint y: 231, endPoint x: 460, endPoint y: 246, distance: 15.9
click at [455, 231] on div "Monitoring and rebalancing the portfolio to ensure it remains aligned with the …" at bounding box center [614, 232] width 418 height 43
click at [405, 208] on input "b. Monitoring and rebalancing the portfolio to ensure it remains aligned with t…" at bounding box center [405, 204] width 0 height 8
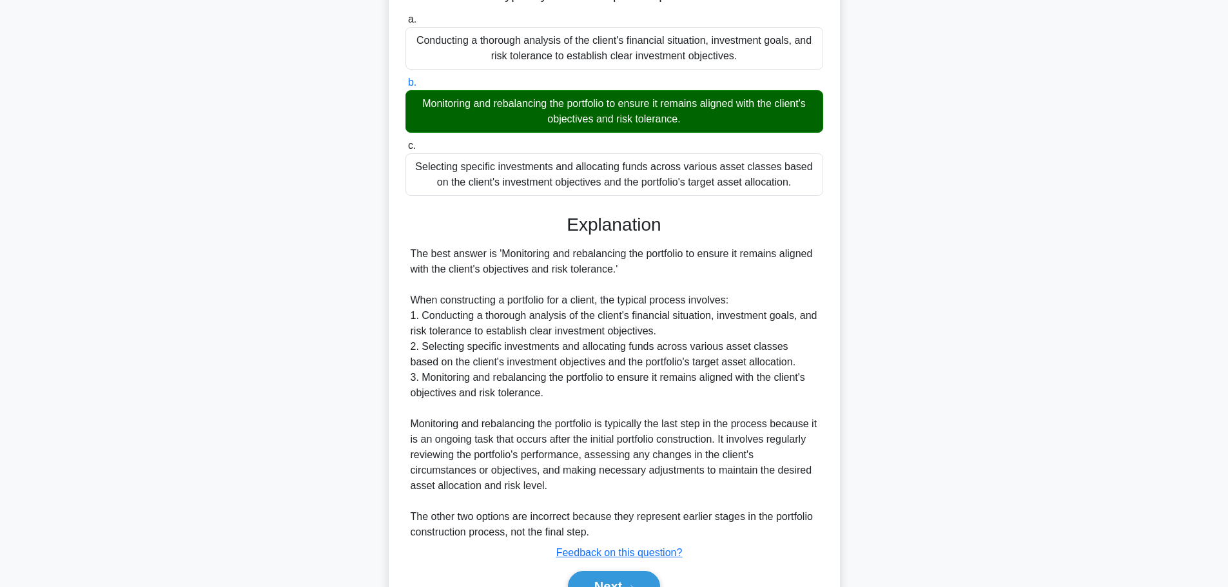
scroll to position [191, 0]
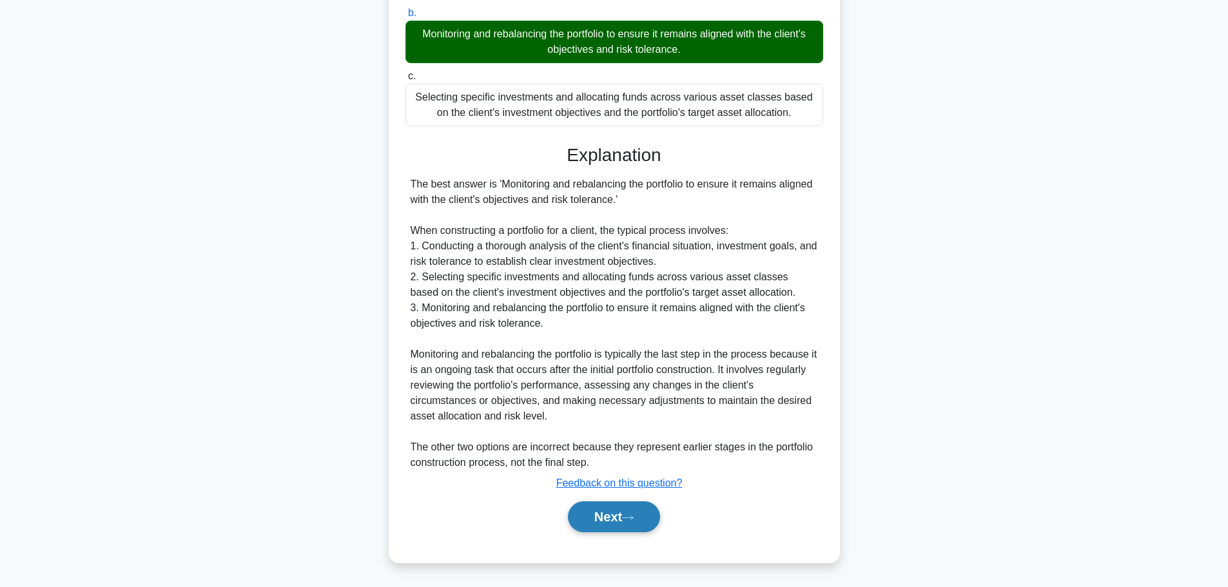
click at [615, 509] on button "Next" at bounding box center [614, 517] width 92 height 31
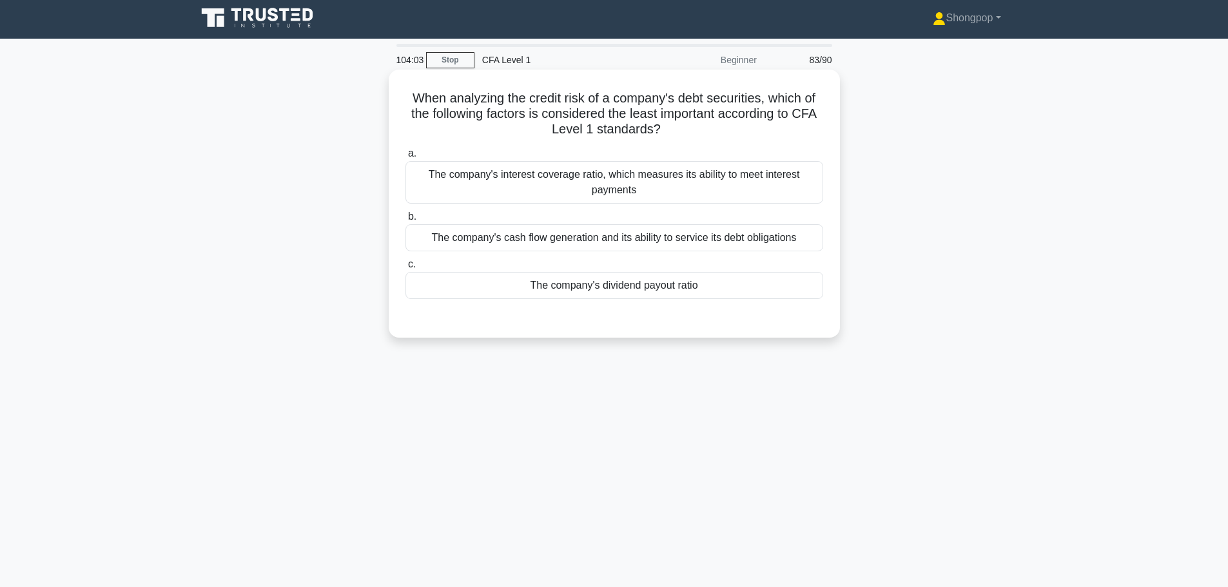
scroll to position [0, 0]
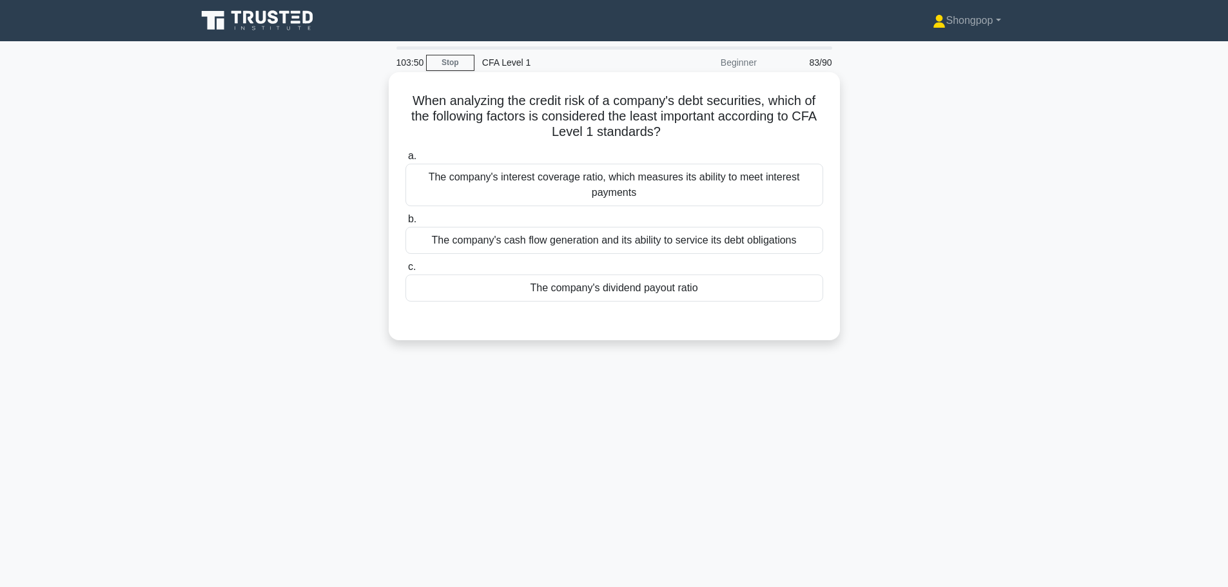
click at [721, 171] on div "The company's interest coverage ratio, which measures its ability to meet inter…" at bounding box center [614, 185] width 418 height 43
click at [405, 161] on input "a. The company's interest coverage ratio, which measures its ability to meet in…" at bounding box center [405, 156] width 0 height 8
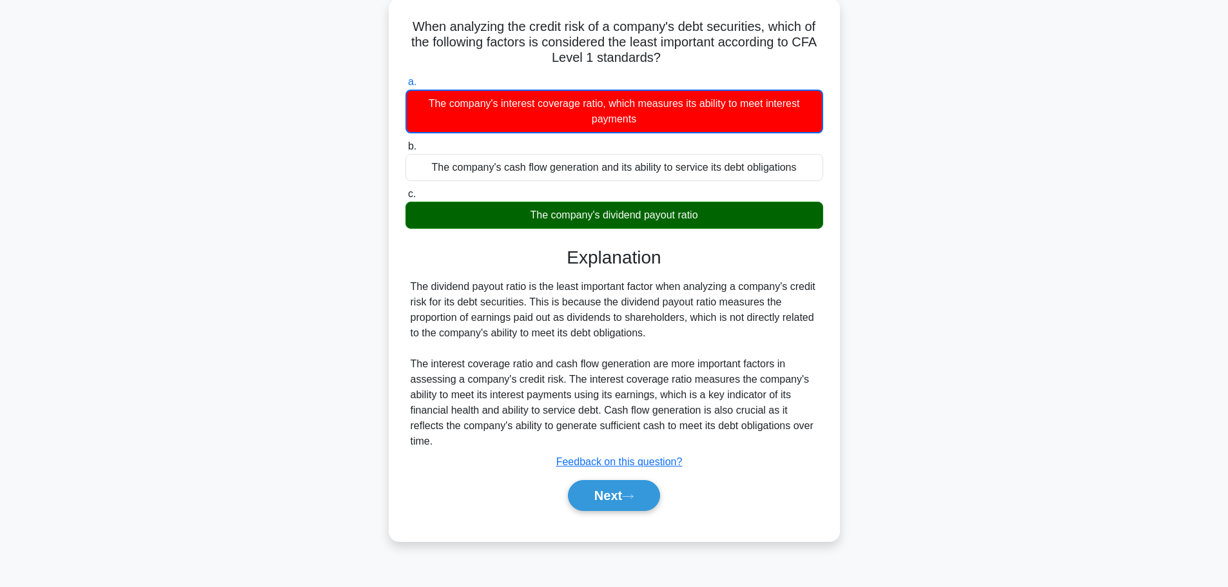
scroll to position [109, 0]
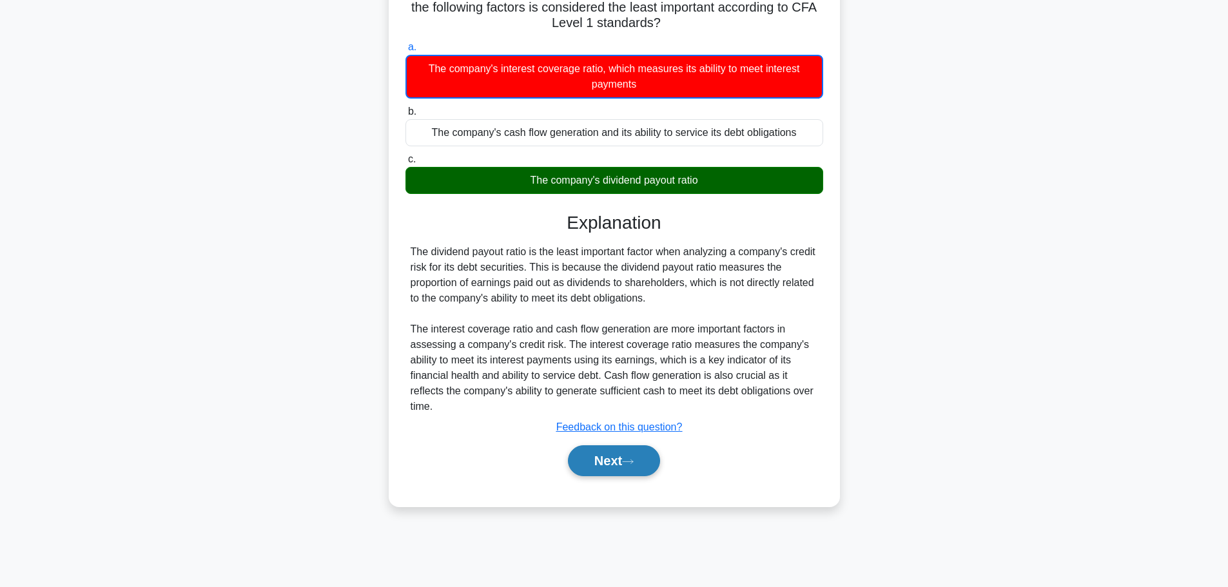
click at [614, 474] on button "Next" at bounding box center [614, 460] width 92 height 31
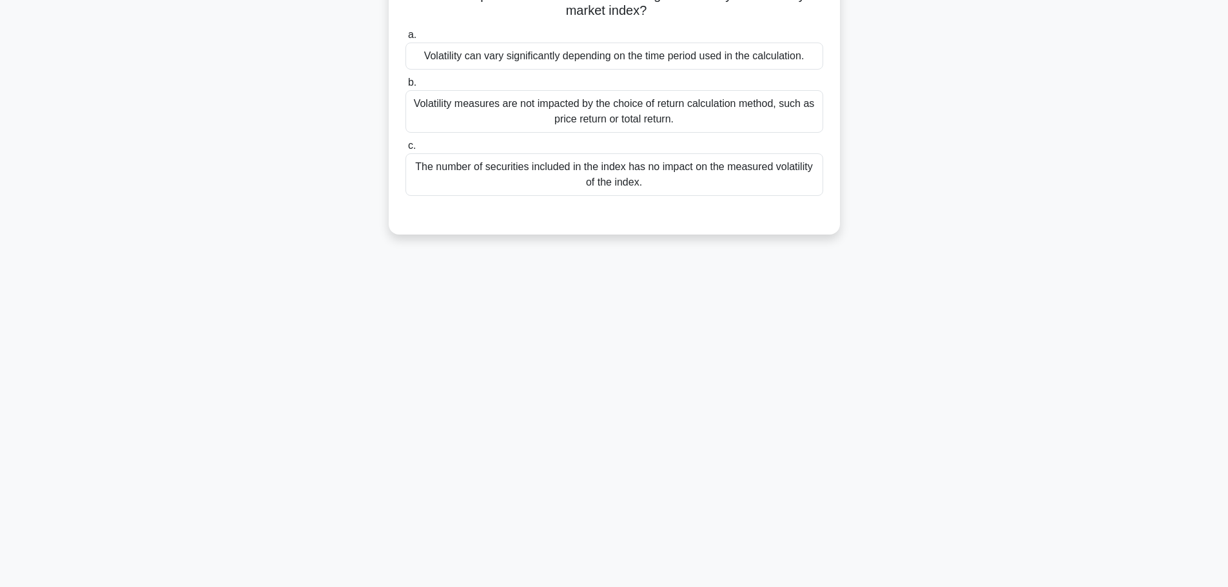
scroll to position [0, 0]
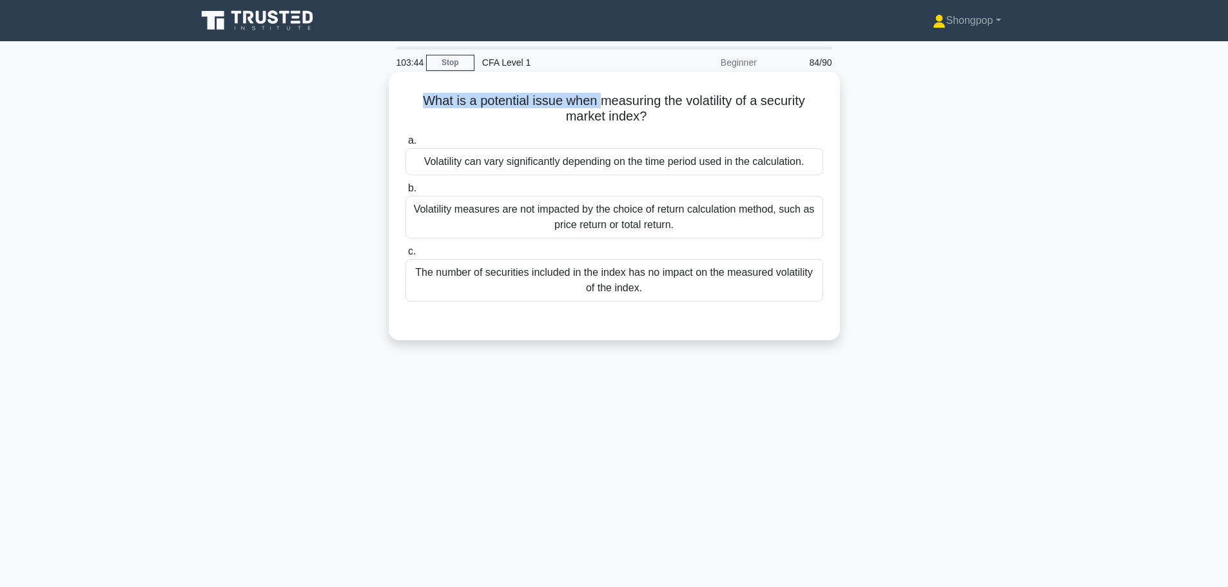
drag, startPoint x: 422, startPoint y: 103, endPoint x: 597, endPoint y: 104, distance: 175.3
click at [597, 104] on h5 "What is a potential issue when measuring the volatility of a security market in…" at bounding box center [614, 109] width 420 height 32
click at [710, 121] on h5 "What is a potential issue when measuring the volatility of a security market in…" at bounding box center [614, 109] width 420 height 32
click at [654, 166] on div "Volatility can vary significantly depending on the time period used in the calc…" at bounding box center [614, 161] width 418 height 27
click at [405, 145] on input "a. Volatility can vary significantly depending on the time period used in the c…" at bounding box center [405, 141] width 0 height 8
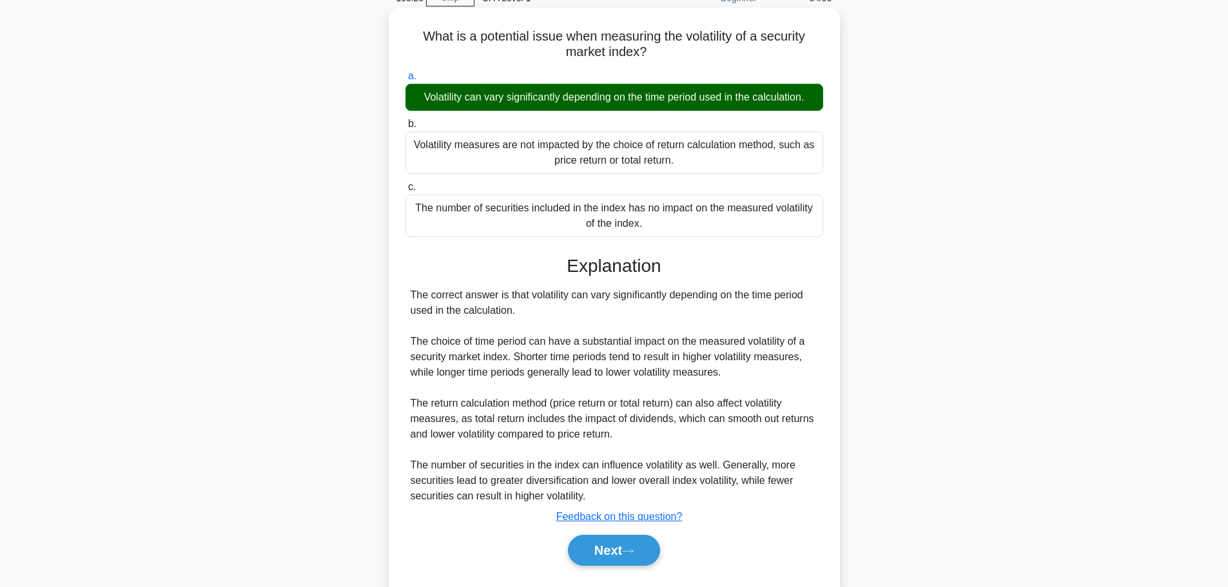
scroll to position [109, 0]
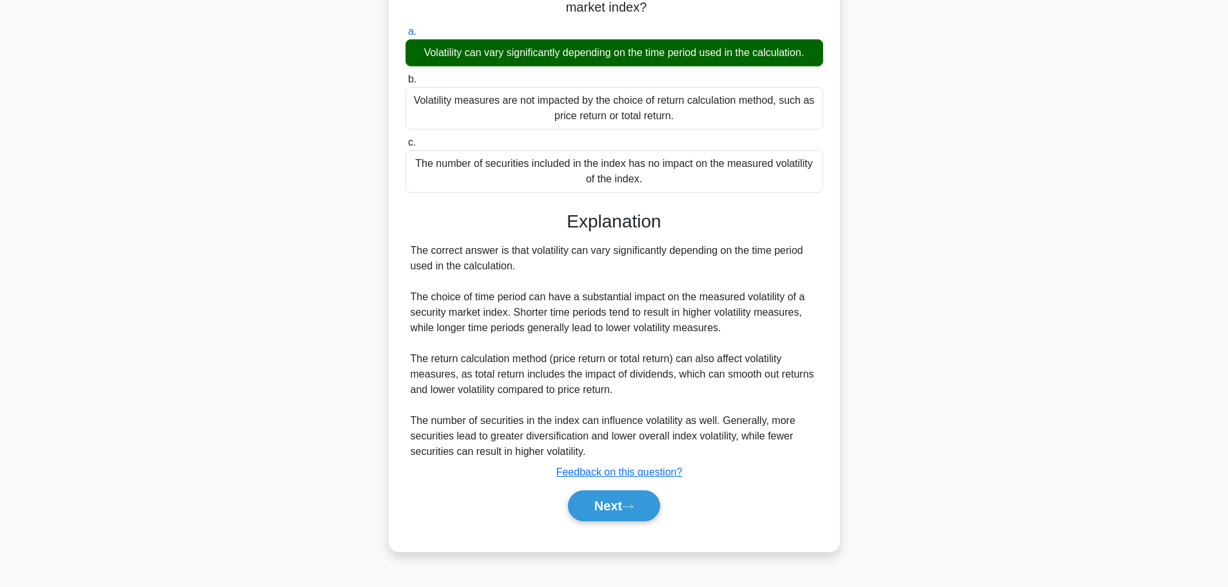
click at [630, 523] on div "Next" at bounding box center [614, 505] width 418 height 41
click at [647, 525] on div "Next" at bounding box center [614, 505] width 418 height 41
click at [646, 520] on button "Next" at bounding box center [614, 506] width 92 height 31
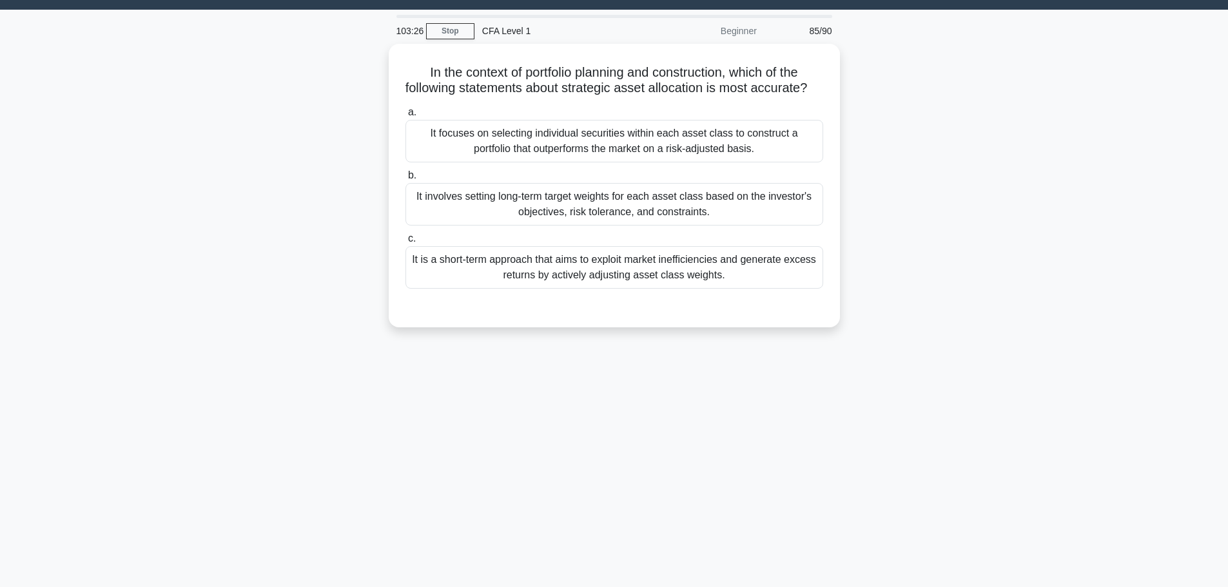
scroll to position [0, 0]
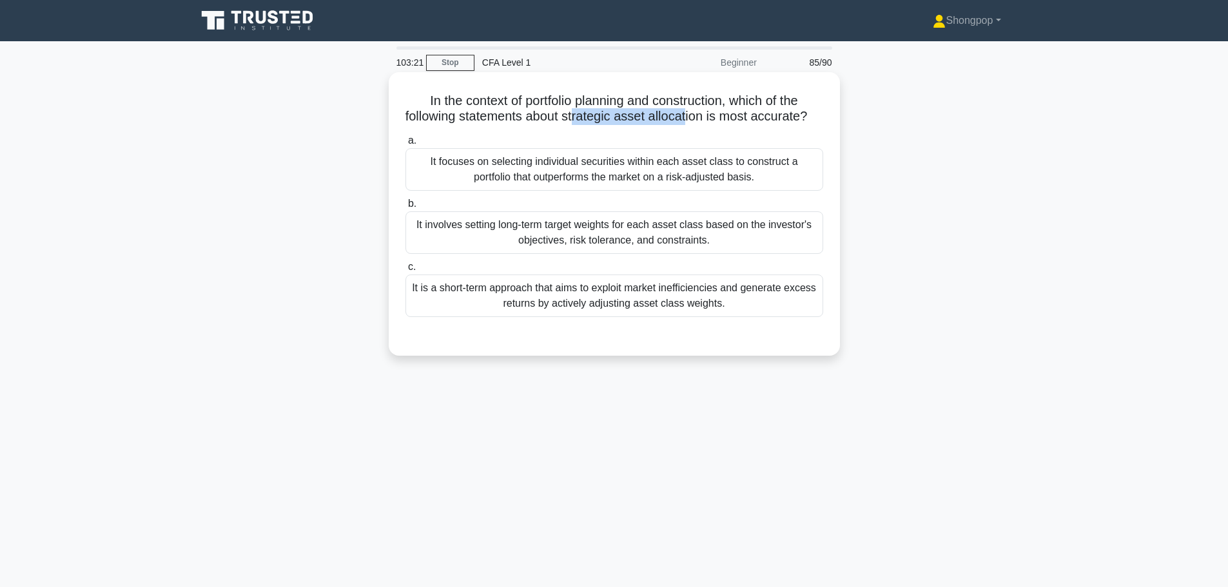
drag, startPoint x: 583, startPoint y: 117, endPoint x: 696, endPoint y: 115, distance: 112.8
click at [696, 115] on h5 "In the context of portfolio planning and construction, which of the following s…" at bounding box center [614, 109] width 420 height 32
click at [585, 107] on h5 "In the context of portfolio planning and construction, which of the following s…" at bounding box center [614, 109] width 420 height 32
click at [462, 247] on div "It involves setting long-term target weights for each asset class based on the …" at bounding box center [614, 232] width 418 height 43
click at [405, 208] on input "b. It involves setting long-term target weights for each asset class based on t…" at bounding box center [405, 204] width 0 height 8
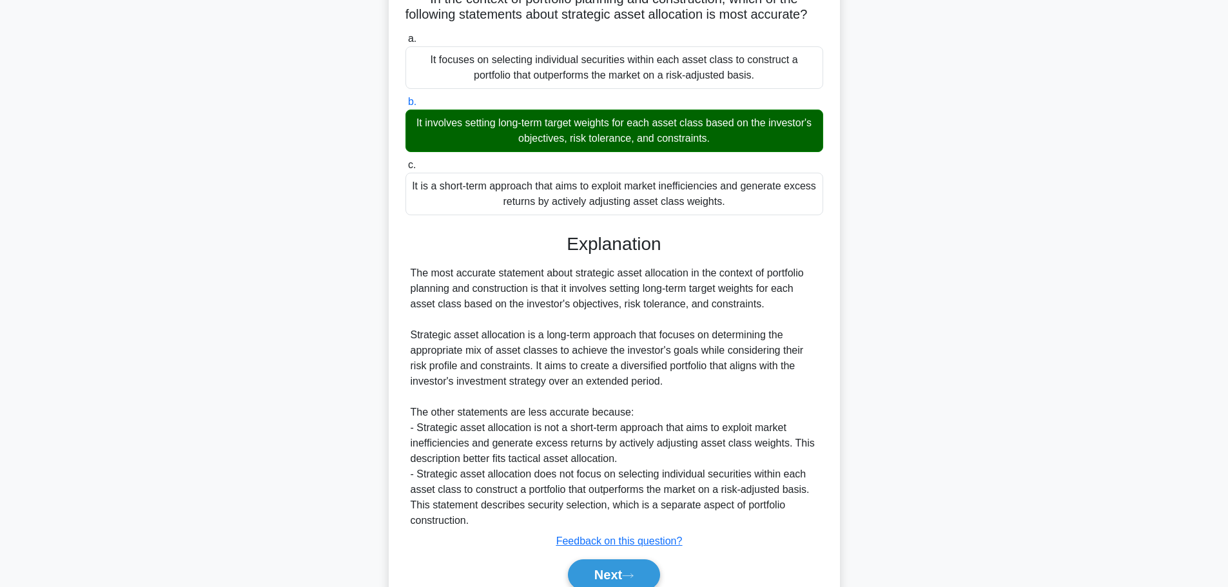
scroll to position [176, 0]
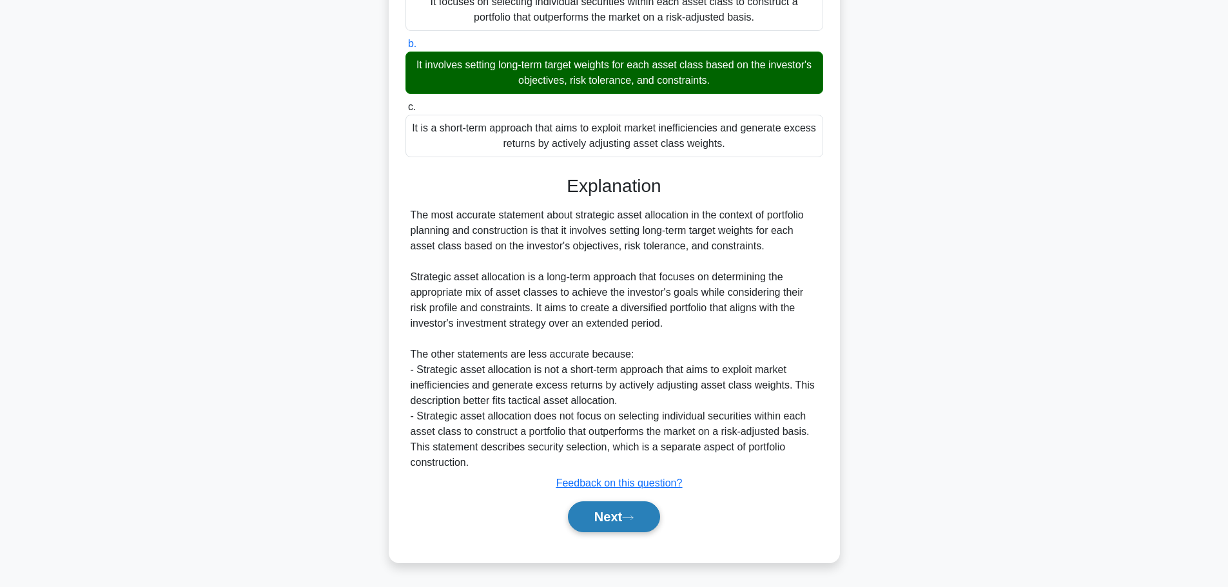
click at [638, 525] on button "Next" at bounding box center [614, 517] width 92 height 31
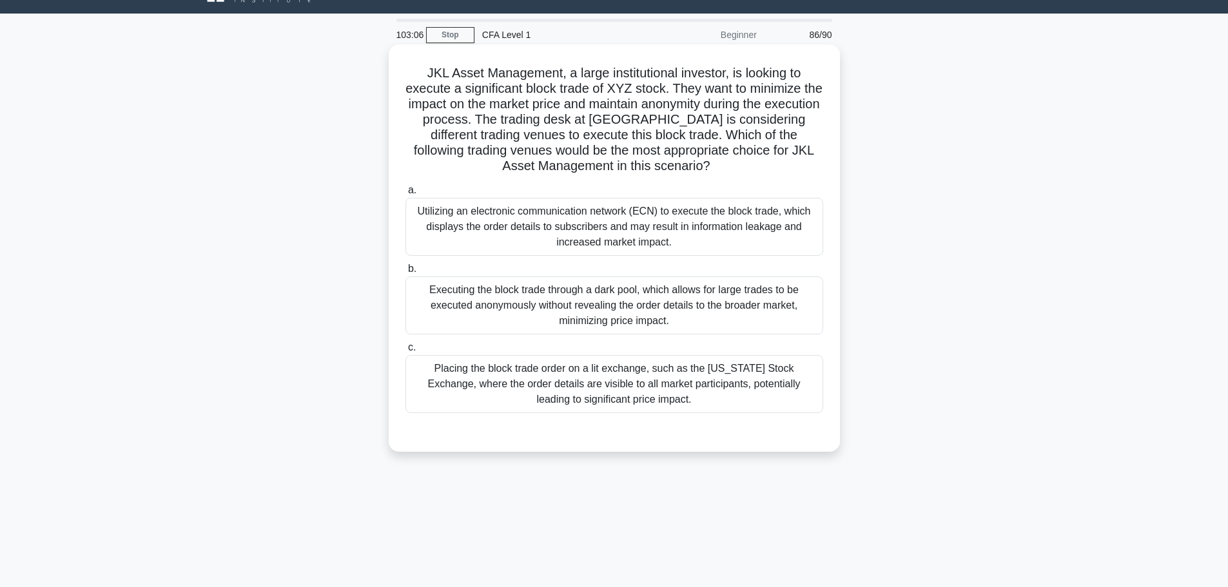
scroll to position [0, 0]
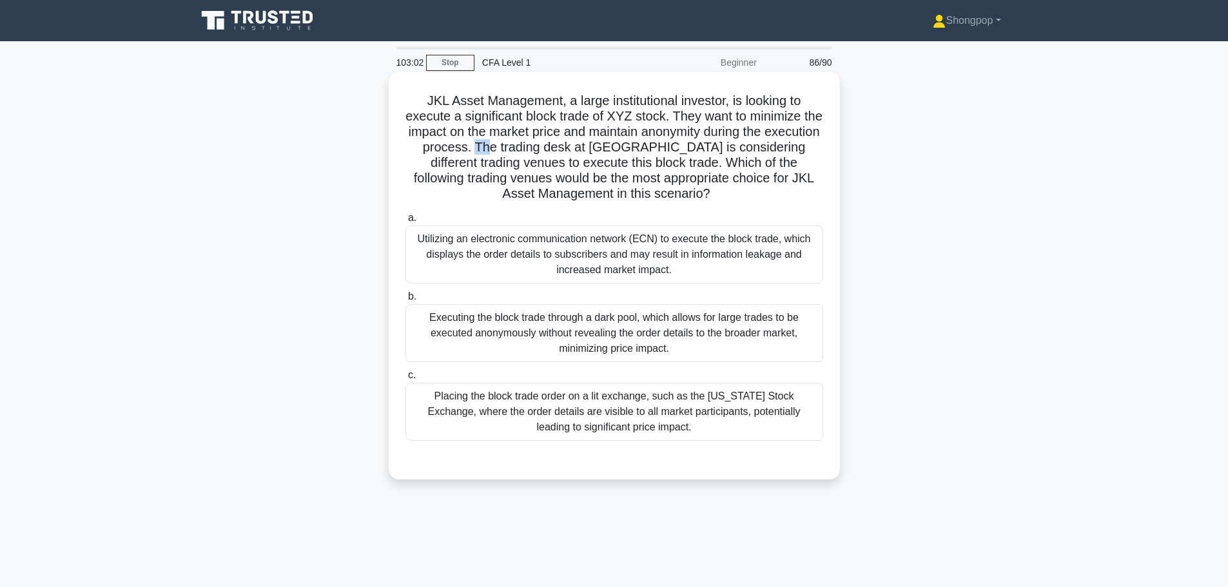
drag, startPoint x: 534, startPoint y: 150, endPoint x: 547, endPoint y: 153, distance: 13.1
click at [547, 153] on h5 "JKL Asset Management, a large institutional investor, is looking to execute a s…" at bounding box center [614, 148] width 420 height 110
click at [536, 409] on div "Placing the block trade order on a lit exchange, such as the New York Stock Exc…" at bounding box center [614, 412] width 418 height 58
click at [405, 380] on input "c. Placing the block trade order on a lit exchange, such as the New York Stock …" at bounding box center [405, 375] width 0 height 8
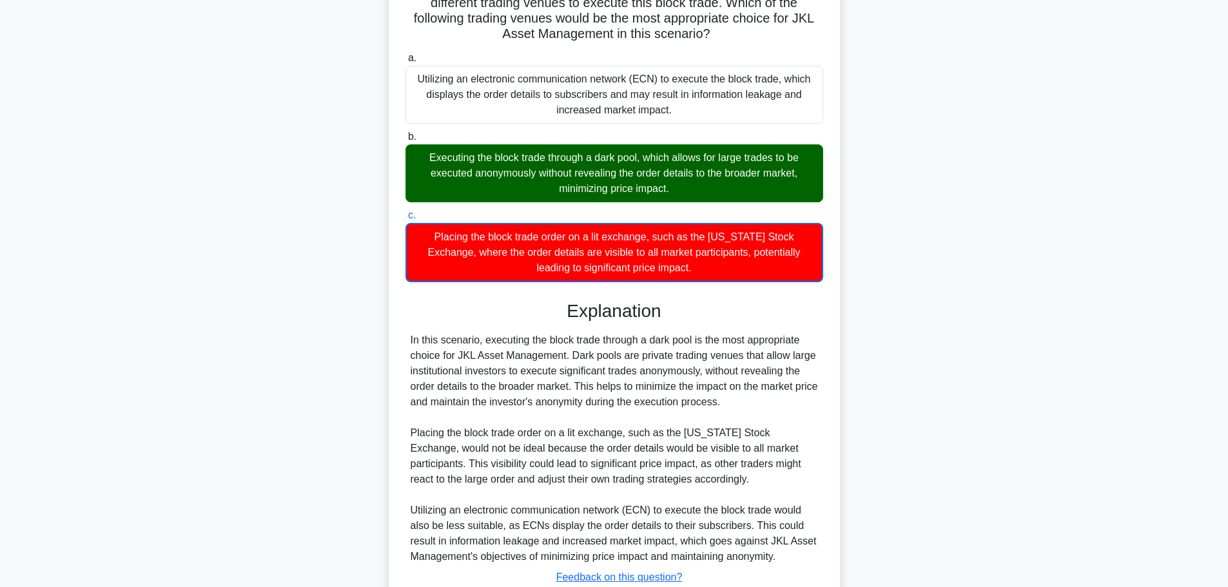
scroll to position [255, 0]
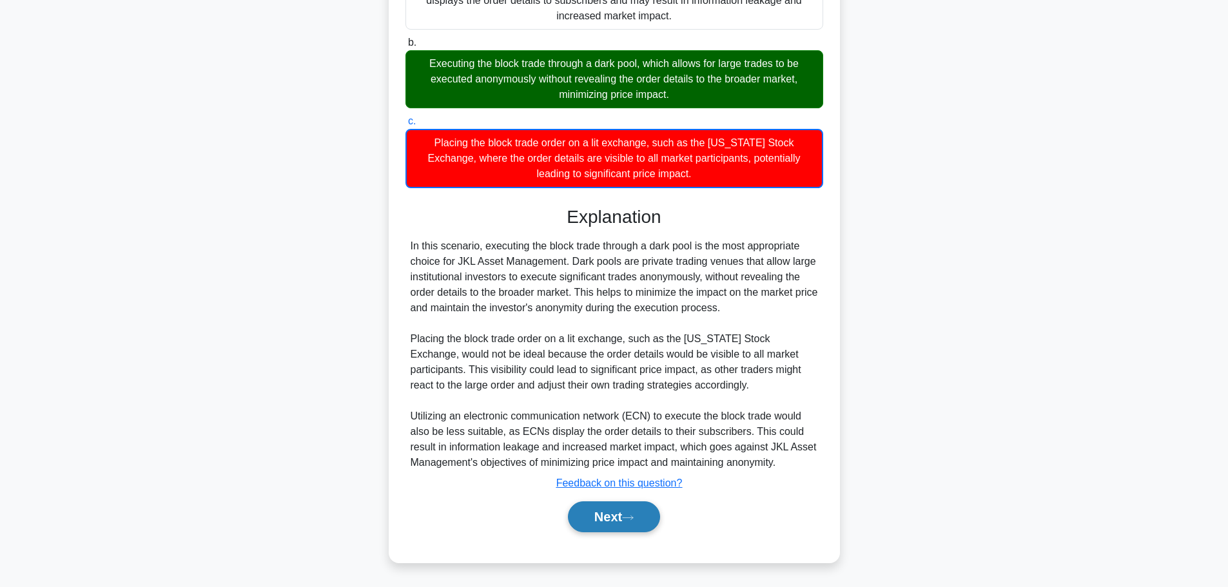
click at [648, 515] on button "Next" at bounding box center [614, 517] width 92 height 31
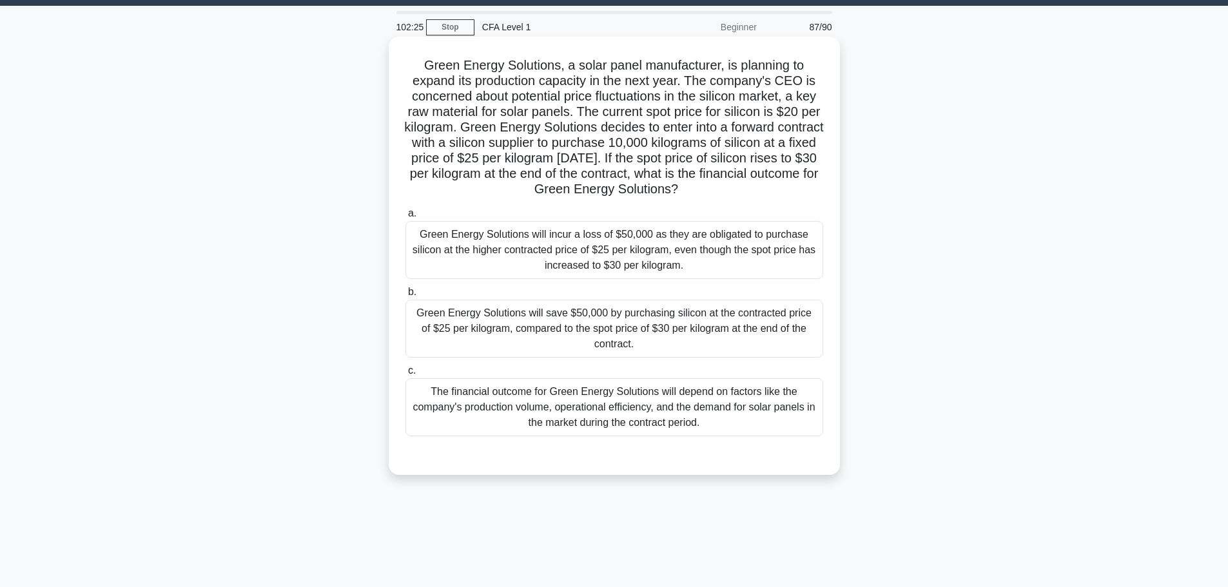
scroll to position [0, 0]
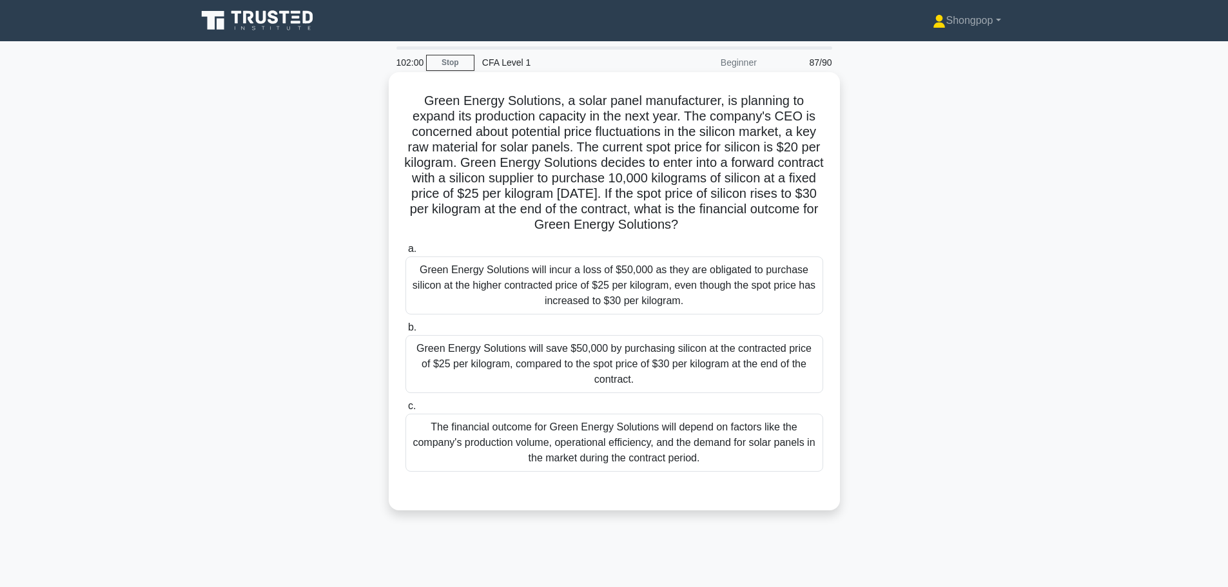
click at [594, 364] on div "Green Energy Solutions will save $50,000 by purchasing silicon at the contracte…" at bounding box center [614, 364] width 418 height 58
click at [405, 332] on input "b. Green Energy Solutions will save $50,000 by purchasing silicon at the contra…" at bounding box center [405, 328] width 0 height 8
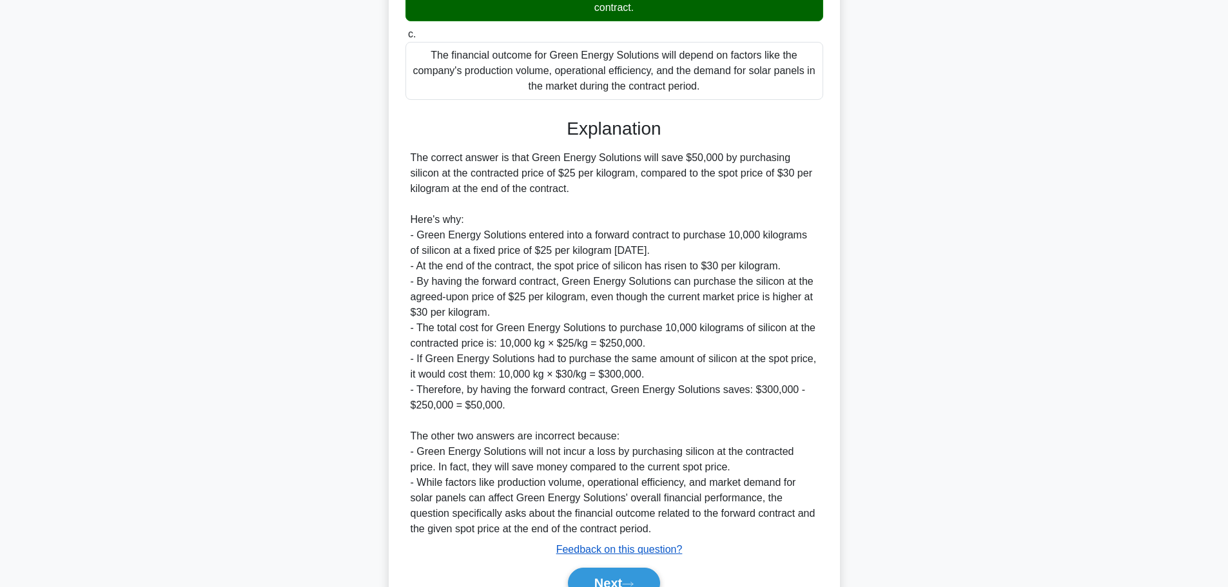
scroll to position [439, 0]
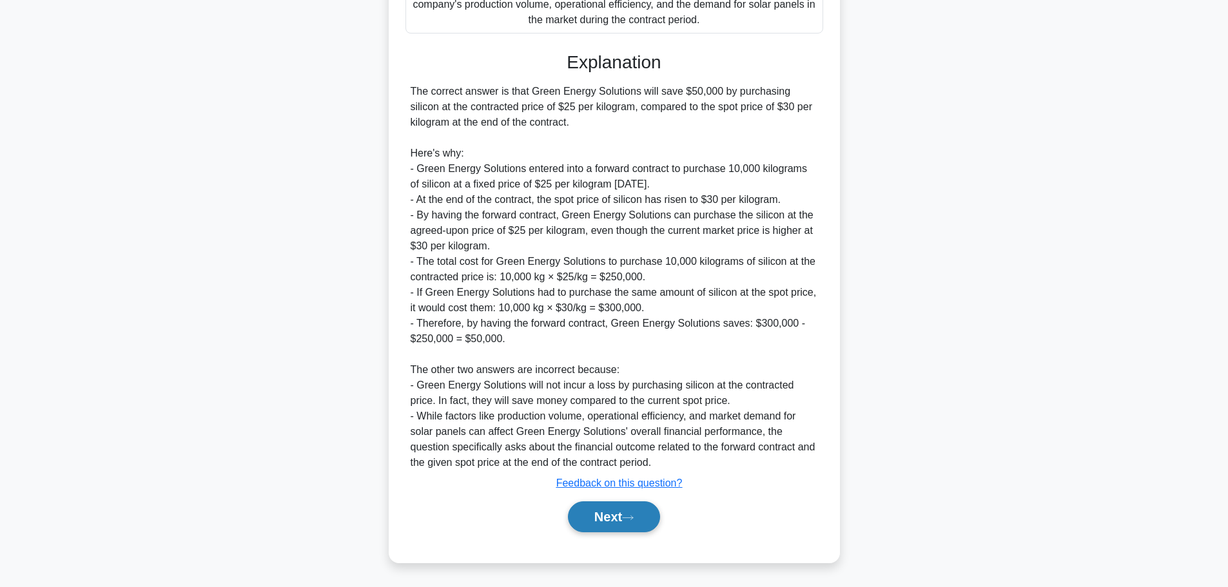
click at [632, 505] on button "Next" at bounding box center [614, 517] width 92 height 31
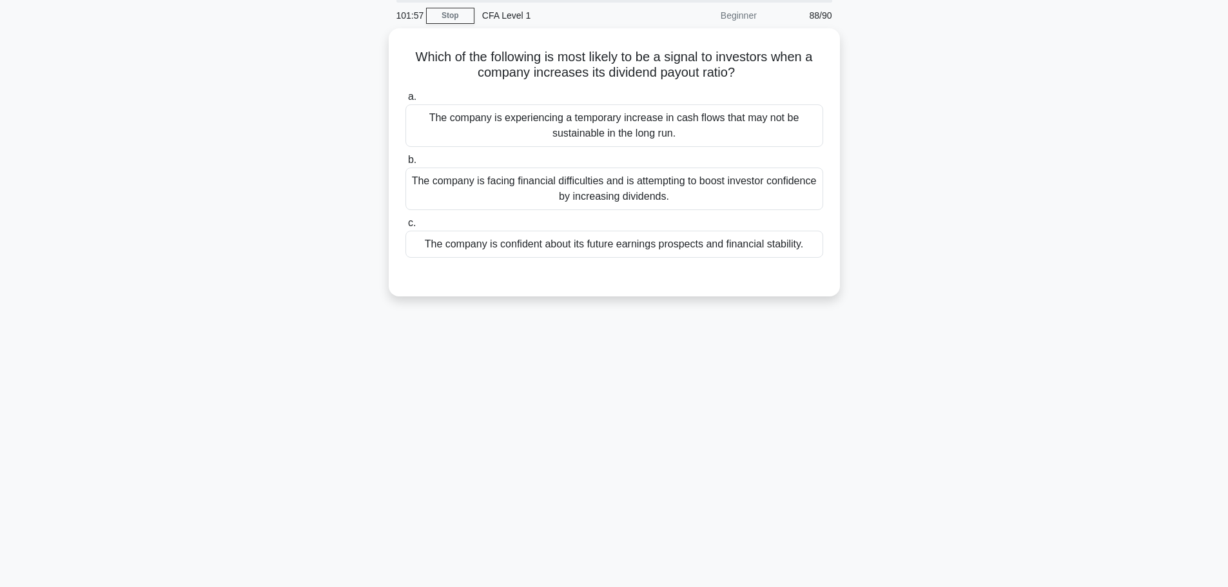
scroll to position [0, 0]
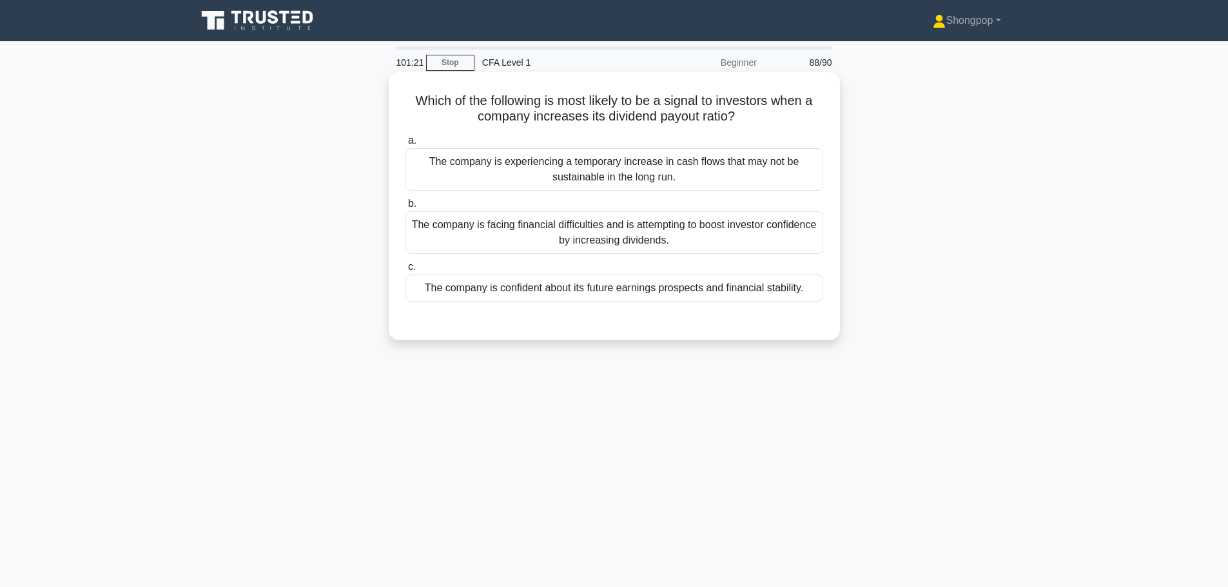
click at [621, 282] on div "The company is confident about its future earnings prospects and financial stab…" at bounding box center [614, 288] width 418 height 27
click at [405, 271] on input "c. The company is confident about its future earnings prospects and financial s…" at bounding box center [405, 267] width 0 height 8
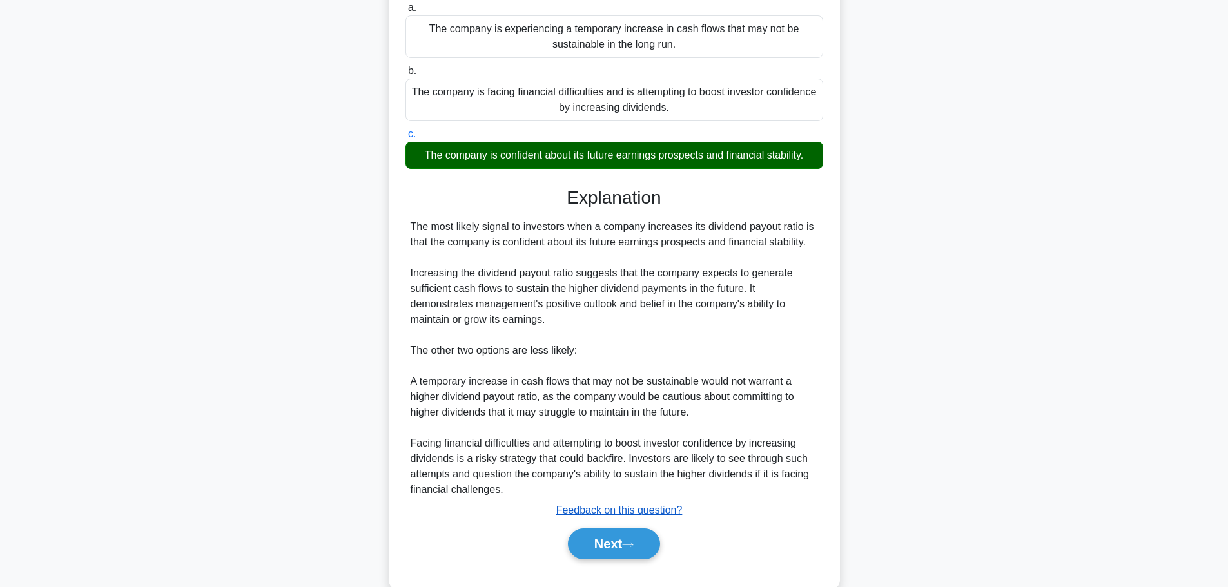
scroll to position [161, 0]
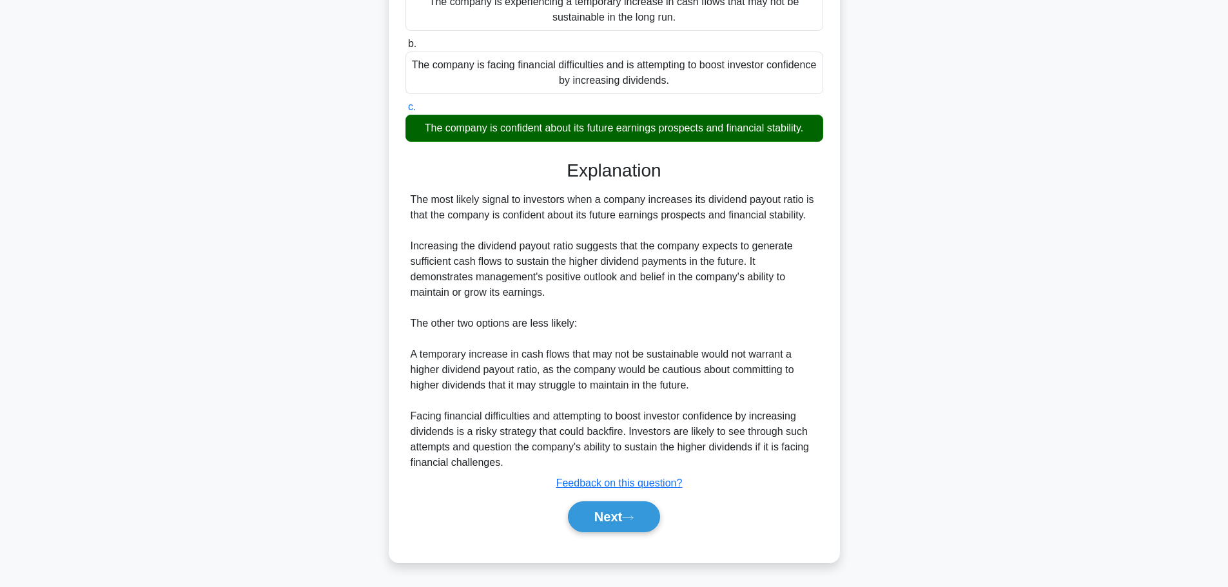
click at [612, 500] on div "Next" at bounding box center [614, 516] width 418 height 41
click at [610, 507] on button "Next" at bounding box center [614, 517] width 92 height 31
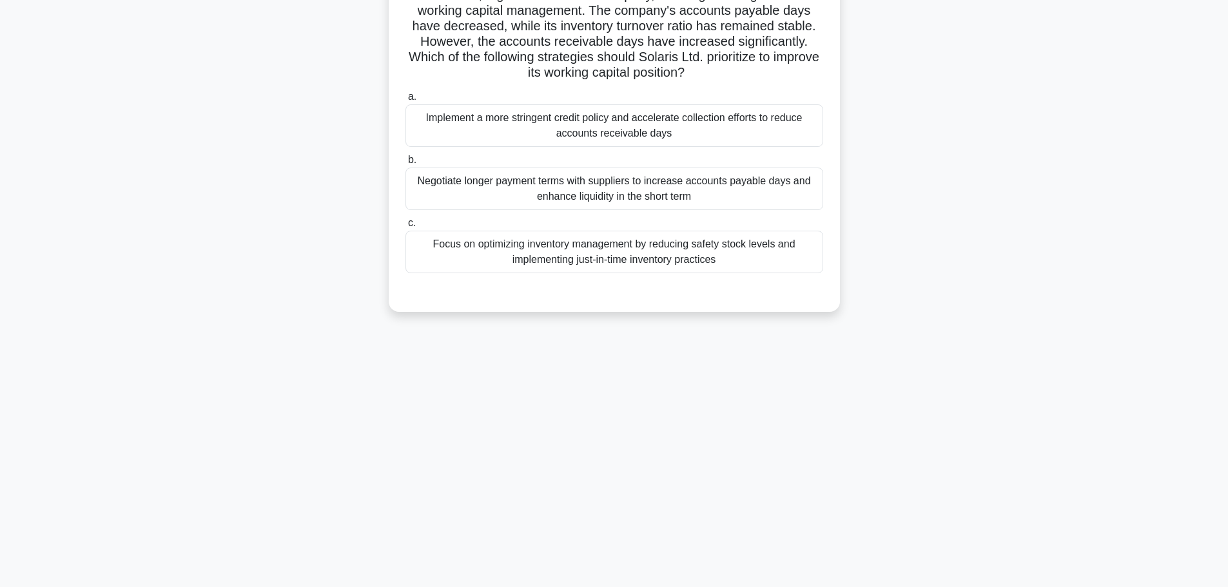
scroll to position [0, 0]
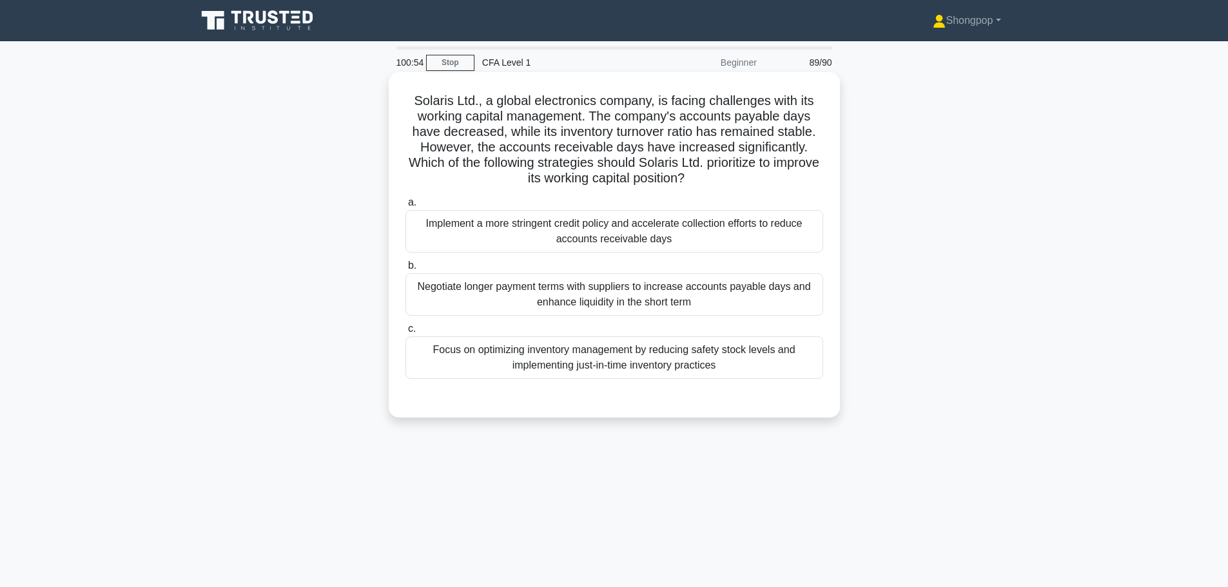
click at [541, 237] on div "Implement a more stringent credit policy and accelerate collection efforts to r…" at bounding box center [614, 231] width 418 height 43
click at [405, 207] on input "a. Implement a more stringent credit policy and accelerate collection efforts t…" at bounding box center [405, 203] width 0 height 8
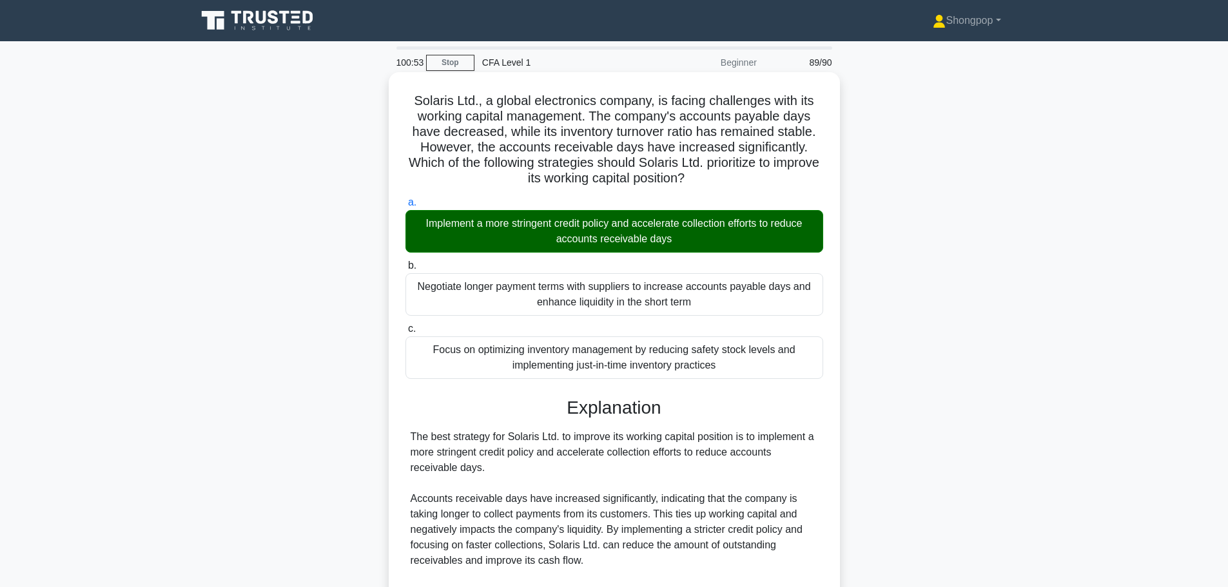
scroll to position [253, 0]
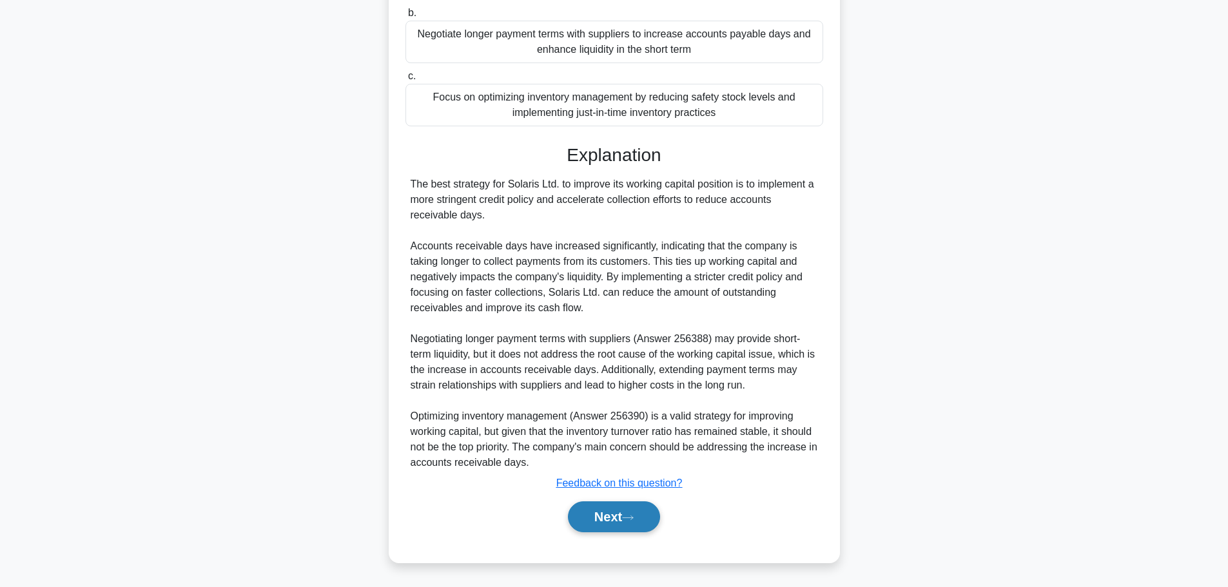
click at [618, 523] on button "Next" at bounding box center [614, 517] width 92 height 31
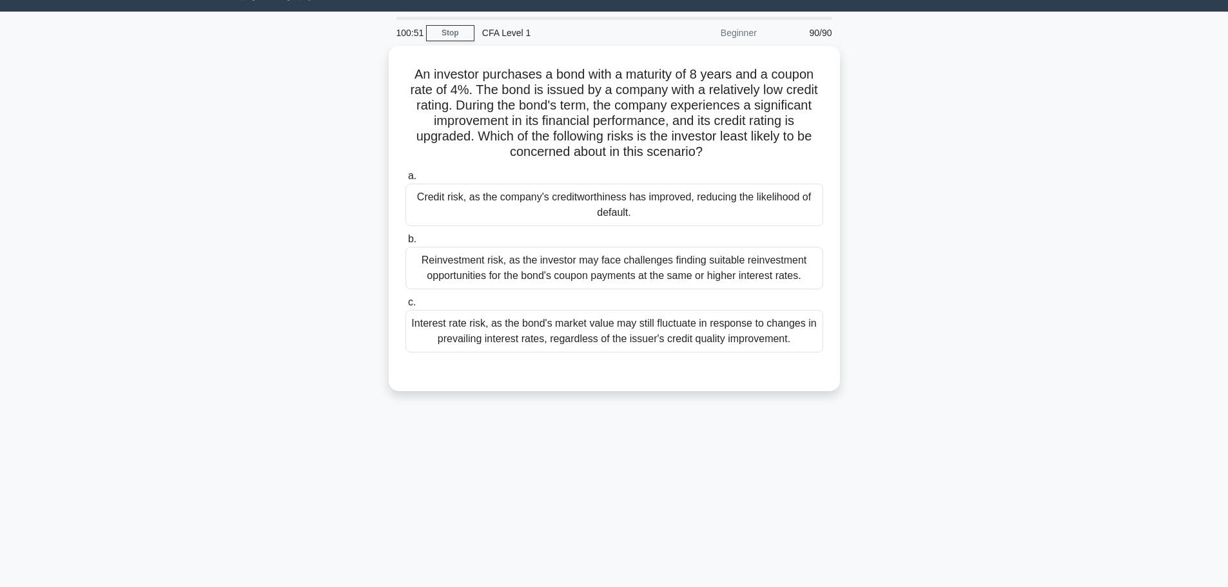
scroll to position [0, 0]
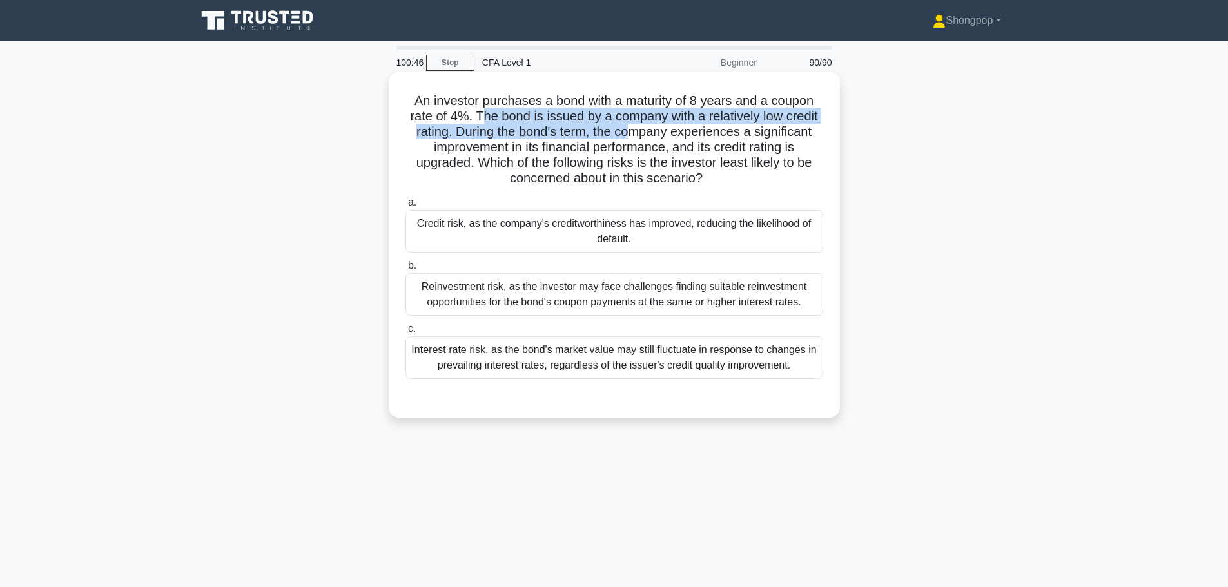
drag, startPoint x: 480, startPoint y: 114, endPoint x: 635, endPoint y: 125, distance: 155.7
click at [635, 125] on h5 "An investor purchases a bond with a maturity of 8 years and a coupon rate of 4%…" at bounding box center [614, 140] width 420 height 94
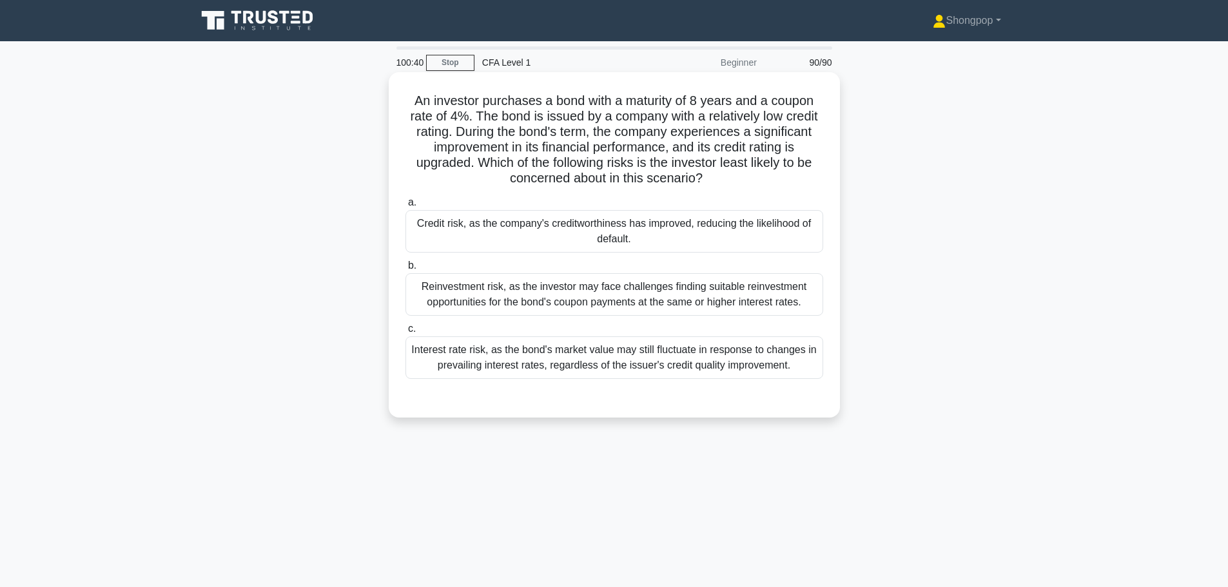
click at [529, 296] on div "Reinvestment risk, as the investor may face challenges finding suitable reinves…" at bounding box center [614, 294] width 418 height 43
click at [405, 270] on input "b. Reinvestment risk, as the investor may face challenges finding suitable rein…" at bounding box center [405, 266] width 0 height 8
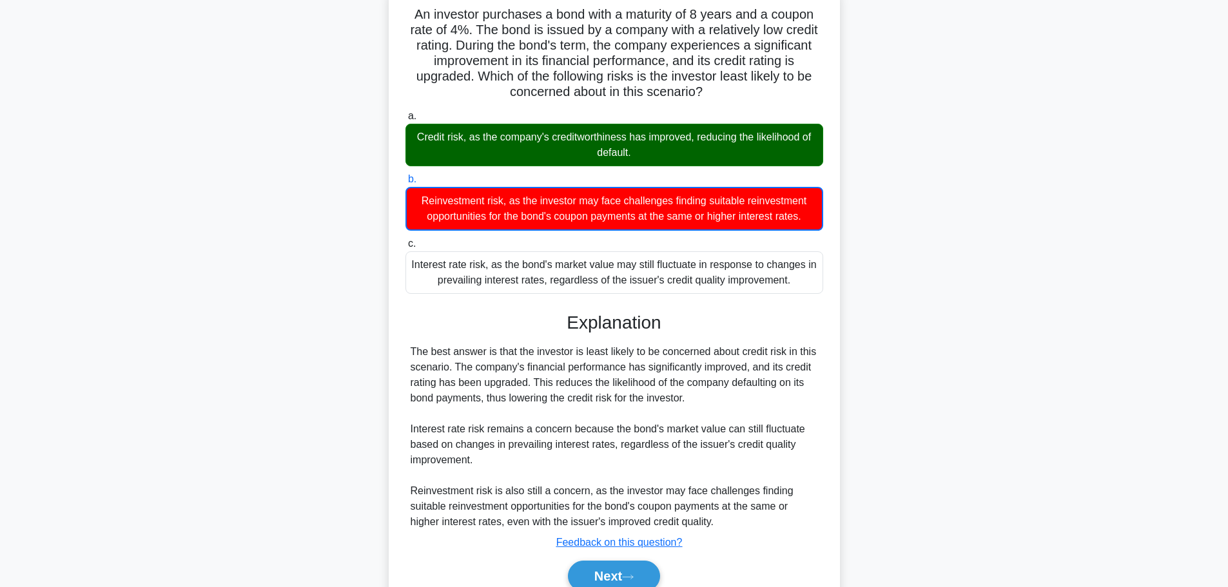
scroll to position [146, 0]
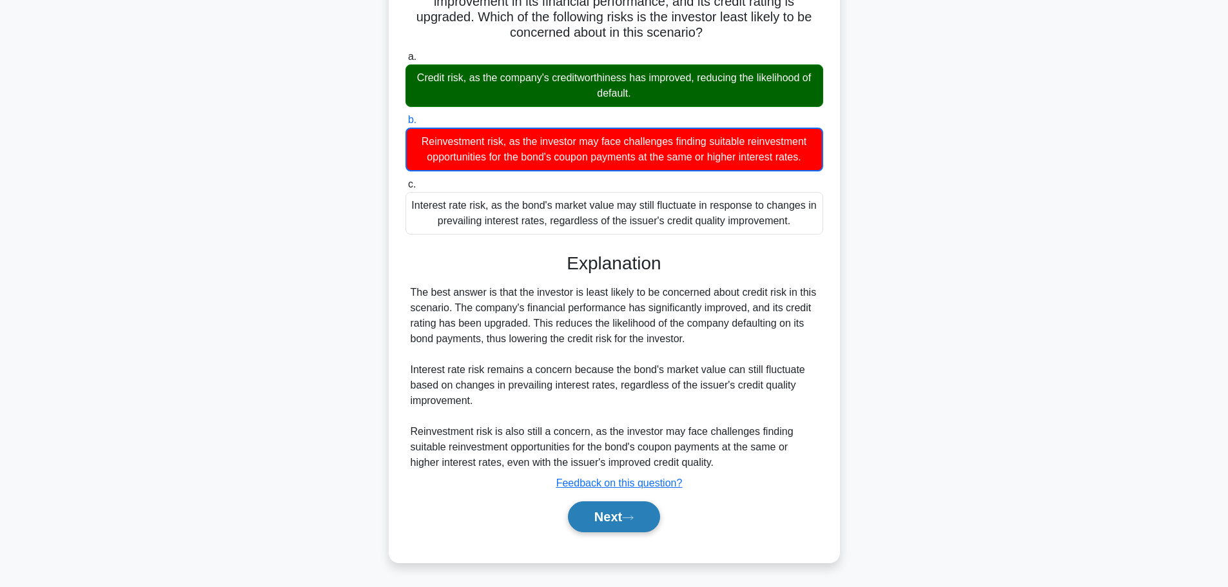
click at [632, 515] on icon at bounding box center [628, 517] width 12 height 7
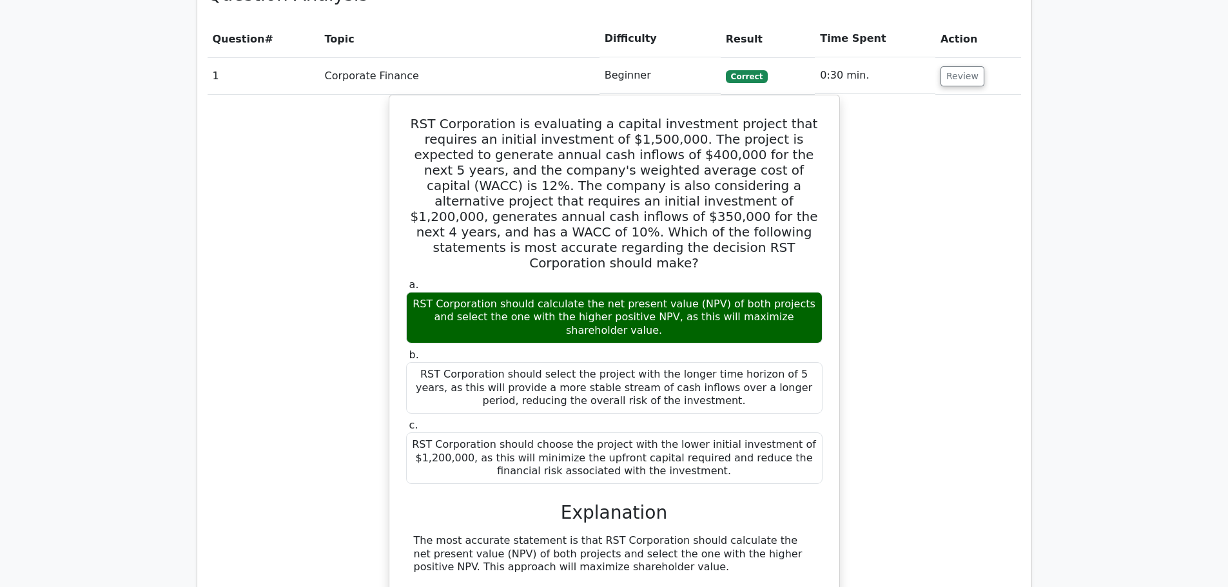
scroll to position [709, 0]
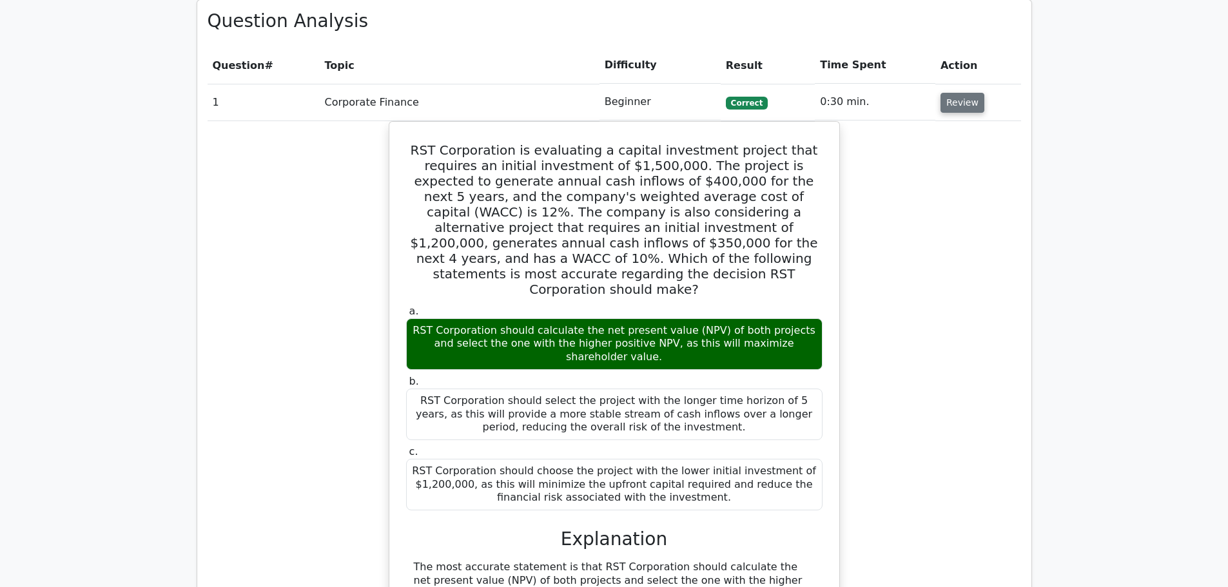
click at [960, 106] on button "Review" at bounding box center [963, 103] width 44 height 20
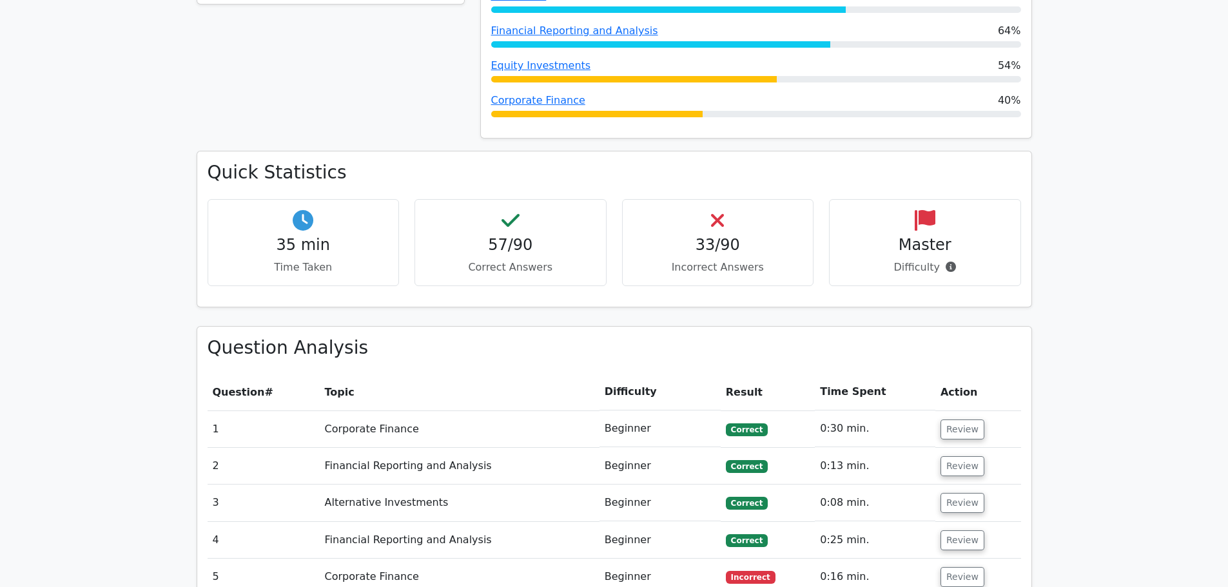
scroll to position [387, 0]
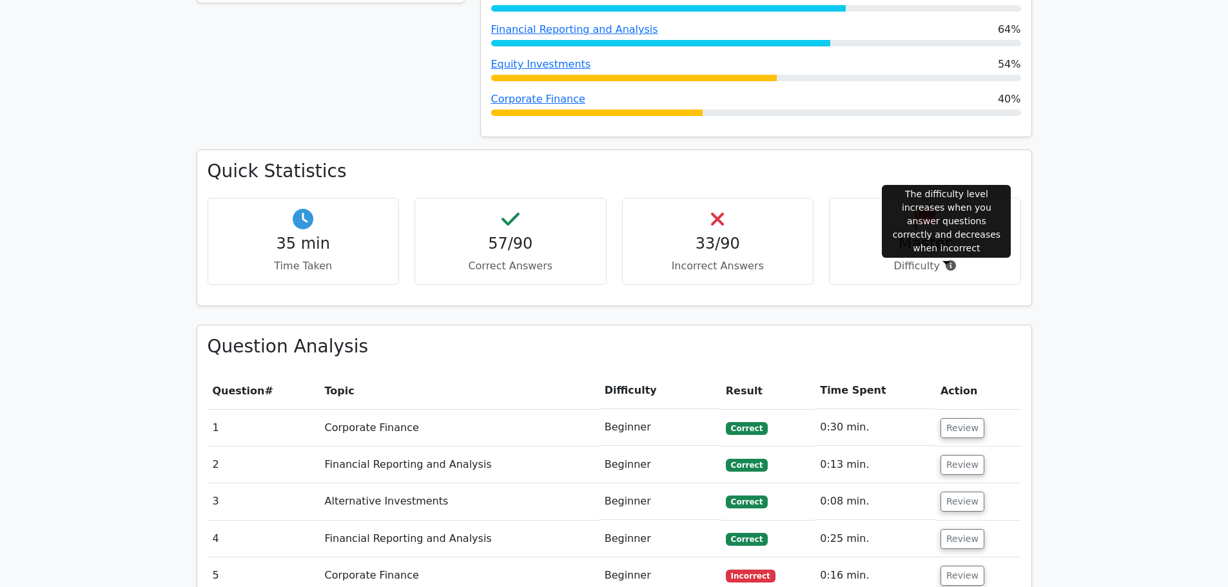
click at [948, 270] on icon at bounding box center [951, 265] width 10 height 10
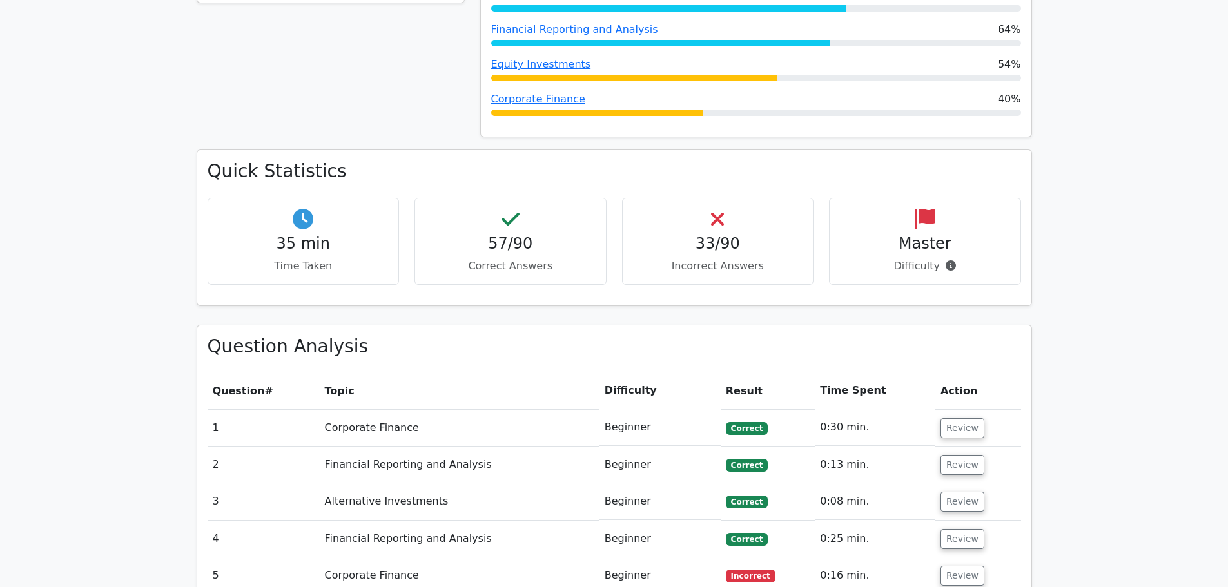
click at [698, 232] on div "33/90 Incorrect Answers" at bounding box center [718, 241] width 192 height 87
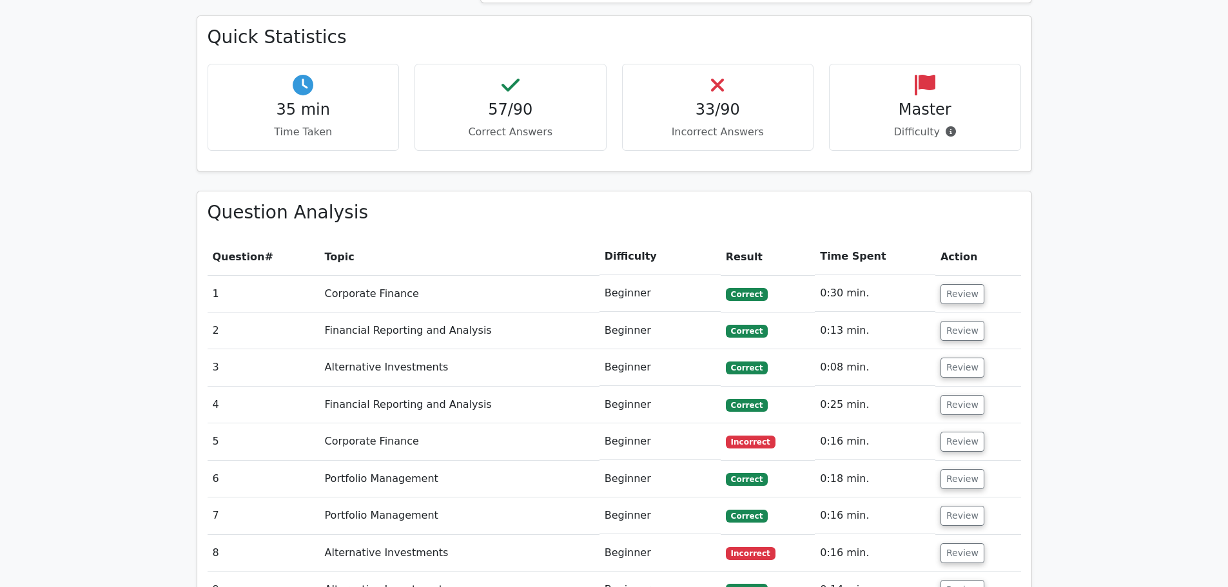
scroll to position [774, 0]
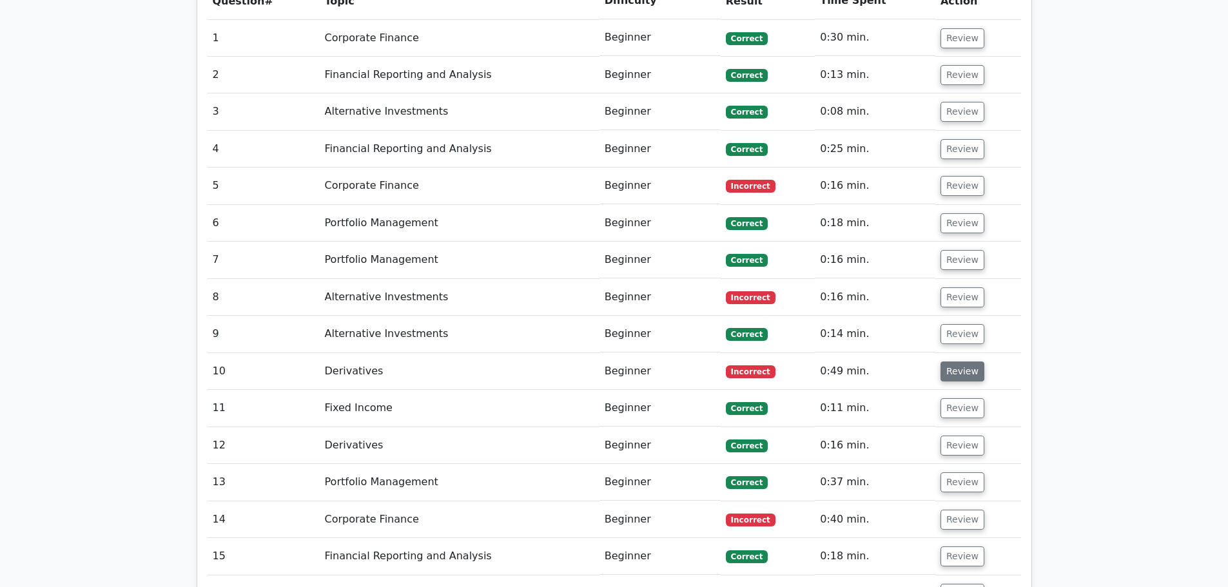
click at [970, 378] on button "Review" at bounding box center [963, 372] width 44 height 20
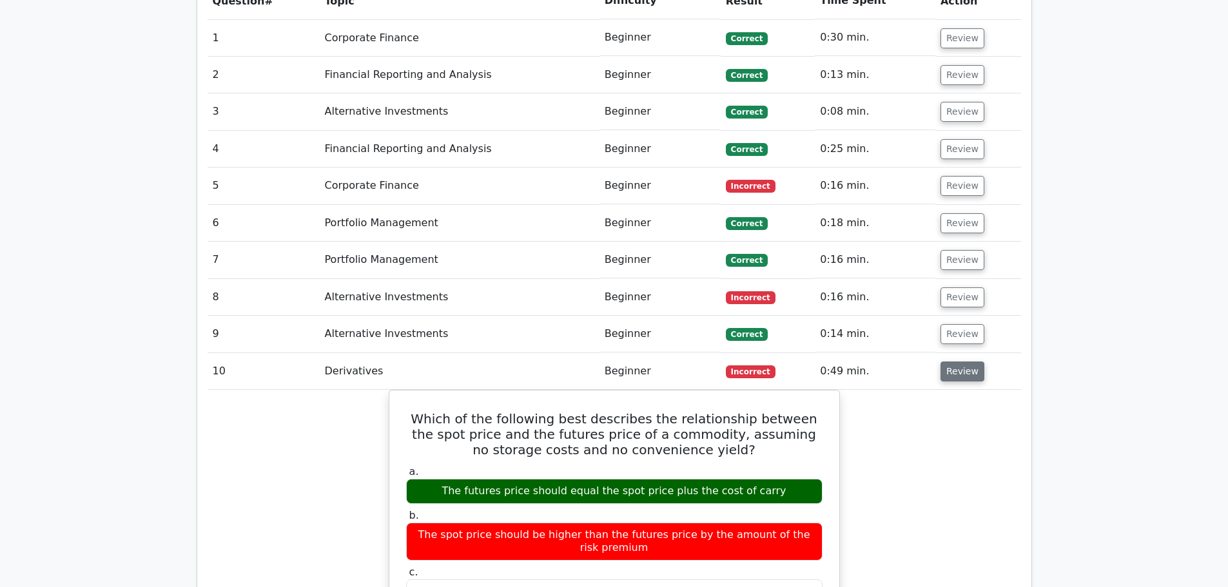
click at [959, 378] on button "Review" at bounding box center [963, 372] width 44 height 20
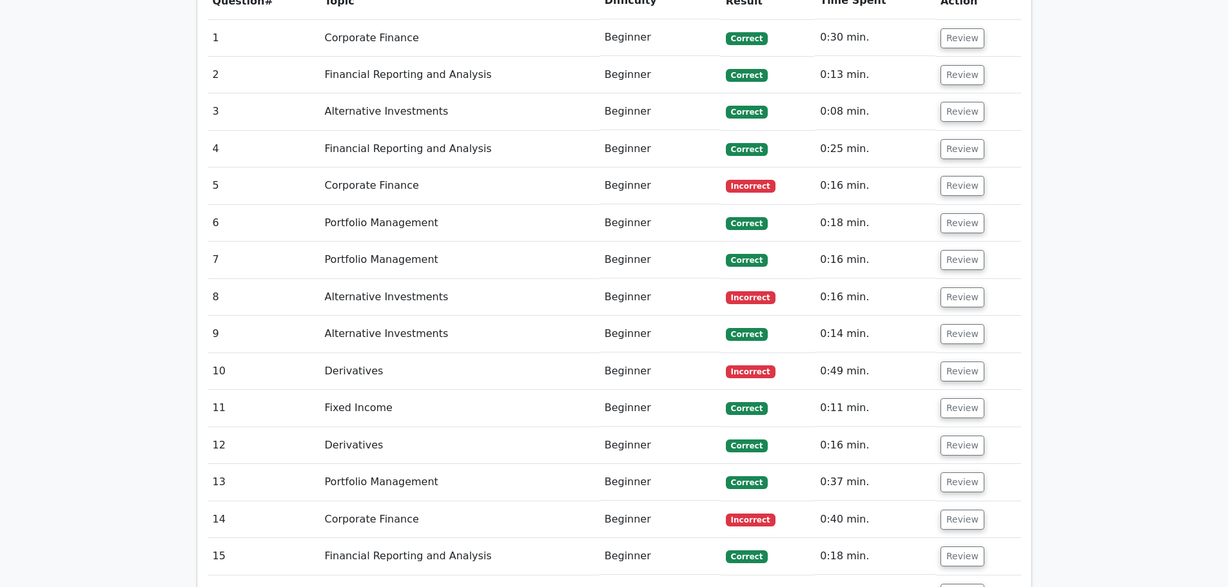
click at [951, 284] on td "Review" at bounding box center [978, 297] width 86 height 37
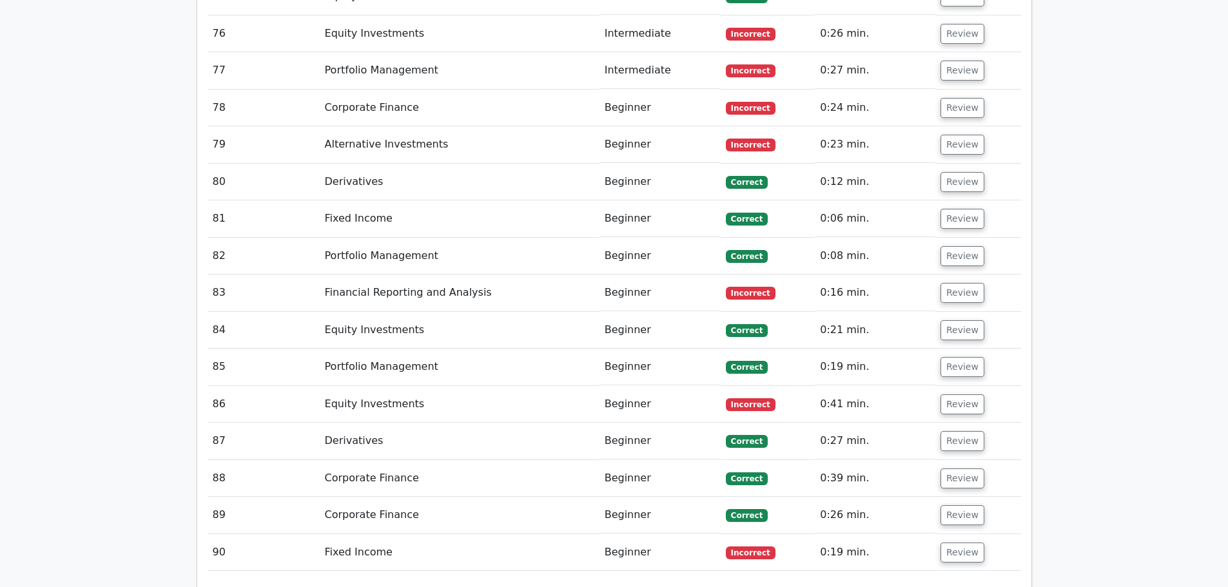
scroll to position [3821, 0]
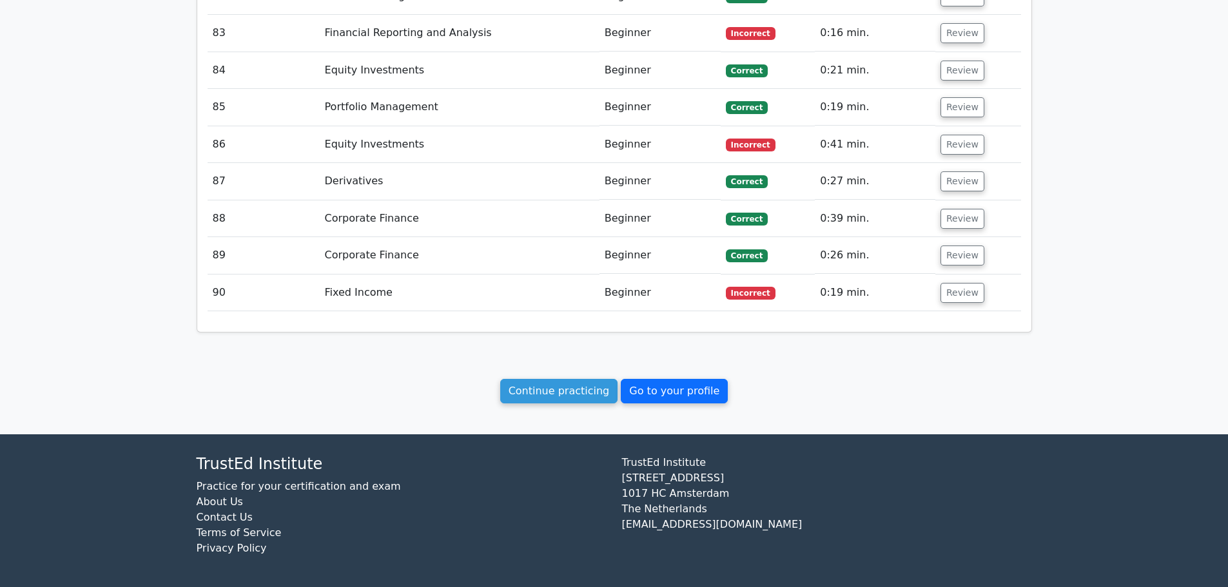
click at [654, 395] on link "Go to your profile" at bounding box center [674, 391] width 107 height 24
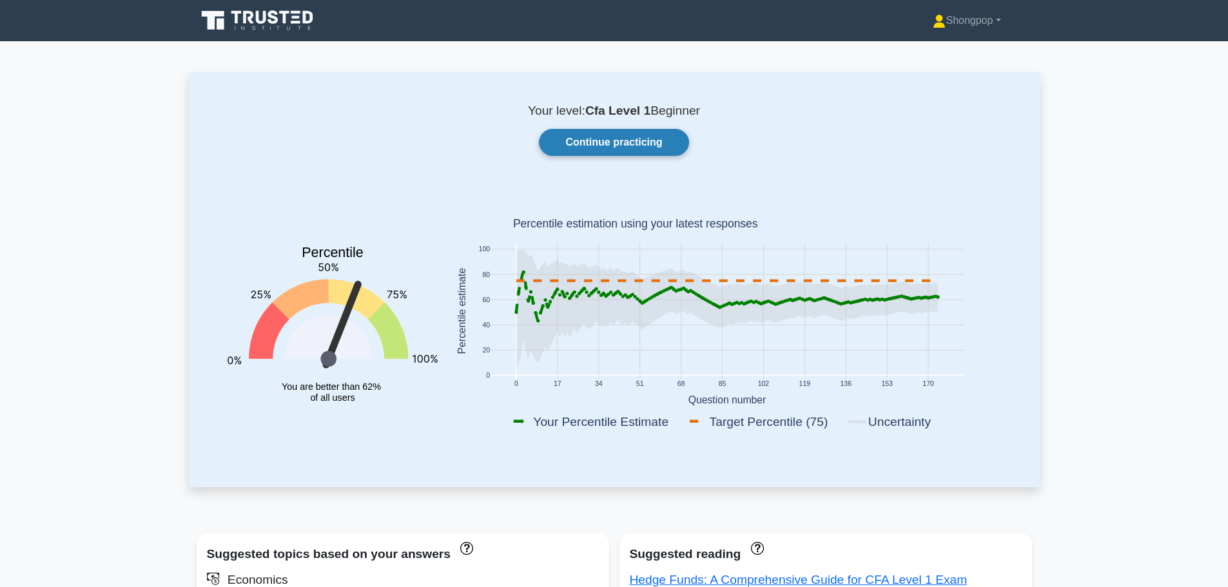
click at [575, 139] on link "Continue practicing" at bounding box center [614, 142] width 150 height 27
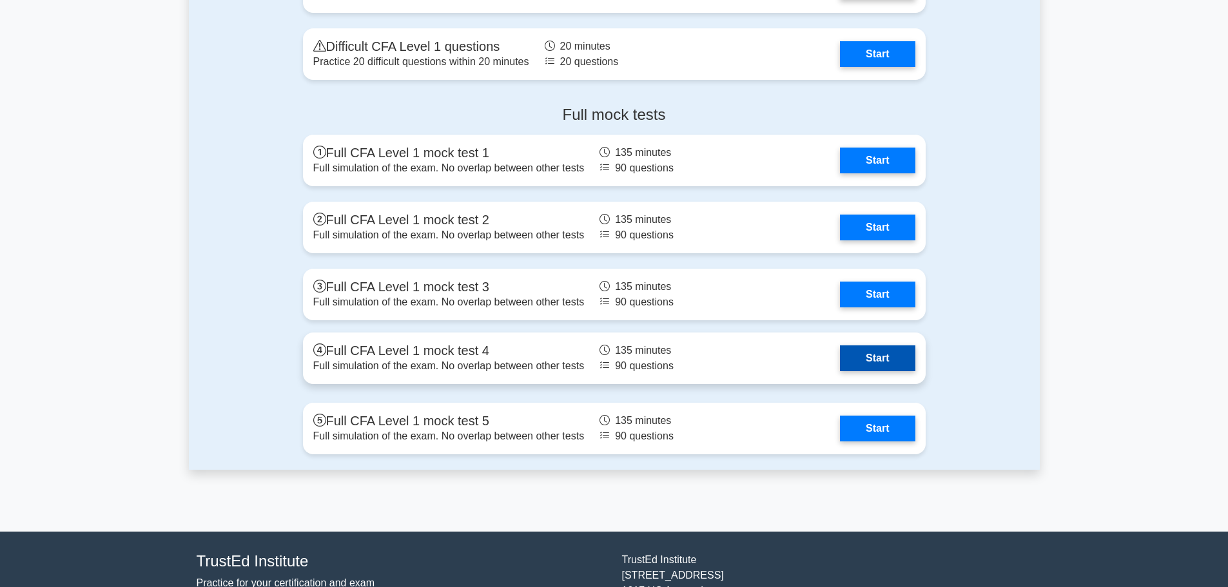
scroll to position [1704, 0]
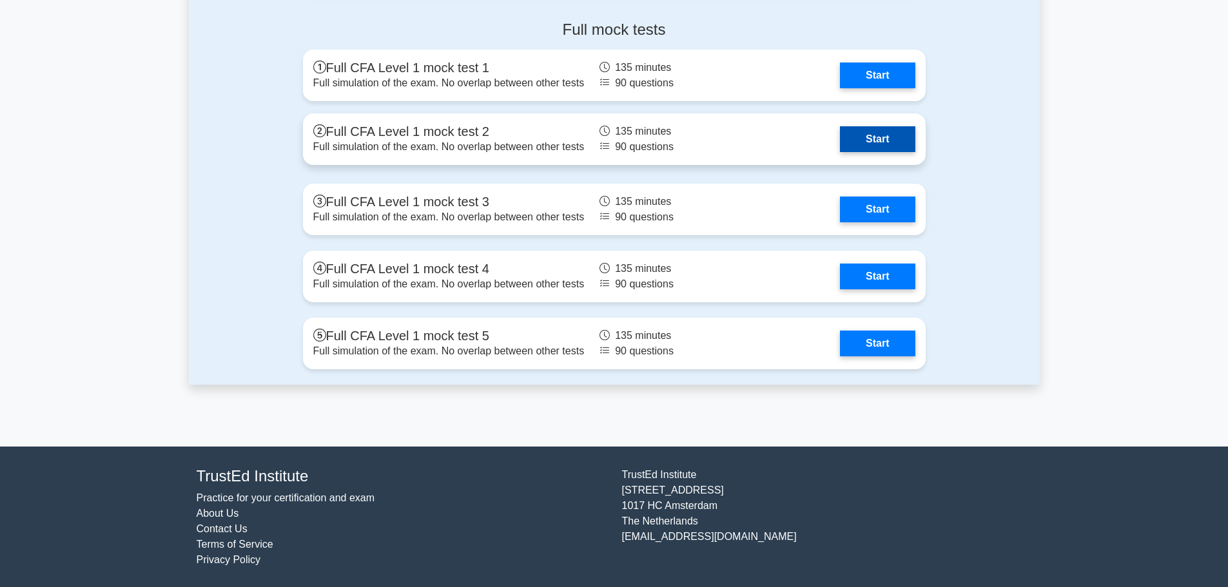
click at [840, 141] on link "Start" at bounding box center [877, 139] width 75 height 26
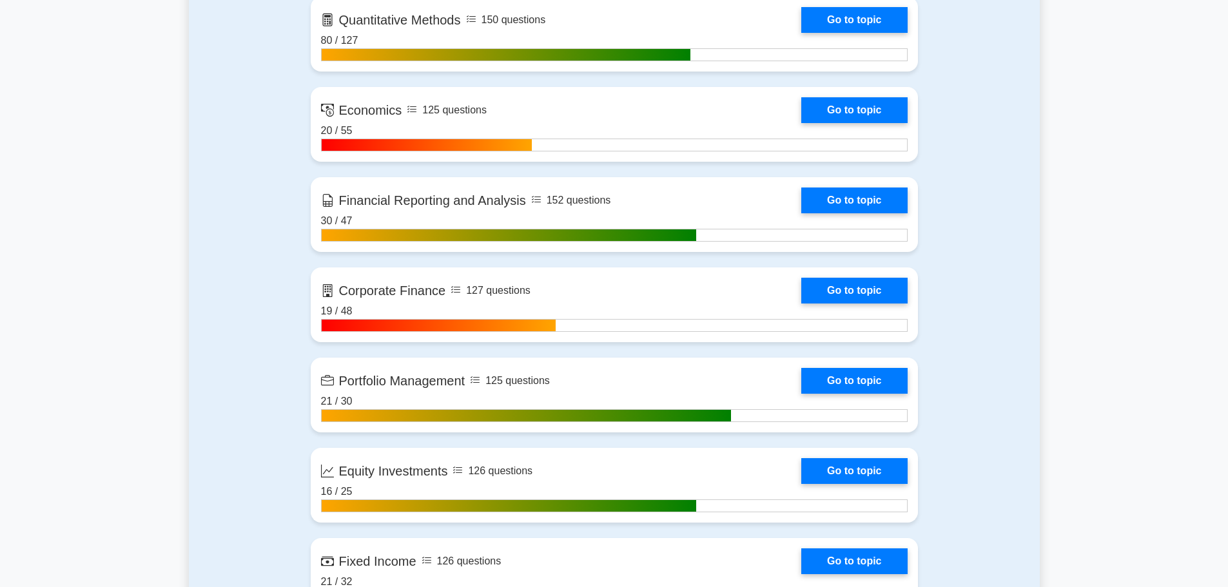
scroll to position [609, 0]
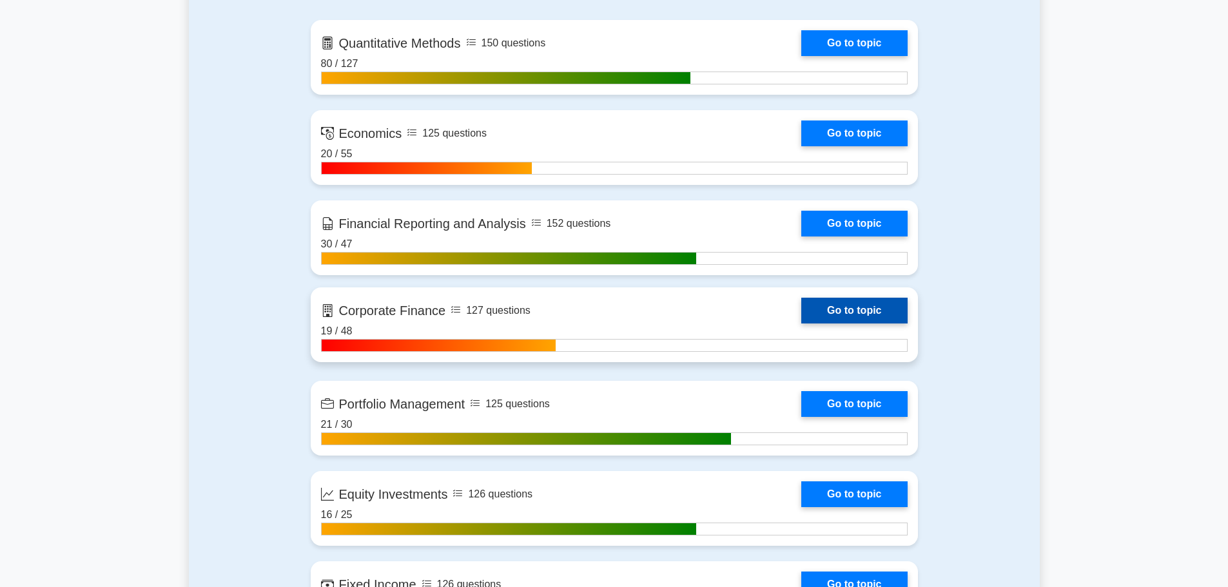
click at [815, 310] on link "Go to topic" at bounding box center [854, 311] width 106 height 26
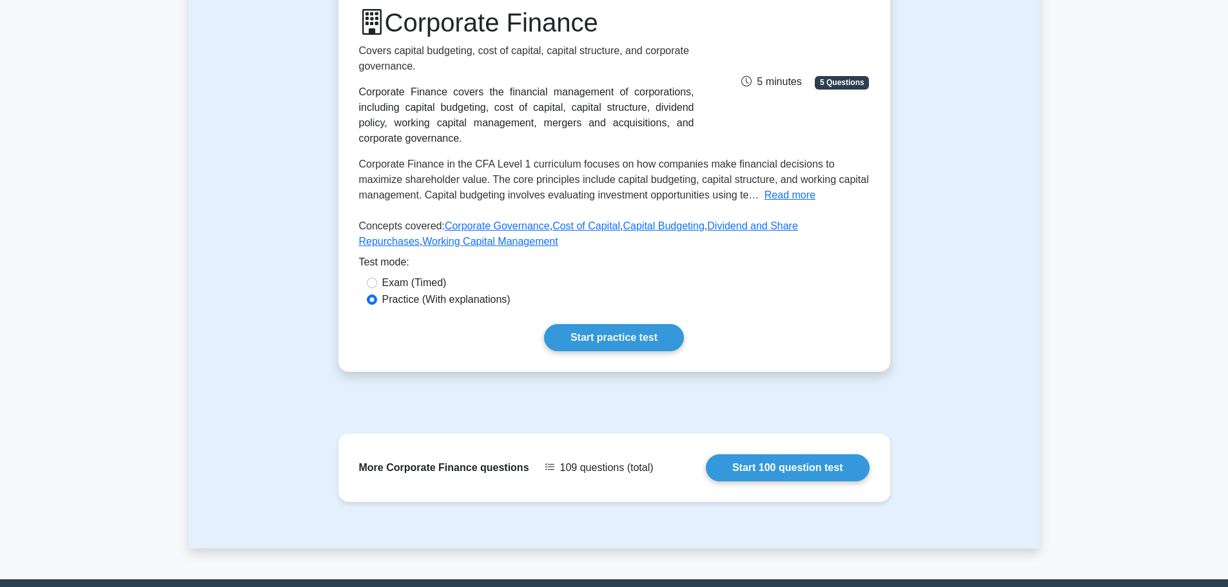
scroll to position [193, 0]
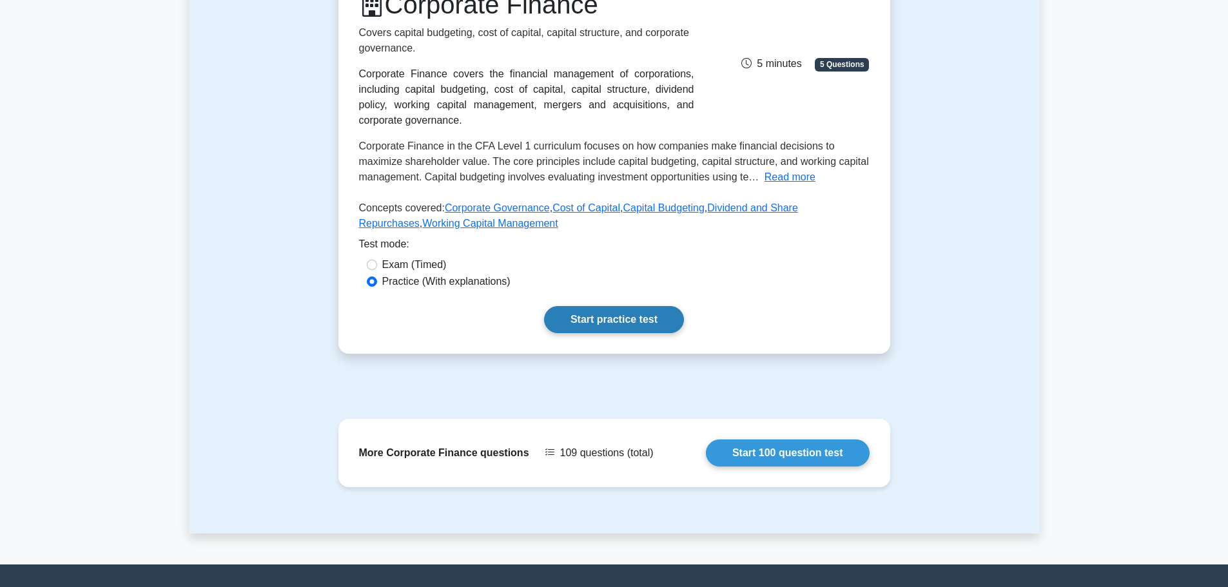
click link "Start practice test"
